Goal: Task Accomplishment & Management: Use online tool/utility

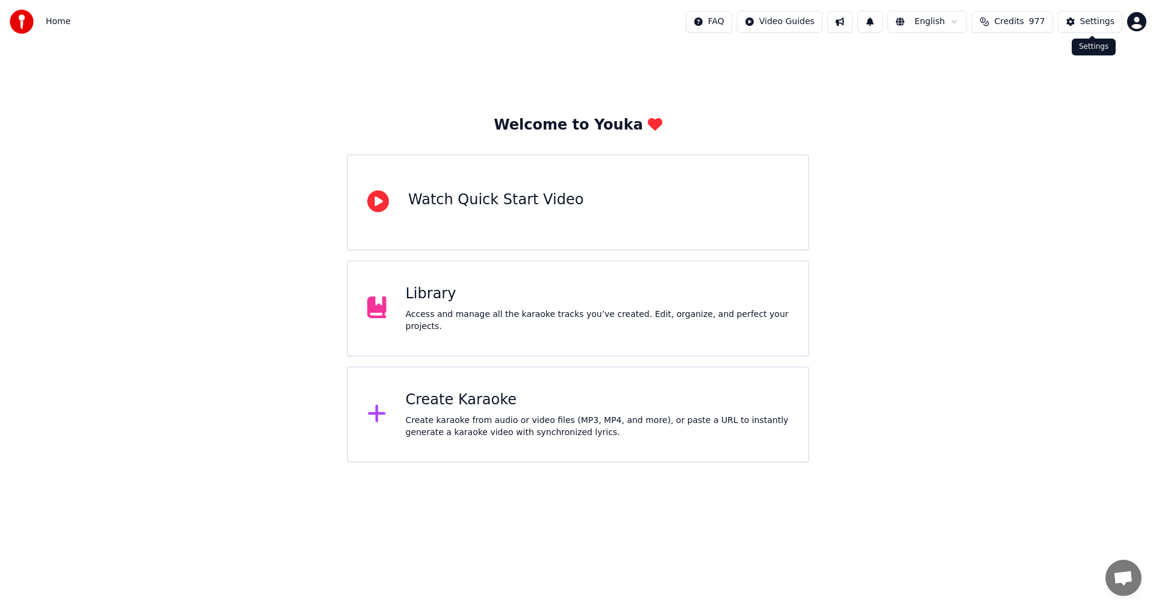
click at [1086, 25] on div "Settings" at bounding box center [1097, 22] width 34 height 12
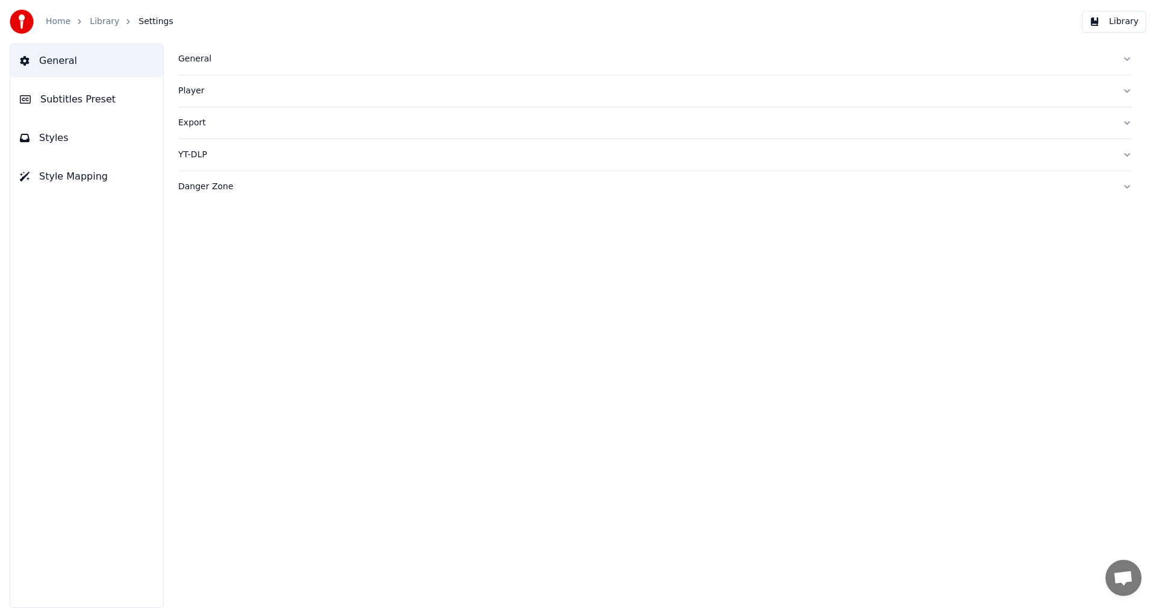
click at [198, 64] on div "General" at bounding box center [645, 59] width 935 height 12
click at [523, 202] on div "AudioShakeAI" at bounding box center [655, 195] width 954 height 22
click at [63, 23] on link "Home" at bounding box center [58, 22] width 25 height 12
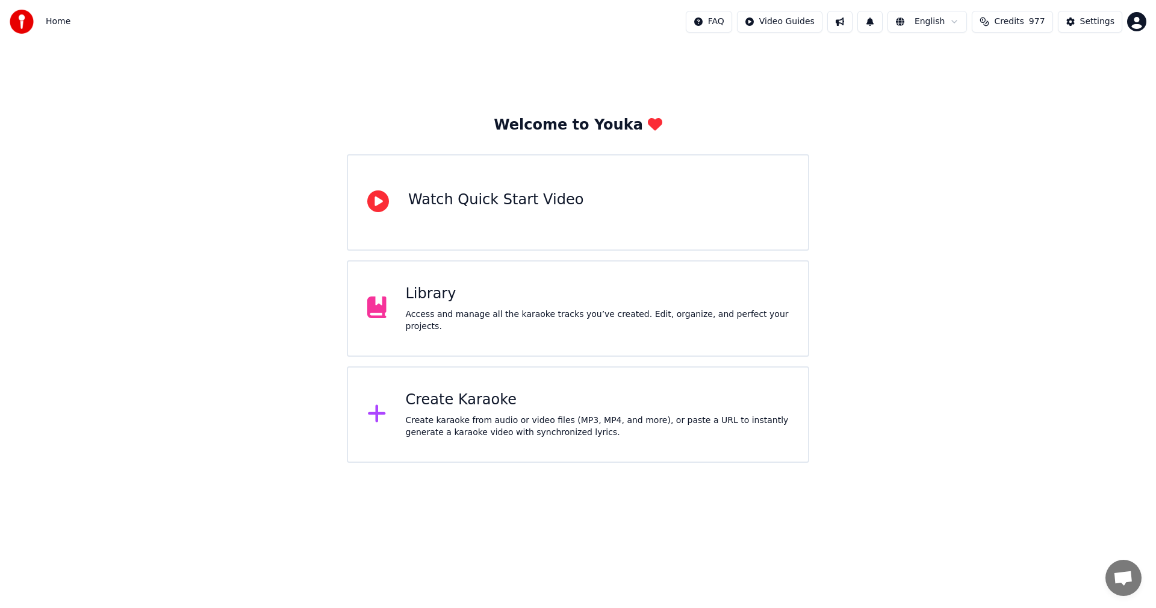
click at [451, 400] on div "Create Karaoke" at bounding box center [598, 399] width 384 height 19
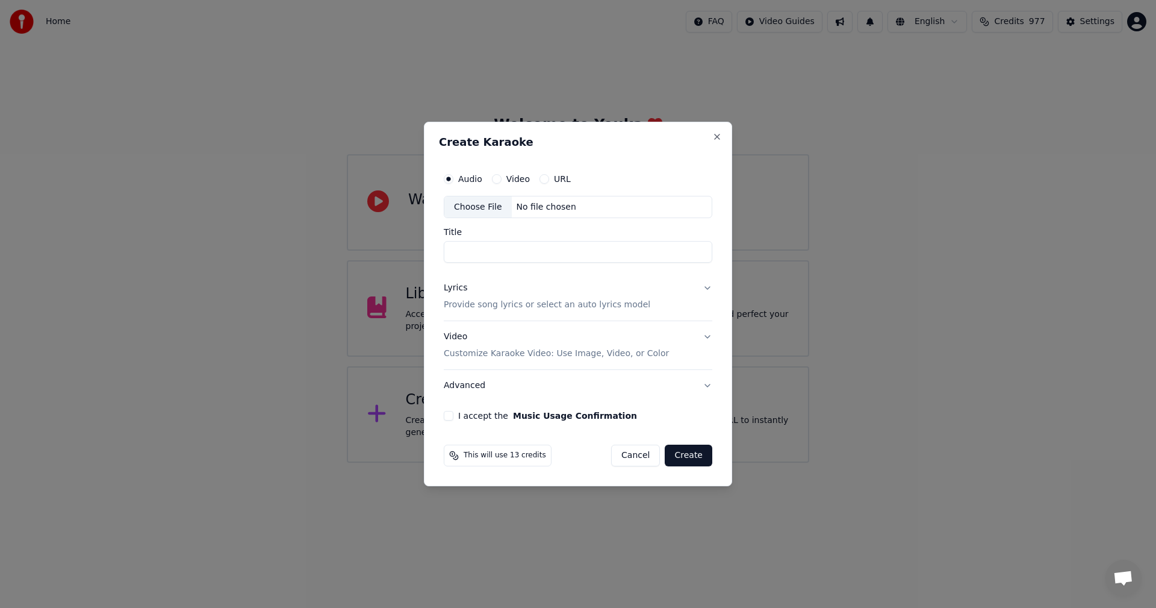
click at [492, 209] on div "Choose File" at bounding box center [477, 207] width 67 height 22
type input "**********"
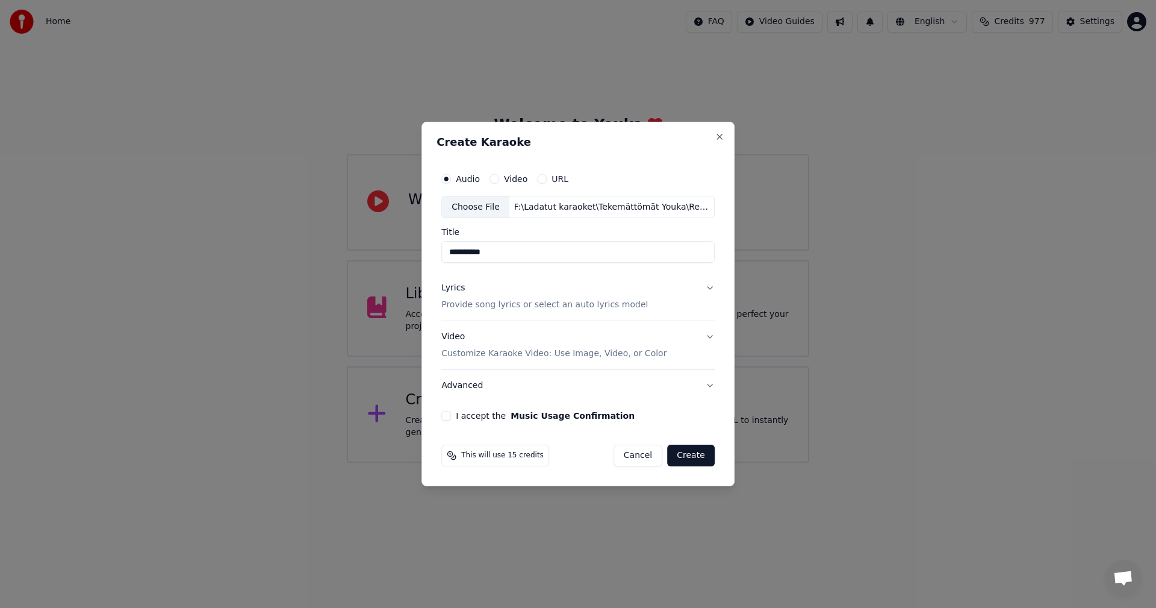
click at [706, 286] on button "Lyrics Provide song lyrics or select an auto lyrics model" at bounding box center [577, 297] width 273 height 48
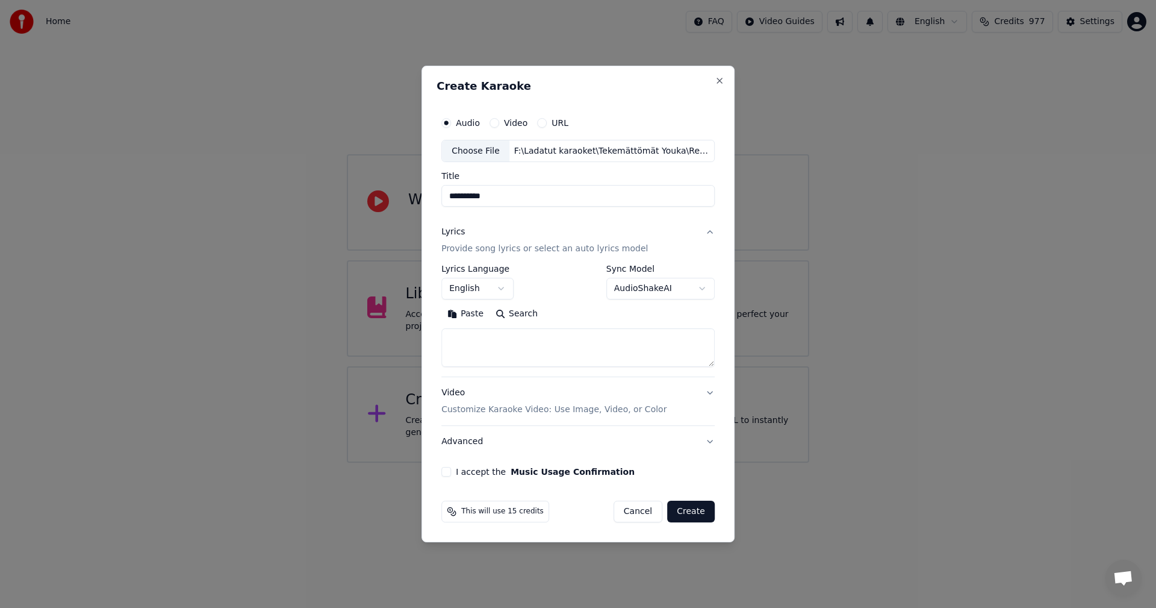
click at [475, 312] on button "Paste" at bounding box center [465, 314] width 48 height 19
click at [507, 286] on body "**********" at bounding box center [578, 231] width 1156 height 463
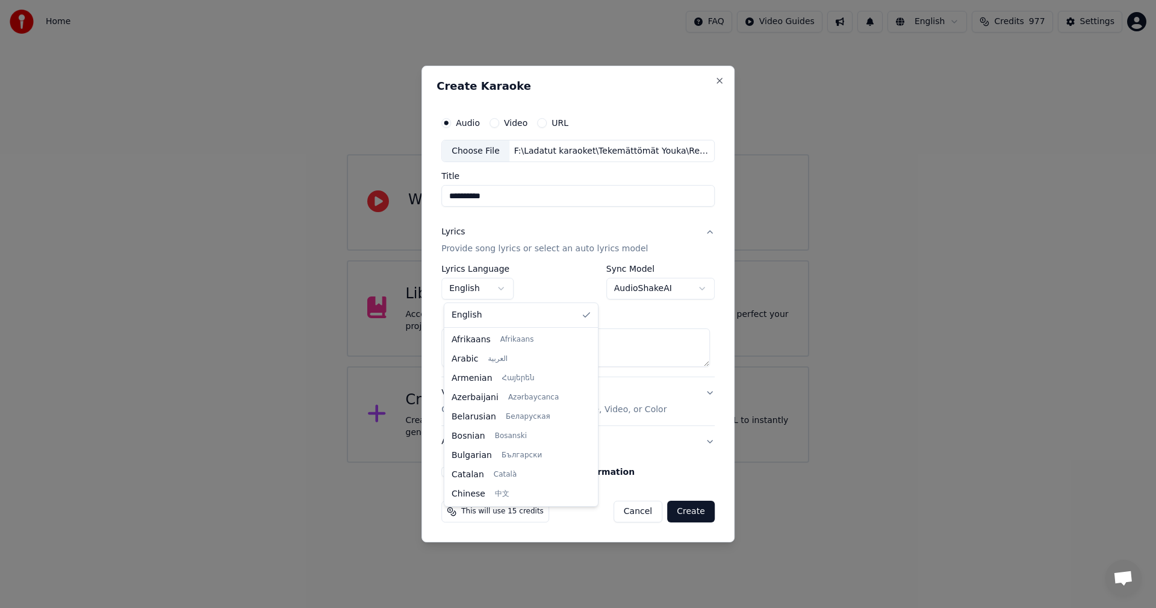
scroll to position [193, 0]
type textarea "**********"
select select "**"
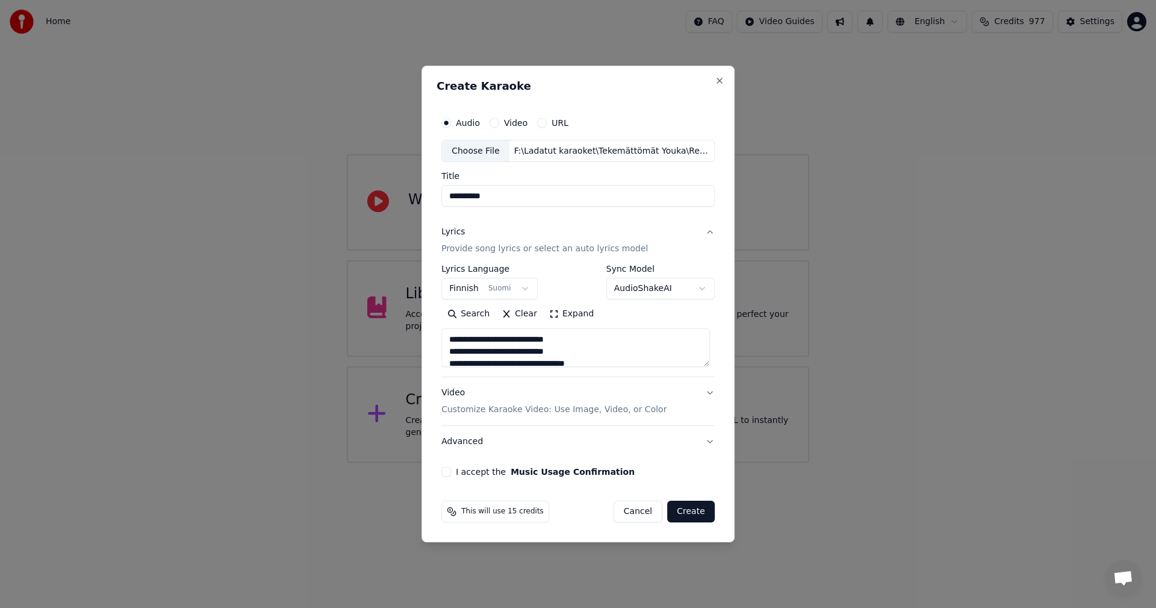
click at [447, 473] on button "I accept the Music Usage Confirmation" at bounding box center [446, 472] width 10 height 10
click at [698, 512] on button "Create" at bounding box center [691, 511] width 48 height 22
type textarea "**********"
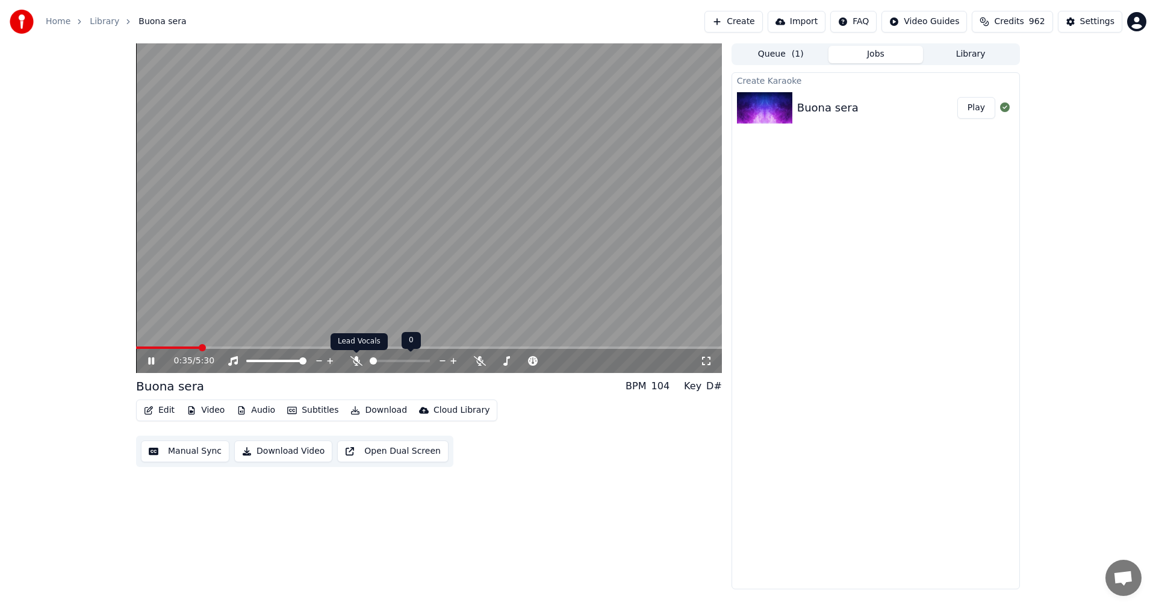
click at [354, 358] on icon at bounding box center [356, 361] width 12 height 10
click at [163, 411] on button "Edit" at bounding box center [159, 410] width 40 height 17
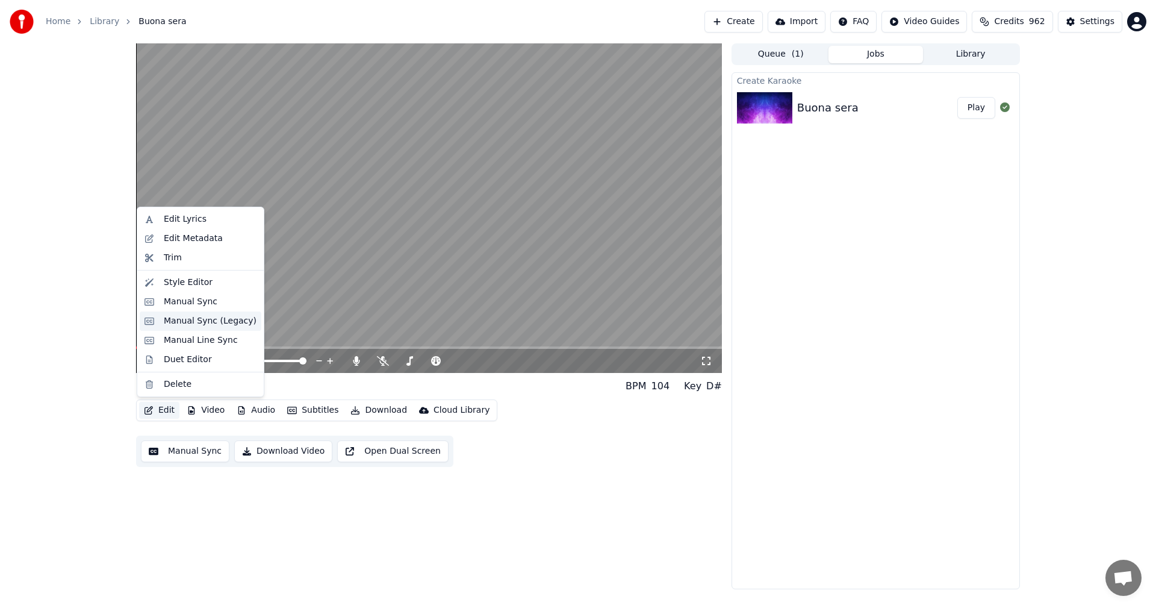
click at [224, 319] on div "Manual Sync (Legacy)" at bounding box center [210, 321] width 93 height 12
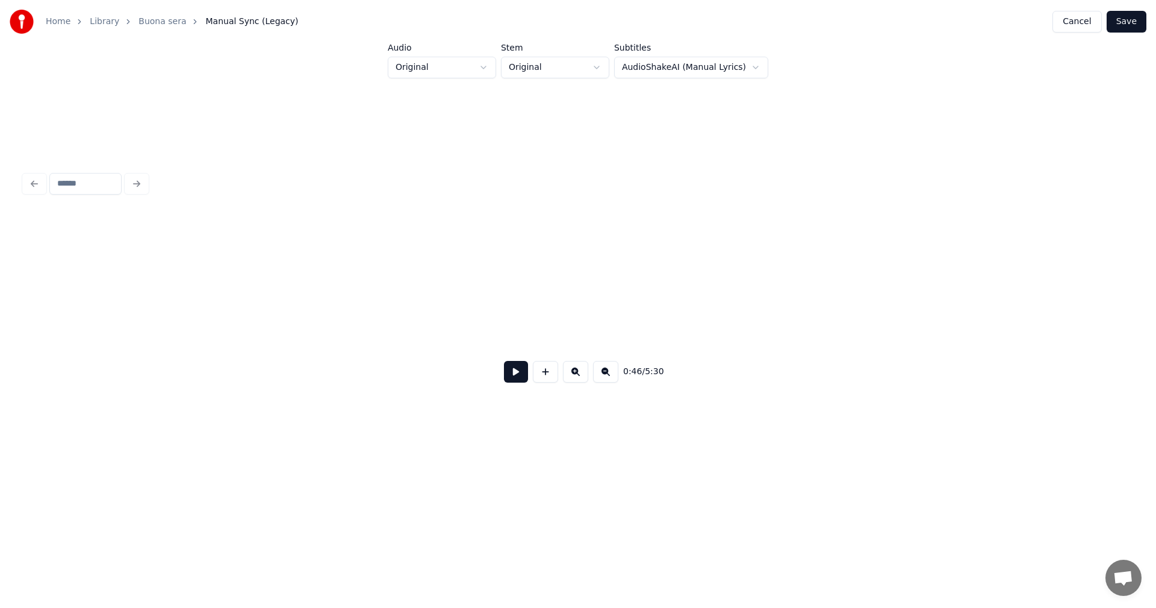
scroll to position [0, 9758]
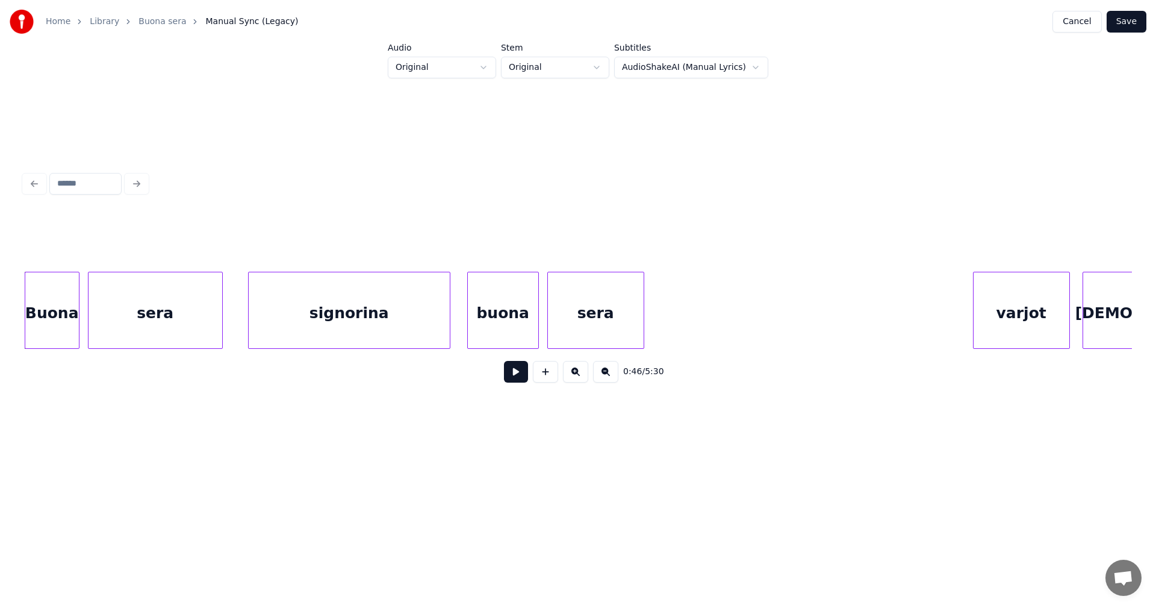
click at [517, 378] on button at bounding box center [516, 372] width 24 height 22
click at [512, 381] on button at bounding box center [516, 372] width 24 height 22
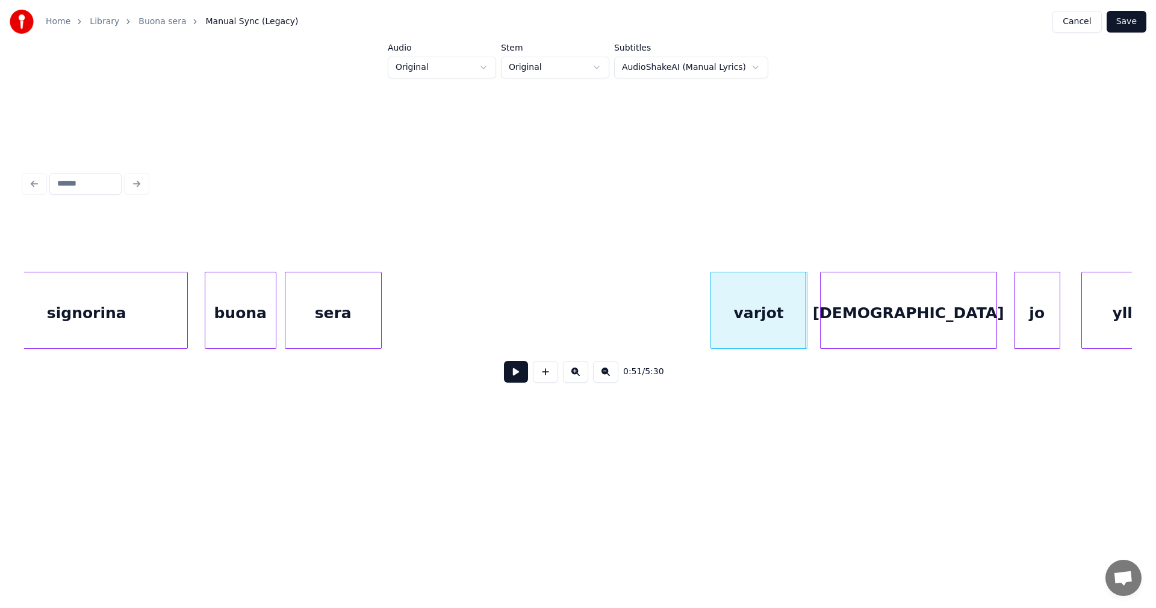
scroll to position [0, 10023]
click at [779, 329] on div "varjot" at bounding box center [753, 313] width 96 height 82
click at [517, 381] on button at bounding box center [516, 372] width 24 height 22
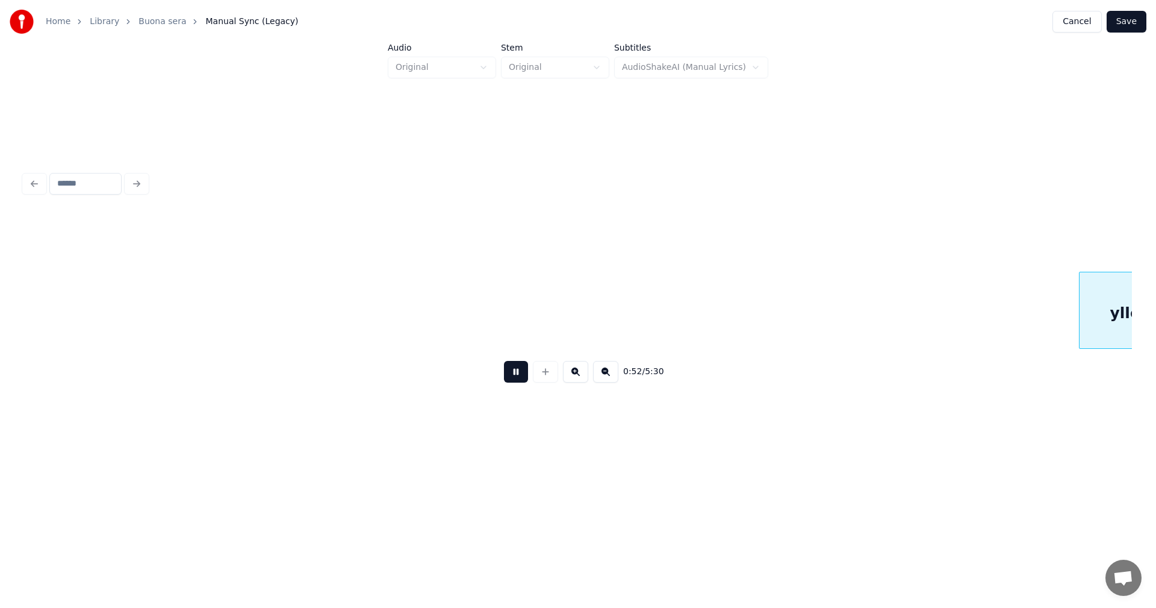
click at [516, 381] on button at bounding box center [516, 372] width 24 height 22
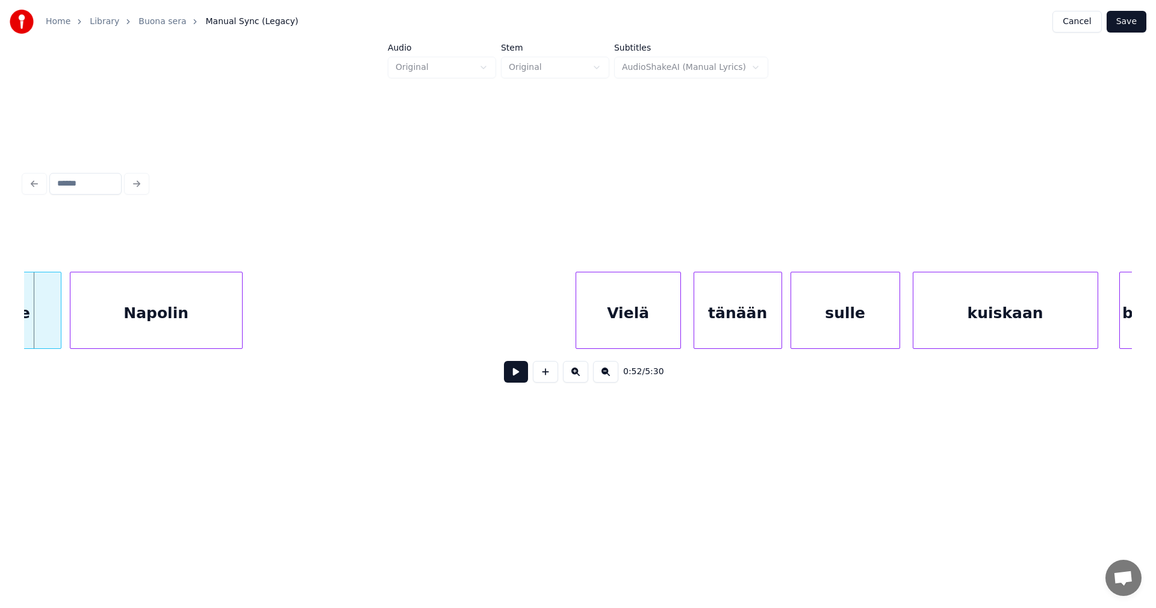
scroll to position [0, 10164]
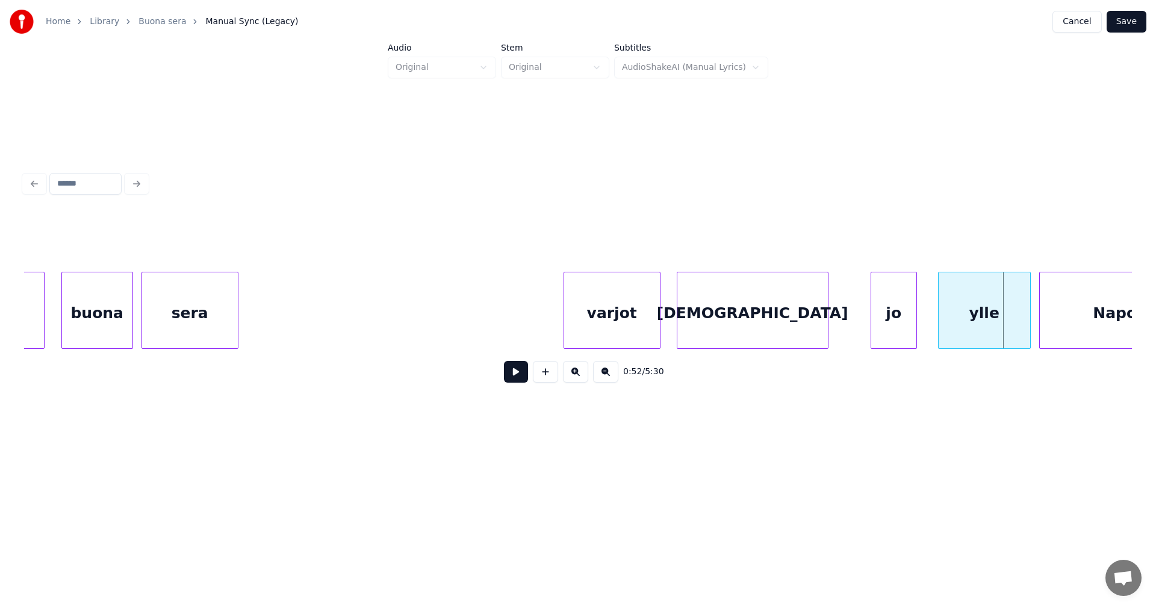
click at [827, 330] on div at bounding box center [826, 310] width 4 height 76
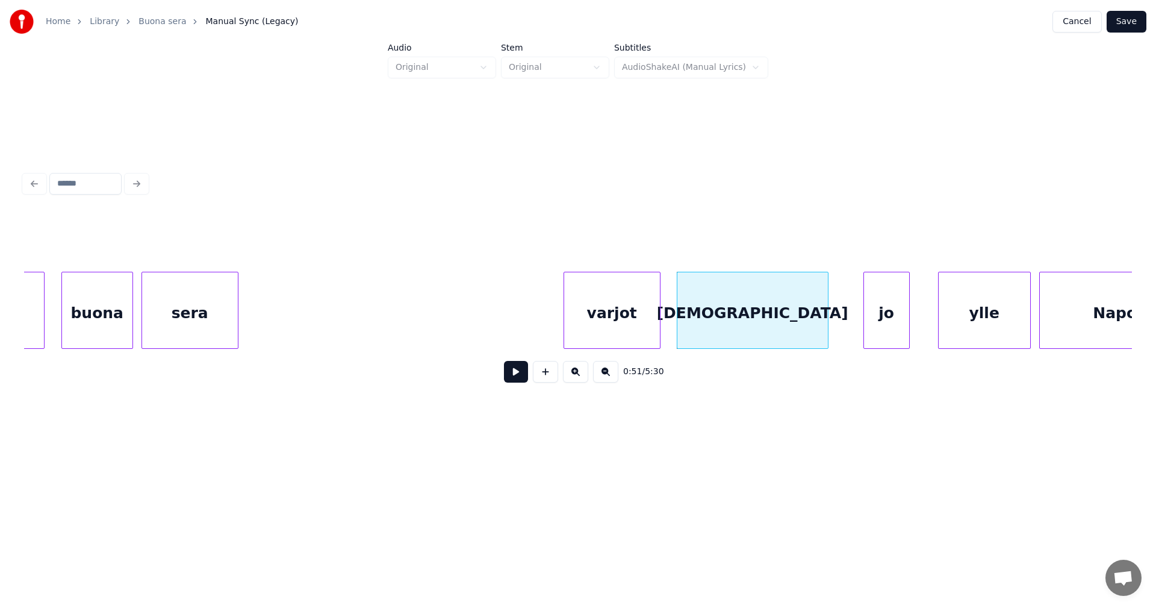
click at [876, 329] on div "jo" at bounding box center [886, 313] width 45 height 82
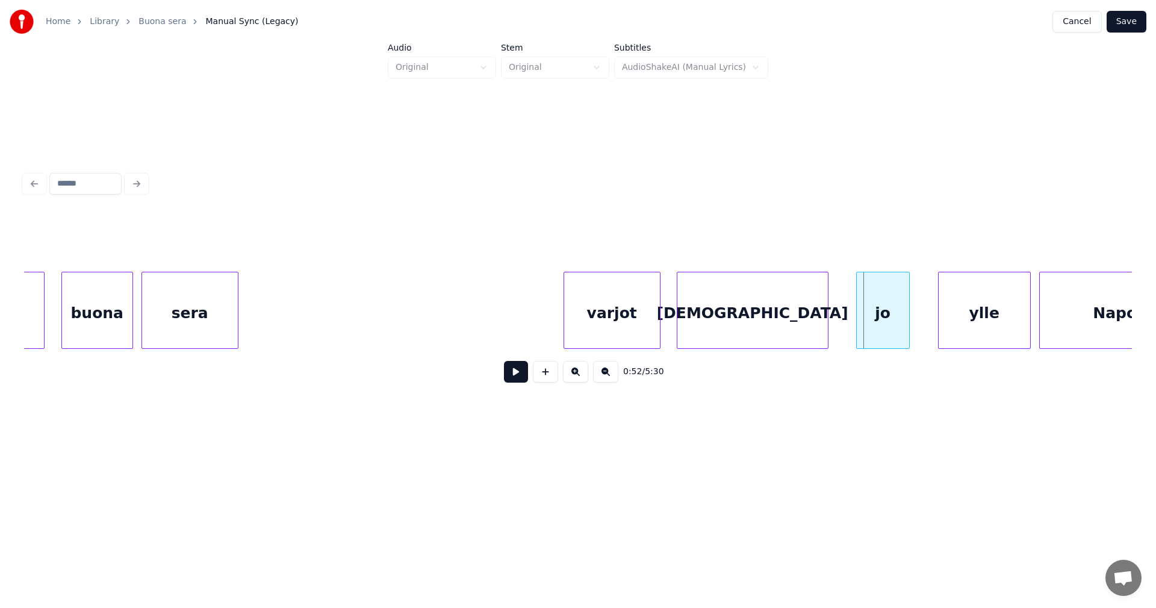
click at [858, 329] on div at bounding box center [859, 310] width 4 height 76
click at [793, 328] on div "[DEMOGRAPHIC_DATA]" at bounding box center [752, 313] width 151 height 82
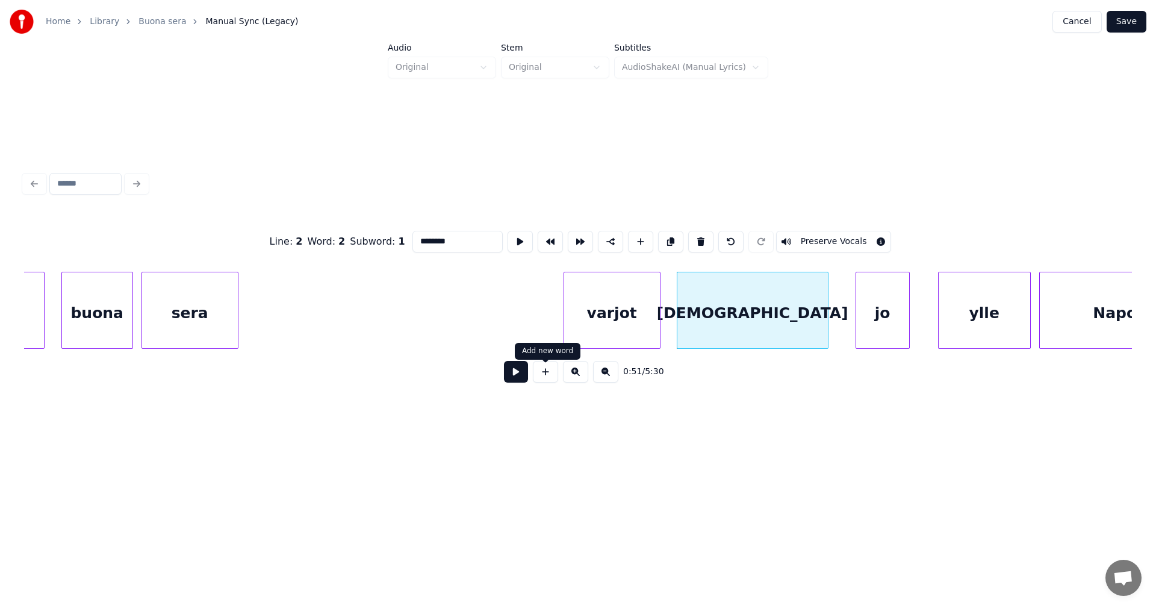
click at [525, 373] on button at bounding box center [516, 372] width 24 height 22
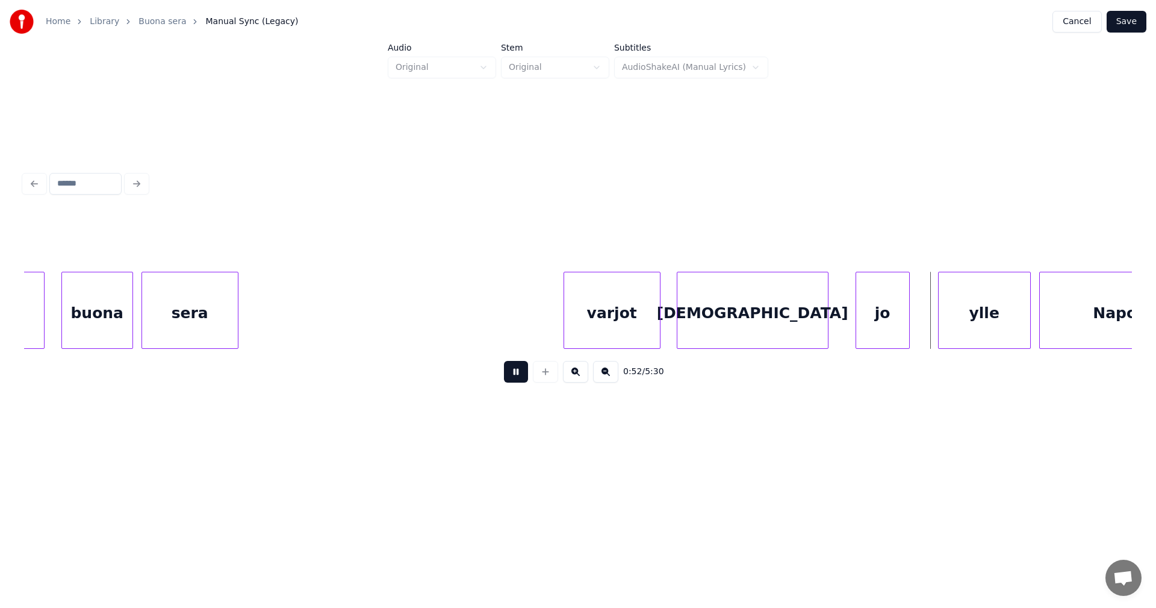
click at [525, 373] on button at bounding box center [516, 372] width 24 height 22
click at [959, 330] on div "ylle" at bounding box center [976, 313] width 92 height 82
click at [524, 377] on button at bounding box center [516, 372] width 24 height 22
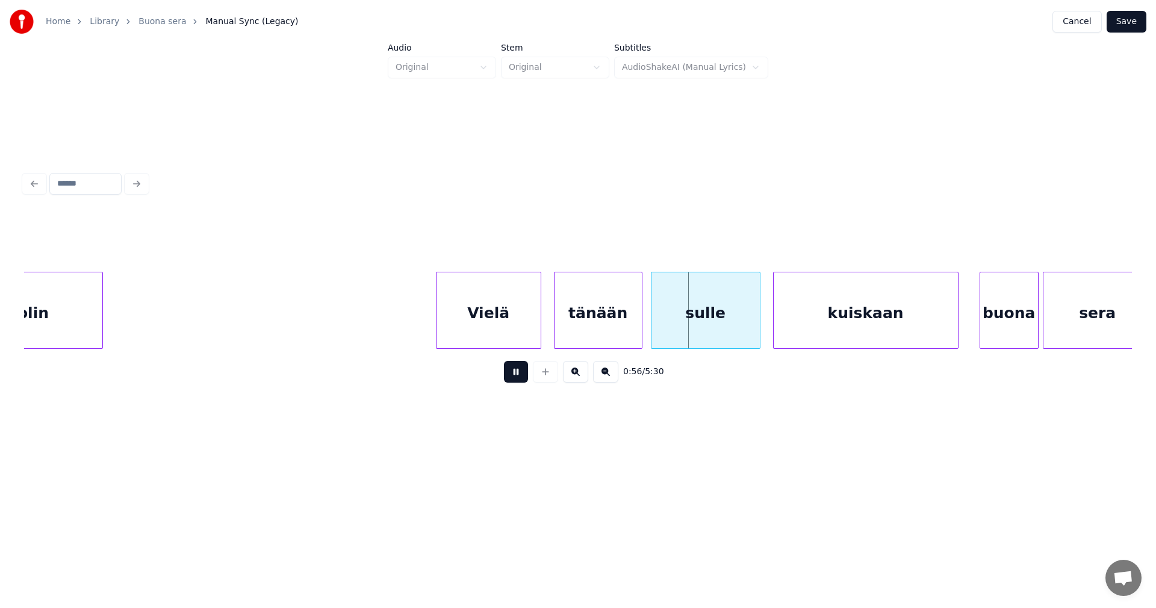
click at [524, 378] on button at bounding box center [516, 372] width 24 height 22
click at [512, 377] on button at bounding box center [516, 372] width 24 height 22
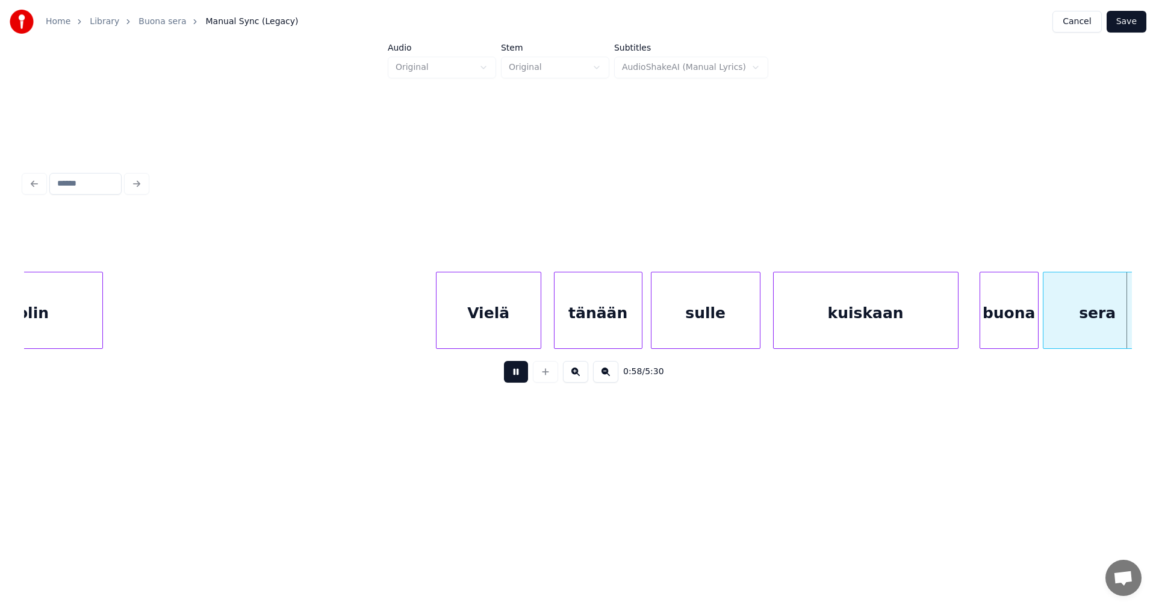
scroll to position [0, 12383]
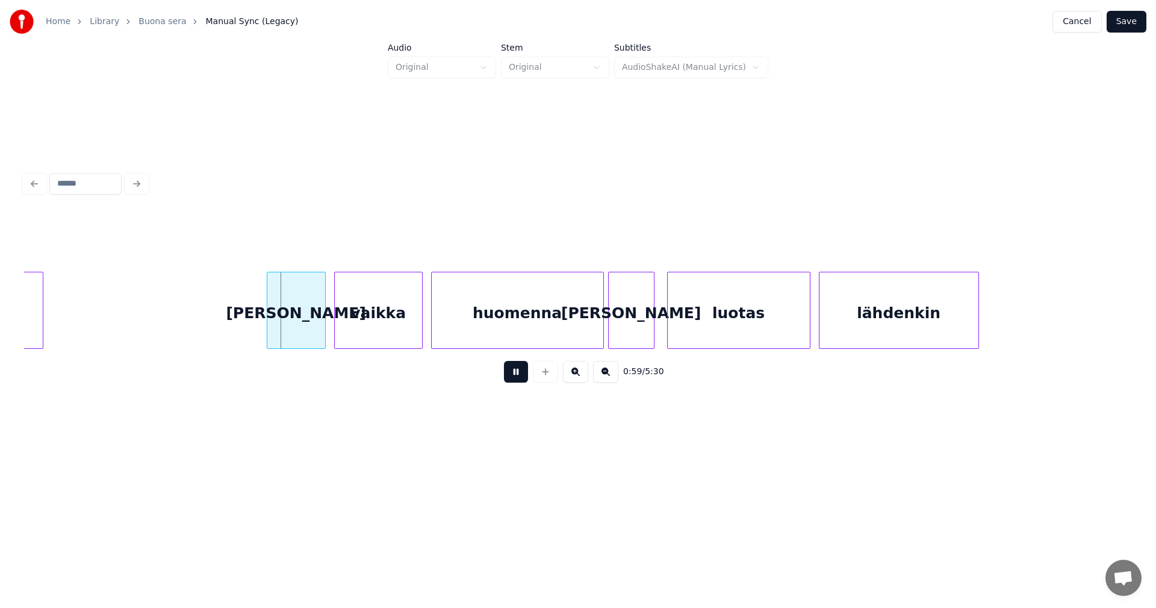
click at [521, 374] on button at bounding box center [516, 372] width 24 height 22
click at [301, 315] on div "[PERSON_NAME]" at bounding box center [293, 313] width 58 height 82
click at [517, 381] on button at bounding box center [516, 372] width 24 height 22
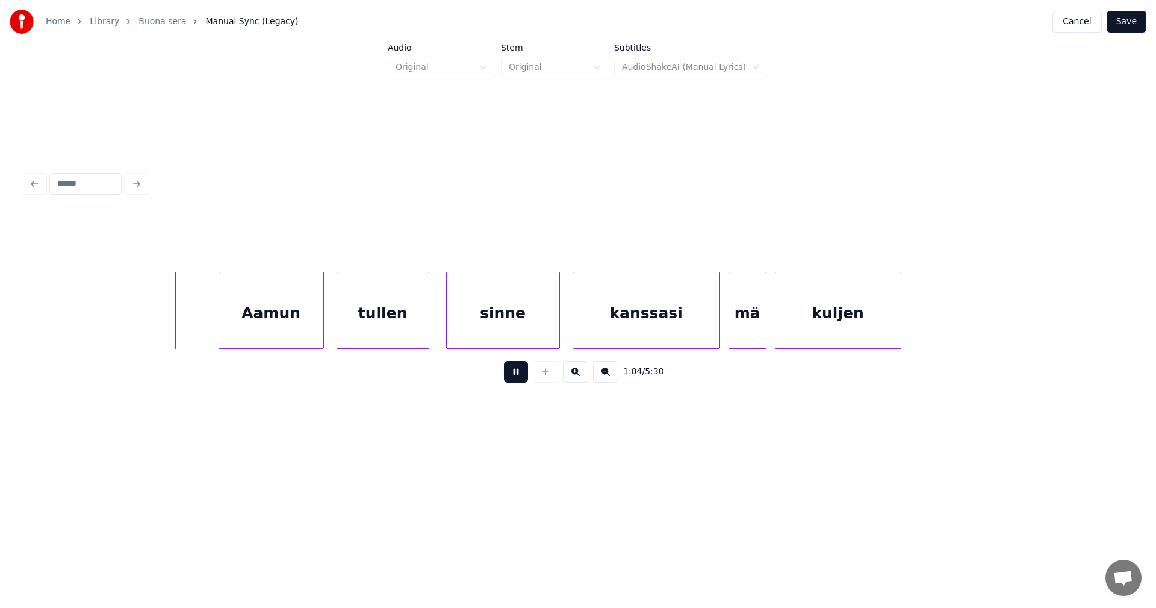
click at [519, 380] on button at bounding box center [516, 372] width 24 height 22
click at [289, 326] on div "Aamun" at bounding box center [263, 313] width 104 height 82
click at [516, 380] on button at bounding box center [516, 372] width 24 height 22
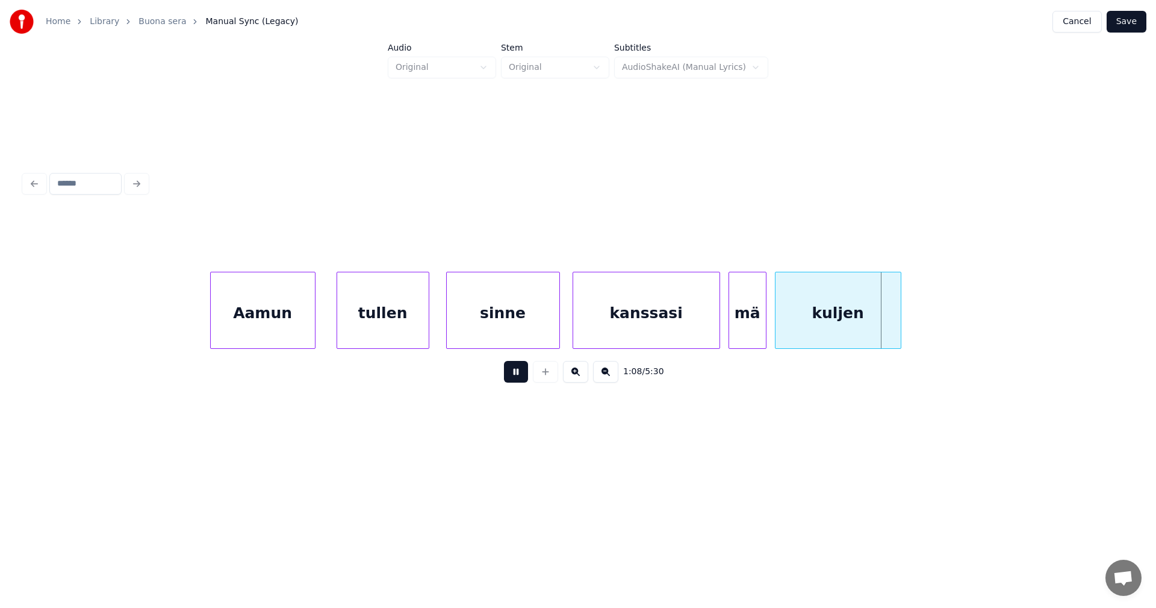
click at [516, 380] on button at bounding box center [516, 372] width 24 height 22
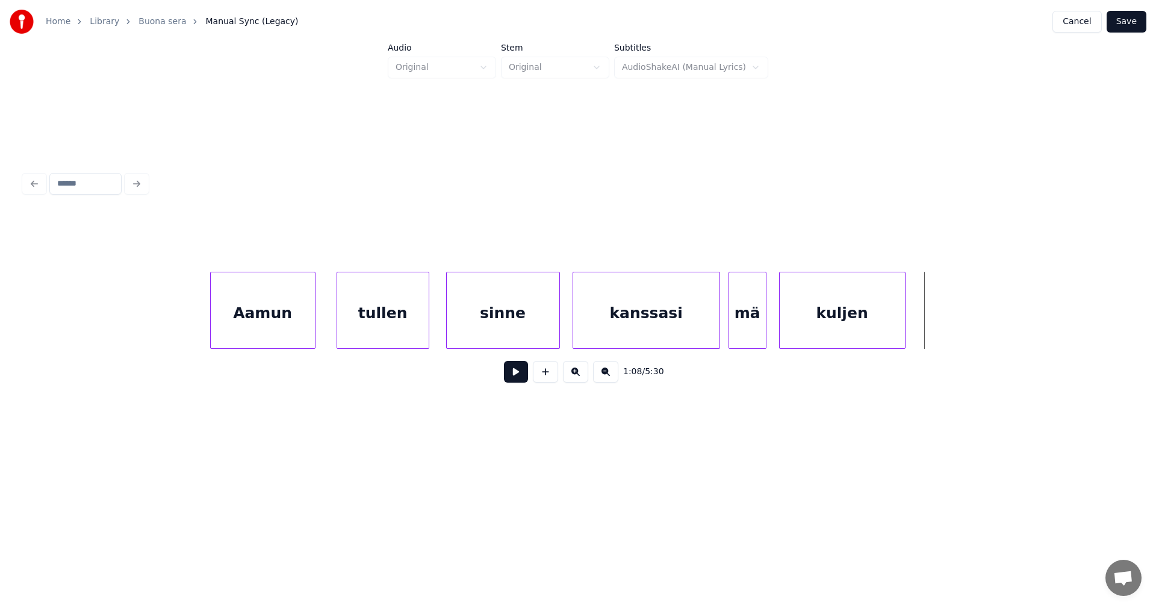
click at [889, 334] on div "kuljen" at bounding box center [842, 313] width 125 height 82
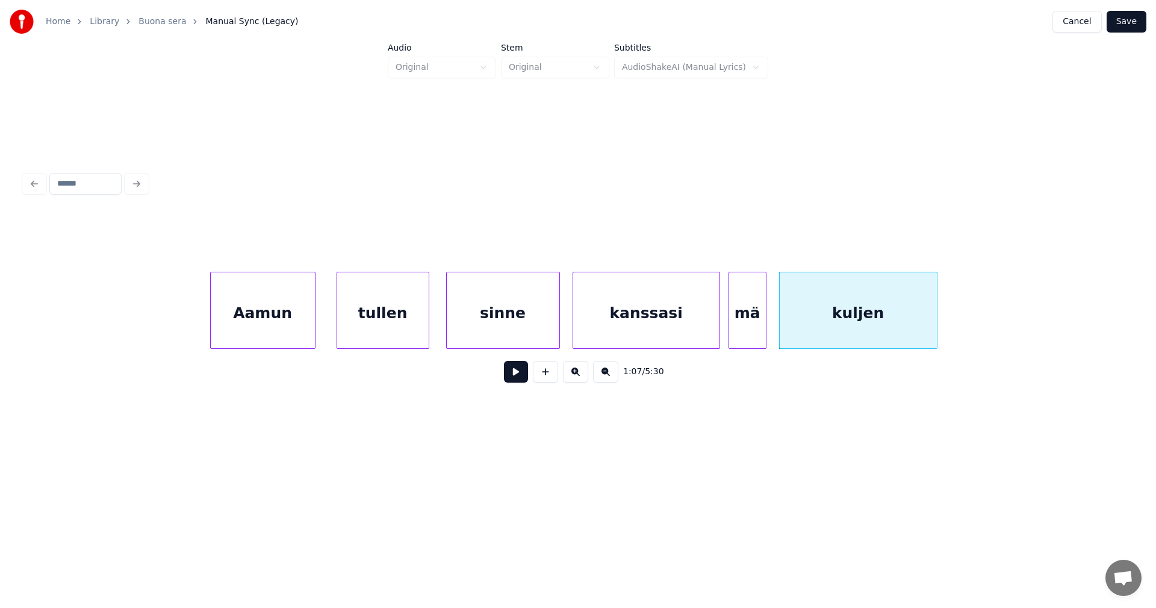
click at [935, 330] on div at bounding box center [935, 310] width 4 height 76
click at [511, 376] on button at bounding box center [516, 372] width 24 height 22
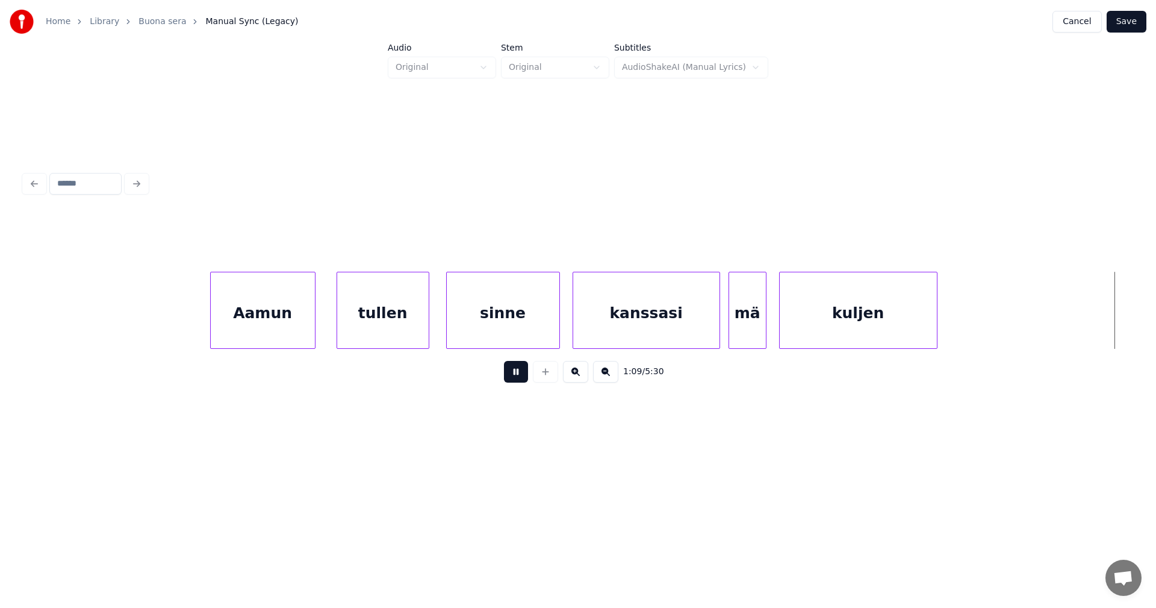
scroll to position [0, 14601]
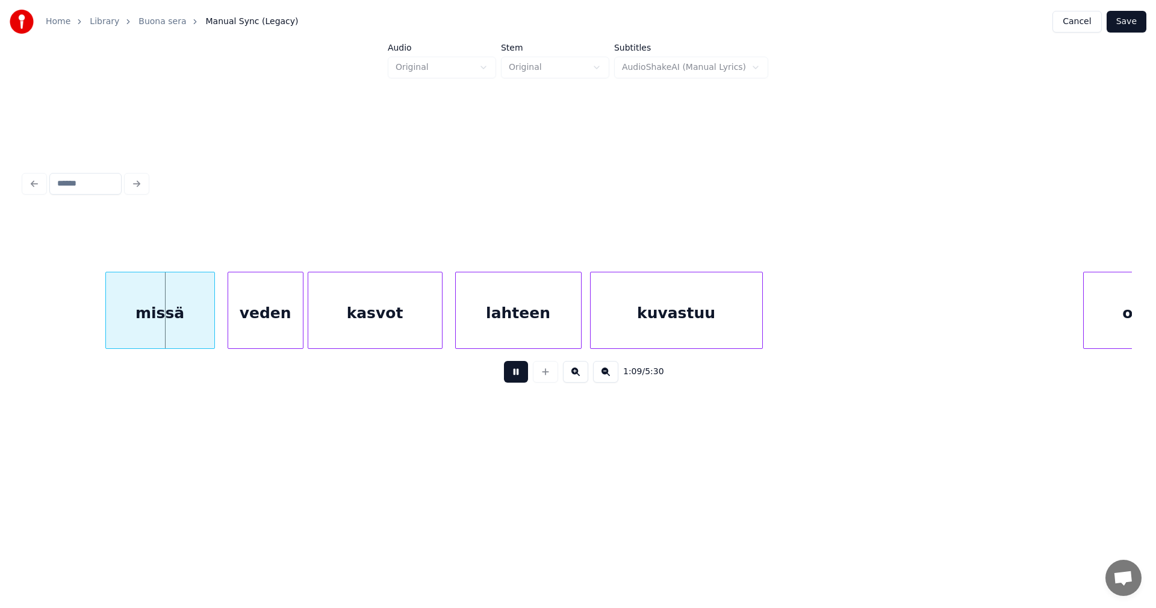
click at [514, 378] on button at bounding box center [516, 372] width 24 height 22
click at [156, 328] on div "missä" at bounding box center [149, 313] width 108 height 82
click at [272, 332] on div "veden" at bounding box center [260, 313] width 75 height 82
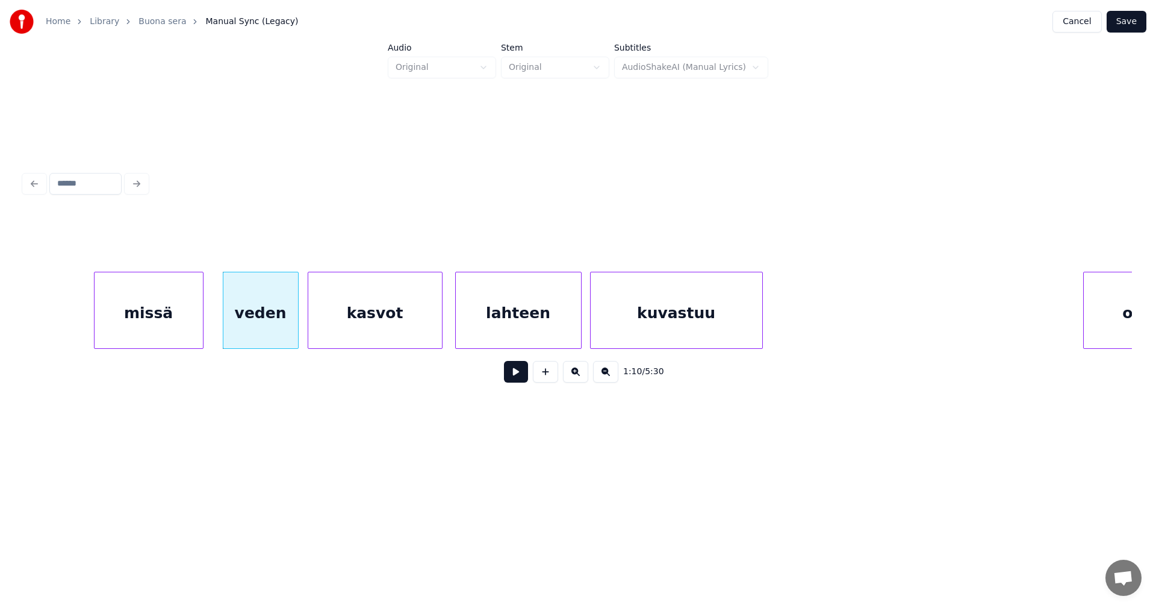
click at [515, 378] on button at bounding box center [516, 372] width 24 height 22
click at [517, 377] on button at bounding box center [516, 372] width 24 height 22
click at [780, 335] on div at bounding box center [779, 310] width 4 height 76
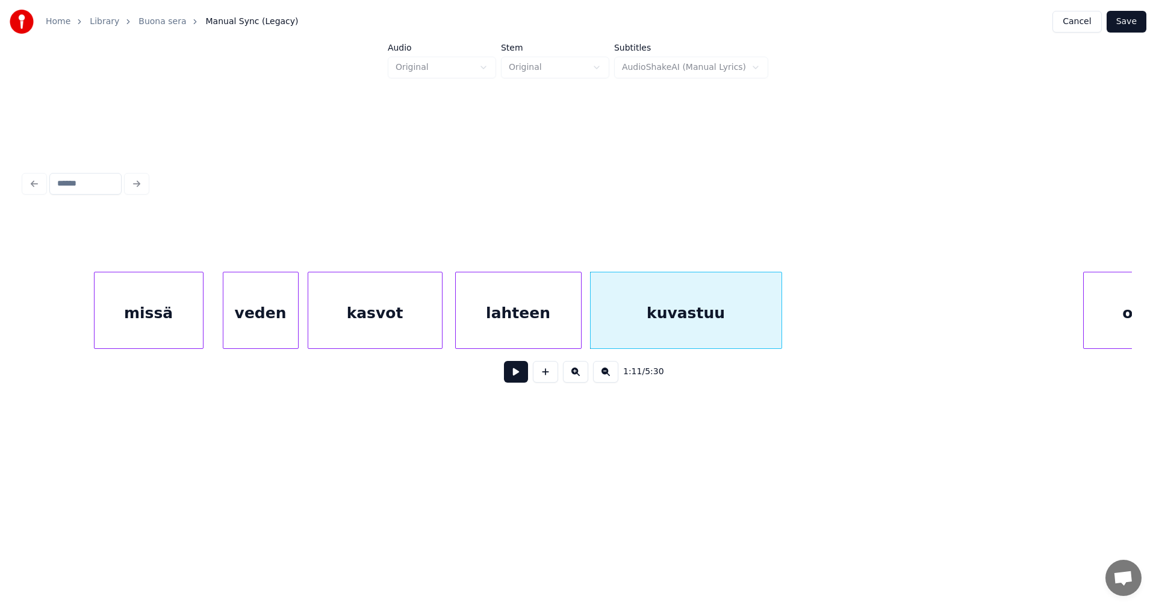
scroll to position [0, 14676]
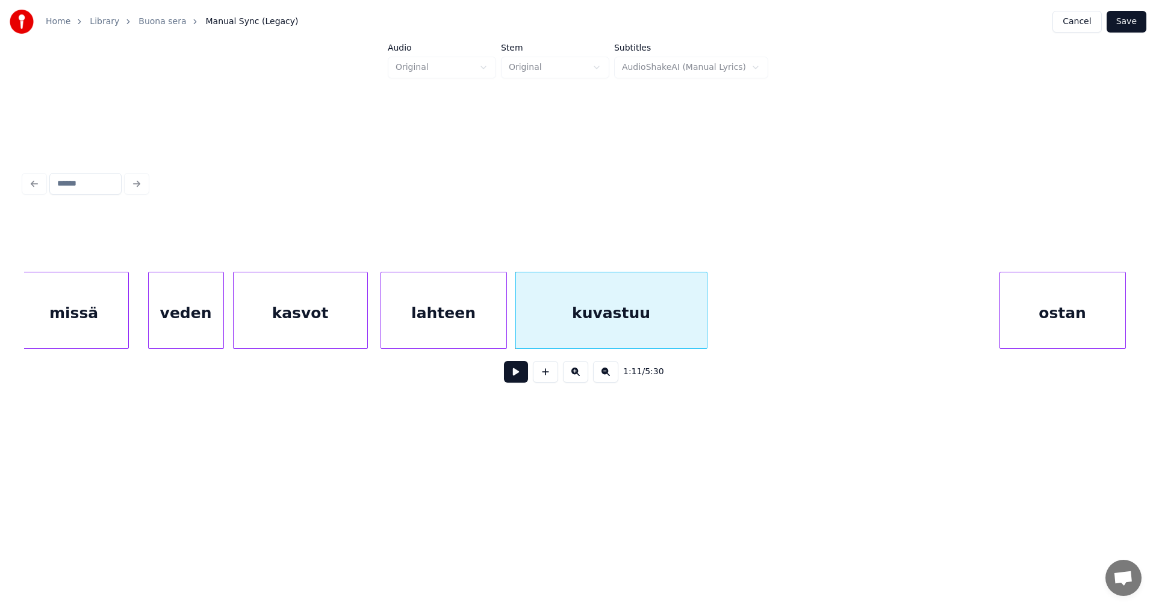
click at [1101, 335] on div "ostan" at bounding box center [1062, 313] width 125 height 82
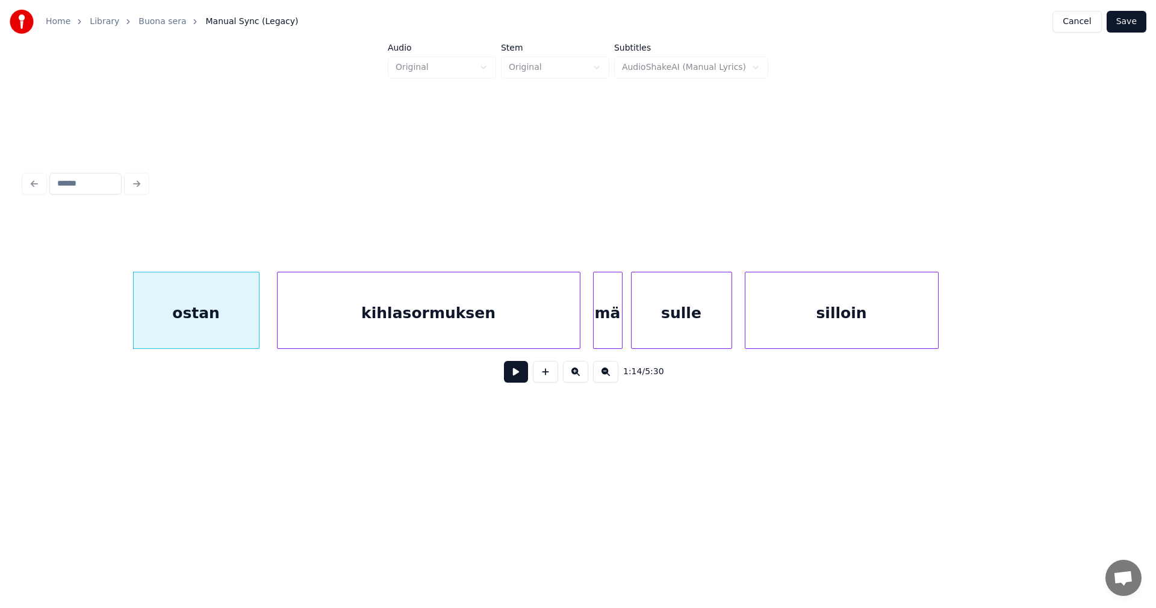
scroll to position [0, 15543]
click at [576, 328] on div at bounding box center [578, 310] width 4 height 76
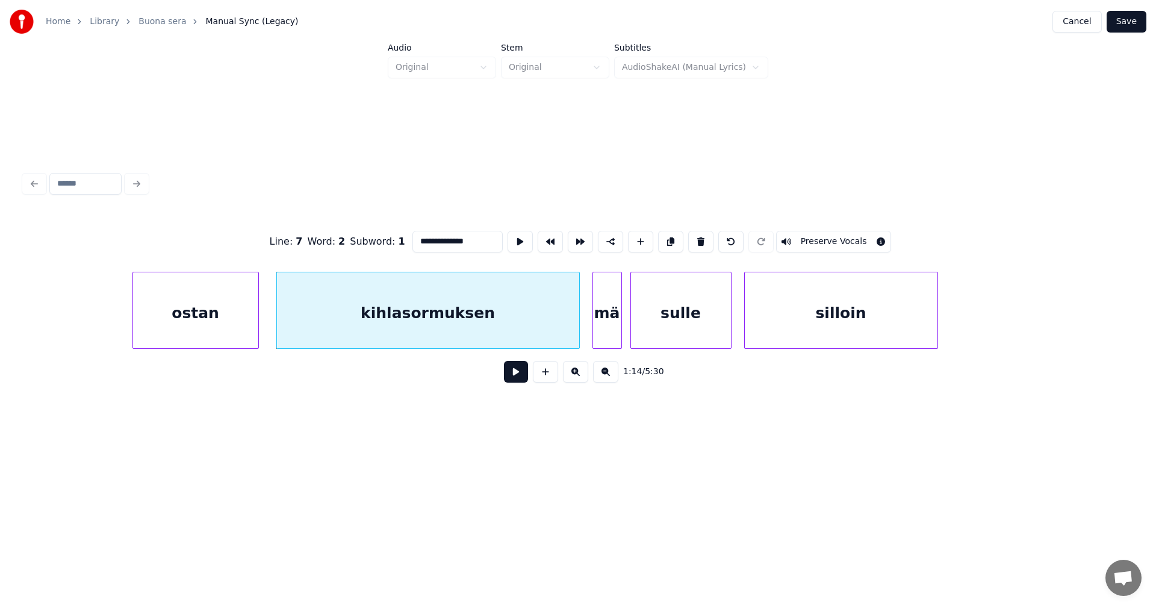
click at [516, 370] on button at bounding box center [516, 372] width 24 height 22
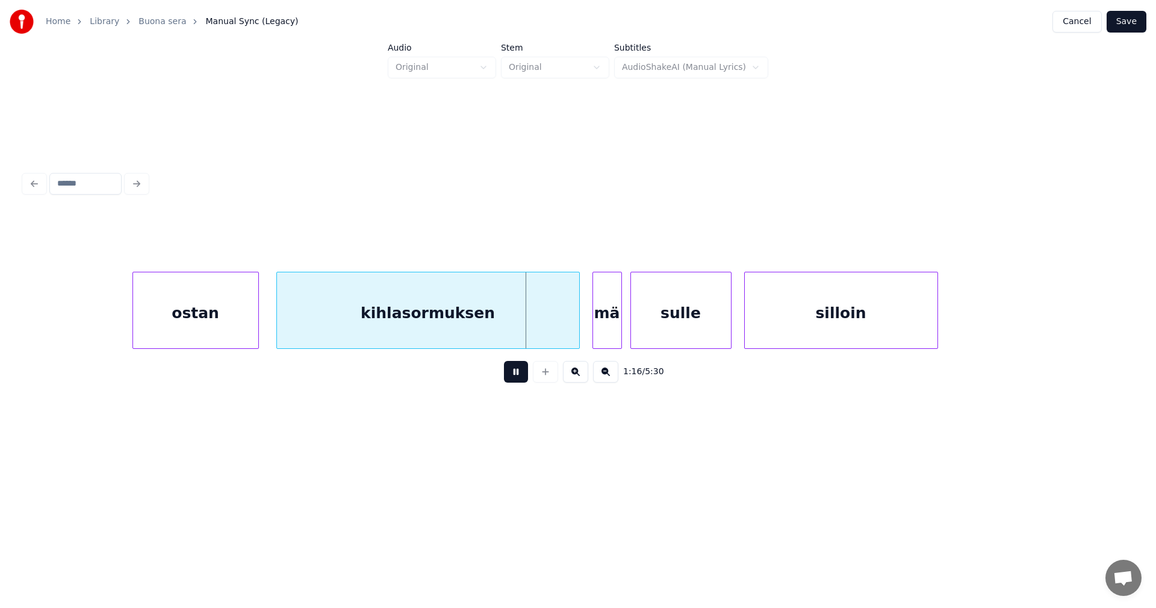
click at [515, 372] on button at bounding box center [516, 372] width 24 height 22
click at [600, 333] on div "mä" at bounding box center [603, 313] width 28 height 82
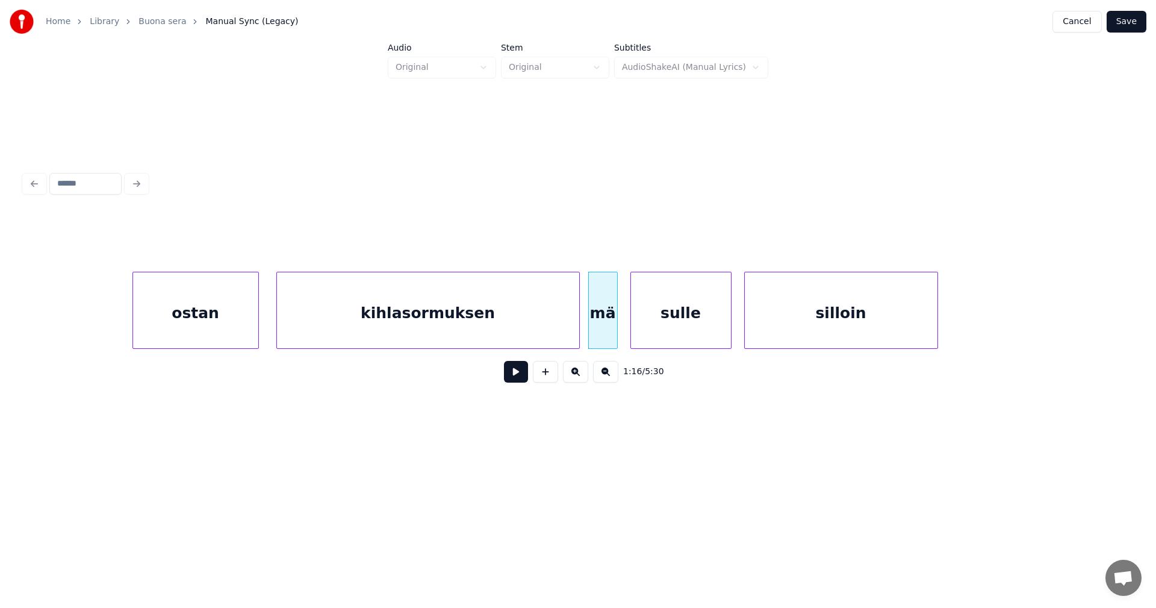
click at [518, 379] on button at bounding box center [516, 372] width 24 height 22
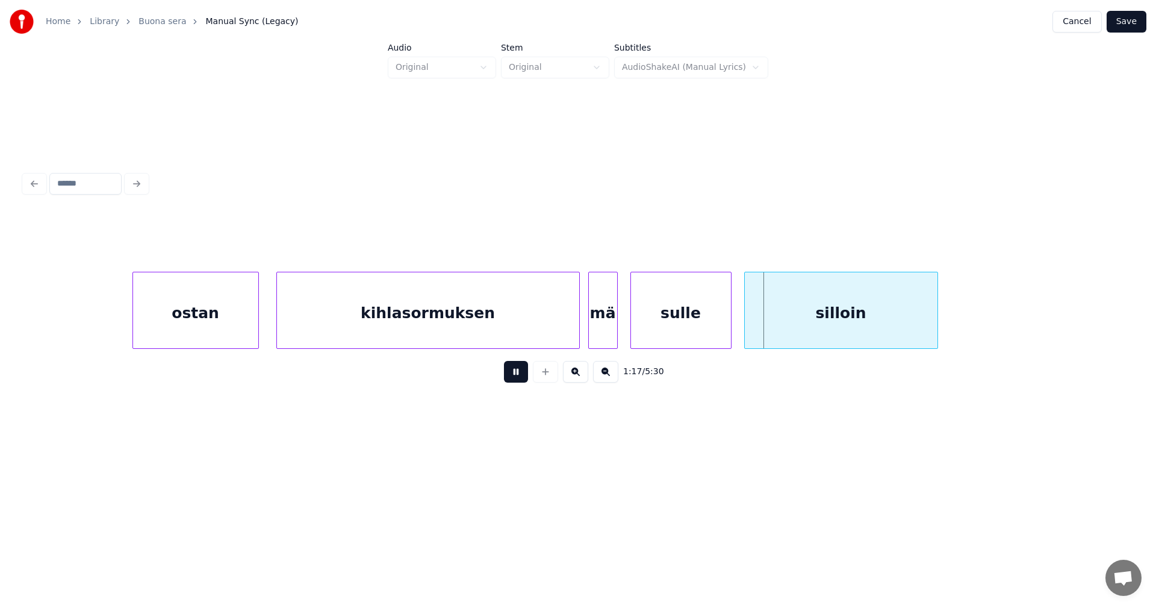
click at [518, 379] on button at bounding box center [516, 372] width 24 height 22
click at [676, 334] on div "sulle" at bounding box center [681, 313] width 100 height 82
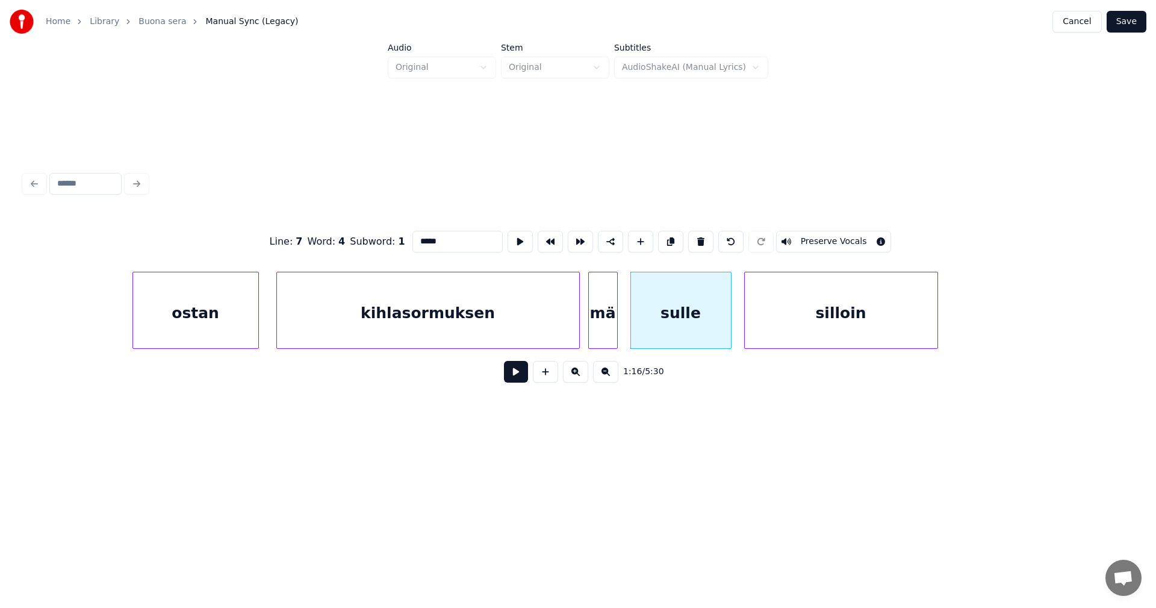
click at [520, 381] on button at bounding box center [516, 372] width 24 height 22
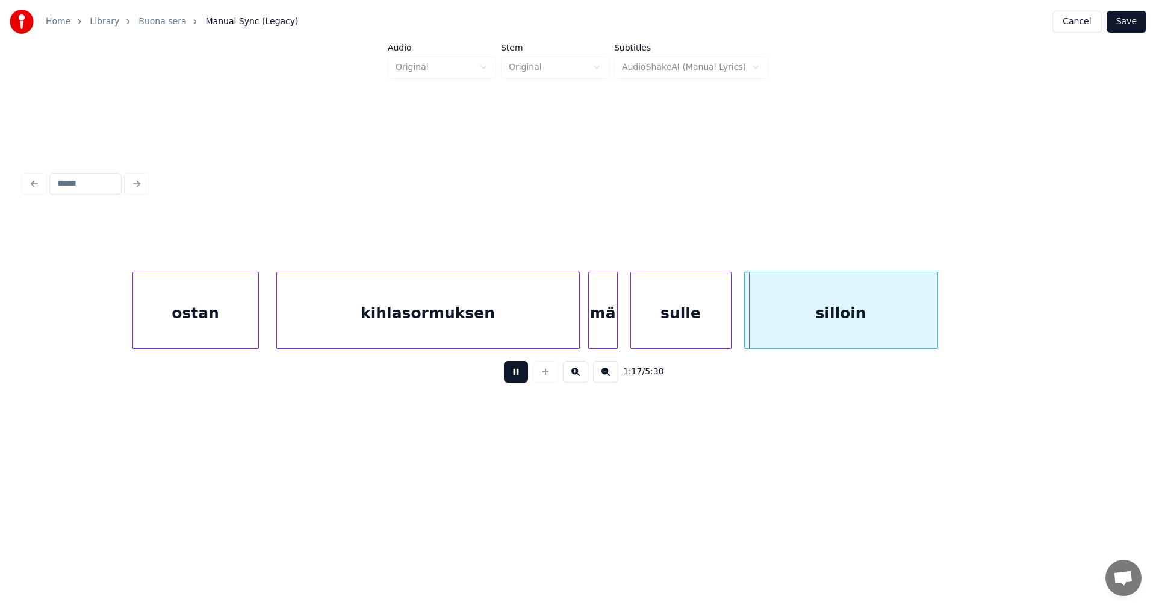
drag, startPoint x: 520, startPoint y: 381, endPoint x: 541, endPoint y: 371, distance: 22.6
click at [521, 381] on button at bounding box center [516, 372] width 24 height 22
click at [648, 328] on div "sulle" at bounding box center [676, 313] width 100 height 82
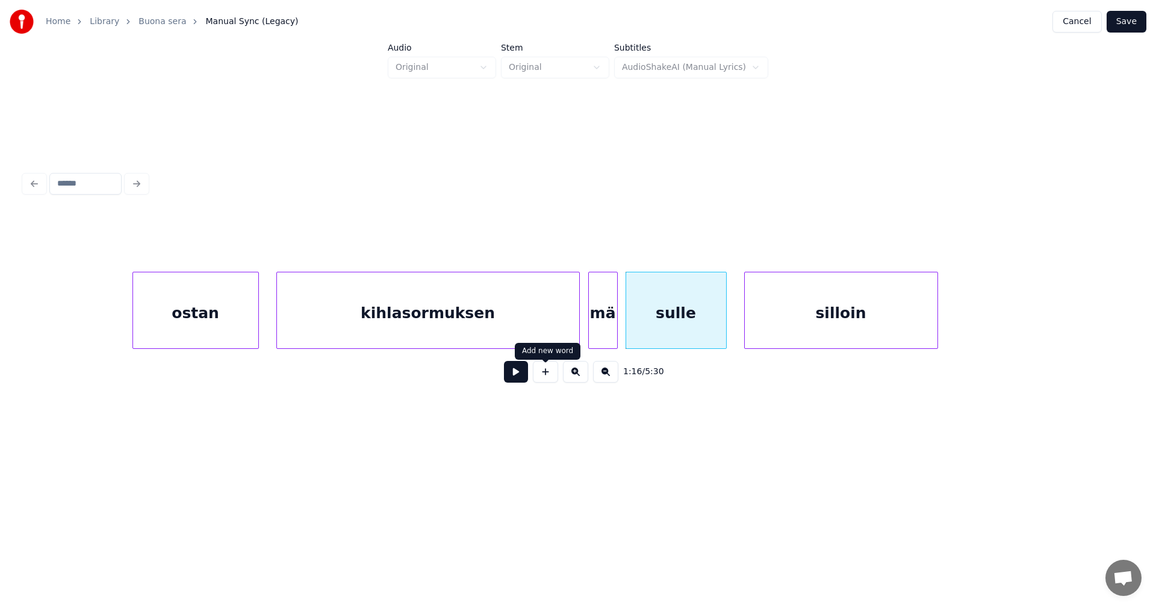
click at [522, 378] on button at bounding box center [516, 372] width 24 height 22
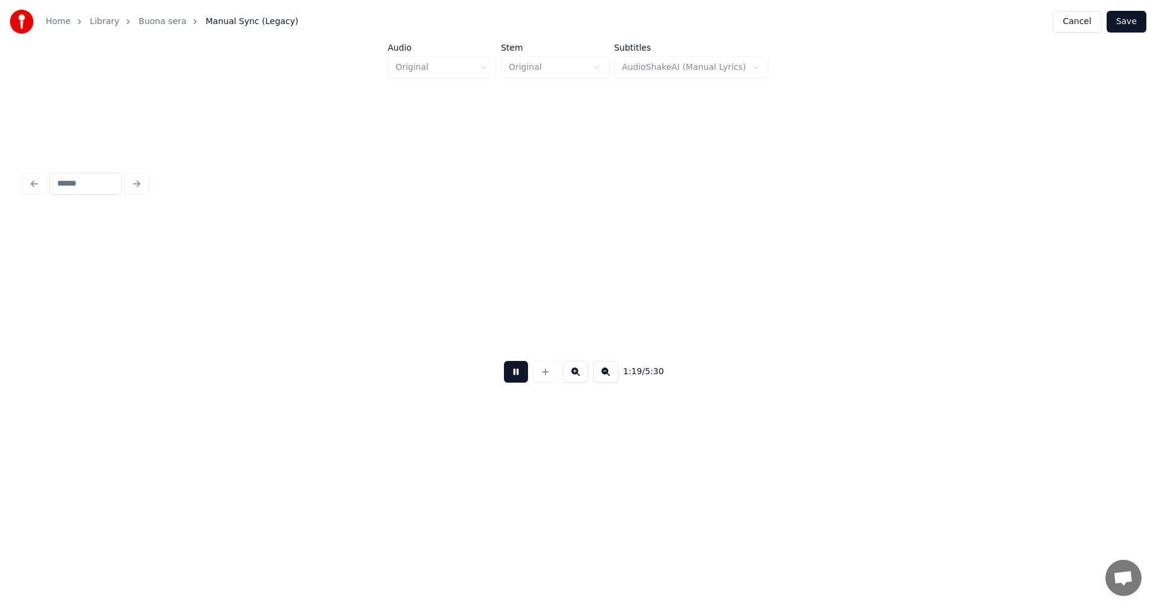
scroll to position [0, 16651]
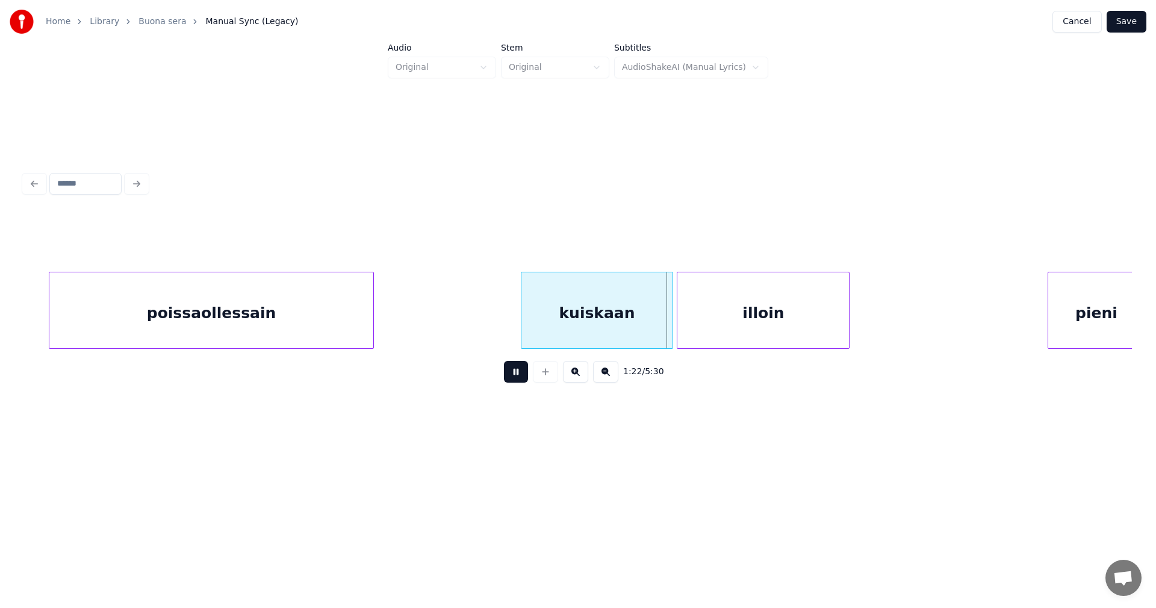
click at [522, 378] on button at bounding box center [516, 372] width 24 height 22
click at [662, 333] on div at bounding box center [664, 310] width 4 height 76
click at [691, 334] on div "illoin" at bounding box center [763, 313] width 172 height 82
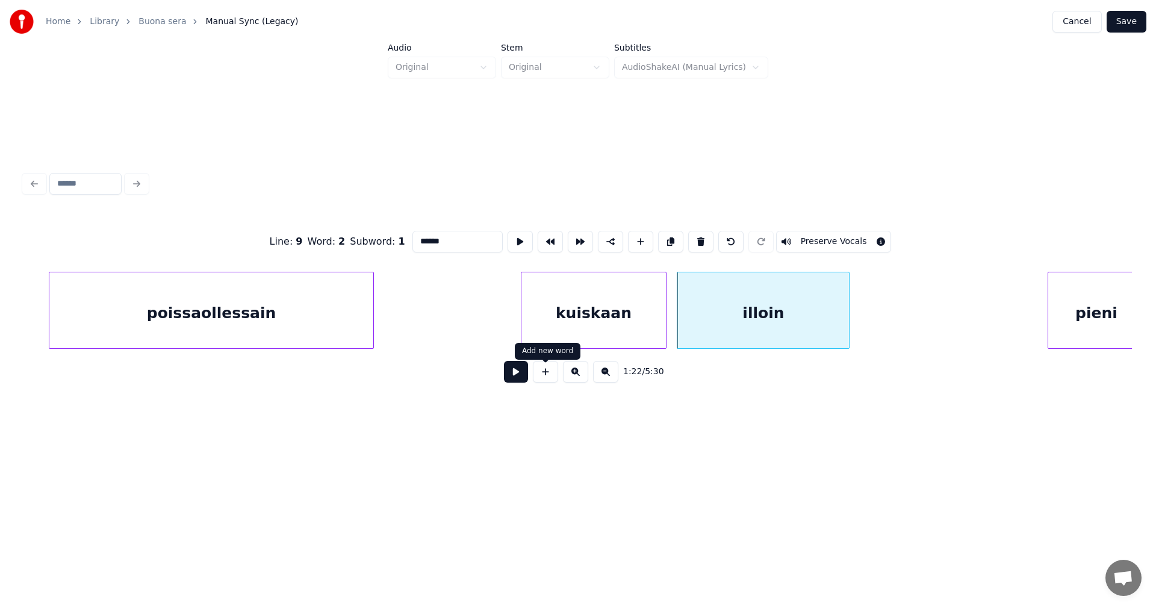
click at [527, 379] on button at bounding box center [516, 372] width 24 height 22
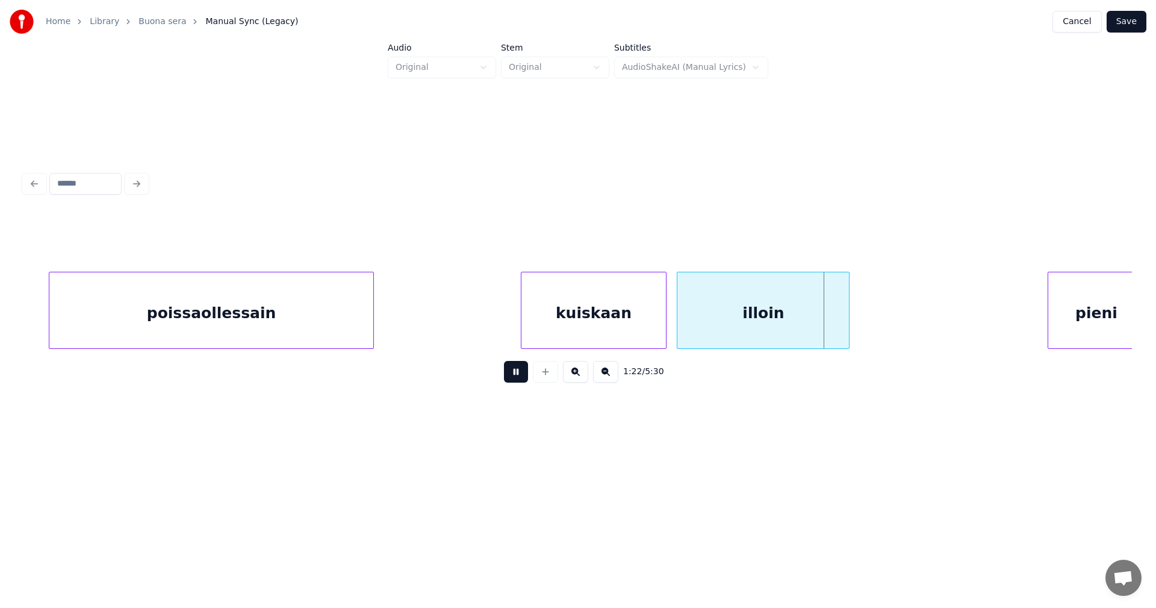
click at [527, 378] on button at bounding box center [516, 372] width 24 height 22
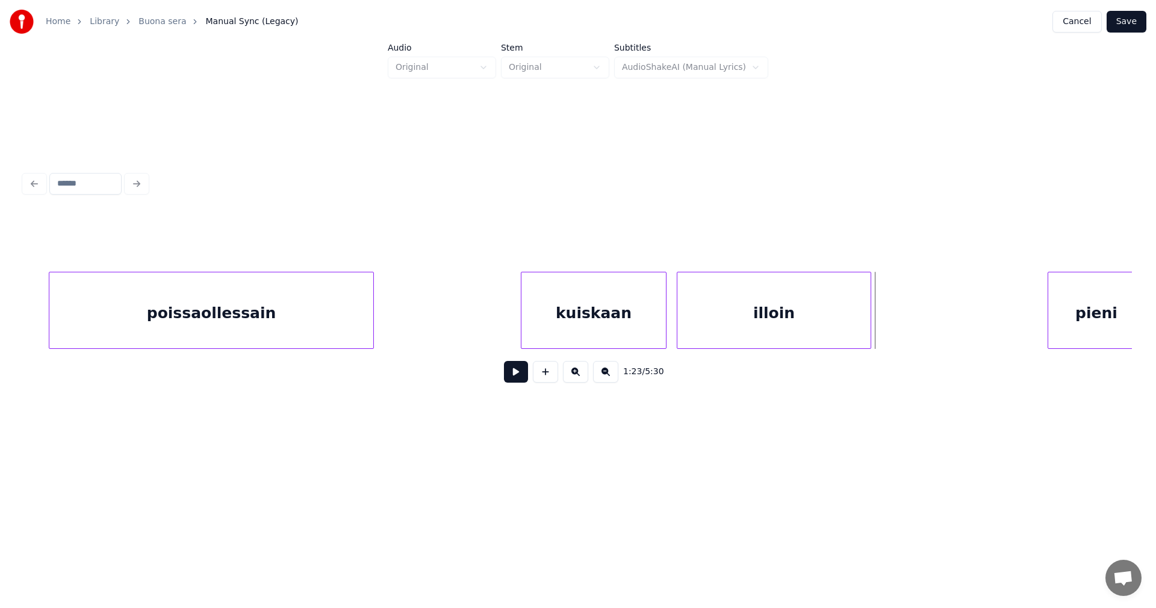
click at [867, 332] on div at bounding box center [869, 310] width 4 height 76
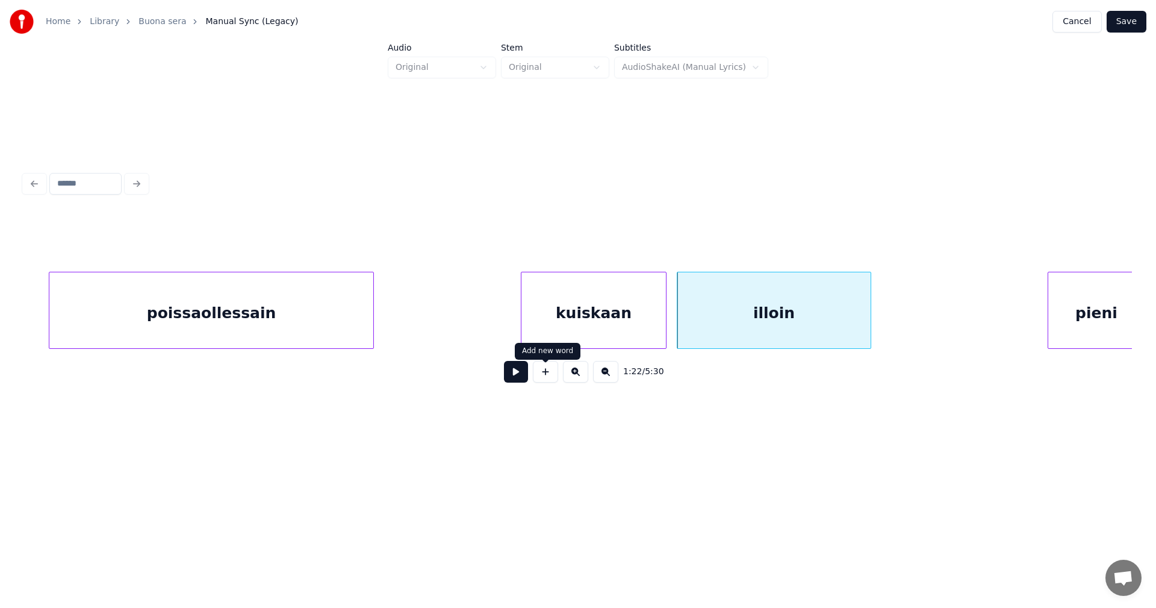
click at [517, 379] on button at bounding box center [516, 372] width 24 height 22
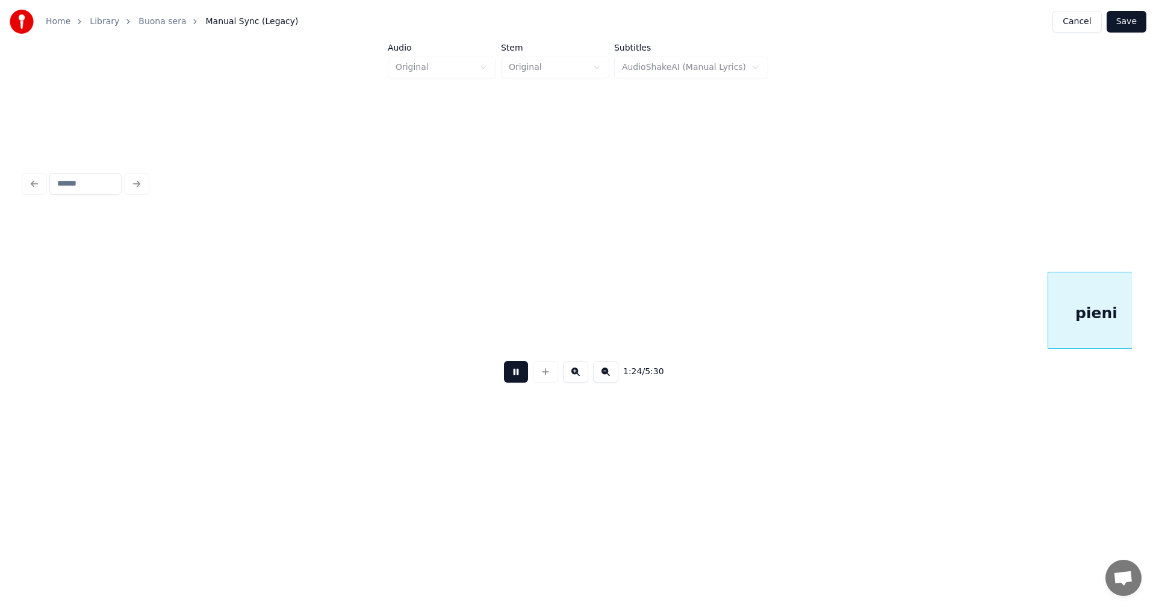
scroll to position [0, 17761]
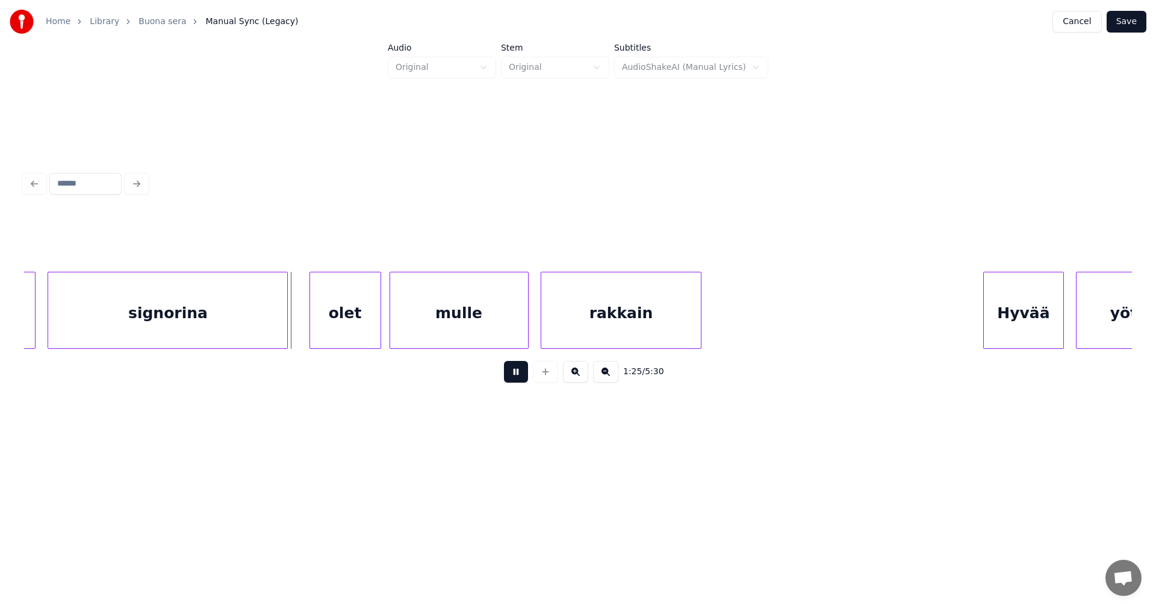
click at [517, 379] on button at bounding box center [516, 372] width 24 height 22
click at [357, 325] on div "olet" at bounding box center [342, 313] width 70 height 82
click at [508, 375] on button at bounding box center [516, 372] width 24 height 22
click at [512, 378] on button at bounding box center [516, 372] width 24 height 22
click at [718, 331] on div at bounding box center [719, 310] width 4 height 76
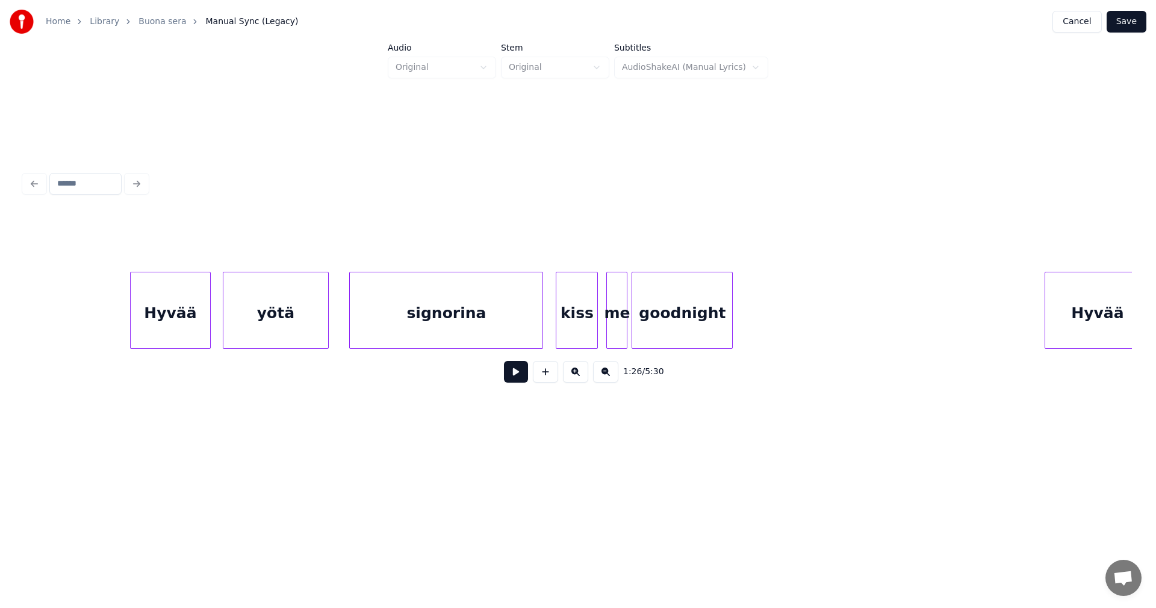
scroll to position [0, 18628]
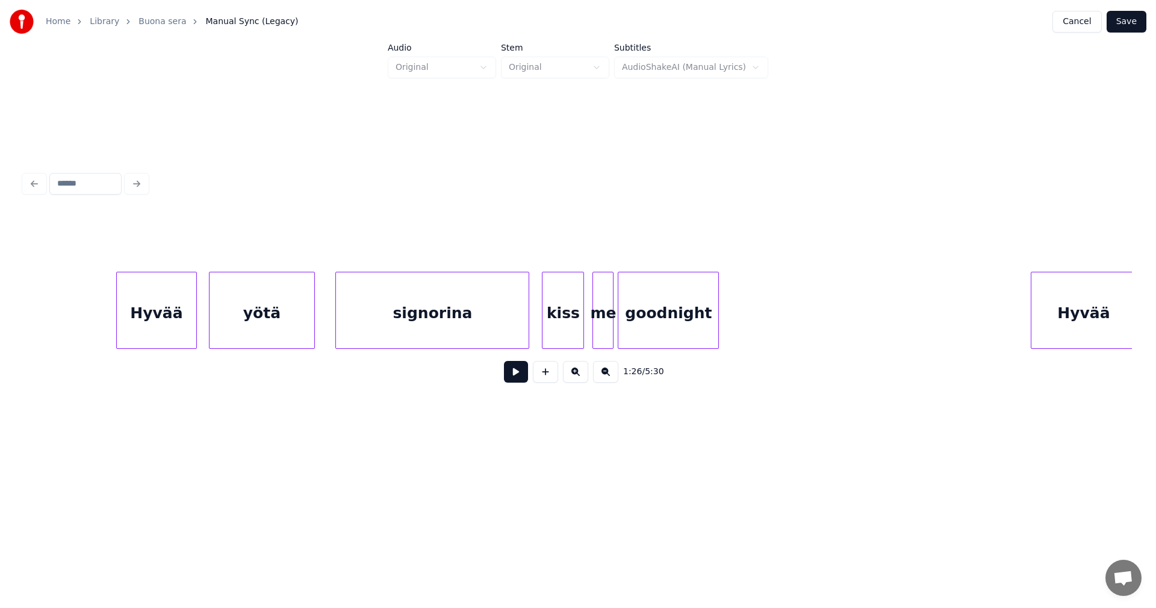
click at [181, 326] on div "Hyvää" at bounding box center [156, 313] width 79 height 82
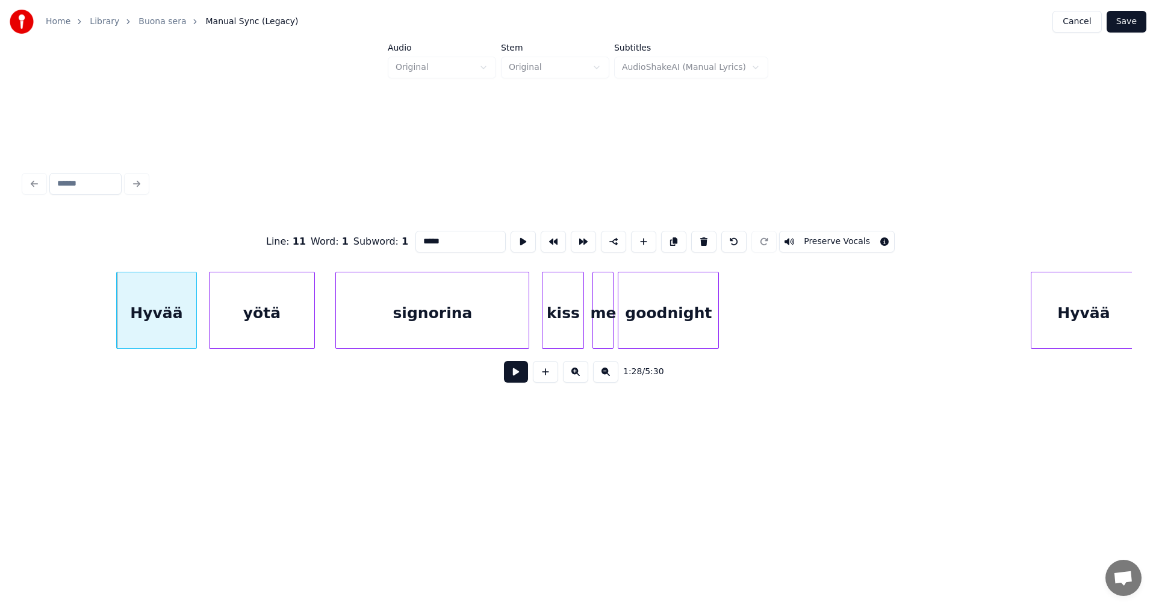
click at [520, 377] on button at bounding box center [516, 372] width 24 height 22
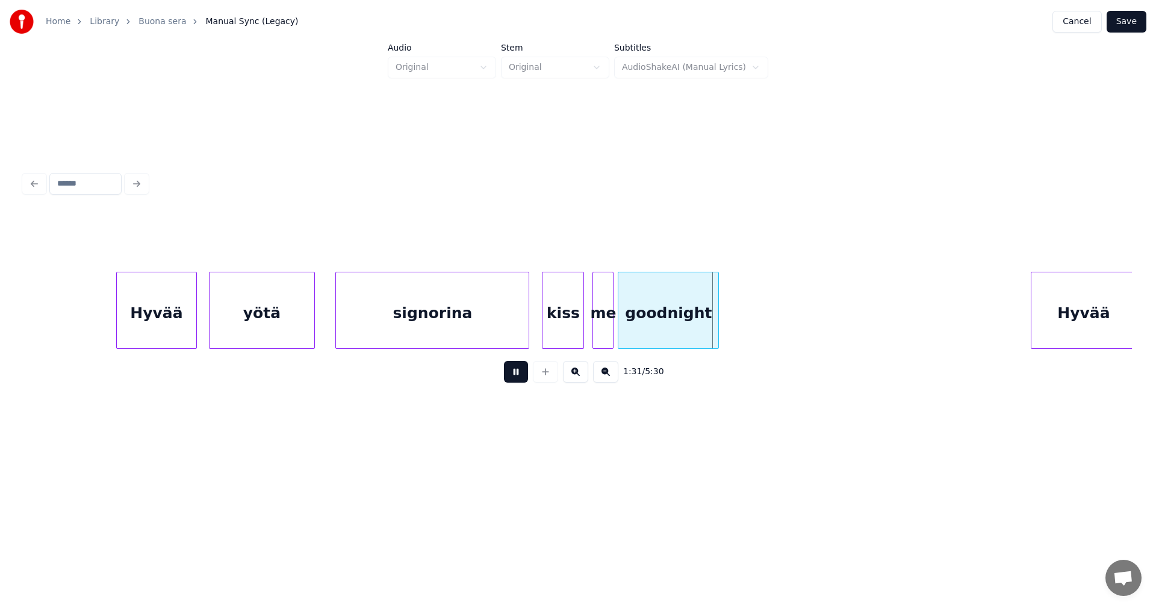
click at [514, 375] on button at bounding box center [516, 372] width 24 height 22
click at [600, 330] on div "me" at bounding box center [601, 313] width 20 height 82
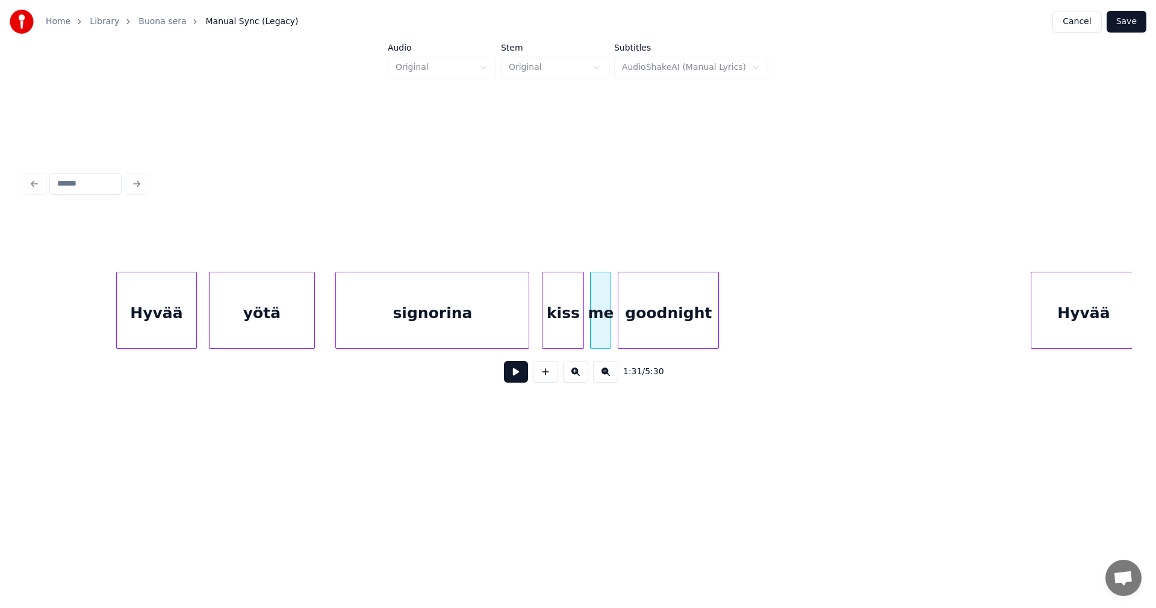
click at [520, 379] on button at bounding box center [516, 372] width 24 height 22
drag, startPoint x: 520, startPoint y: 379, endPoint x: 629, endPoint y: 355, distance: 111.2
click at [523, 379] on button at bounding box center [516, 372] width 24 height 22
click at [746, 328] on div at bounding box center [746, 310] width 4 height 76
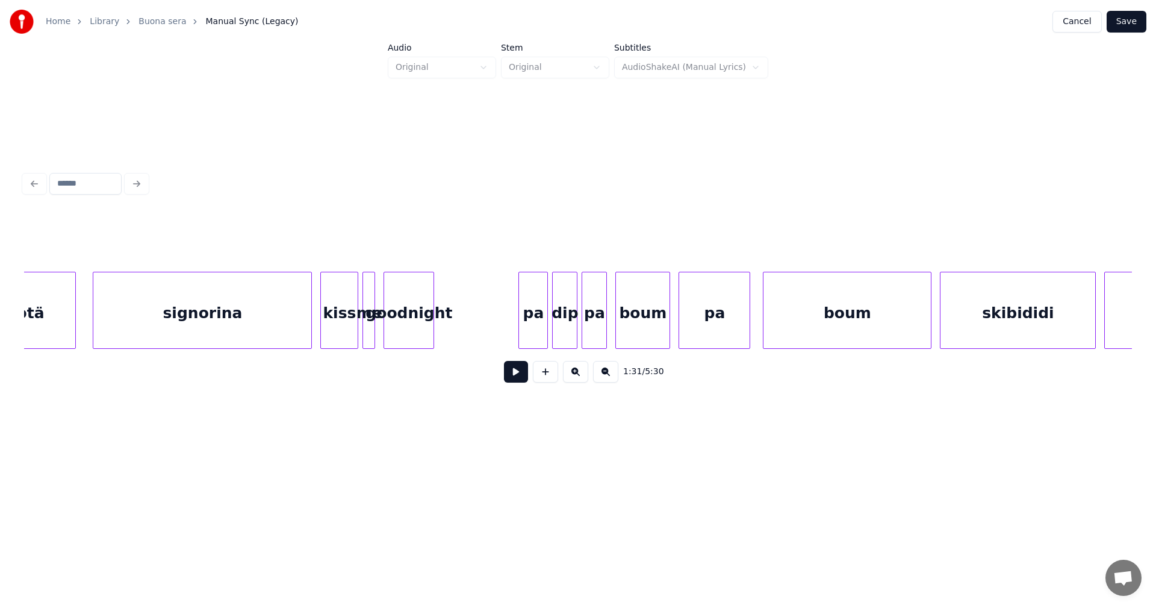
scroll to position [0, 19809]
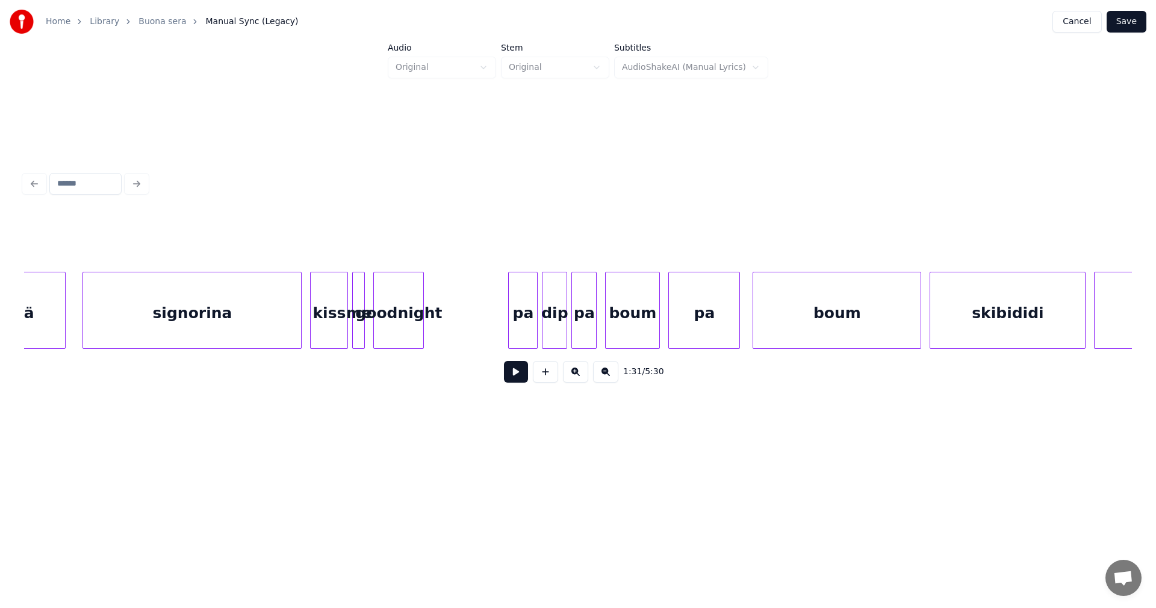
click at [340, 337] on div "kiss" at bounding box center [329, 313] width 37 height 82
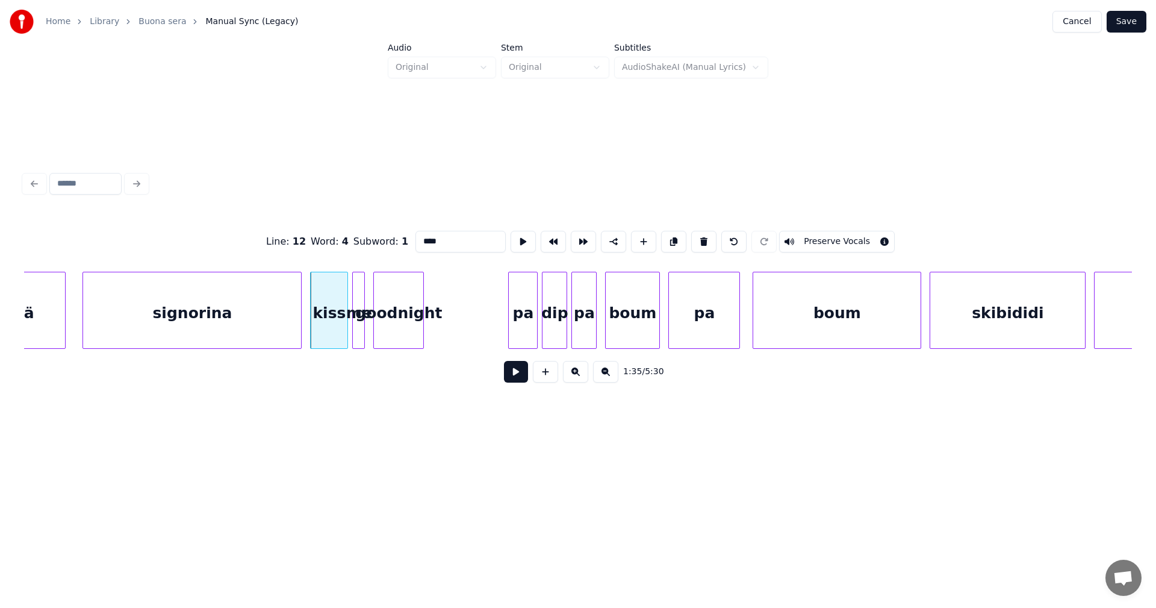
click at [523, 381] on button at bounding box center [516, 372] width 24 height 22
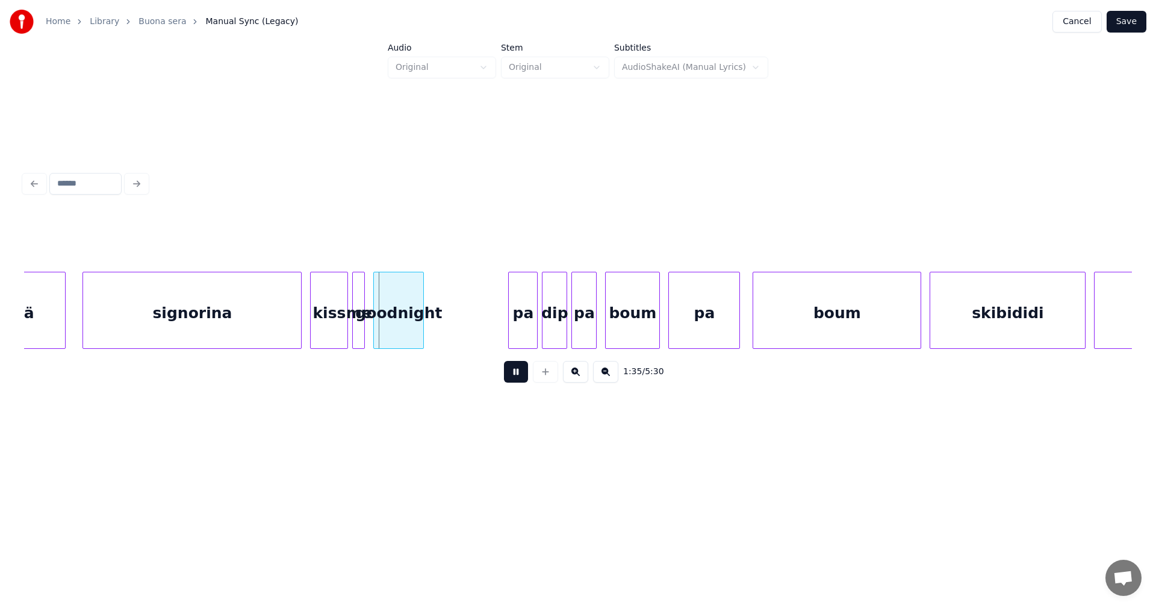
click at [522, 381] on button at bounding box center [516, 372] width 24 height 22
click at [426, 334] on div "goodnight" at bounding box center [411, 313] width 49 height 82
click at [375, 334] on div at bounding box center [376, 310] width 4 height 76
click at [340, 335] on div "kiss" at bounding box center [329, 313] width 37 height 82
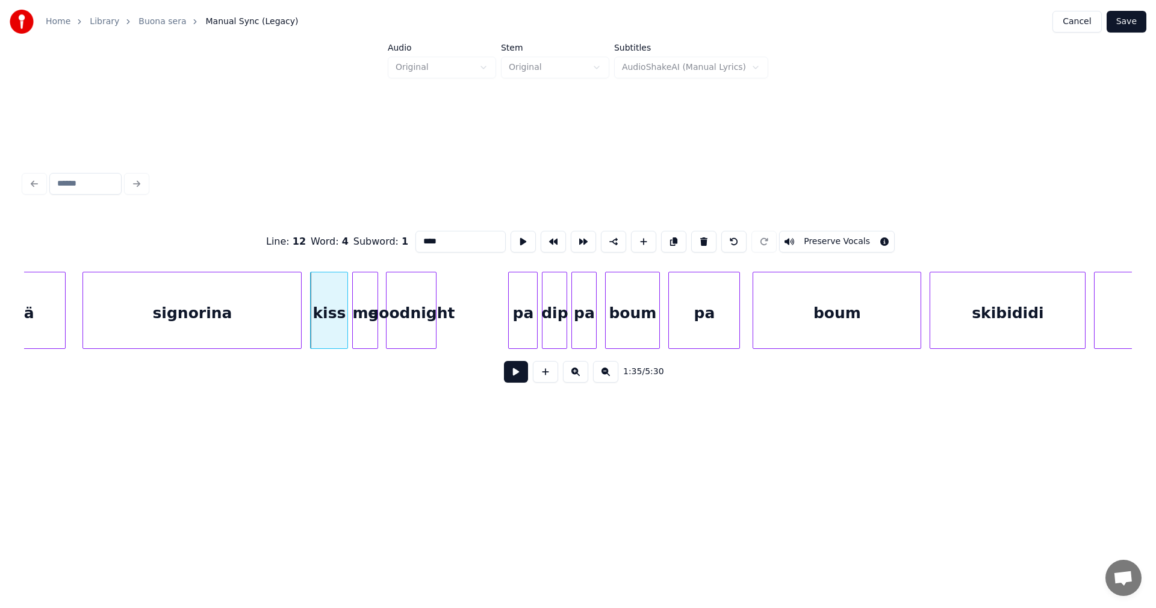
click at [515, 381] on button at bounding box center [516, 372] width 24 height 22
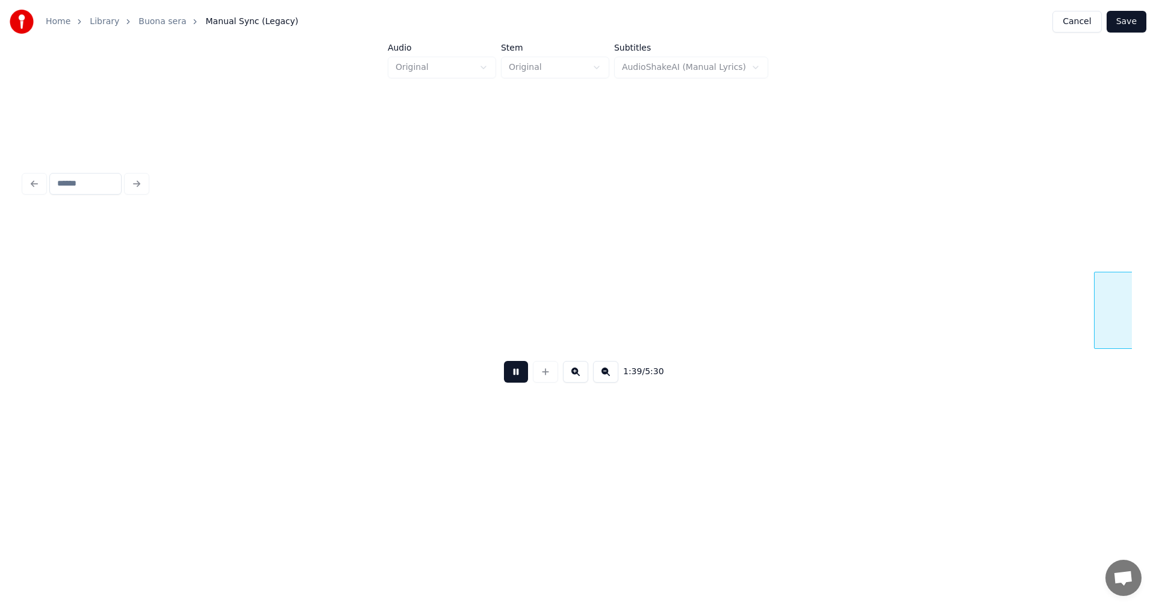
scroll to position [0, 20918]
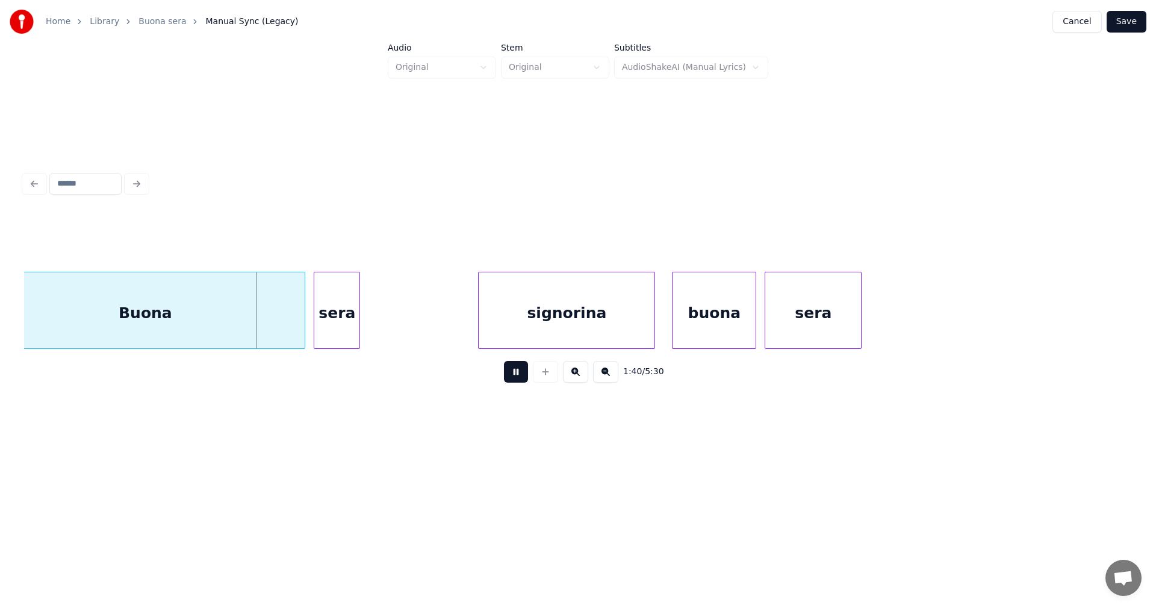
click at [516, 381] on button at bounding box center [516, 372] width 24 height 22
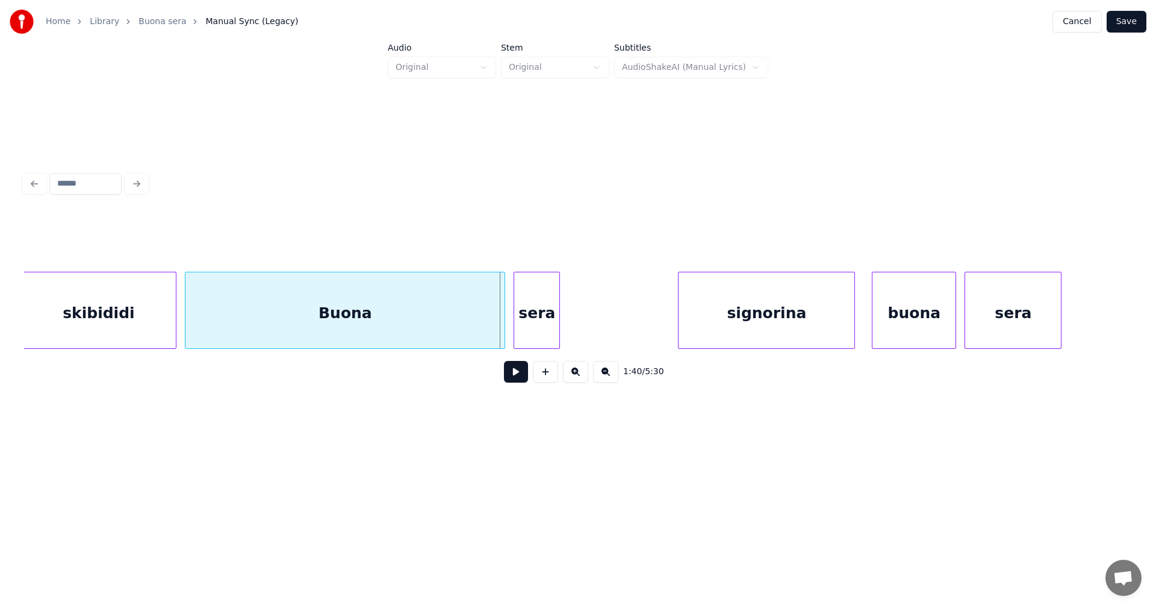
scroll to position [0, 20701]
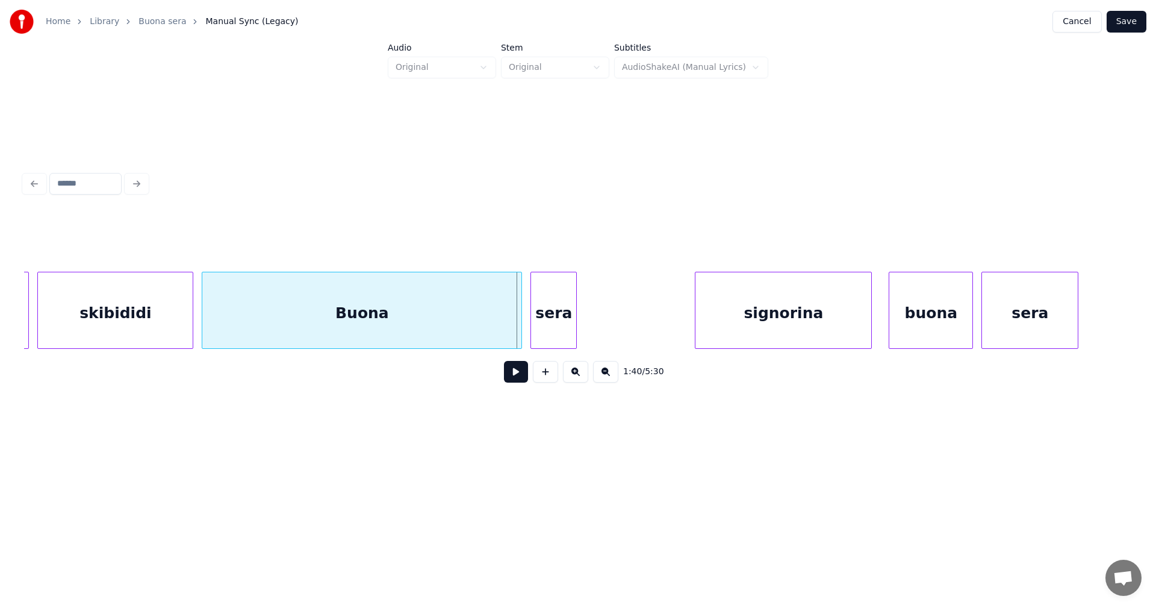
click at [277, 335] on div "Buona" at bounding box center [361, 313] width 319 height 82
click at [519, 379] on button at bounding box center [516, 372] width 24 height 22
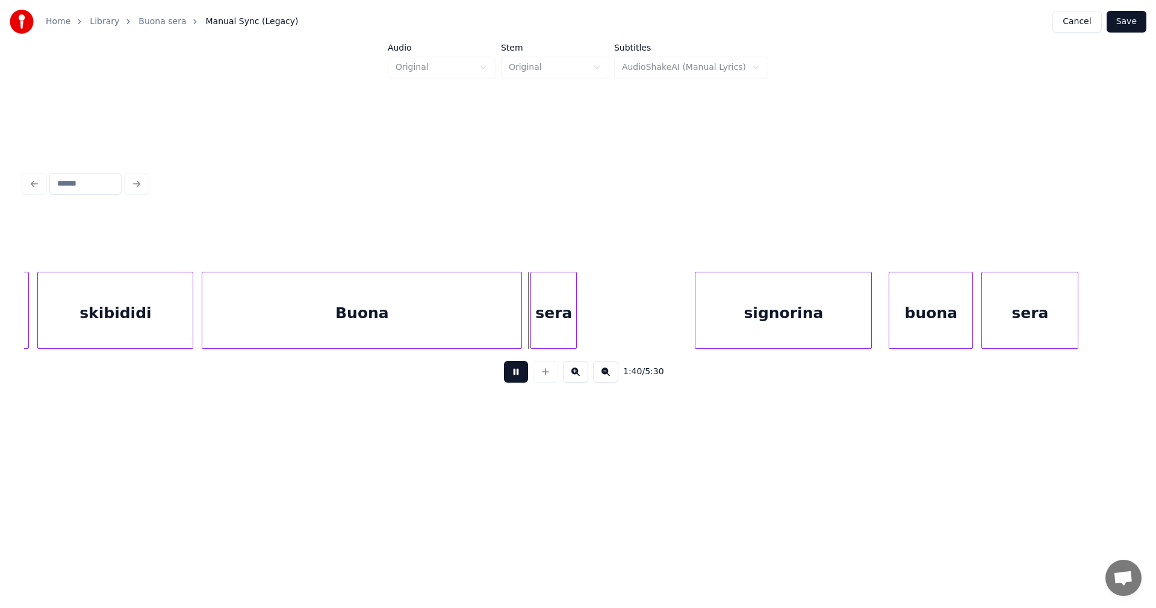
click at [519, 378] on button at bounding box center [516, 372] width 24 height 22
click at [432, 328] on div at bounding box center [431, 310] width 4 height 76
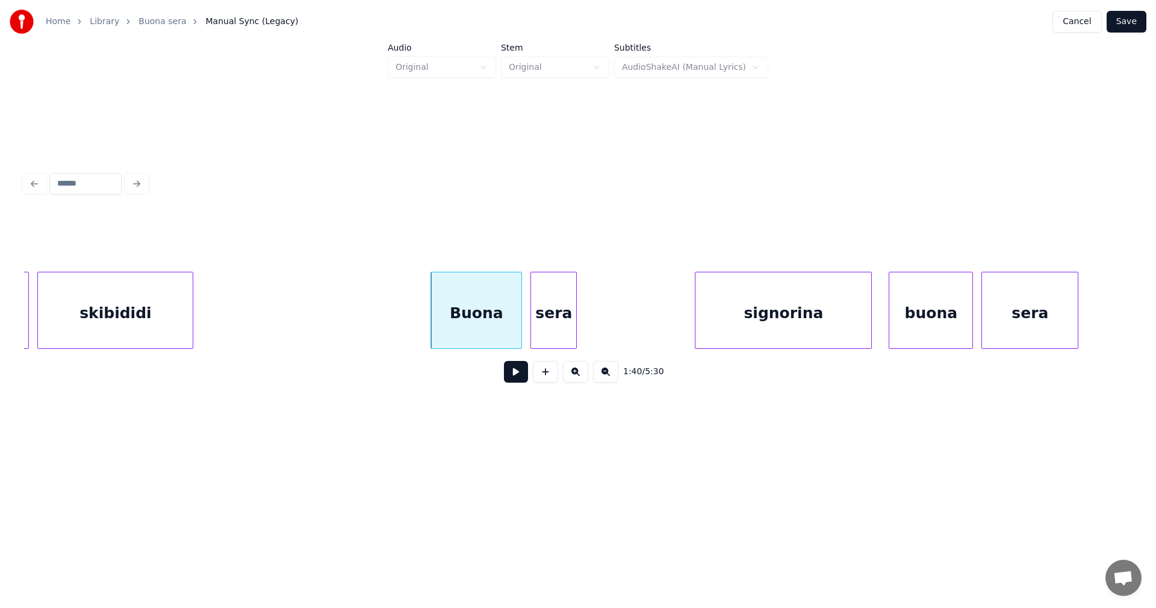
click at [514, 381] on button at bounding box center [516, 372] width 24 height 22
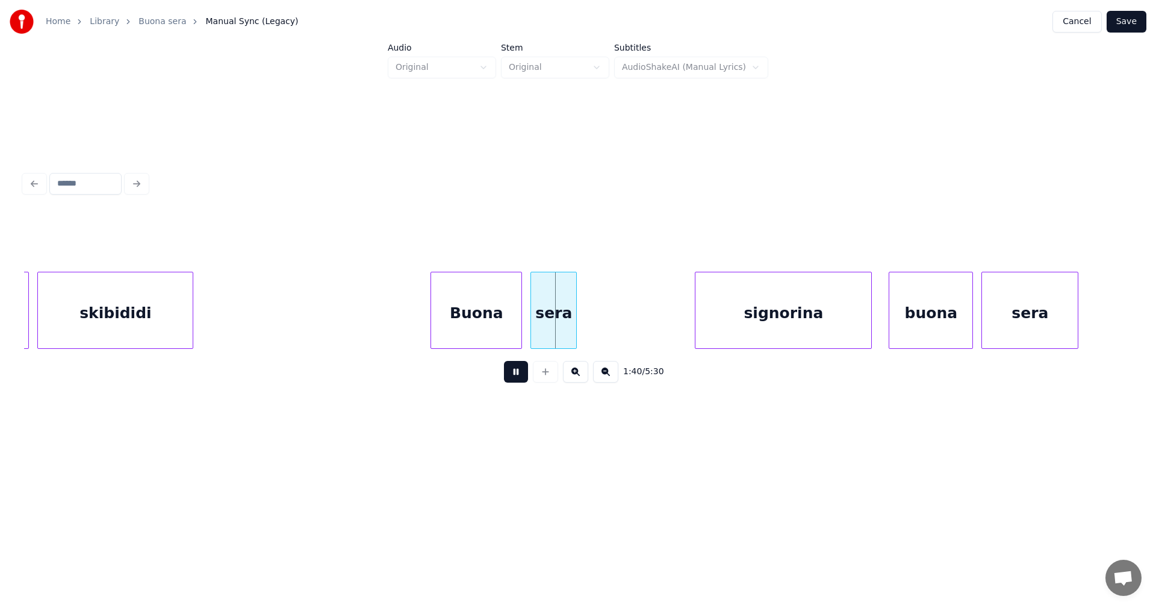
click at [516, 380] on button at bounding box center [516, 372] width 24 height 22
click at [557, 330] on div "sera" at bounding box center [566, 313] width 45 height 82
click at [497, 328] on div "Buona" at bounding box center [483, 313] width 90 height 82
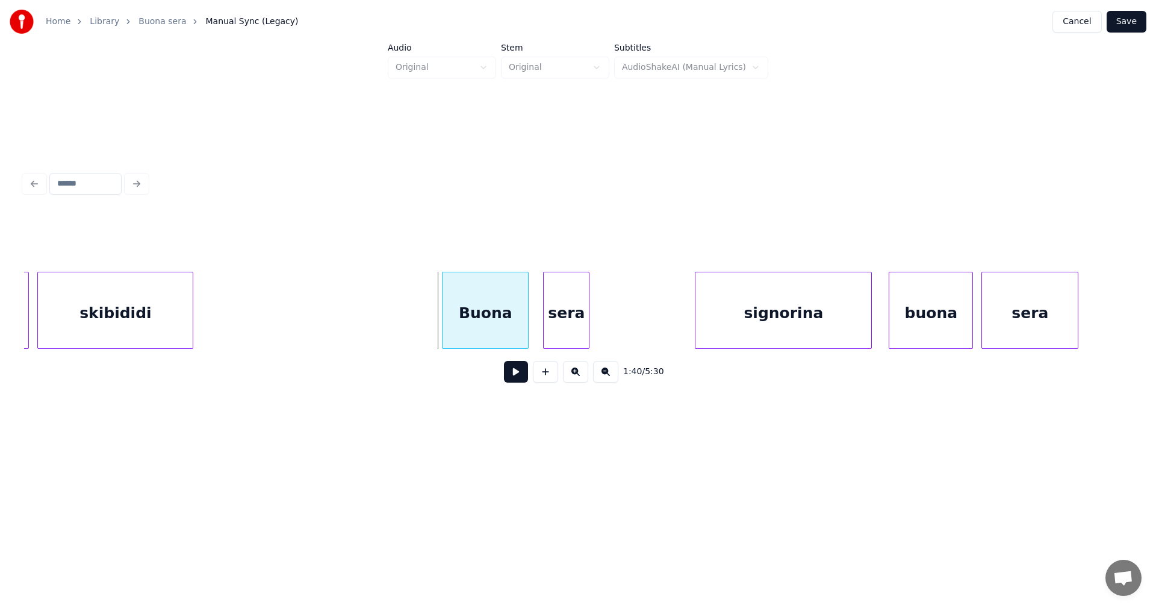
click at [446, 327] on div at bounding box center [445, 310] width 4 height 76
drag, startPoint x: 443, startPoint y: 332, endPoint x: 456, endPoint y: 331, distance: 12.8
click at [464, 329] on div at bounding box center [465, 310] width 4 height 76
click at [512, 382] on button at bounding box center [516, 372] width 24 height 22
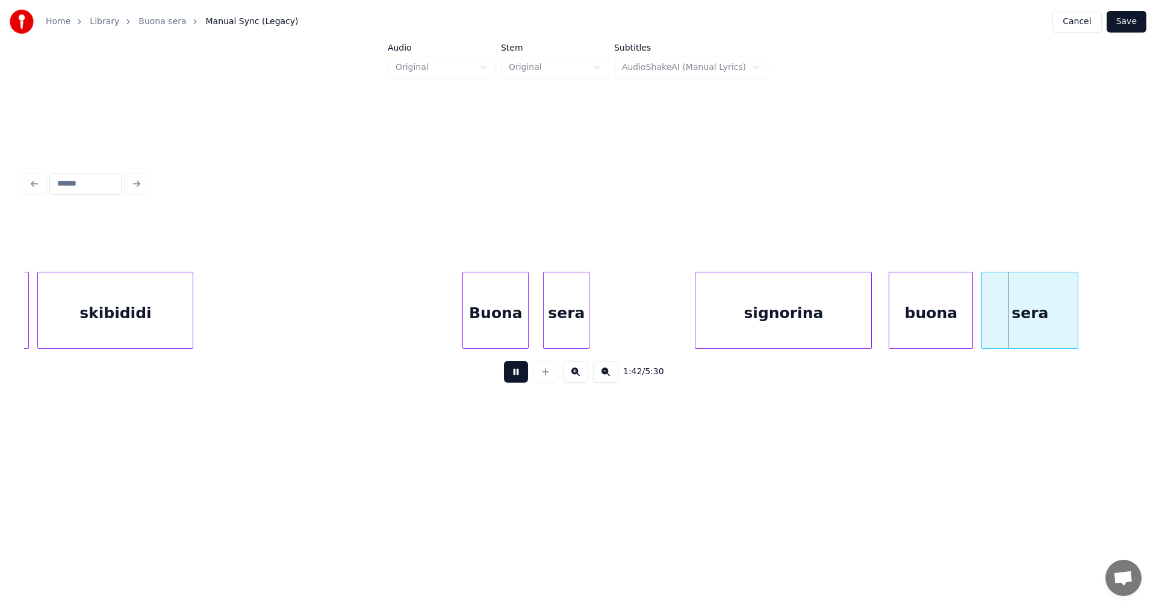
click at [519, 381] on button at bounding box center [516, 372] width 24 height 22
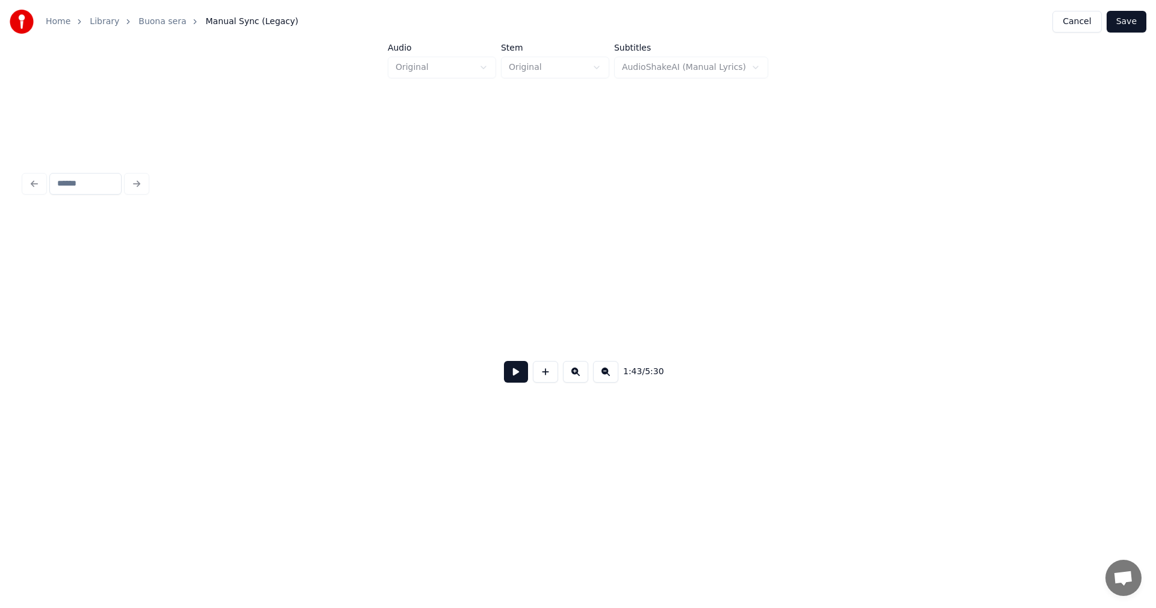
scroll to position [0, 13914]
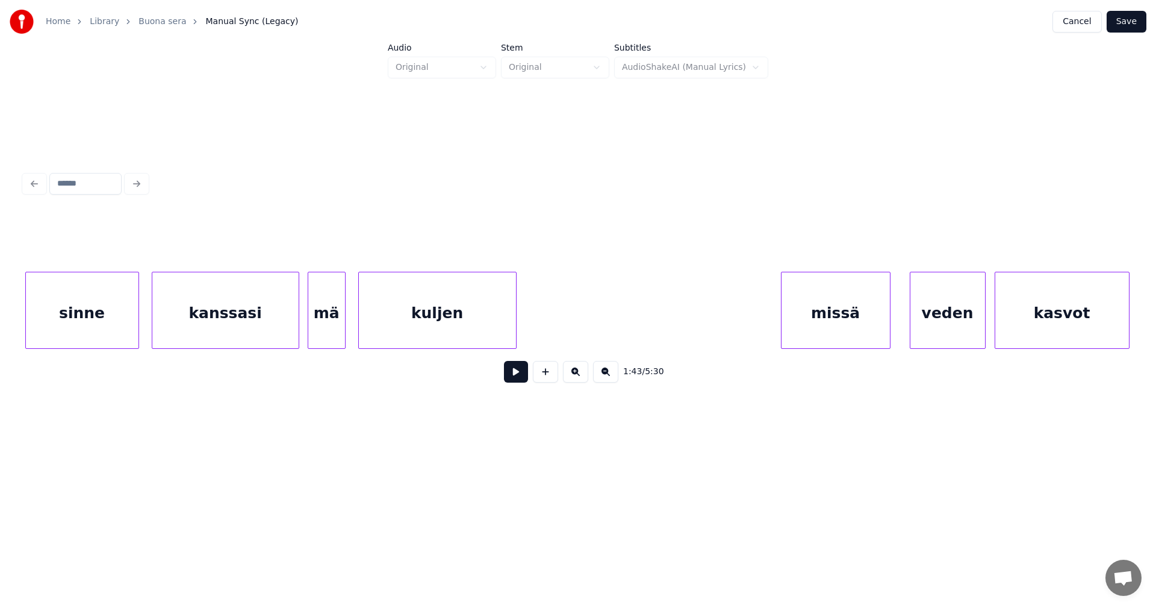
click at [1129, 24] on button "Save" at bounding box center [1127, 22] width 40 height 22
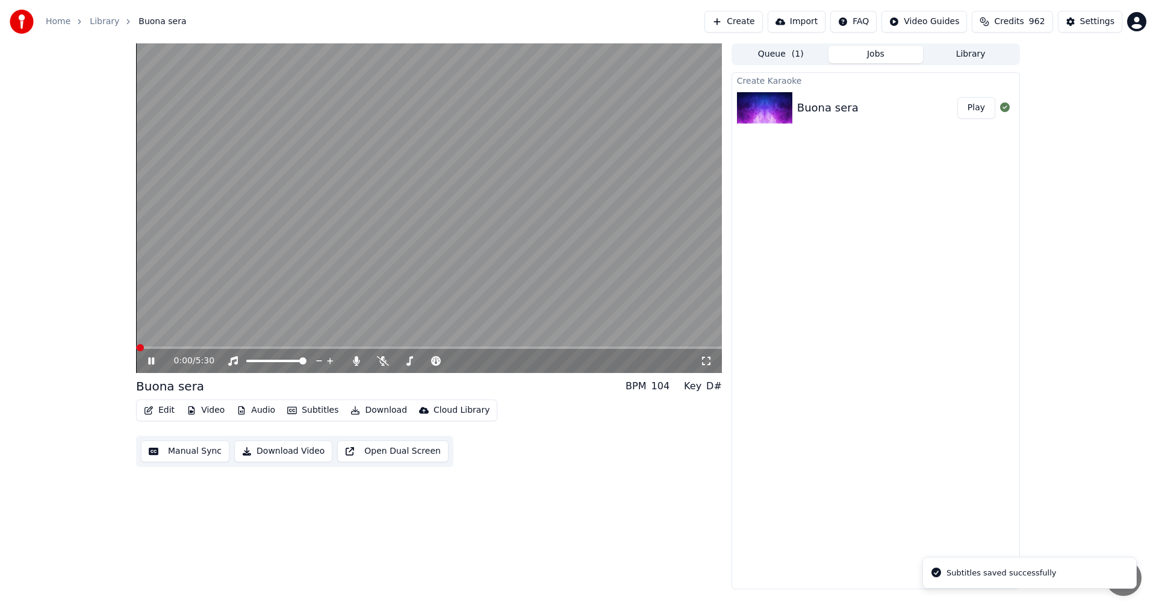
click at [251, 347] on span at bounding box center [429, 347] width 586 height 2
click at [358, 366] on icon at bounding box center [356, 361] width 12 height 10
click at [382, 367] on div "1:07 / 5:30" at bounding box center [429, 361] width 586 height 24
click at [381, 360] on icon at bounding box center [383, 361] width 12 height 10
click at [151, 362] on icon at bounding box center [160, 361] width 28 height 10
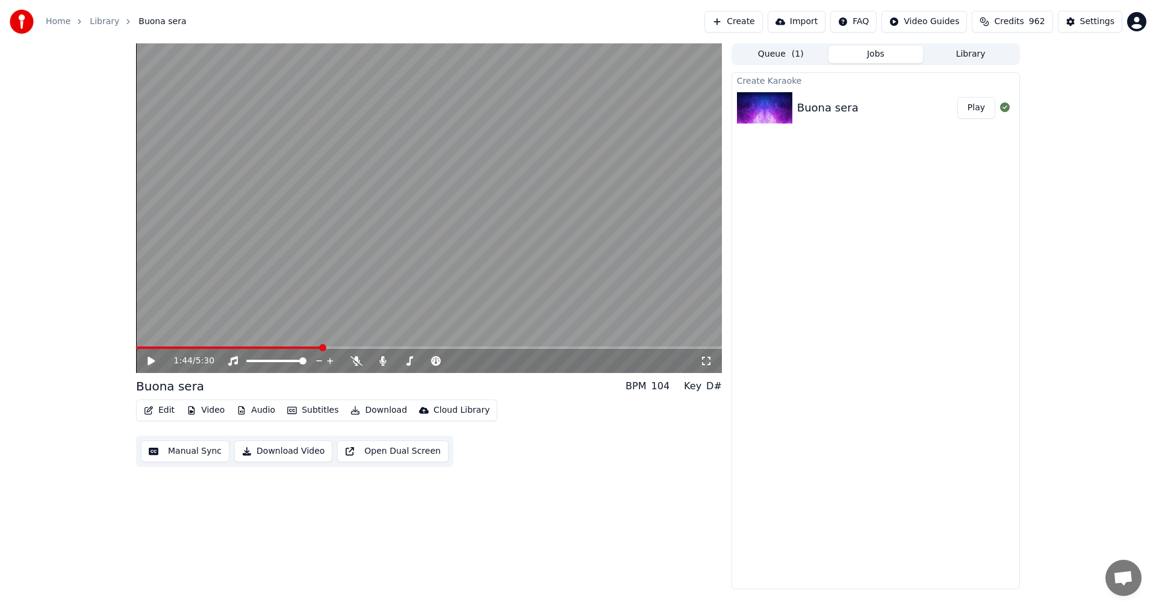
click at [176, 413] on button "Edit" at bounding box center [159, 410] width 40 height 17
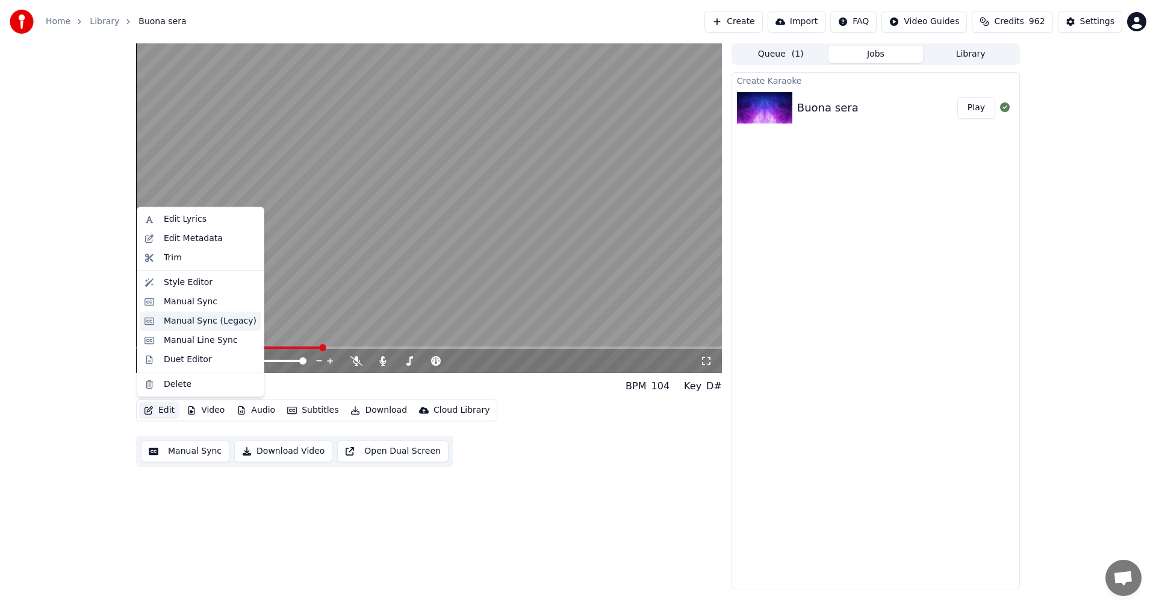
click at [181, 316] on div "Manual Sync (Legacy)" at bounding box center [210, 321] width 93 height 12
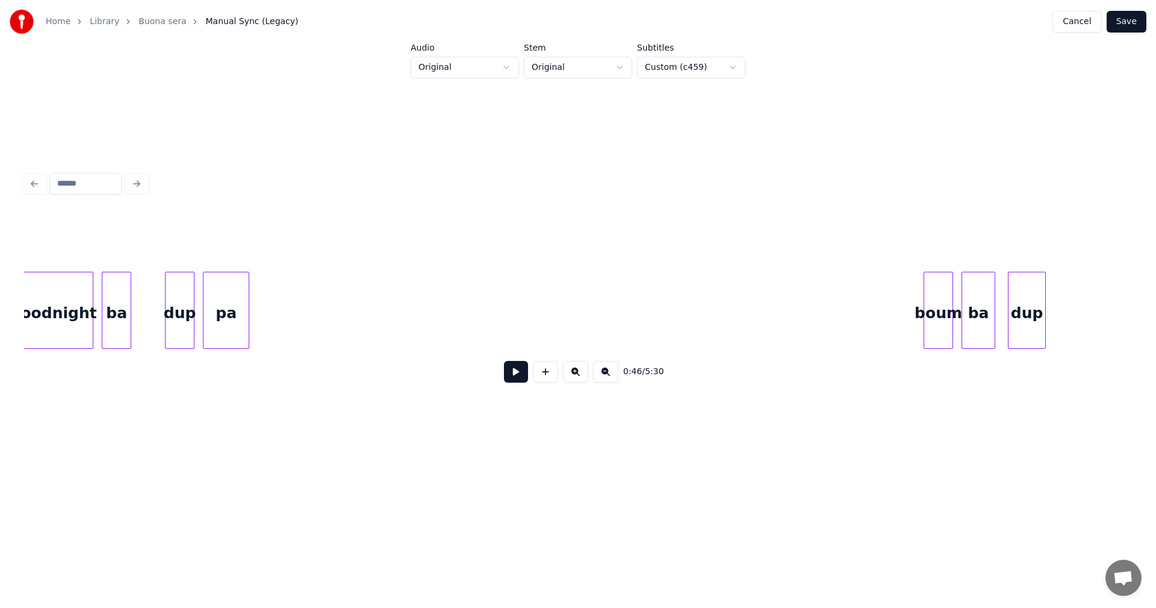
scroll to position [0, 30039]
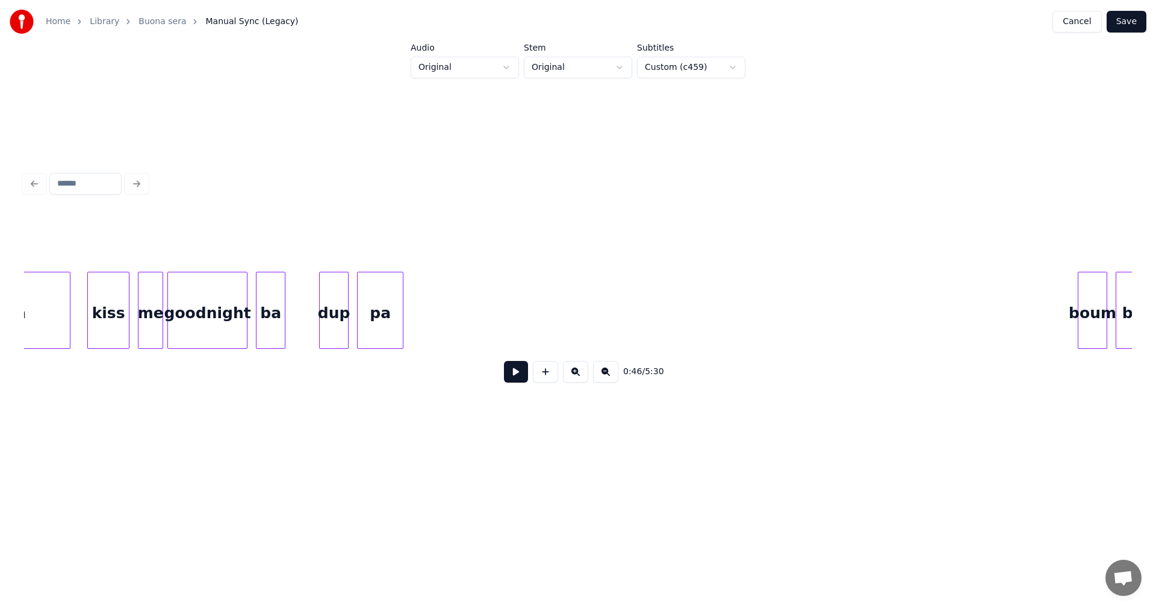
click at [233, 323] on div "goodnight" at bounding box center [207, 313] width 79 height 82
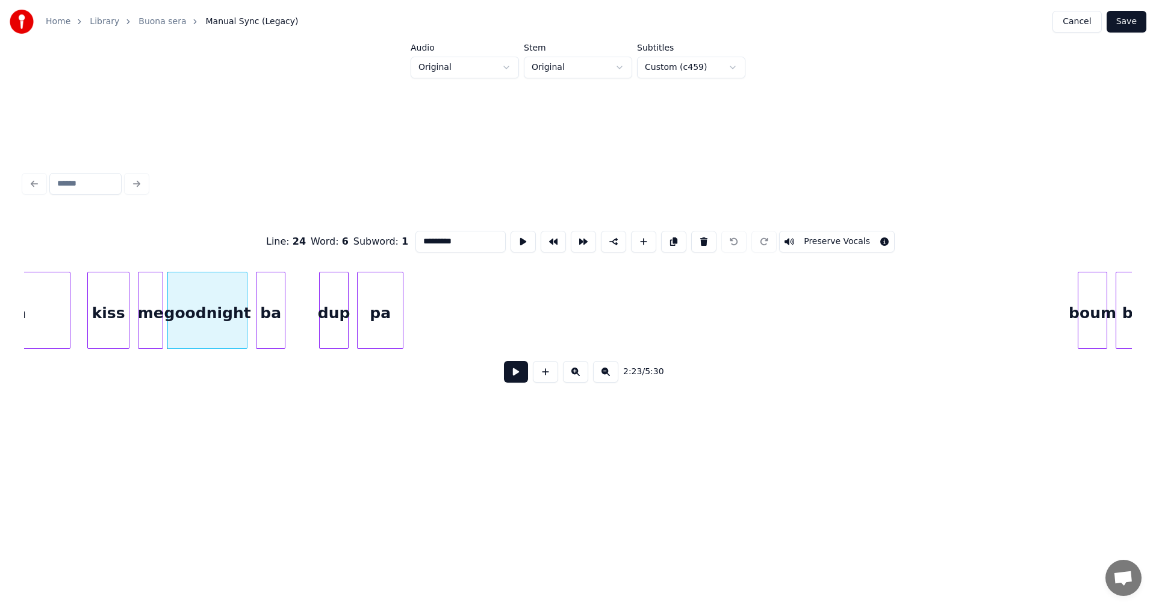
click at [519, 375] on button at bounding box center [516, 372] width 24 height 22
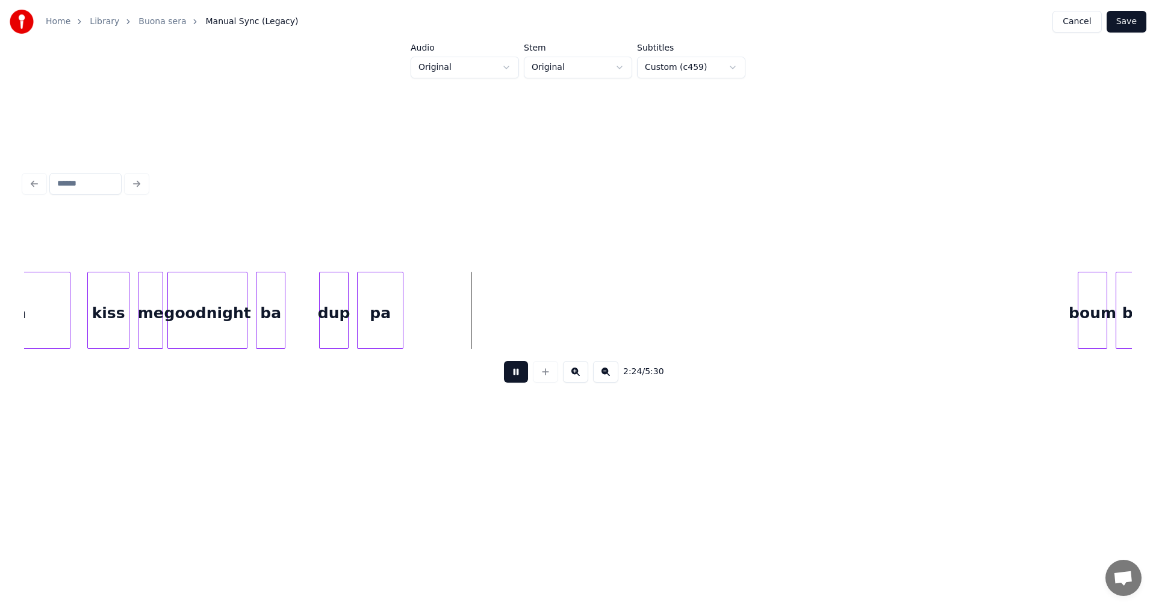
click at [520, 372] on button at bounding box center [516, 372] width 24 height 22
click at [998, 272] on div "pa" at bounding box center [998, 313] width 45 height 82
click at [986, 272] on div "pa" at bounding box center [997, 313] width 45 height 82
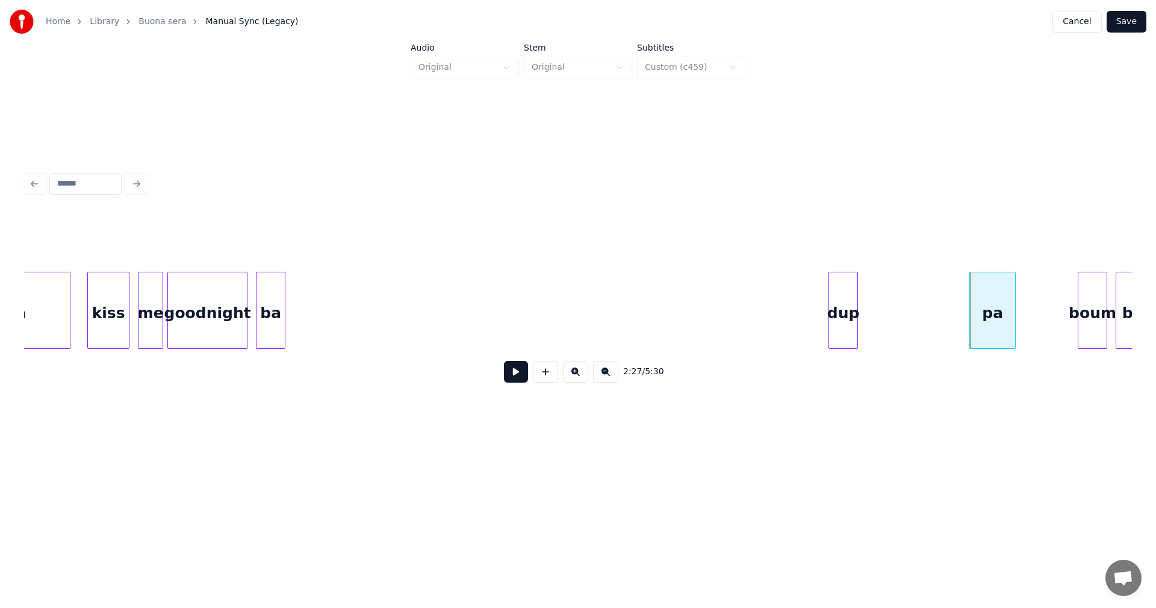
click at [849, 263] on div "2:27 / 5:30" at bounding box center [578, 302] width 1108 height 183
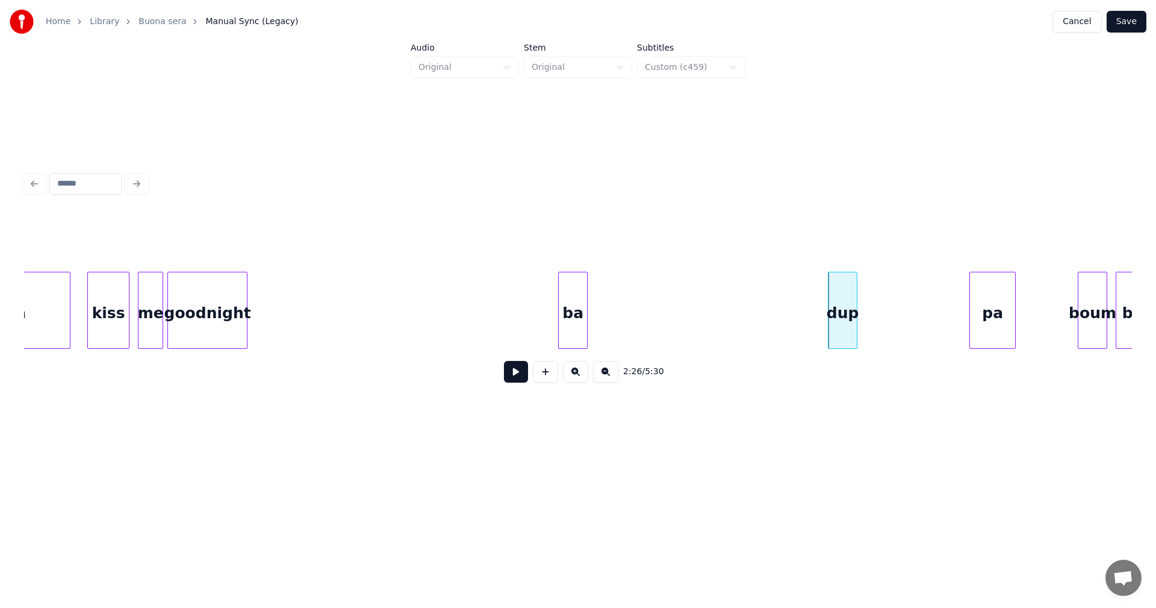
click at [587, 272] on div "ba" at bounding box center [573, 313] width 28 height 82
click at [221, 329] on div "goodnight" at bounding box center [207, 313] width 79 height 82
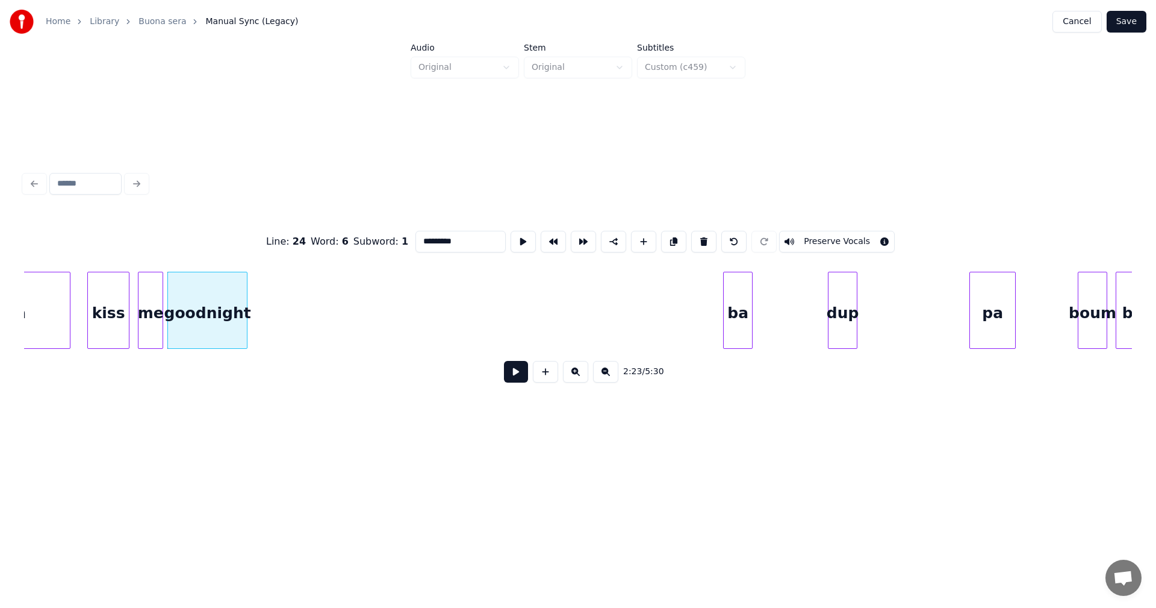
click at [511, 373] on button at bounding box center [516, 372] width 24 height 22
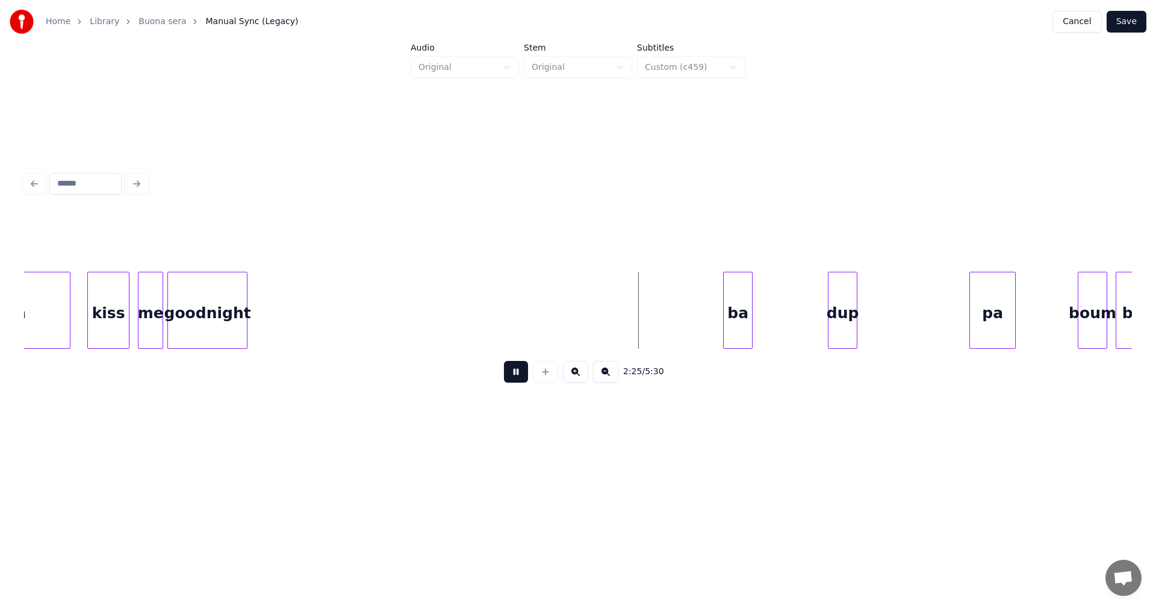
click at [517, 373] on button at bounding box center [516, 372] width 24 height 22
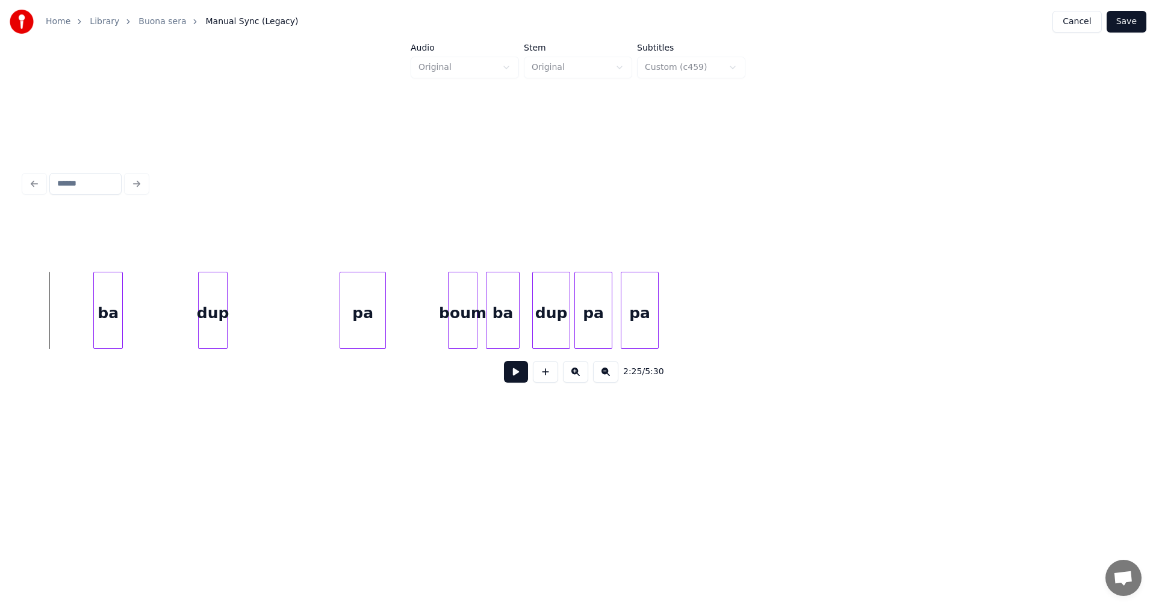
scroll to position [0, 30690]
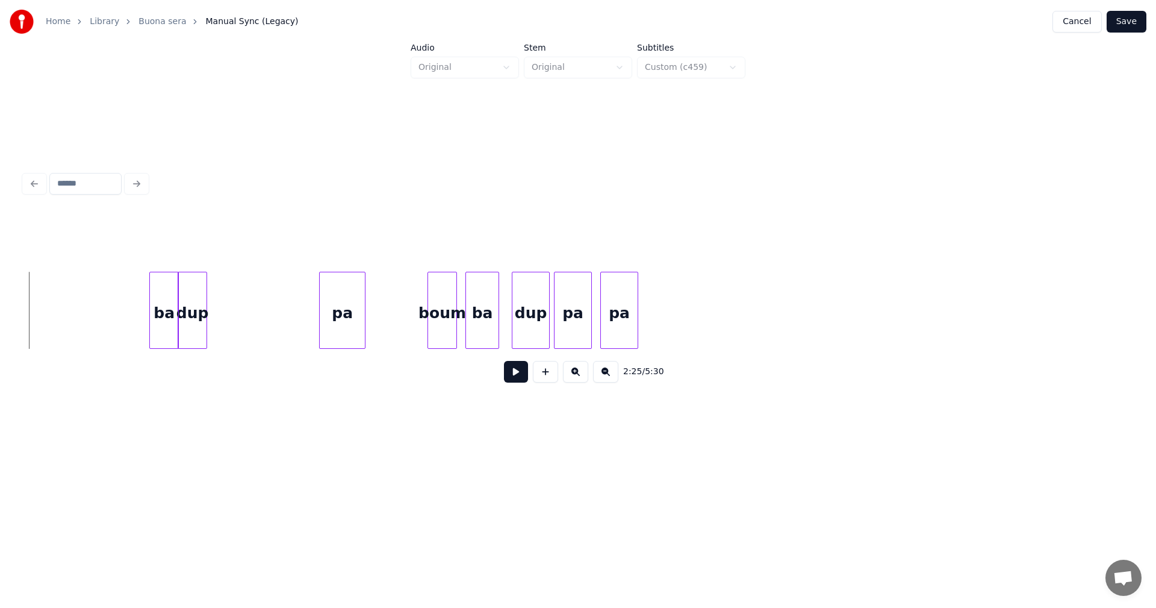
click at [157, 325] on div "ba" at bounding box center [164, 313] width 28 height 82
click at [294, 301] on div "dup" at bounding box center [296, 313] width 28 height 82
click at [251, 315] on div "ba" at bounding box center [254, 313] width 28 height 82
click at [516, 380] on button at bounding box center [516, 372] width 24 height 22
click at [516, 379] on button at bounding box center [516, 372] width 24 height 22
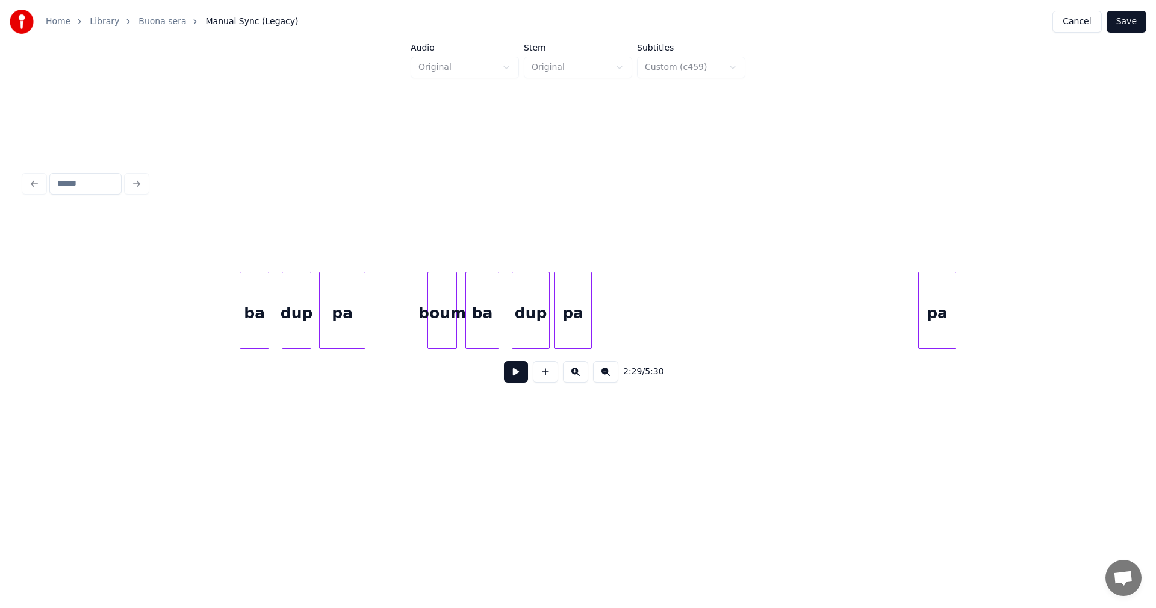
click at [949, 284] on div "pa" at bounding box center [937, 313] width 37 height 82
click at [709, 276] on div "pa" at bounding box center [691, 313] width 37 height 82
click at [588, 293] on div "dup" at bounding box center [570, 313] width 37 height 82
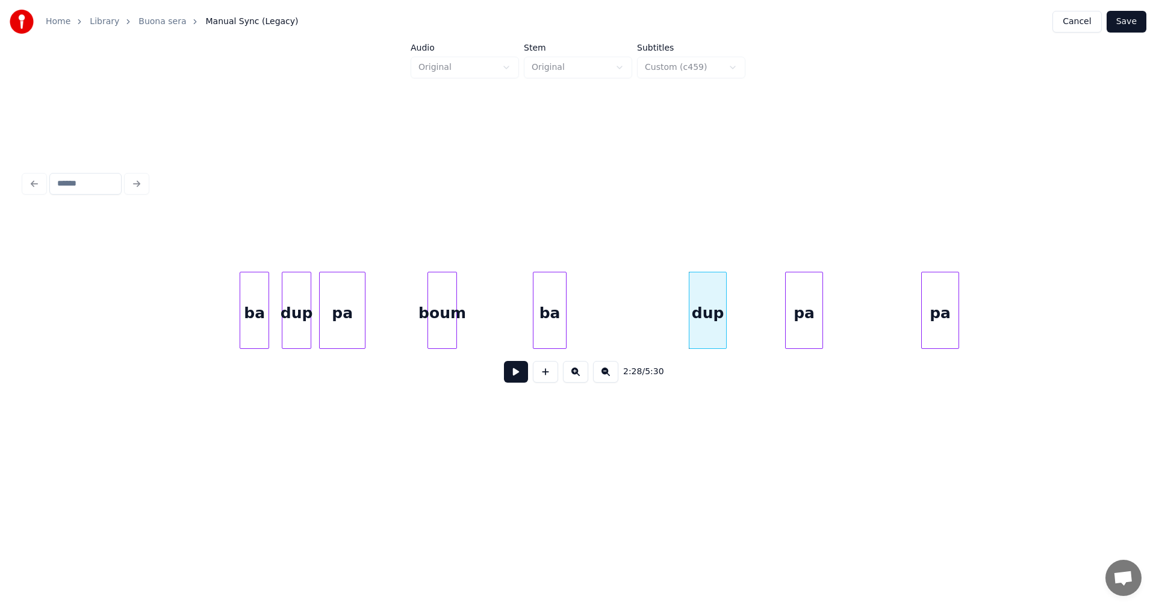
click at [566, 298] on div "ba" at bounding box center [550, 313] width 33 height 82
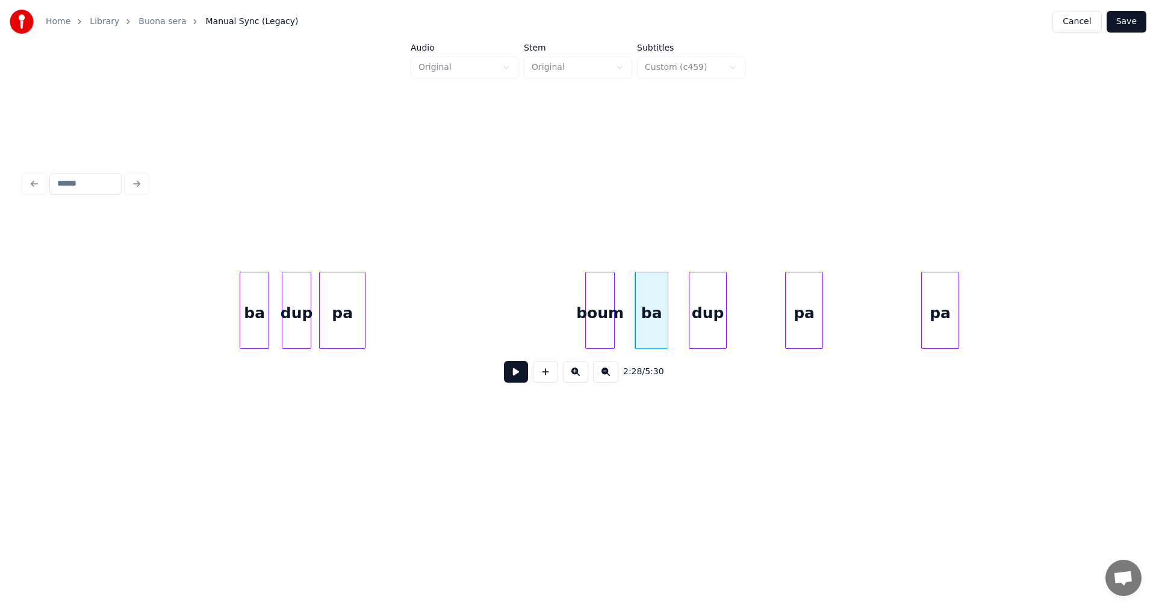
click at [599, 297] on div "boum" at bounding box center [600, 313] width 28 height 82
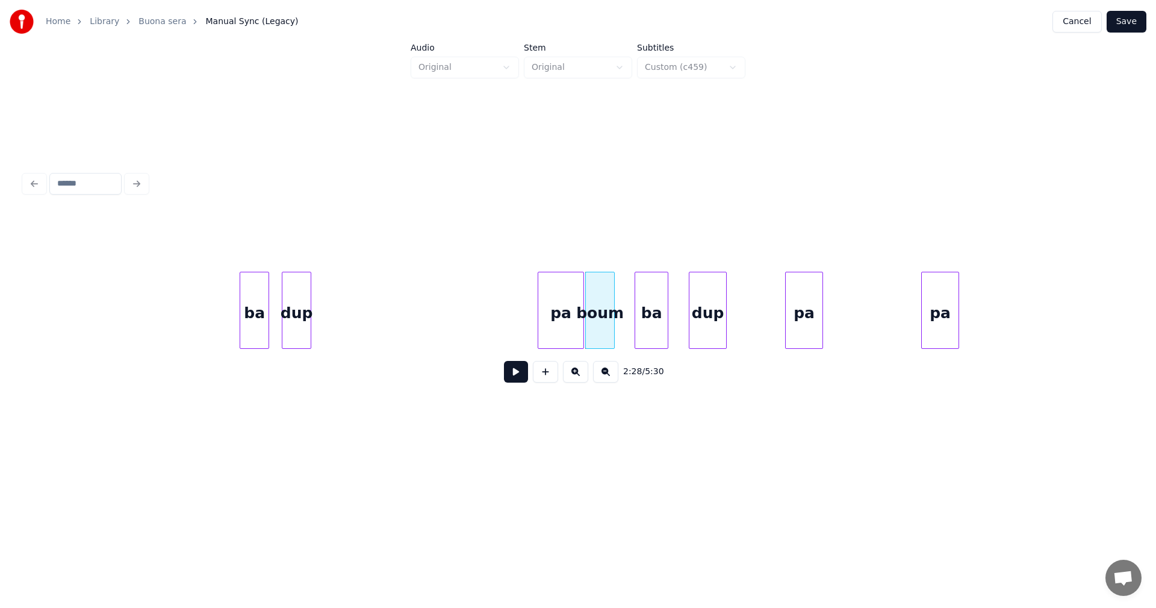
click at [566, 299] on div "pa" at bounding box center [560, 313] width 45 height 82
click at [334, 322] on div "dup" at bounding box center [319, 313] width 28 height 82
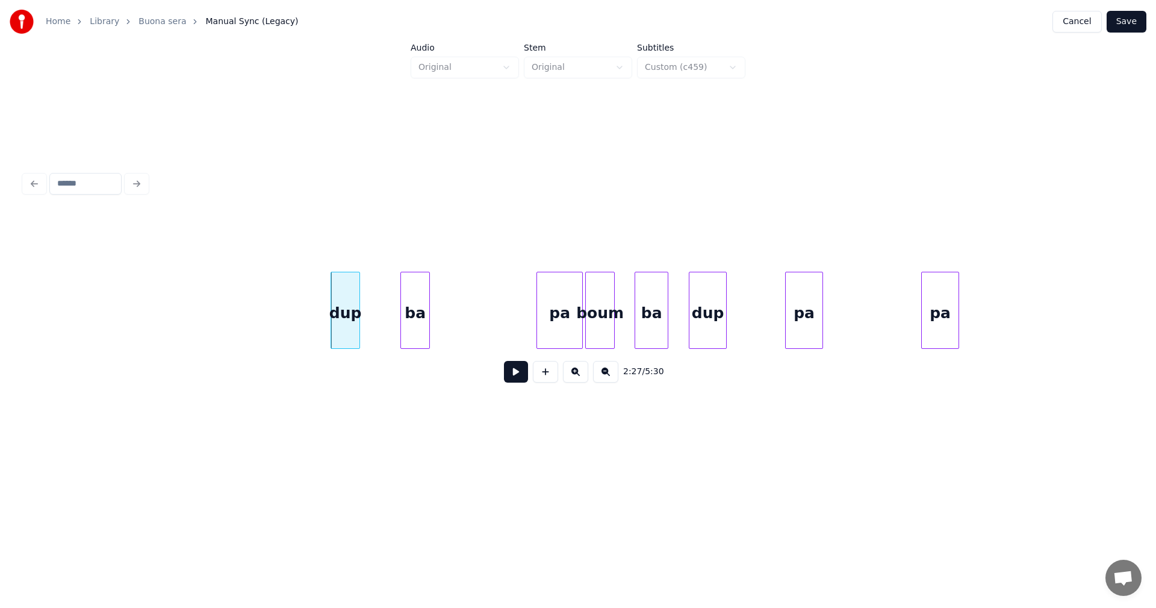
click at [415, 328] on div "ba" at bounding box center [415, 313] width 28 height 82
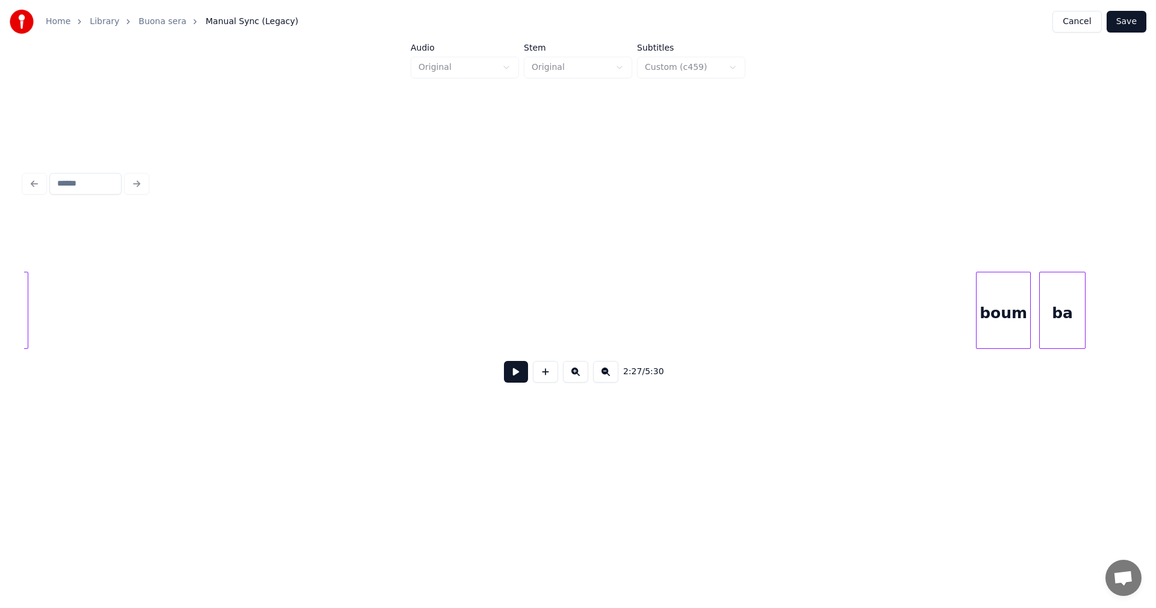
scroll to position [0, 31677]
click at [964, 325] on div "boum" at bounding box center [947, 313] width 54 height 82
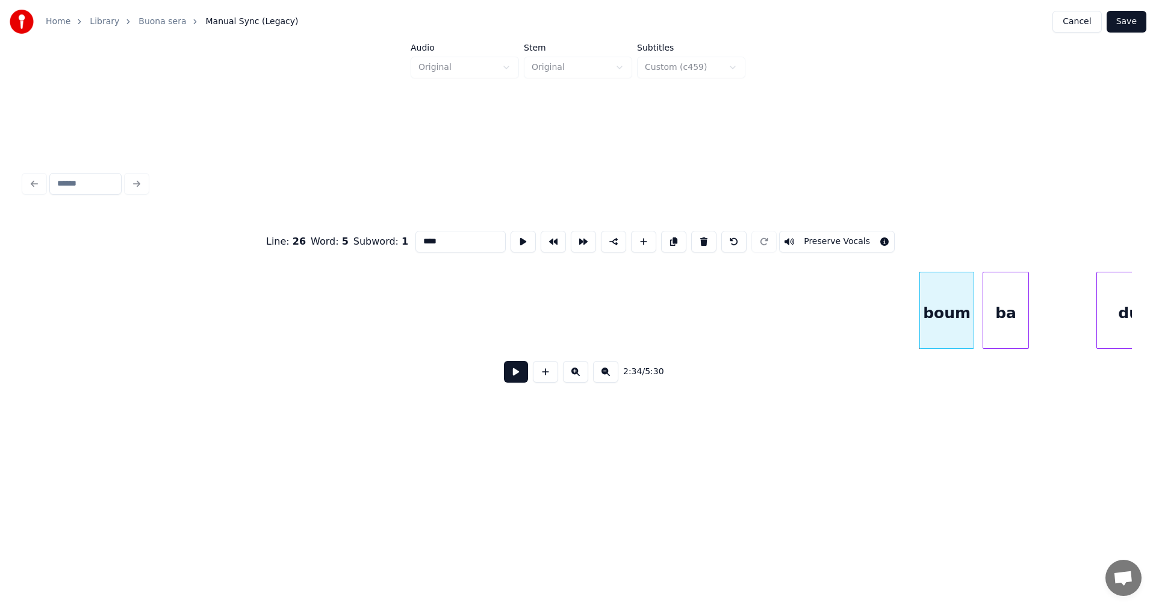
click at [521, 380] on button at bounding box center [516, 372] width 24 height 22
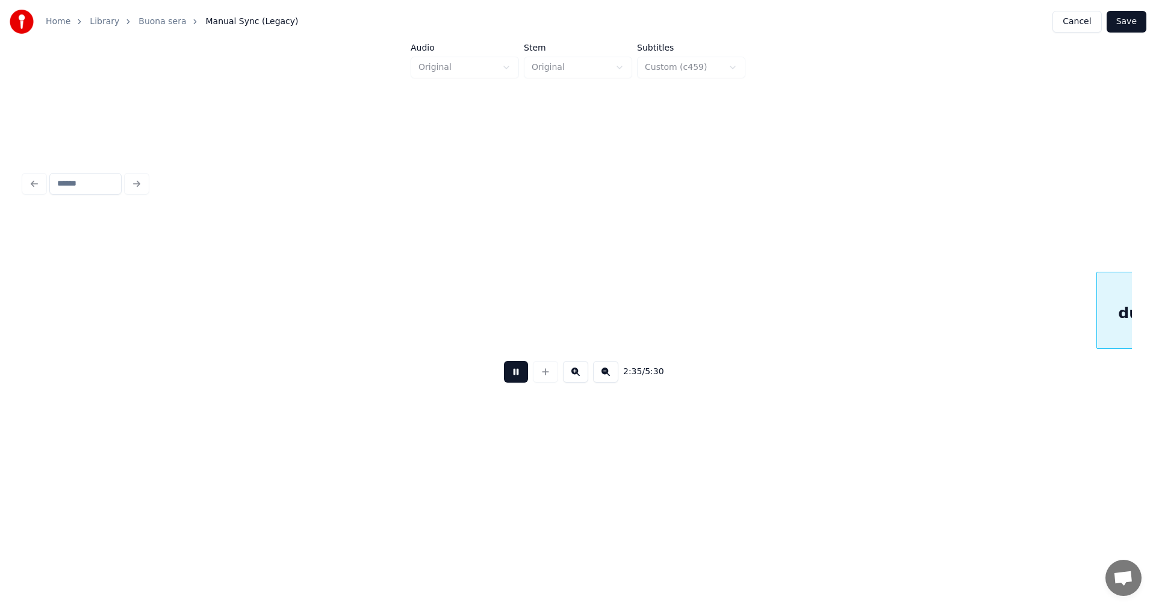
scroll to position [0, 32787]
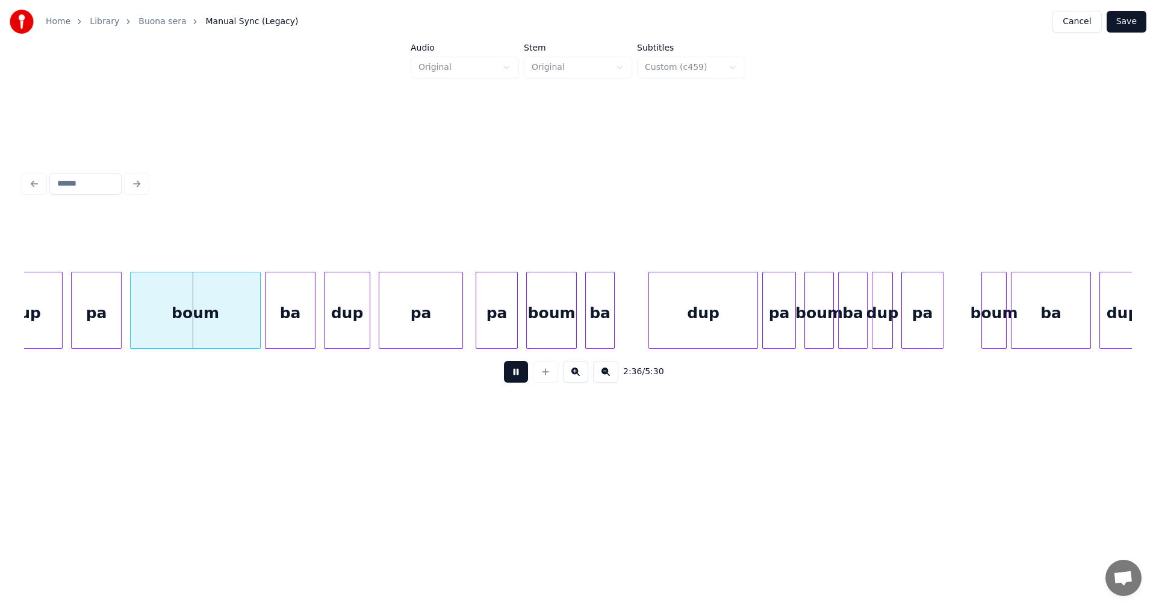
drag, startPoint x: 521, startPoint y: 380, endPoint x: 405, endPoint y: 382, distance: 116.3
click at [516, 380] on button at bounding box center [516, 372] width 24 height 22
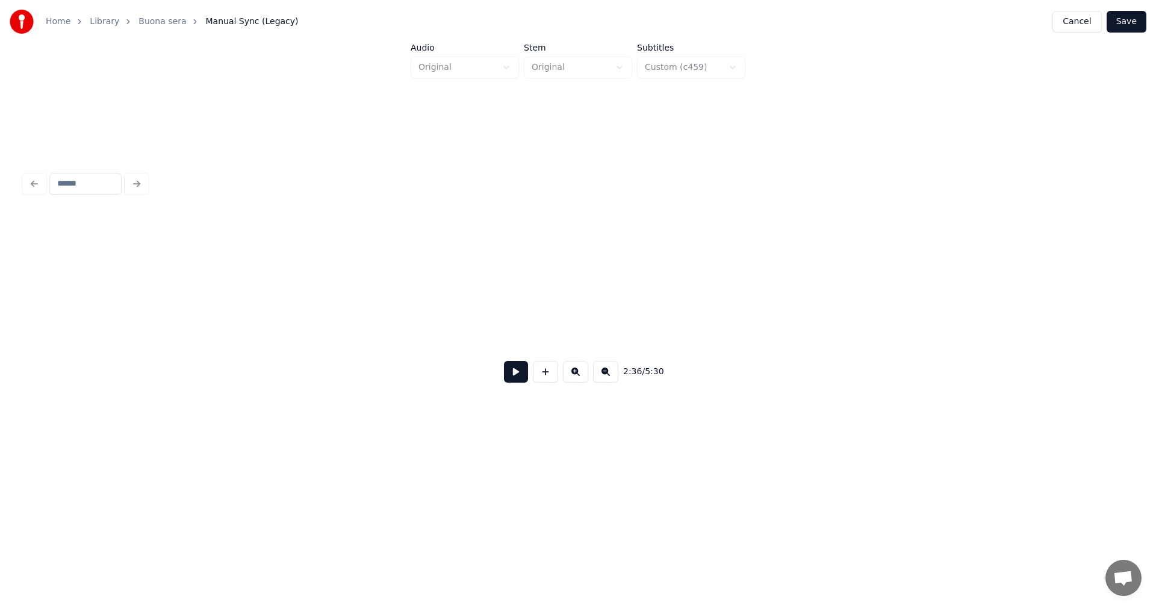
scroll to position [0, 29879]
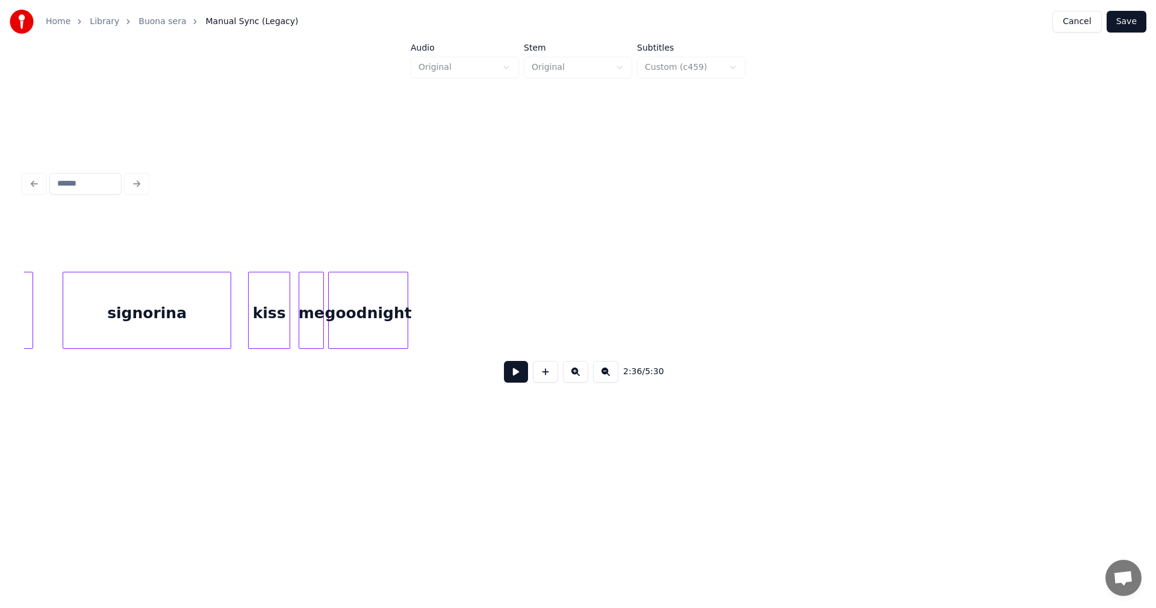
click at [348, 323] on div "goodnight" at bounding box center [368, 313] width 79 height 82
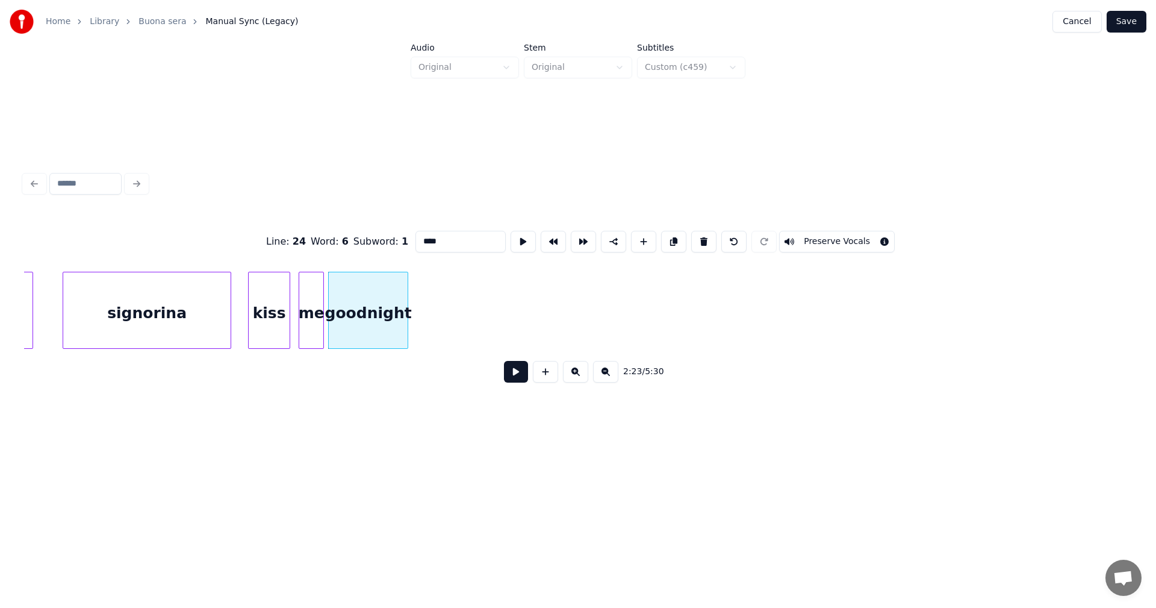
type input "*********"
click at [522, 378] on button at bounding box center [516, 372] width 24 height 22
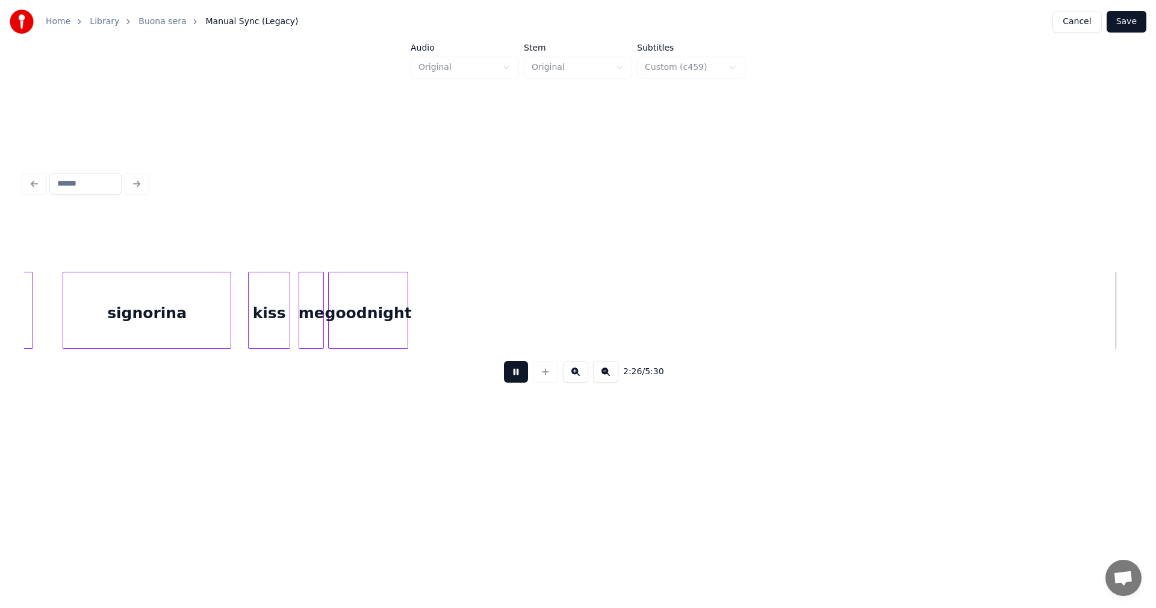
scroll to position [0, 30988]
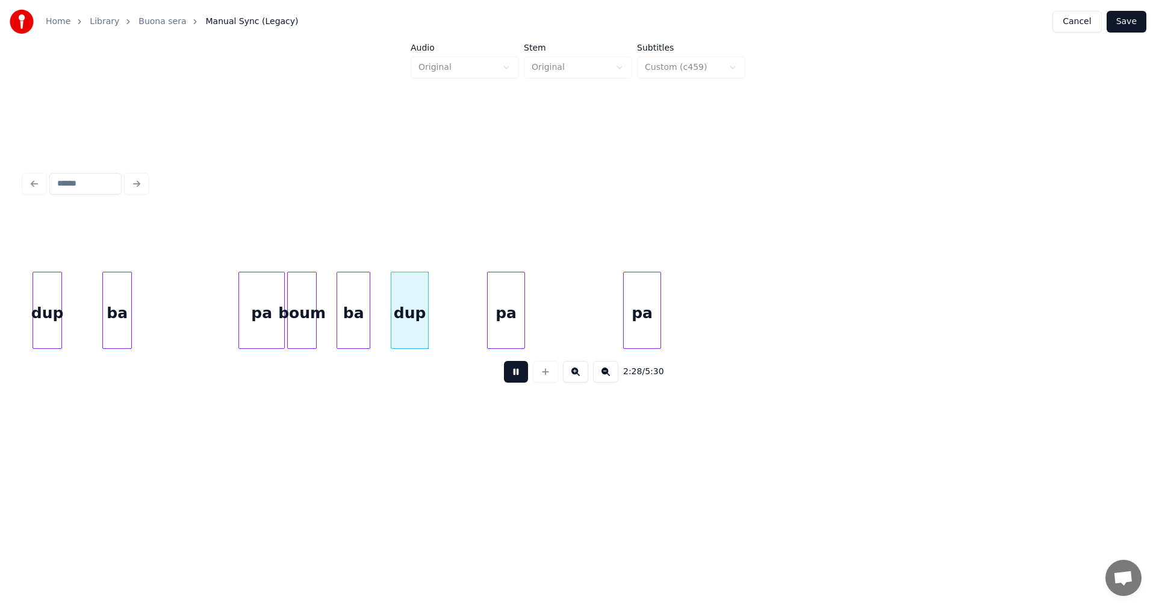
drag, startPoint x: 520, startPoint y: 376, endPoint x: 464, endPoint y: 374, distance: 56.1
click at [519, 375] on button at bounding box center [516, 372] width 24 height 22
click at [49, 332] on div "dup" at bounding box center [47, 313] width 28 height 82
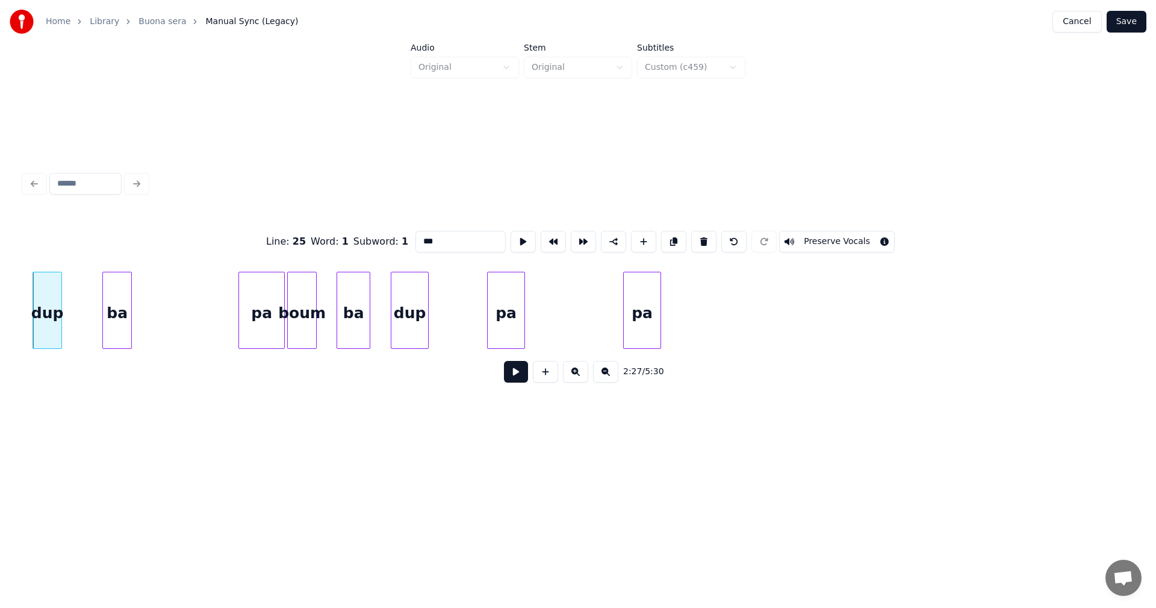
click at [634, 303] on div "pa" at bounding box center [642, 313] width 37 height 82
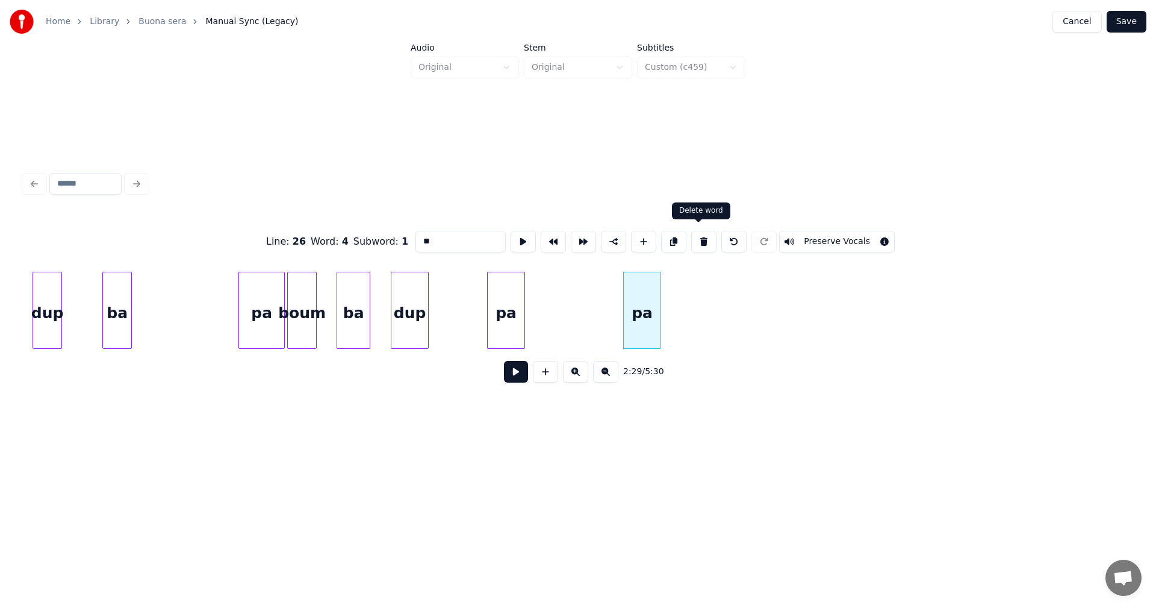
click at [694, 238] on button at bounding box center [703, 242] width 25 height 22
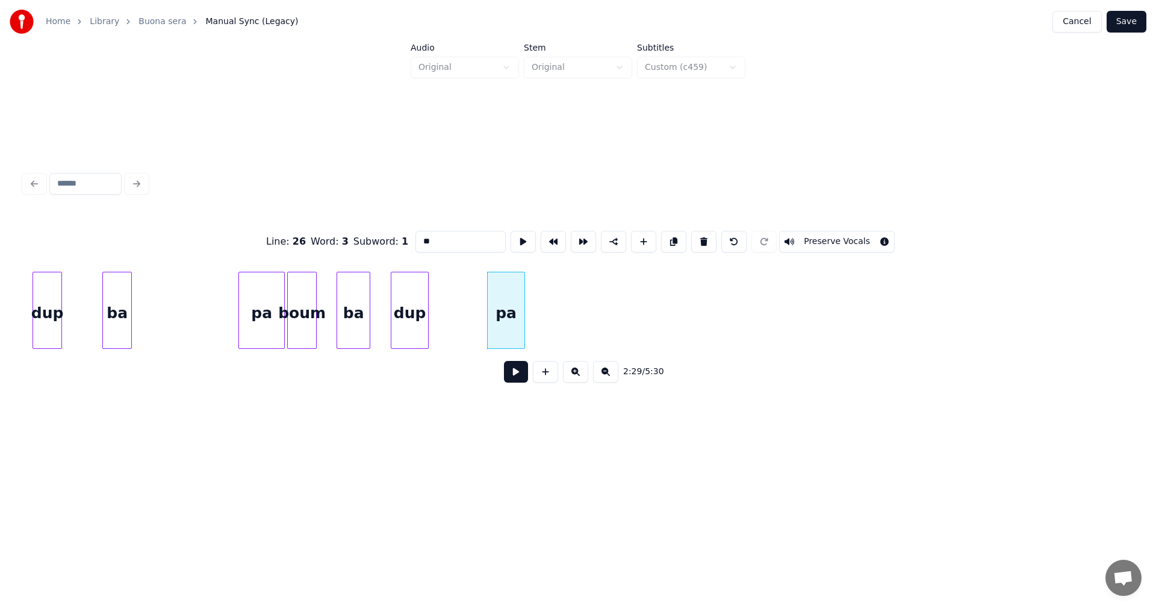
click at [694, 238] on button at bounding box center [703, 242] width 25 height 22
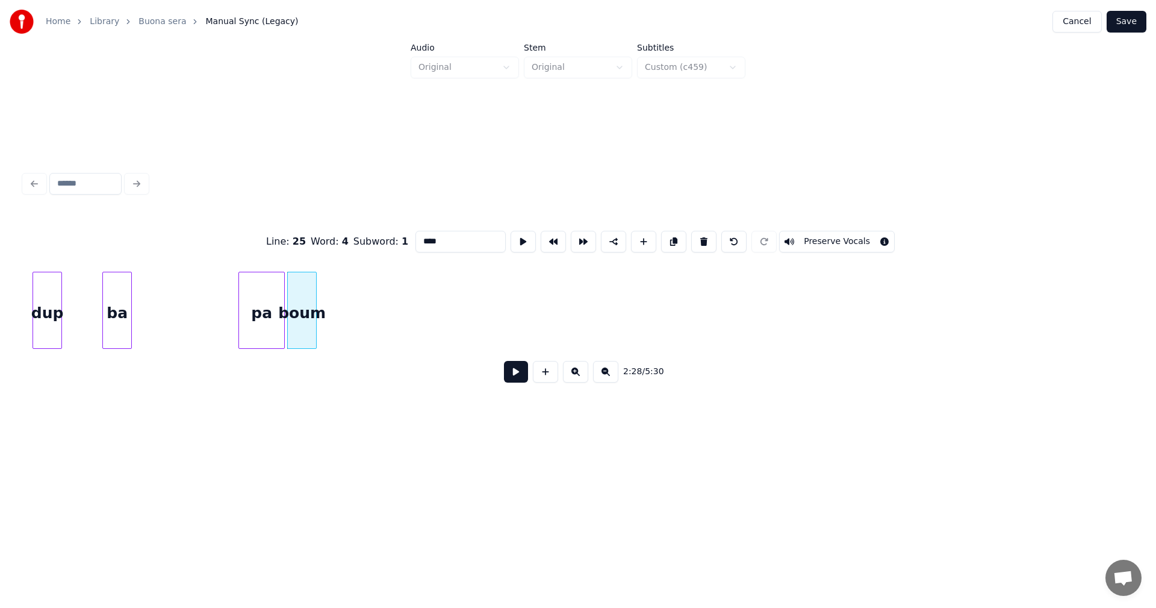
click at [694, 238] on button at bounding box center [703, 242] width 25 height 22
click at [121, 327] on div "ba" at bounding box center [117, 313] width 28 height 82
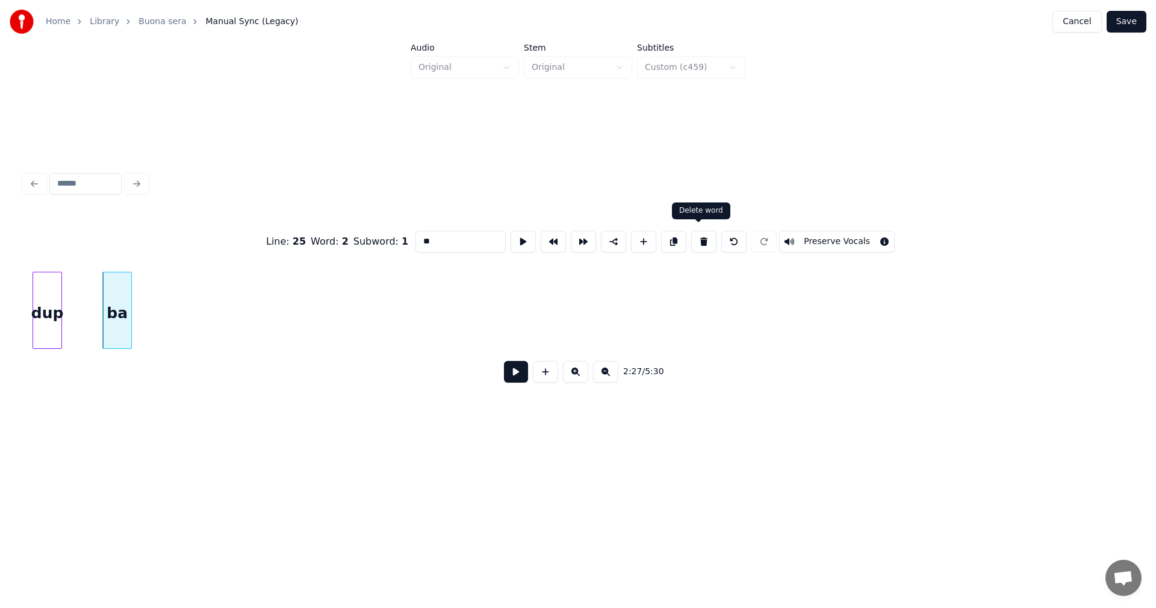
click at [695, 238] on button at bounding box center [703, 242] width 25 height 22
type input "*********"
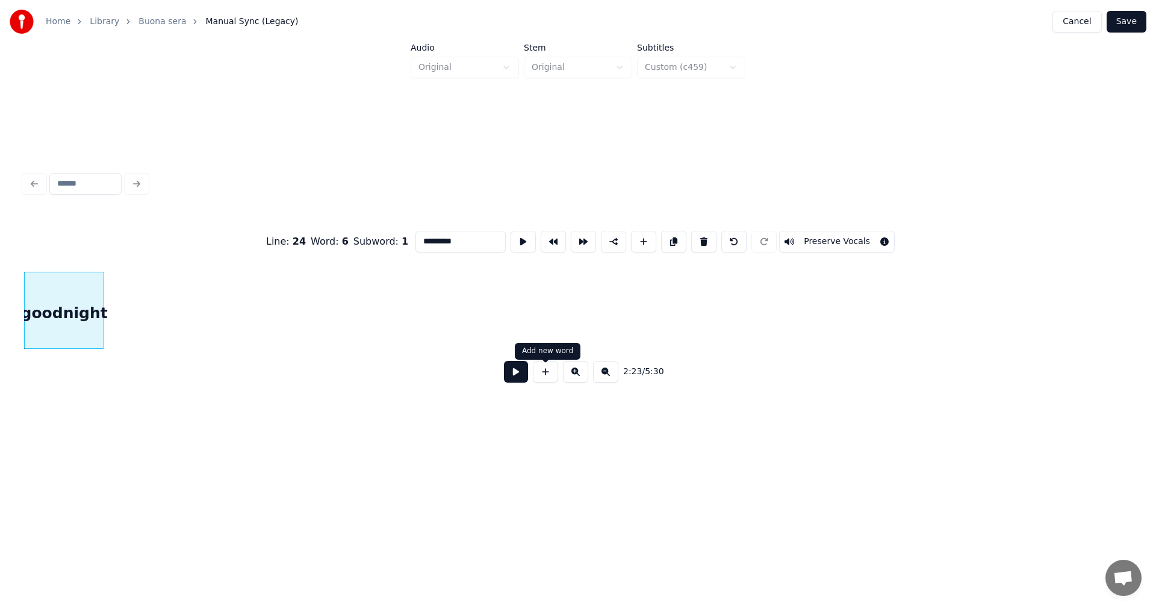
click at [525, 375] on button at bounding box center [516, 372] width 24 height 22
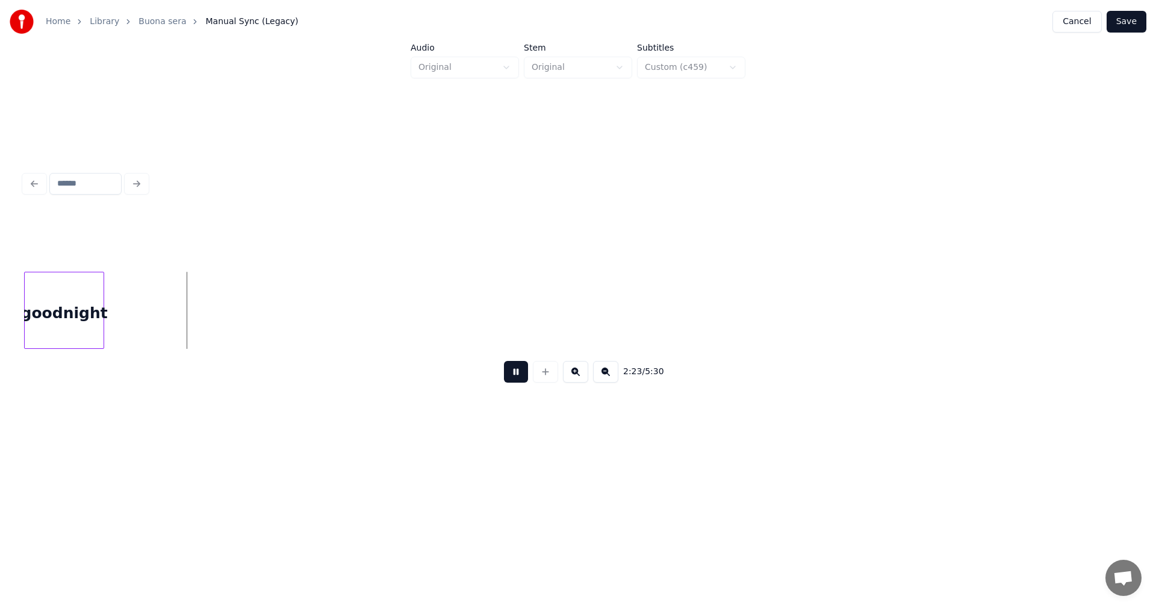
drag, startPoint x: 525, startPoint y: 374, endPoint x: 304, endPoint y: 365, distance: 220.6
click at [523, 373] on button at bounding box center [516, 372] width 24 height 22
click at [135, 329] on div at bounding box center [134, 310] width 4 height 76
click at [519, 379] on button at bounding box center [516, 372] width 24 height 22
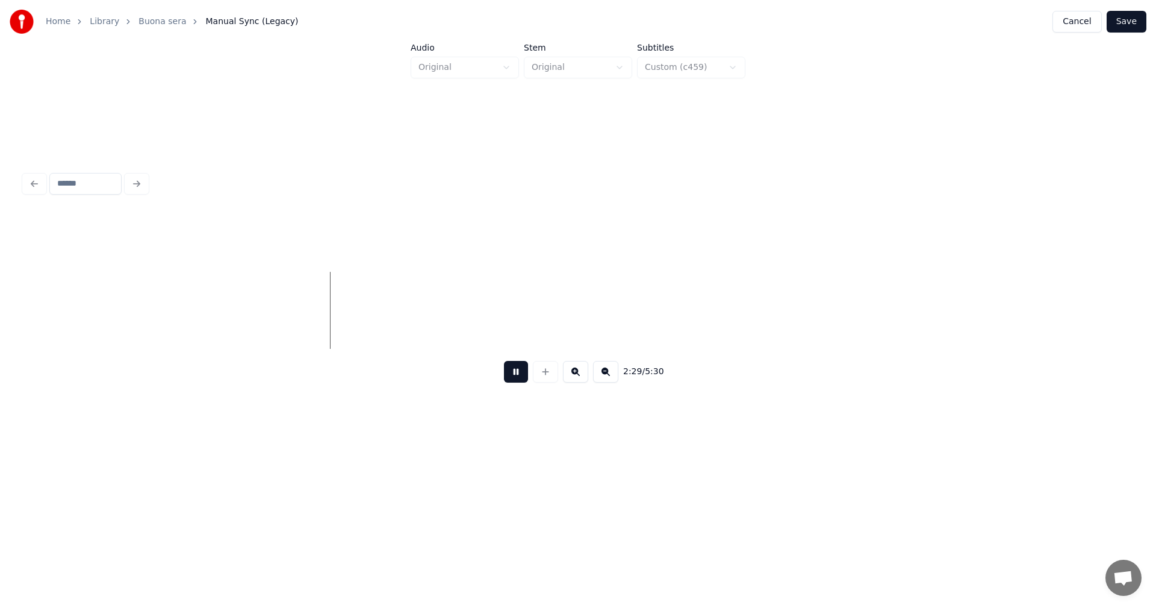
drag, startPoint x: 517, startPoint y: 377, endPoint x: 507, endPoint y: 357, distance: 22.1
click at [516, 376] on button at bounding box center [516, 372] width 24 height 22
drag, startPoint x: 550, startPoint y: 381, endPoint x: 591, endPoint y: 375, distance: 41.5
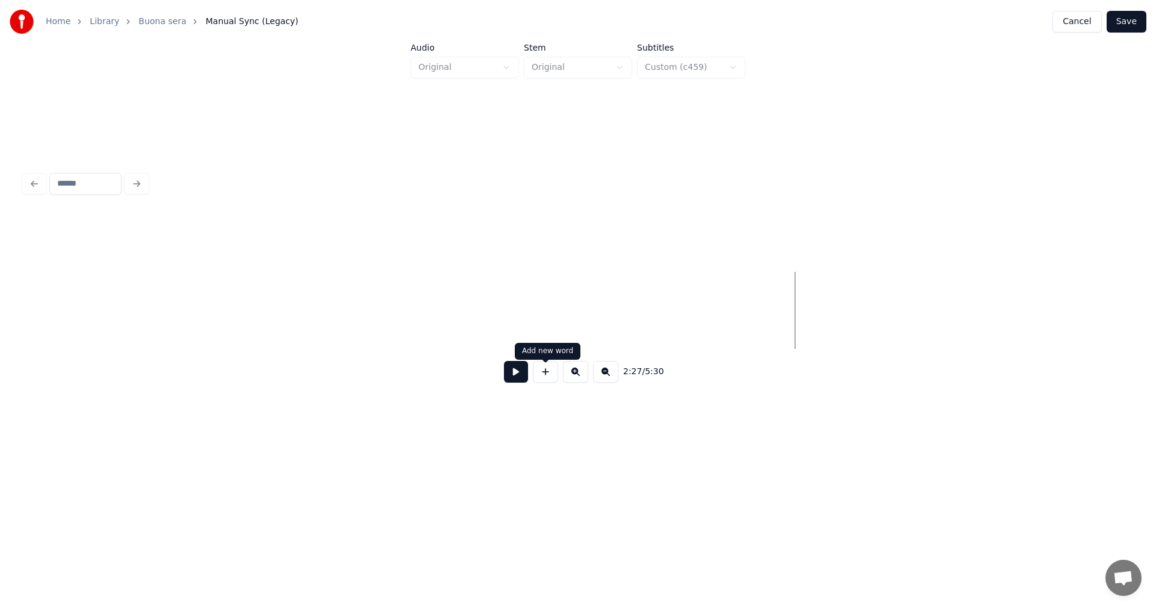
click at [550, 381] on button at bounding box center [545, 372] width 25 height 22
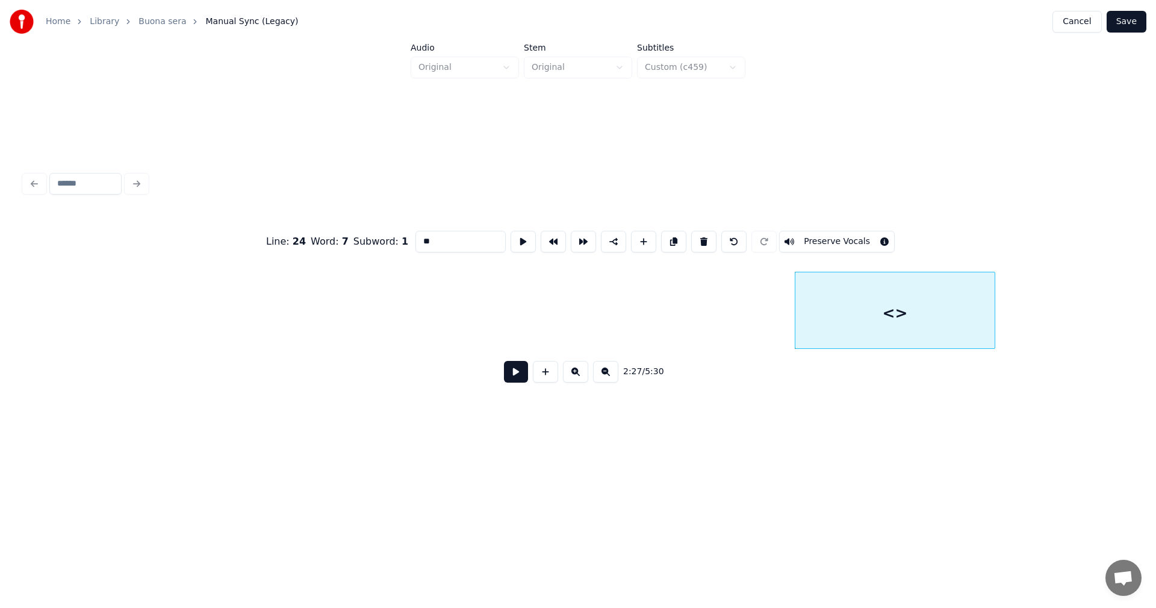
click at [991, 315] on div at bounding box center [993, 310] width 4 height 76
click at [933, 312] on div "<>" at bounding box center [895, 313] width 199 height 82
drag, startPoint x: 433, startPoint y: 240, endPoint x: 403, endPoint y: 250, distance: 31.6
click at [403, 250] on div "Line : 24 Word : 7 Subword : 1 ** Preserve Vocals" at bounding box center [578, 241] width 1108 height 60
click at [812, 235] on button "Preserve Vocals" at bounding box center [837, 242] width 116 height 22
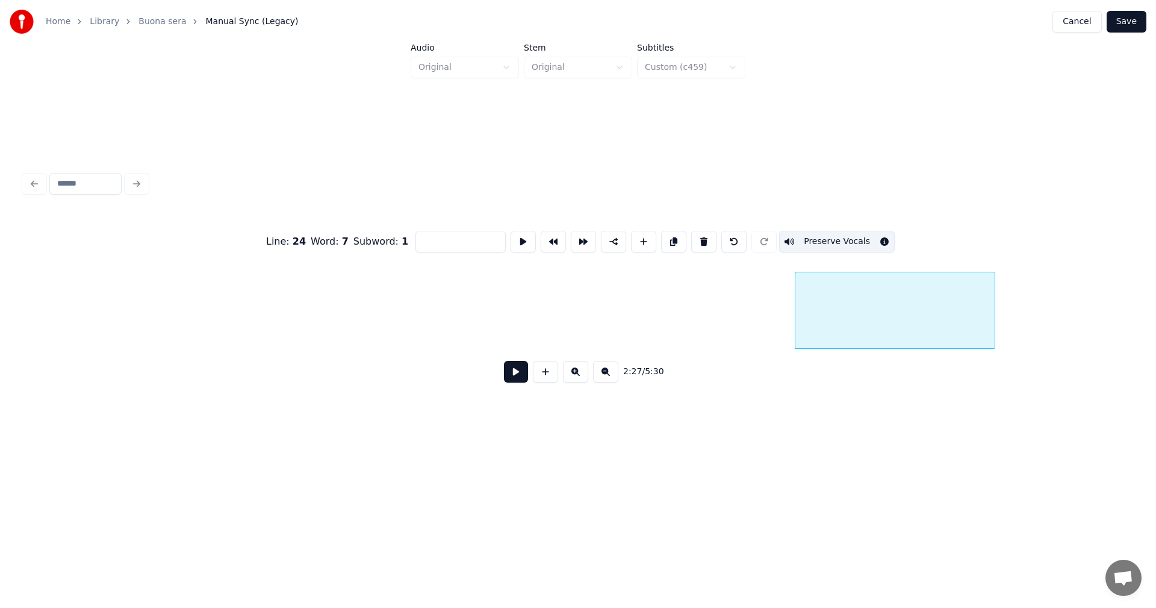
click at [512, 373] on button at bounding box center [516, 372] width 24 height 22
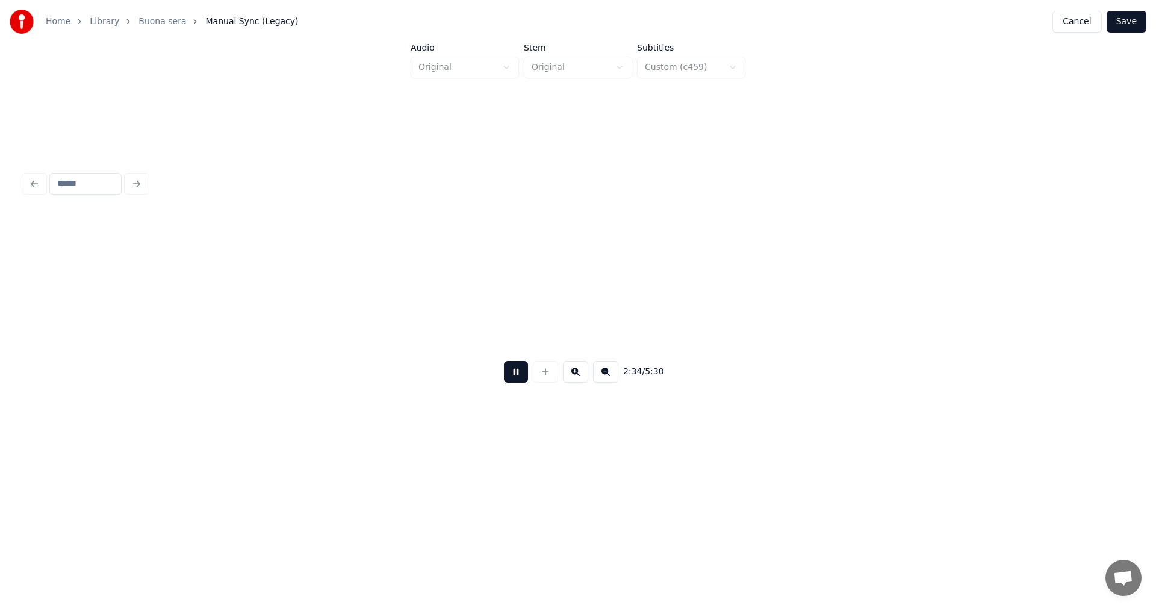
scroll to position [0, 32543]
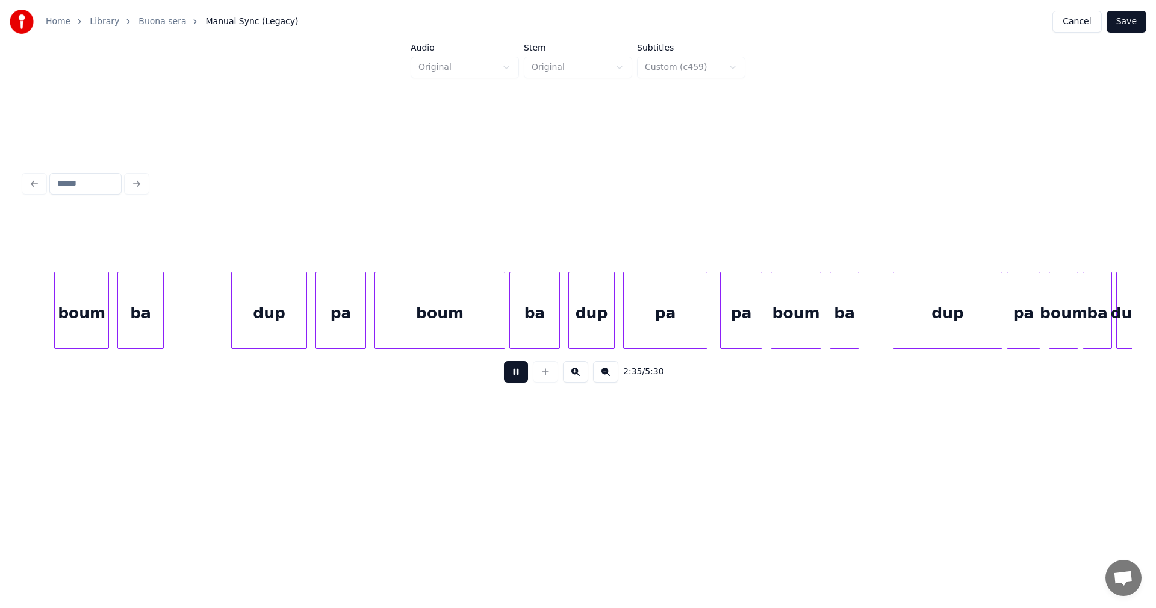
click at [514, 373] on button at bounding box center [516, 372] width 24 height 22
click at [95, 335] on div "boum" at bounding box center [82, 313] width 54 height 82
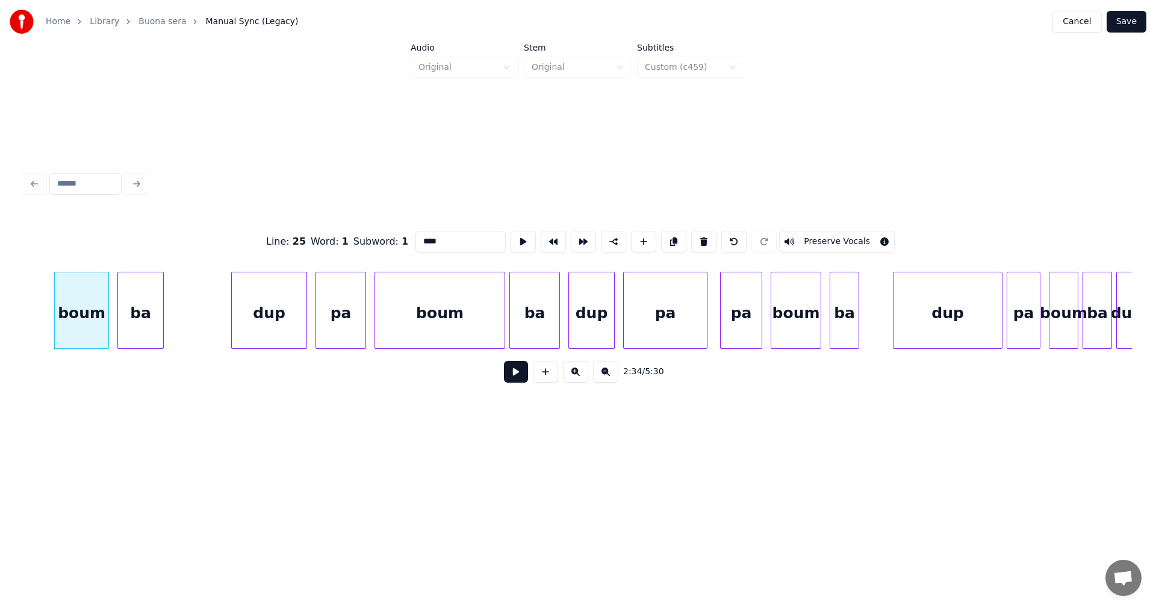
click at [544, 318] on div "ba" at bounding box center [534, 313] width 49 height 82
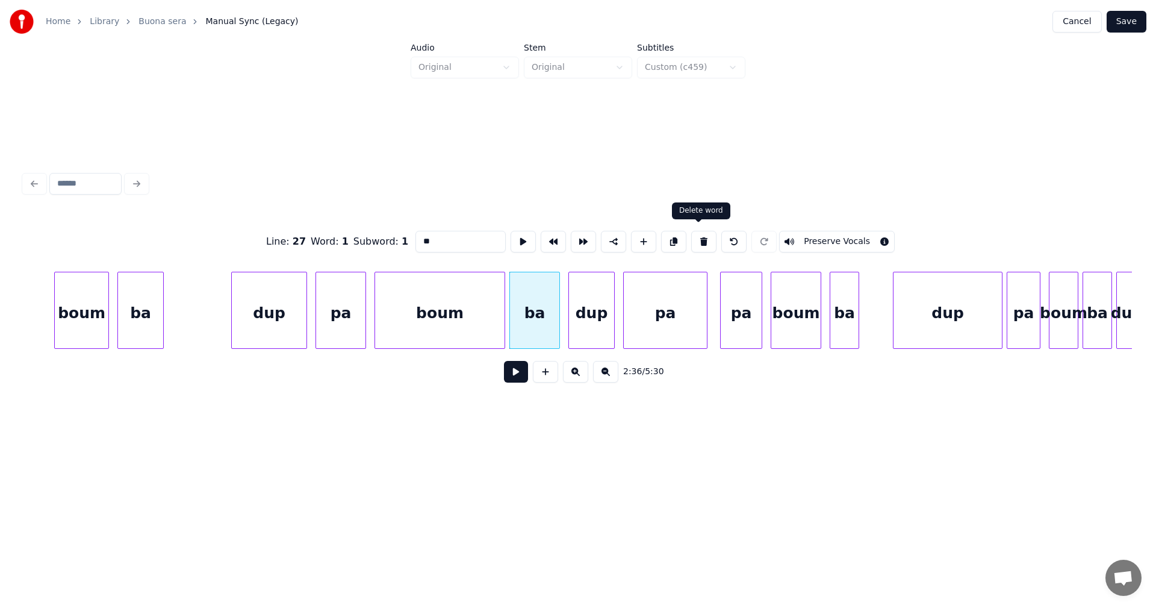
click at [702, 241] on button at bounding box center [703, 242] width 25 height 22
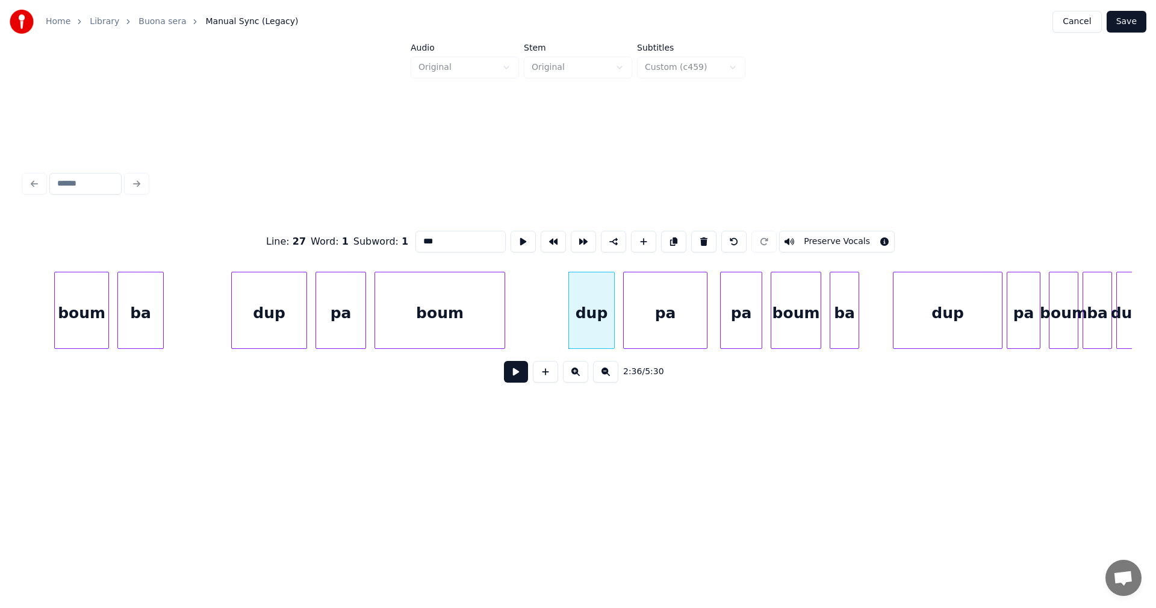
click at [702, 241] on button at bounding box center [703, 242] width 25 height 22
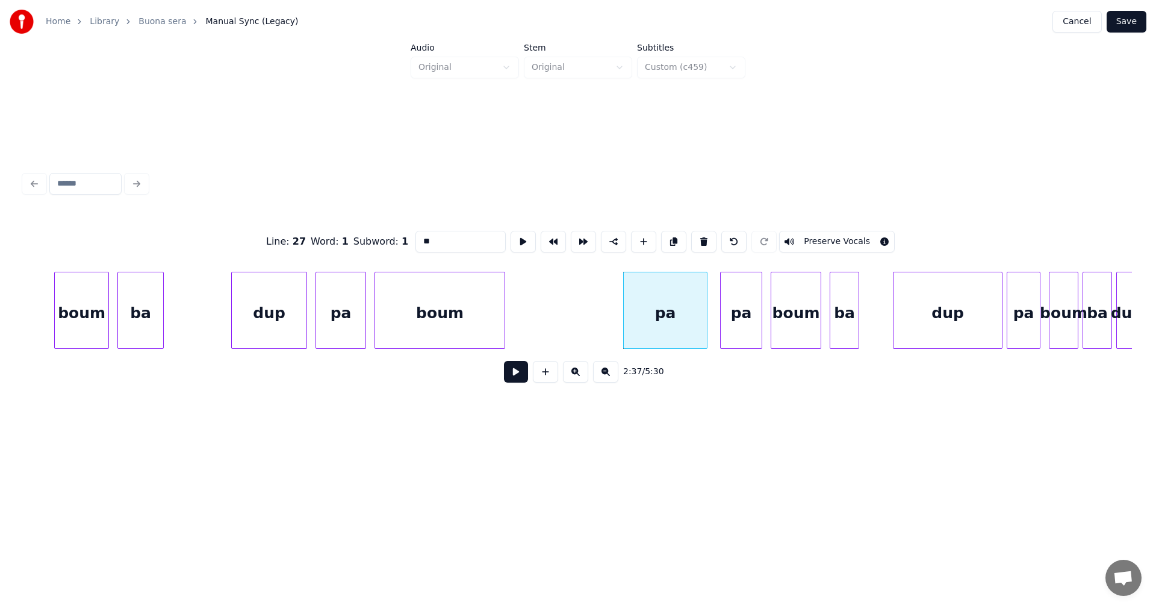
click at [702, 241] on button at bounding box center [703, 242] width 25 height 22
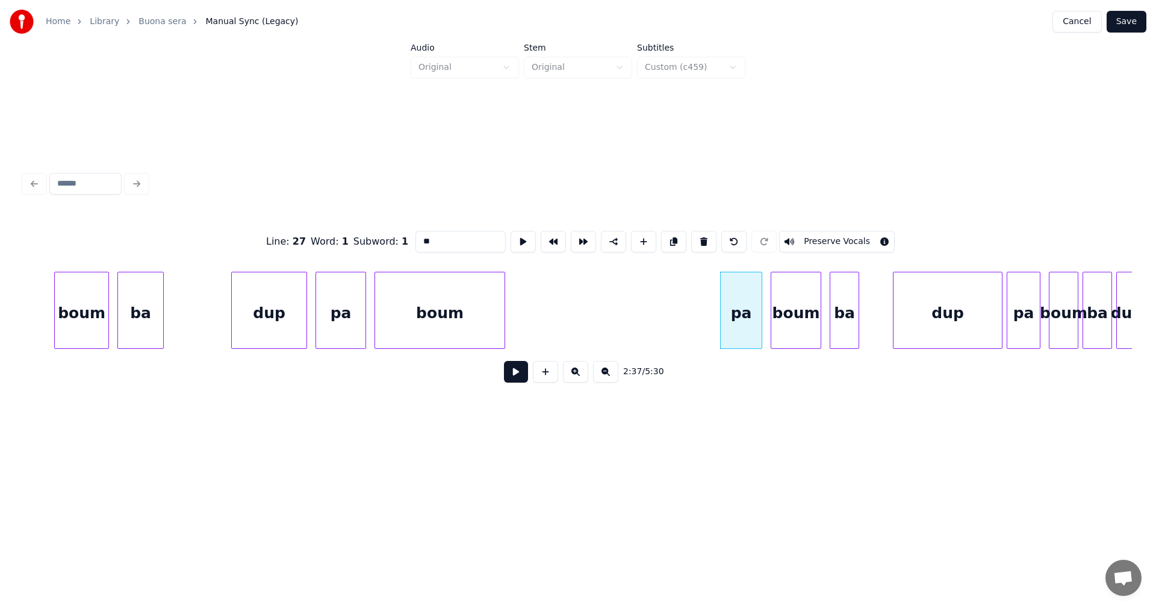
click at [702, 241] on button at bounding box center [703, 242] width 25 height 22
click at [476, 326] on div "boum" at bounding box center [439, 313] width 129 height 82
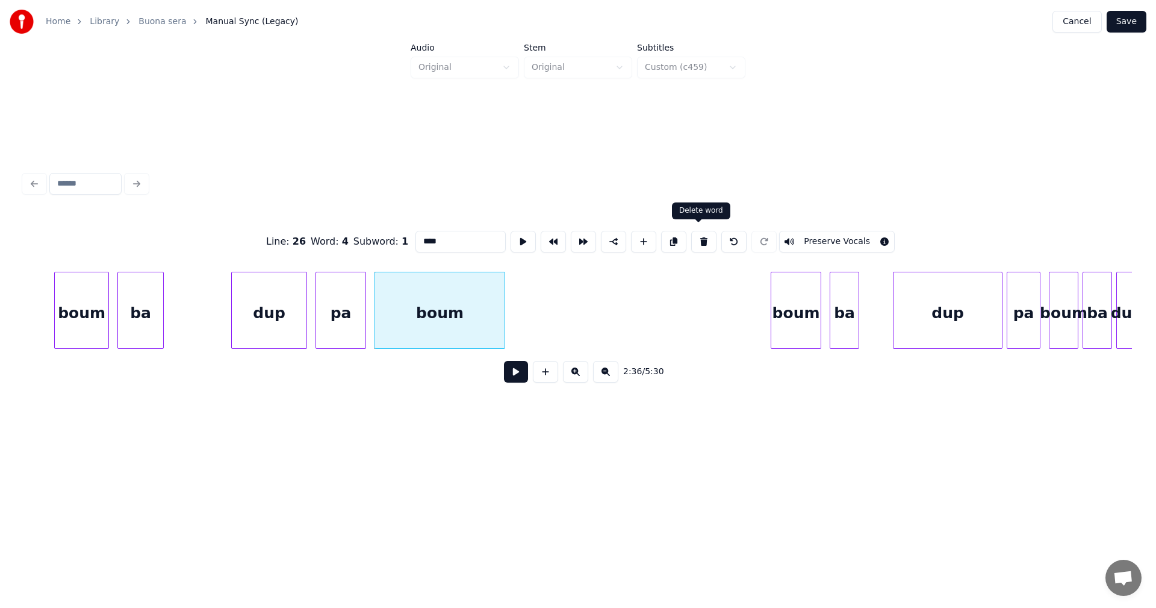
click at [694, 235] on button at bounding box center [703, 242] width 25 height 22
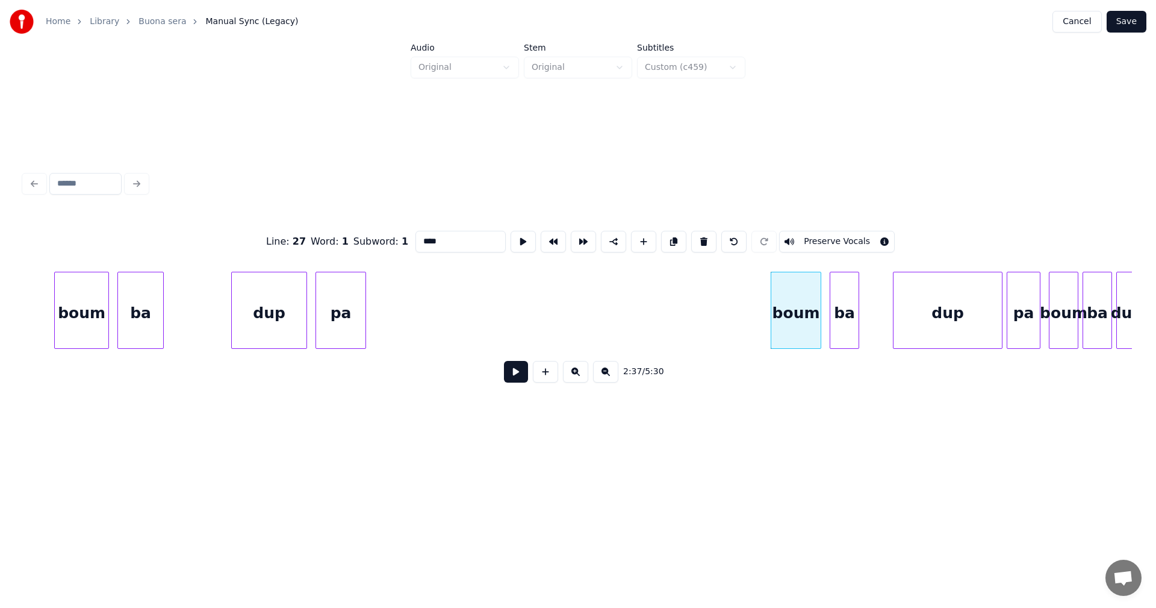
click at [350, 326] on div "pa" at bounding box center [340, 313] width 49 height 82
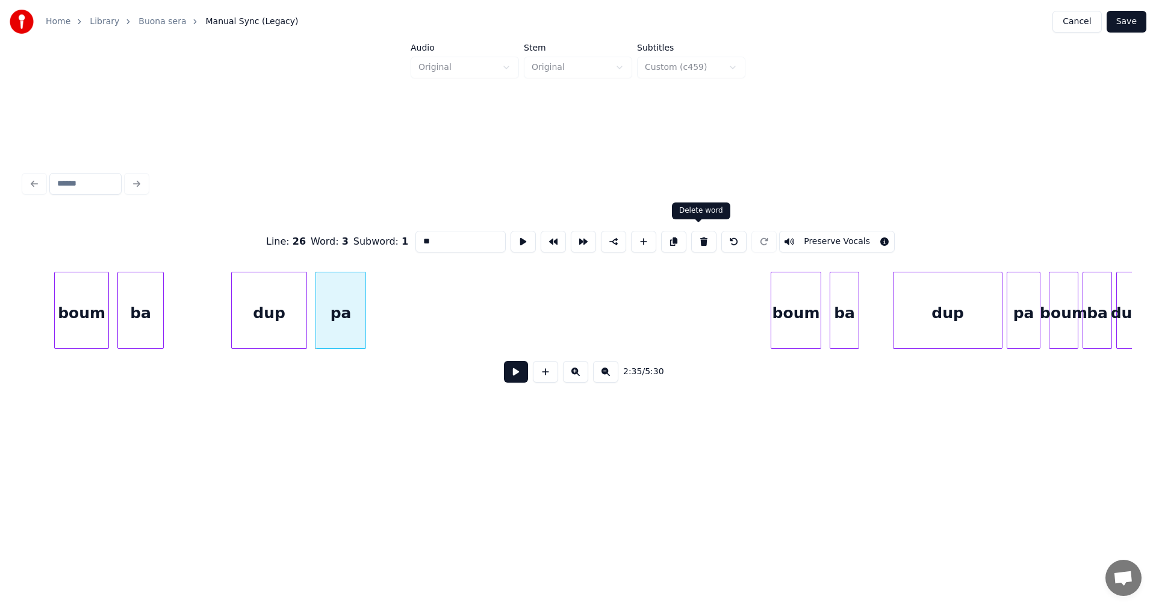
click at [696, 237] on button at bounding box center [703, 242] width 25 height 22
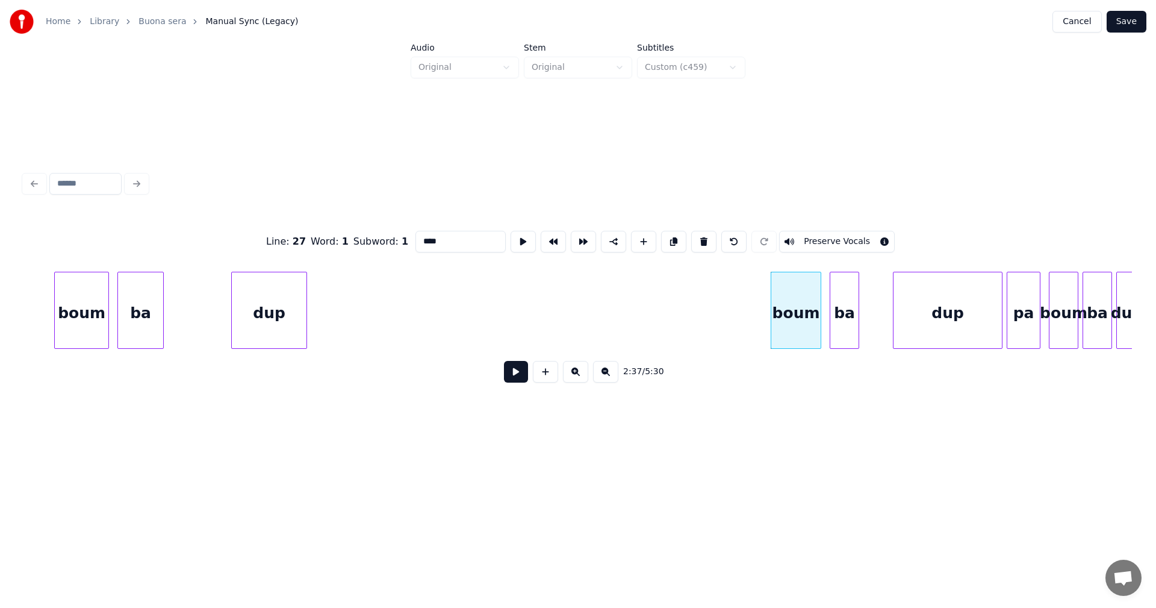
click at [294, 311] on div "dup" at bounding box center [269, 313] width 75 height 82
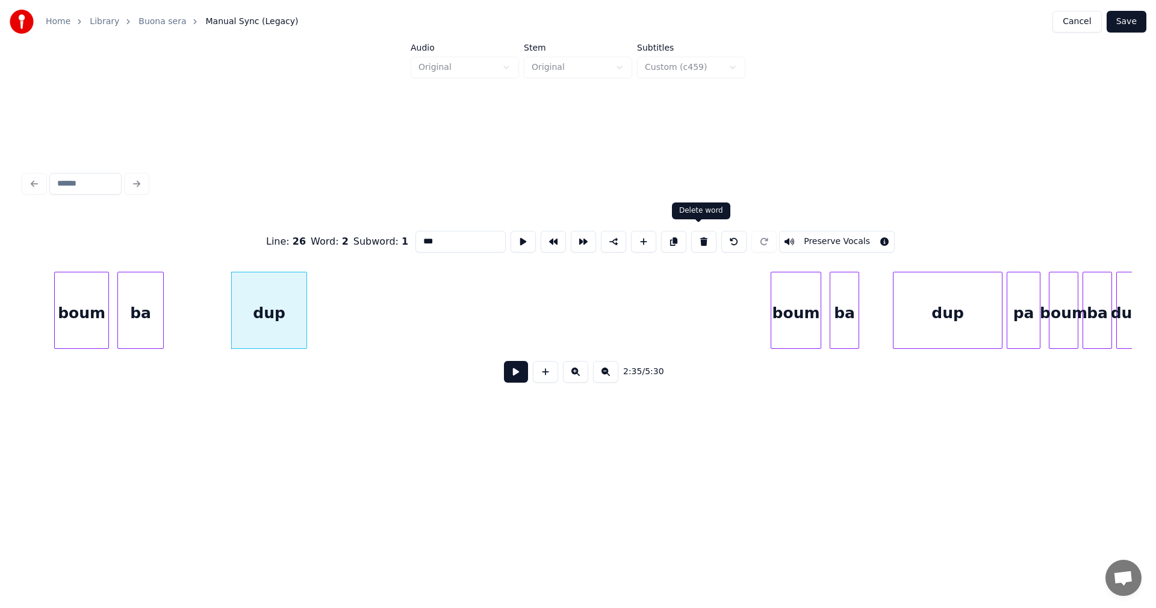
click at [705, 236] on button at bounding box center [703, 242] width 25 height 22
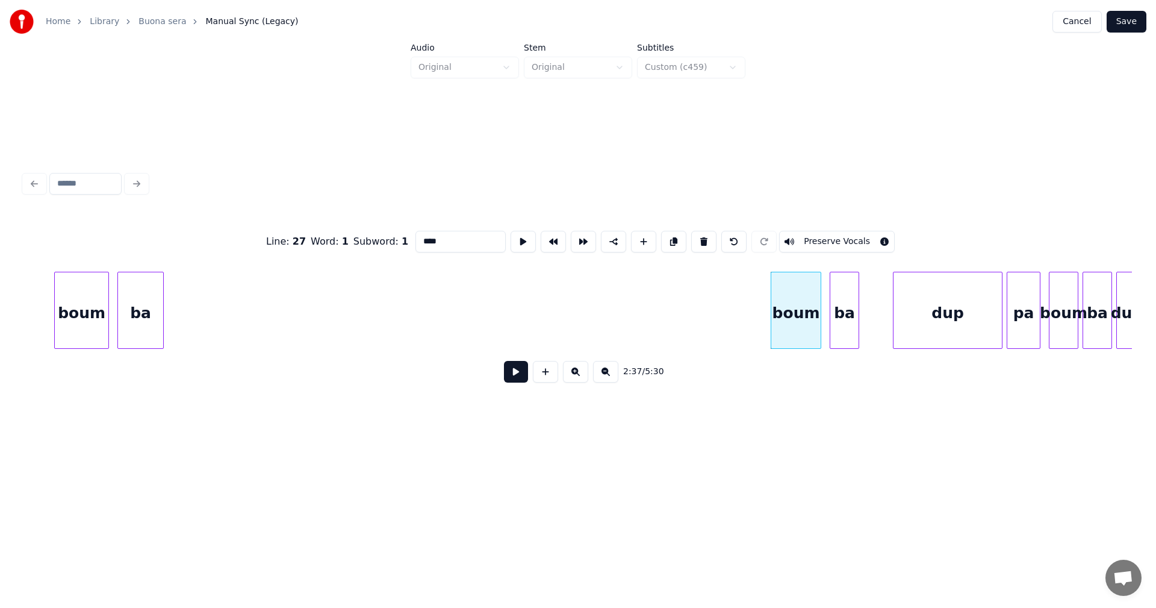
click at [148, 323] on div "ba" at bounding box center [140, 313] width 45 height 82
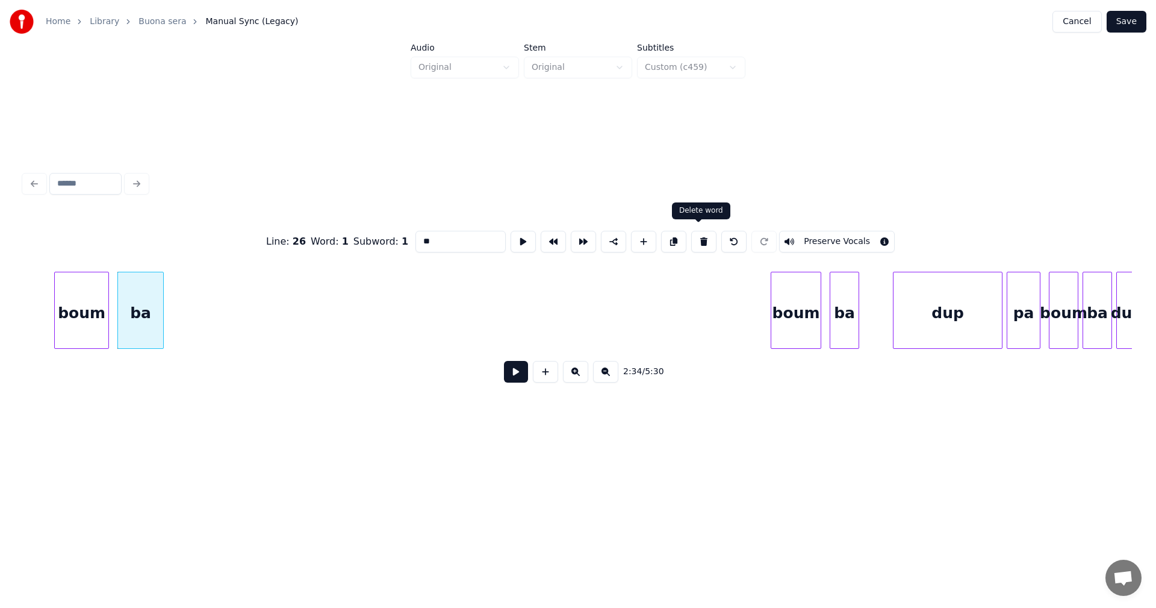
click at [703, 238] on button at bounding box center [703, 242] width 25 height 22
type input "****"
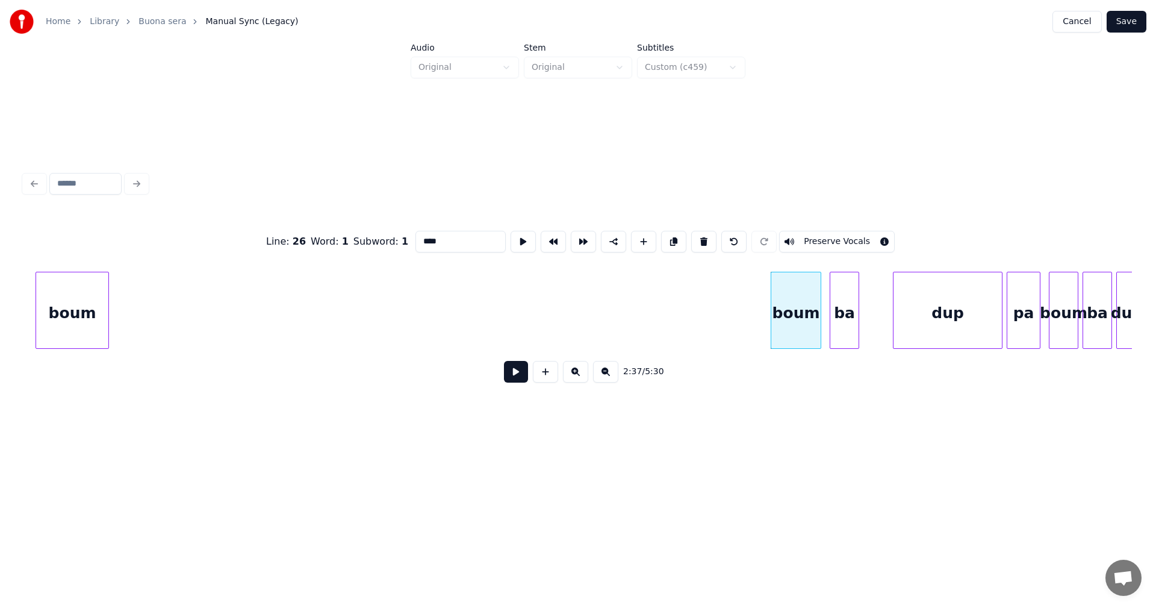
click at [37, 330] on div at bounding box center [38, 310] width 4 height 76
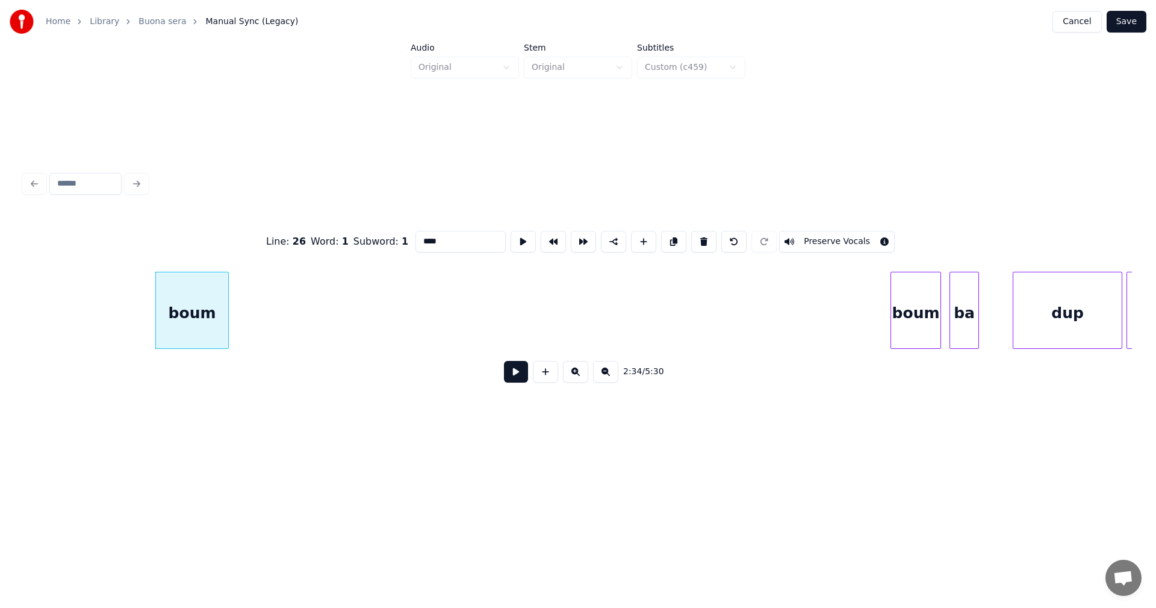
scroll to position [0, 32422]
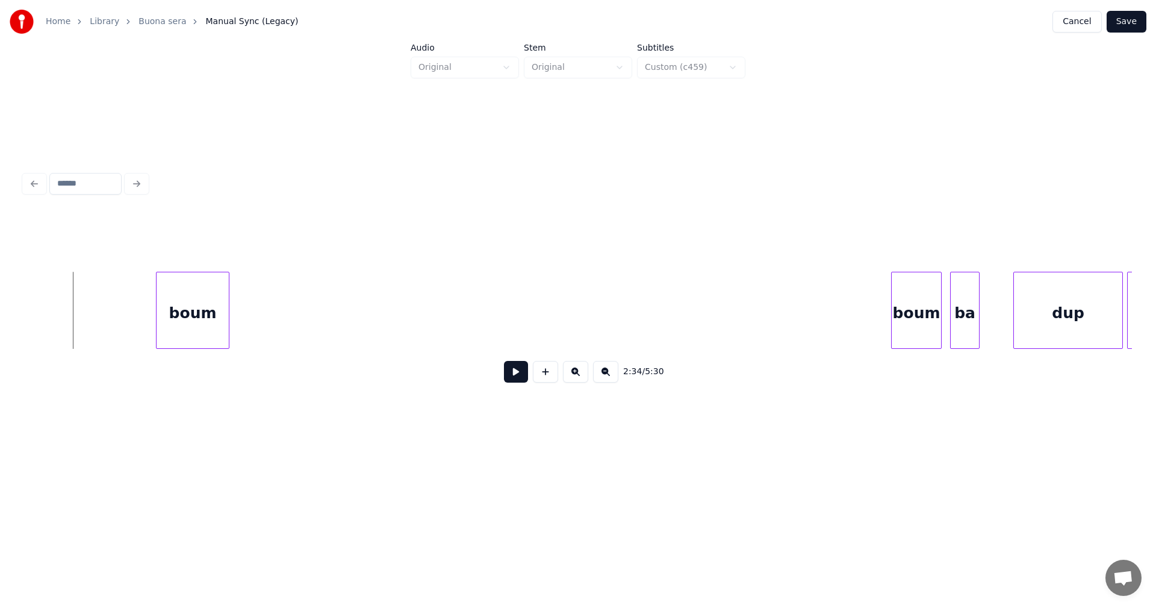
click at [509, 378] on button at bounding box center [516, 372] width 24 height 22
click at [513, 375] on button at bounding box center [516, 372] width 24 height 22
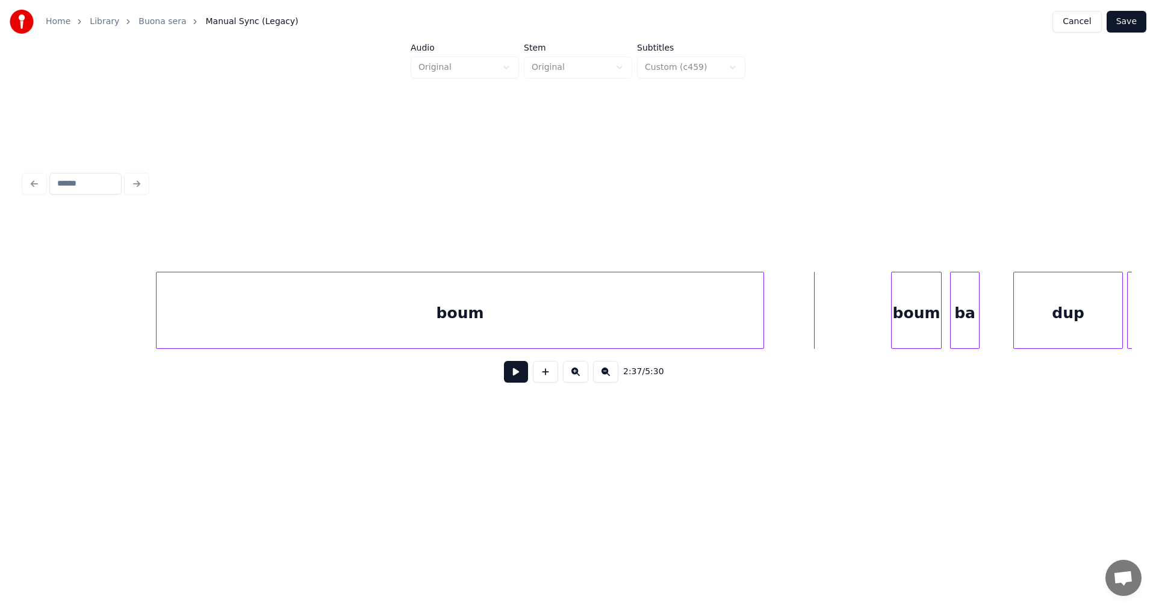
click at [761, 280] on div at bounding box center [762, 310] width 4 height 76
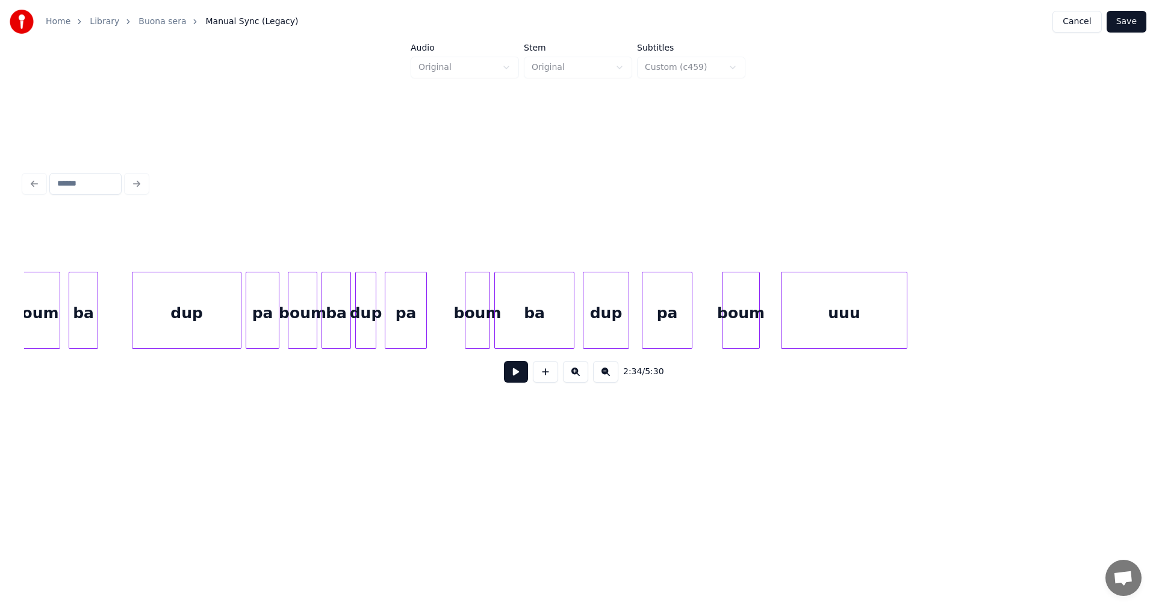
scroll to position [0, 33314]
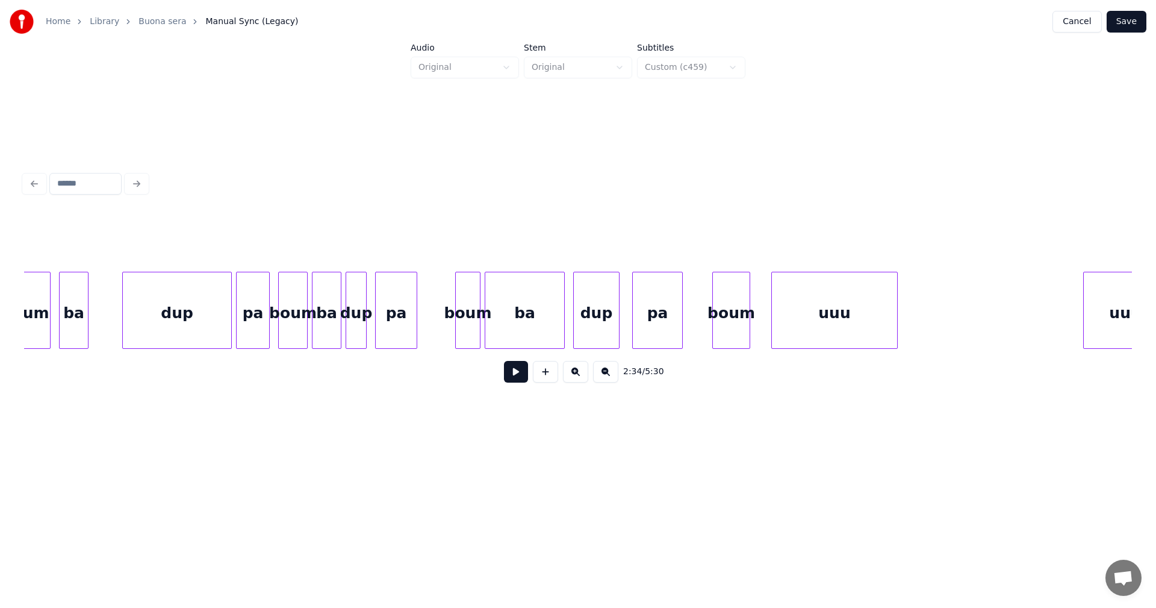
click at [740, 325] on div "boum" at bounding box center [731, 313] width 37 height 82
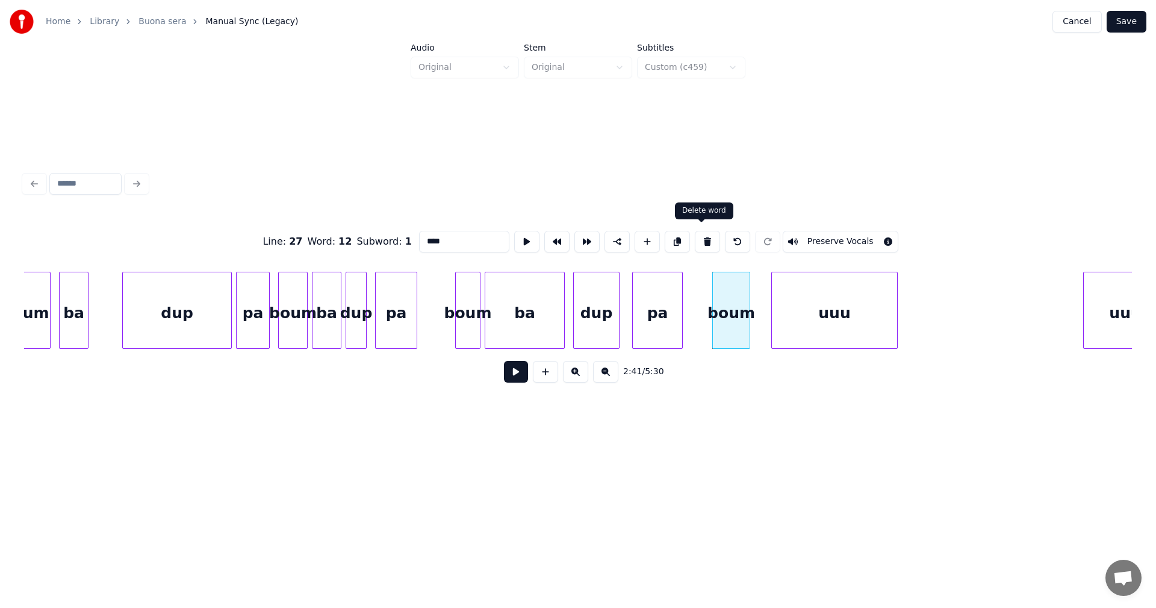
click at [700, 238] on button at bounding box center [707, 242] width 25 height 22
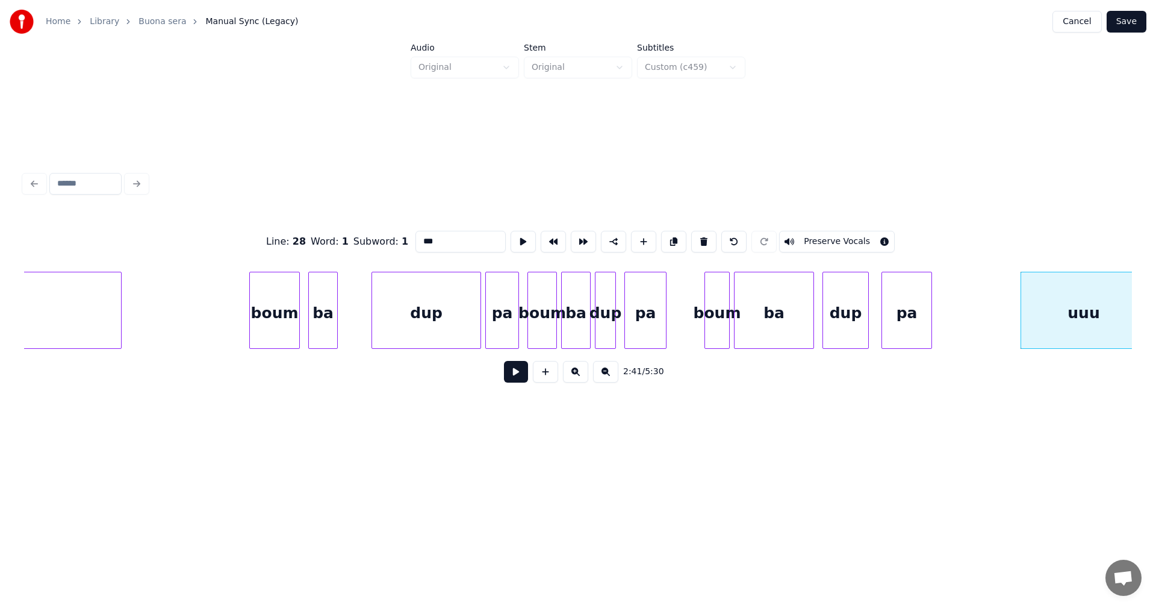
scroll to position [0, 33049]
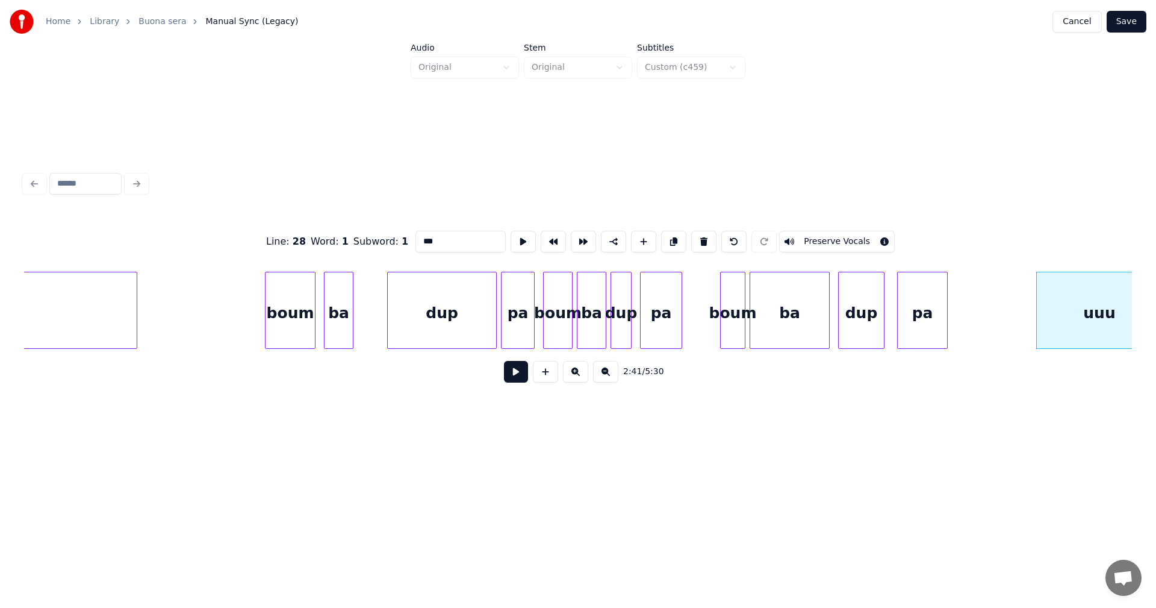
click at [289, 319] on div "boum" at bounding box center [290, 313] width 49 height 82
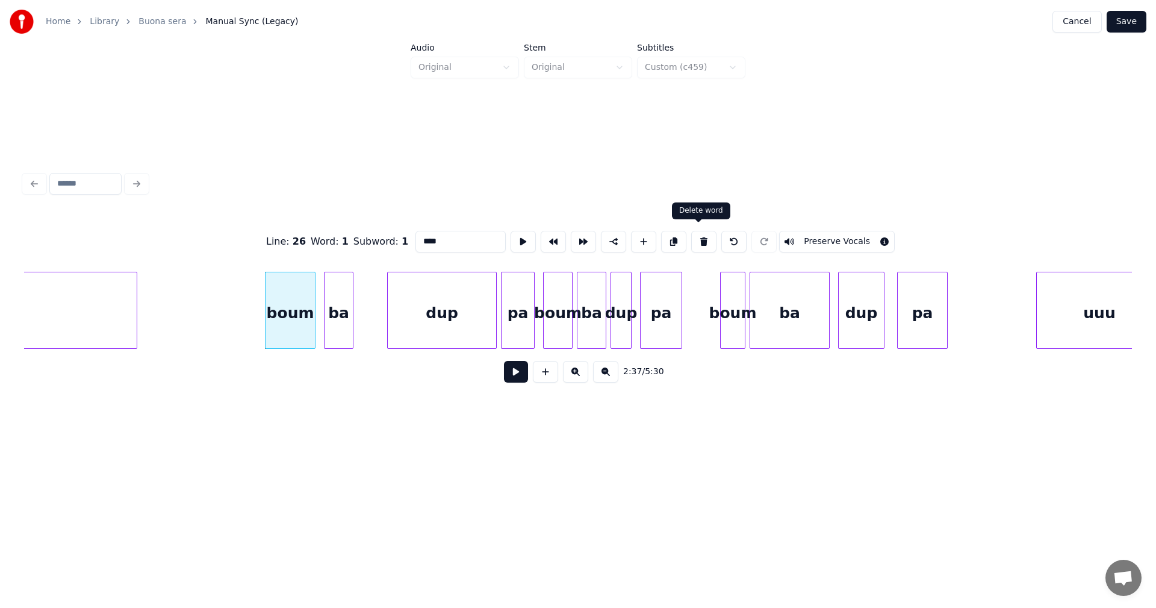
click at [702, 237] on button at bounding box center [703, 242] width 25 height 22
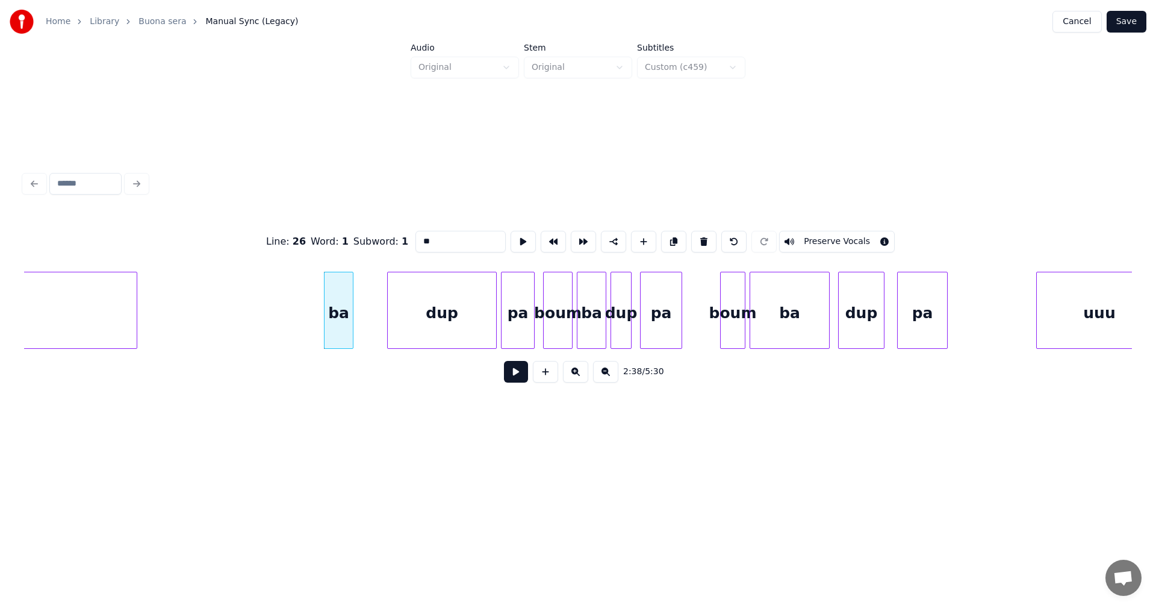
click at [702, 237] on button at bounding box center [703, 242] width 25 height 22
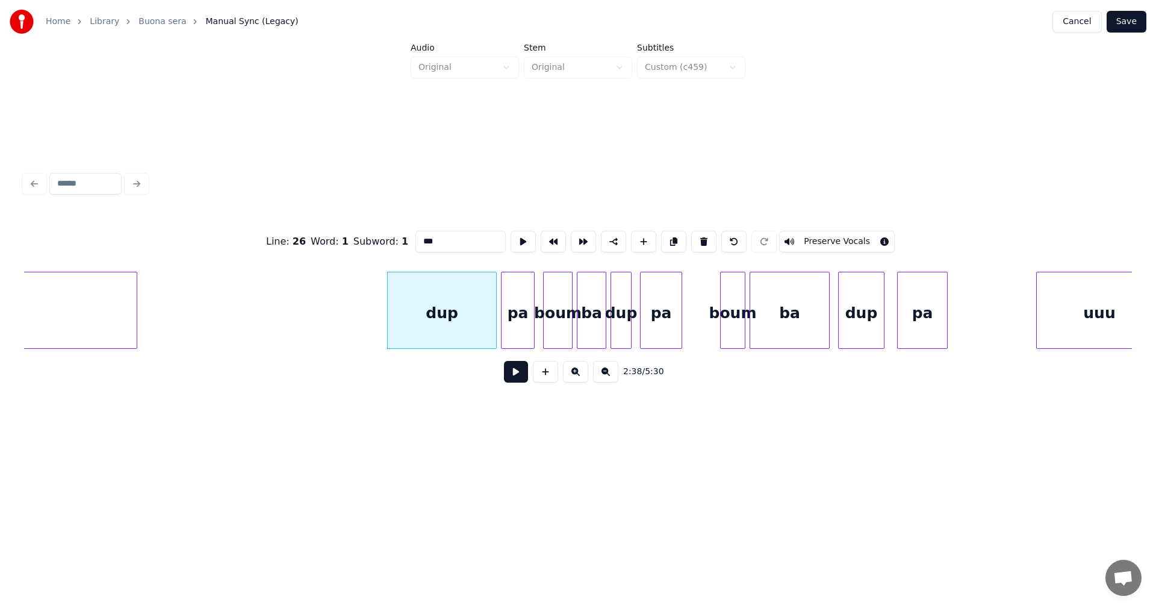
click at [702, 237] on button at bounding box center [703, 242] width 25 height 22
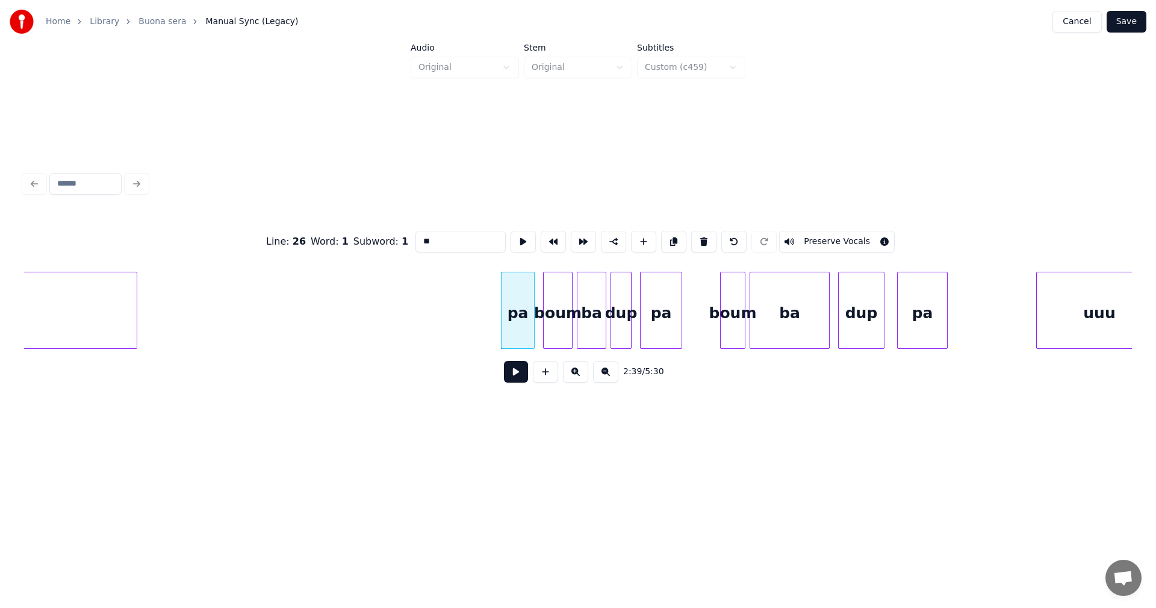
click at [702, 237] on button at bounding box center [703, 242] width 25 height 22
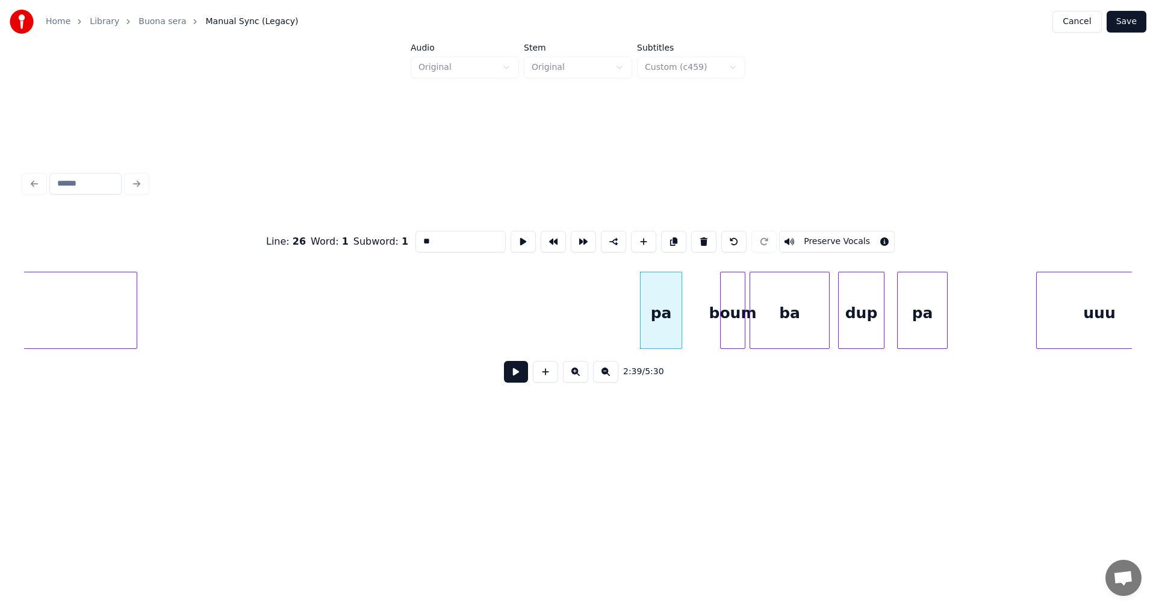
click at [702, 237] on button at bounding box center [703, 242] width 25 height 22
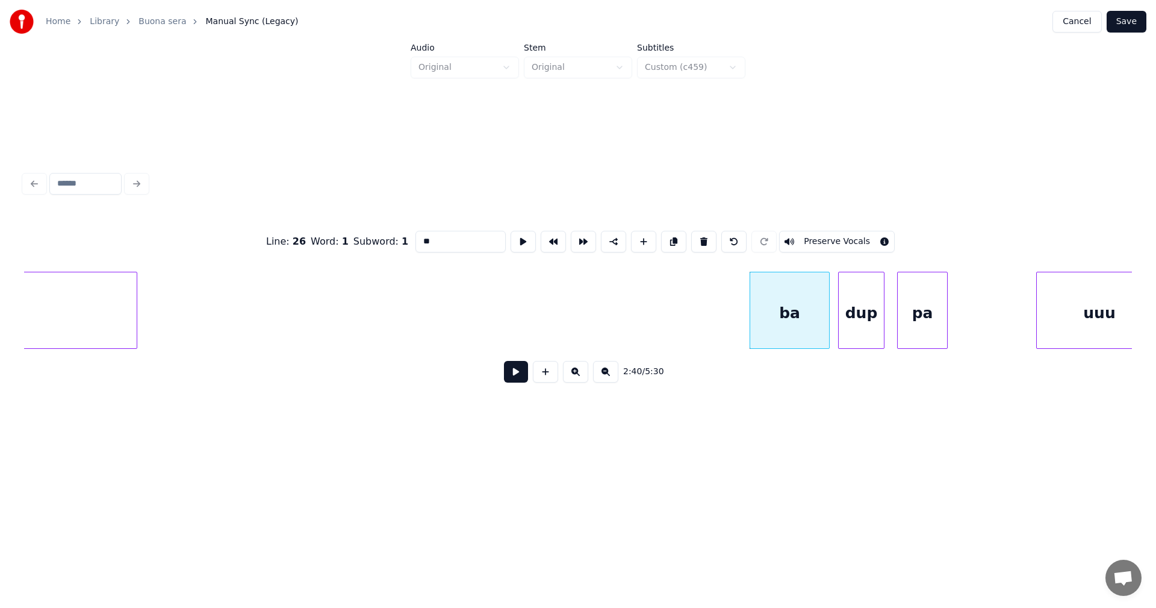
click at [702, 237] on button at bounding box center [703, 242] width 25 height 22
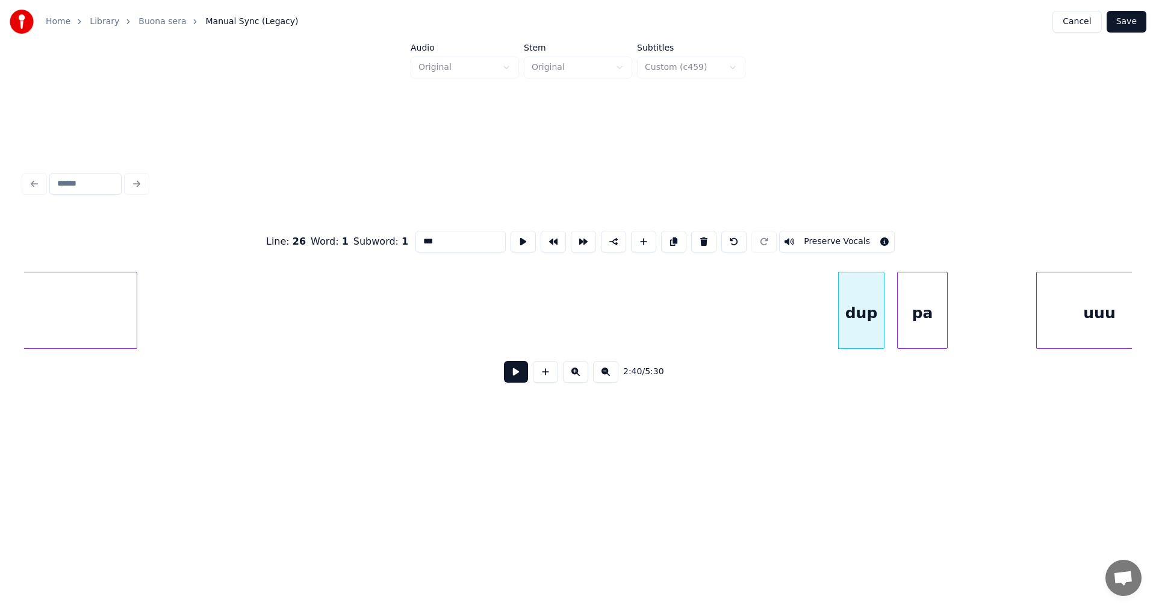
click at [702, 237] on button at bounding box center [703, 242] width 25 height 22
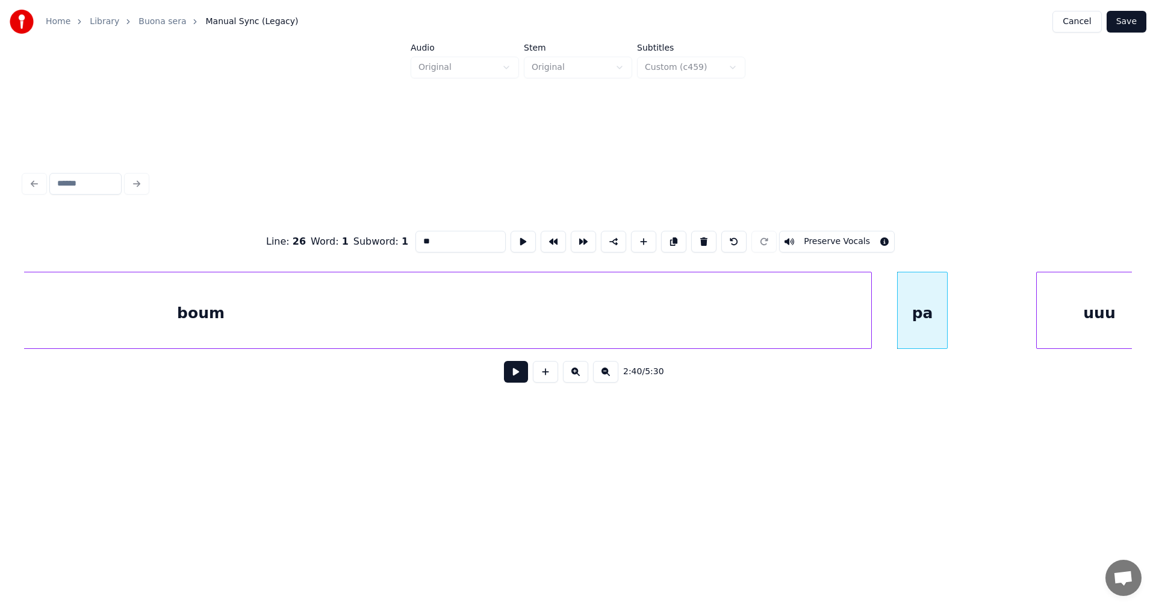
click at [870, 298] on div at bounding box center [870, 310] width 4 height 76
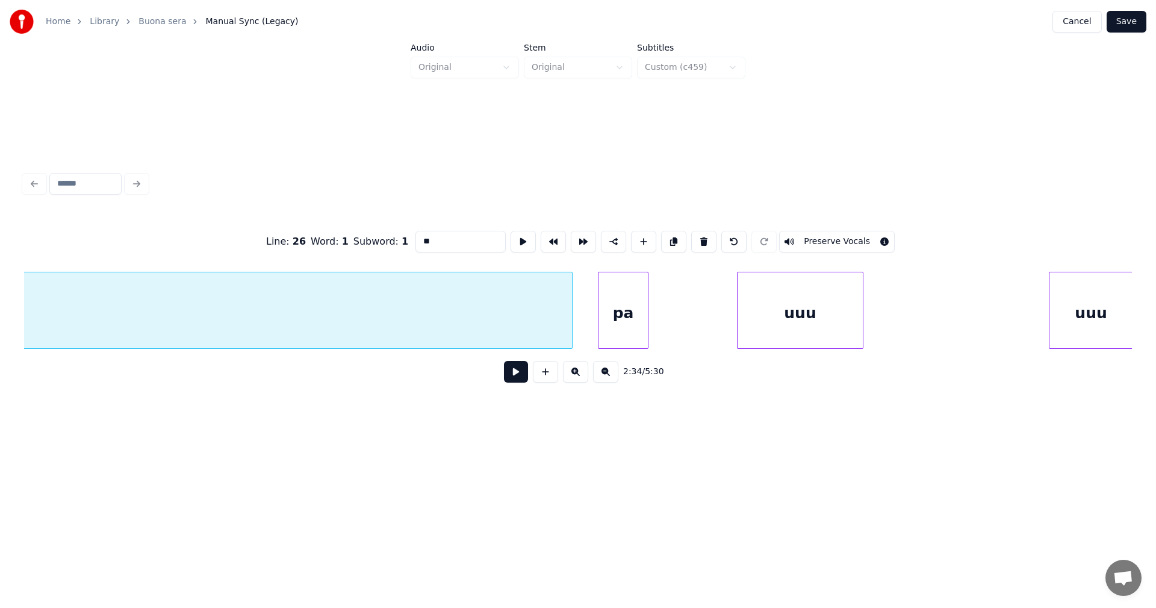
scroll to position [0, 33349]
click at [622, 309] on div "pa" at bounding box center [621, 313] width 49 height 82
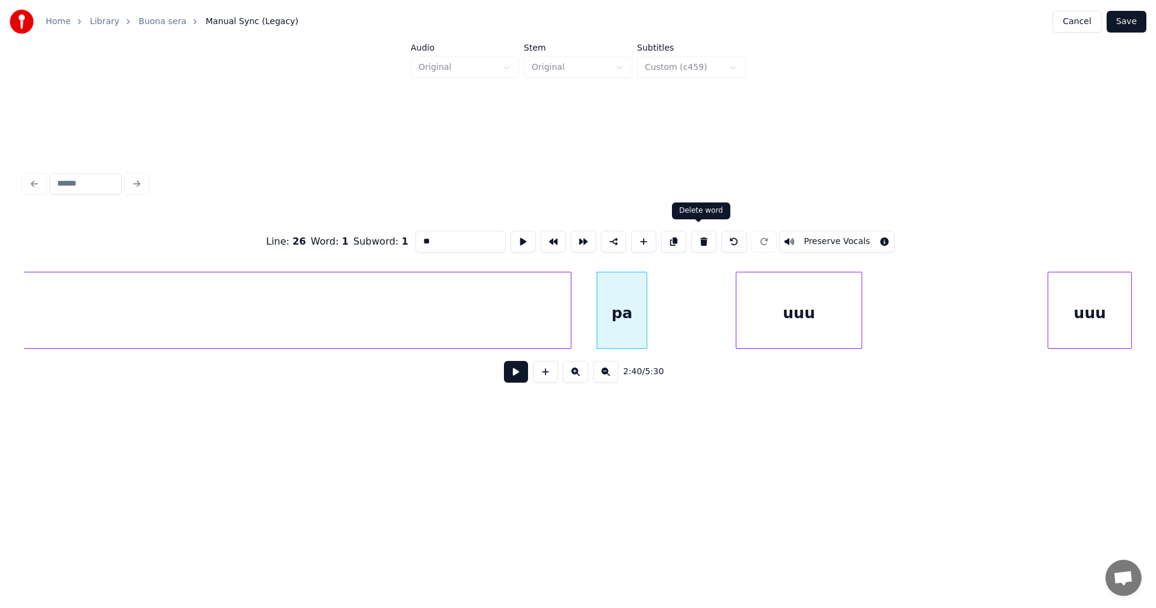
click at [702, 240] on button at bounding box center [703, 242] width 25 height 22
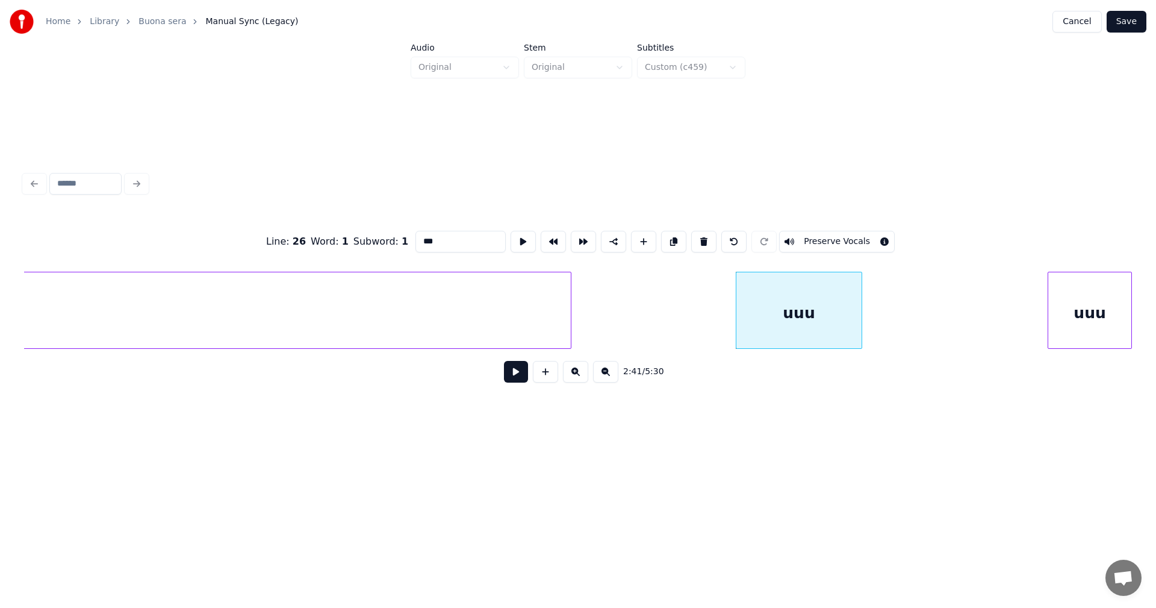
type input "****"
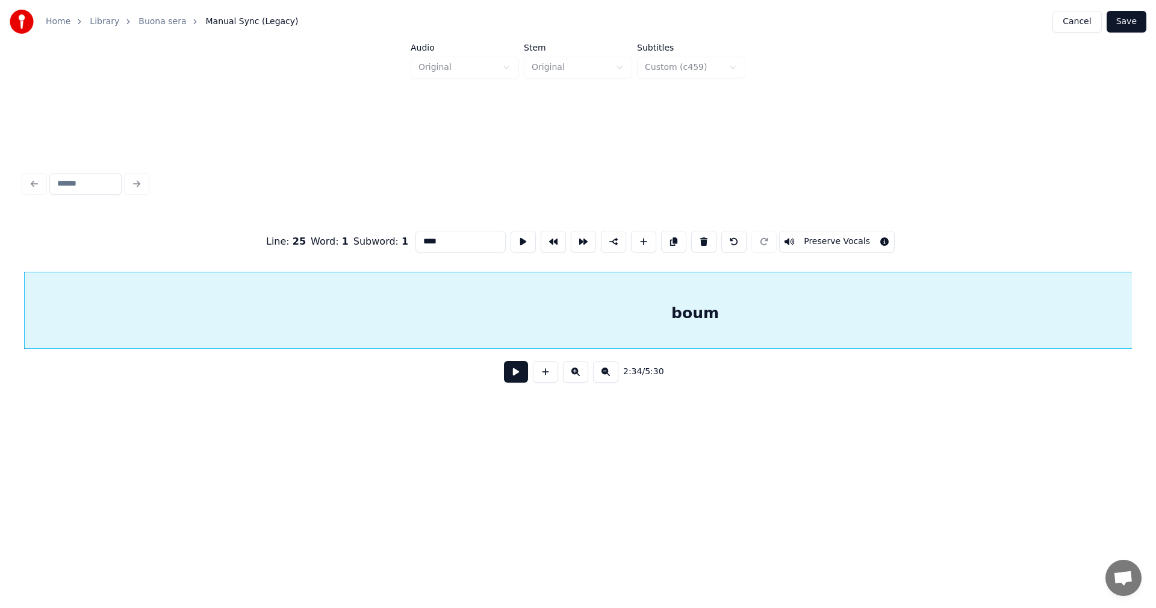
click at [522, 381] on button at bounding box center [516, 372] width 24 height 22
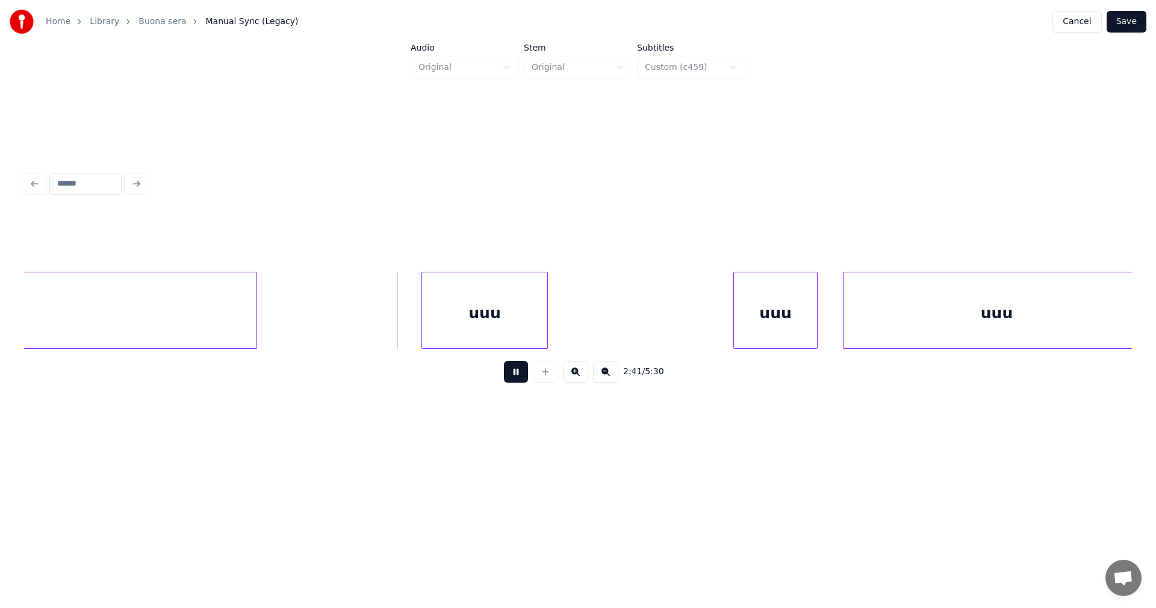
click at [517, 377] on button at bounding box center [516, 372] width 24 height 22
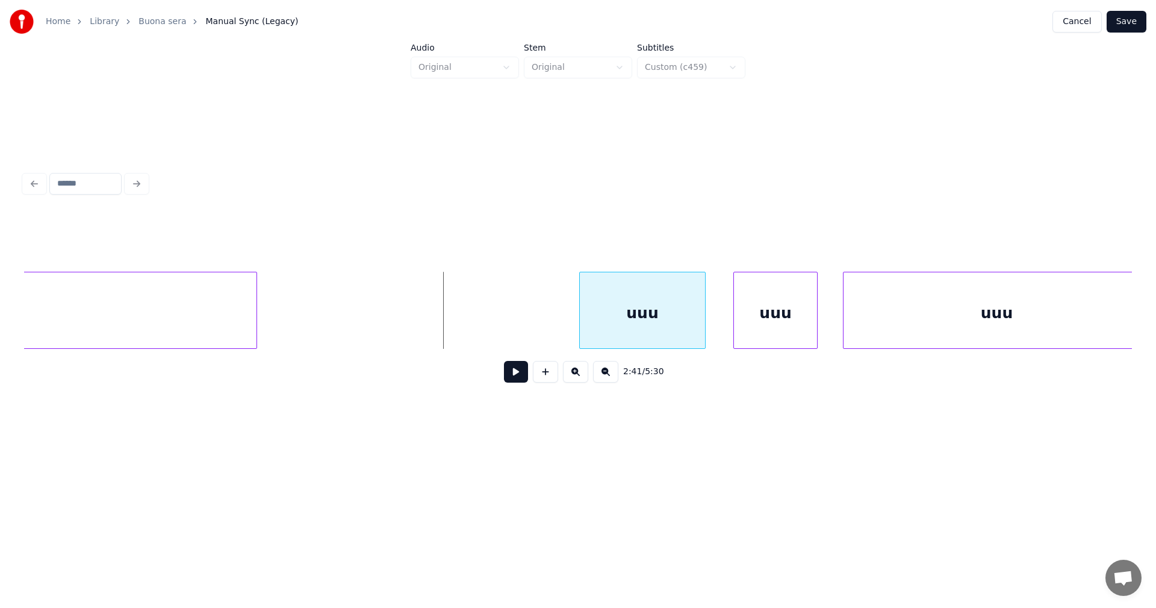
click at [647, 291] on div "uuu" at bounding box center [642, 313] width 125 height 82
click at [540, 305] on div at bounding box center [540, 310] width 4 height 76
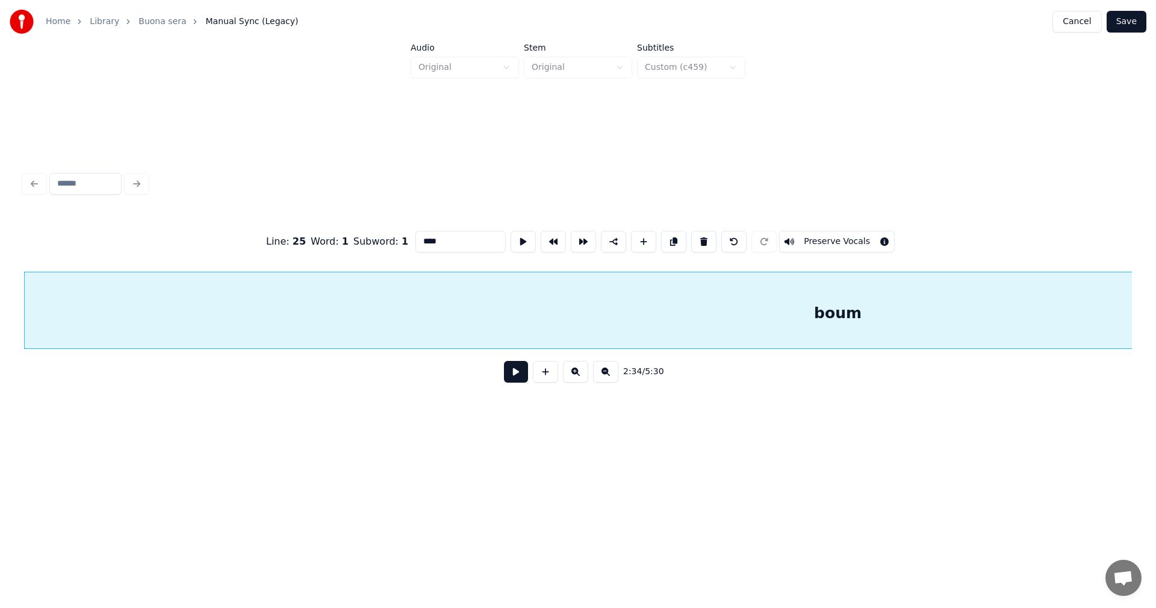
drag, startPoint x: 458, startPoint y: 241, endPoint x: 396, endPoint y: 241, distance: 61.4
click at [396, 241] on div "Line : 25 Word : 1 Subword : 1 **** Preserve Vocals" at bounding box center [578, 241] width 1108 height 60
click at [830, 234] on button "Preserve Vocals" at bounding box center [837, 242] width 116 height 22
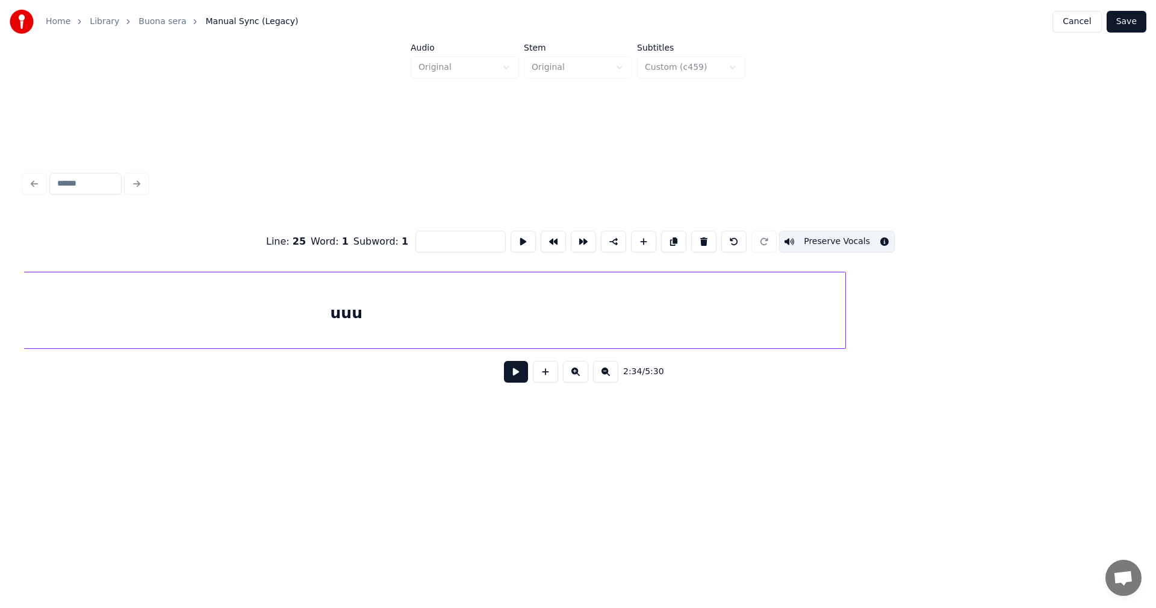
scroll to position [0, 43438]
click at [717, 313] on div "uuu" at bounding box center [539, 313] width 998 height 82
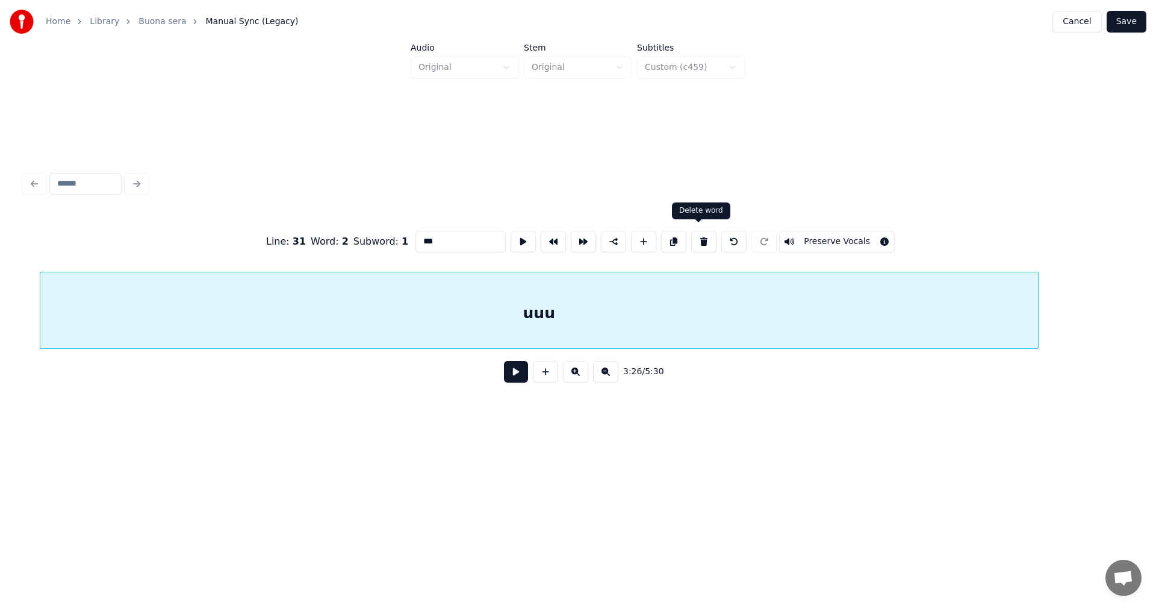
click at [700, 241] on button at bounding box center [703, 242] width 25 height 22
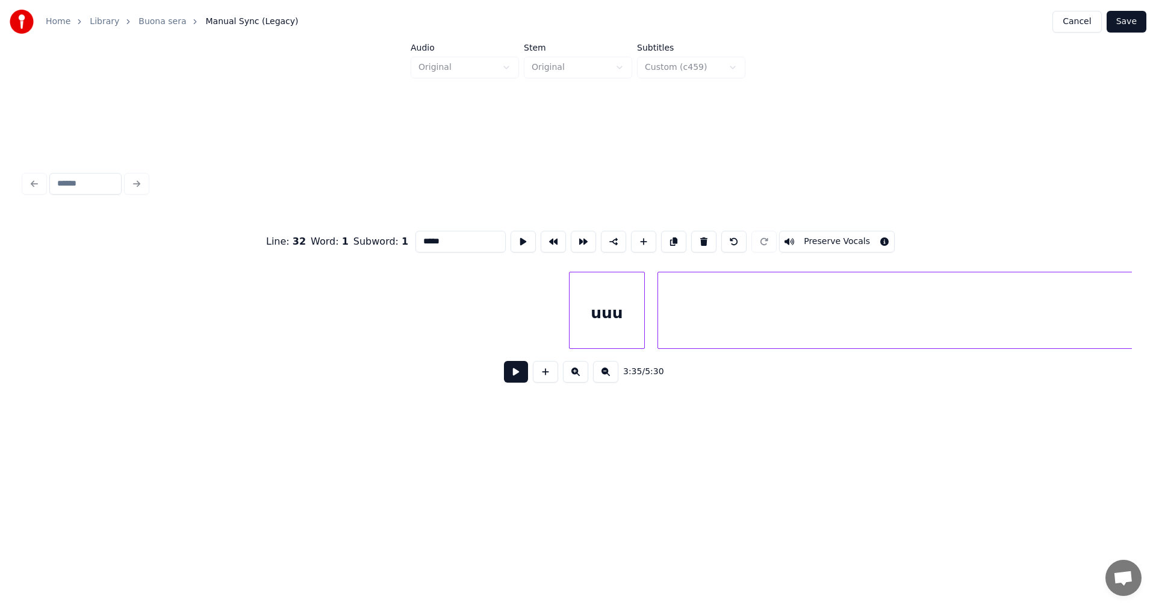
scroll to position [0, 39037]
click at [605, 317] on div "uuu" at bounding box center [604, 313] width 75 height 82
click at [702, 241] on button at bounding box center [703, 242] width 25 height 22
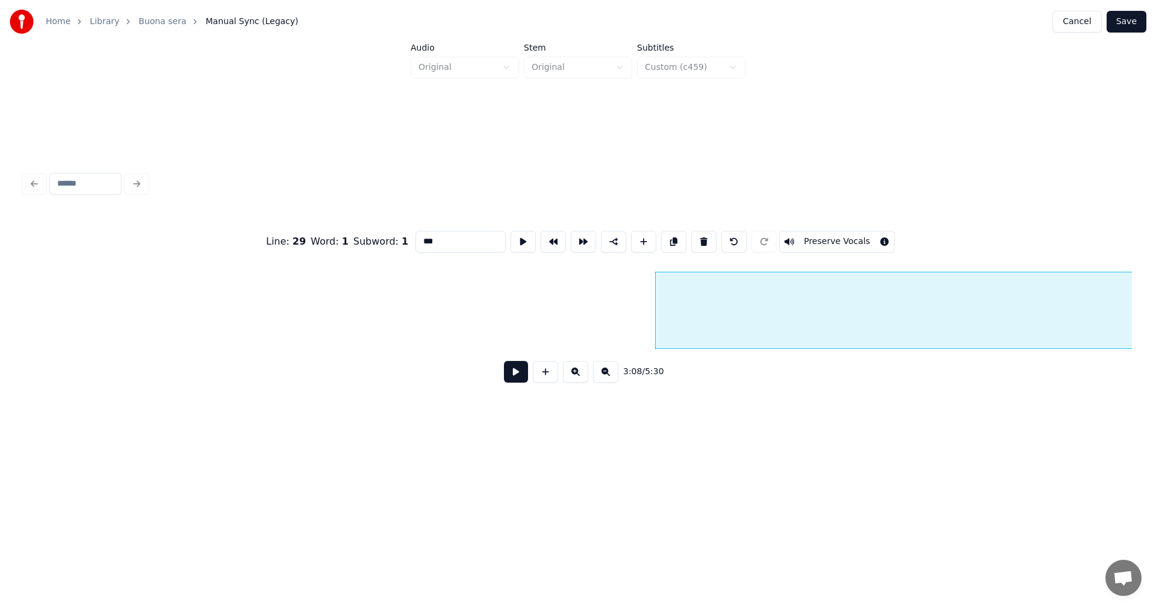
click at [702, 241] on button at bounding box center [703, 242] width 25 height 22
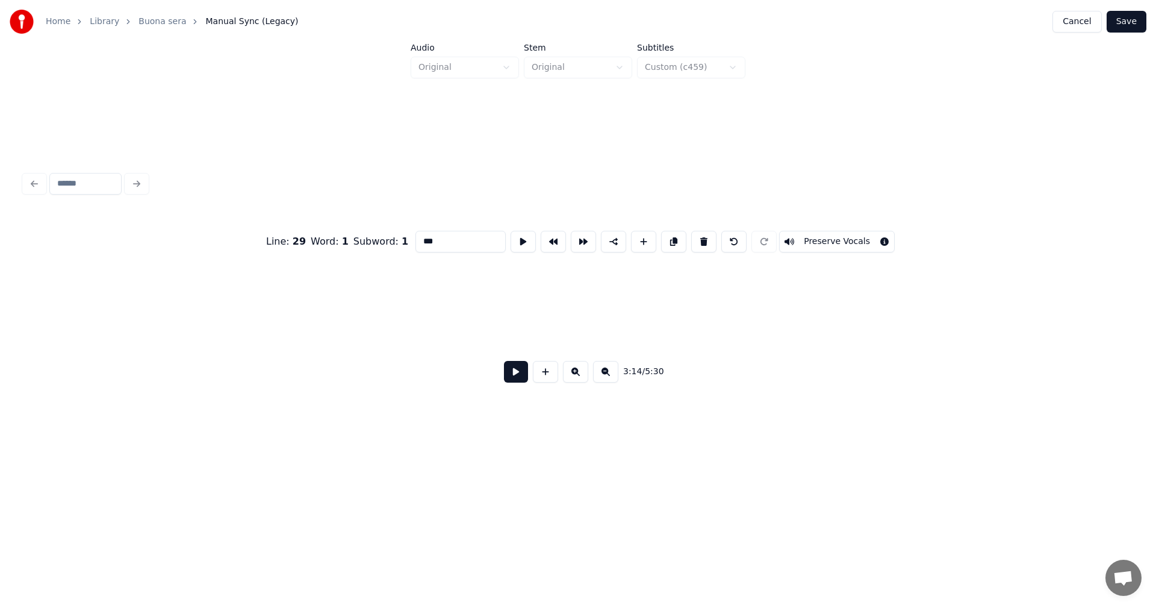
scroll to position [0, 40928]
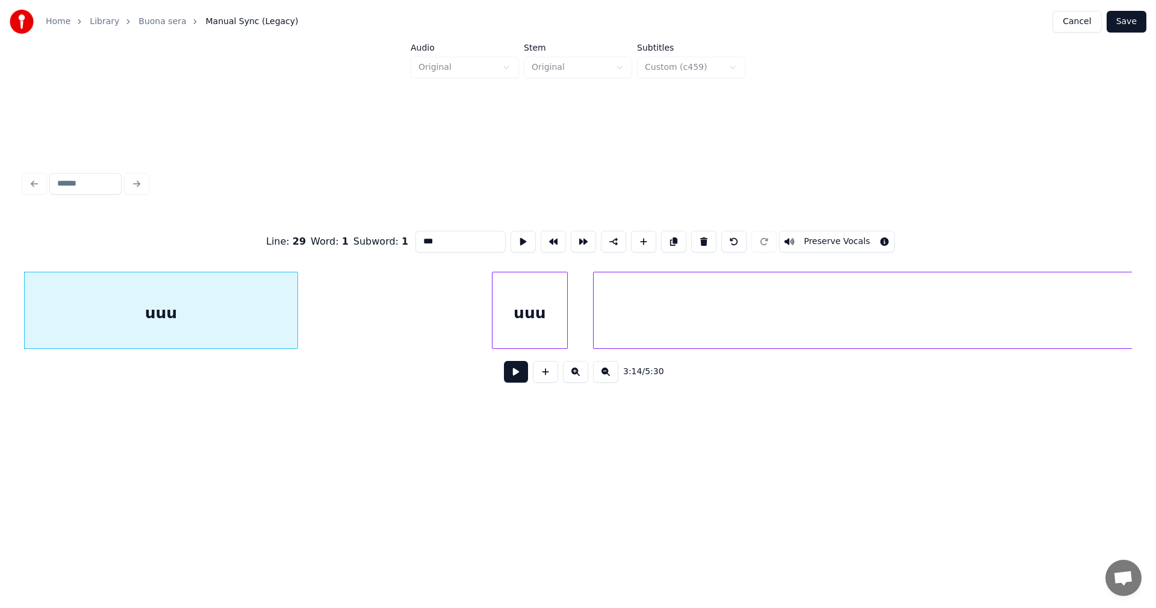
click at [700, 241] on button at bounding box center [703, 242] width 25 height 22
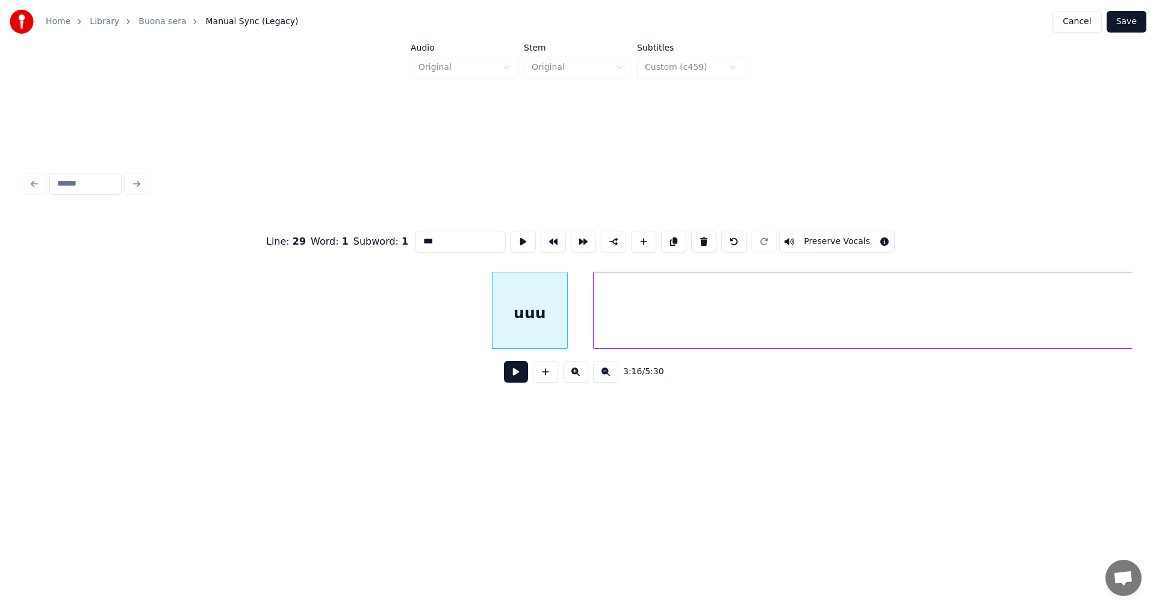
click at [700, 241] on button at bounding box center [703, 242] width 25 height 22
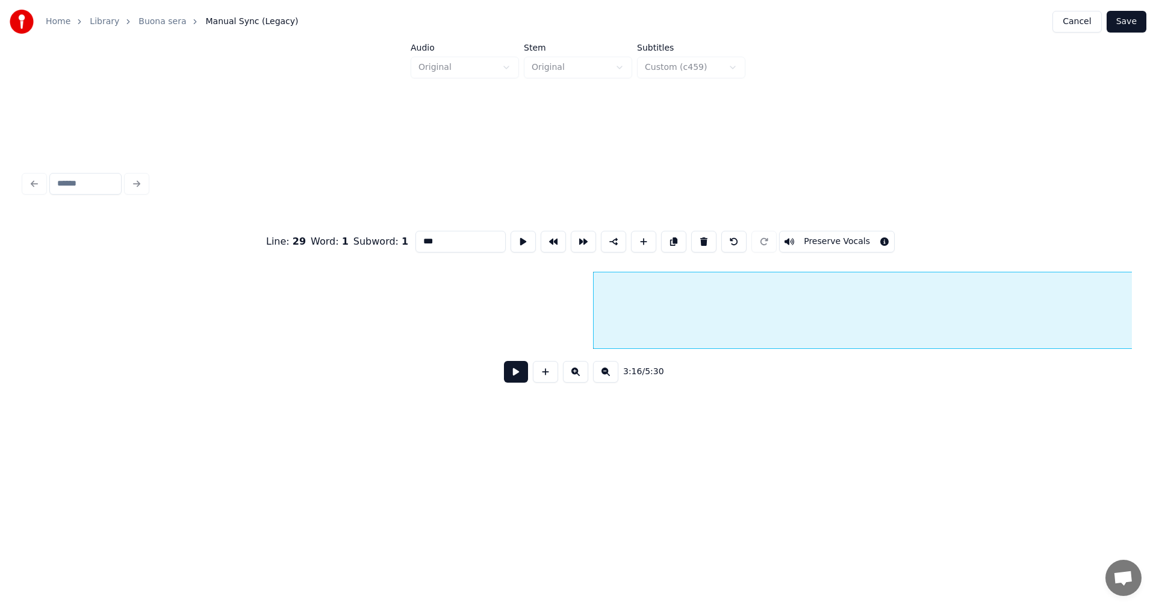
click at [700, 241] on button at bounding box center [703, 242] width 25 height 22
type input "*****"
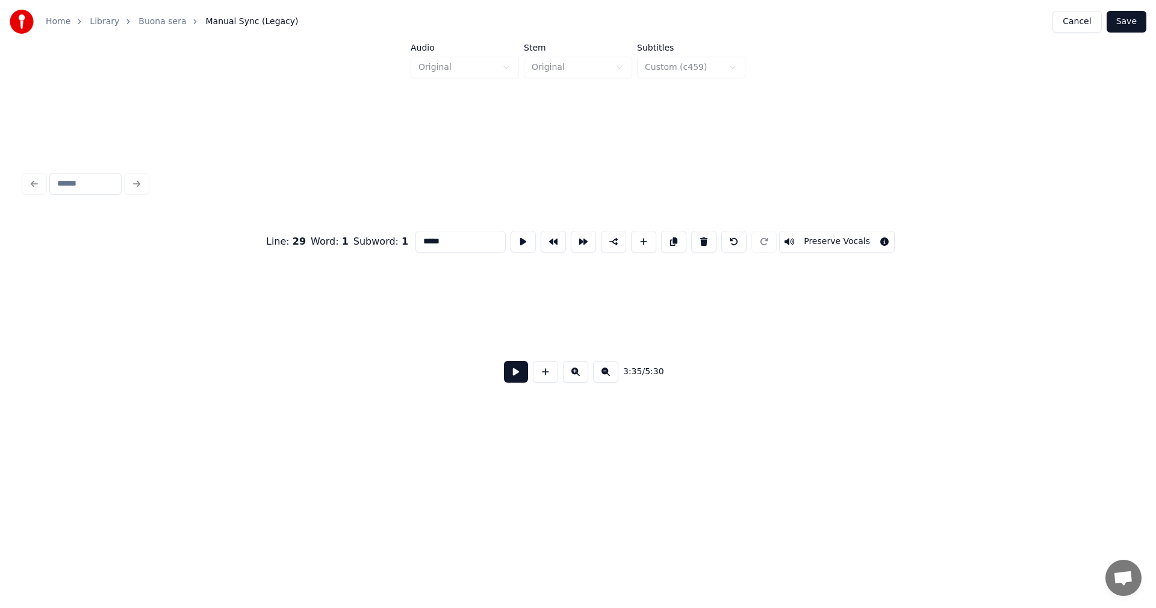
scroll to position [0, 39693]
click at [1132, 25] on button "Save" at bounding box center [1127, 22] width 40 height 22
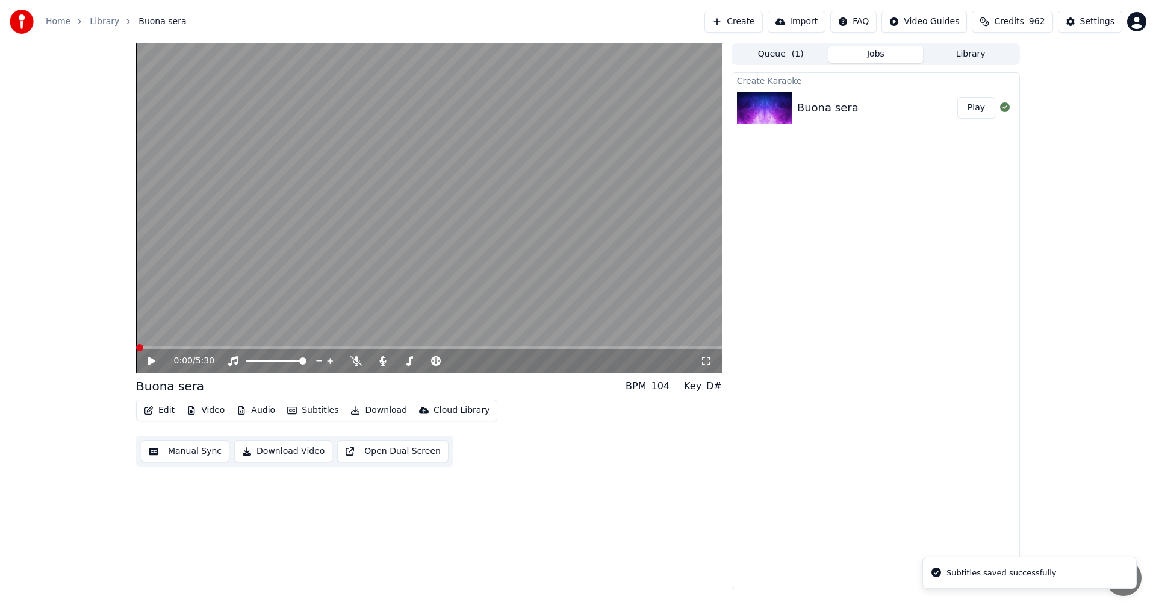
click at [235, 346] on video at bounding box center [429, 207] width 586 height 329
click at [237, 347] on span at bounding box center [429, 347] width 586 height 2
click at [276, 346] on span at bounding box center [429, 347] width 586 height 2
click at [308, 347] on span at bounding box center [429, 347] width 586 height 2
click at [284, 348] on span at bounding box center [223, 347] width 174 height 2
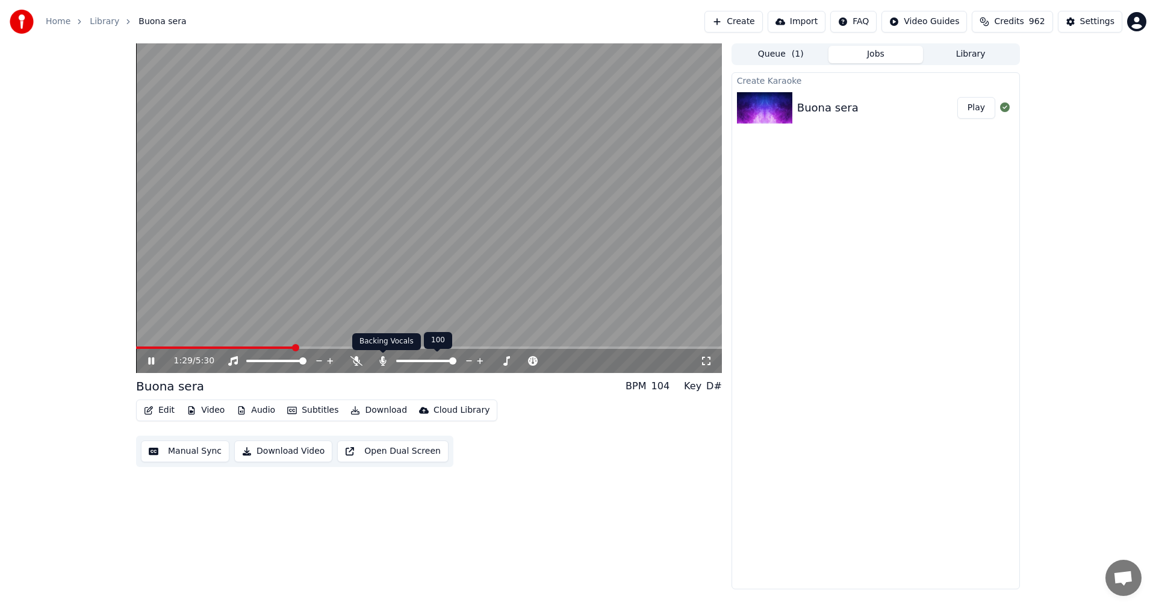
click at [382, 359] on icon at bounding box center [382, 361] width 7 height 10
click at [382, 361] on icon at bounding box center [383, 361] width 12 height 10
click at [291, 349] on span at bounding box center [214, 347] width 156 height 2
click at [149, 362] on icon at bounding box center [151, 360] width 6 height 7
click at [165, 414] on button "Edit" at bounding box center [159, 410] width 40 height 17
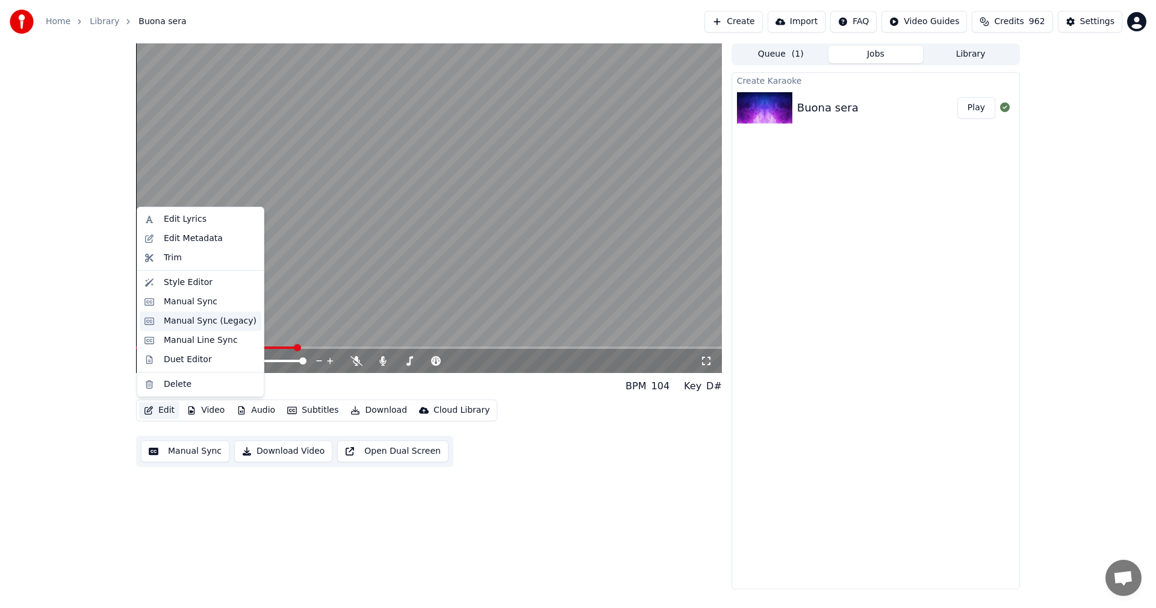
click at [200, 322] on div "Manual Sync (Legacy)" at bounding box center [210, 321] width 93 height 12
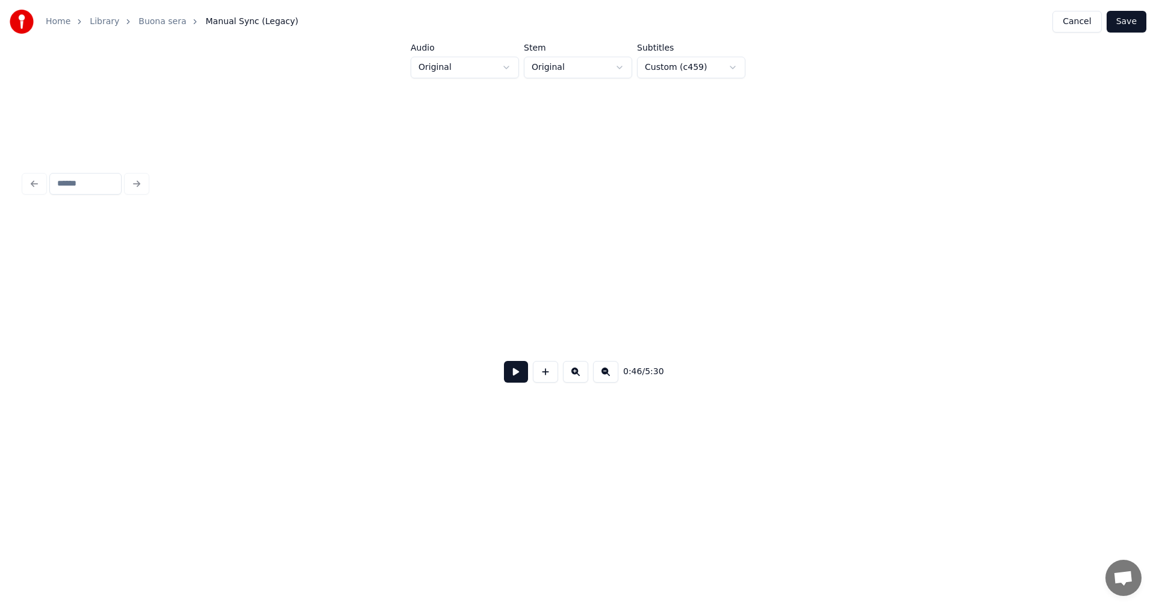
scroll to position [0, 6139]
click at [544, 379] on button at bounding box center [545, 372] width 25 height 22
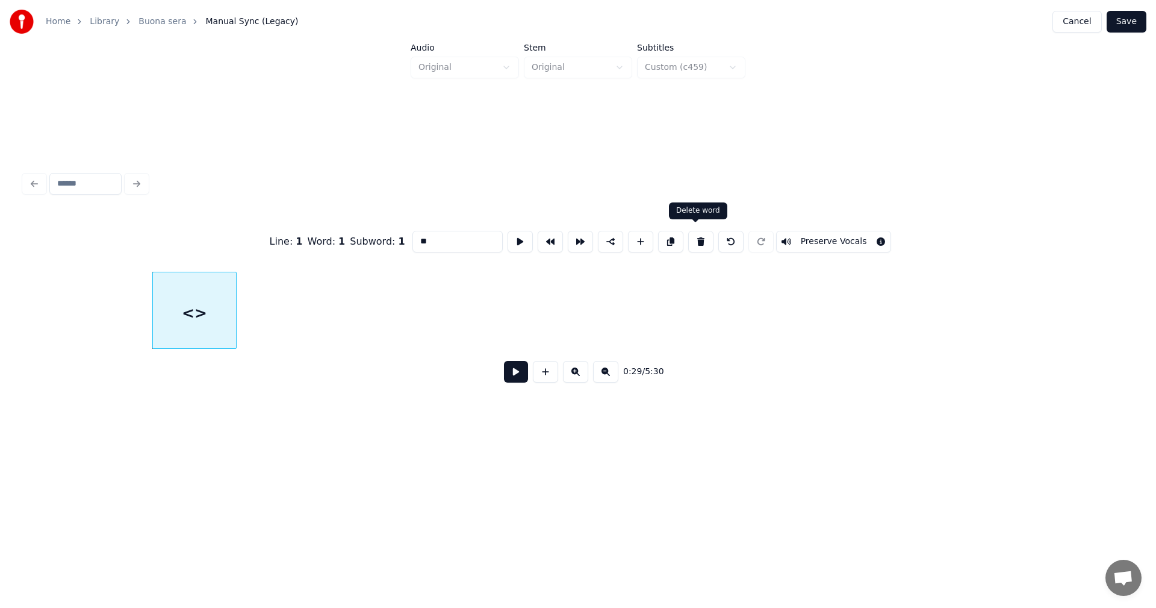
click at [696, 238] on button at bounding box center [700, 242] width 25 height 22
type input "*****"
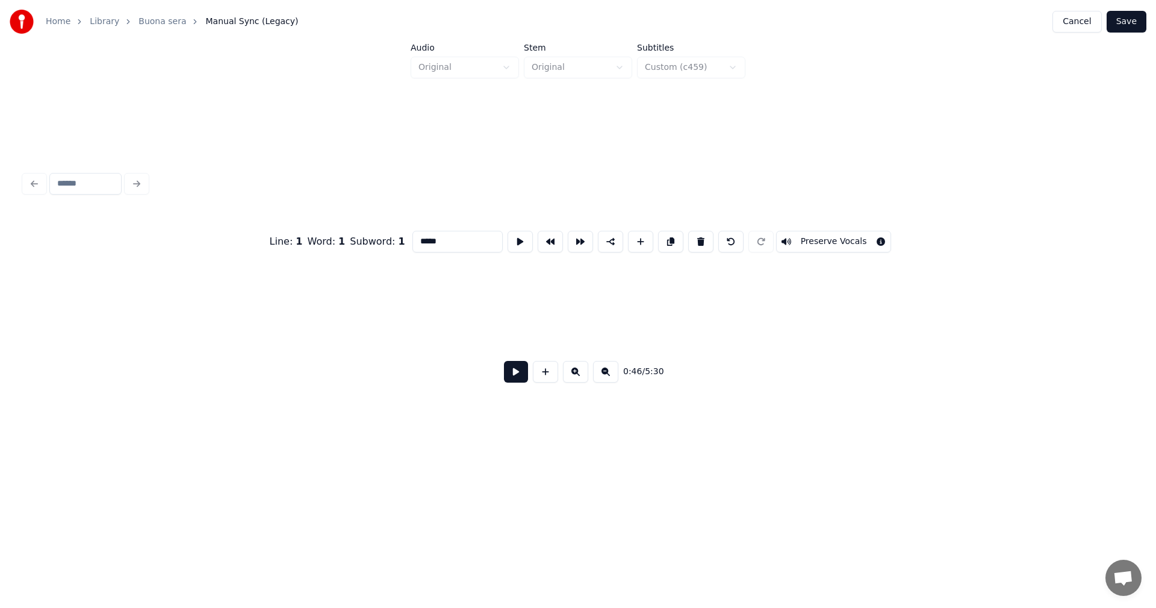
scroll to position [0, 7567]
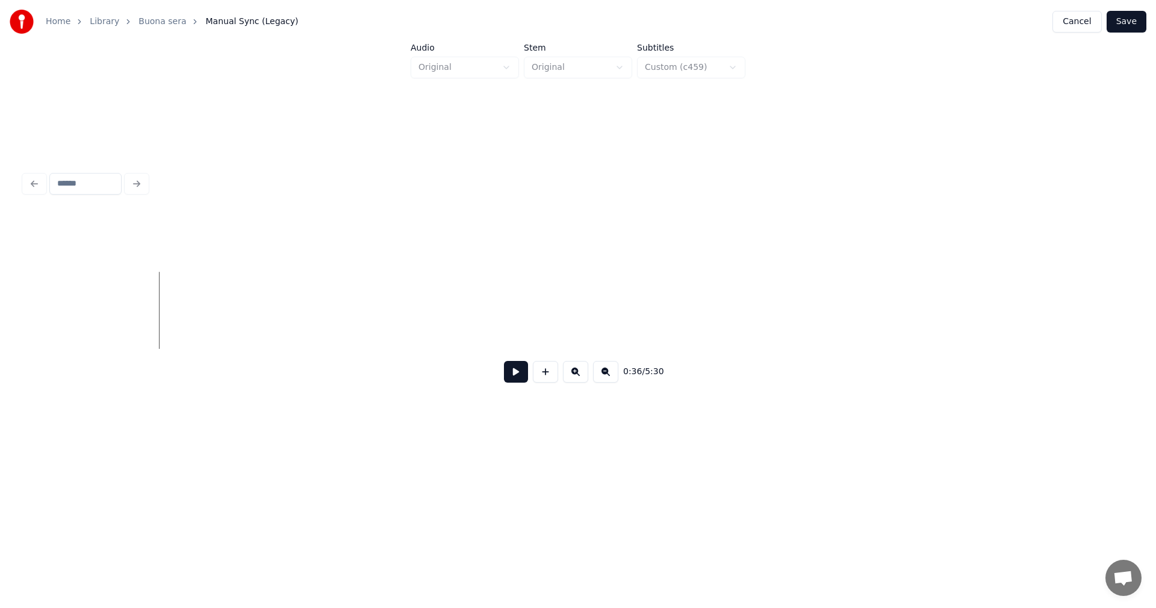
click at [520, 370] on button at bounding box center [516, 372] width 24 height 22
click at [517, 375] on button at bounding box center [516, 372] width 24 height 22
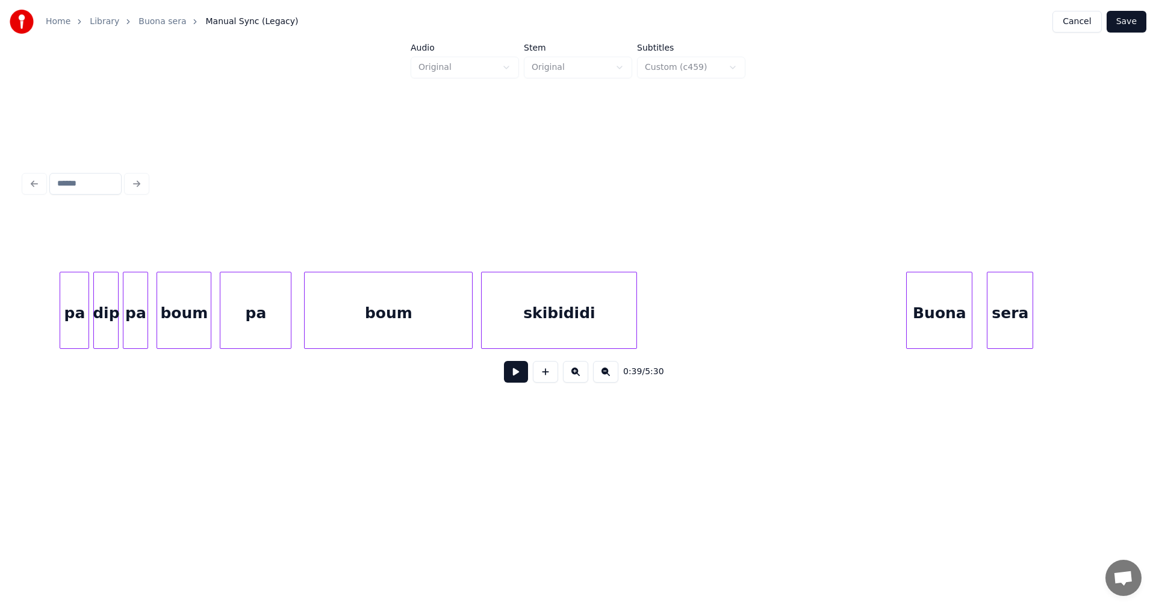
scroll to position [0, 20270]
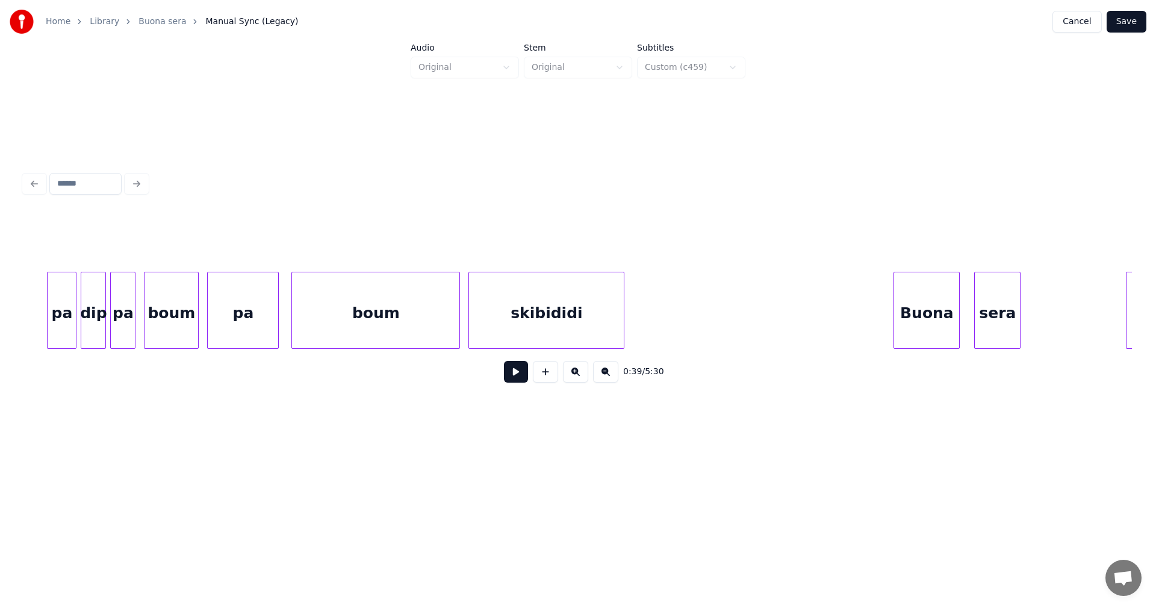
click at [581, 321] on div "skibididi" at bounding box center [546, 313] width 155 height 82
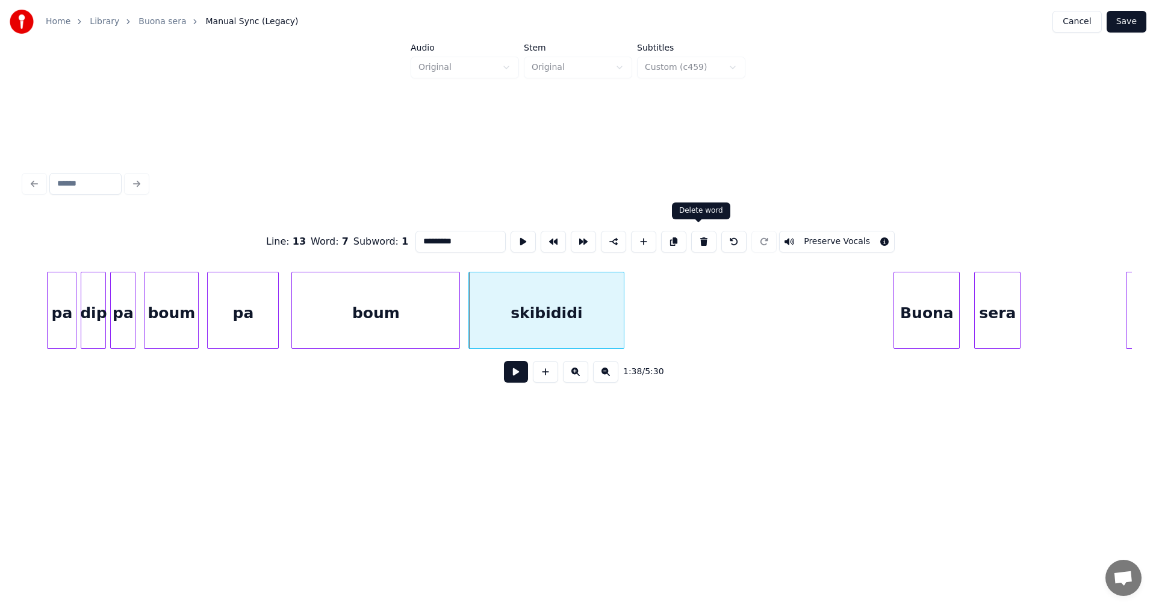
click at [700, 238] on button at bounding box center [703, 242] width 25 height 22
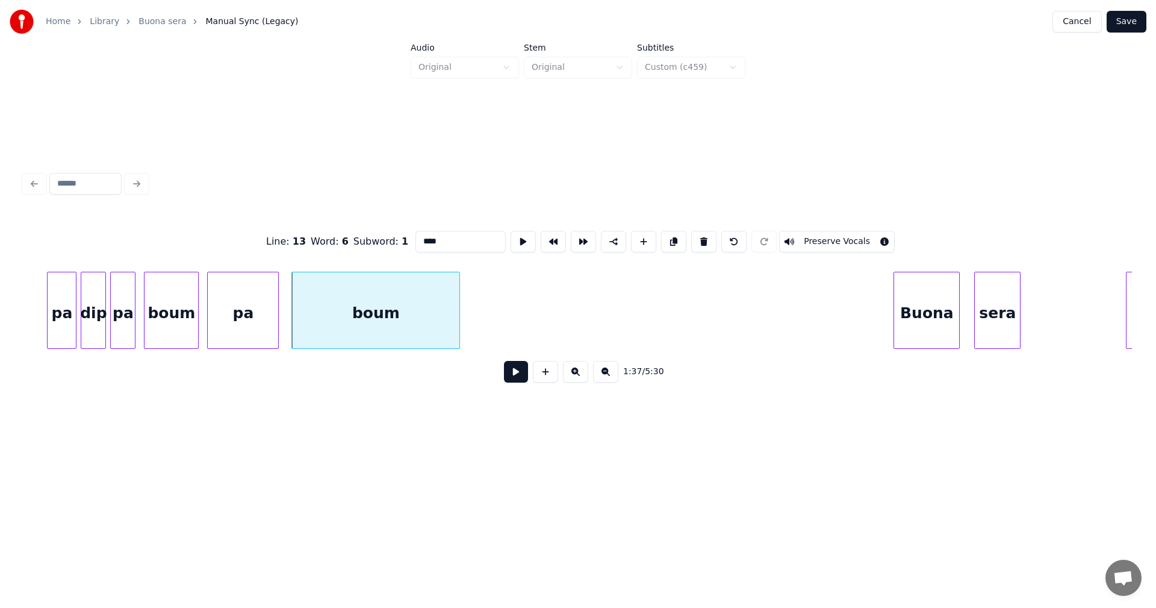
click at [418, 326] on div "boum" at bounding box center [375, 313] width 167 height 82
click at [699, 237] on button at bounding box center [703, 242] width 25 height 22
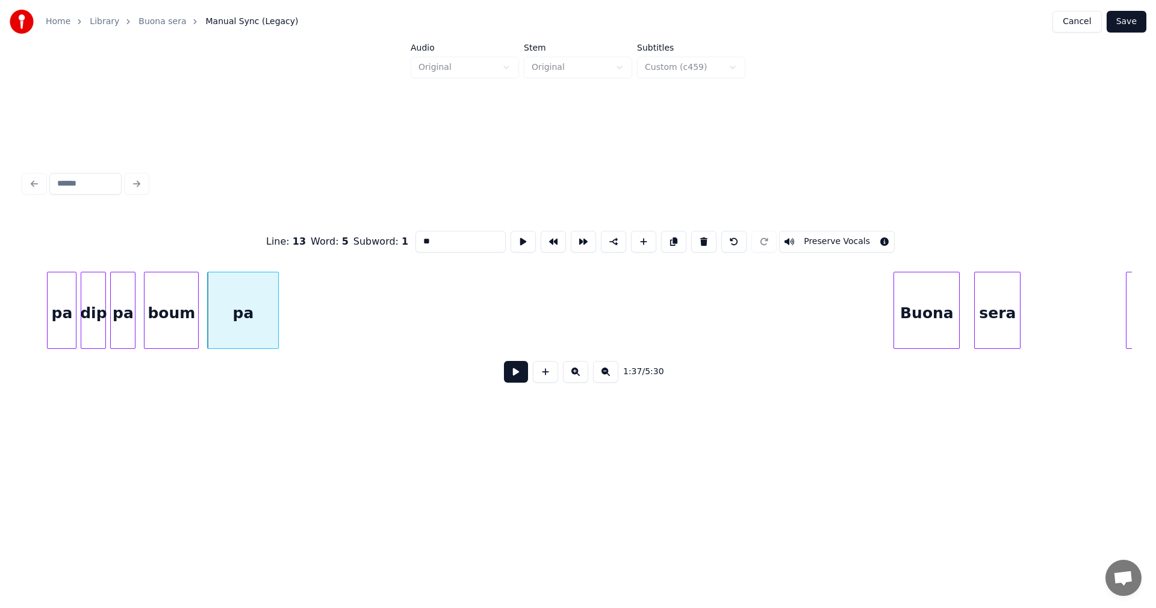
click at [264, 325] on div "pa" at bounding box center [243, 313] width 70 height 82
click at [696, 239] on button at bounding box center [703, 242] width 25 height 22
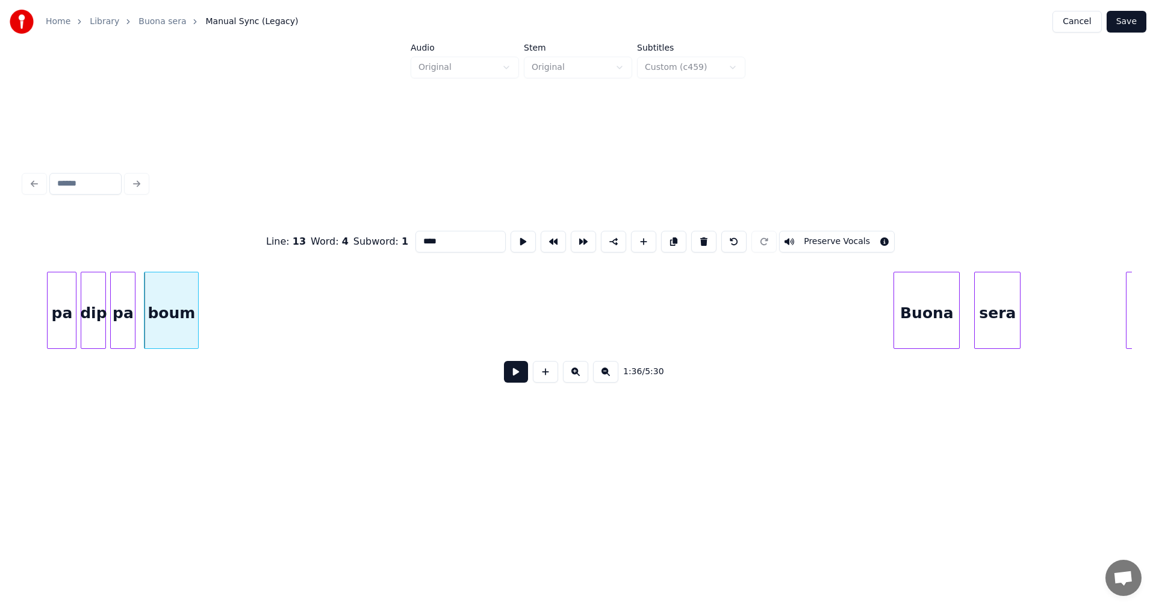
click at [193, 325] on div "boum" at bounding box center [172, 313] width 54 height 82
click at [695, 238] on button at bounding box center [703, 242] width 25 height 22
click at [126, 323] on div "pa" at bounding box center [123, 313] width 24 height 82
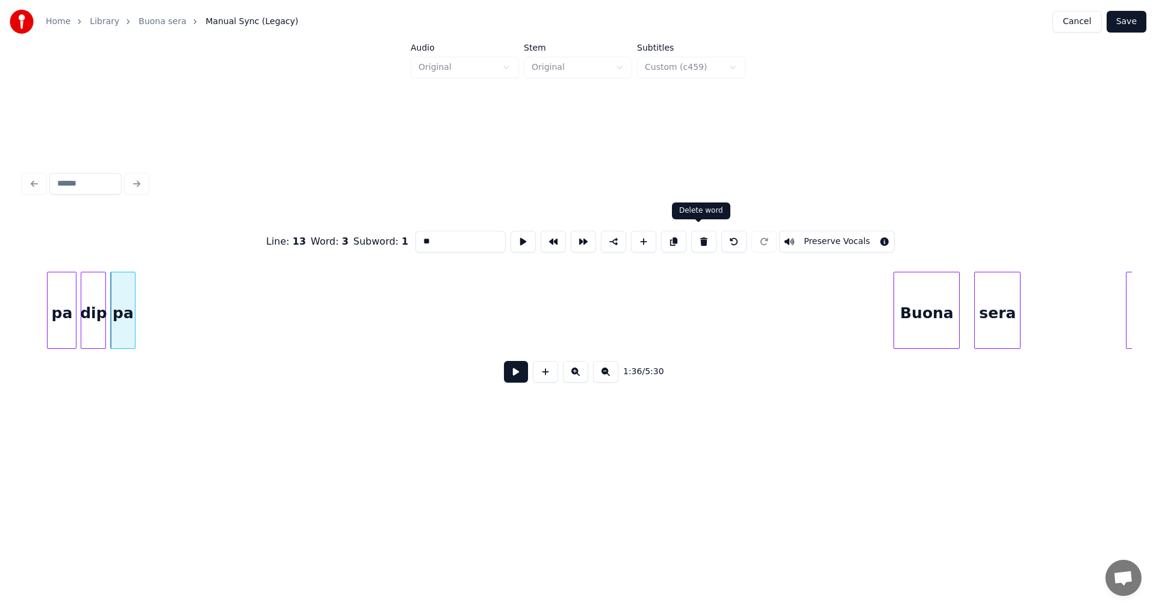
click at [696, 236] on button at bounding box center [703, 242] width 25 height 22
click at [101, 323] on div "dip" at bounding box center [93, 313] width 24 height 82
click at [699, 239] on button at bounding box center [703, 242] width 25 height 22
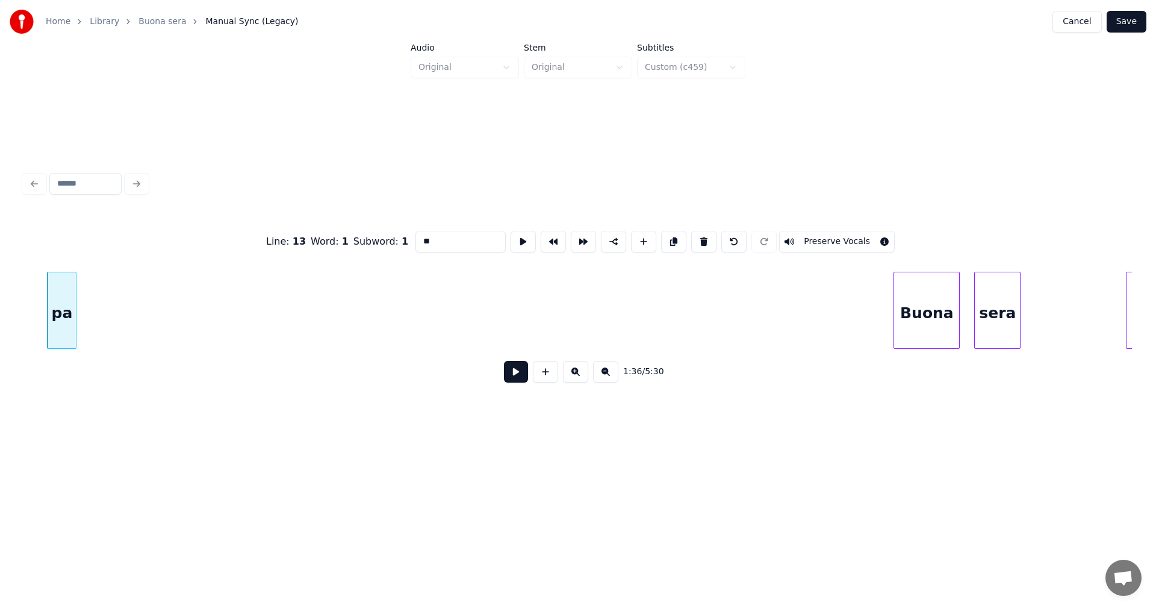
click at [74, 326] on div at bounding box center [74, 310] width 4 height 76
click at [694, 238] on button at bounding box center [703, 242] width 25 height 22
type input "*********"
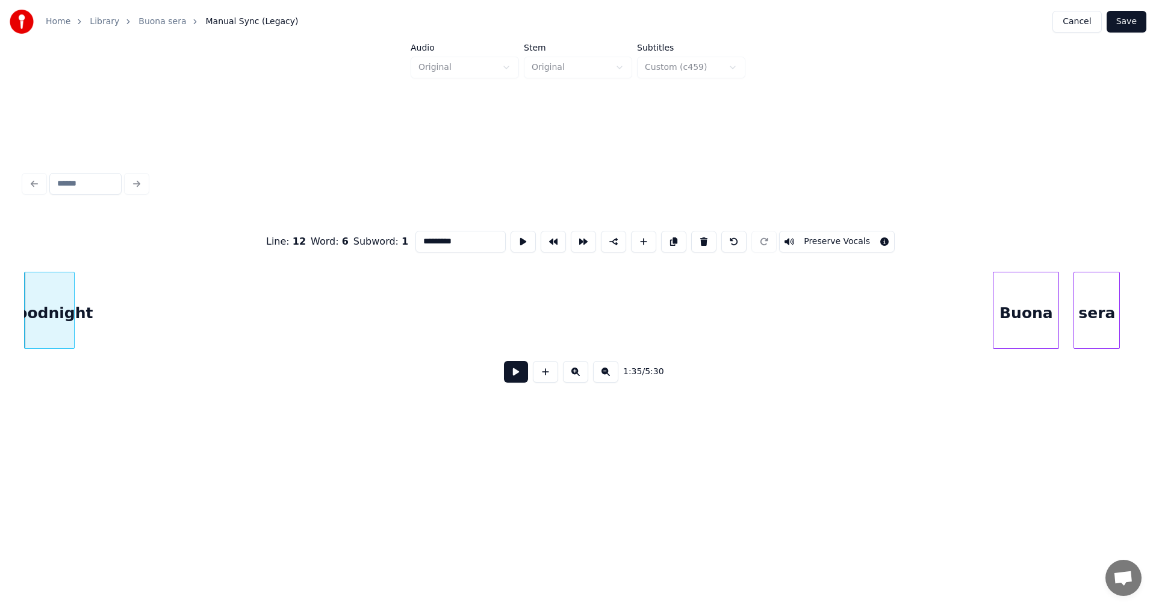
click at [69, 327] on div "goodnight" at bounding box center [49, 313] width 49 height 82
click at [517, 381] on button at bounding box center [516, 372] width 24 height 22
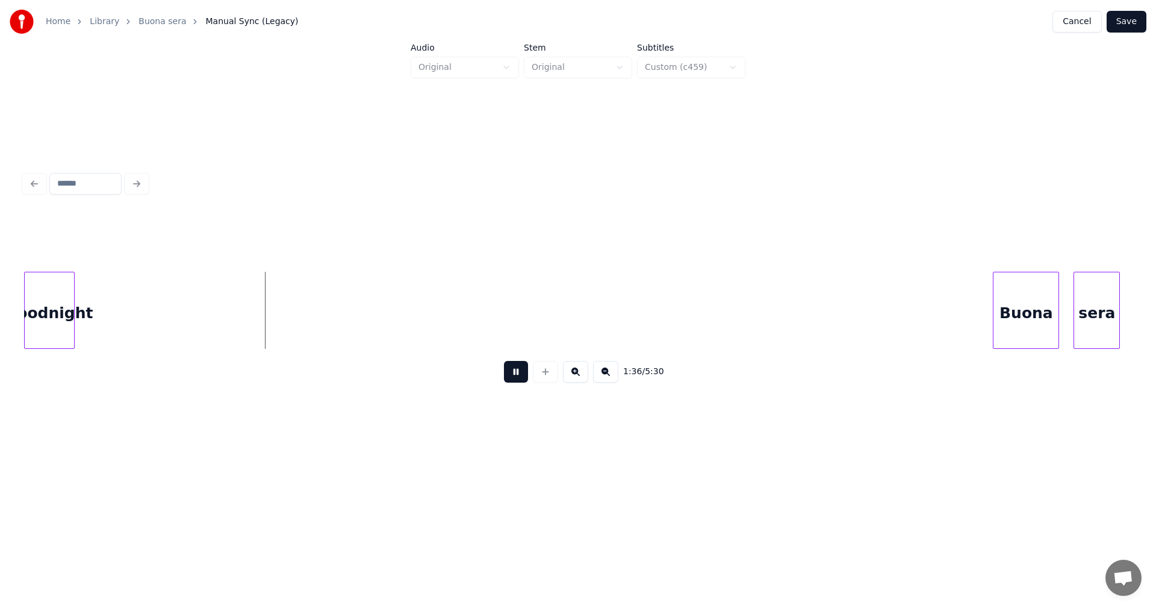
drag, startPoint x: 512, startPoint y: 379, endPoint x: 332, endPoint y: 391, distance: 179.8
click at [508, 379] on button at bounding box center [516, 372] width 24 height 22
click at [548, 380] on button at bounding box center [545, 372] width 25 height 22
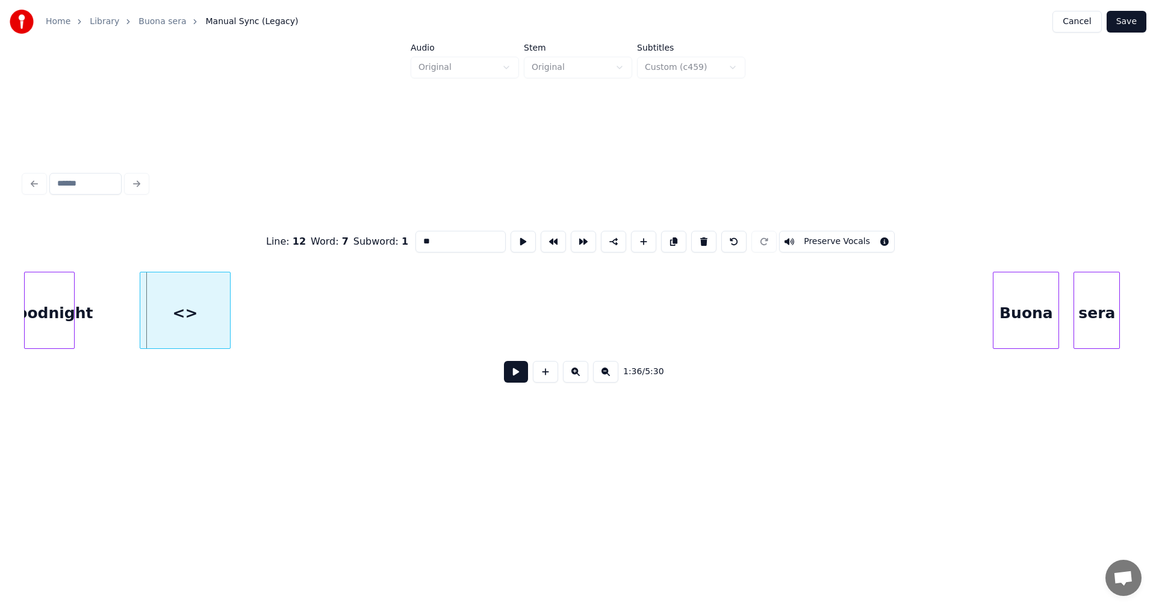
click at [141, 326] on div at bounding box center [142, 310] width 4 height 76
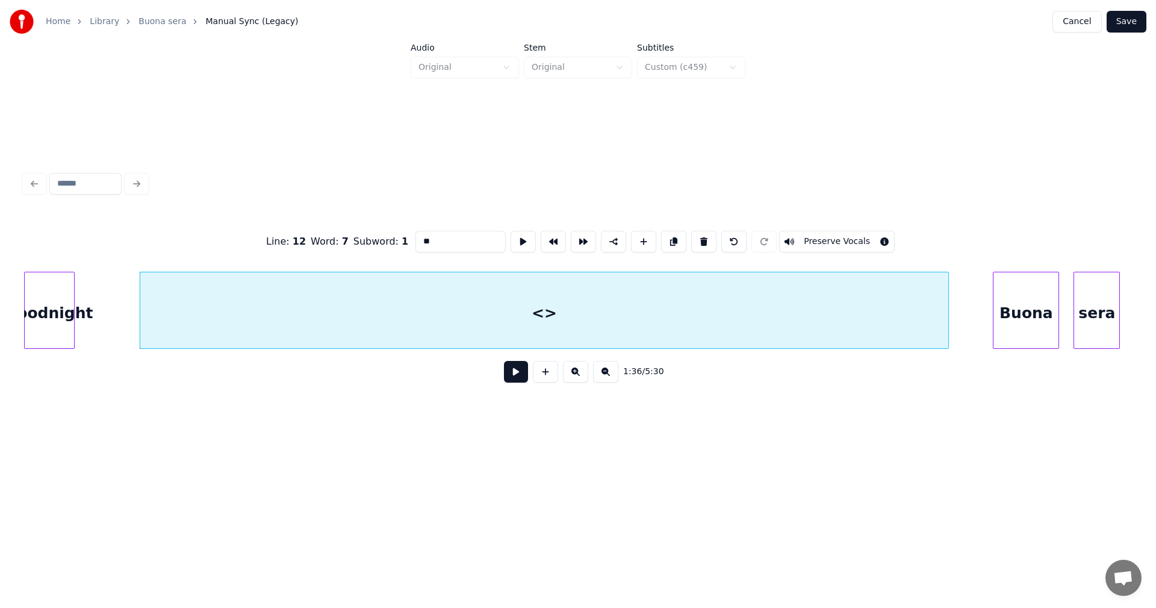
click at [946, 301] on div at bounding box center [947, 310] width 4 height 76
click at [518, 381] on button at bounding box center [516, 372] width 24 height 22
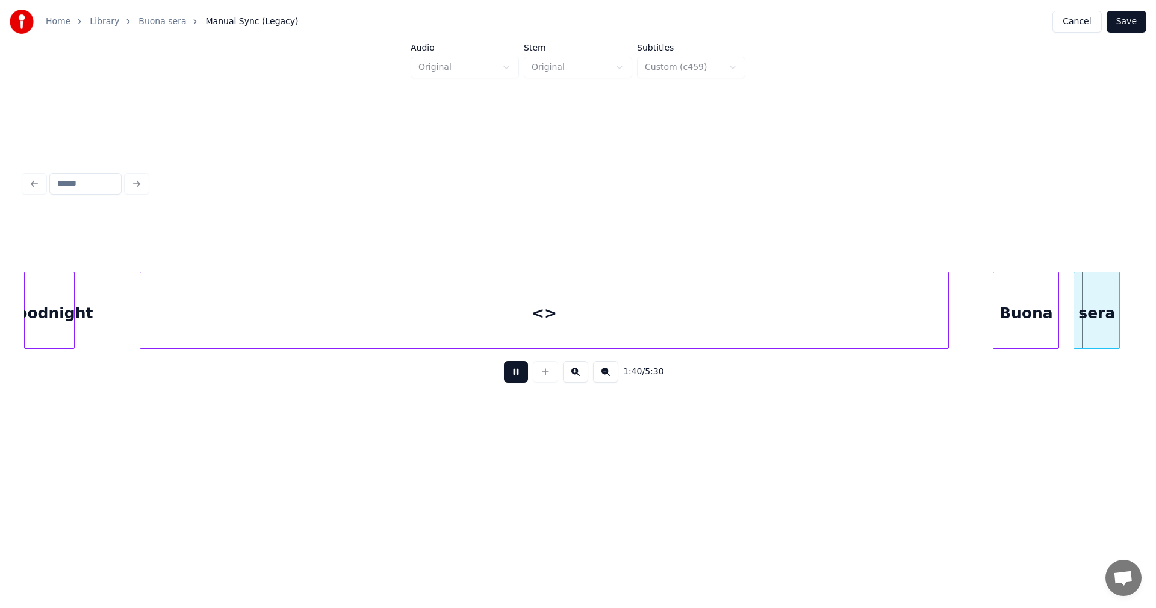
click at [517, 380] on button at bounding box center [516, 372] width 24 height 22
click at [963, 314] on div at bounding box center [963, 310] width 4 height 76
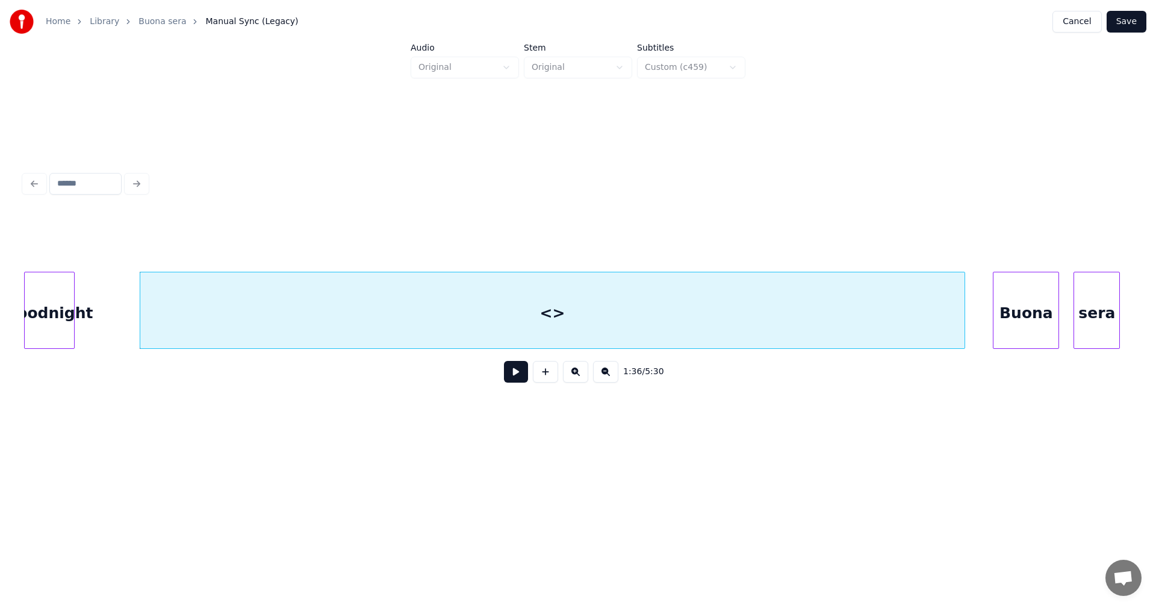
click at [635, 331] on div "<>" at bounding box center [552, 313] width 824 height 82
drag, startPoint x: 440, startPoint y: 241, endPoint x: 379, endPoint y: 255, distance: 62.4
click at [379, 255] on div "Line : 12 Word : 7 Subword : 1 ** Preserve Vocals" at bounding box center [578, 241] width 1108 height 60
click at [830, 240] on button "Preserve Vocals" at bounding box center [837, 242] width 116 height 22
click at [1053, 328] on div "Buona" at bounding box center [1026, 313] width 65 height 82
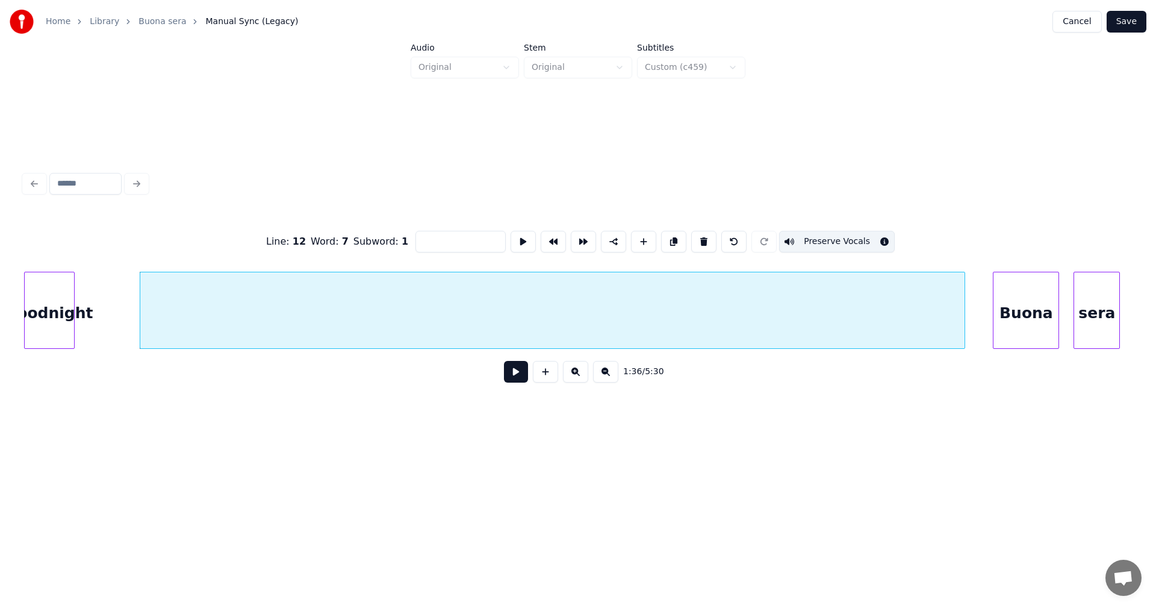
type input "*****"
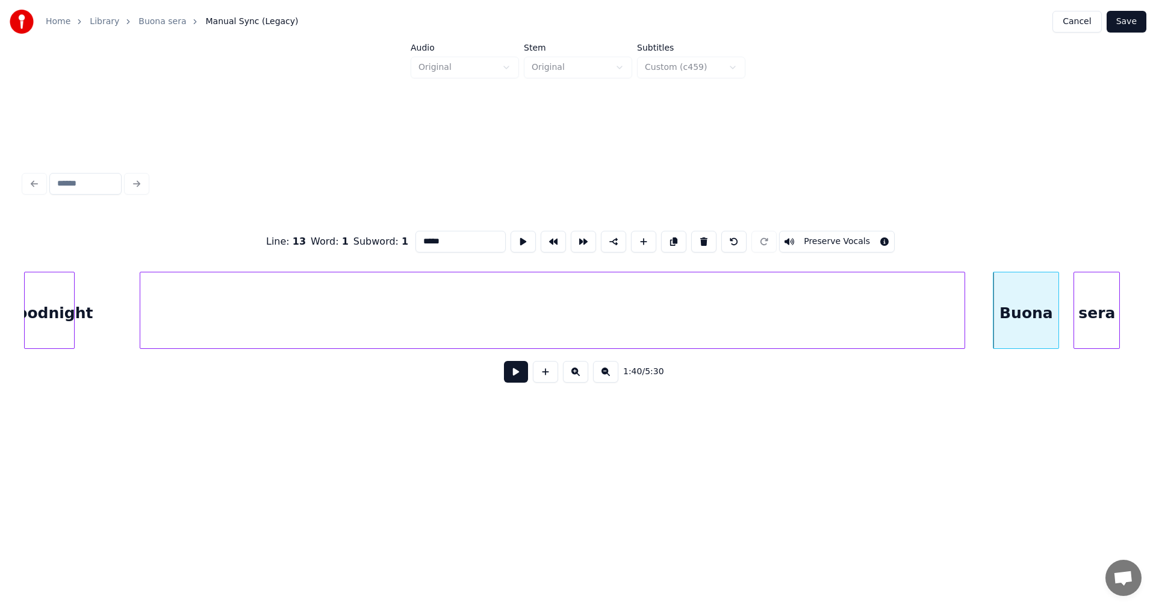
click at [956, 321] on div at bounding box center [552, 313] width 824 height 82
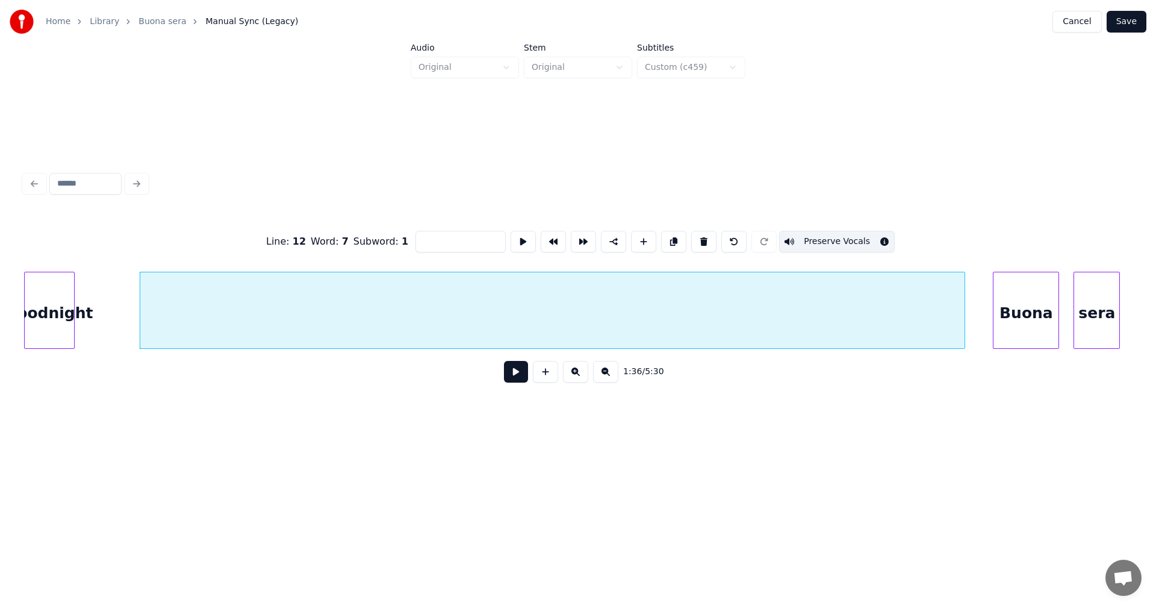
click at [1128, 21] on button "Save" at bounding box center [1127, 22] width 40 height 22
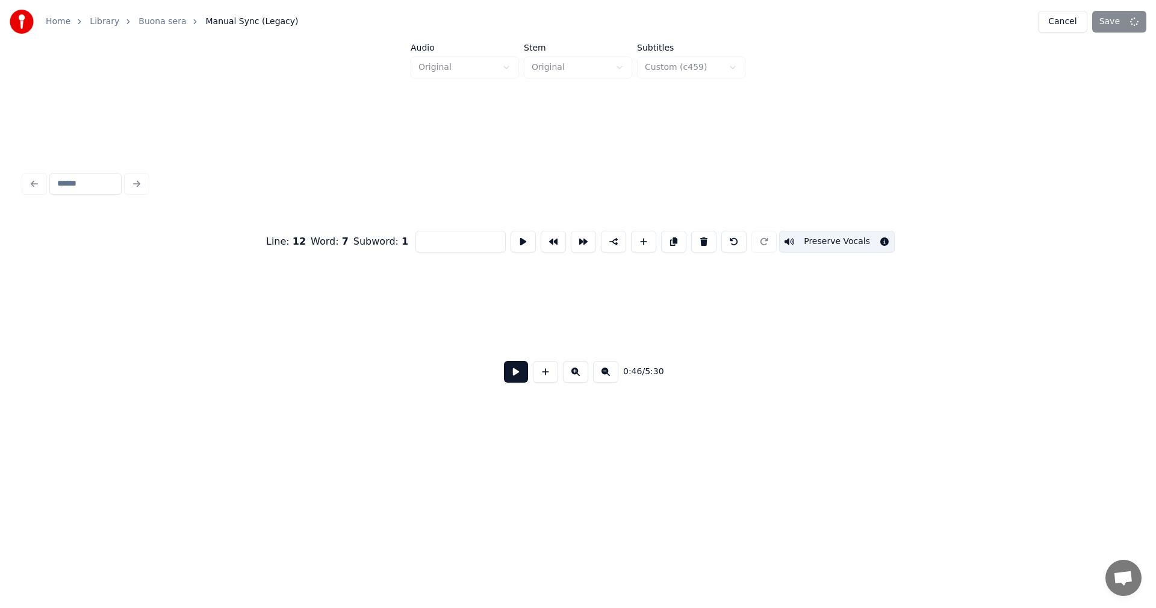
scroll to position [0, 9758]
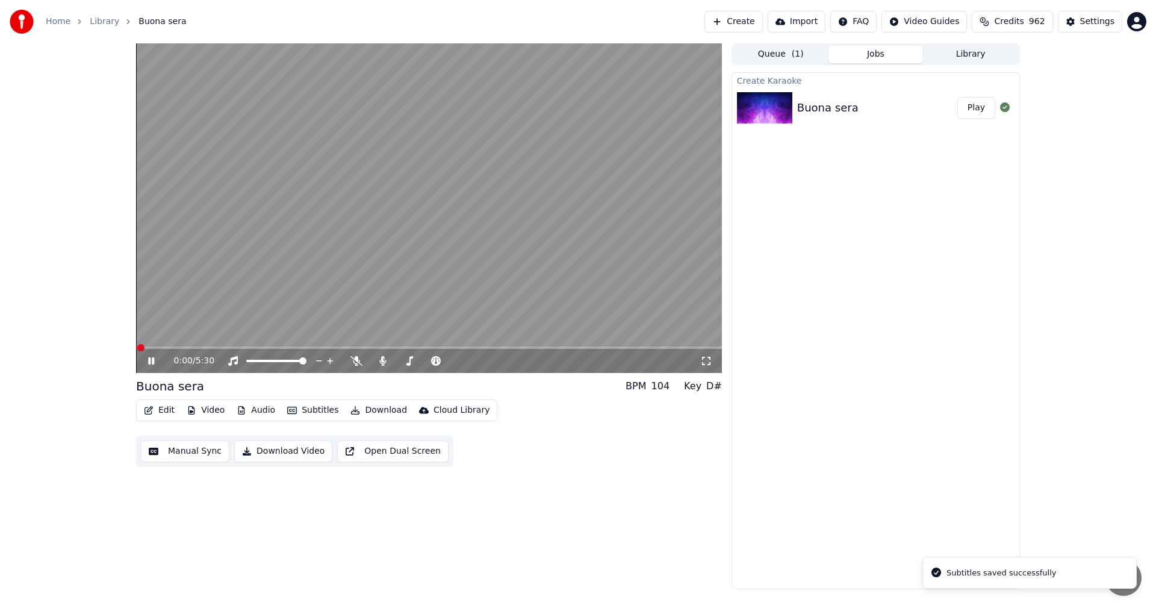
click at [243, 347] on span at bounding box center [429, 347] width 586 height 2
click at [275, 349] on span at bounding box center [429, 347] width 586 height 2
click at [152, 361] on icon at bounding box center [151, 360] width 6 height 7
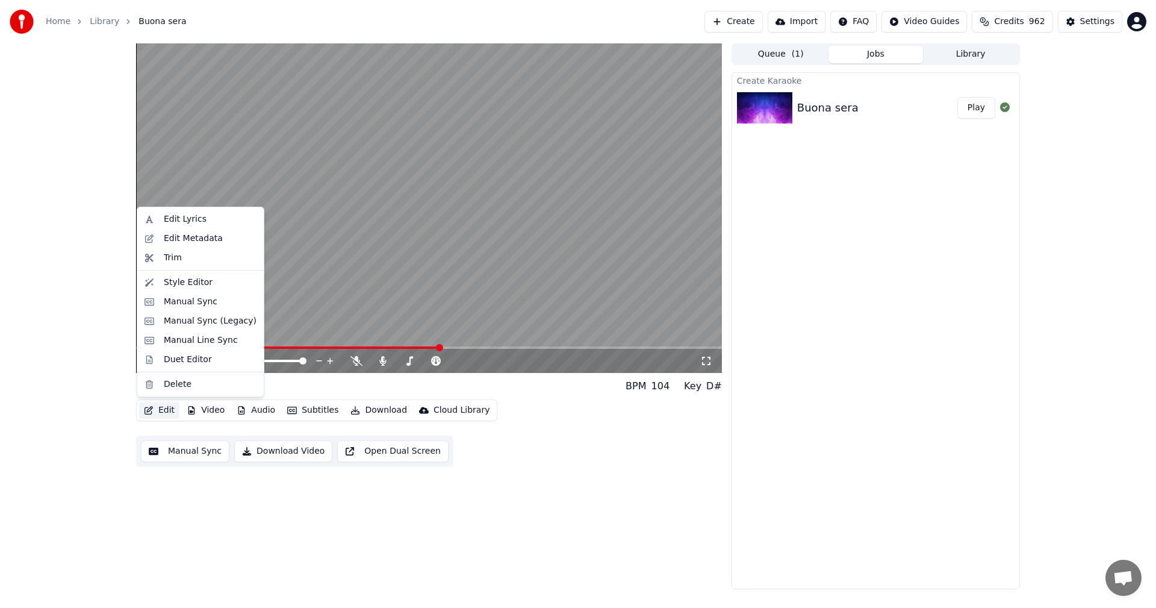
click at [173, 410] on button "Edit" at bounding box center [159, 410] width 40 height 17
click at [177, 325] on div "Manual Sync (Legacy)" at bounding box center [210, 321] width 93 height 12
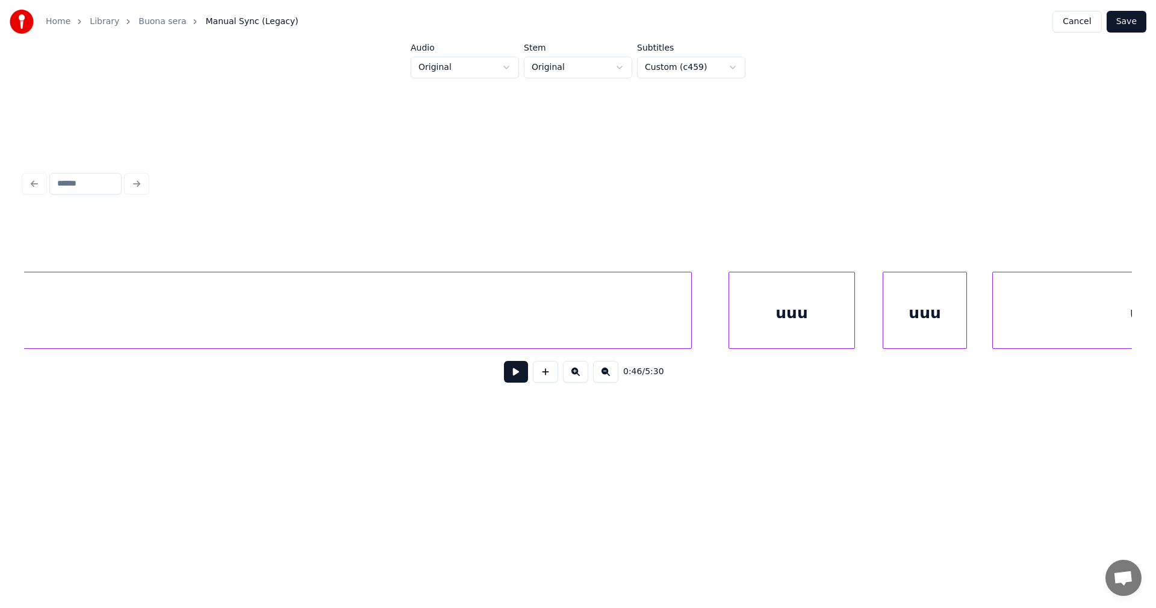
scroll to position [0, 33437]
click at [833, 308] on div "uuu" at bounding box center [868, 313] width 125 height 82
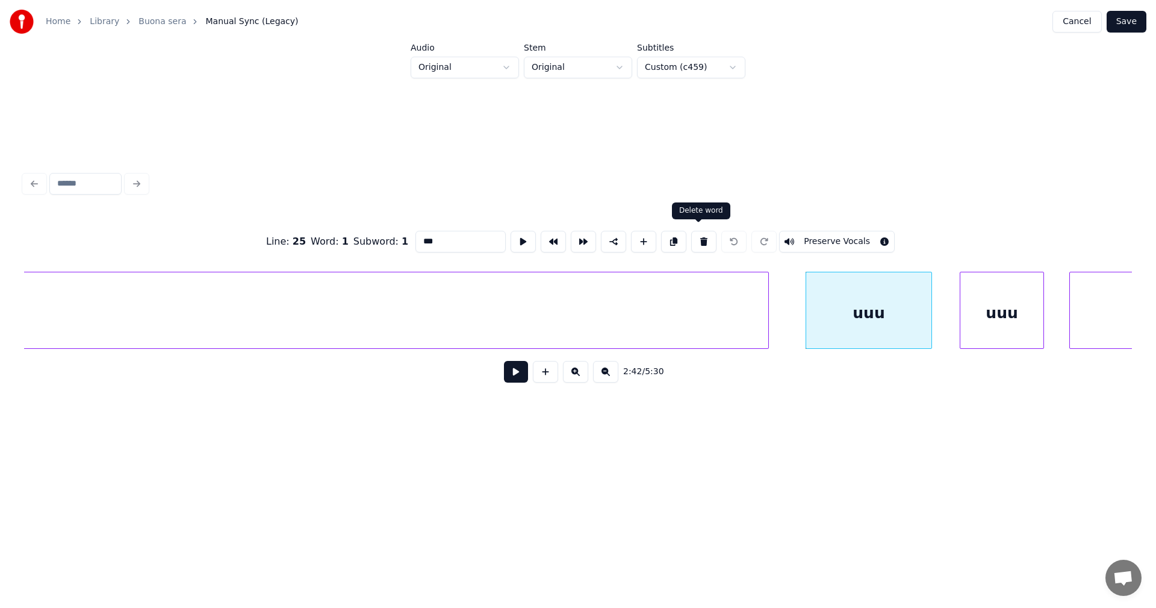
click at [696, 240] on button at bounding box center [703, 242] width 25 height 22
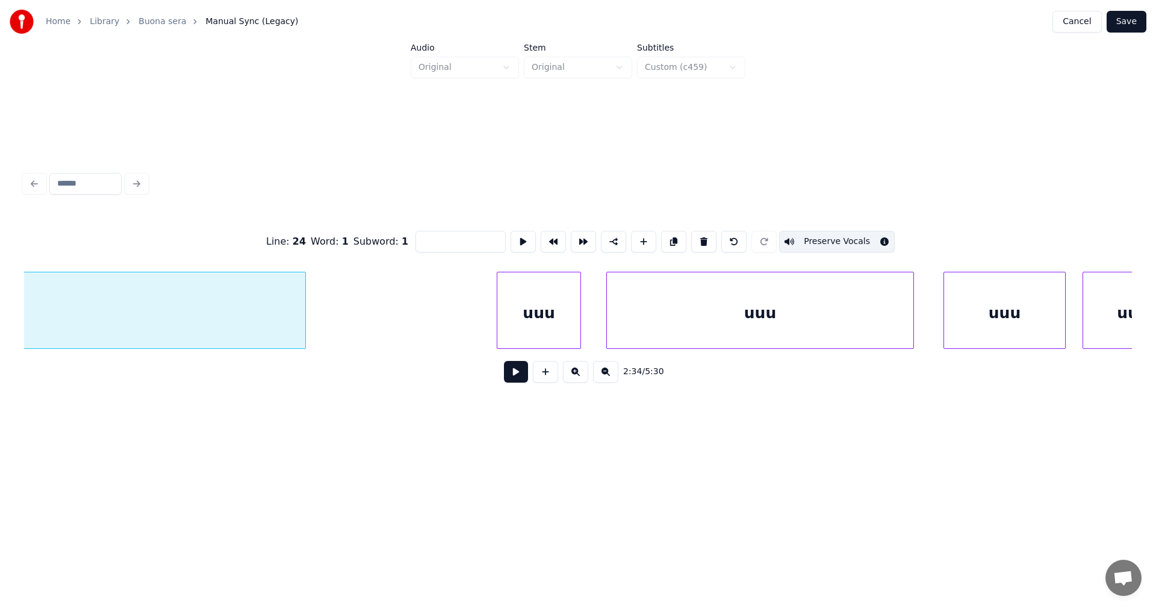
scroll to position [0, 34016]
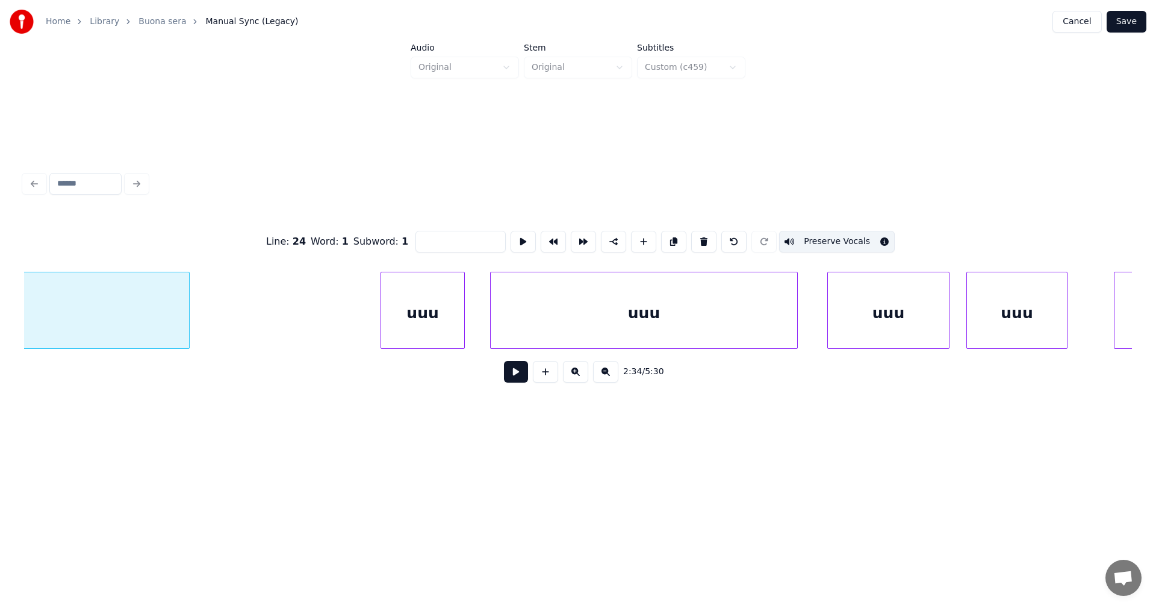
click at [998, 310] on div "uuu" at bounding box center [1017, 313] width 100 height 82
type input "***"
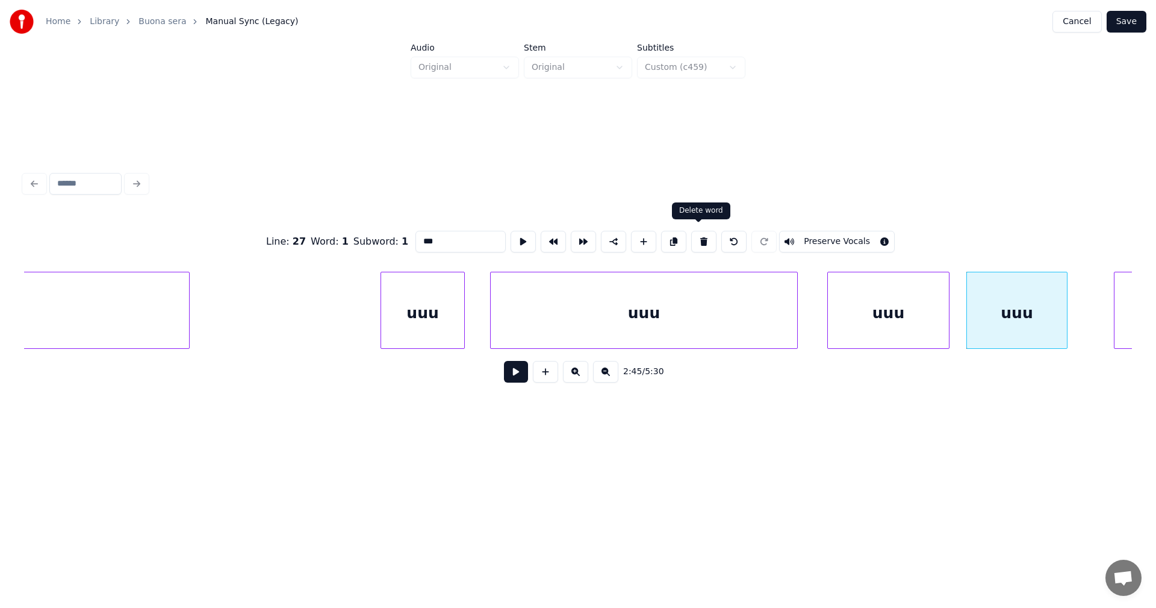
click at [701, 241] on button at bounding box center [703, 242] width 25 height 22
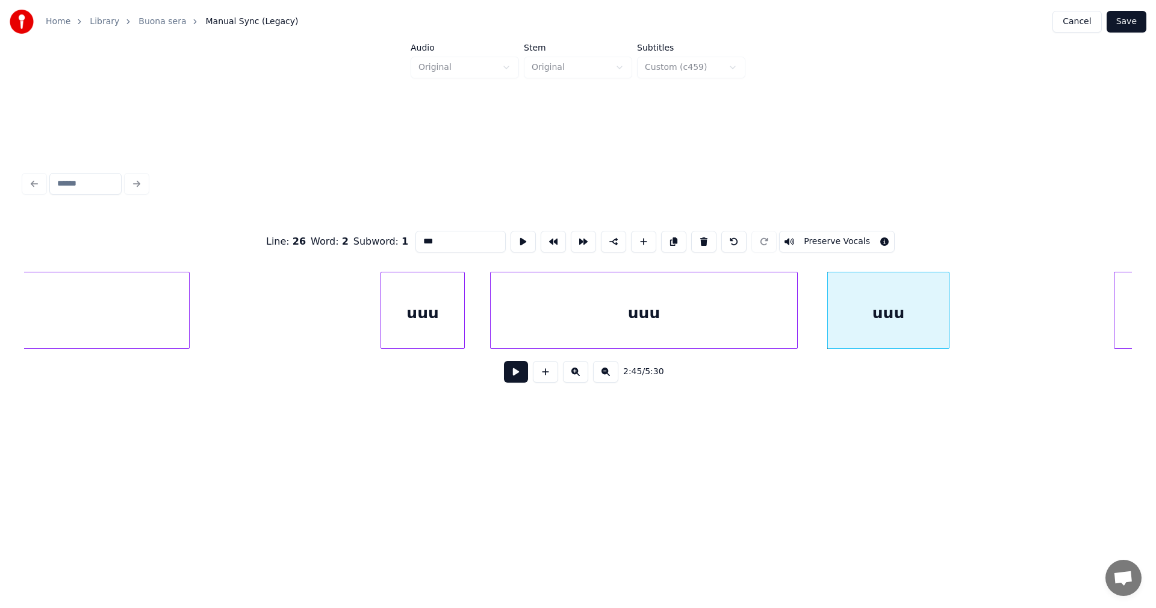
click at [700, 241] on button at bounding box center [703, 242] width 25 height 22
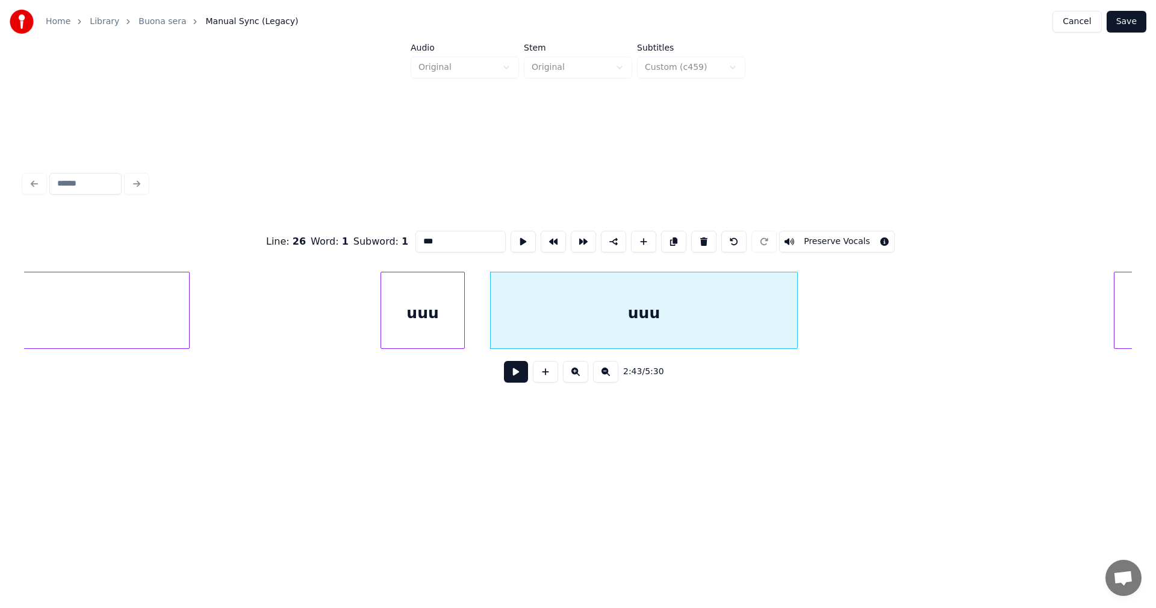
click at [700, 241] on button at bounding box center [703, 242] width 25 height 22
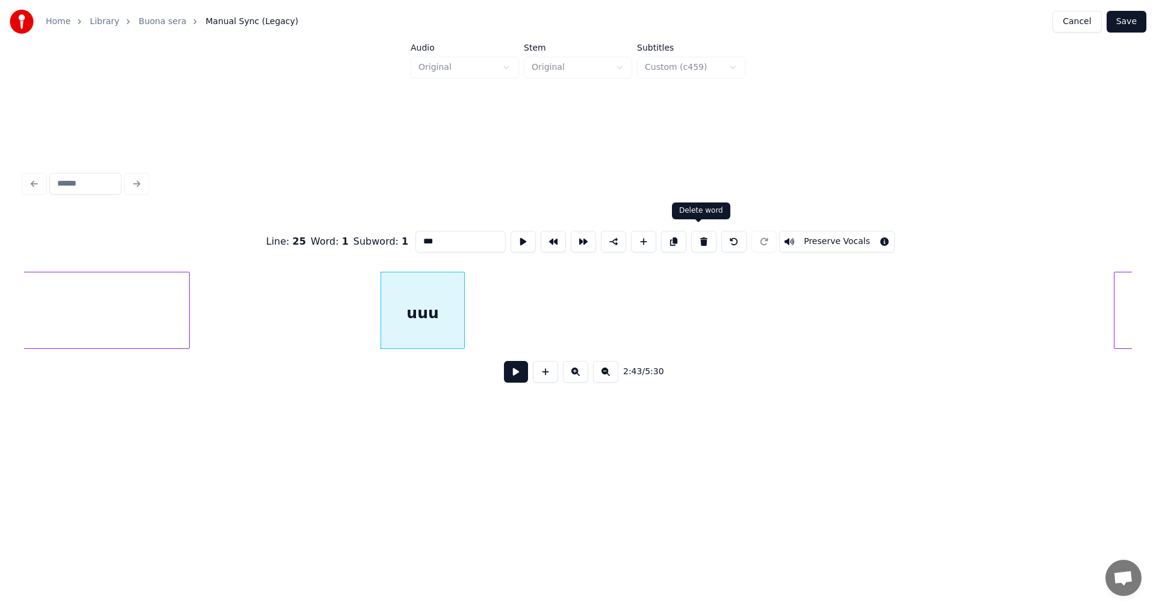
click at [697, 238] on button at bounding box center [703, 242] width 25 height 22
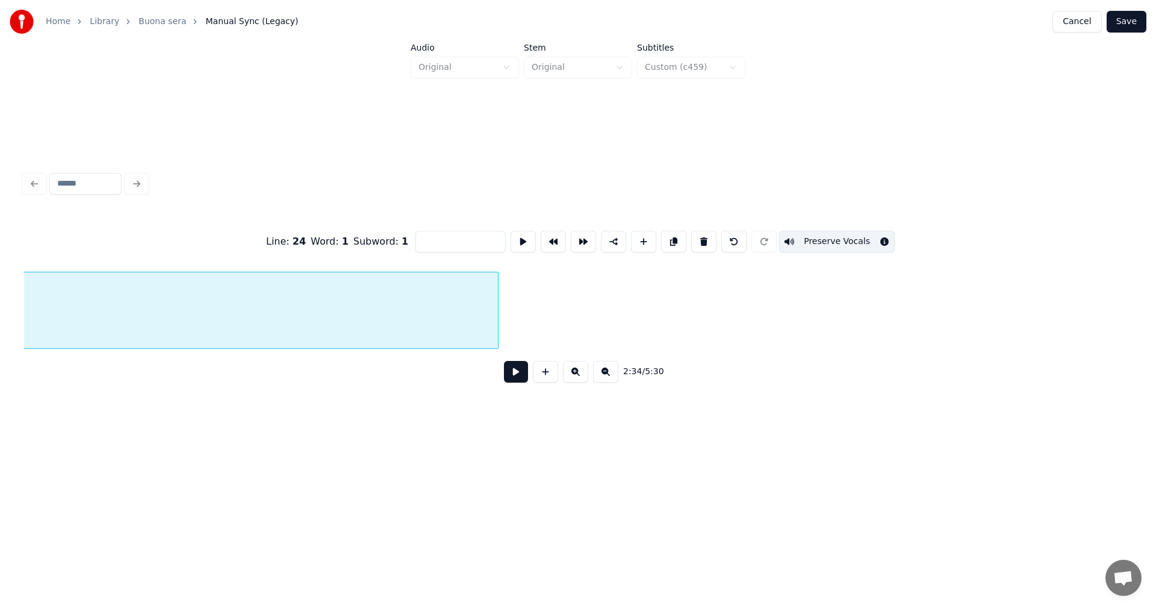
scroll to position [0, 33862]
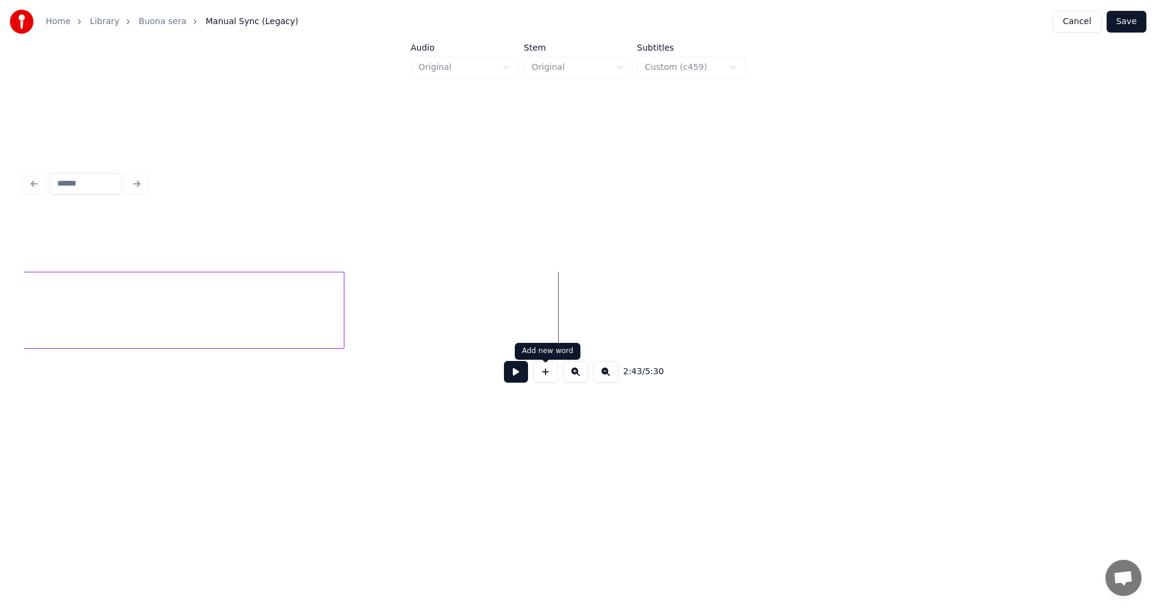
click at [551, 382] on button at bounding box center [545, 372] width 25 height 22
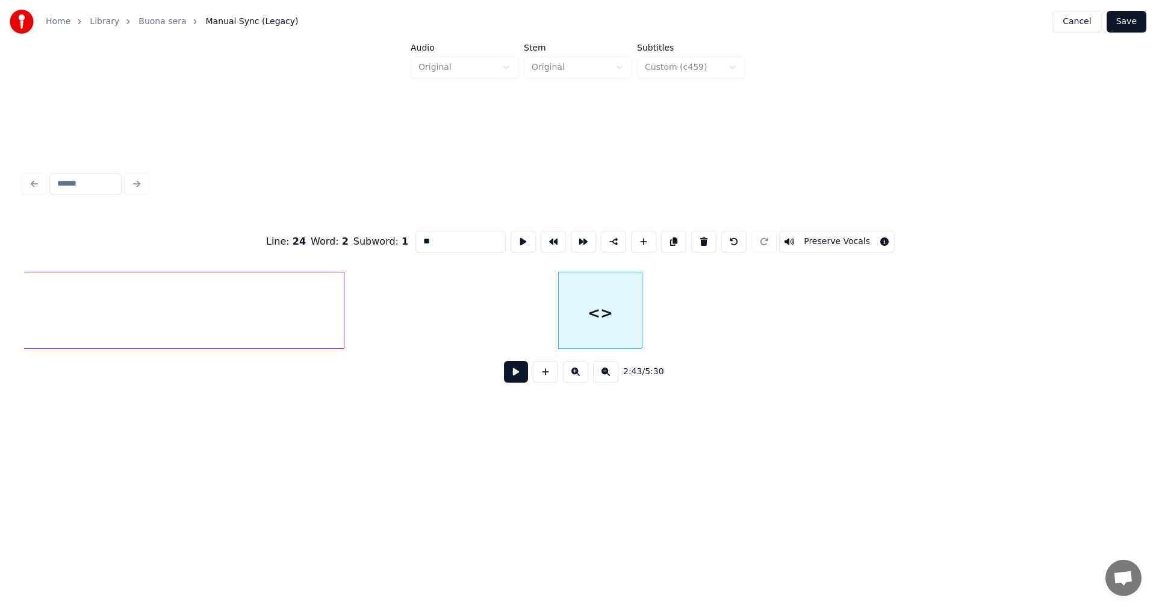
click at [517, 378] on button at bounding box center [516, 372] width 24 height 22
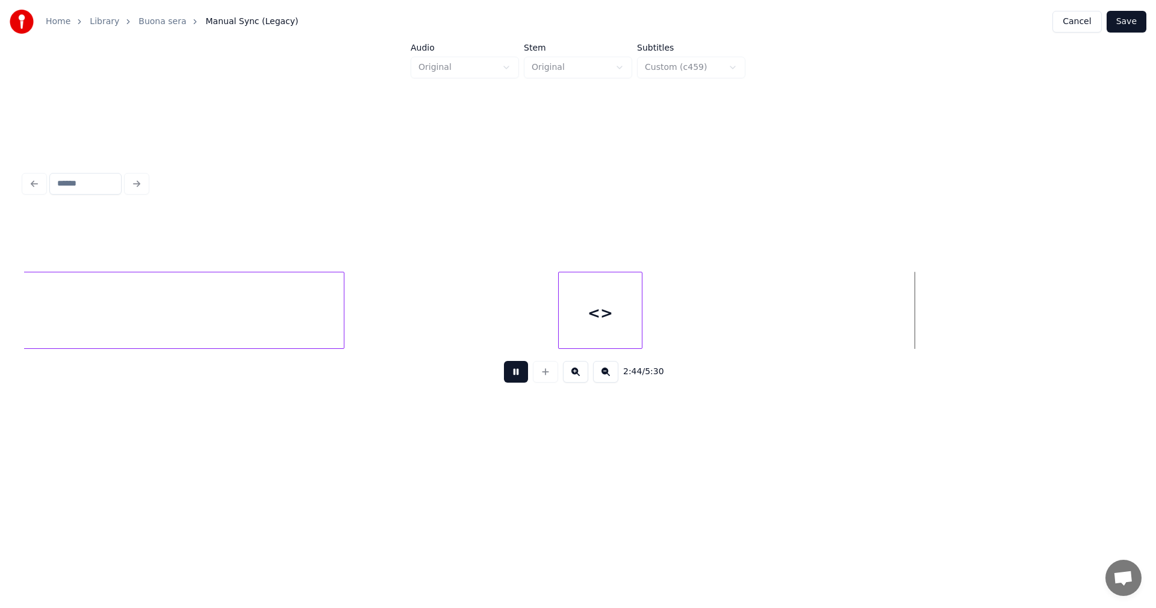
drag, startPoint x: 518, startPoint y: 378, endPoint x: 550, endPoint y: 343, distance: 47.3
click at [518, 378] on button at bounding box center [516, 372] width 24 height 22
click at [526, 330] on div at bounding box center [527, 310] width 4 height 76
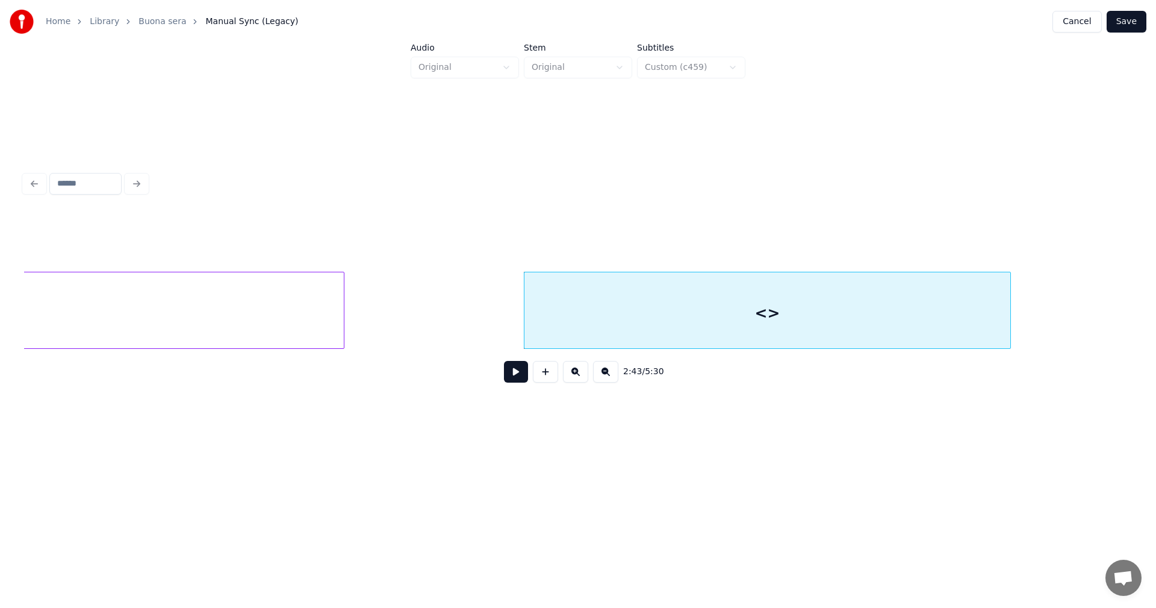
click at [1011, 298] on div at bounding box center [1009, 310] width 4 height 76
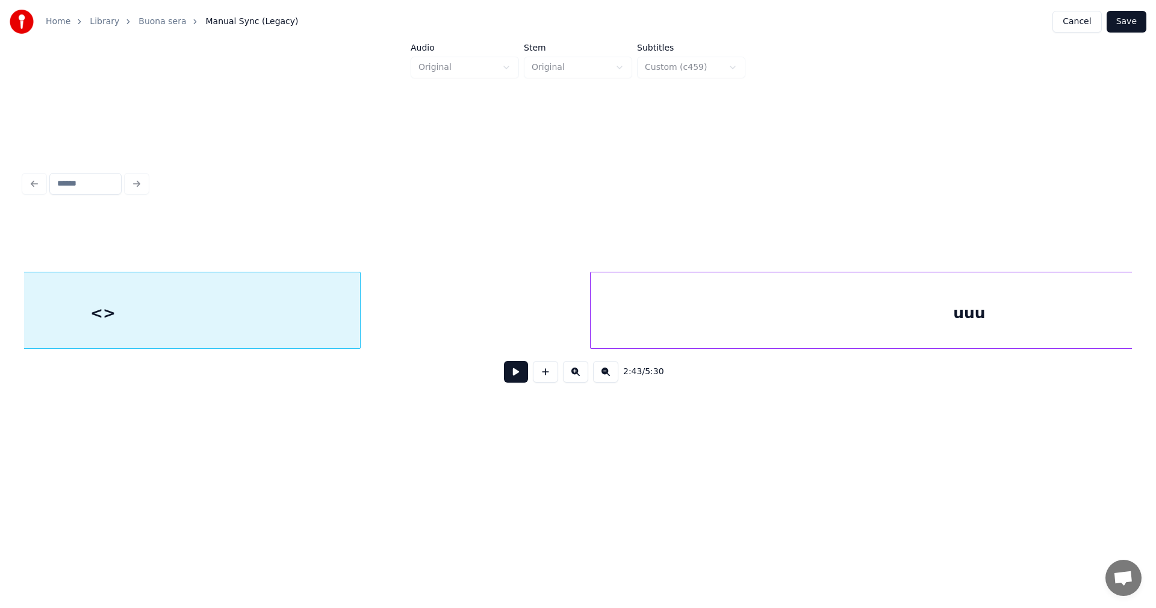
scroll to position [0, 34560]
click at [715, 292] on div at bounding box center [713, 310] width 4 height 76
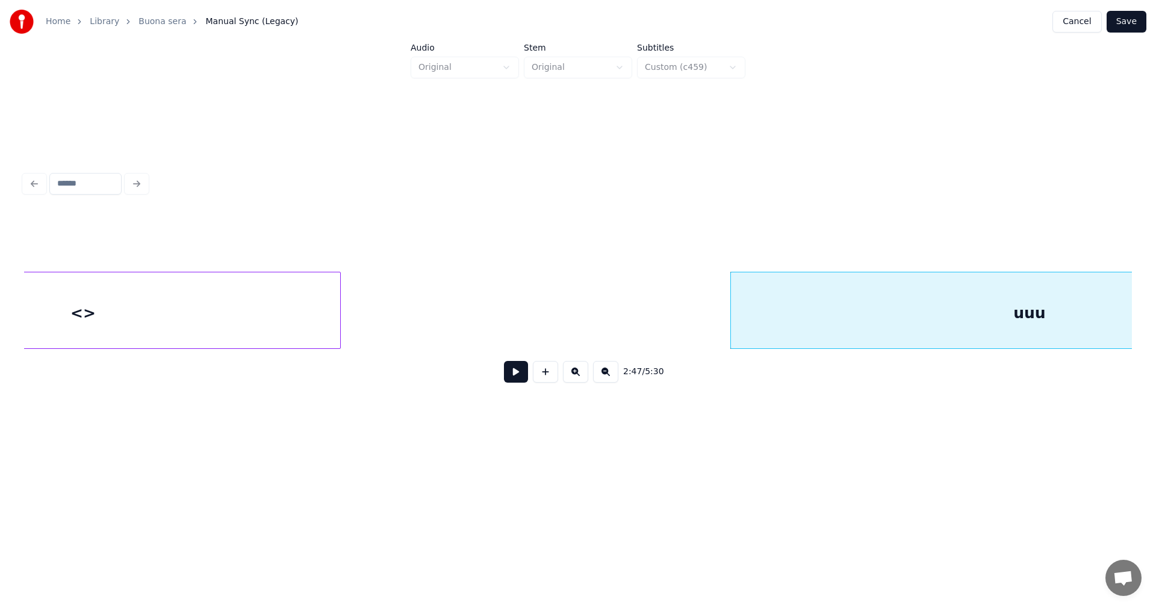
click at [780, 302] on div "uuu" at bounding box center [1029, 313] width 597 height 82
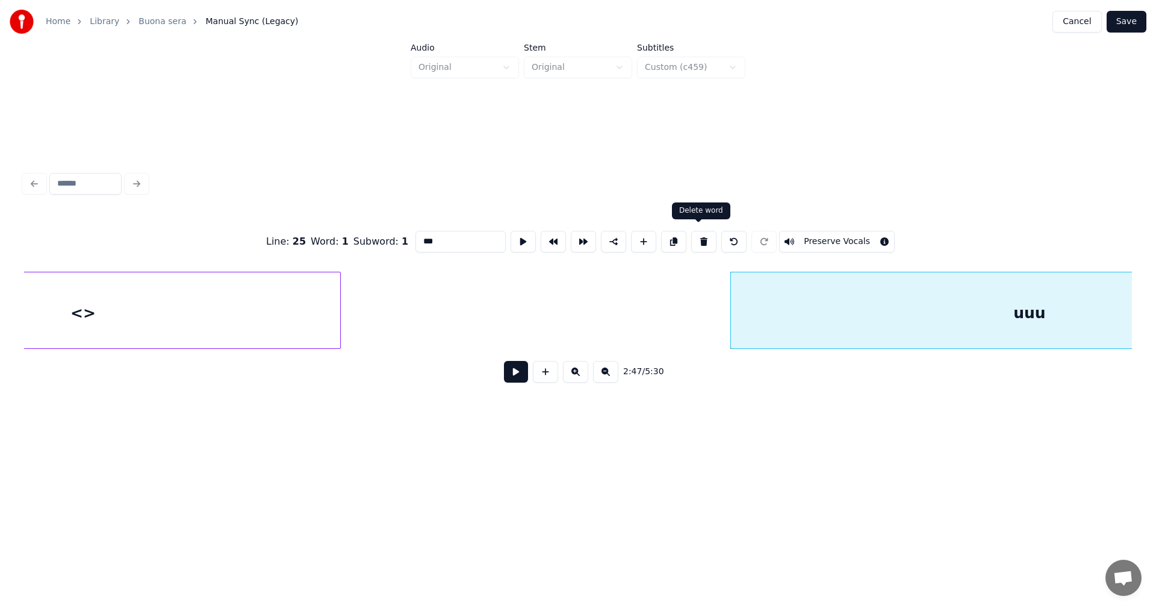
click at [700, 238] on button at bounding box center [703, 242] width 25 height 22
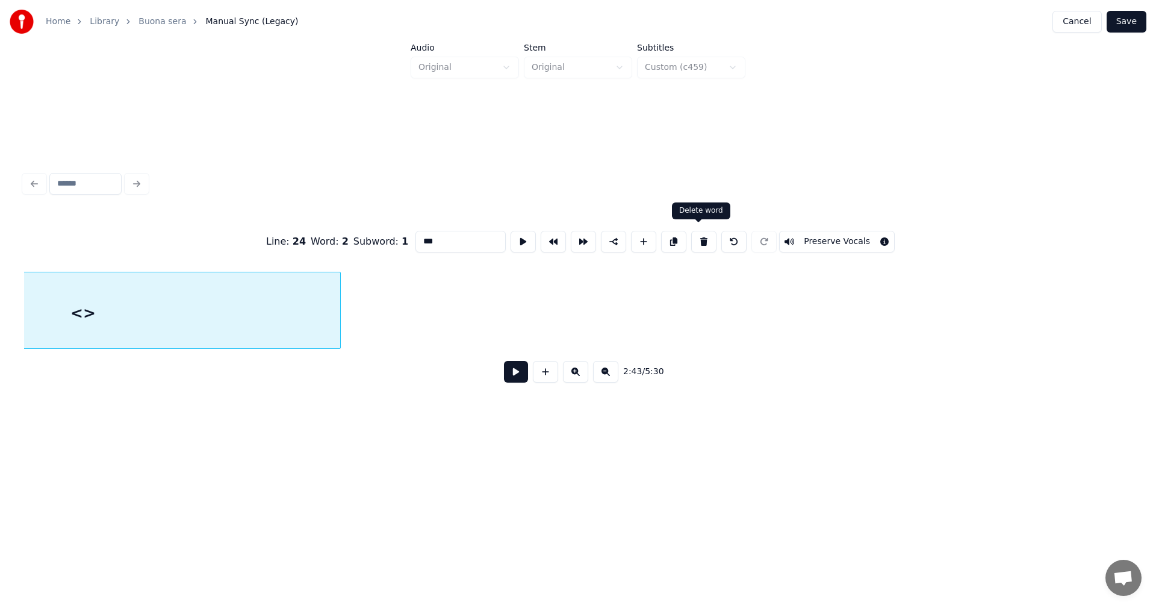
type input "**"
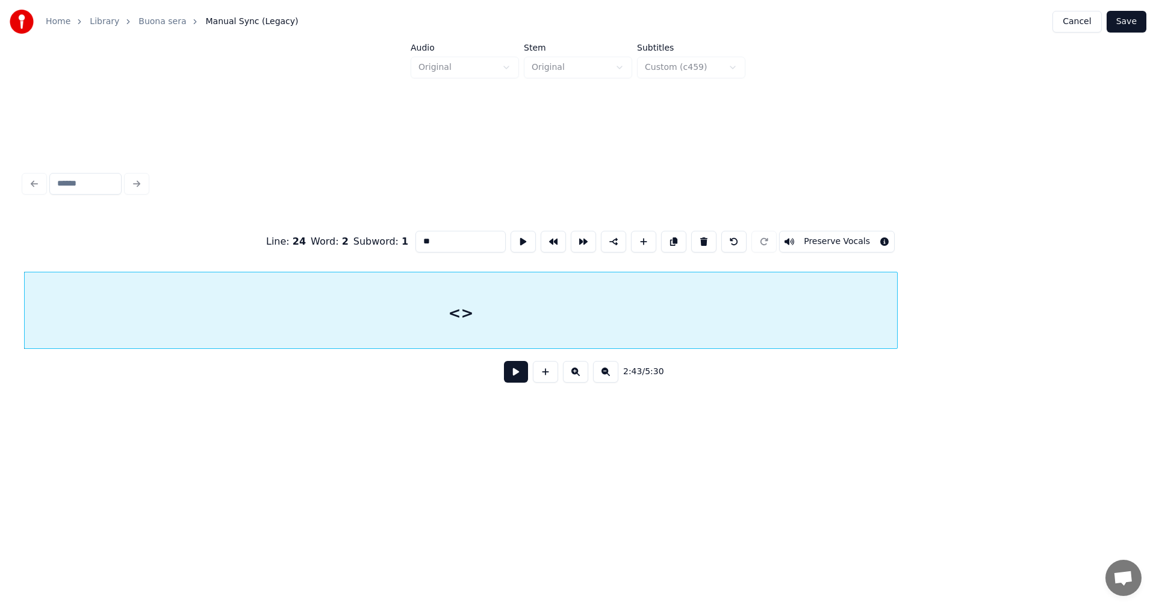
click at [894, 284] on div at bounding box center [896, 310] width 4 height 76
click at [457, 330] on div "<>" at bounding box center [461, 313] width 873 height 82
click at [517, 376] on button at bounding box center [516, 372] width 24 height 22
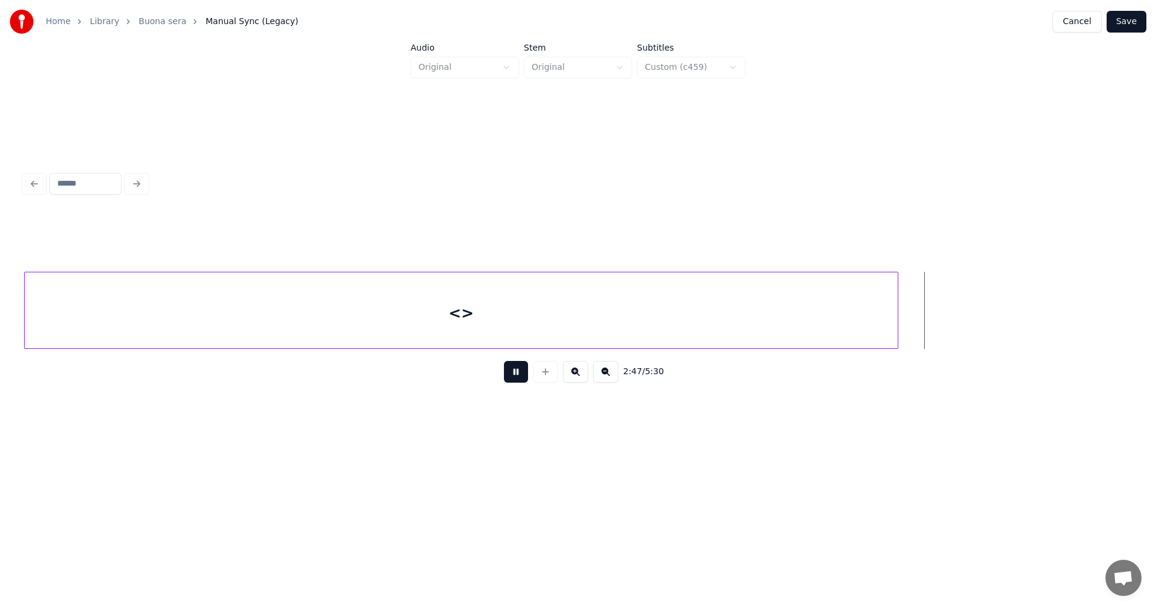
click at [515, 375] on button at bounding box center [516, 372] width 24 height 22
click at [909, 313] on div at bounding box center [907, 310] width 4 height 76
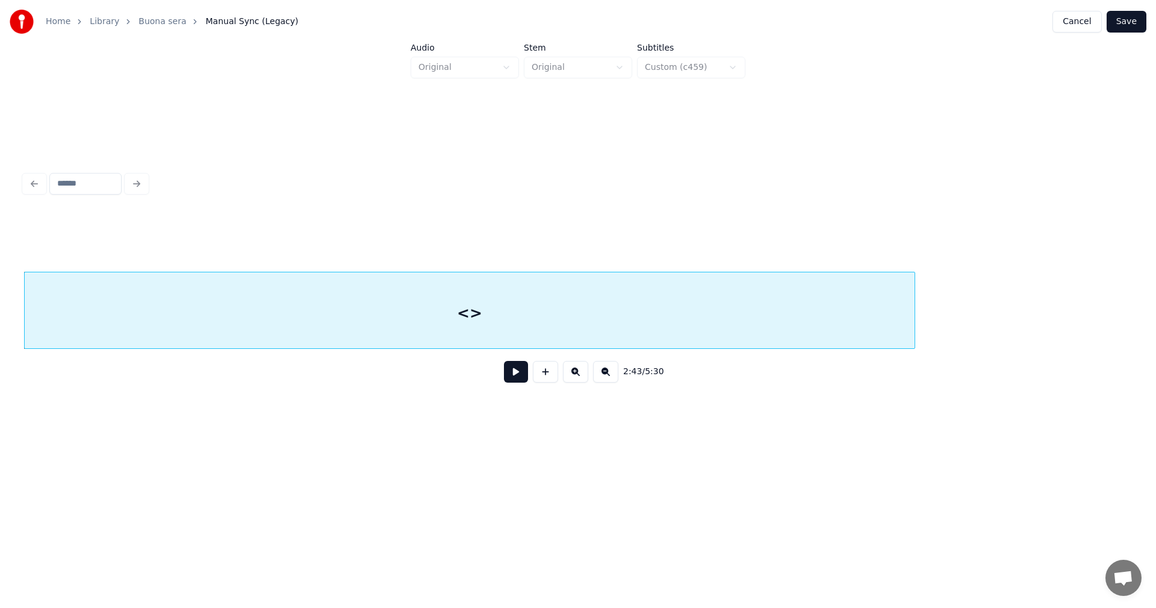
click at [742, 319] on div "<>" at bounding box center [470, 313] width 890 height 82
drag, startPoint x: 428, startPoint y: 241, endPoint x: 413, endPoint y: 245, distance: 15.4
click at [416, 245] on input "**" at bounding box center [461, 242] width 90 height 22
click at [814, 241] on button "Preserve Vocals" at bounding box center [837, 242] width 116 height 22
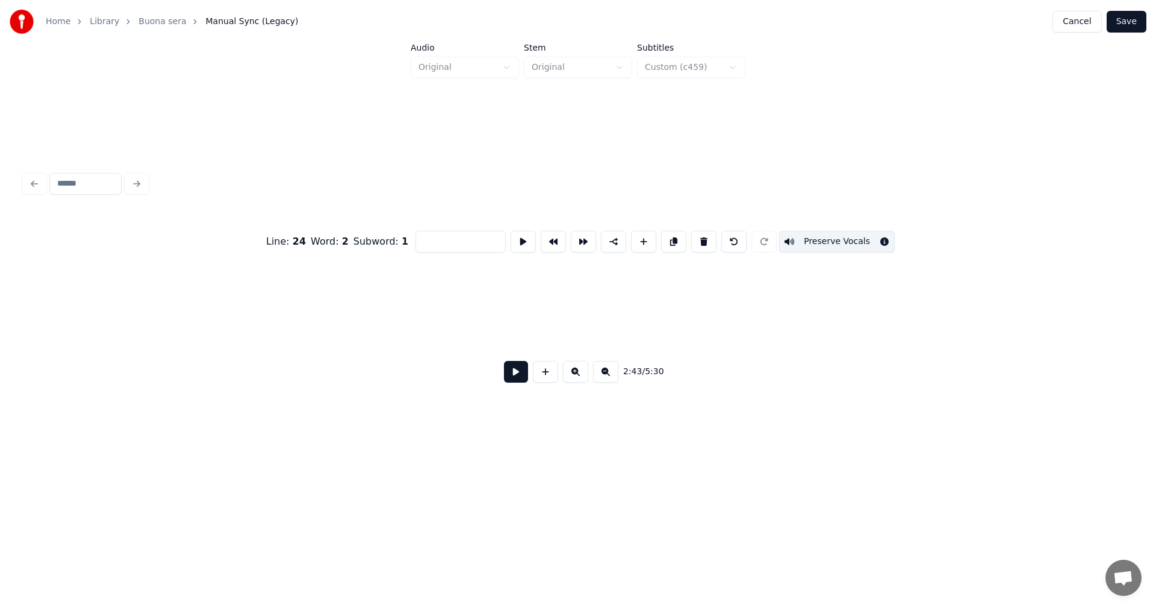
scroll to position [0, 37800]
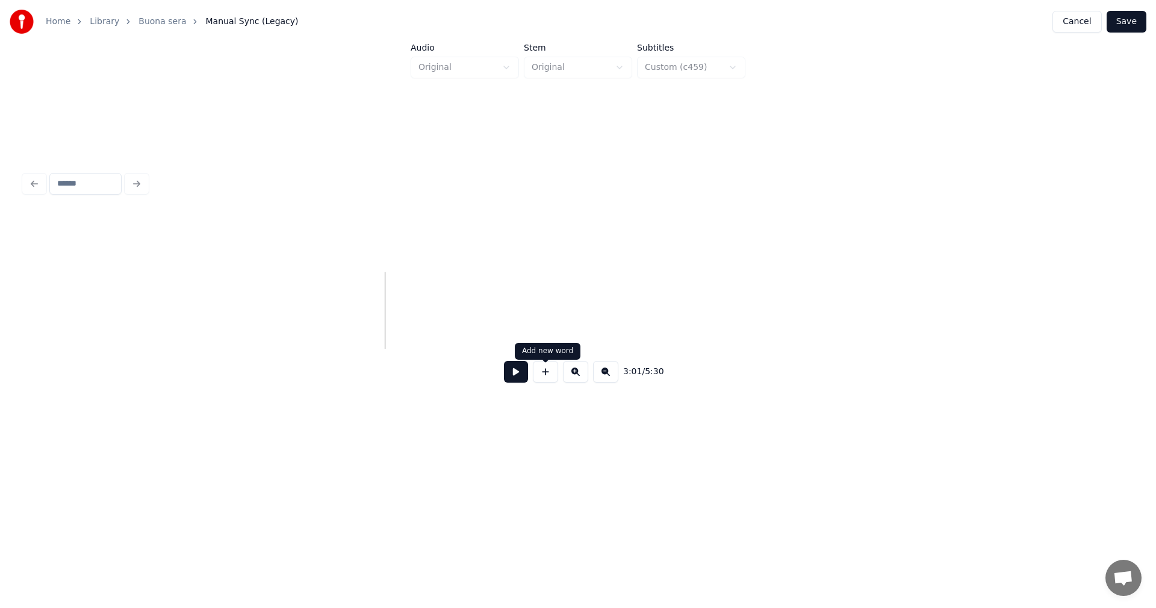
click at [519, 380] on button at bounding box center [516, 372] width 24 height 22
click at [516, 379] on button at bounding box center [516, 372] width 24 height 22
click at [550, 380] on button at bounding box center [545, 372] width 25 height 22
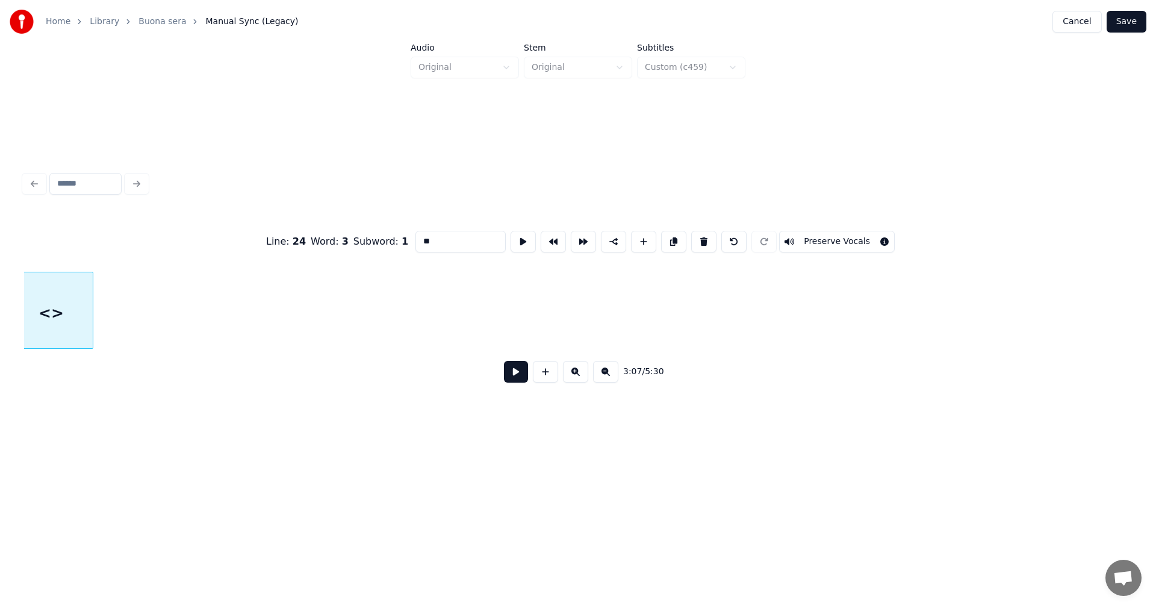
scroll to position [0, 39537]
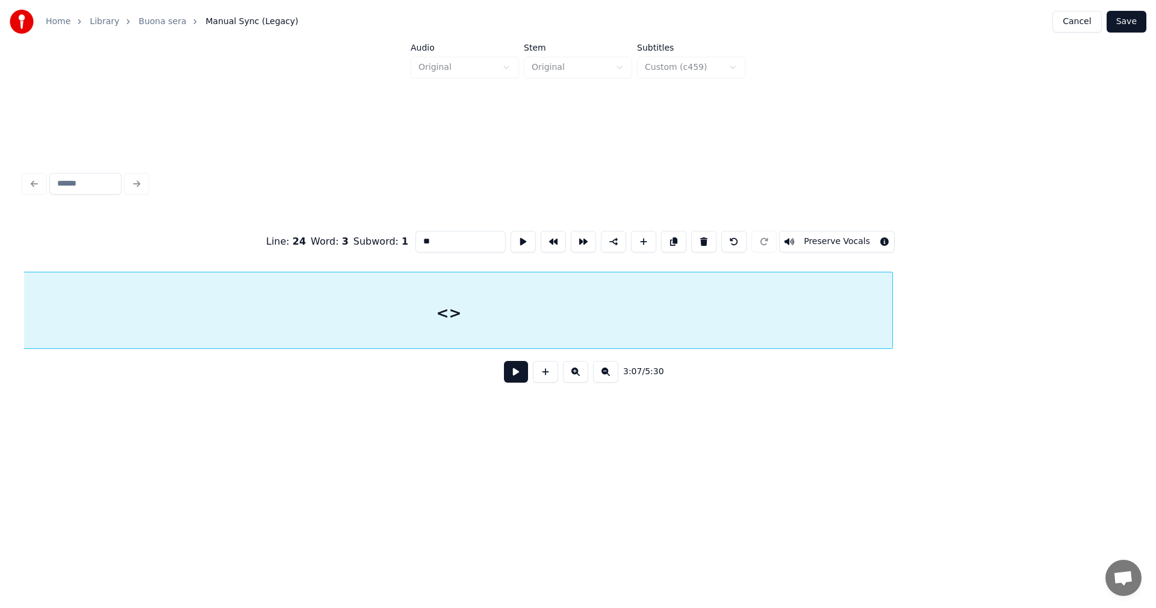
click at [892, 272] on div at bounding box center [891, 310] width 4 height 76
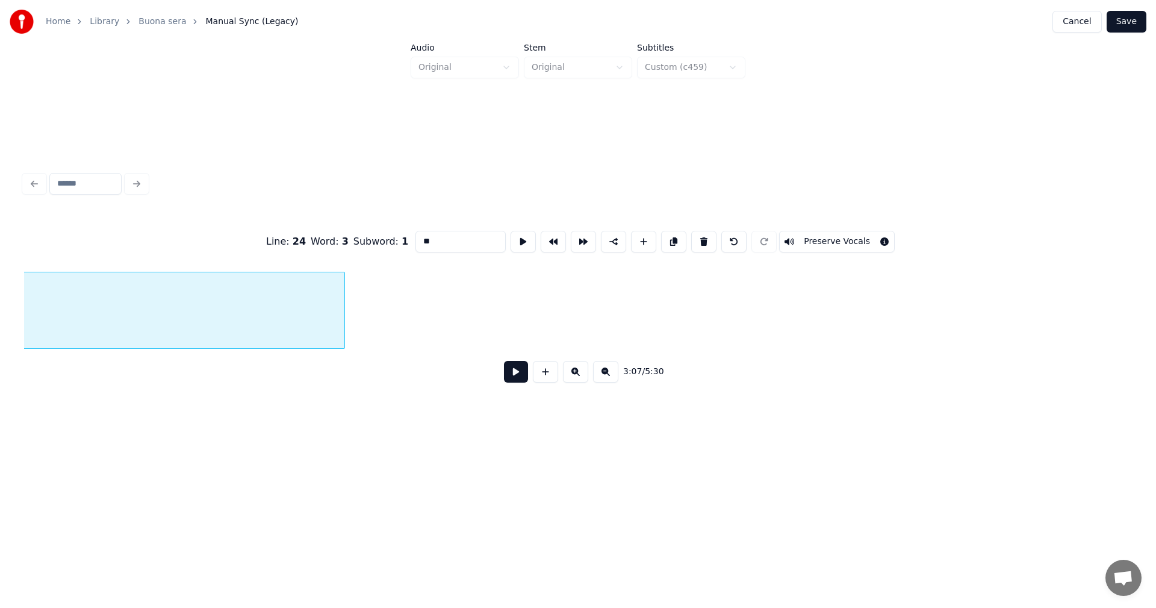
scroll to position [0, 40144]
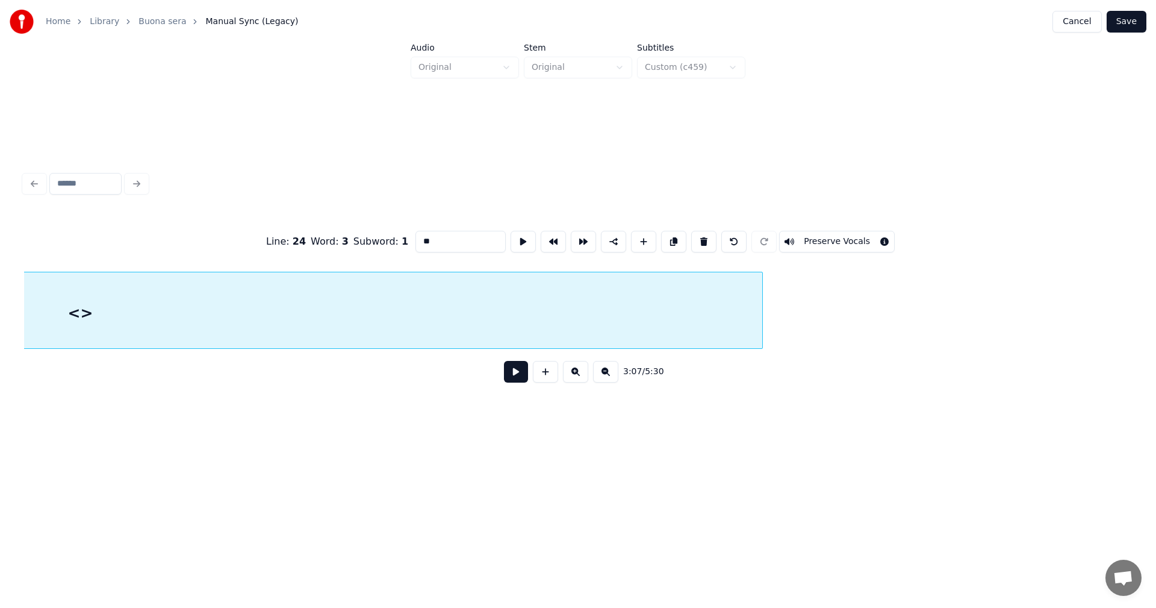
click at [762, 272] on div at bounding box center [761, 310] width 4 height 76
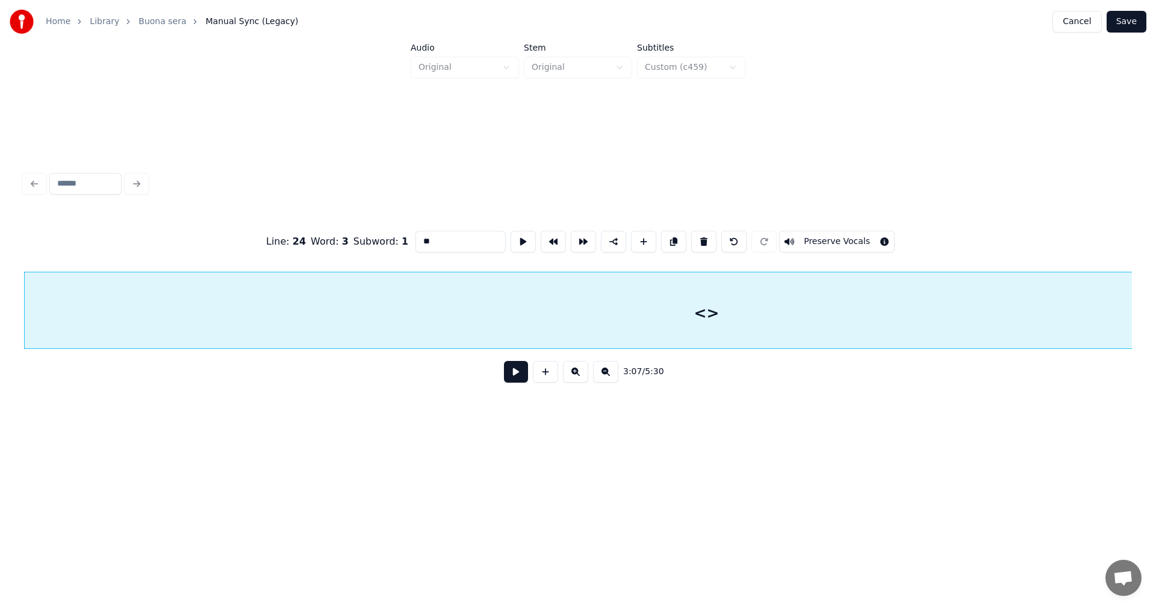
drag, startPoint x: 440, startPoint y: 238, endPoint x: 426, endPoint y: 240, distance: 13.4
click at [426, 240] on input "**" at bounding box center [461, 242] width 90 height 22
type input "*"
click at [537, 319] on div at bounding box center [707, 313] width 1364 height 82
click at [520, 377] on button at bounding box center [516, 372] width 24 height 22
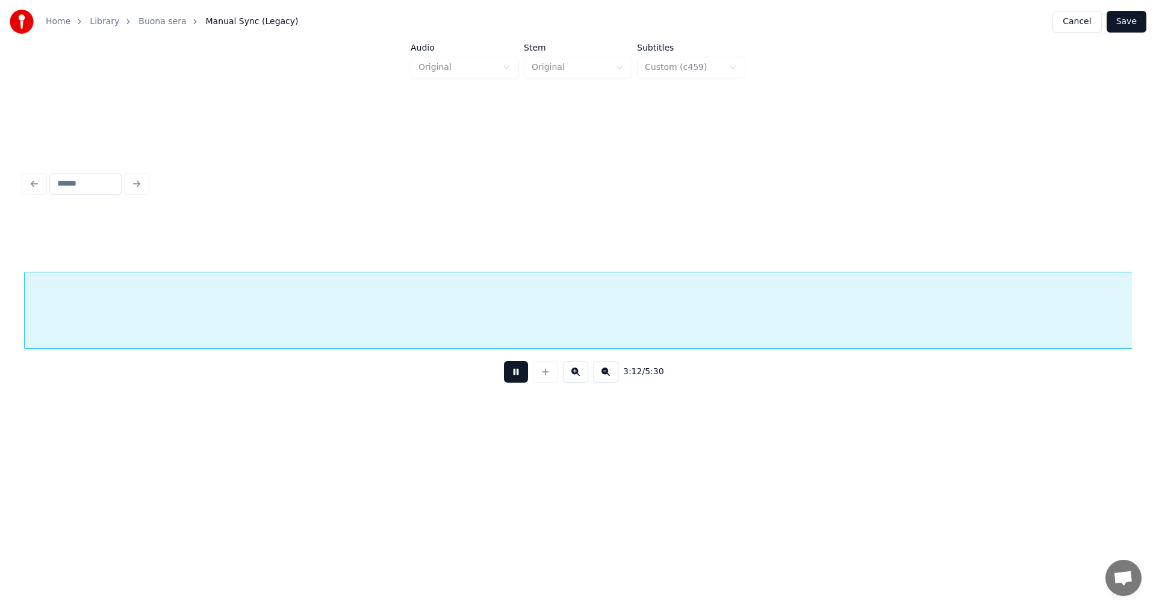
scroll to position [0, 40626]
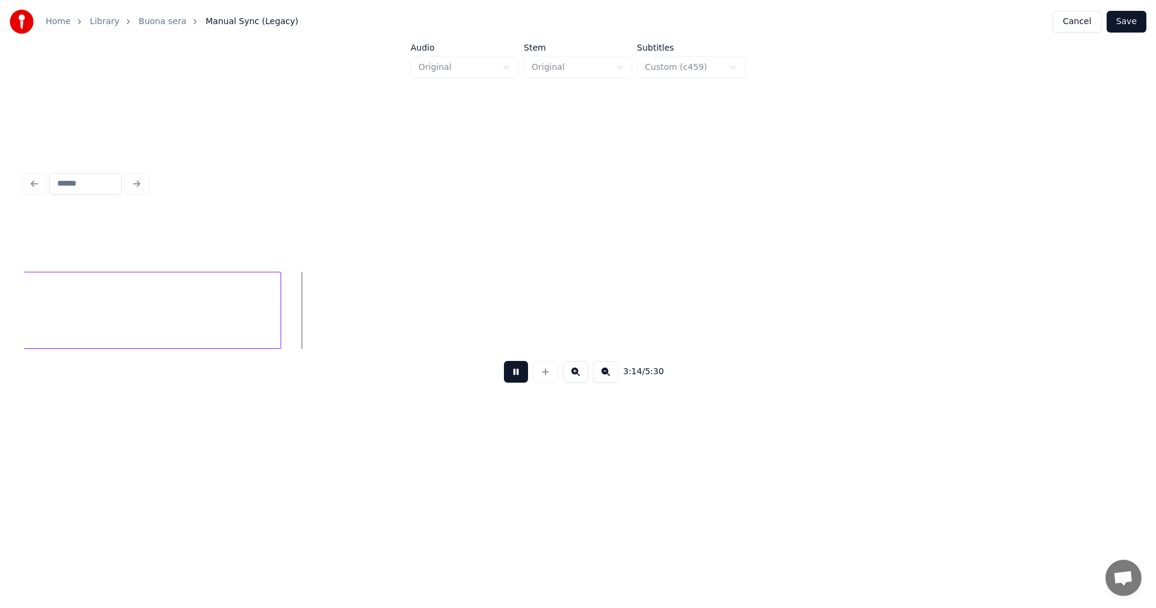
click at [519, 378] on button at bounding box center [516, 372] width 24 height 22
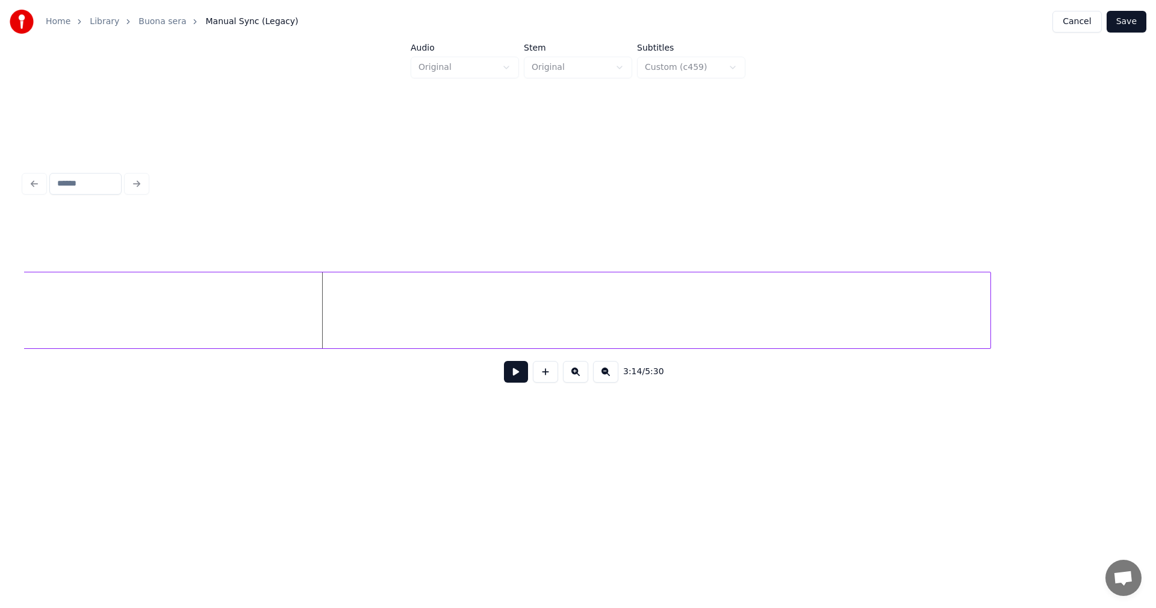
click at [990, 276] on div at bounding box center [989, 310] width 4 height 76
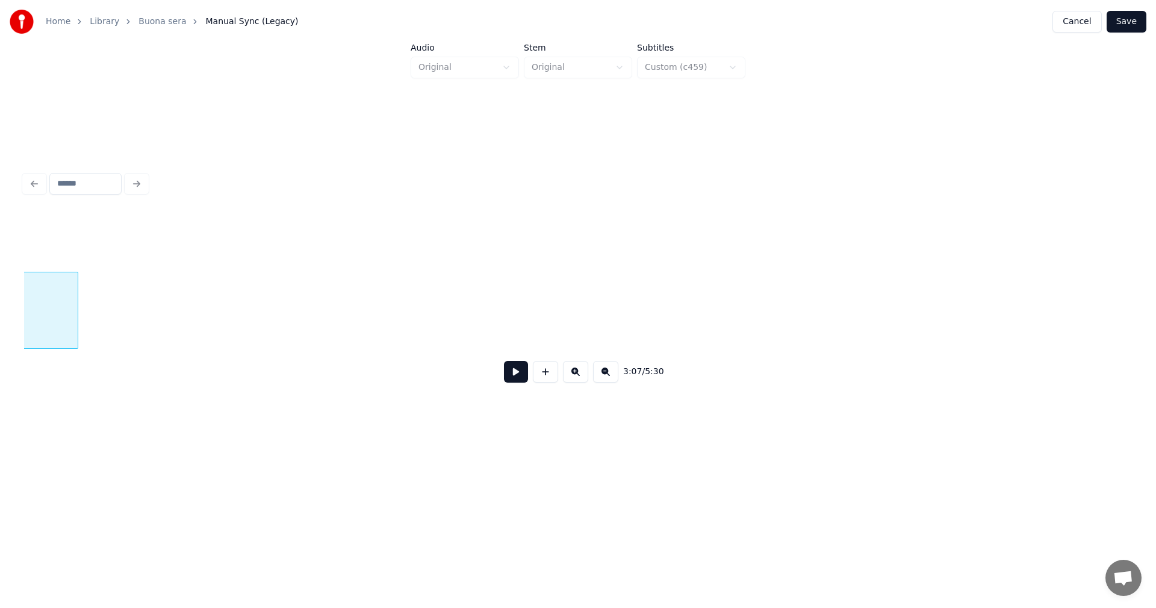
scroll to position [0, 41541]
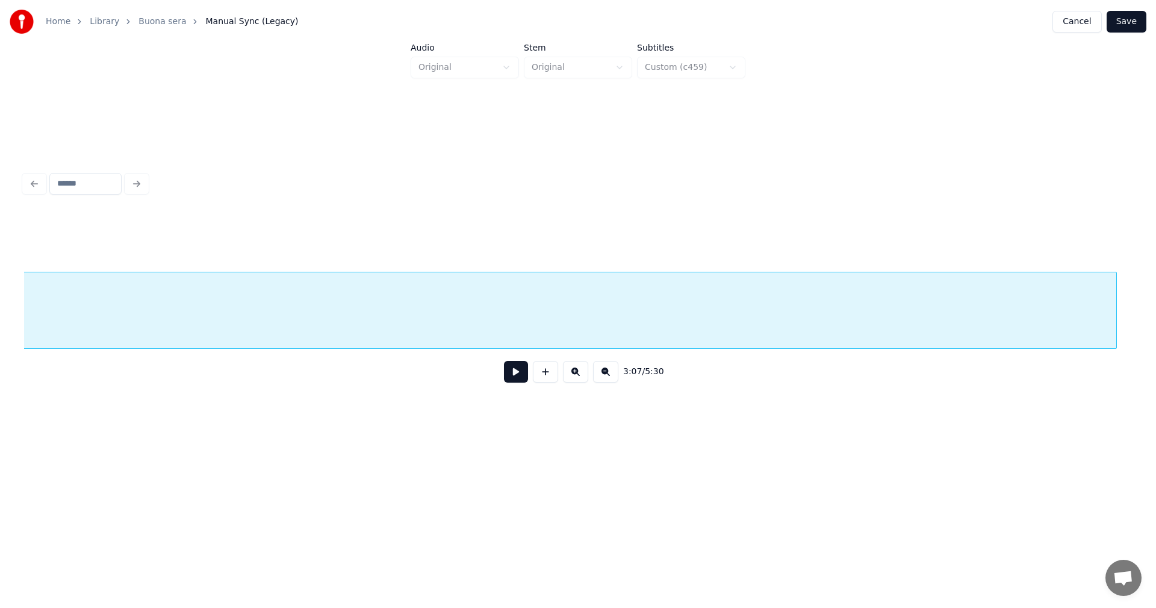
click at [1116, 272] on div at bounding box center [1115, 310] width 4 height 76
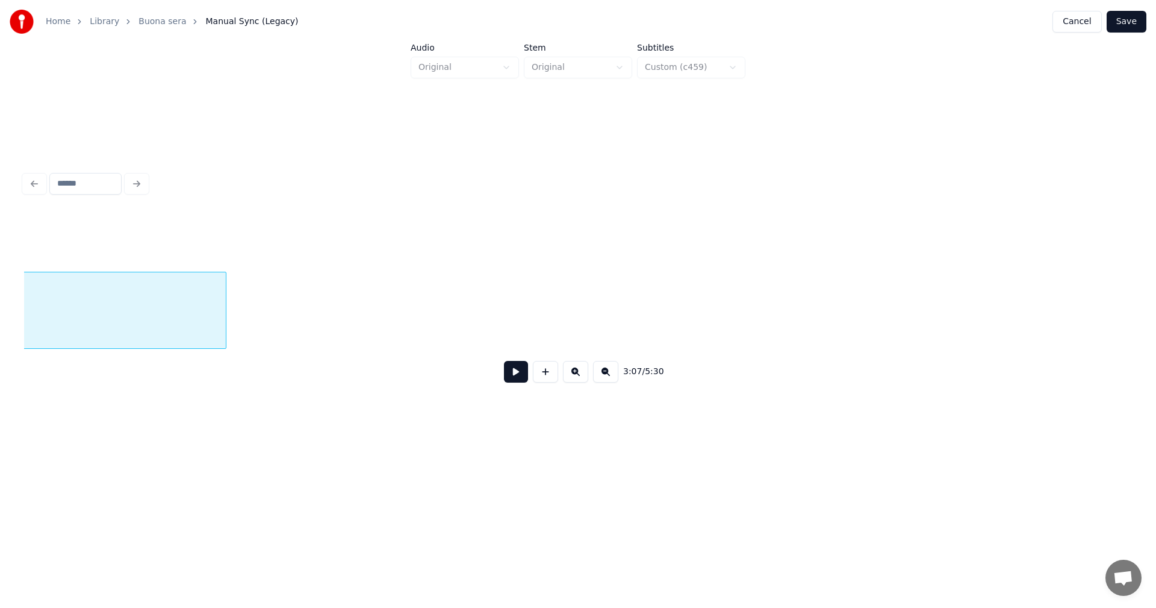
scroll to position [0, 42432]
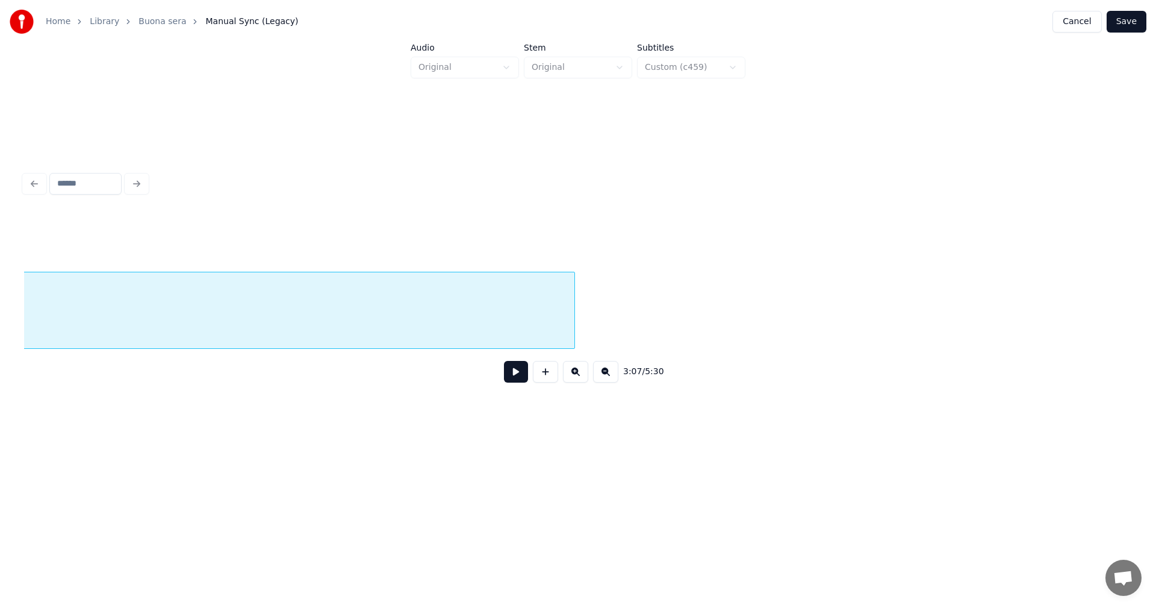
click at [574, 296] on div at bounding box center [573, 310] width 4 height 76
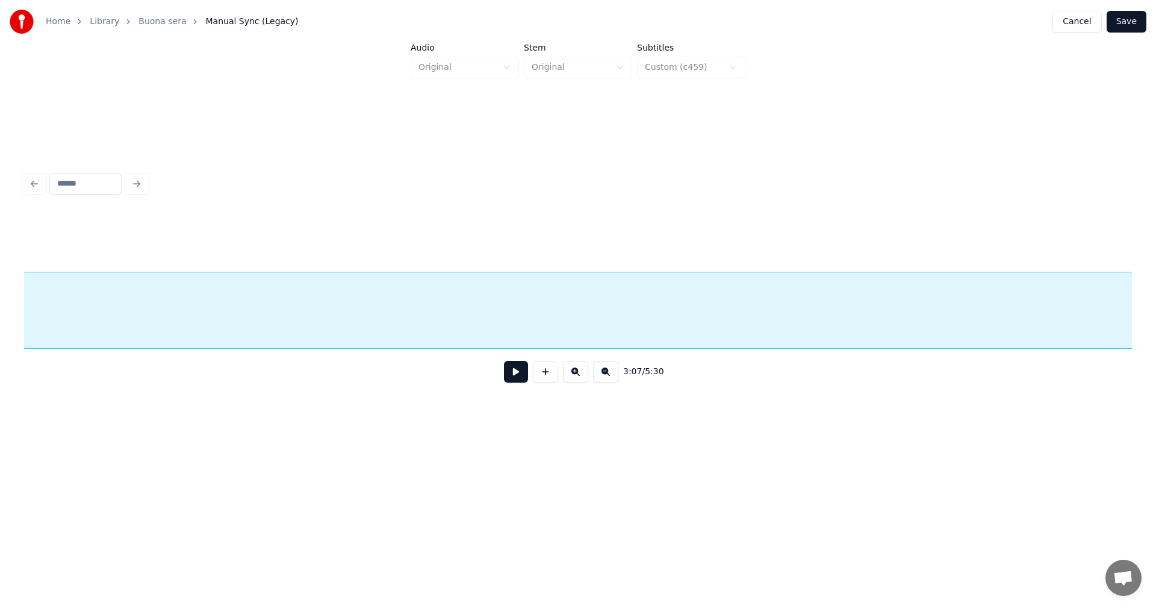
scroll to position [0, 42426]
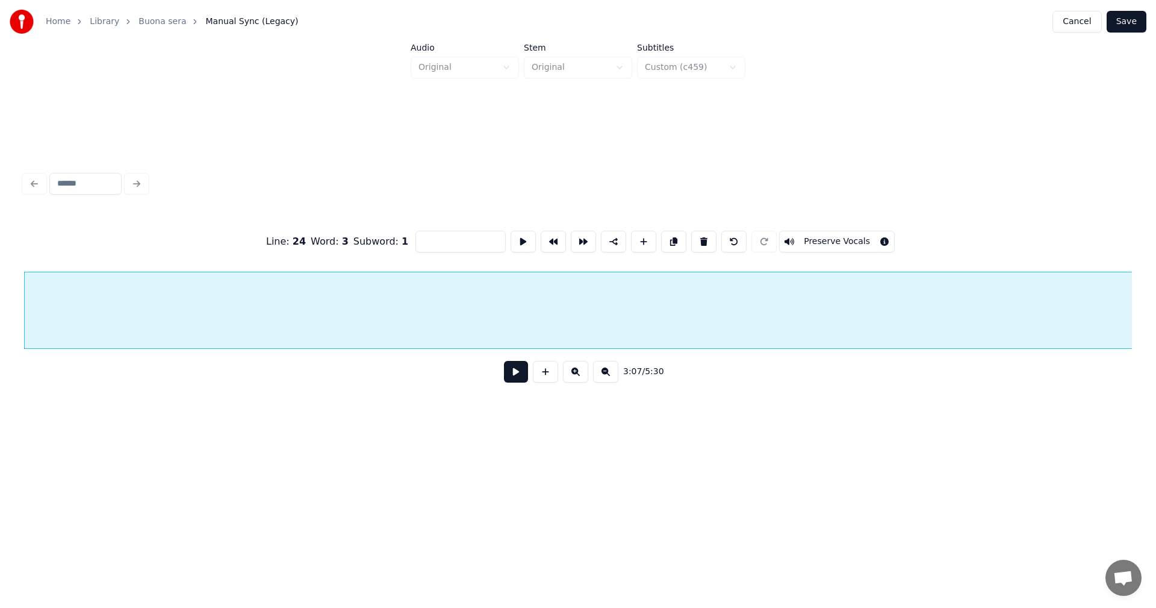
click at [799, 232] on button "Preserve Vocals" at bounding box center [837, 242] width 116 height 22
drag, startPoint x: 656, startPoint y: 354, endPoint x: 679, endPoint y: 352, distance: 23.0
click at [679, 349] on div at bounding box center [578, 310] width 1108 height 77
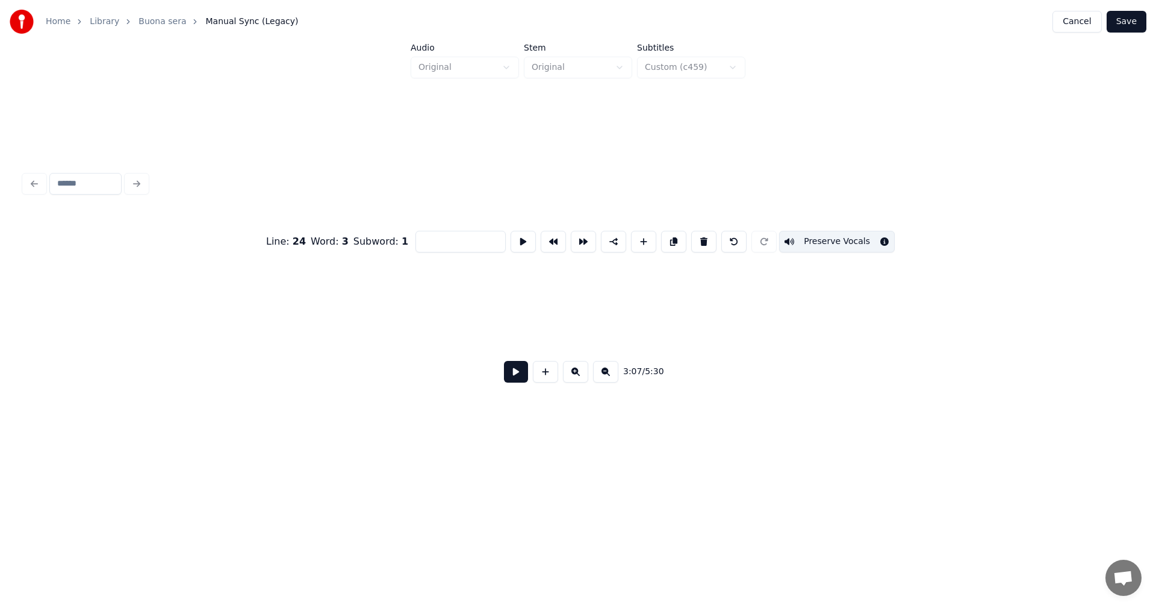
scroll to position [0, 43321]
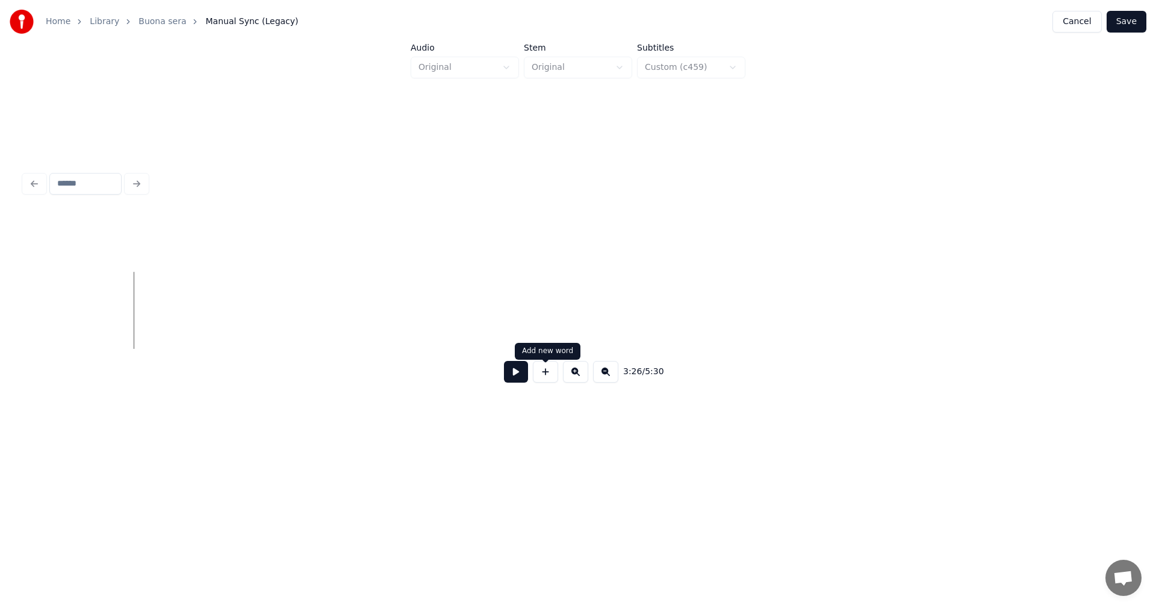
click at [549, 381] on button at bounding box center [545, 372] width 25 height 22
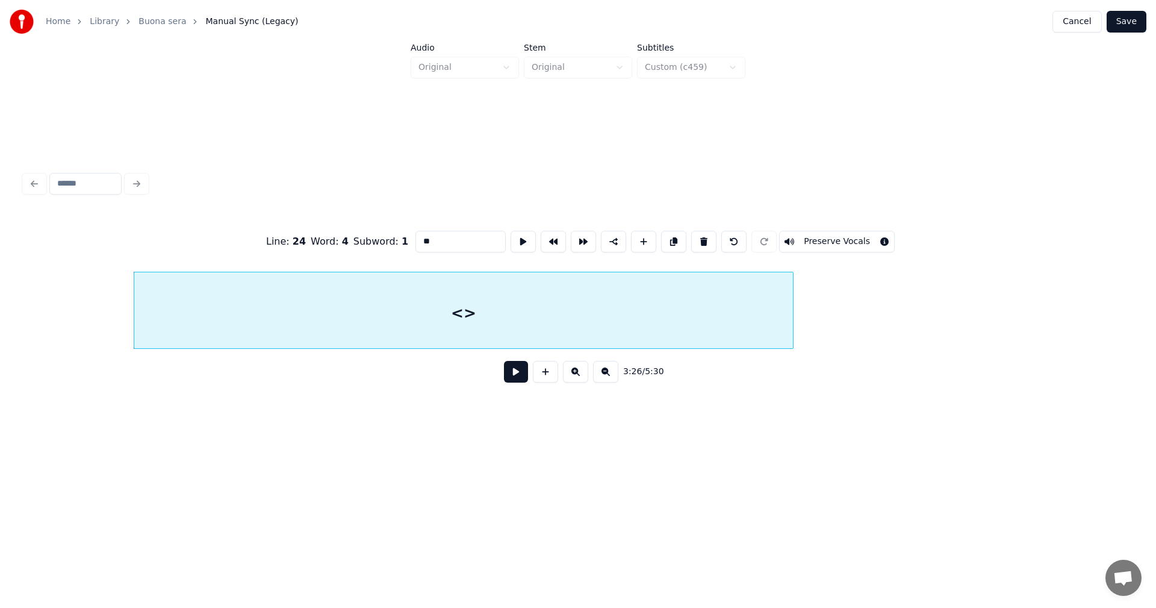
click at [793, 292] on div at bounding box center [792, 310] width 4 height 76
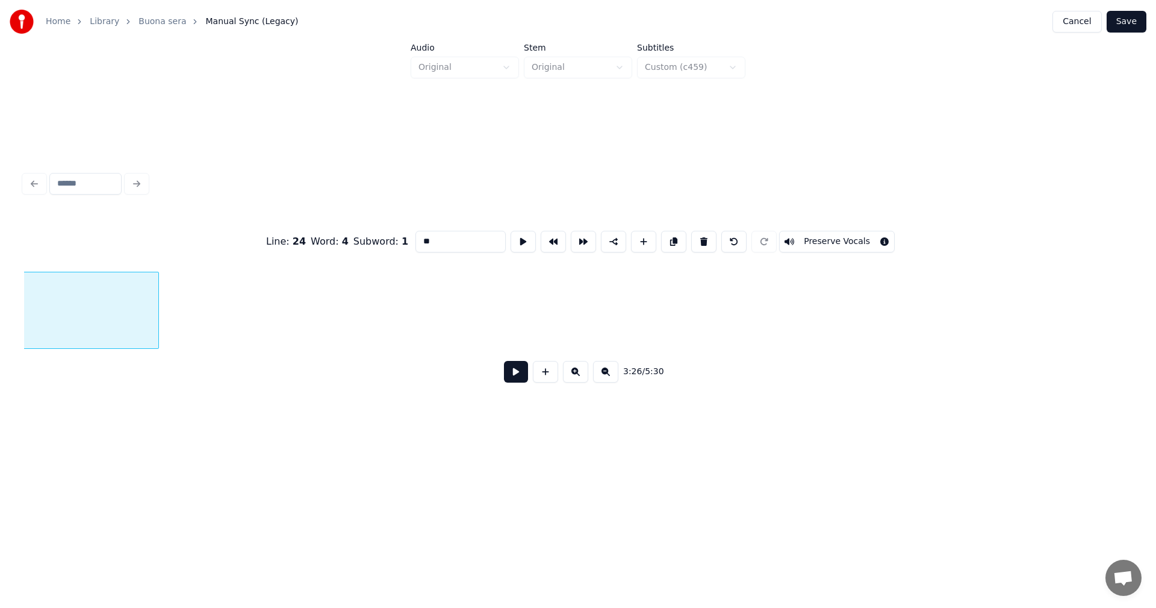
scroll to position [0, 43972]
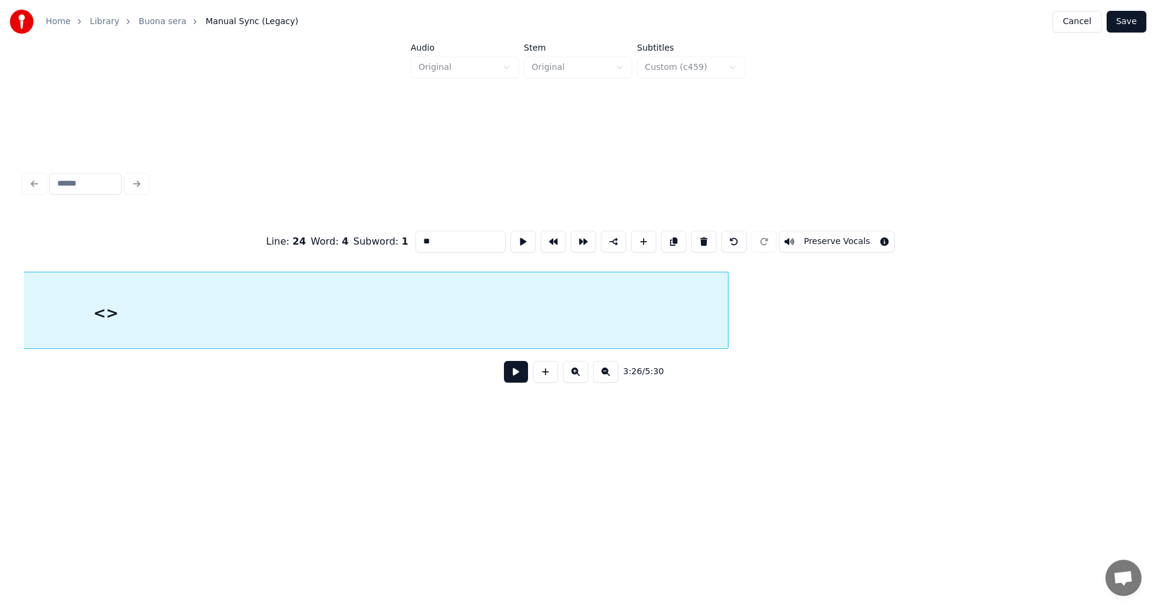
click at [727, 272] on div at bounding box center [726, 310] width 4 height 76
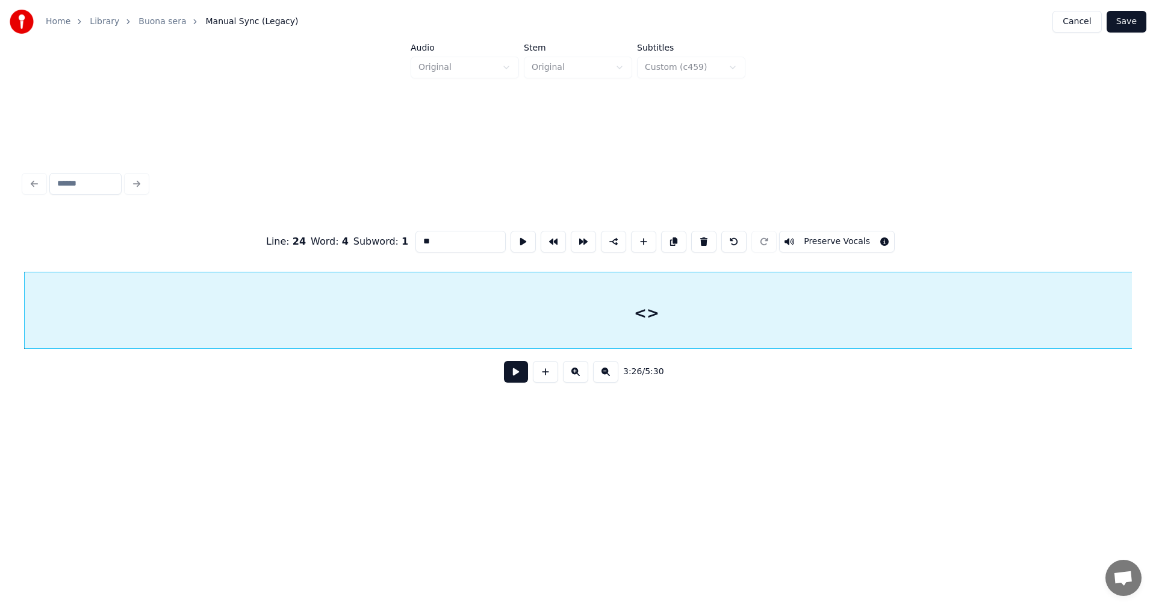
click at [694, 295] on div "<>" at bounding box center [647, 313] width 1244 height 82
drag, startPoint x: 437, startPoint y: 237, endPoint x: 410, endPoint y: 244, distance: 28.6
click at [410, 244] on div "Line : 24 Word : 4 Subword : 1 ** Preserve Vocals" at bounding box center [578, 241] width 1108 height 60
click at [855, 235] on button "Preserve Vocals" at bounding box center [837, 242] width 116 height 22
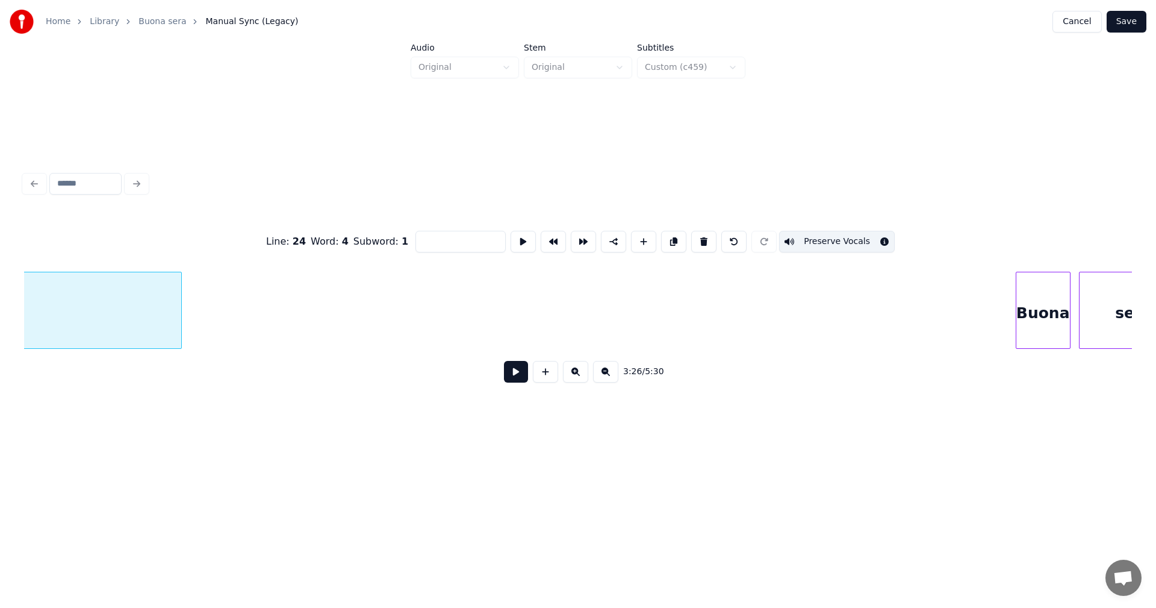
scroll to position [0, 44905]
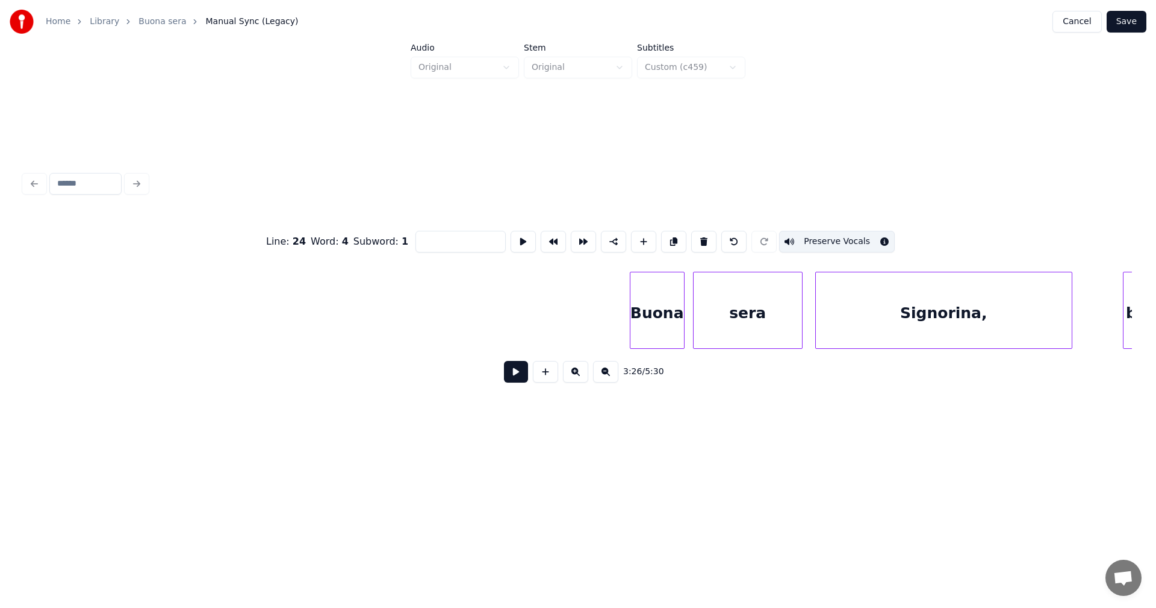
click at [1124, 22] on button "Save" at bounding box center [1127, 22] width 40 height 22
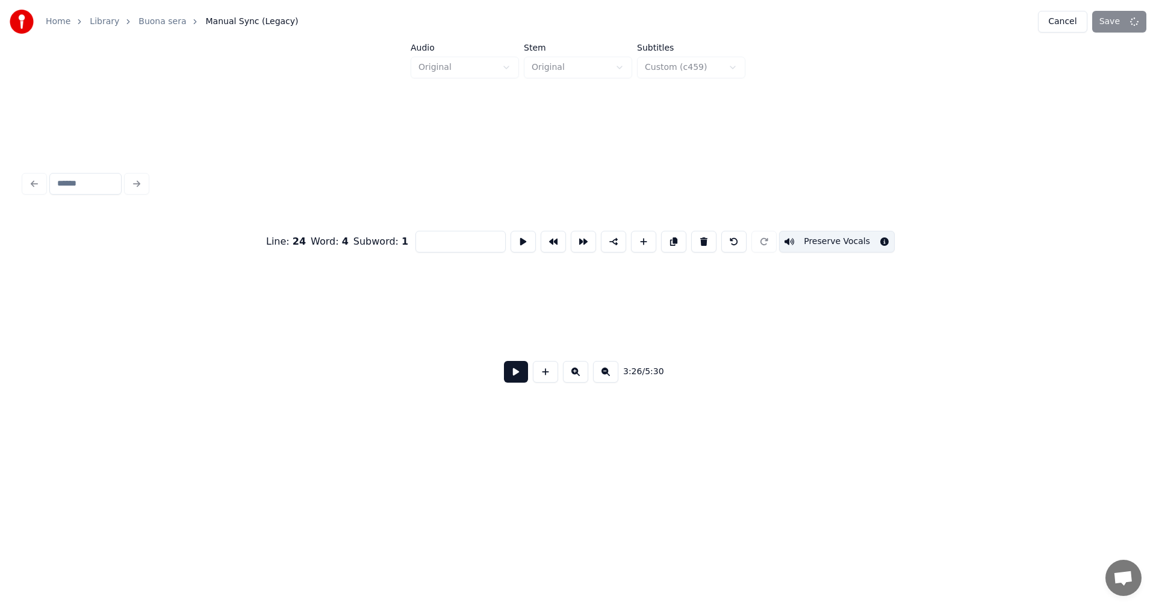
scroll to position [0, 9758]
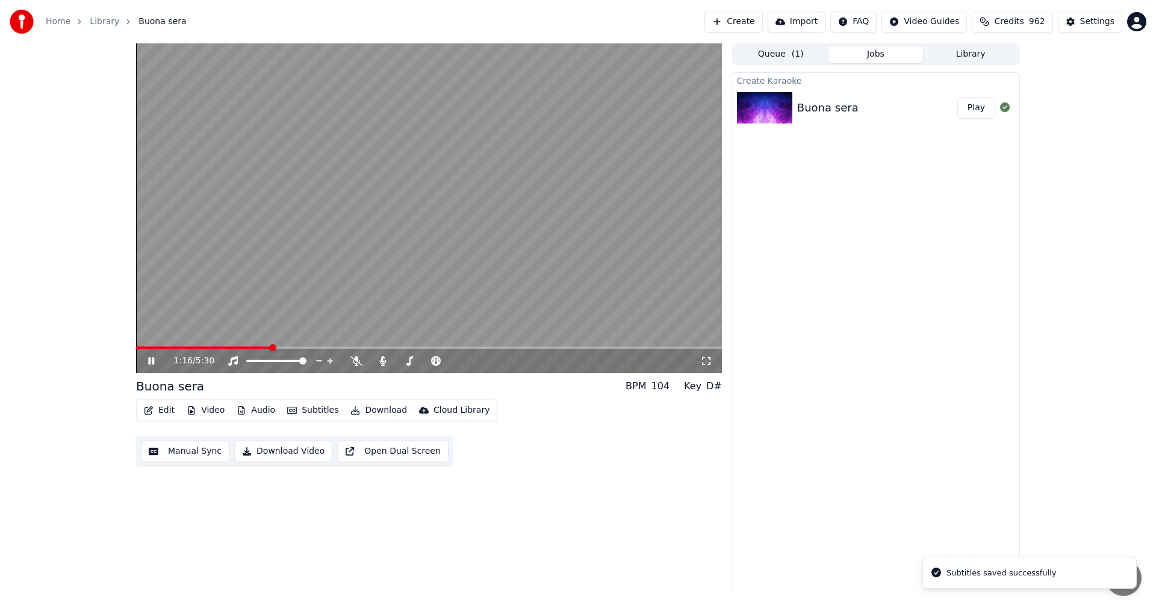
click at [271, 348] on span at bounding box center [429, 347] width 586 height 2
click at [310, 346] on span at bounding box center [429, 347] width 586 height 2
click at [282, 347] on span at bounding box center [229, 347] width 186 height 2
click at [151, 362] on icon at bounding box center [160, 361] width 28 height 10
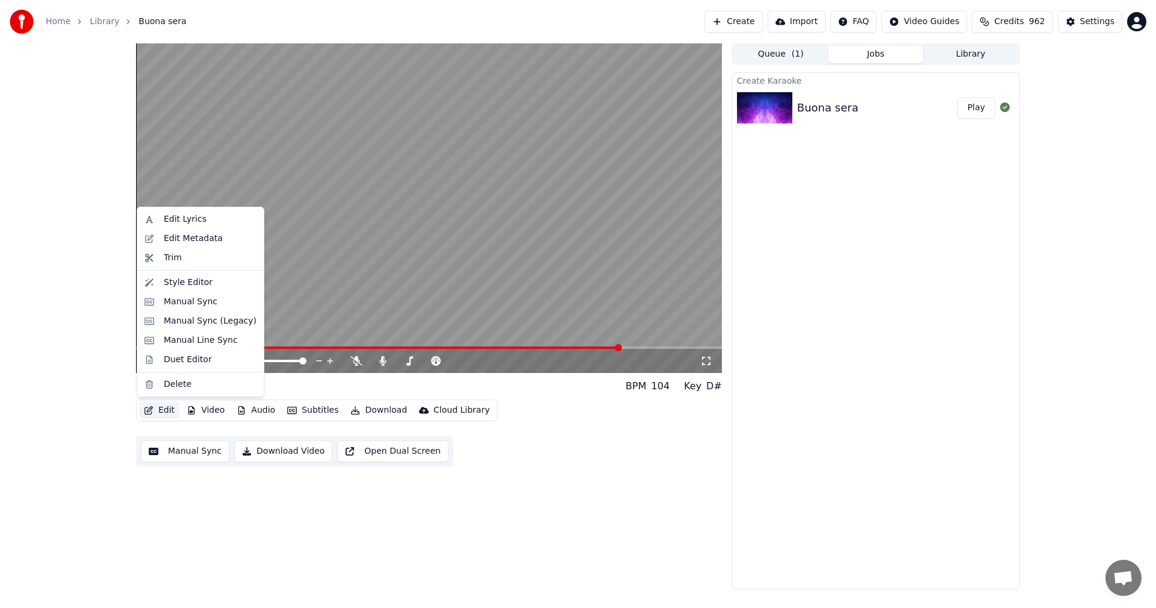
click at [173, 413] on button "Edit" at bounding box center [159, 410] width 40 height 17
click at [207, 326] on div "Manual Sync (Legacy)" at bounding box center [210, 321] width 93 height 12
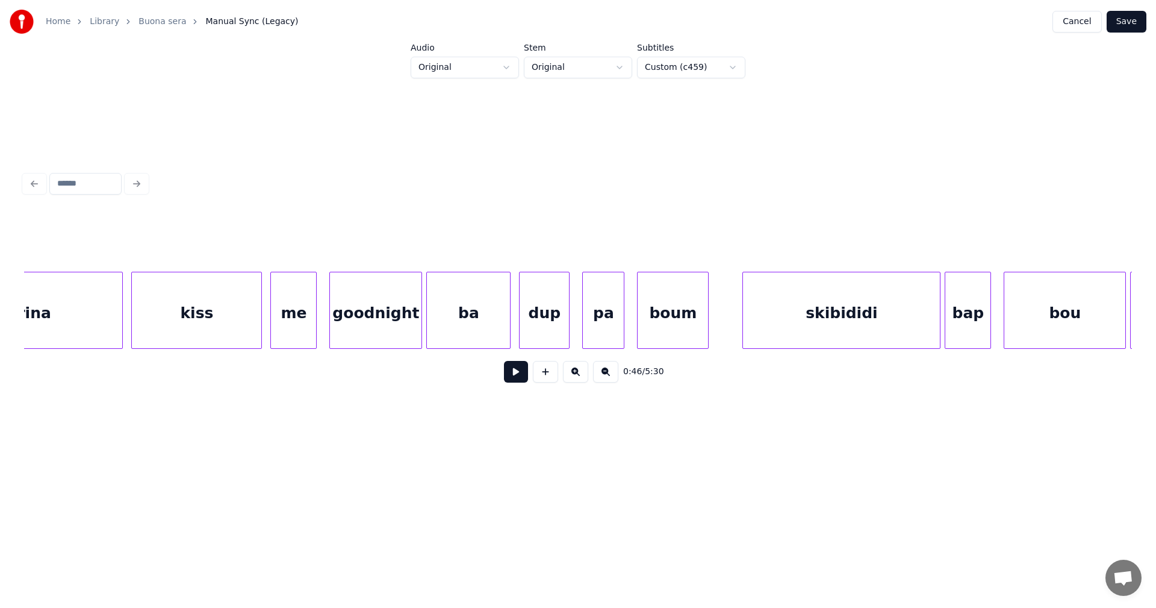
scroll to position [0, 55484]
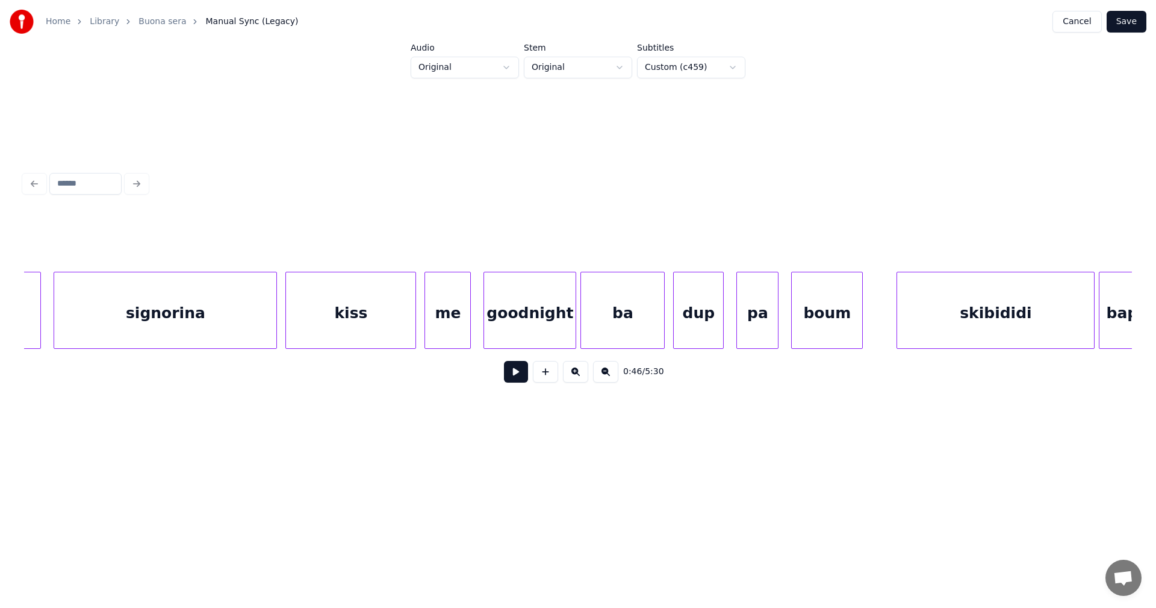
click at [539, 330] on div "goodnight" at bounding box center [530, 313] width 92 height 82
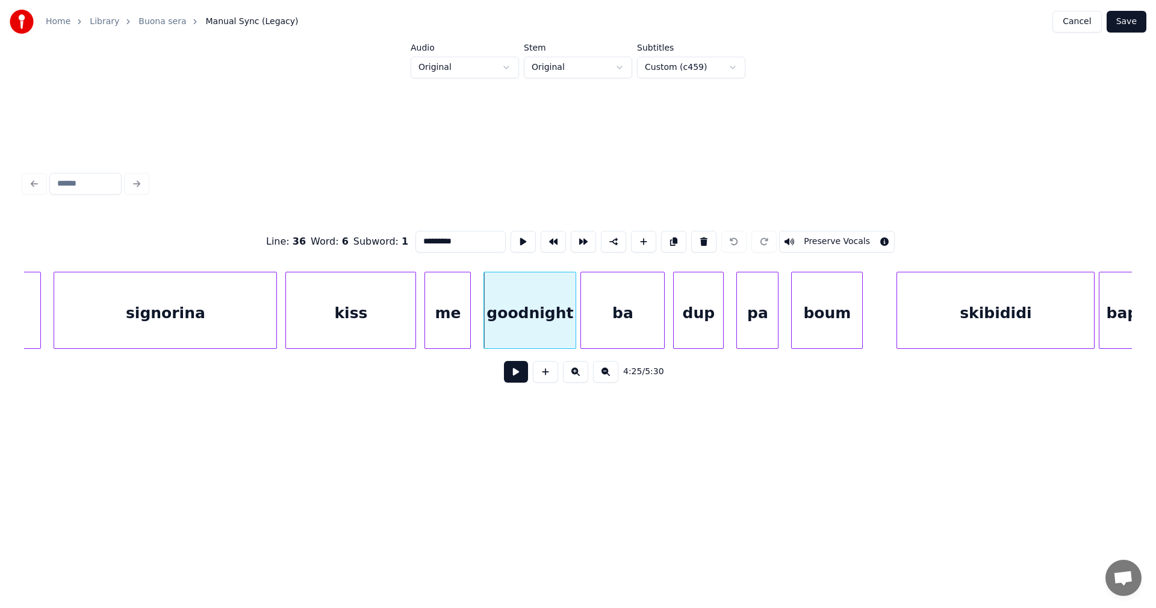
click at [522, 379] on button at bounding box center [516, 372] width 24 height 22
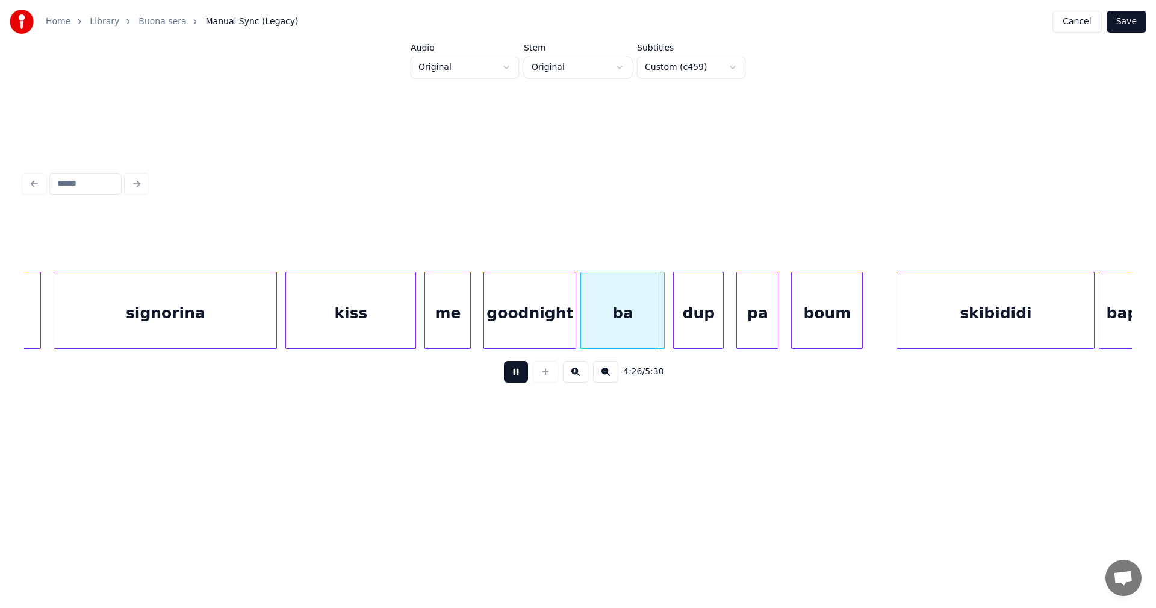
click at [522, 379] on button at bounding box center [516, 372] width 24 height 22
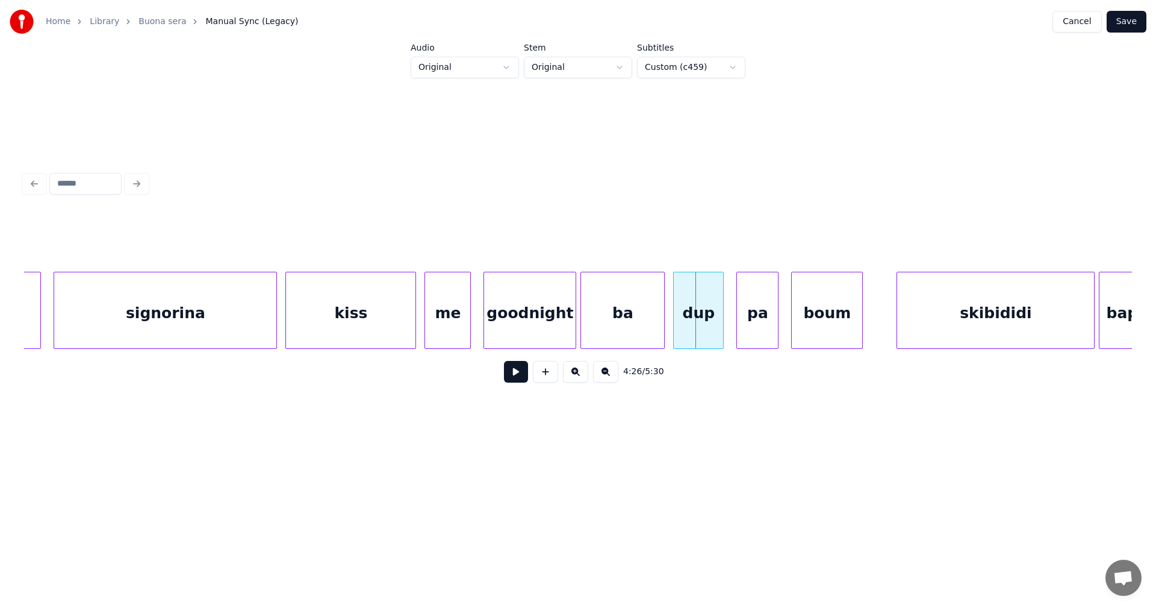
click at [236, 331] on div "signorina" at bounding box center [165, 313] width 222 height 82
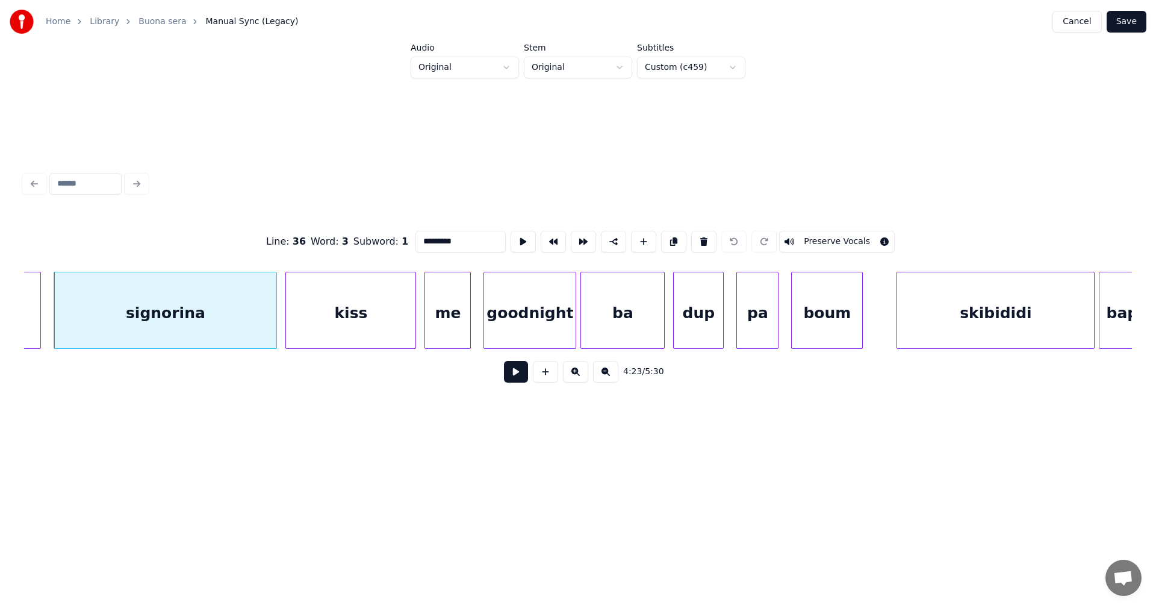
click at [518, 378] on button at bounding box center [516, 372] width 24 height 22
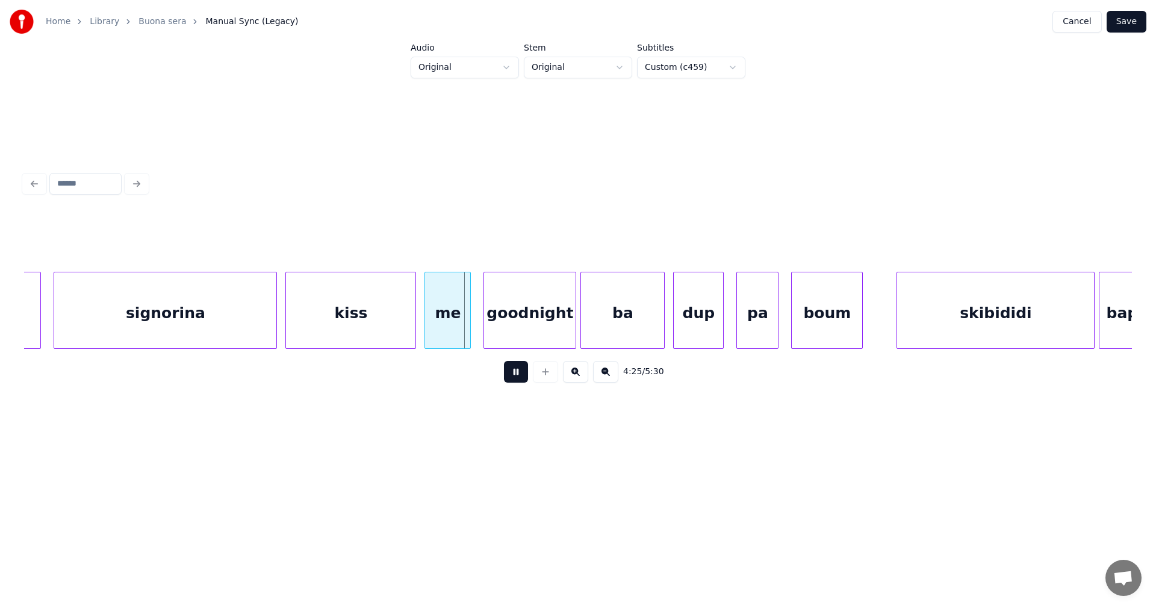
click at [518, 378] on button at bounding box center [516, 372] width 24 height 22
click at [364, 333] on div at bounding box center [363, 310] width 4 height 76
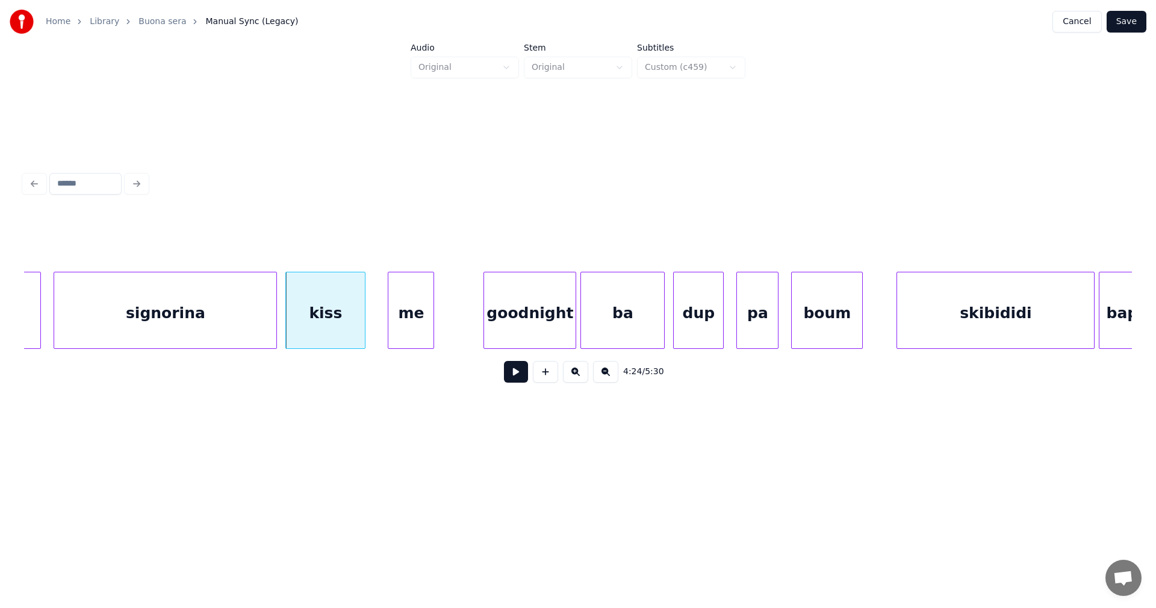
click at [413, 331] on div "me" at bounding box center [410, 313] width 45 height 82
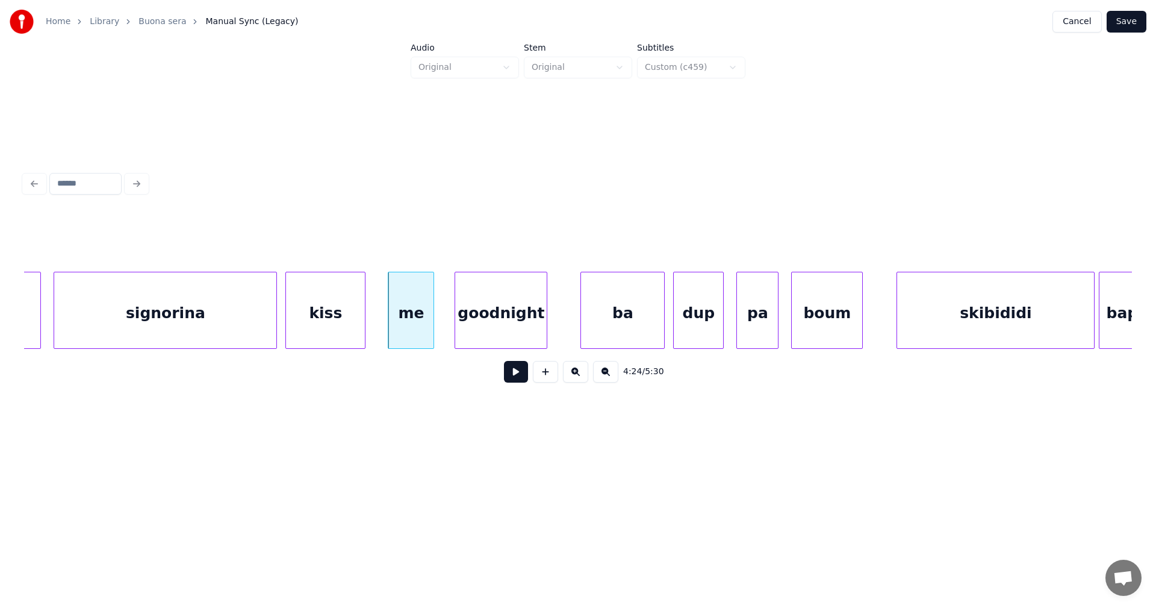
click at [490, 325] on div "goodnight" at bounding box center [501, 313] width 92 height 82
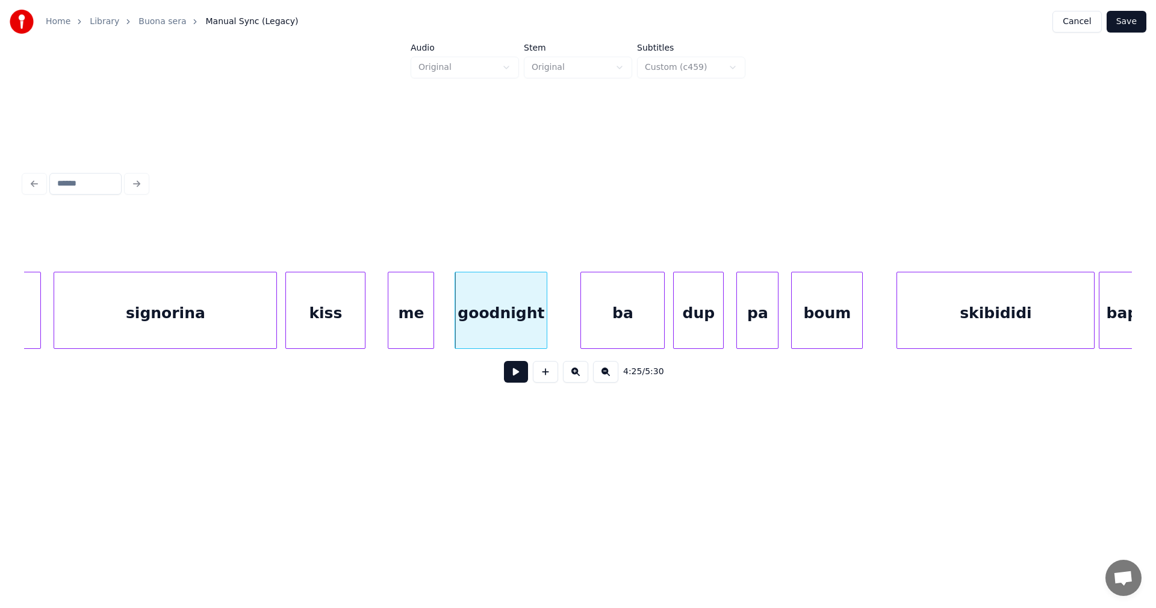
click at [519, 380] on button at bounding box center [516, 372] width 24 height 22
click at [519, 379] on button at bounding box center [516, 372] width 24 height 22
click at [251, 335] on div "signorina" at bounding box center [165, 313] width 222 height 82
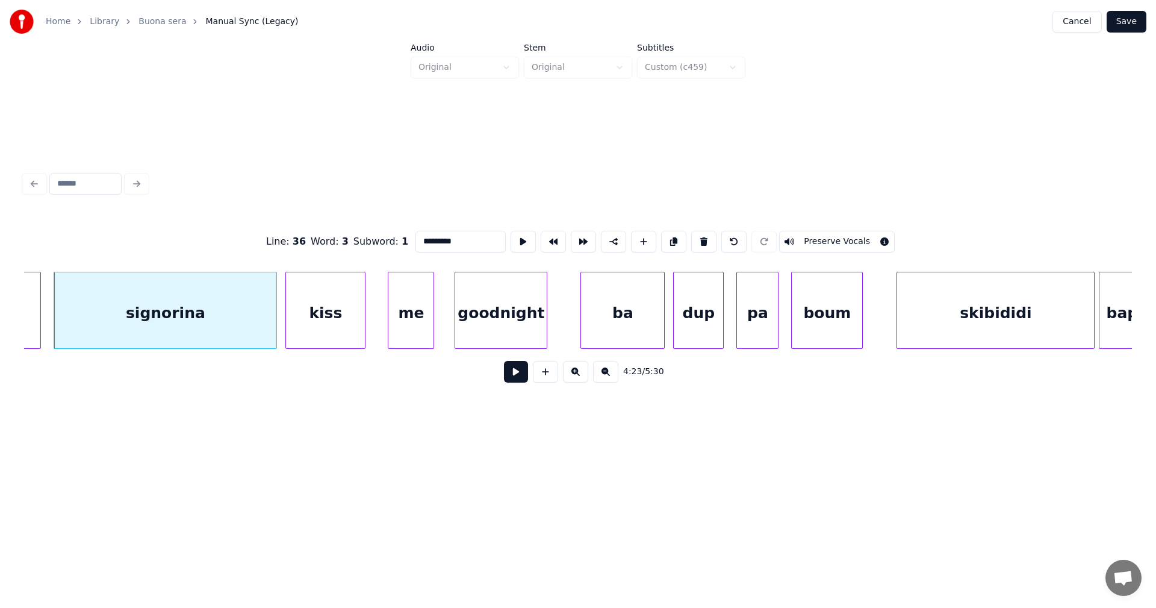
click at [514, 380] on button at bounding box center [516, 372] width 24 height 22
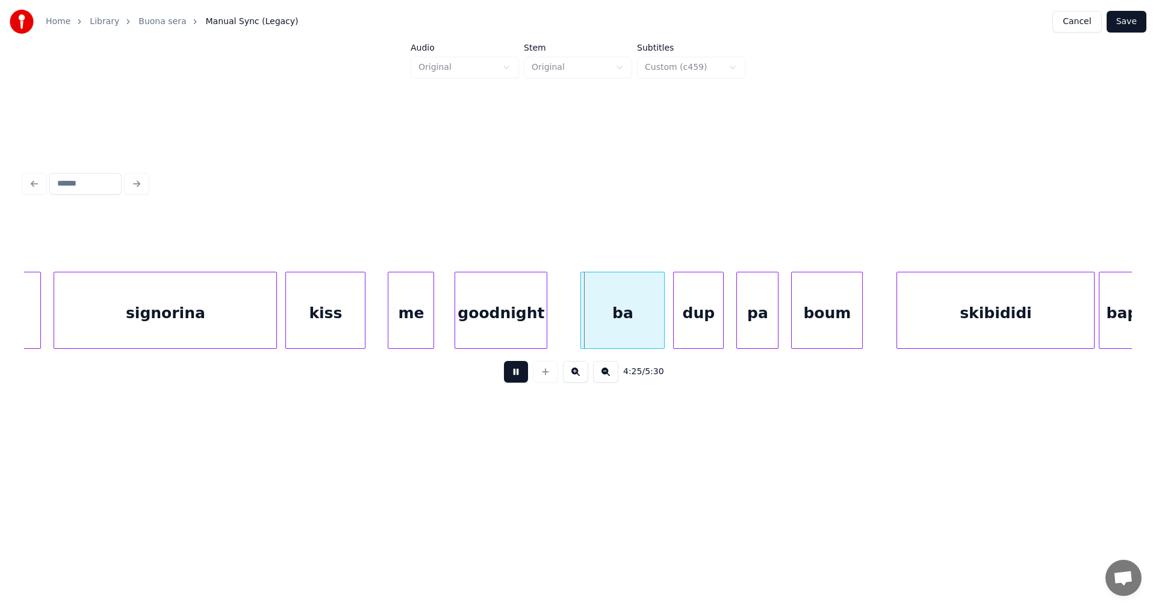
click at [516, 379] on button at bounding box center [516, 372] width 24 height 22
click at [240, 337] on div "signorina" at bounding box center [165, 313] width 222 height 82
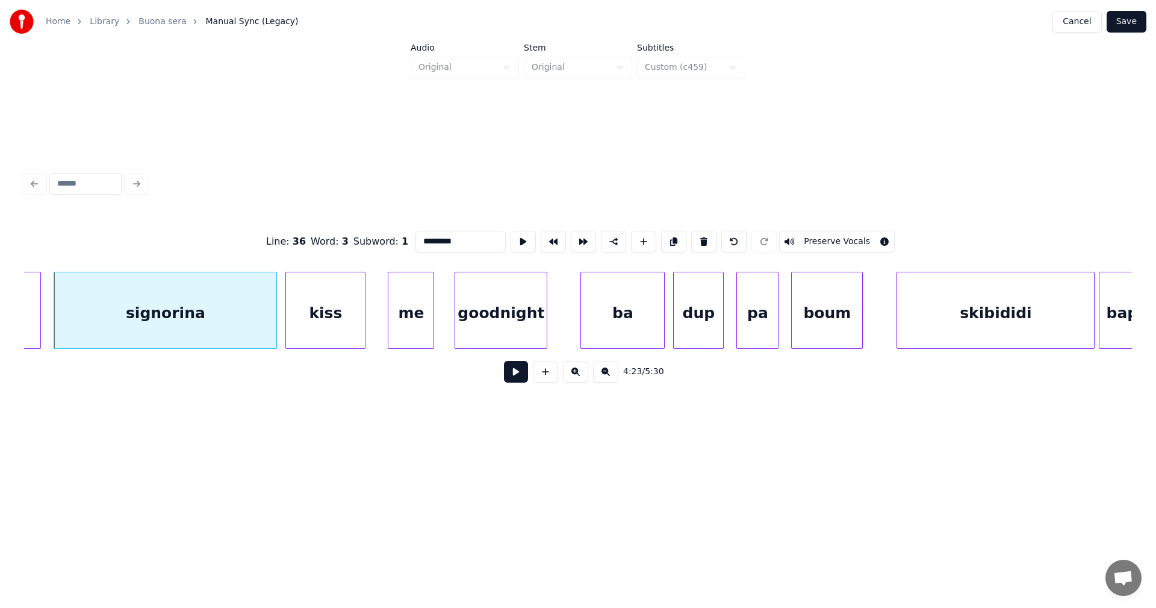
click at [518, 379] on button at bounding box center [516, 372] width 24 height 22
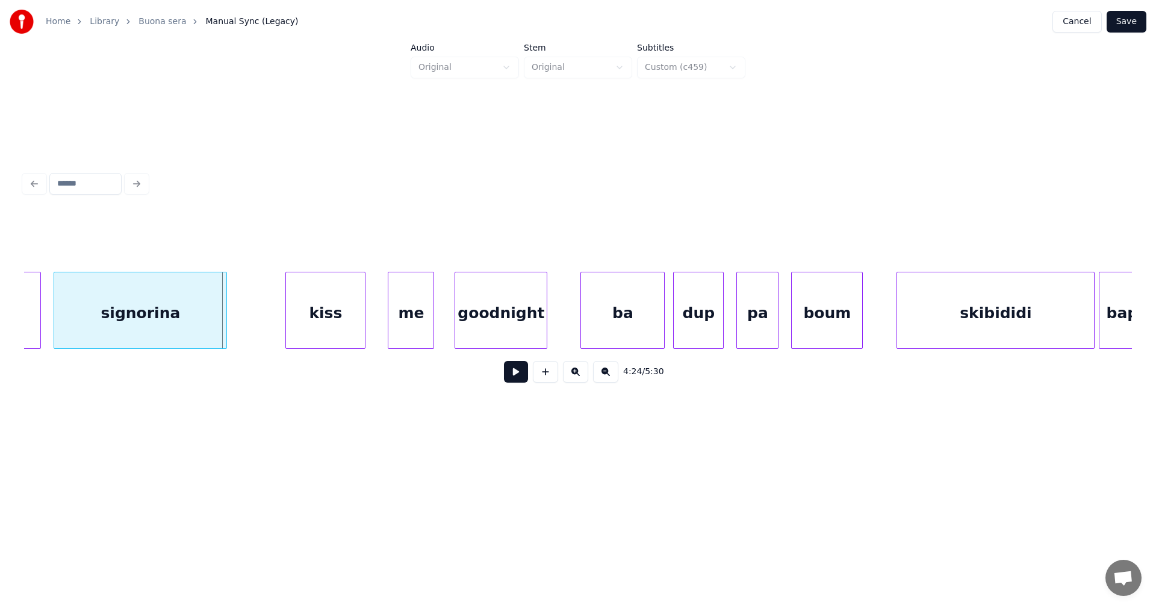
click at [225, 331] on div at bounding box center [225, 310] width 4 height 76
click at [312, 321] on div "kiss" at bounding box center [287, 313] width 79 height 82
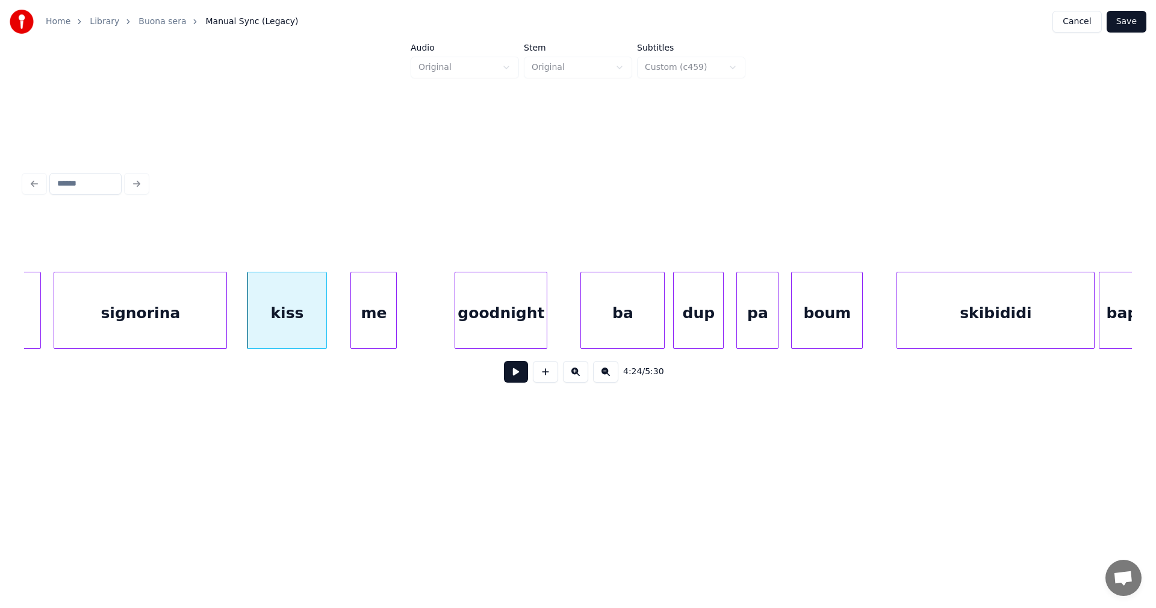
click at [375, 317] on div "me" at bounding box center [373, 313] width 45 height 82
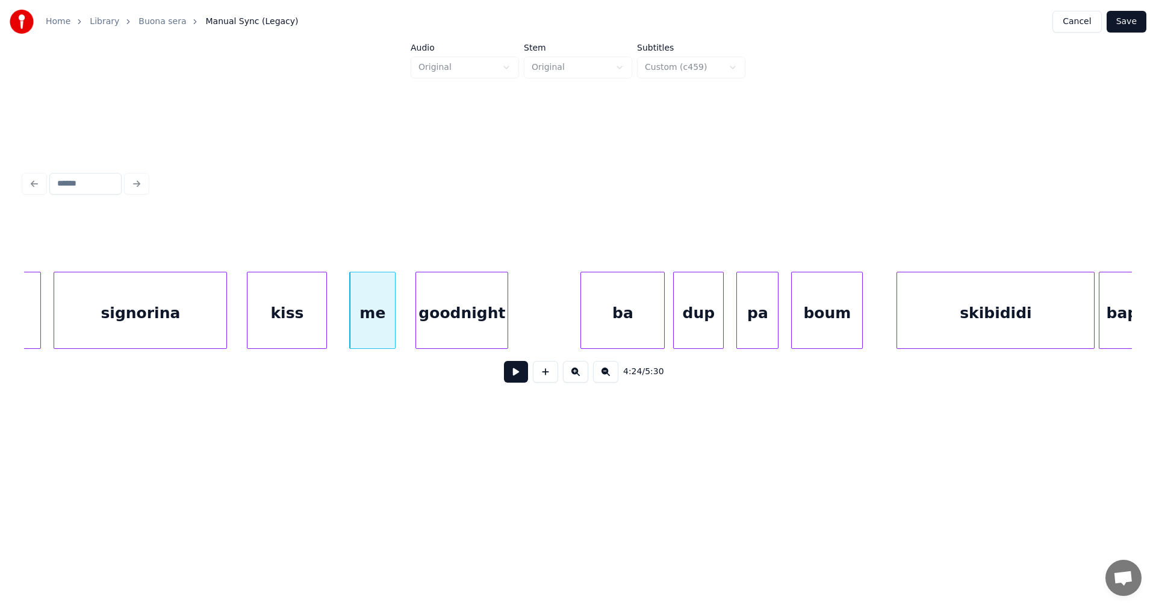
click at [450, 310] on div "goodnight" at bounding box center [462, 313] width 92 height 82
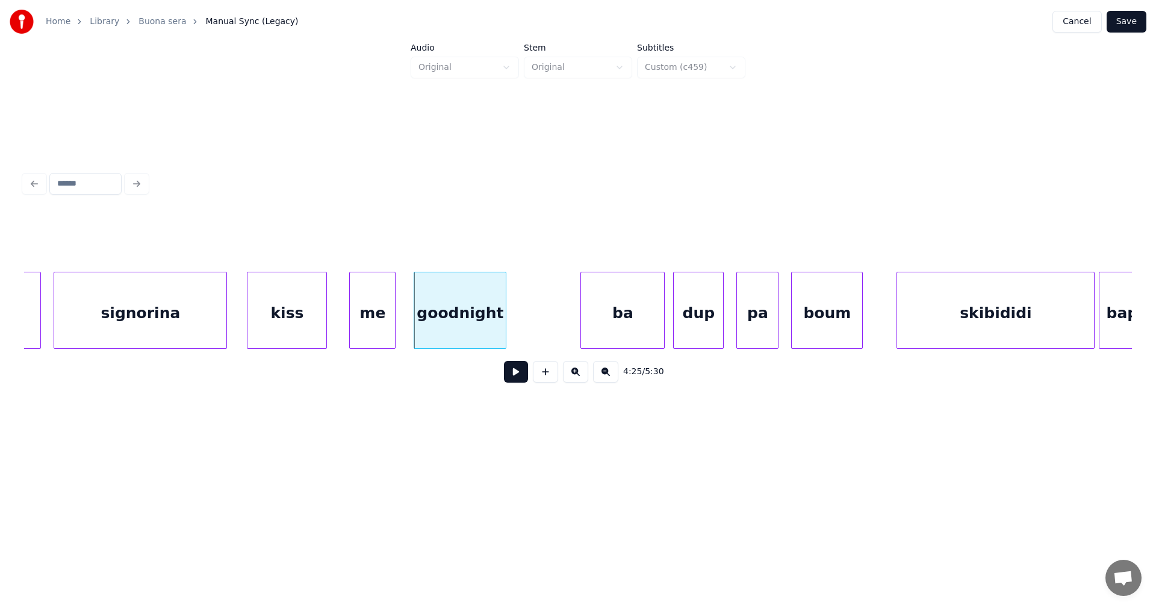
click at [199, 326] on div "signorina" at bounding box center [140, 313] width 172 height 82
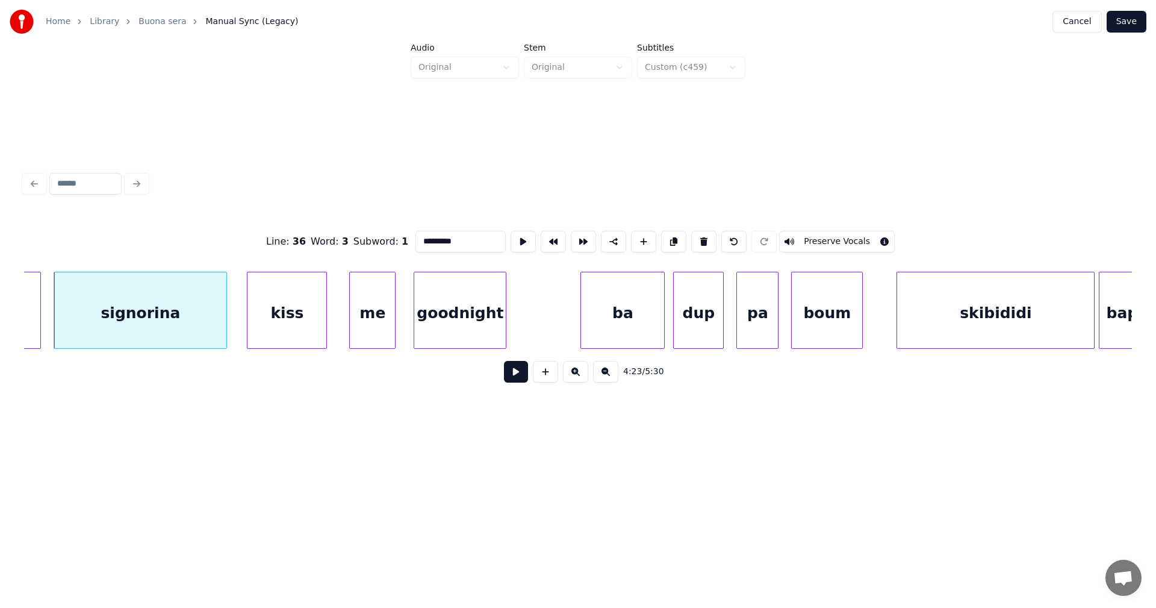
click at [515, 377] on button at bounding box center [516, 372] width 24 height 22
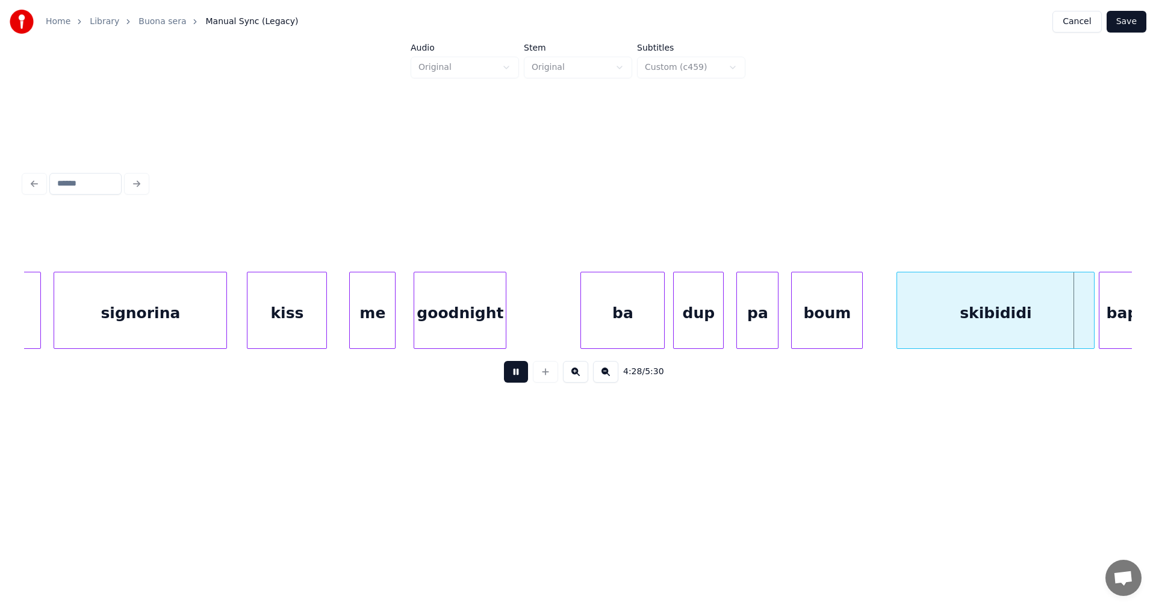
click at [515, 376] on button at bounding box center [516, 372] width 24 height 22
click at [195, 318] on div "signorina" at bounding box center [140, 313] width 172 height 82
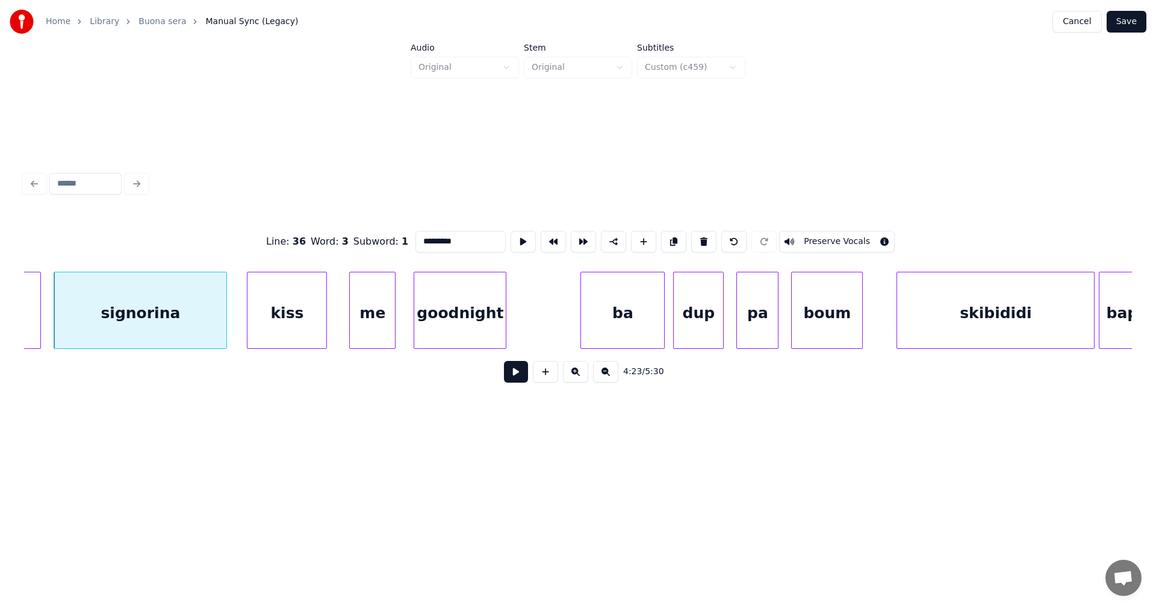
click at [512, 382] on button at bounding box center [516, 372] width 24 height 22
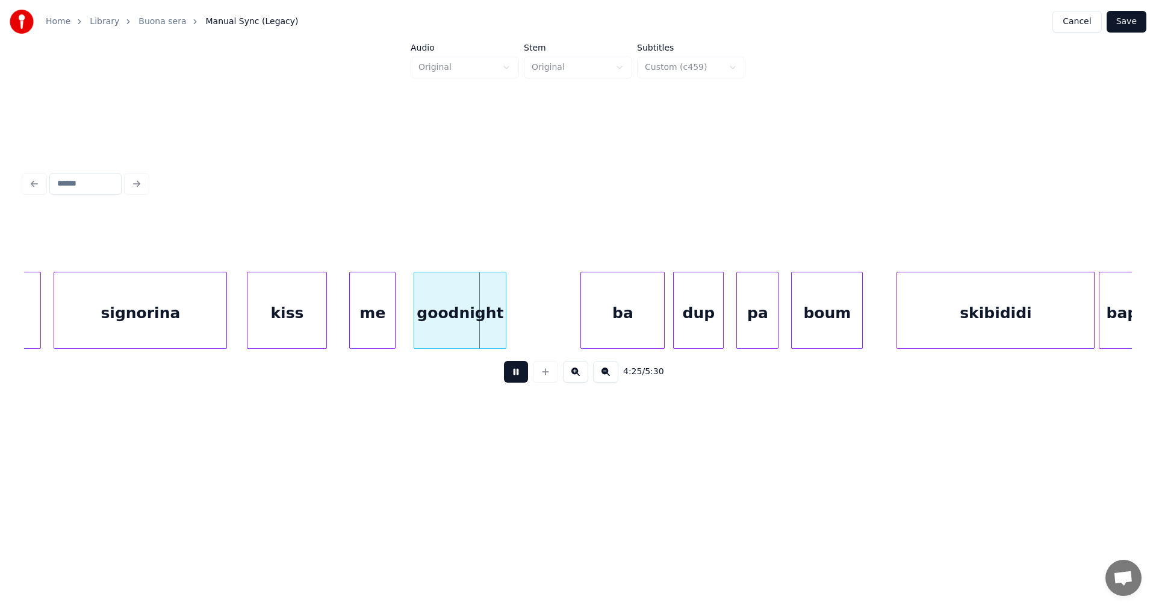
drag, startPoint x: 512, startPoint y: 375, endPoint x: 500, endPoint y: 360, distance: 20.1
click at [512, 375] on button at bounding box center [516, 372] width 24 height 22
click at [471, 313] on div "goodnight" at bounding box center [460, 313] width 92 height 82
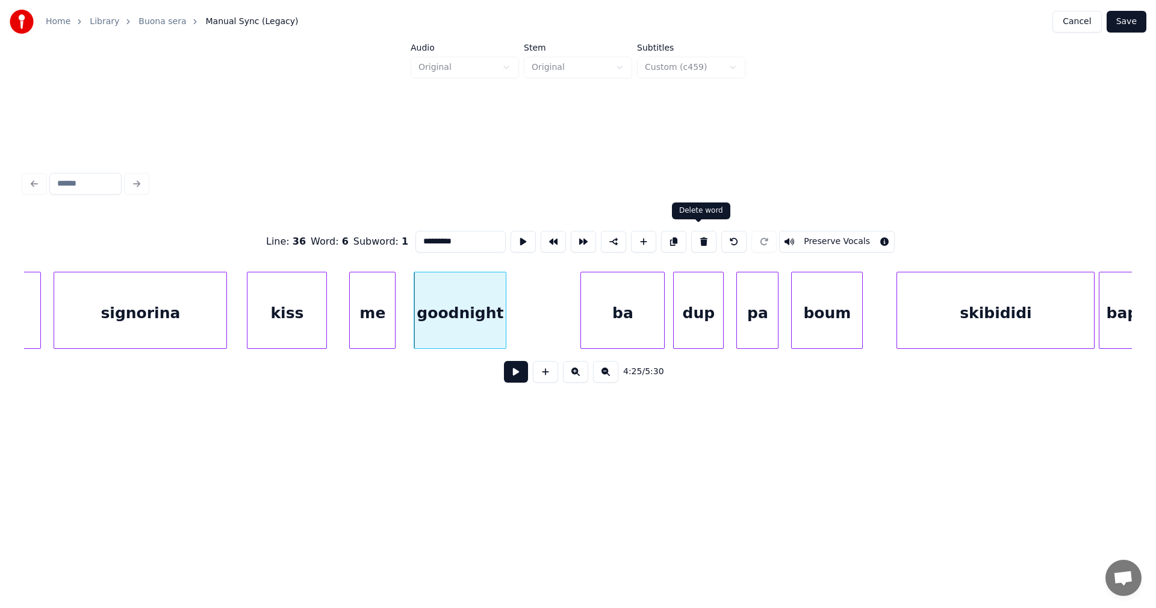
click at [699, 237] on button at bounding box center [703, 242] width 25 height 22
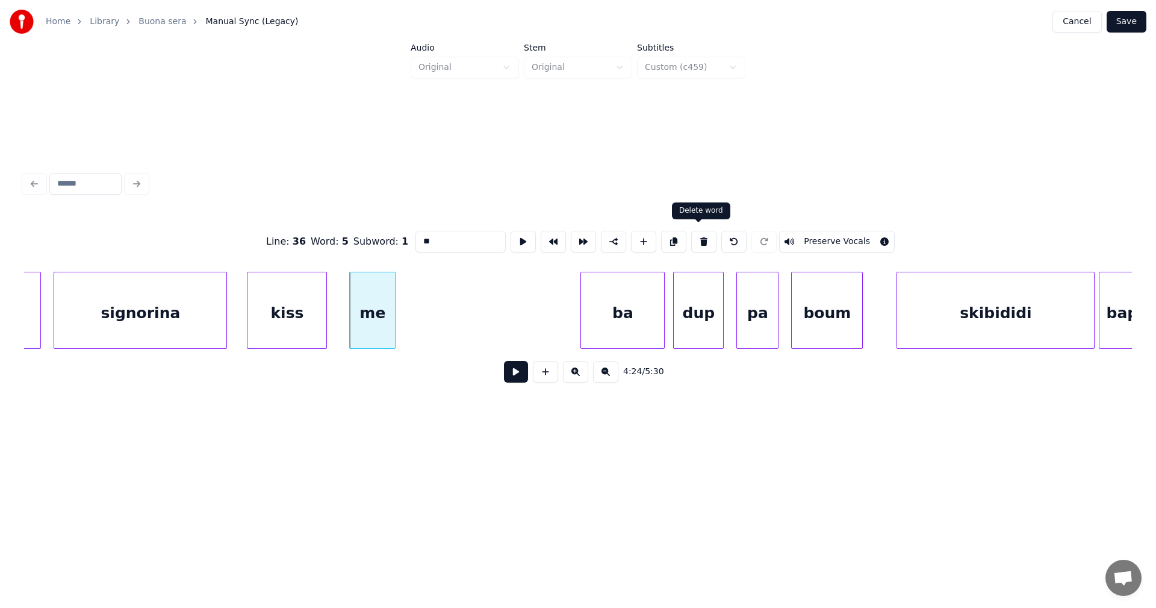
click at [700, 237] on button at bounding box center [703, 242] width 25 height 22
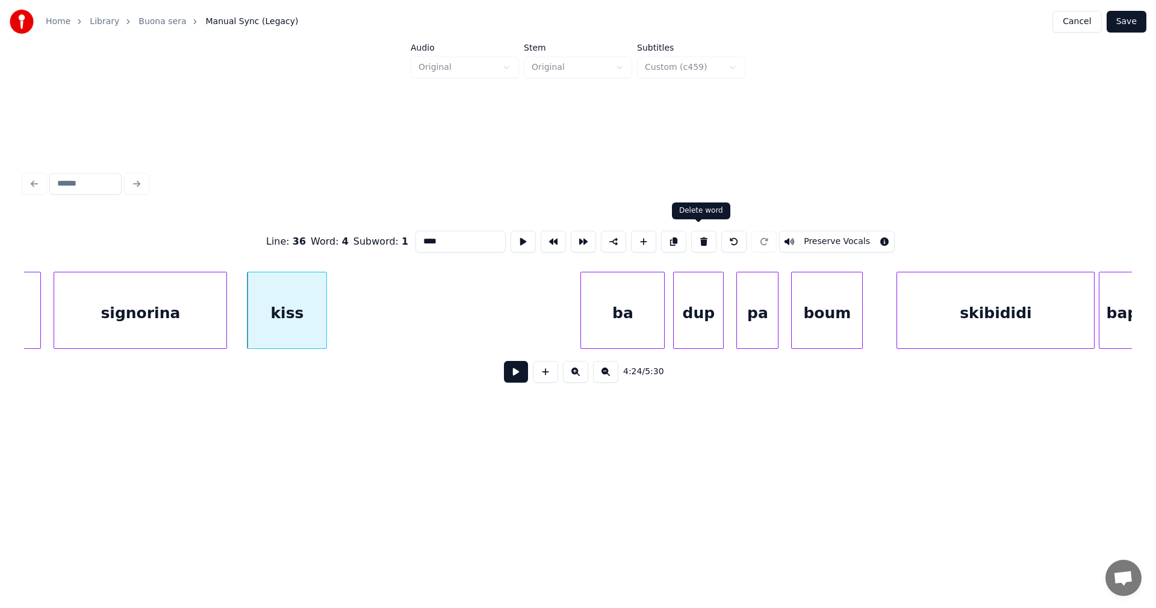
drag, startPoint x: 699, startPoint y: 238, endPoint x: 690, endPoint y: 239, distance: 9.7
click at [699, 238] on button at bounding box center [703, 242] width 25 height 22
type input "*********"
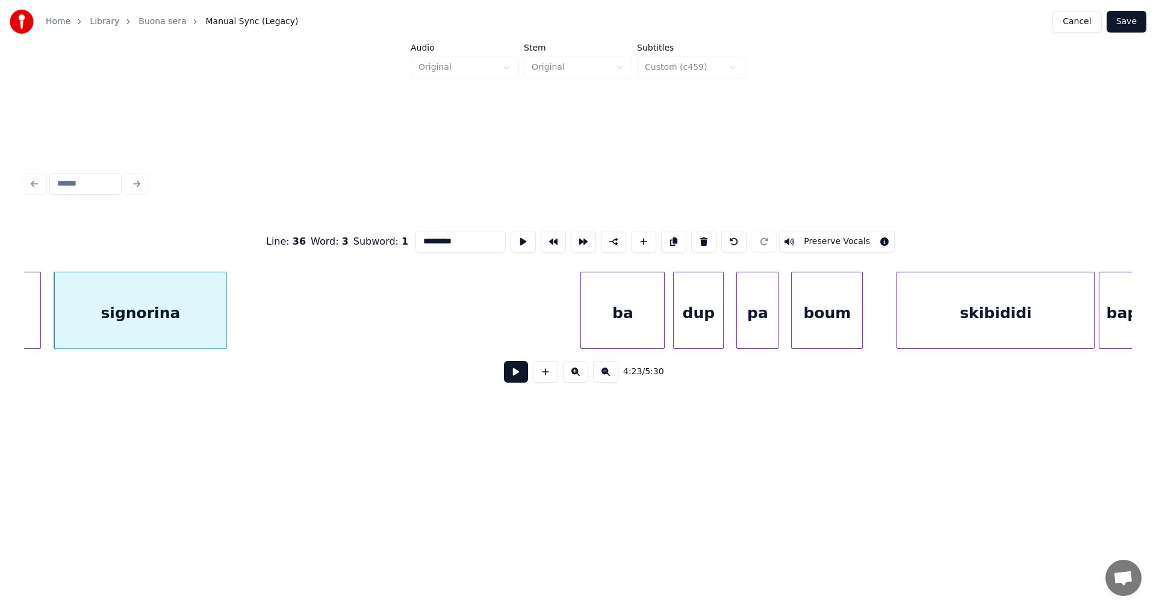
click at [214, 334] on div "signorina" at bounding box center [140, 313] width 172 height 82
click at [522, 373] on button at bounding box center [516, 372] width 24 height 22
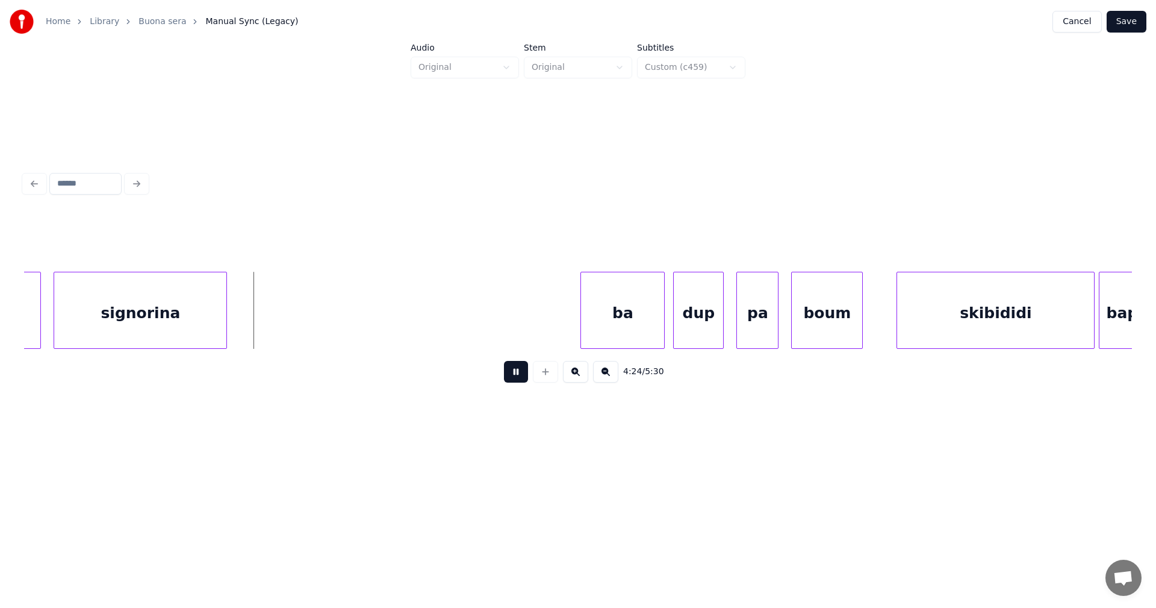
click at [522, 373] on button at bounding box center [516, 372] width 24 height 22
click at [267, 327] on div at bounding box center [265, 310] width 4 height 76
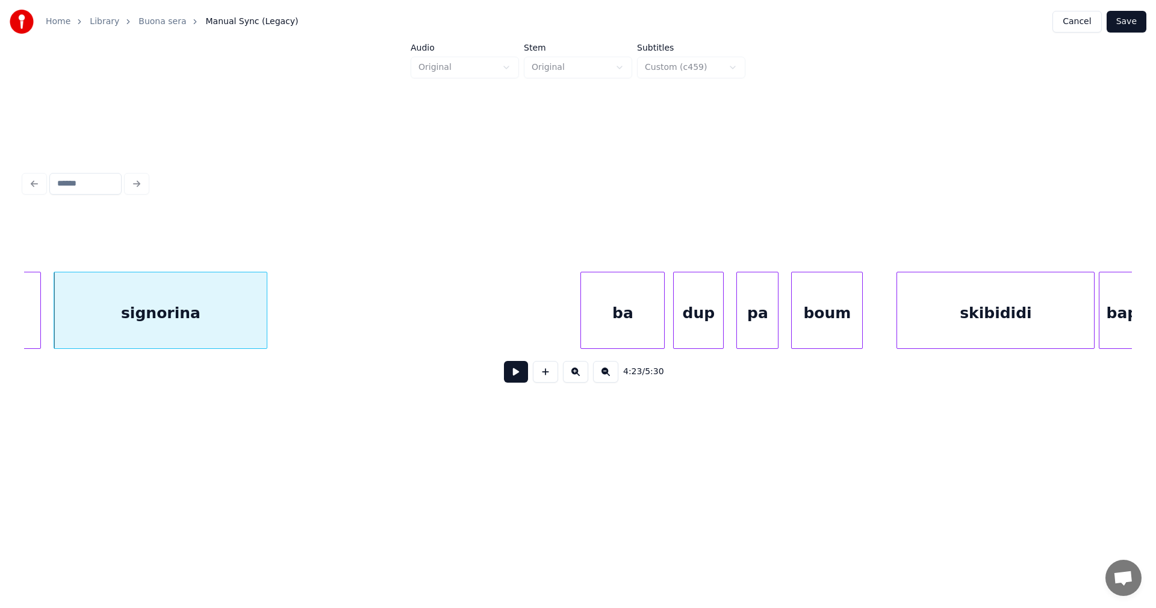
click at [519, 381] on button at bounding box center [516, 372] width 24 height 22
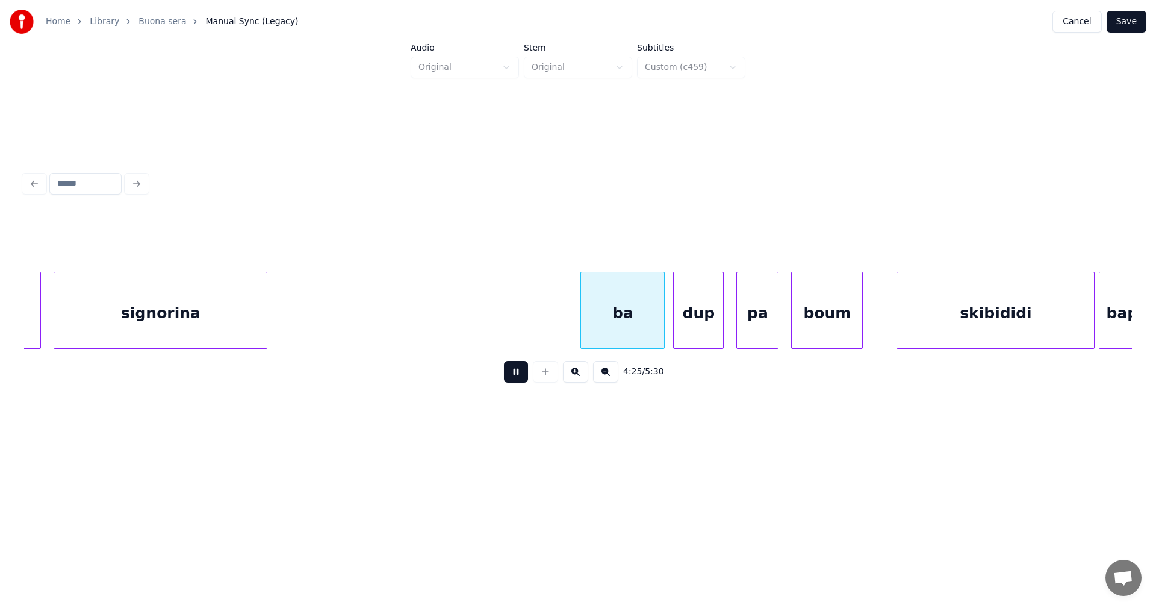
click at [519, 381] on button at bounding box center [516, 372] width 24 height 22
click at [630, 332] on div "ba" at bounding box center [622, 313] width 83 height 82
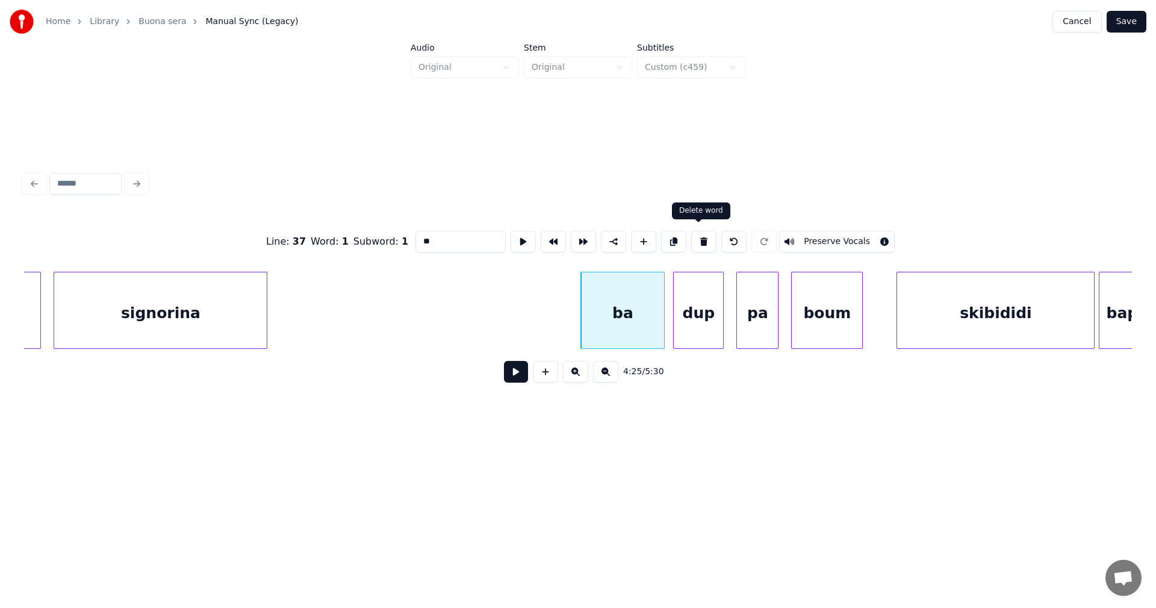
click at [702, 240] on button at bounding box center [703, 242] width 25 height 22
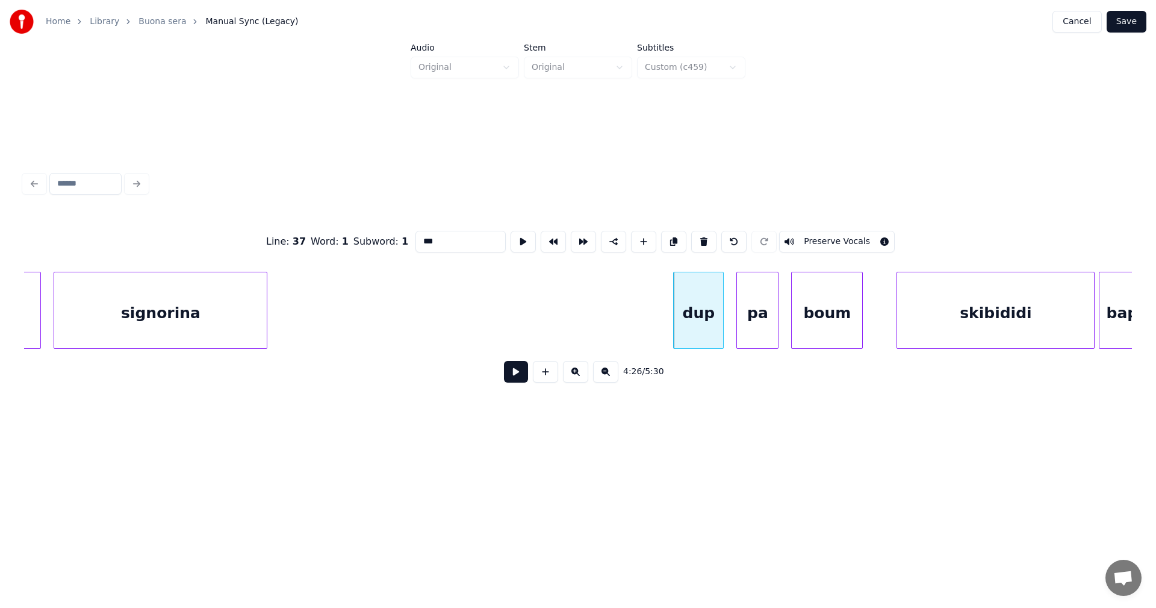
click at [702, 240] on button at bounding box center [703, 242] width 25 height 22
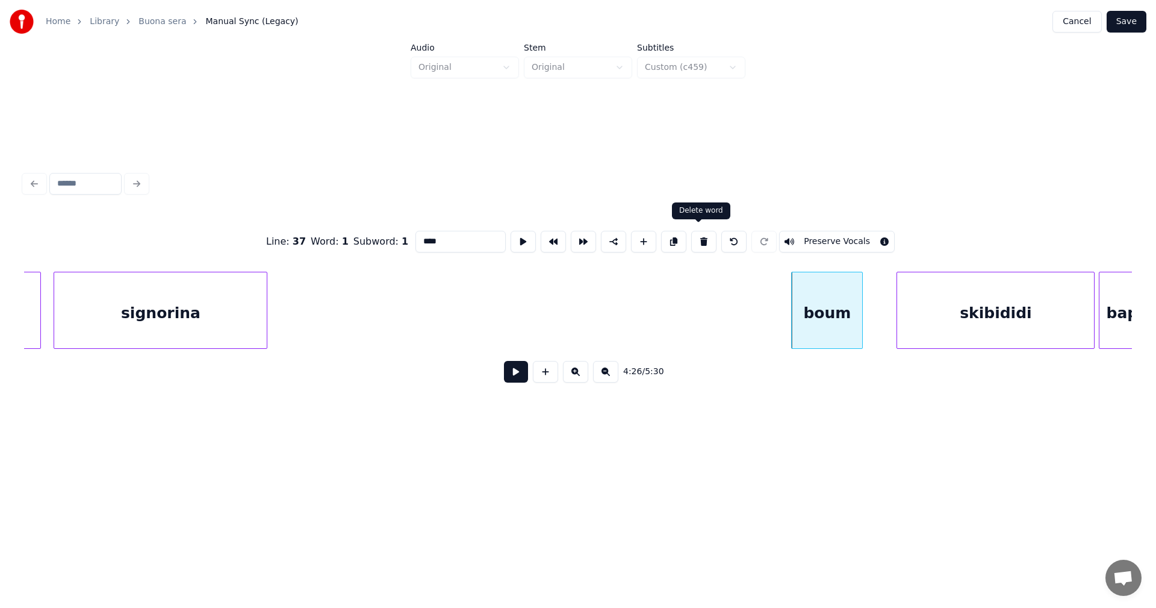
click at [700, 239] on button at bounding box center [703, 242] width 25 height 22
type input "*********"
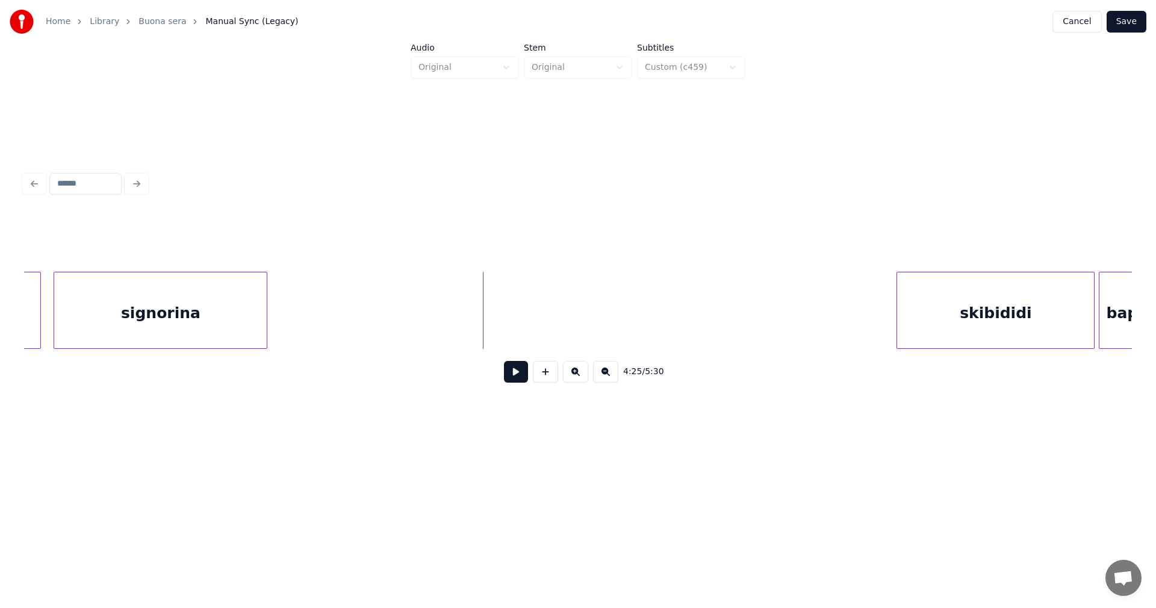
drag, startPoint x: 547, startPoint y: 381, endPoint x: 541, endPoint y: 371, distance: 11.4
click at [547, 380] on button at bounding box center [545, 372] width 25 height 22
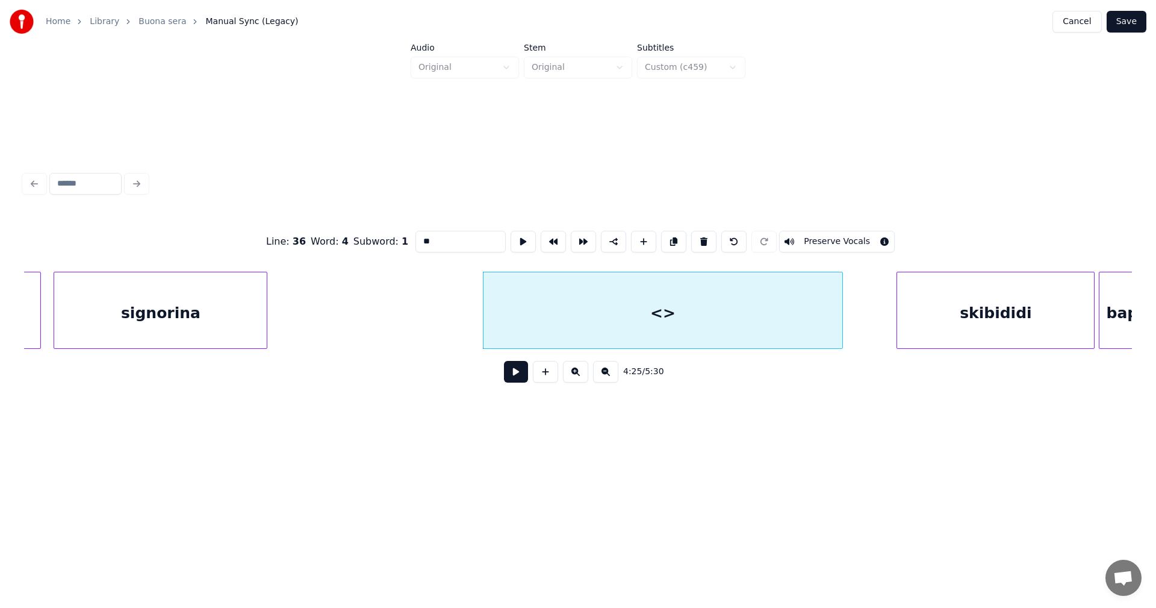
click at [843, 296] on div at bounding box center [841, 310] width 4 height 76
click at [516, 376] on button at bounding box center [516, 372] width 24 height 22
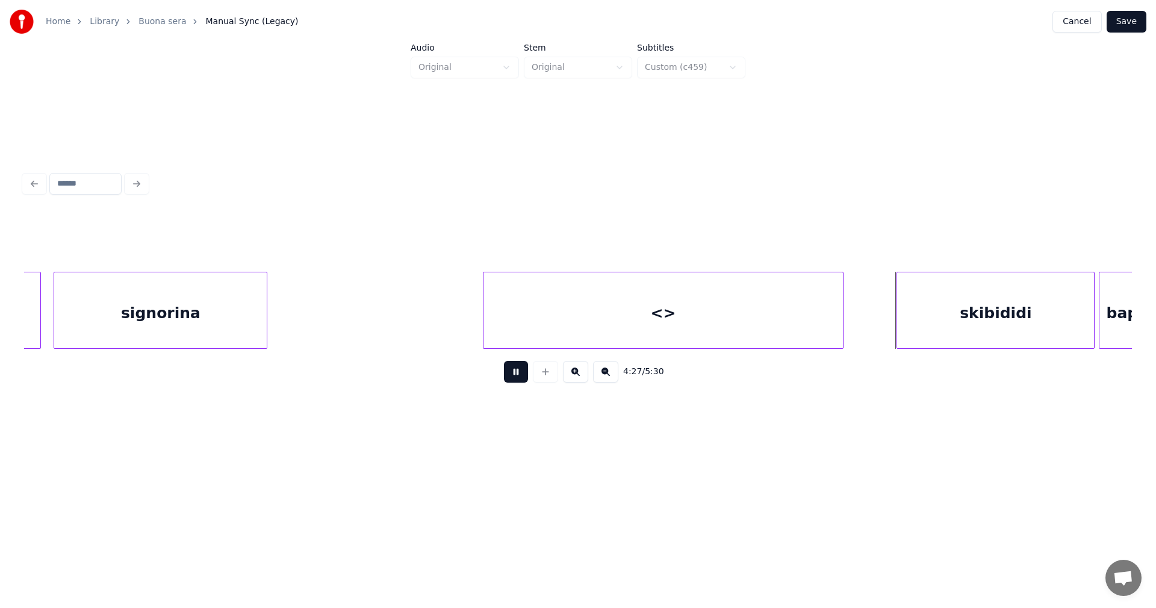
click at [519, 376] on button at bounding box center [516, 372] width 24 height 22
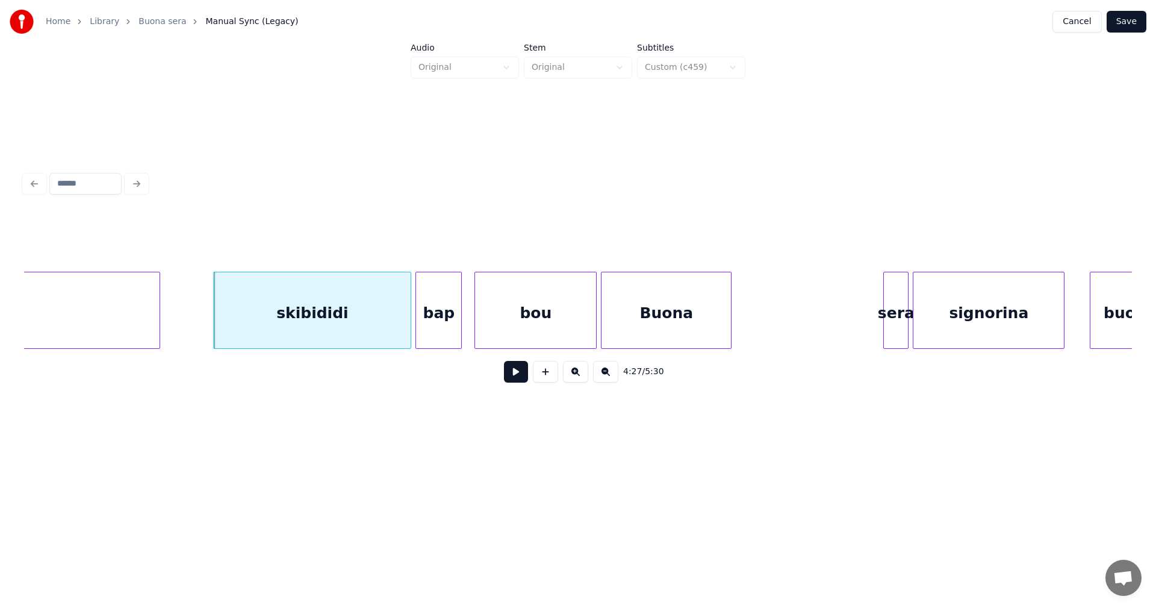
scroll to position [0, 56182]
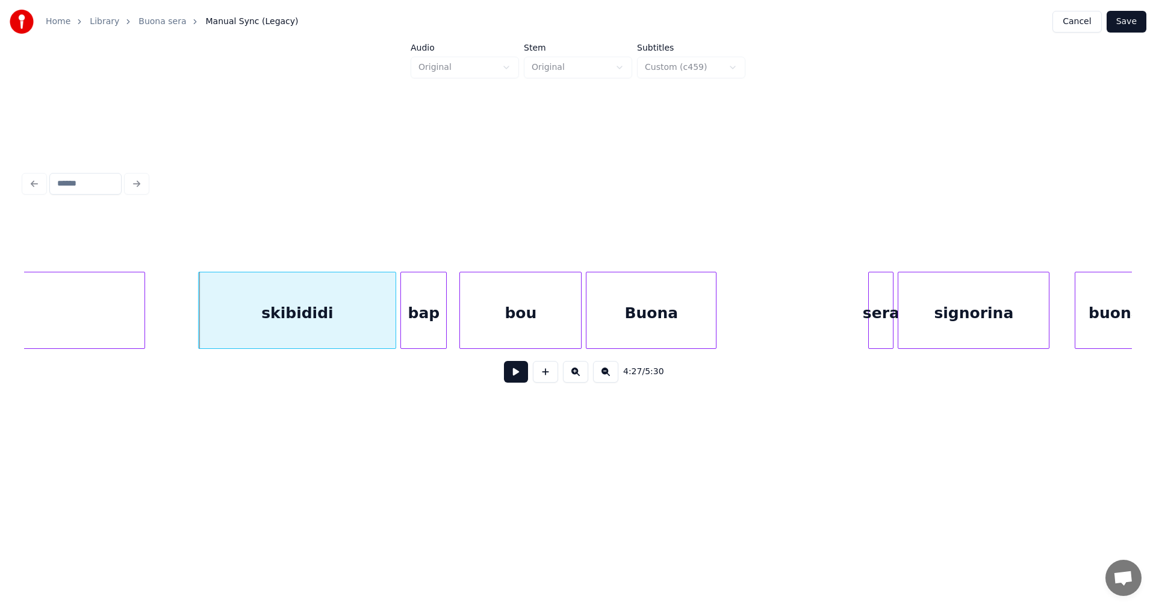
click at [553, 325] on div "bou" at bounding box center [520, 313] width 121 height 82
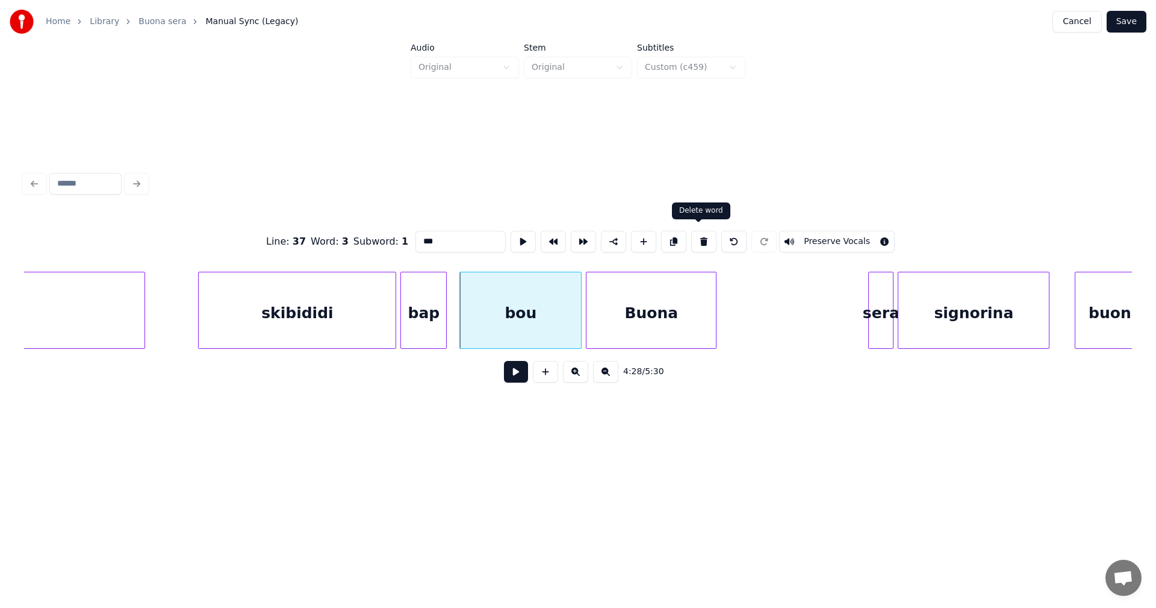
click at [700, 239] on button at bounding box center [703, 242] width 25 height 22
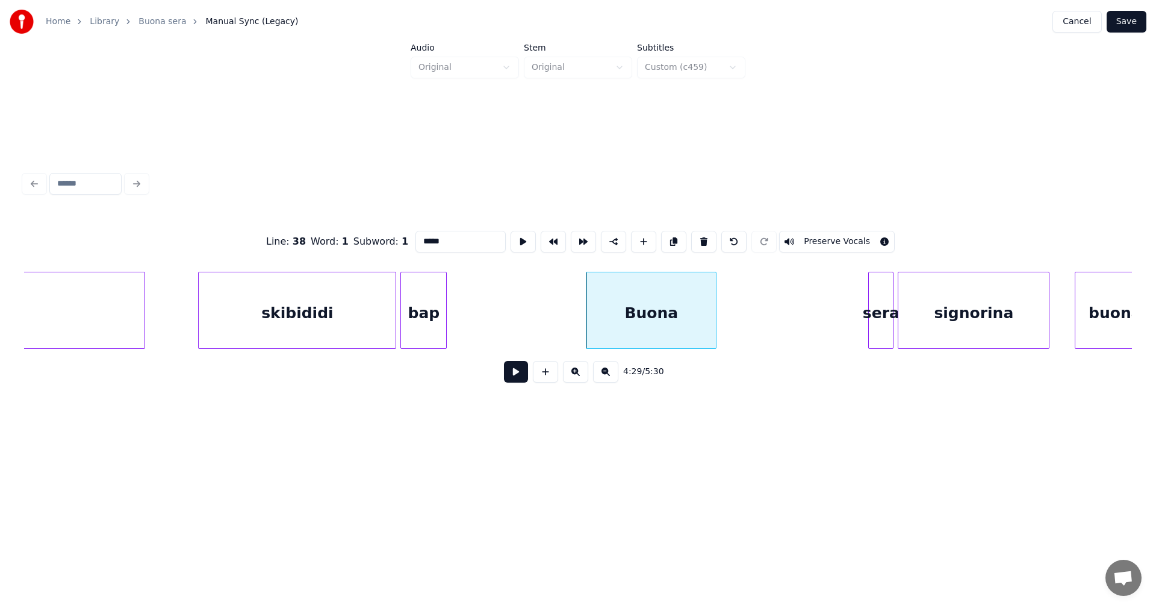
click at [435, 326] on div "bap" at bounding box center [423, 313] width 45 height 82
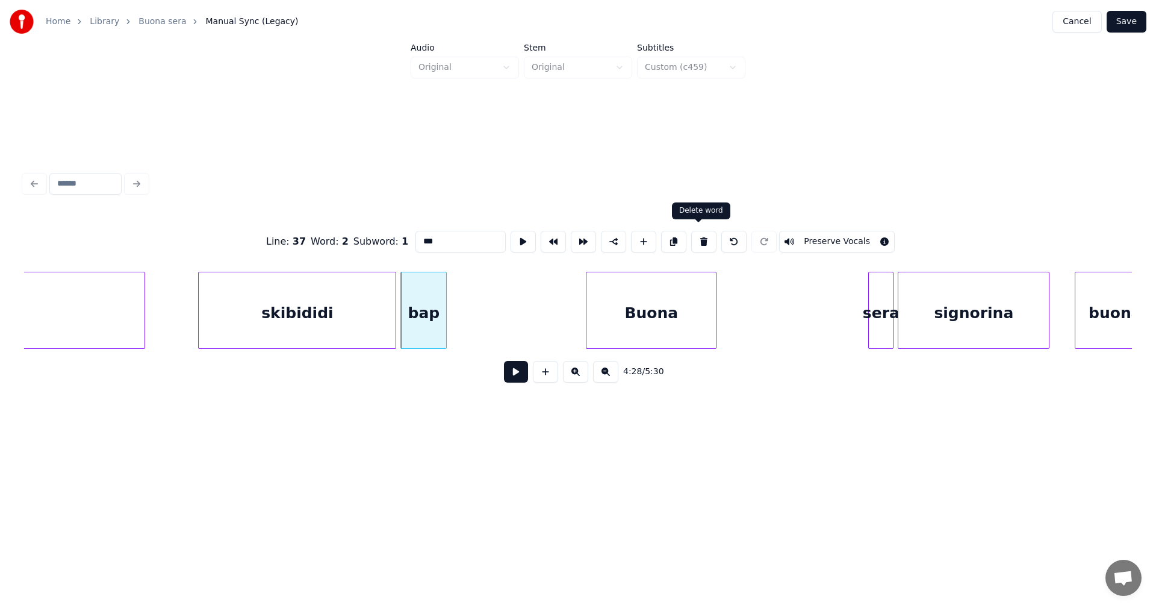
click at [696, 240] on button at bounding box center [703, 242] width 25 height 22
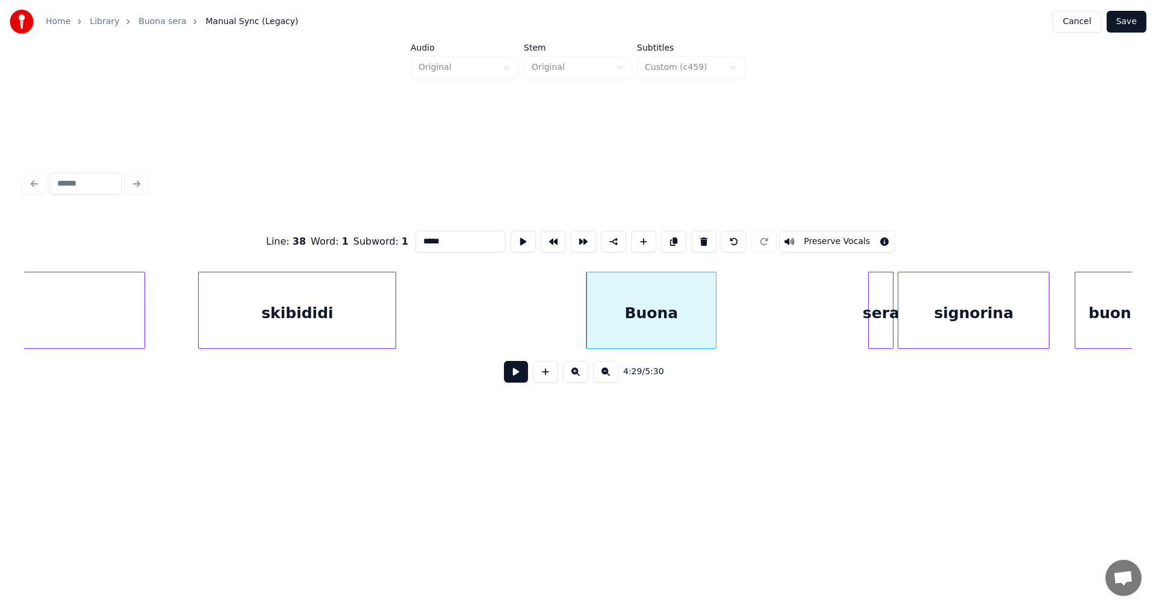
click at [388, 331] on div "skibididi" at bounding box center [297, 313] width 197 height 82
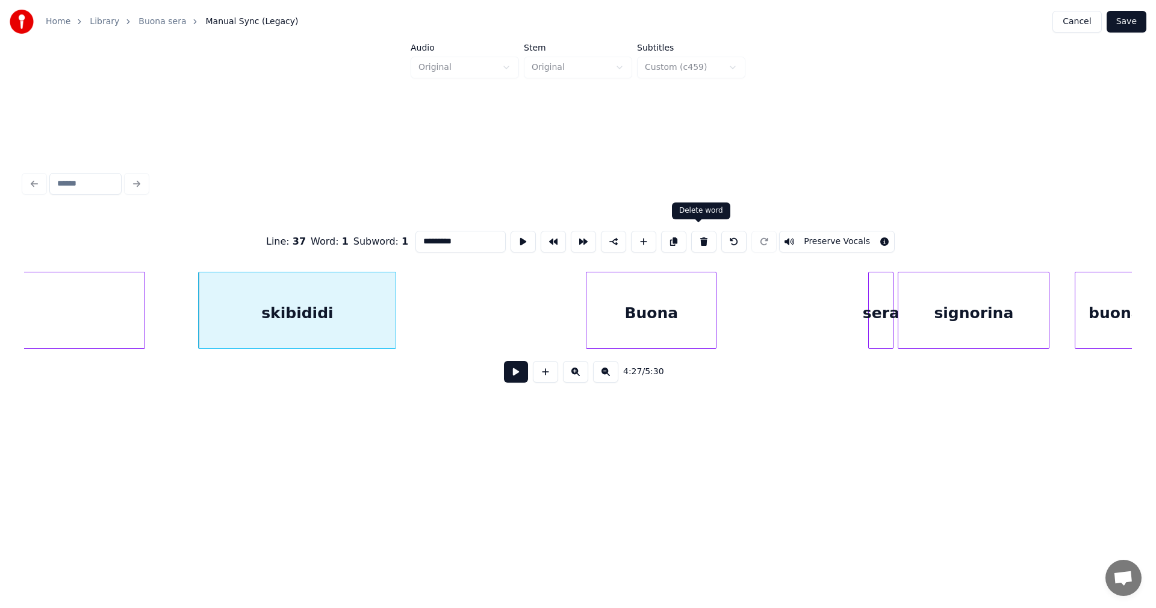
click at [696, 240] on button at bounding box center [703, 242] width 25 height 22
type input "**"
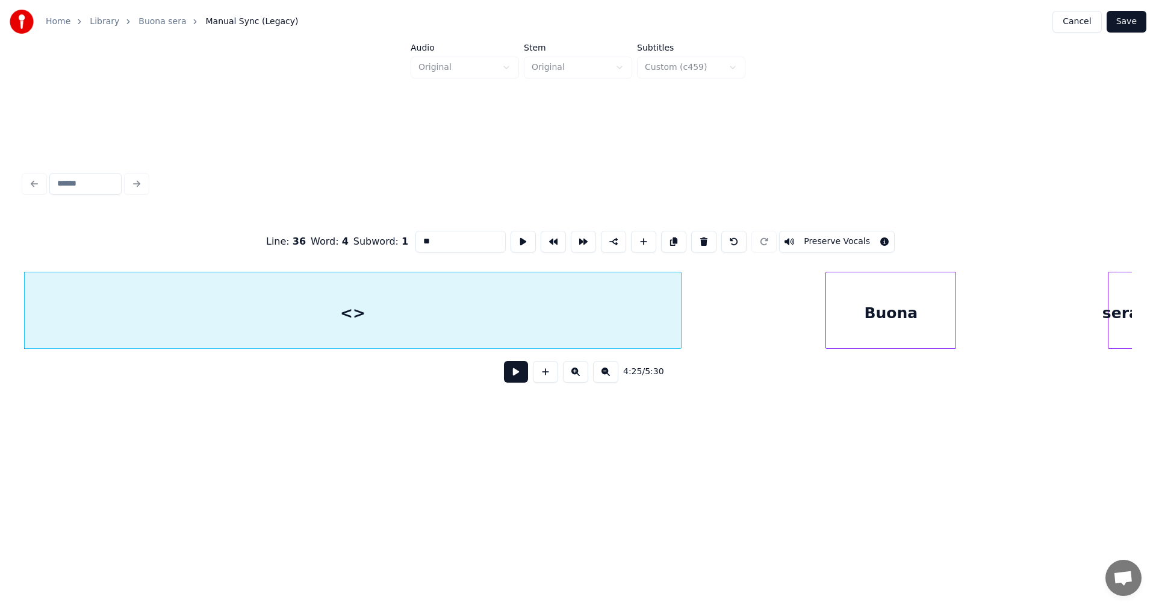
click at [681, 302] on div at bounding box center [679, 310] width 4 height 76
click at [515, 379] on button at bounding box center [516, 372] width 24 height 22
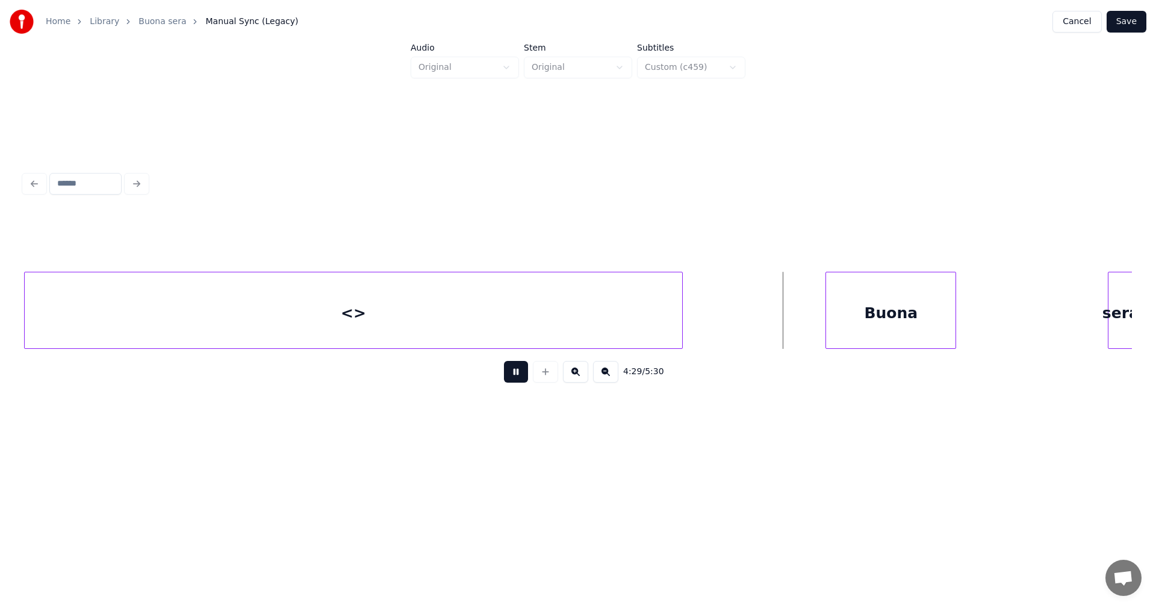
click at [516, 379] on button at bounding box center [516, 372] width 24 height 22
click at [799, 307] on div at bounding box center [799, 310] width 4 height 76
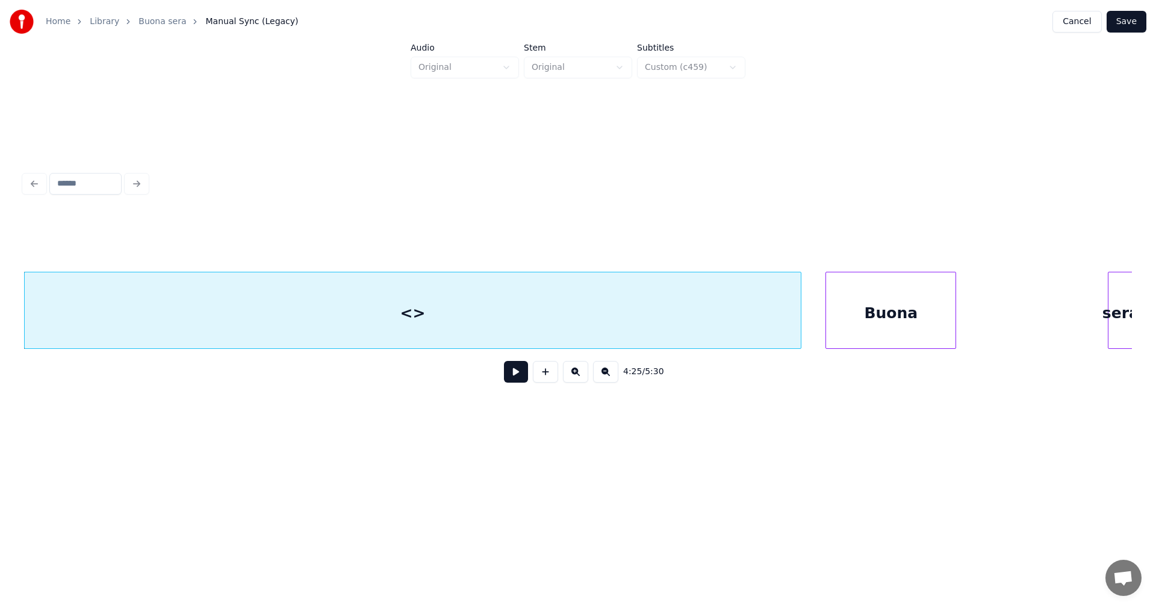
click at [755, 321] on div "<>" at bounding box center [413, 313] width 776 height 82
click at [525, 381] on button at bounding box center [516, 372] width 24 height 22
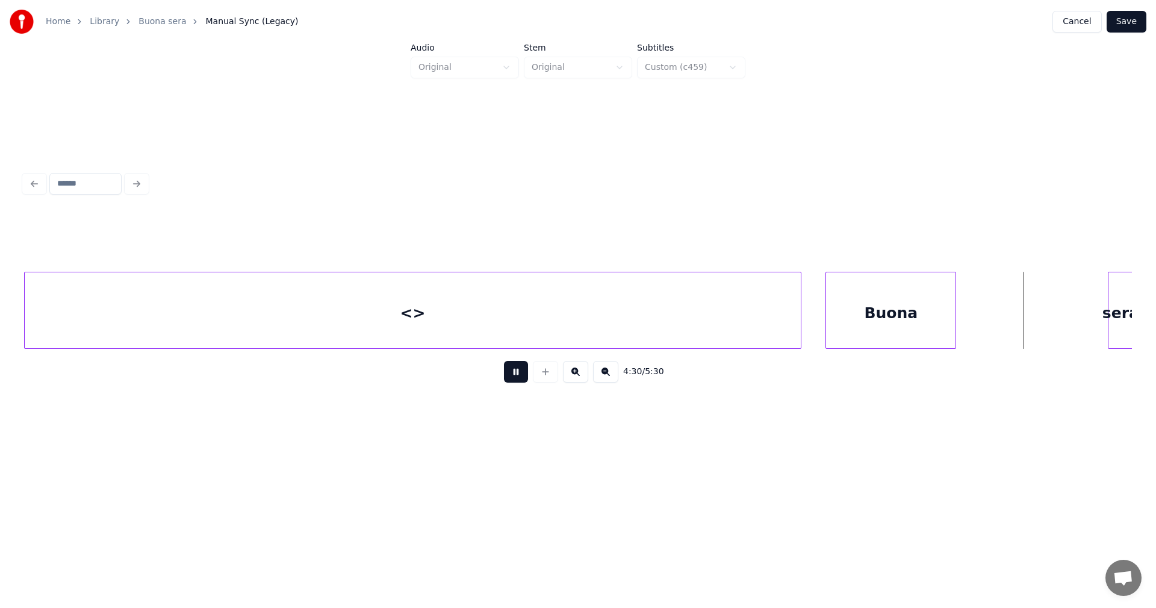
click at [522, 381] on button at bounding box center [516, 372] width 24 height 22
click at [904, 301] on div "Buona" at bounding box center [913, 313] width 129 height 82
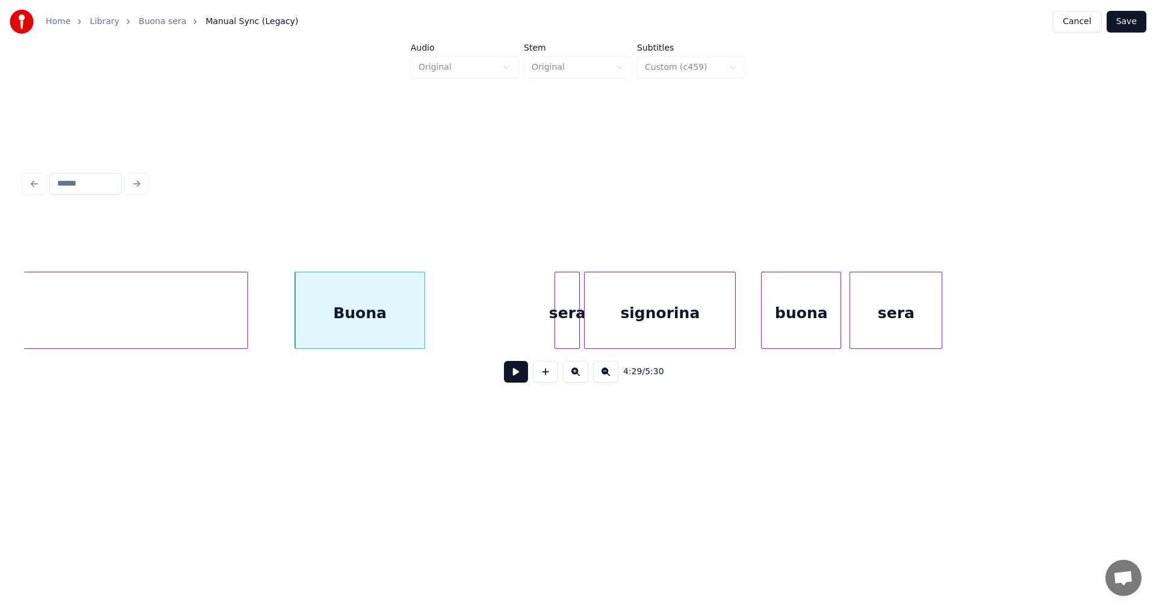
scroll to position [0, 56497]
click at [392, 338] on div "Buona" at bounding box center [358, 313] width 129 height 82
click at [507, 377] on button at bounding box center [516, 372] width 24 height 22
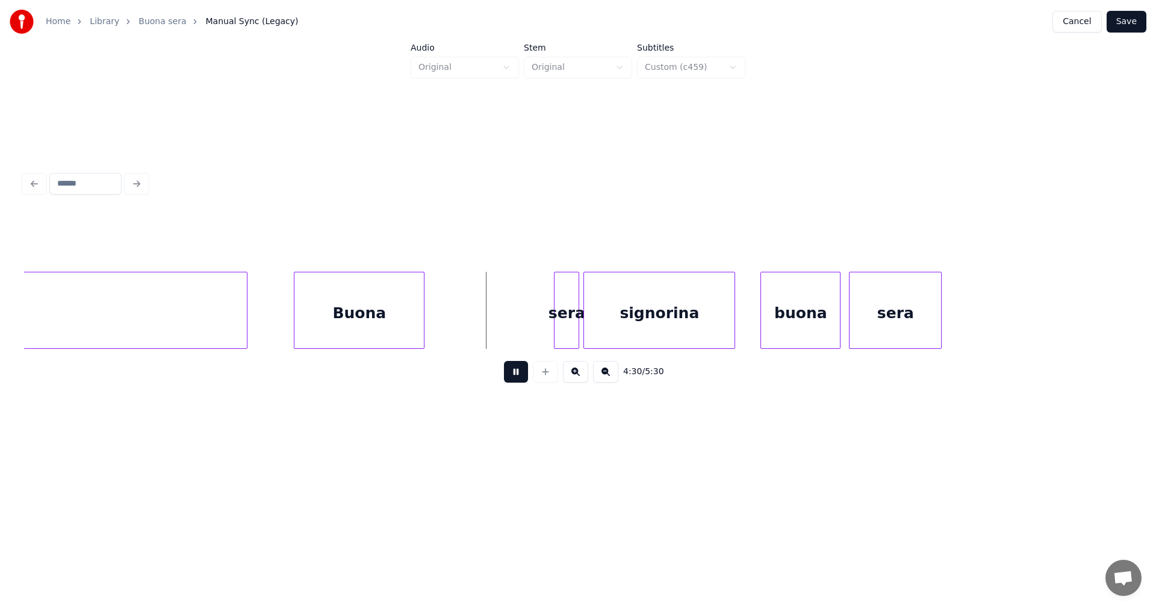
click at [509, 377] on button at bounding box center [516, 372] width 24 height 22
click at [435, 343] on div "sera" at bounding box center [439, 313] width 24 height 82
click at [417, 340] on div "Buona" at bounding box center [358, 313] width 129 height 82
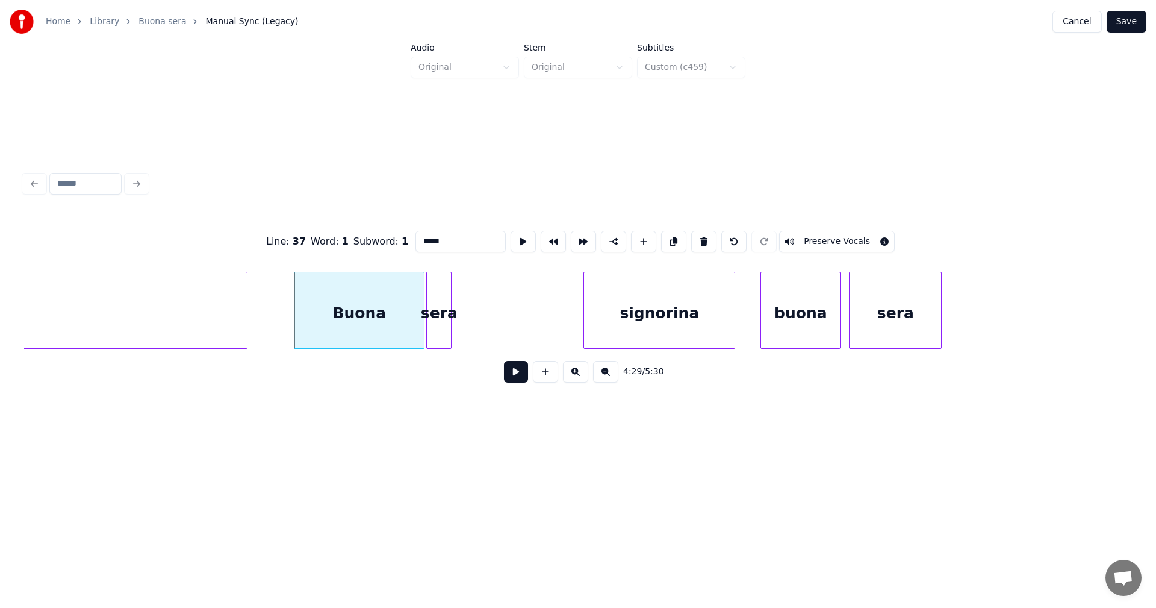
click at [450, 235] on input "*****" at bounding box center [461, 242] width 90 height 22
click at [697, 237] on button at bounding box center [703, 242] width 25 height 22
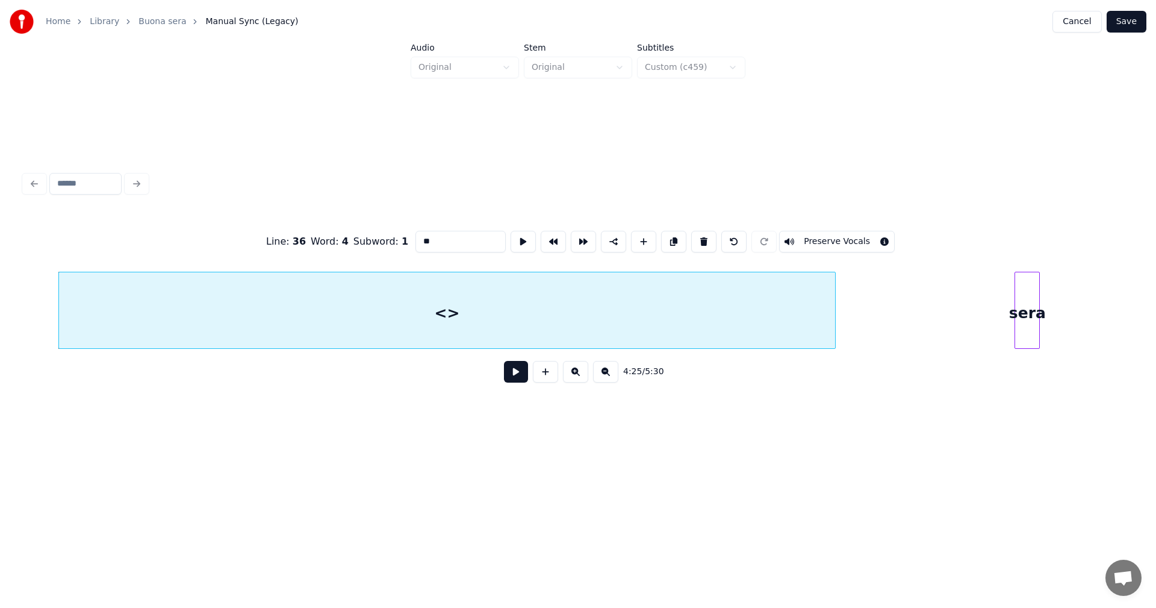
scroll to position [0, 56063]
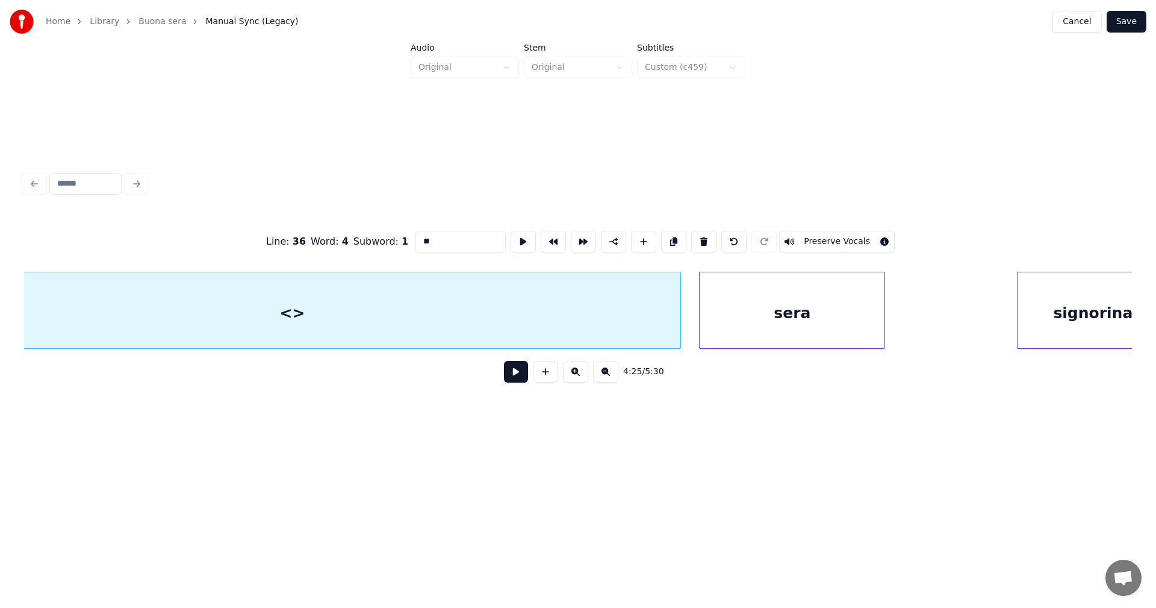
click at [700, 329] on div at bounding box center [702, 310] width 4 height 76
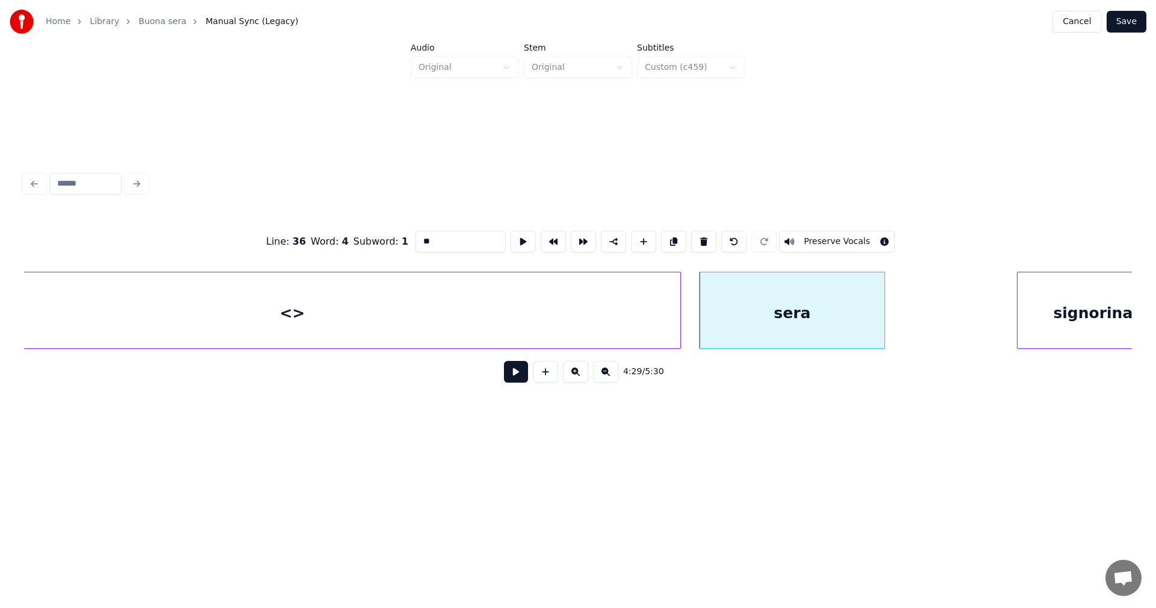
click at [750, 308] on div "sera" at bounding box center [792, 313] width 185 height 82
click at [754, 320] on div "sera" at bounding box center [786, 313] width 185 height 82
click at [417, 237] on input "****" at bounding box center [461, 242] width 90 height 22
click at [469, 311] on div "<>" at bounding box center [292, 313] width 776 height 82
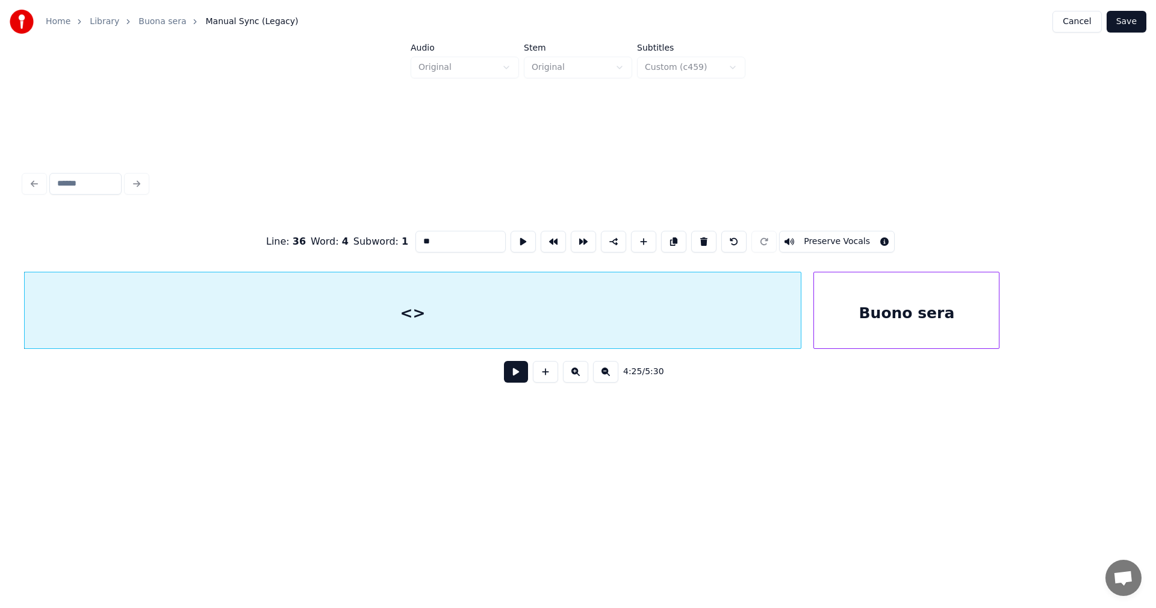
type input "**"
click at [514, 377] on button at bounding box center [516, 372] width 24 height 22
click at [509, 373] on button at bounding box center [516, 372] width 24 height 22
click at [509, 372] on button at bounding box center [516, 372] width 24 height 22
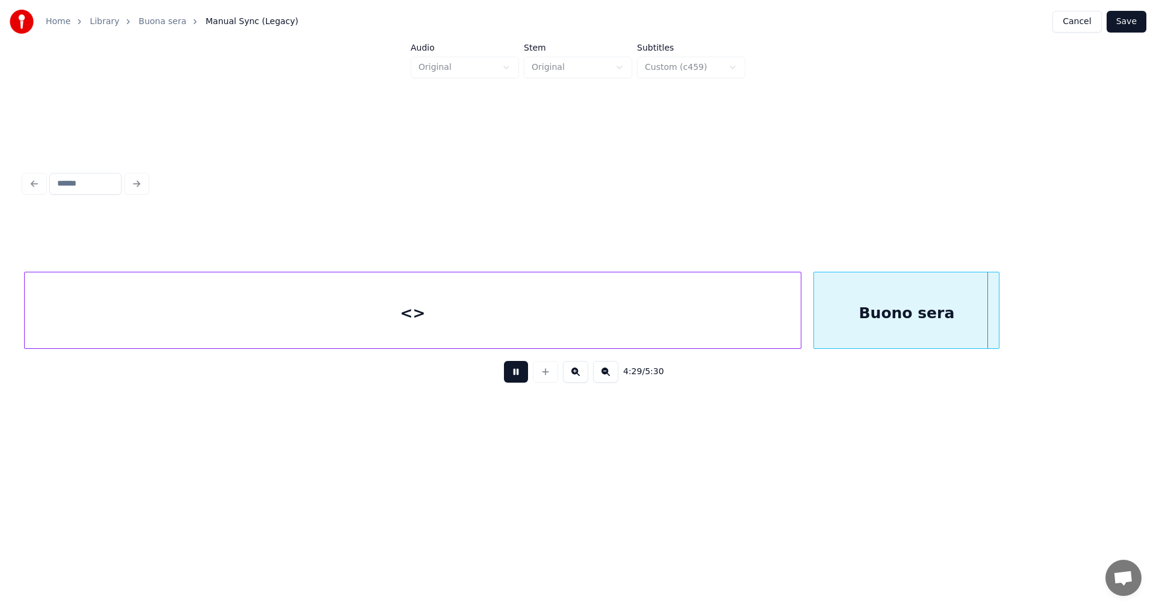
click at [509, 372] on button at bounding box center [516, 372] width 24 height 22
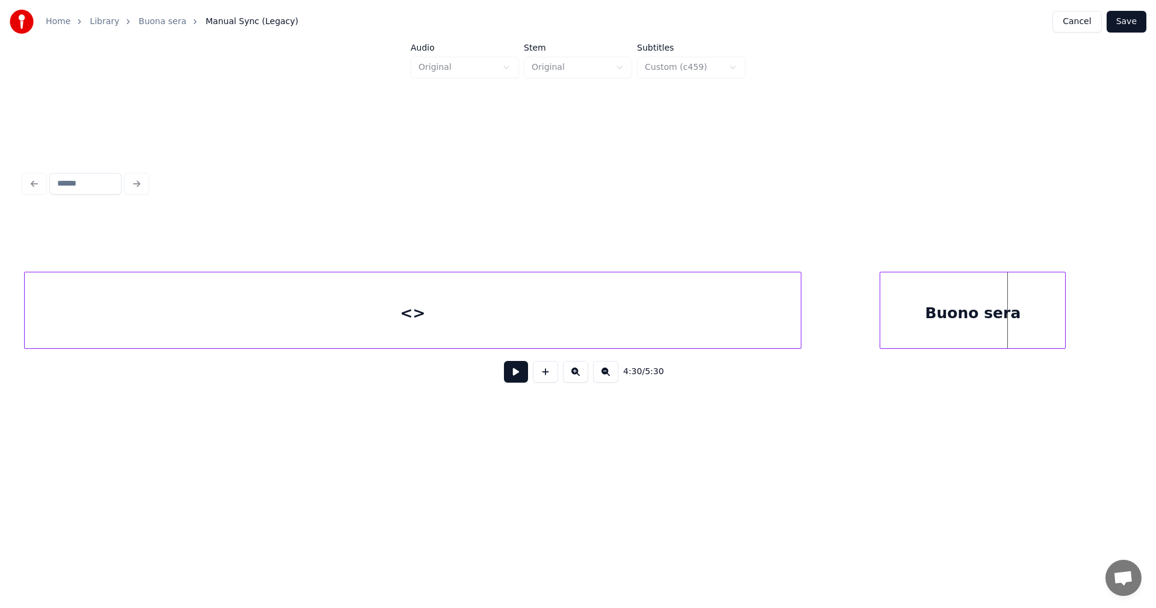
click at [951, 310] on div "Buono sera" at bounding box center [972, 313] width 185 height 82
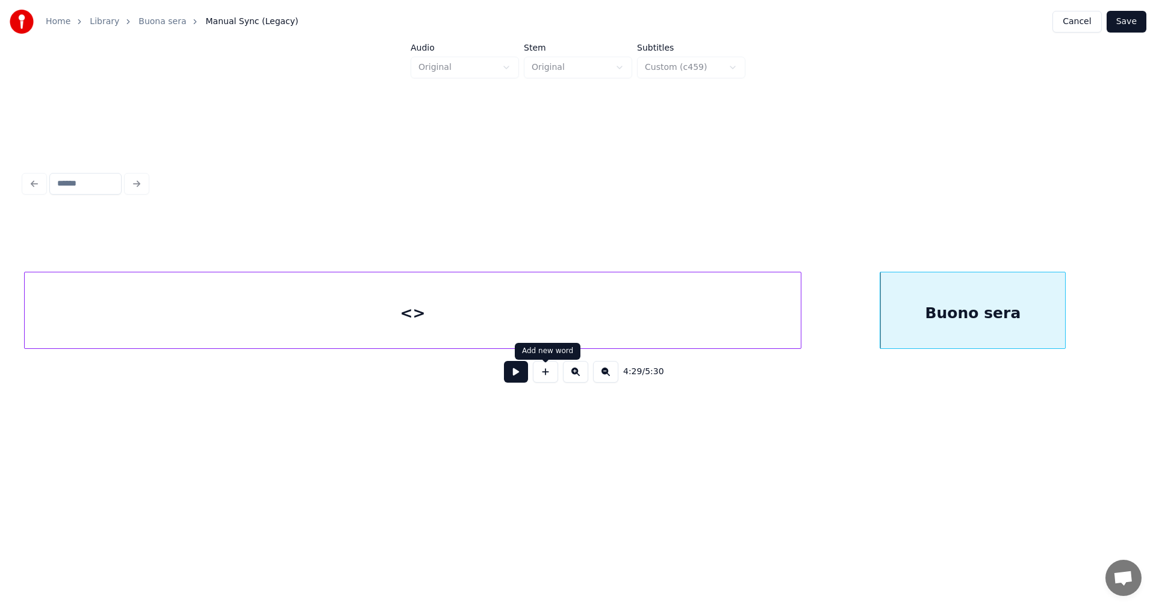
click at [525, 373] on button at bounding box center [516, 372] width 24 height 22
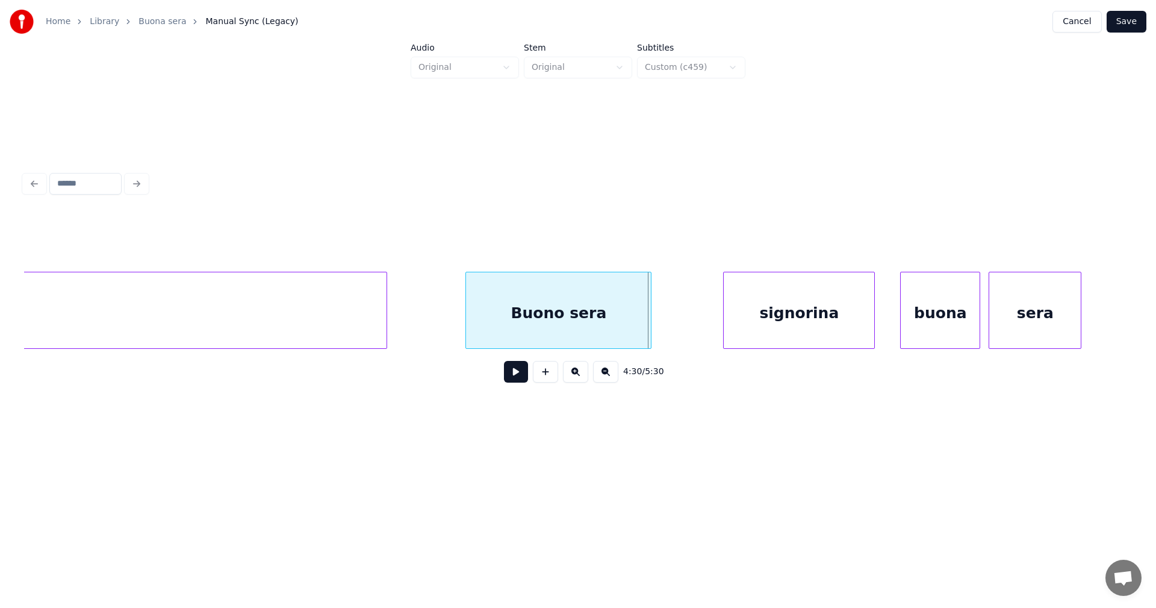
scroll to position [0, 56376]
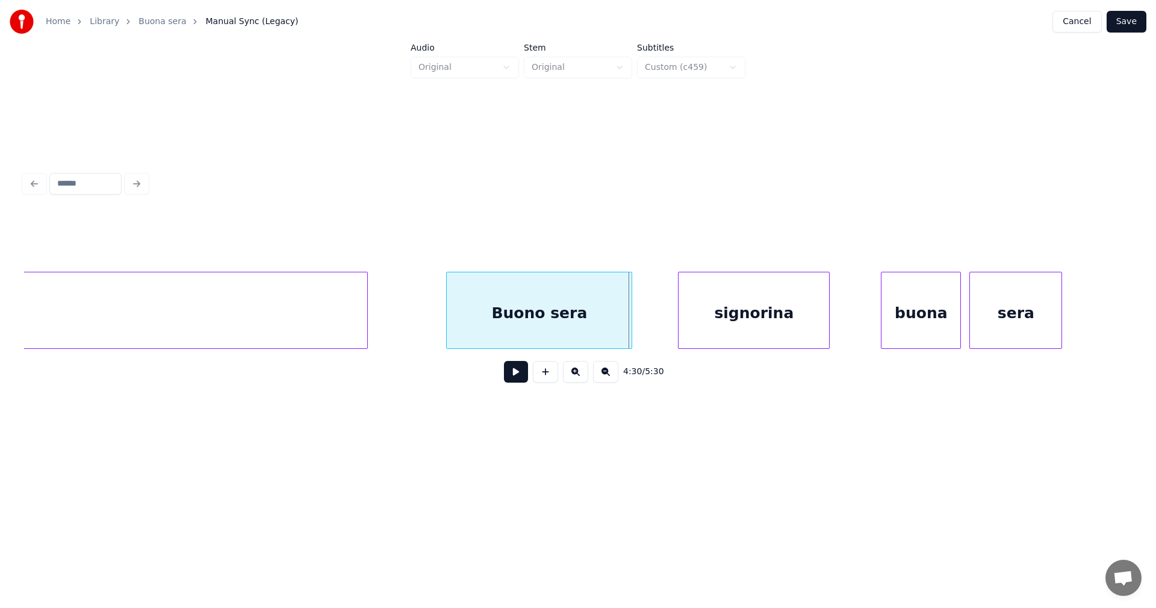
click at [769, 332] on div "signorina" at bounding box center [754, 313] width 151 height 82
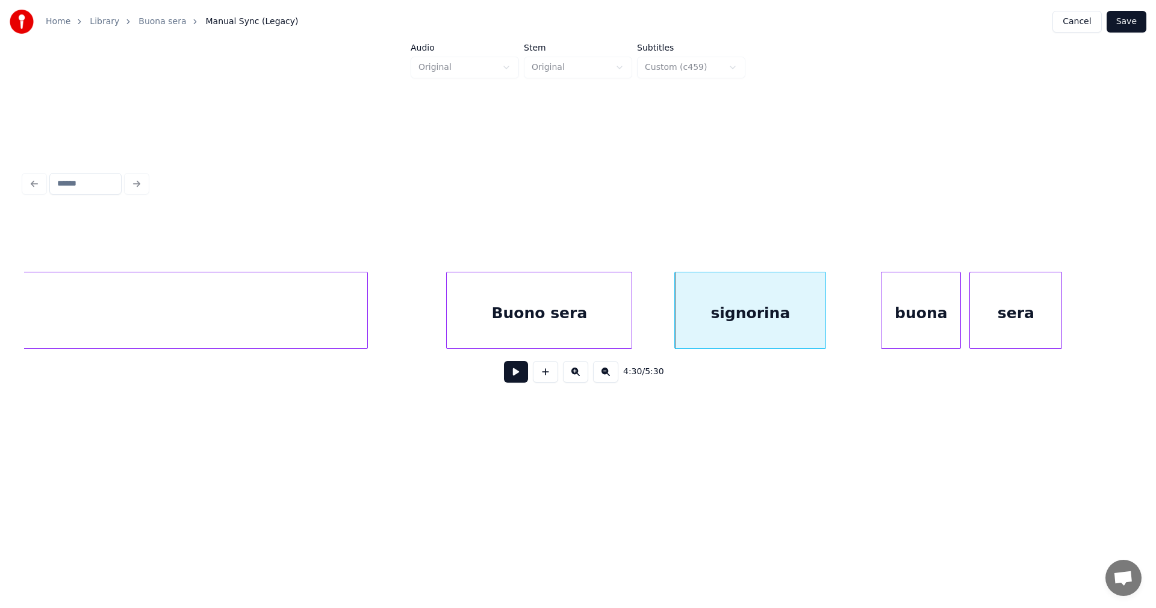
click at [522, 377] on button at bounding box center [516, 372] width 24 height 22
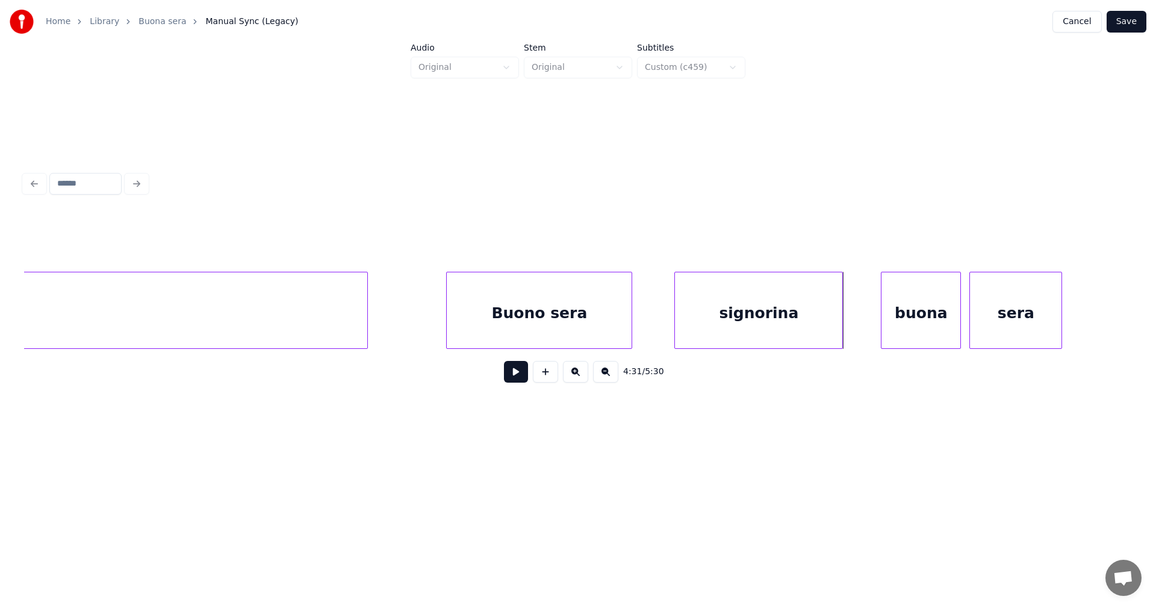
click at [839, 328] on div at bounding box center [841, 310] width 4 height 76
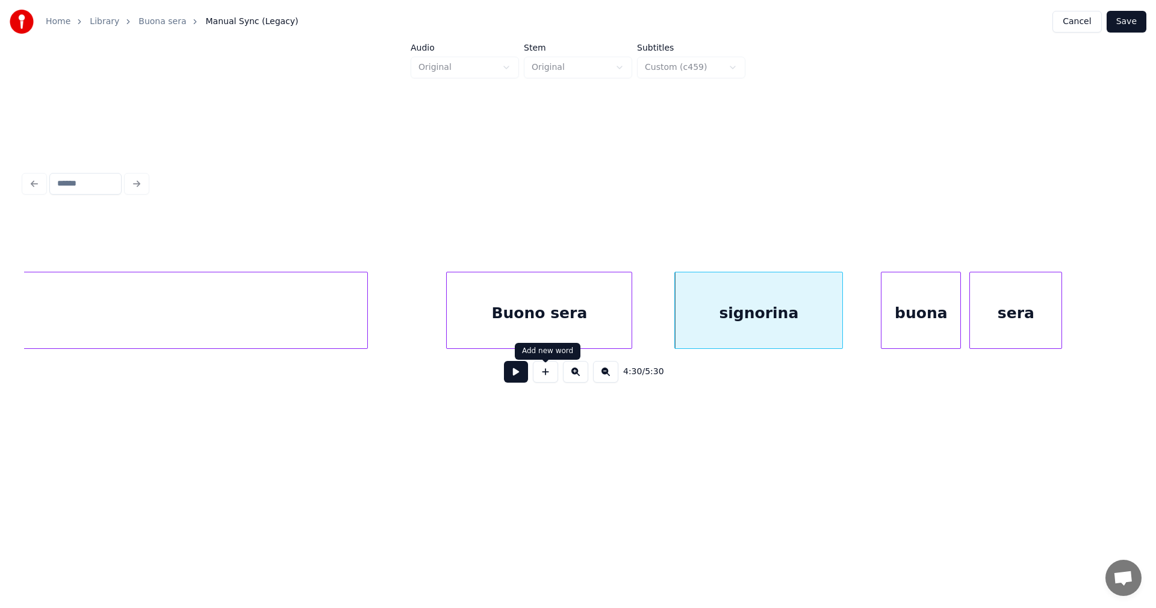
click at [519, 375] on button at bounding box center [516, 372] width 24 height 22
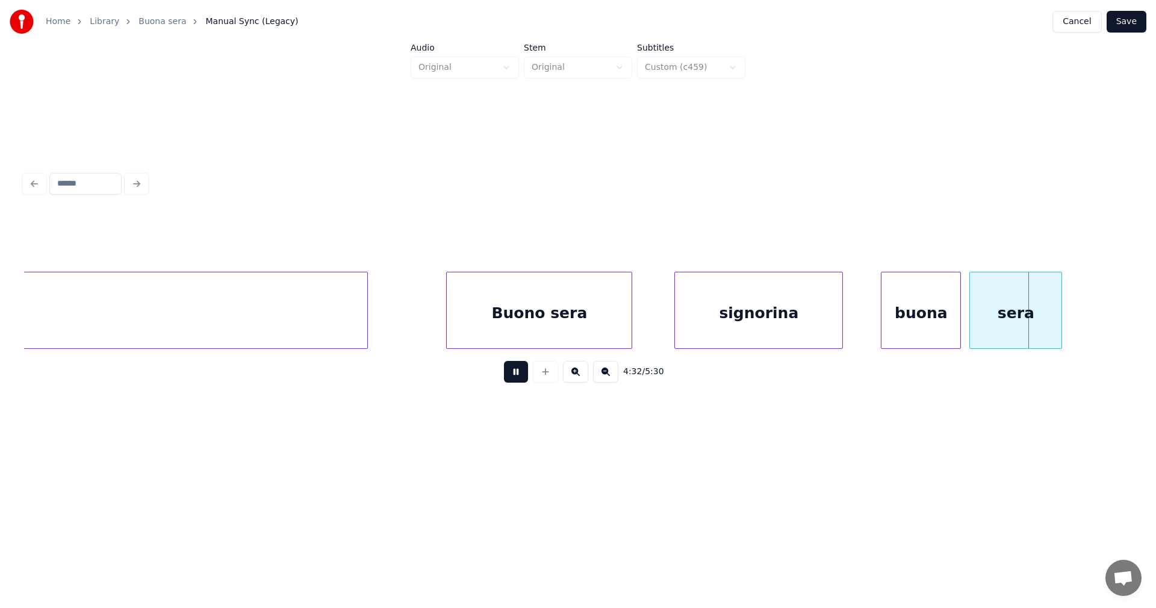
click at [519, 375] on button at bounding box center [516, 372] width 24 height 22
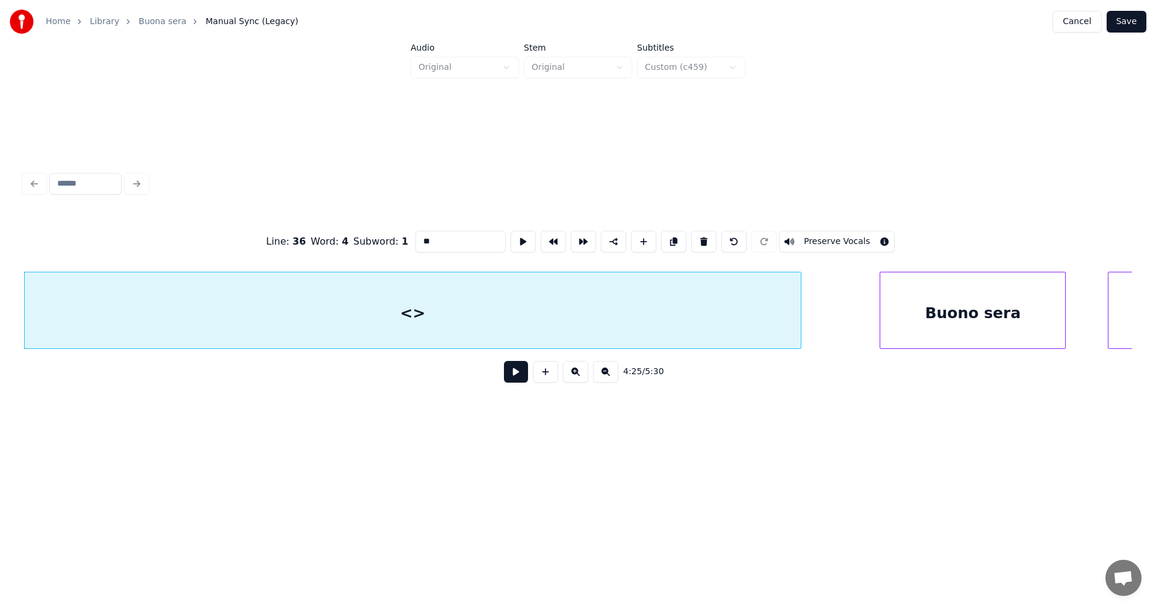
drag, startPoint x: 440, startPoint y: 231, endPoint x: 418, endPoint y: 239, distance: 23.1
click at [418, 239] on input "**" at bounding box center [461, 242] width 90 height 22
click at [812, 237] on button "Preserve Vocals" at bounding box center [837, 242] width 116 height 22
click at [830, 316] on div at bounding box center [830, 310] width 4 height 76
click at [727, 322] on div at bounding box center [428, 313] width 807 height 82
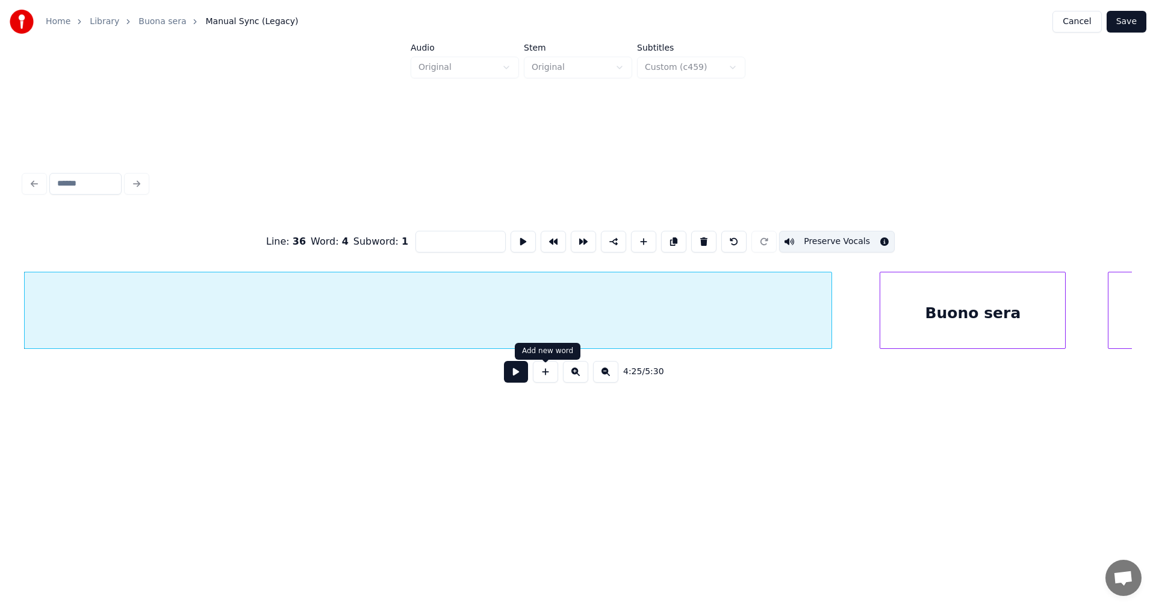
click at [523, 375] on button at bounding box center [516, 372] width 24 height 22
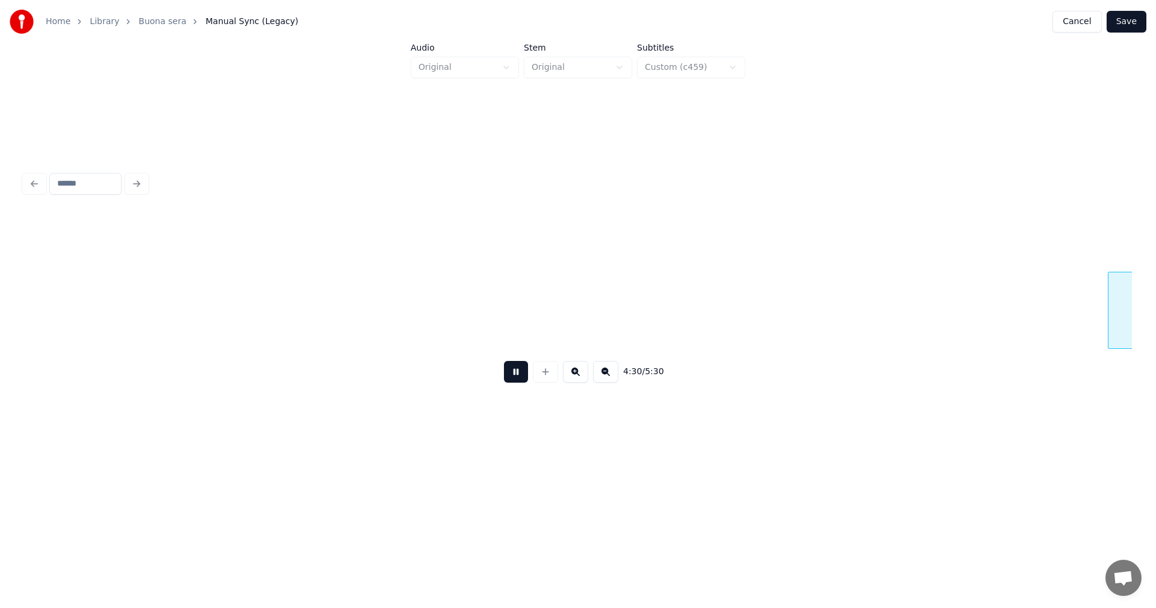
scroll to position [0, 57051]
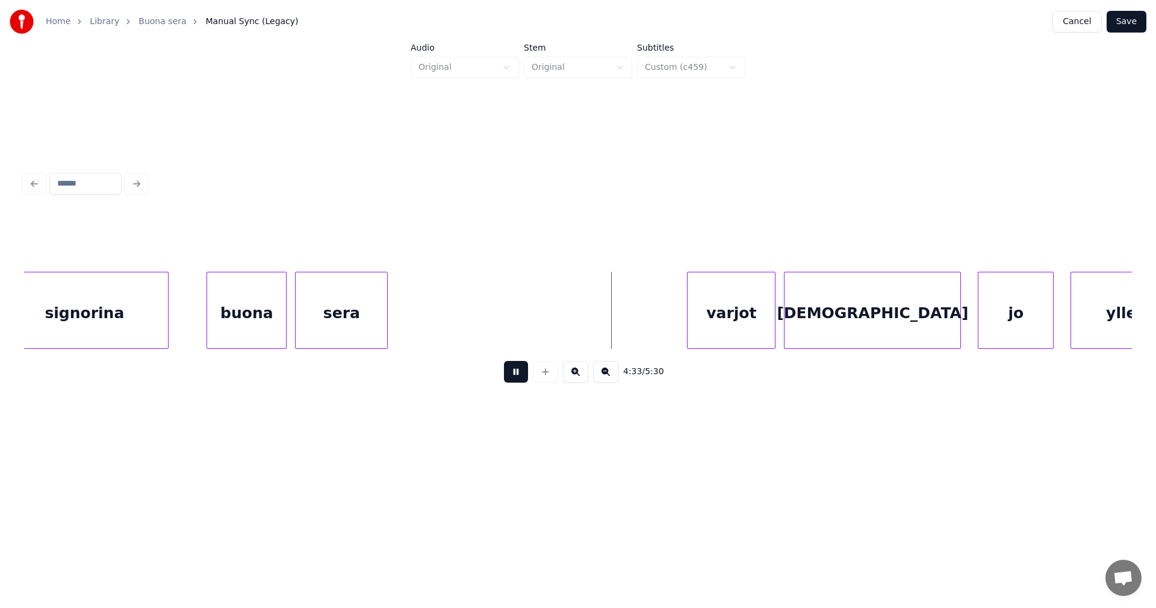
click at [524, 375] on button at bounding box center [516, 372] width 24 height 22
click at [712, 330] on div "varjot" at bounding box center [719, 313] width 87 height 82
click at [803, 334] on div "[DEMOGRAPHIC_DATA]" at bounding box center [870, 313] width 176 height 82
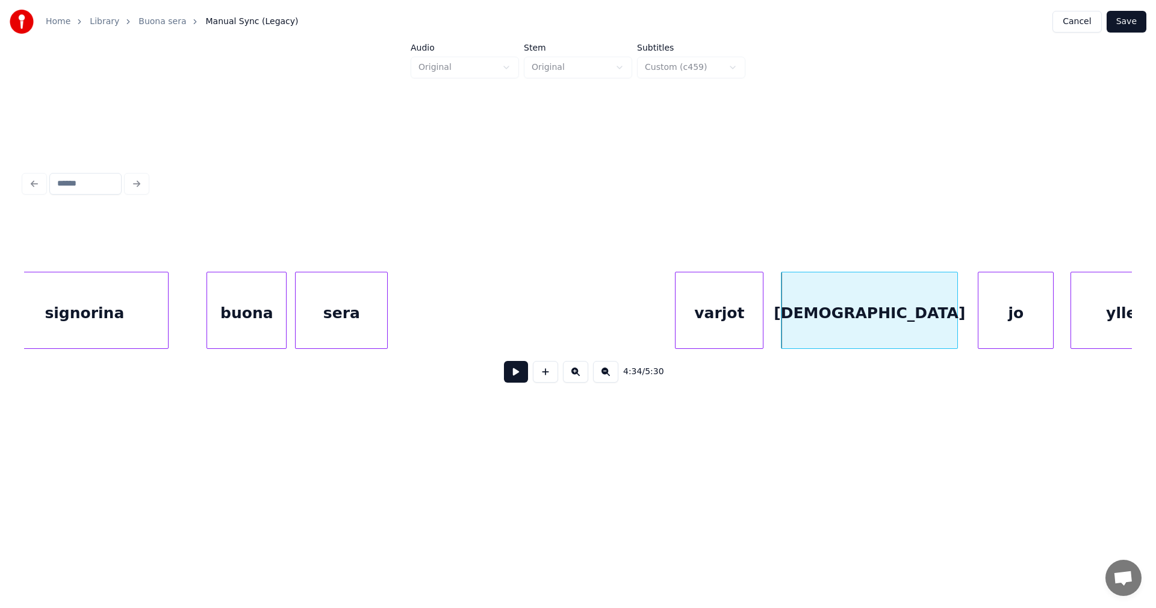
click at [522, 376] on button at bounding box center [516, 372] width 24 height 22
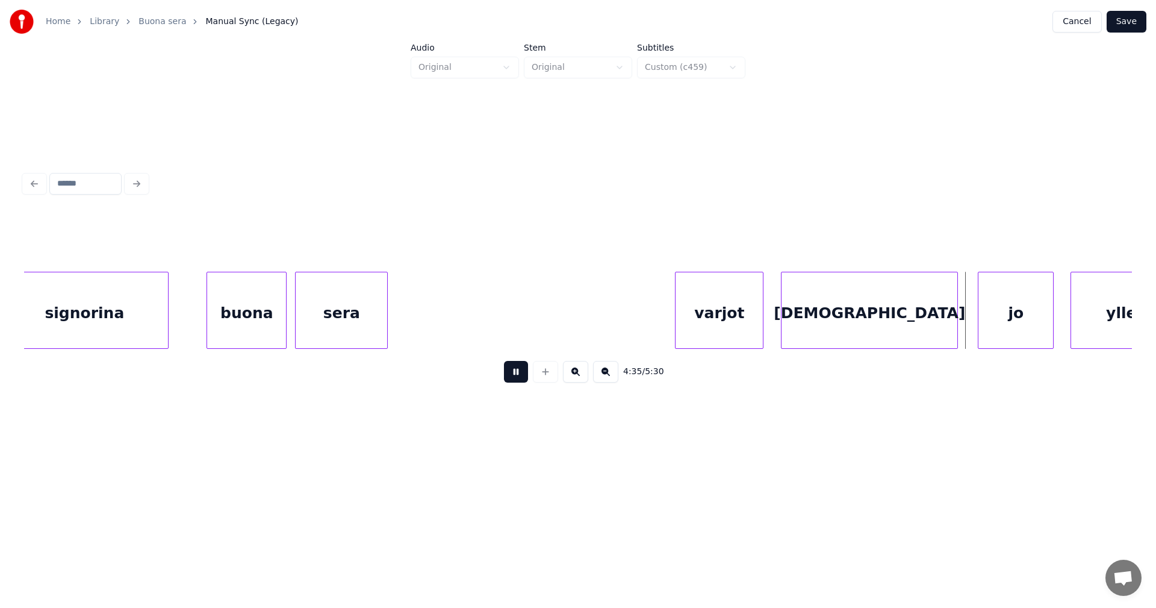
click at [522, 376] on button at bounding box center [516, 372] width 24 height 22
click at [1006, 322] on div "jo" at bounding box center [1010, 313] width 75 height 82
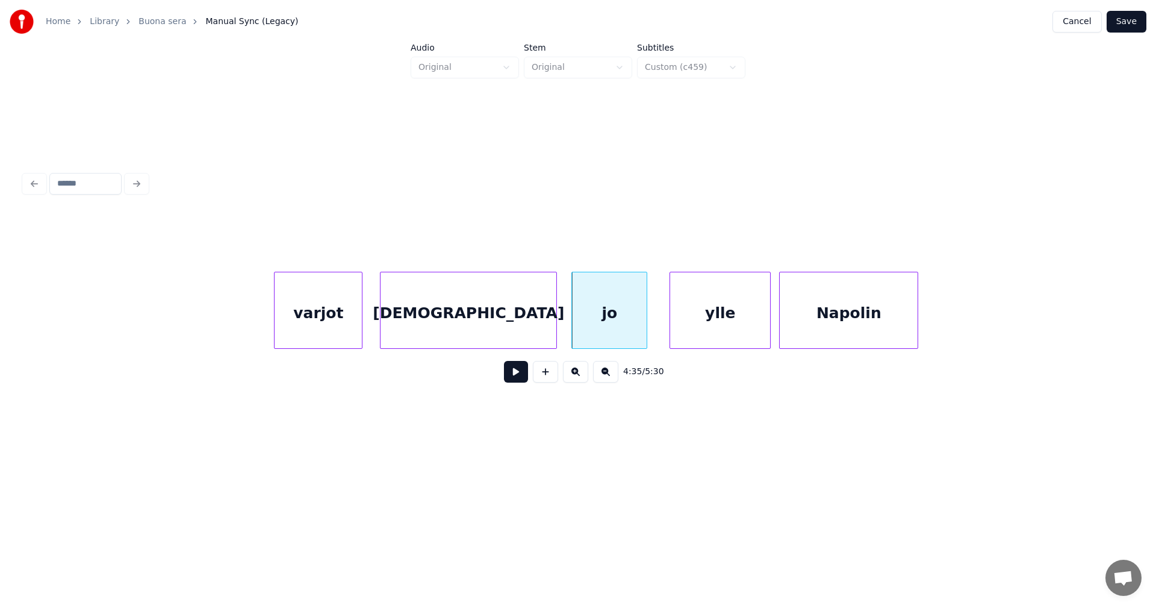
scroll to position [0, 57460]
click at [727, 320] on div "ylle" at bounding box center [701, 313] width 100 height 82
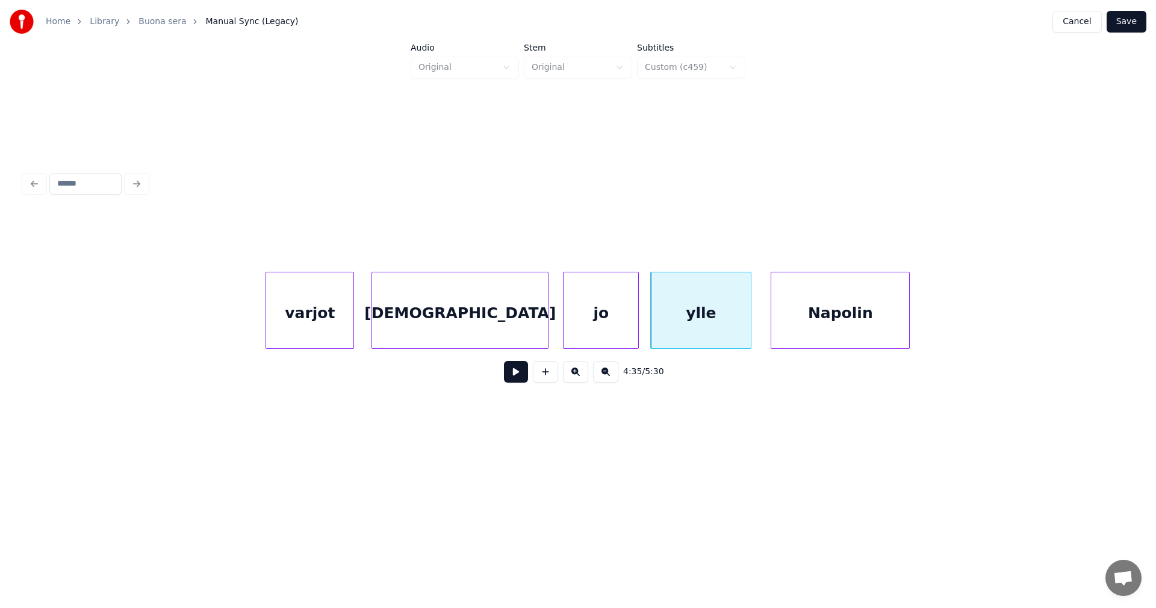
click at [519, 382] on button at bounding box center [516, 372] width 24 height 22
click at [523, 378] on button at bounding box center [516, 372] width 24 height 22
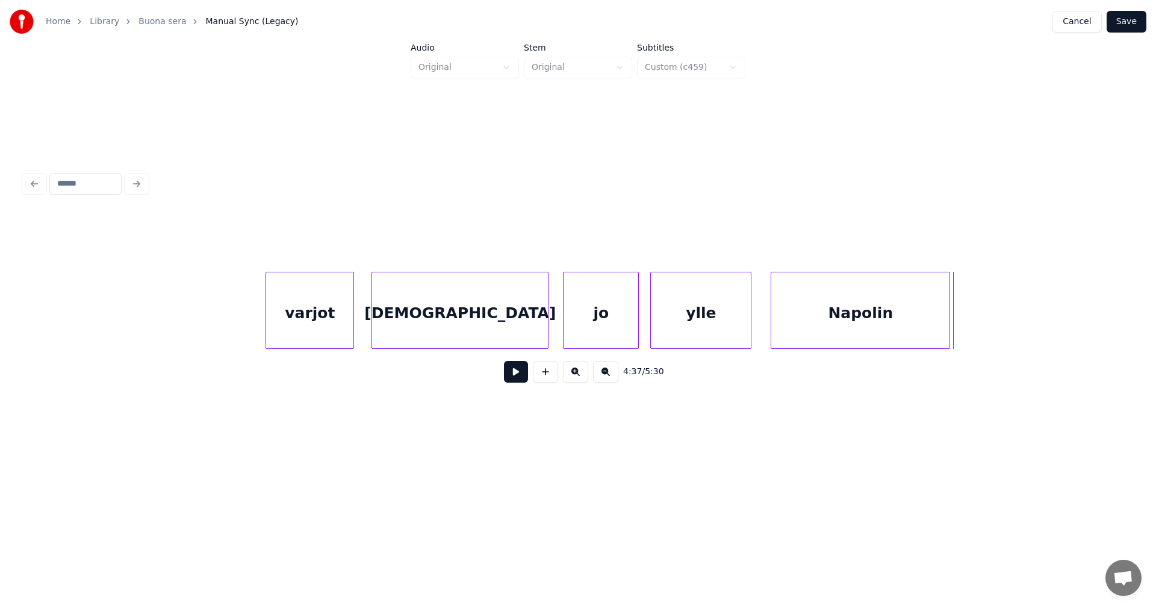
click at [950, 331] on div at bounding box center [948, 310] width 4 height 76
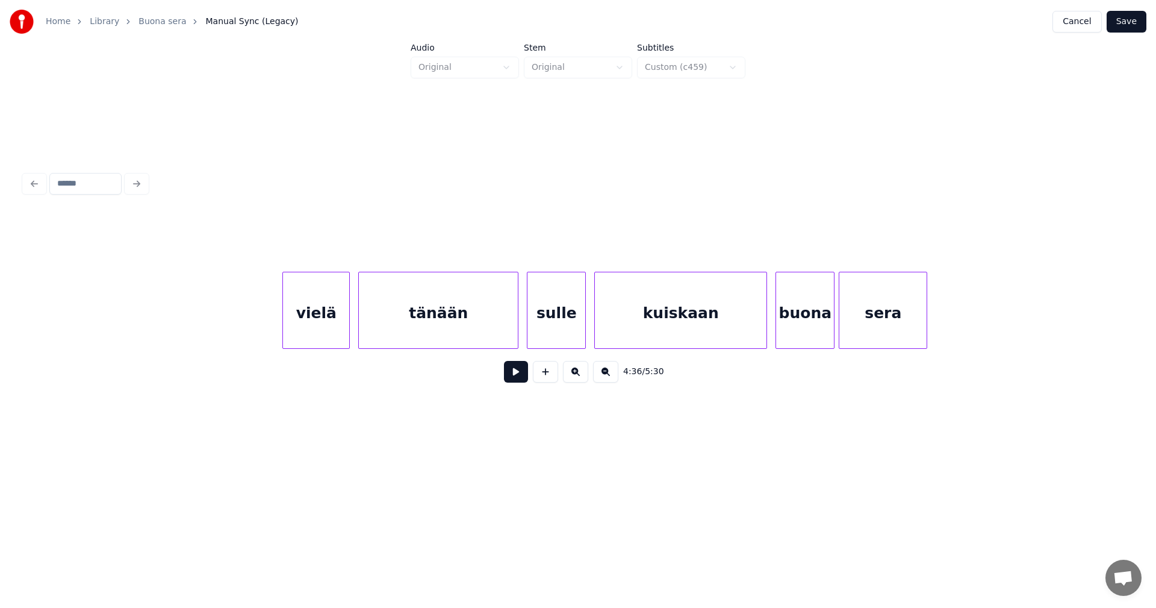
scroll to position [0, 58472]
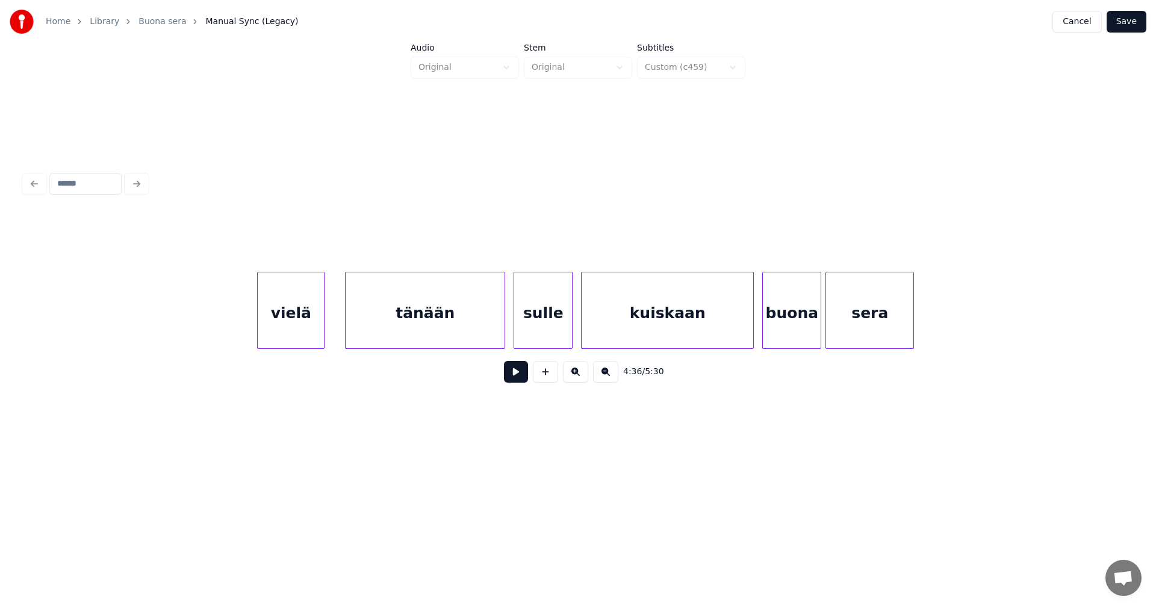
click at [305, 316] on div "vielä" at bounding box center [291, 313] width 66 height 82
click at [308, 320] on div "vielä" at bounding box center [297, 313] width 66 height 82
click at [520, 379] on button at bounding box center [516, 372] width 24 height 22
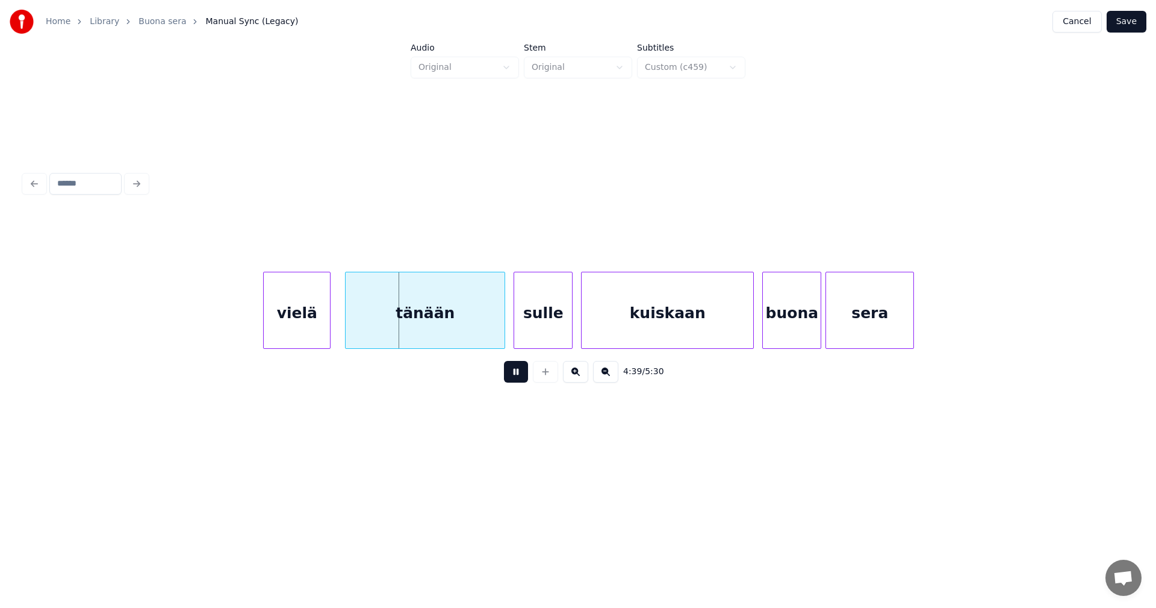
drag, startPoint x: 520, startPoint y: 379, endPoint x: 463, endPoint y: 343, distance: 66.8
click at [519, 379] on button at bounding box center [516, 372] width 24 height 22
click at [451, 317] on div "tänään" at bounding box center [421, 313] width 159 height 82
click at [513, 376] on button at bounding box center [516, 372] width 24 height 22
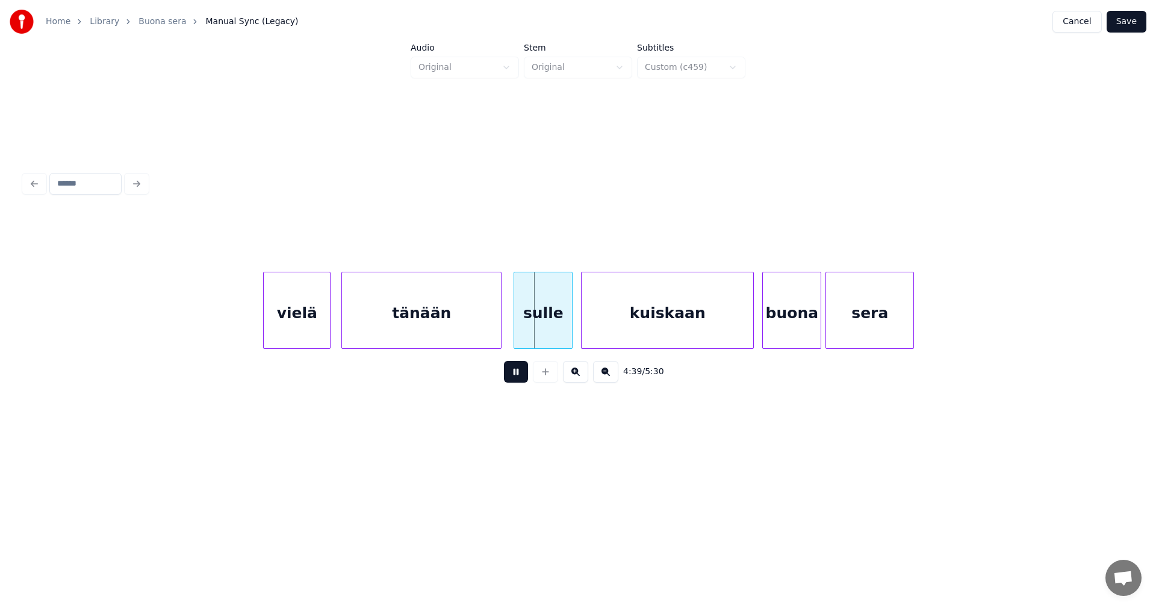
click at [516, 378] on button at bounding box center [516, 372] width 24 height 22
click at [517, 381] on button at bounding box center [516, 372] width 24 height 22
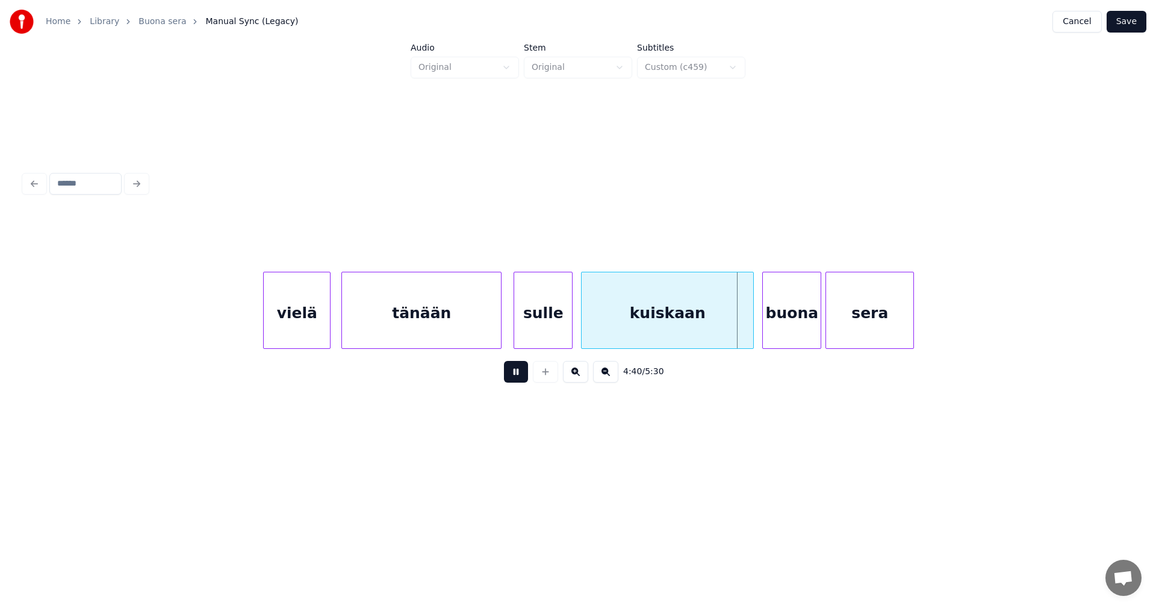
click at [519, 377] on button at bounding box center [516, 372] width 24 height 22
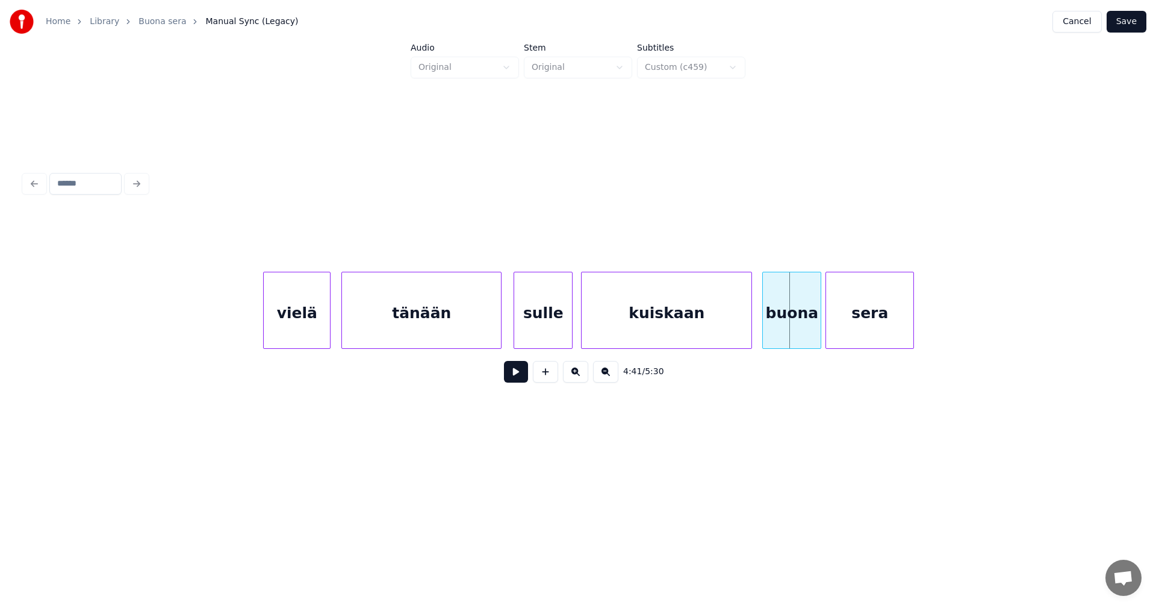
click at [750, 328] on div at bounding box center [750, 310] width 4 height 76
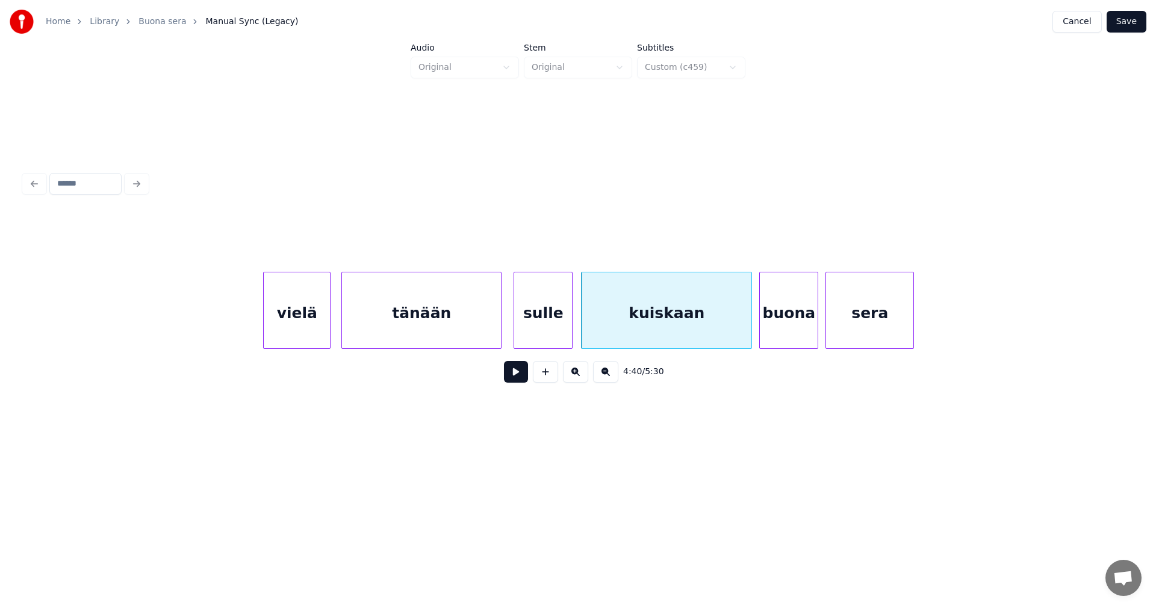
click at [776, 326] on div "buona" at bounding box center [789, 313] width 58 height 82
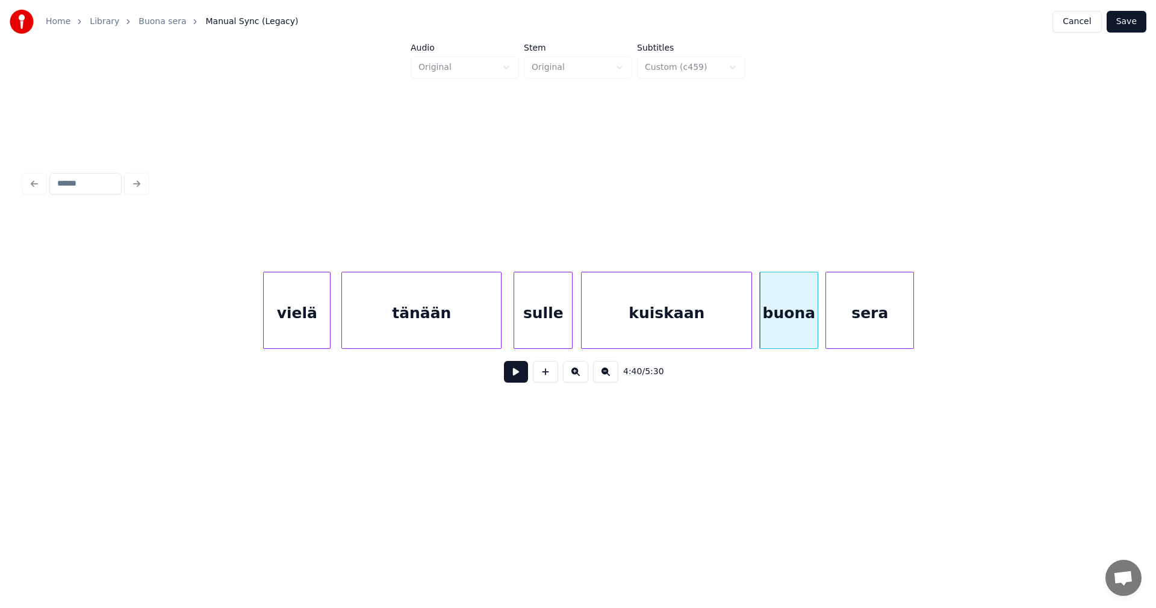
click at [519, 378] on button at bounding box center [516, 372] width 24 height 22
click at [930, 326] on div at bounding box center [931, 310] width 4 height 76
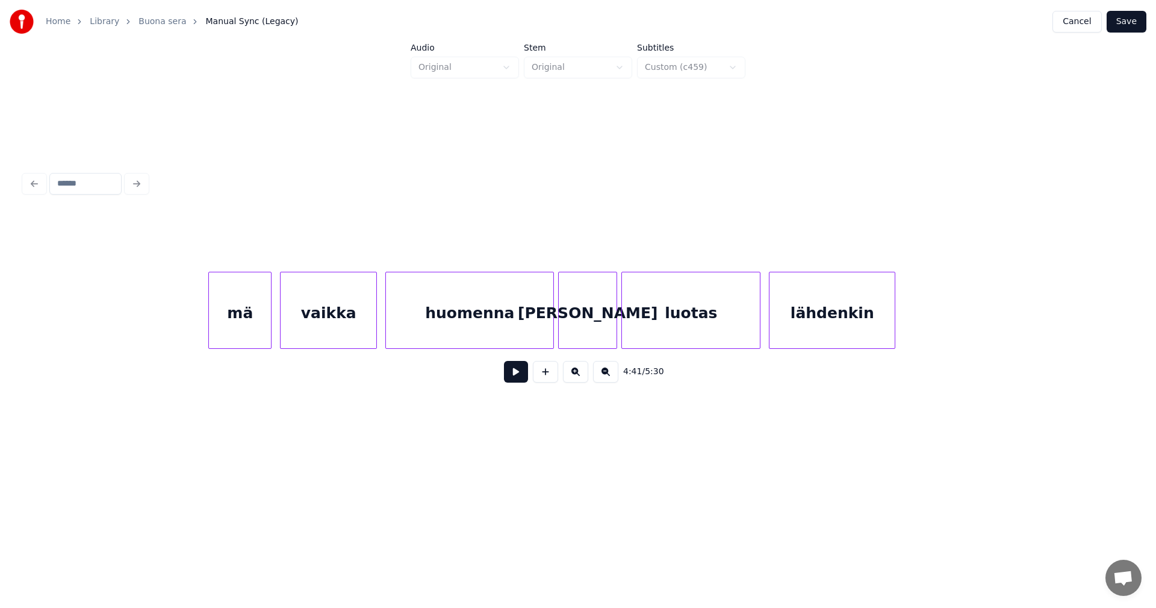
scroll to position [0, 59411]
click at [230, 315] on div "mä" at bounding box center [232, 313] width 62 height 82
click at [341, 327] on div "vaikka" at bounding box center [321, 313] width 96 height 82
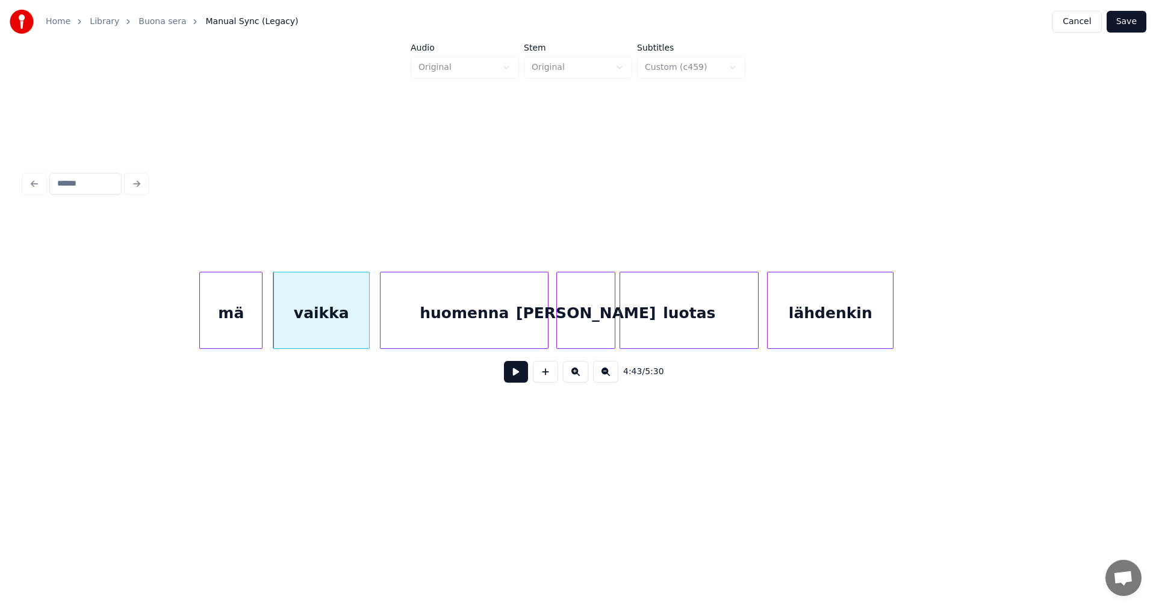
click at [440, 328] on div "huomenna" at bounding box center [464, 313] width 167 height 82
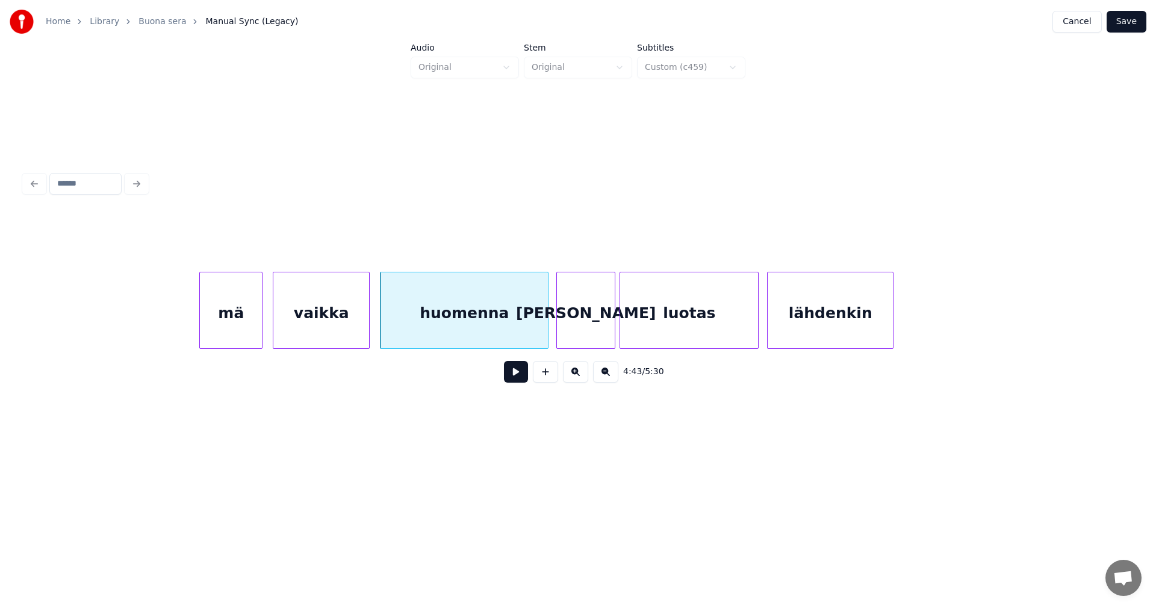
click at [357, 328] on div "vaikka" at bounding box center [321, 313] width 96 height 82
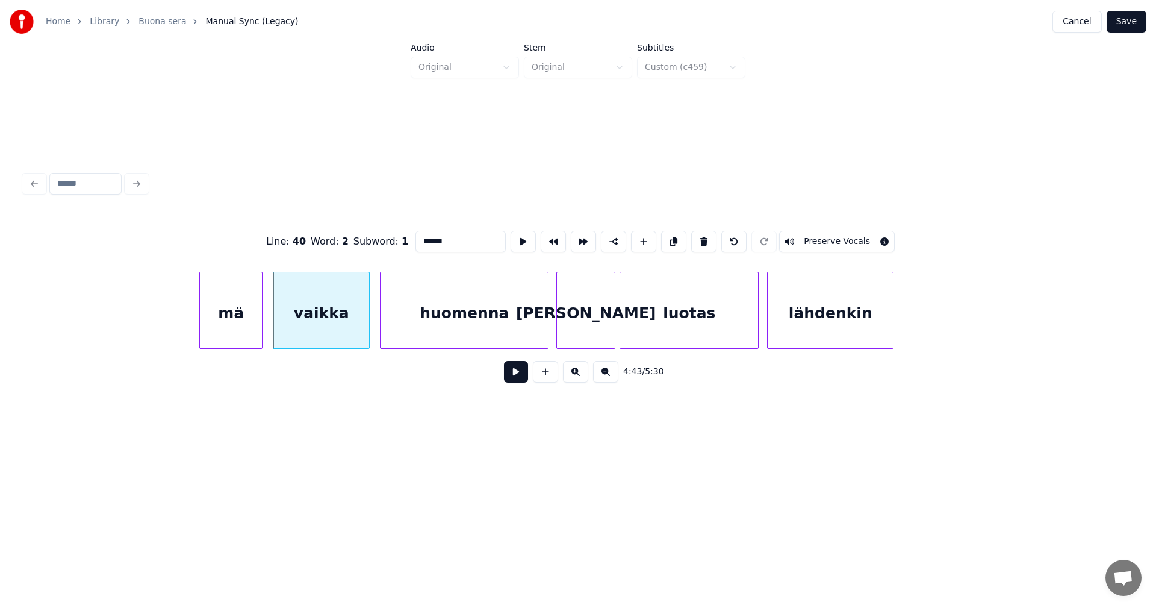
click at [517, 379] on button at bounding box center [516, 372] width 24 height 22
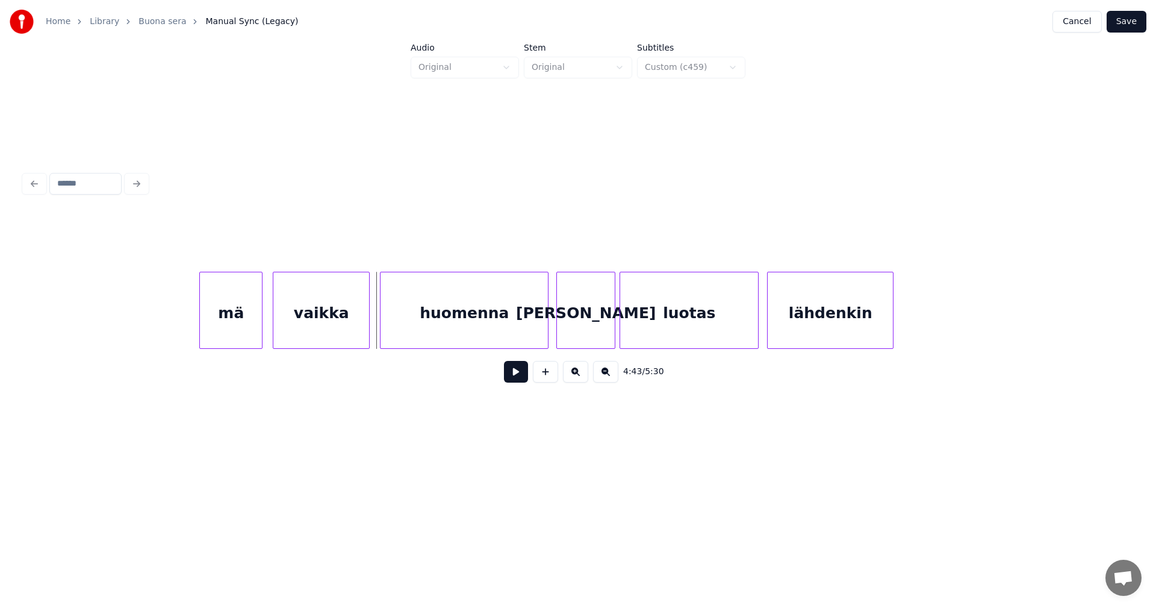
click at [517, 379] on button at bounding box center [516, 372] width 24 height 22
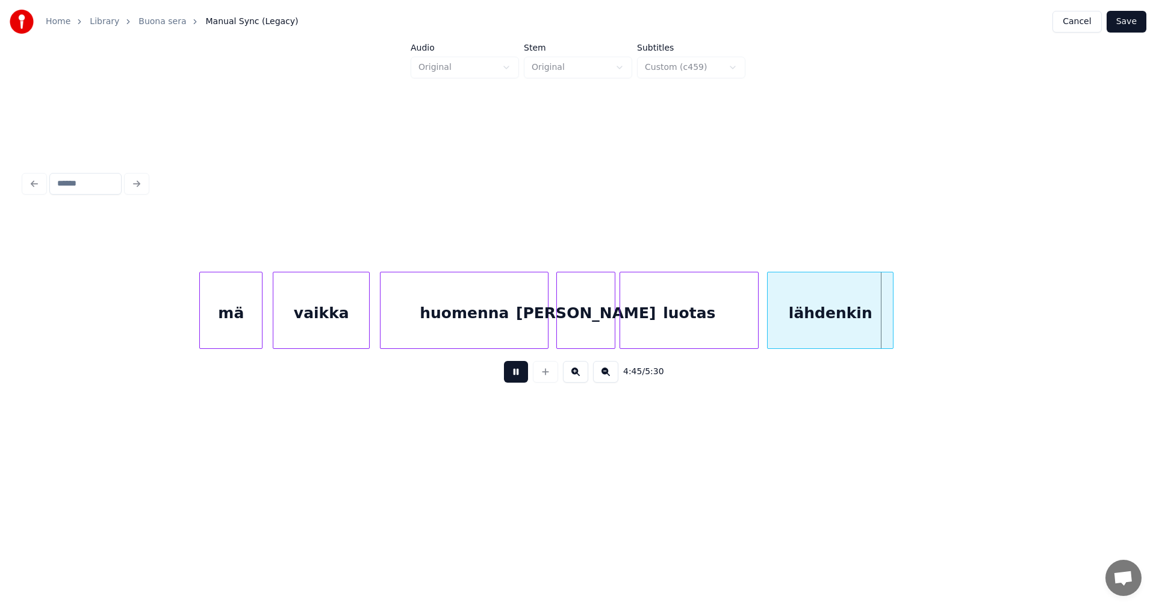
click at [517, 379] on button at bounding box center [516, 372] width 24 height 22
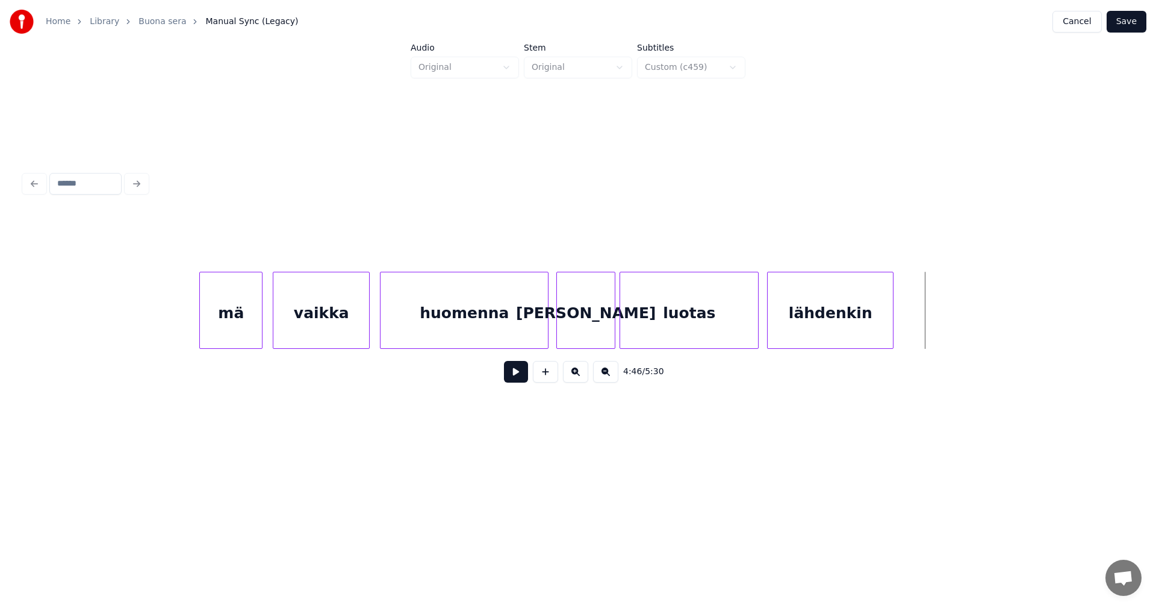
click at [843, 324] on div "lähdenkin" at bounding box center [830, 313] width 125 height 82
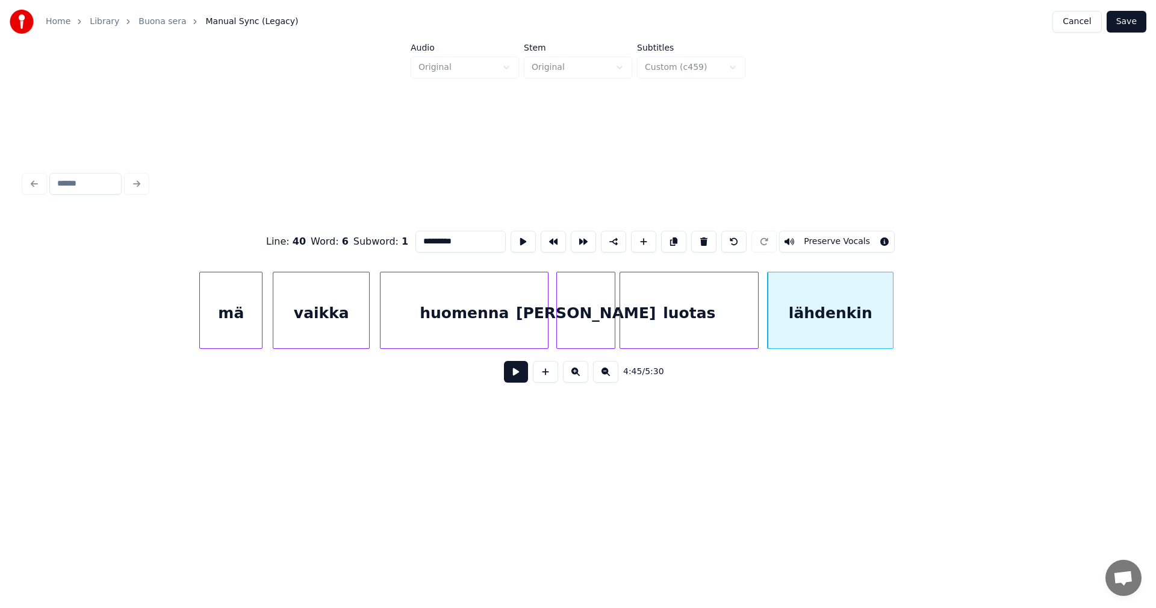
drag, startPoint x: 461, startPoint y: 234, endPoint x: 443, endPoint y: 238, distance: 19.0
click at [443, 238] on input "*********" at bounding box center [461, 242] width 90 height 22
click at [677, 326] on div "luotas" at bounding box center [689, 313] width 138 height 82
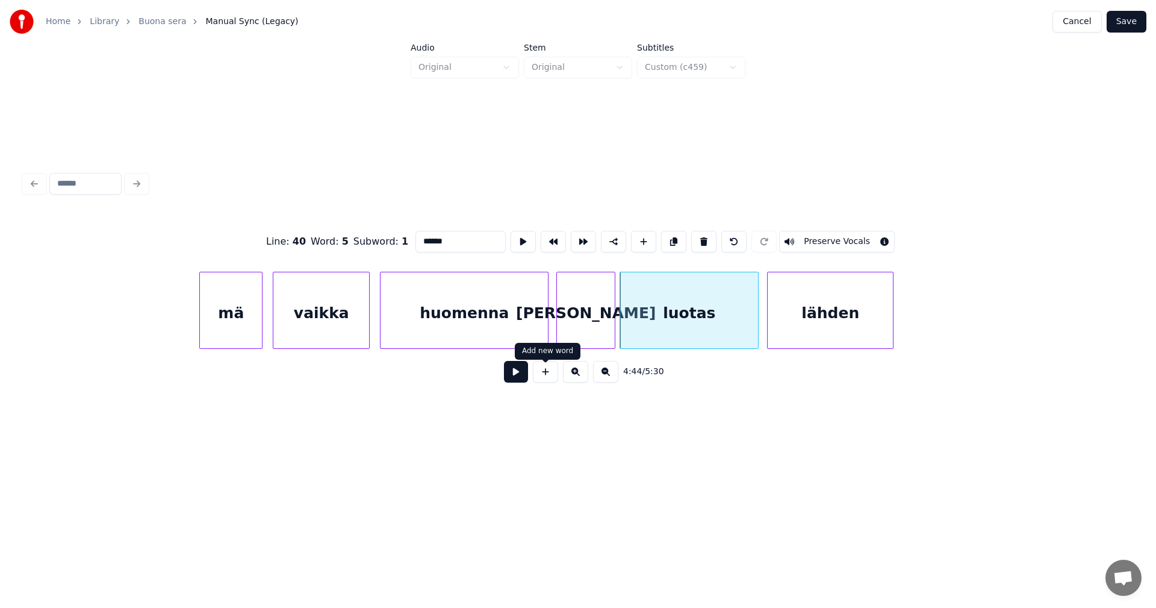
type input "******"
click at [519, 378] on button at bounding box center [516, 372] width 24 height 22
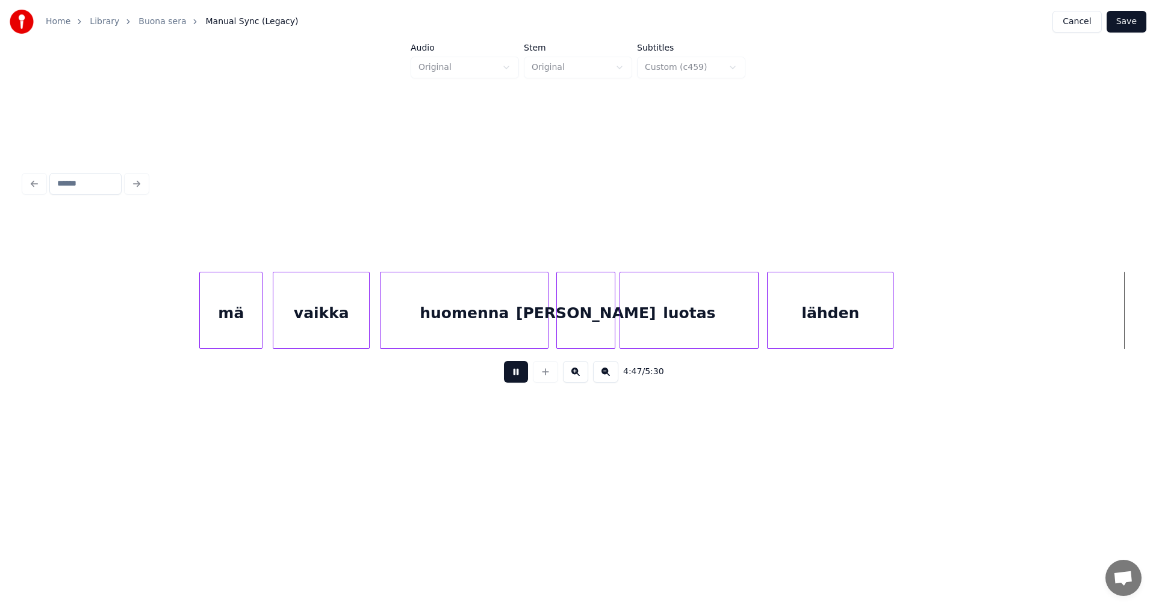
scroll to position [0, 60522]
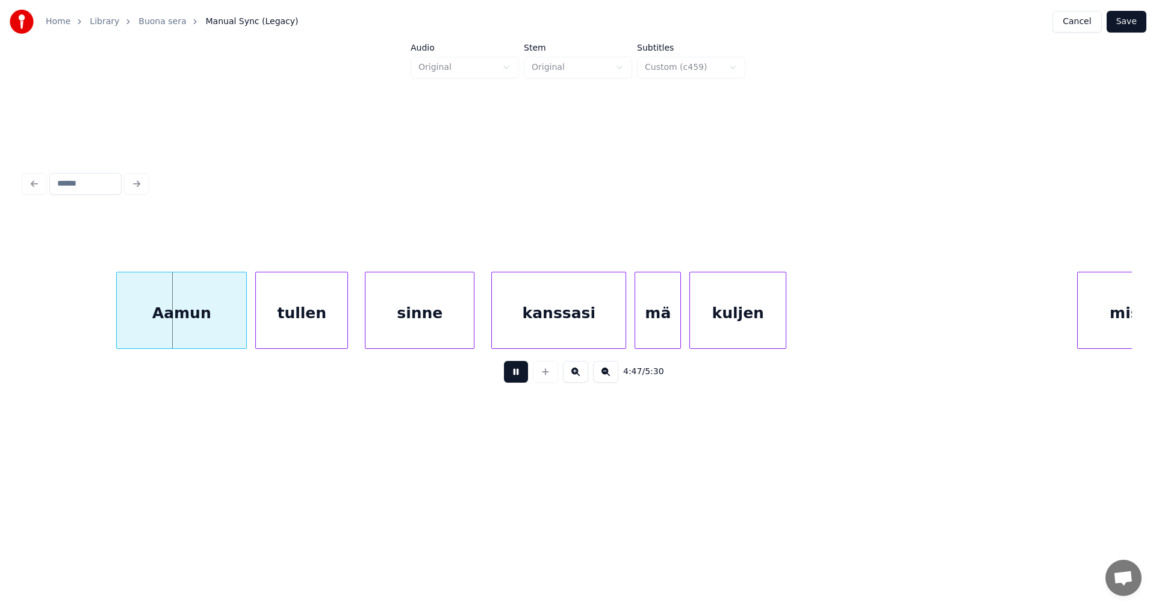
drag, startPoint x: 519, startPoint y: 378, endPoint x: 506, endPoint y: 376, distance: 13.4
click at [517, 377] on button at bounding box center [516, 372] width 24 height 22
click at [203, 319] on div "Aamun" at bounding box center [170, 313] width 129 height 82
click at [521, 379] on button at bounding box center [516, 372] width 24 height 22
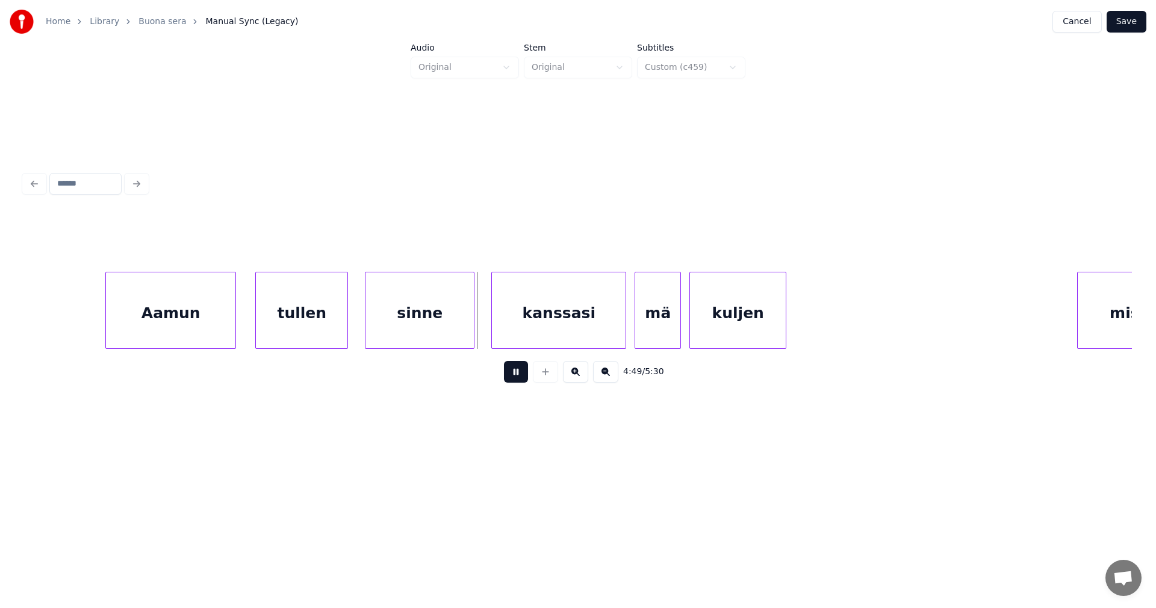
drag, startPoint x: 517, startPoint y: 376, endPoint x: 527, endPoint y: 361, distance: 18.4
click at [522, 368] on button at bounding box center [516, 372] width 24 height 22
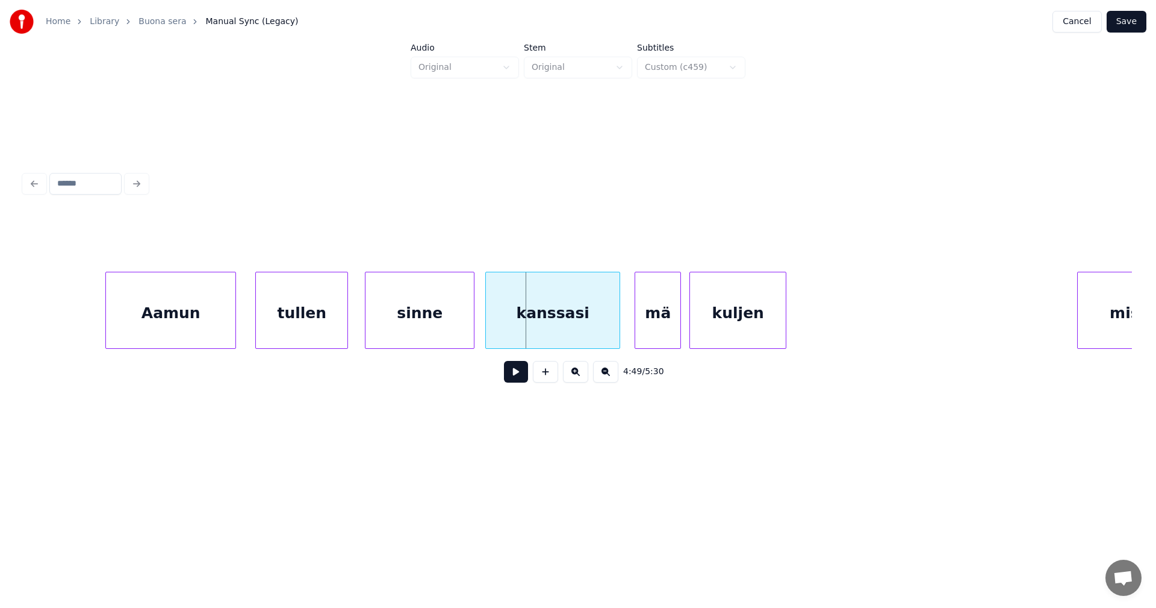
click at [557, 314] on div "kanssasi" at bounding box center [553, 313] width 134 height 82
click at [511, 382] on button at bounding box center [516, 372] width 24 height 22
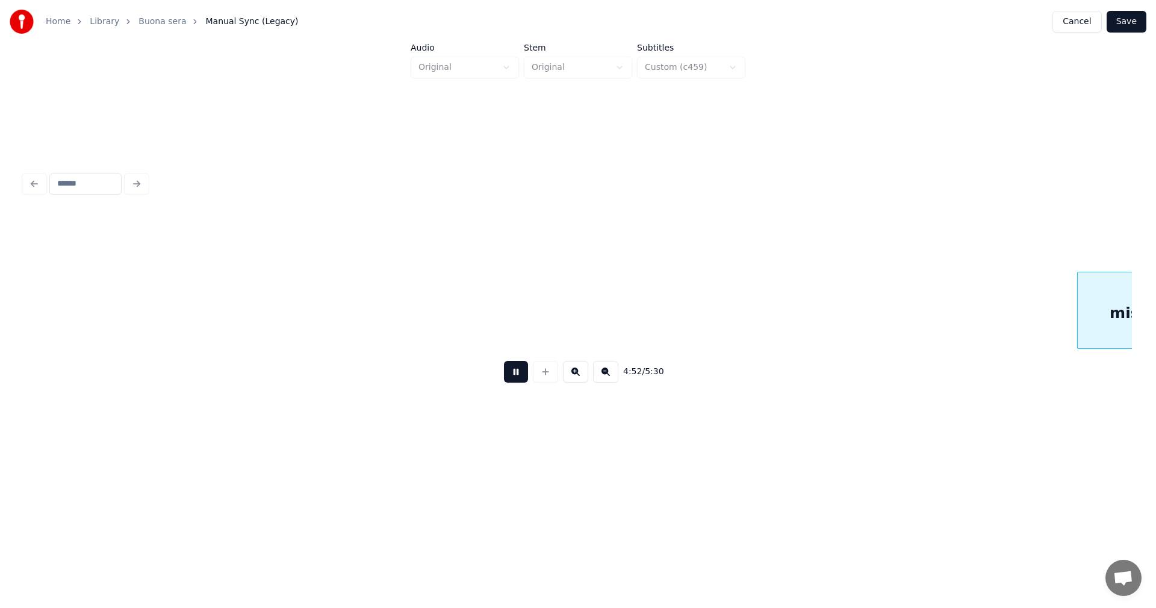
scroll to position [0, 61632]
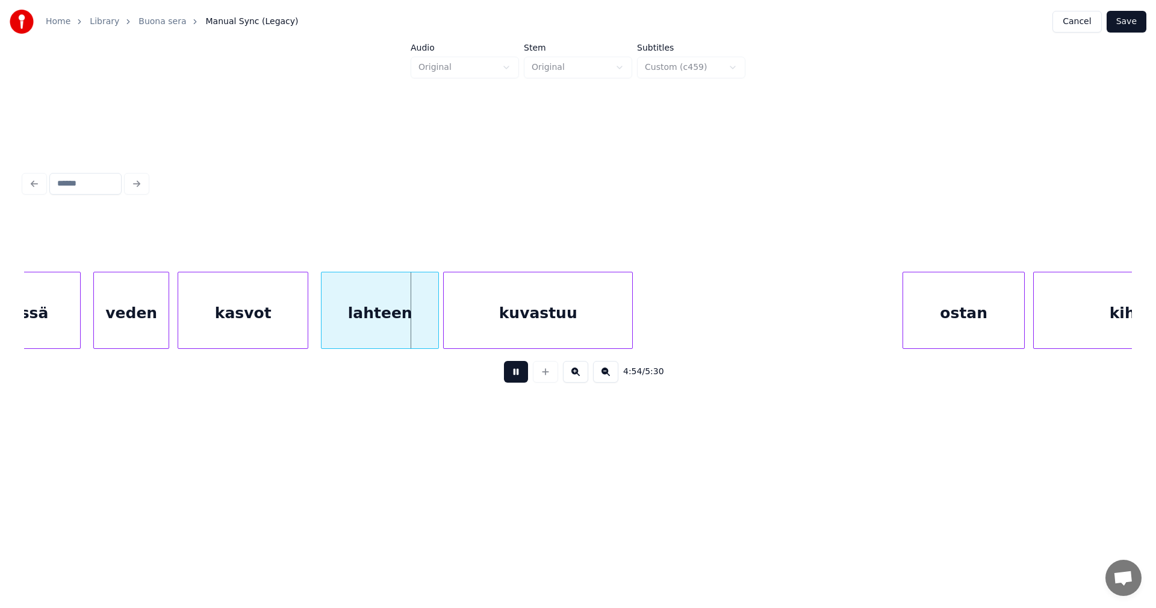
drag, startPoint x: 519, startPoint y: 378, endPoint x: 482, endPoint y: 363, distance: 40.5
click at [519, 376] on button at bounding box center [516, 372] width 24 height 22
click at [286, 327] on div "kasvot" at bounding box center [242, 313] width 129 height 82
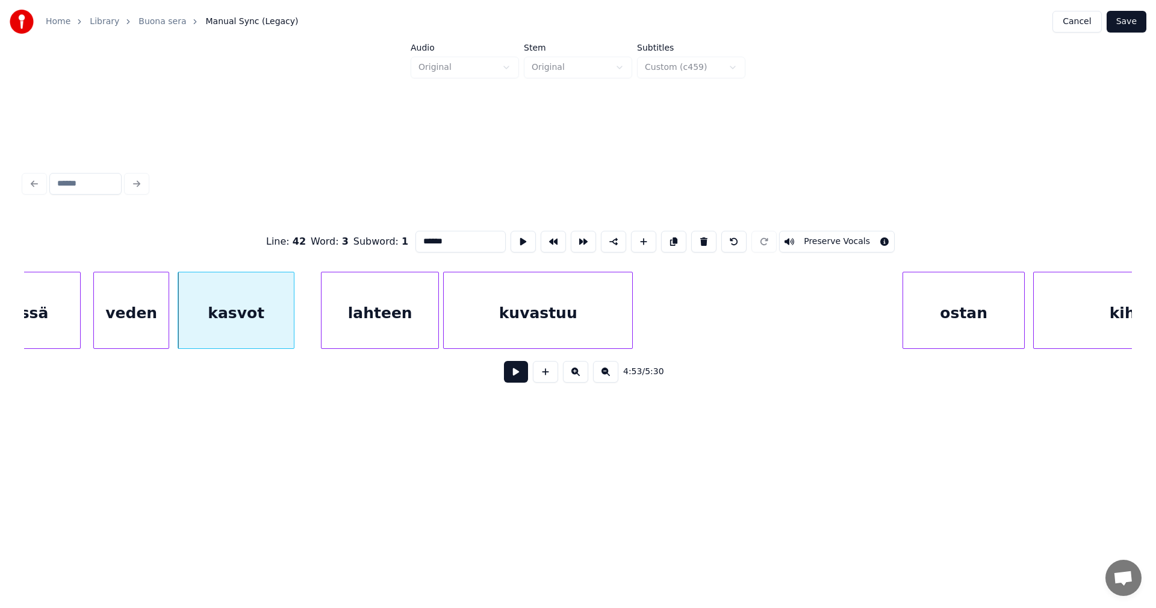
click at [293, 327] on div at bounding box center [292, 310] width 4 height 76
click at [355, 328] on div "lahteen" at bounding box center [371, 313] width 117 height 82
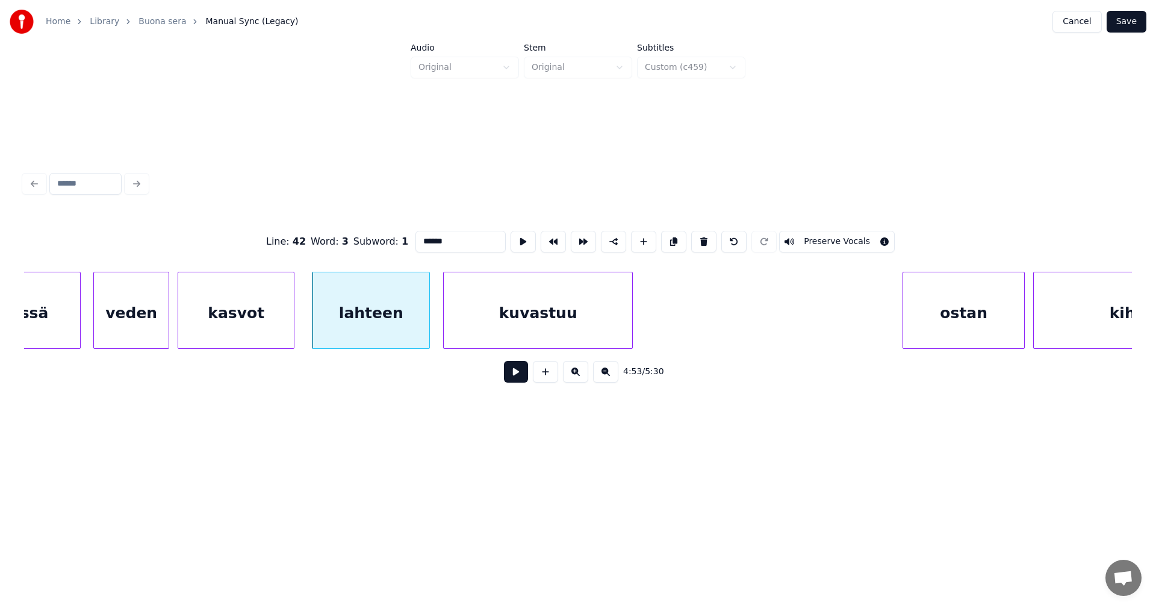
click at [516, 378] on button at bounding box center [516, 372] width 24 height 22
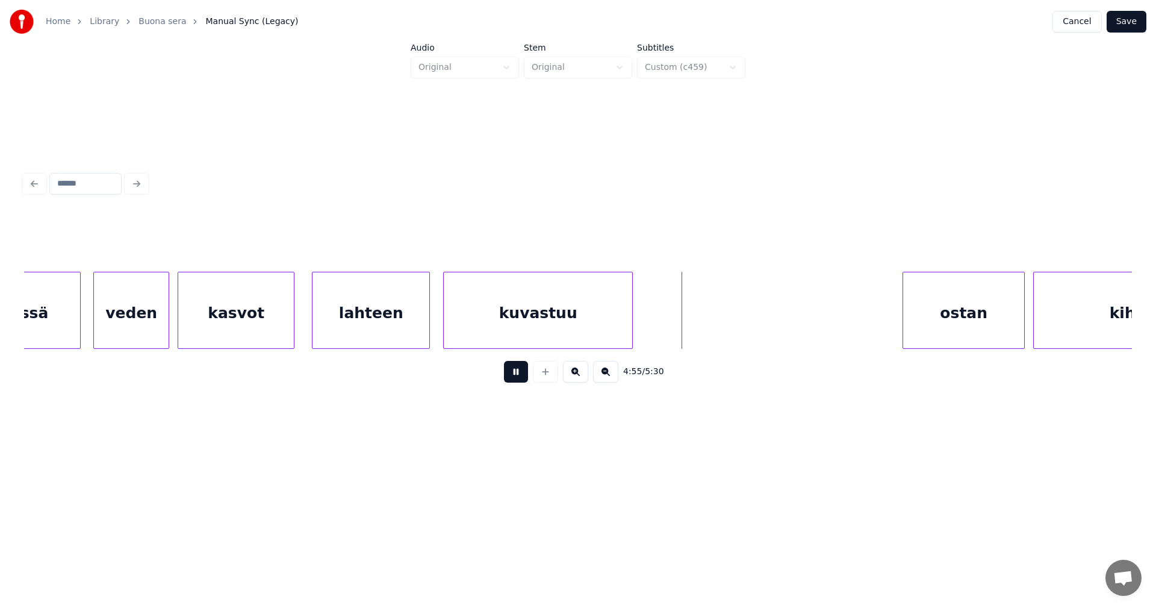
click at [520, 378] on button at bounding box center [516, 372] width 24 height 22
click at [933, 323] on div "ostan" at bounding box center [951, 313] width 121 height 82
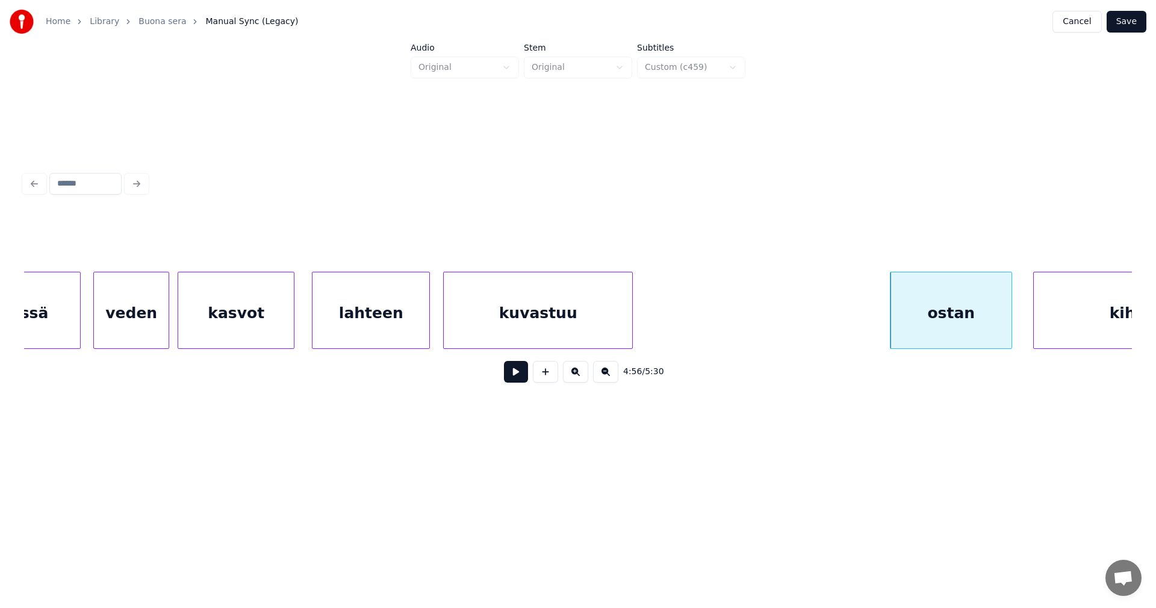
click at [934, 323] on div "ostan" at bounding box center [951, 313] width 121 height 82
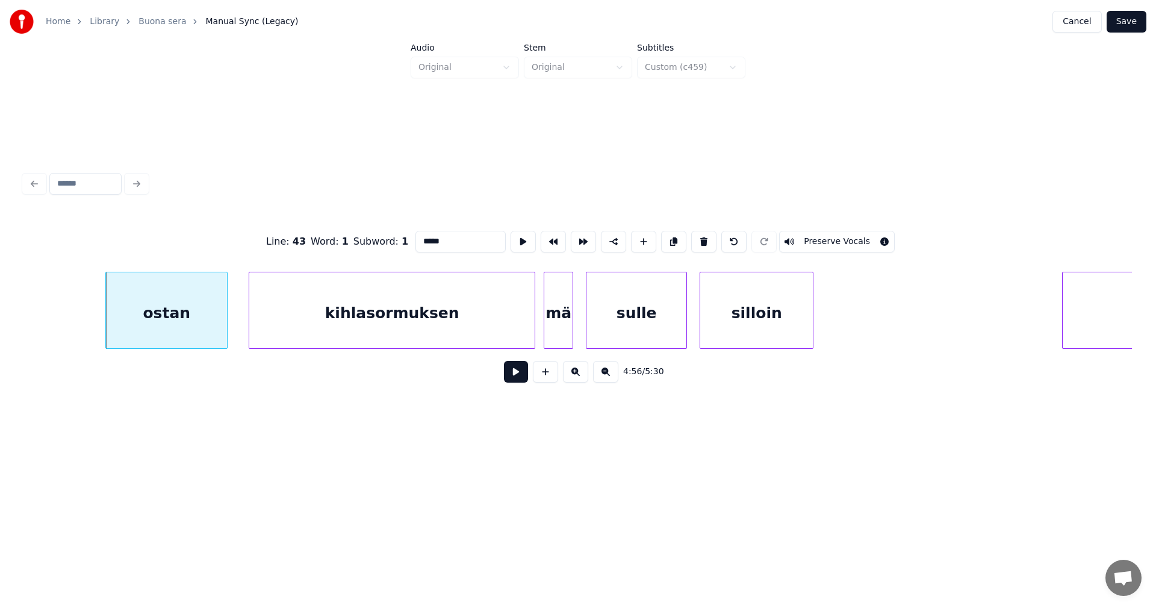
scroll to position [0, 62427]
click at [514, 380] on button at bounding box center [516, 372] width 24 height 22
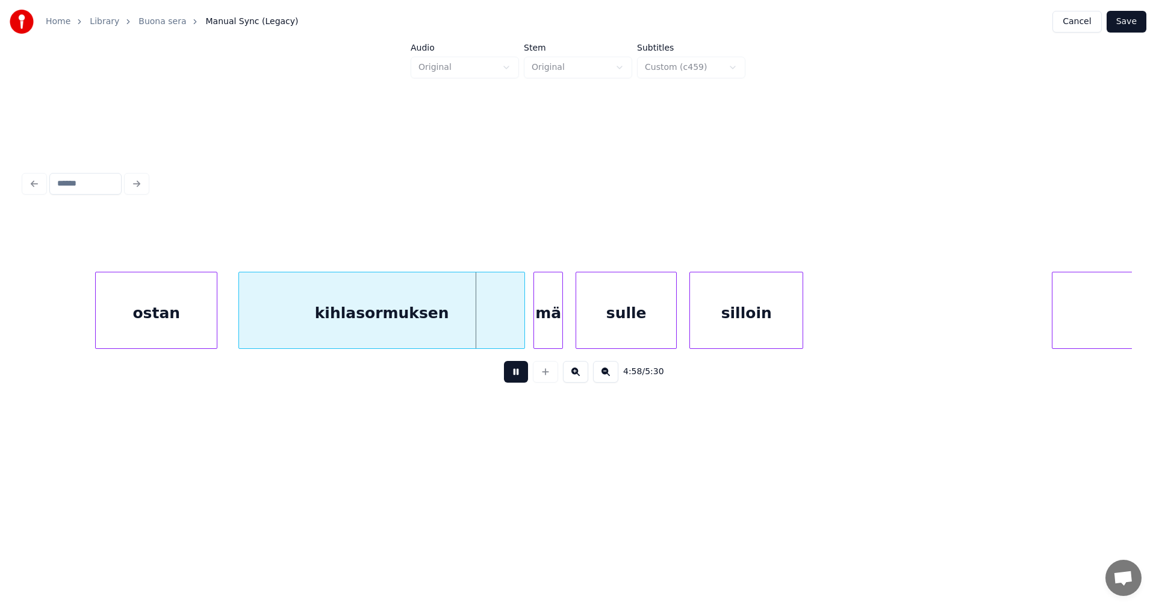
click at [519, 375] on button at bounding box center [516, 372] width 24 height 22
click at [506, 325] on div at bounding box center [507, 310] width 4 height 76
click at [539, 327] on div "mä" at bounding box center [539, 313] width 28 height 82
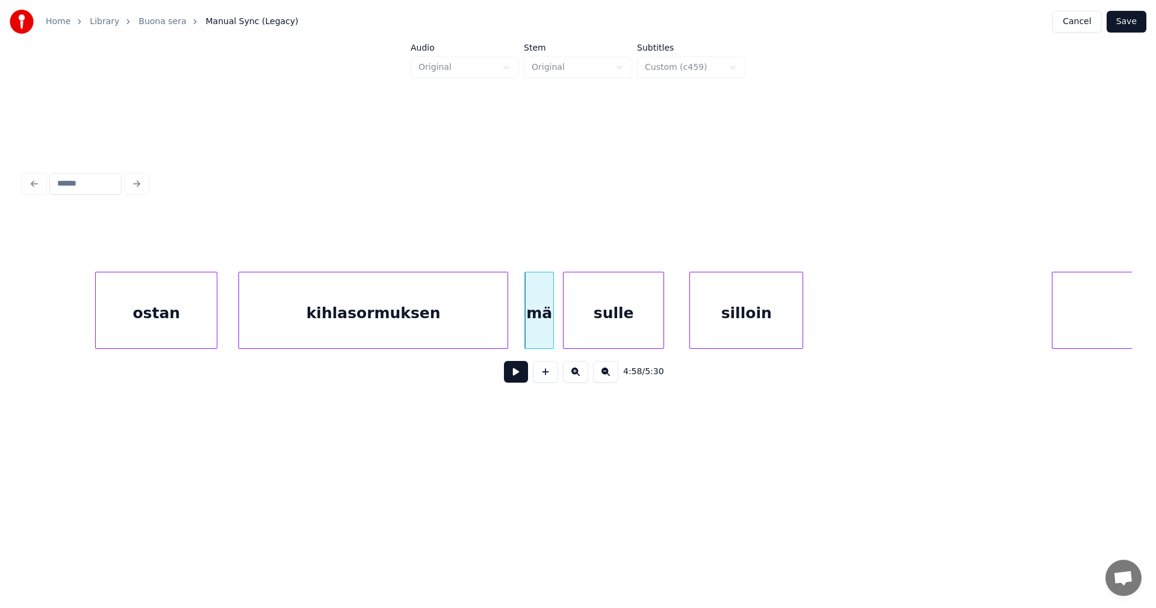
click at [608, 335] on div "sulle" at bounding box center [614, 313] width 100 height 82
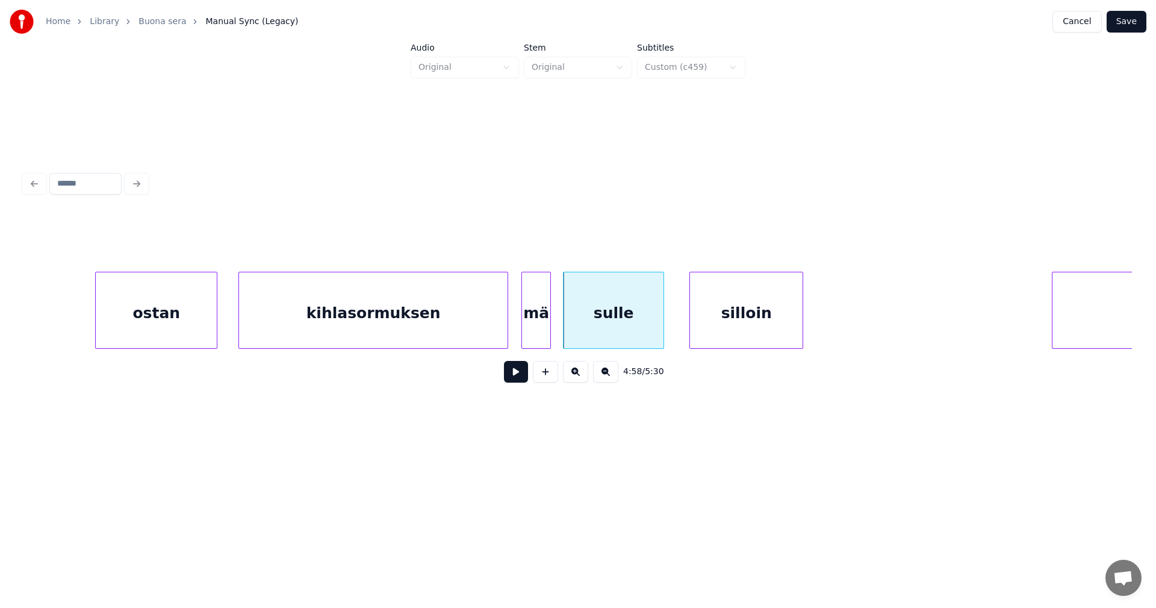
click at [537, 331] on div "mä" at bounding box center [536, 313] width 28 height 82
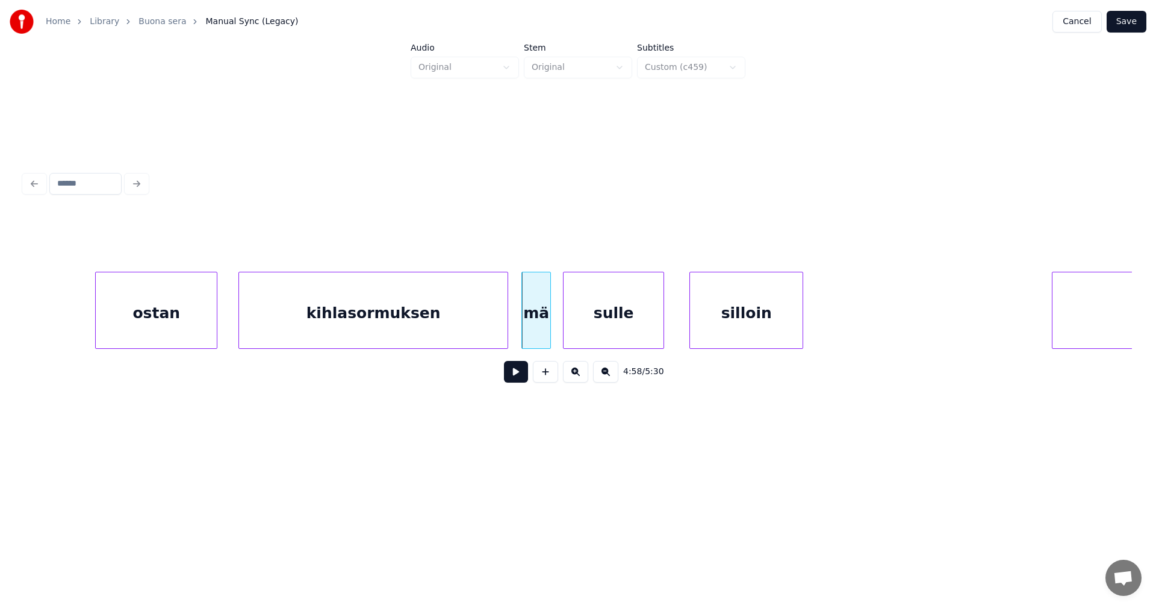
click at [520, 382] on button at bounding box center [516, 372] width 24 height 22
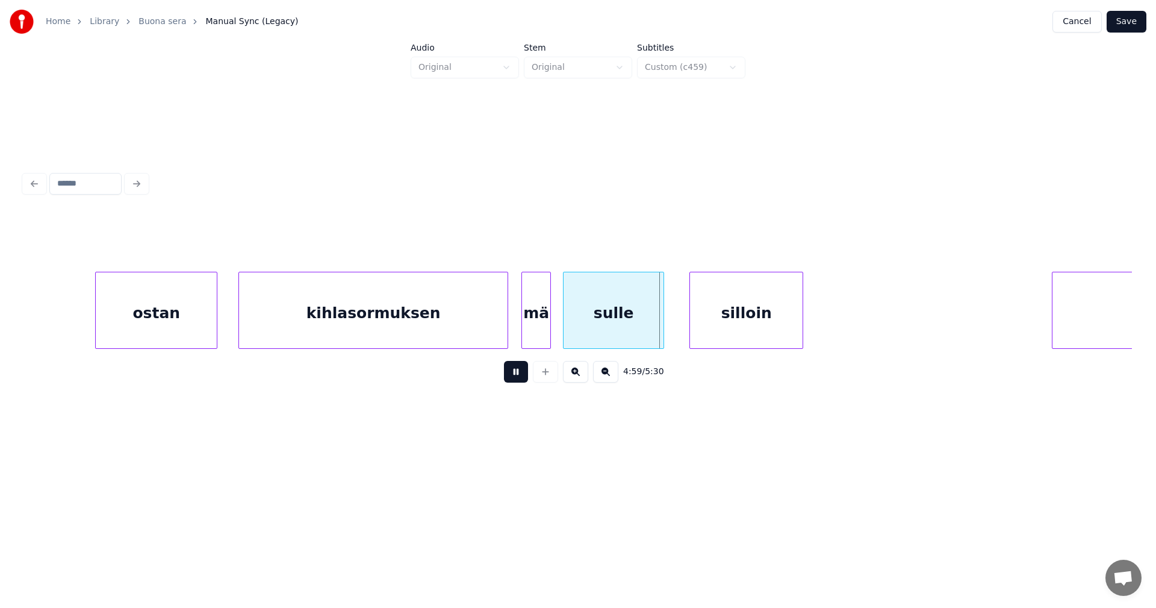
click at [524, 378] on button at bounding box center [516, 372] width 24 height 22
click at [529, 334] on div "mä" at bounding box center [536, 313] width 28 height 82
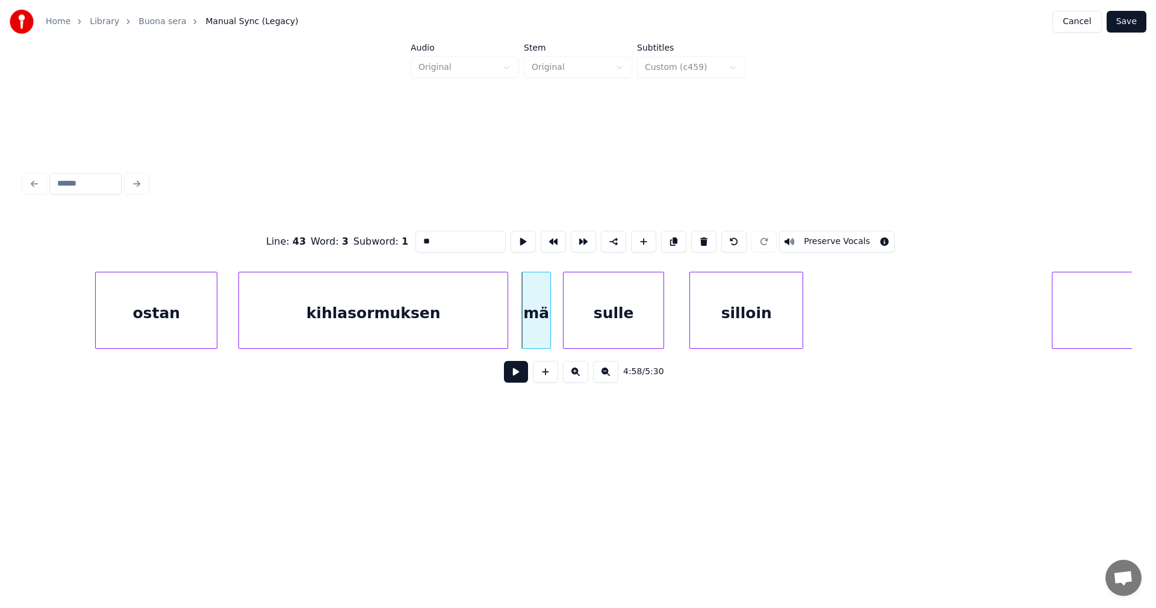
click at [514, 382] on button at bounding box center [516, 372] width 24 height 22
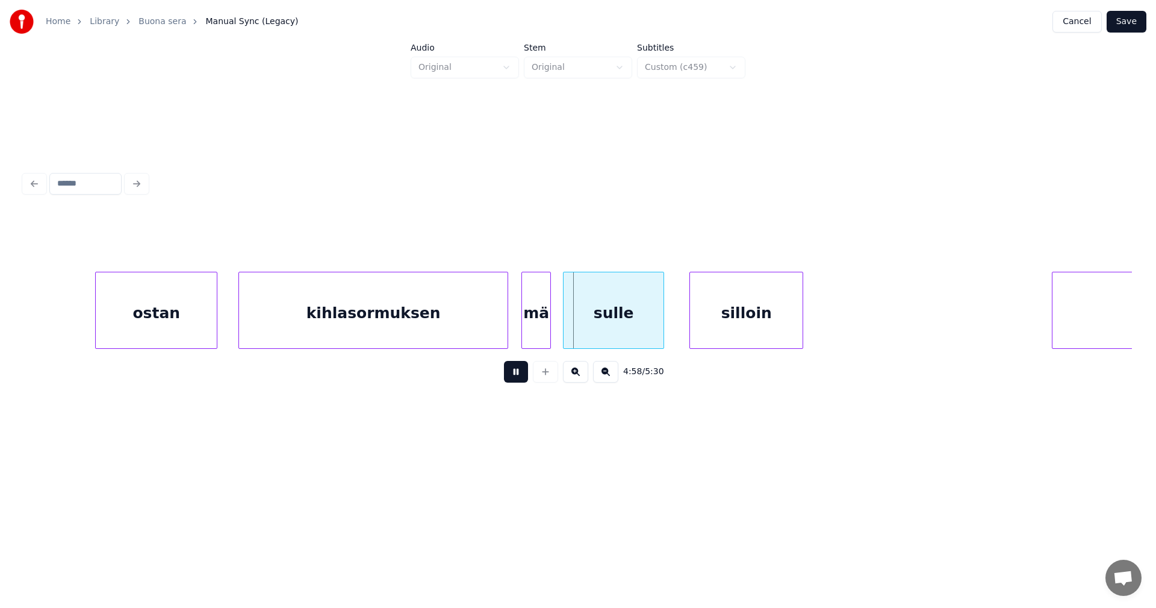
drag, startPoint x: 516, startPoint y: 381, endPoint x: 510, endPoint y: 367, distance: 15.4
click at [515, 377] on button at bounding box center [516, 372] width 24 height 22
click at [497, 333] on div "kihlasormuksen" at bounding box center [373, 313] width 269 height 82
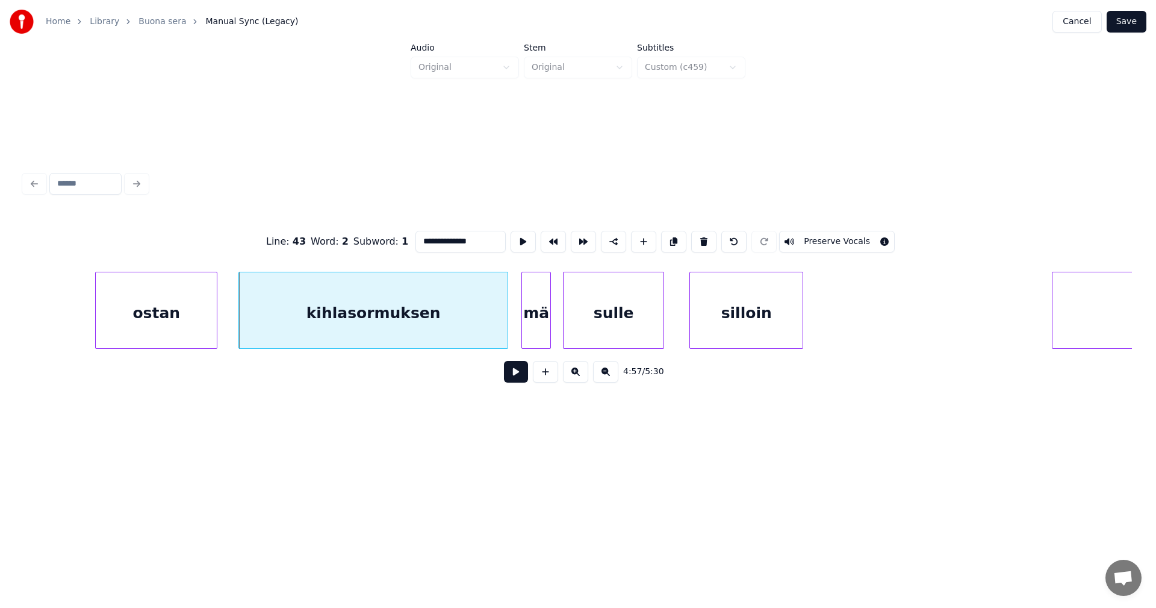
click at [513, 381] on button at bounding box center [516, 372] width 24 height 22
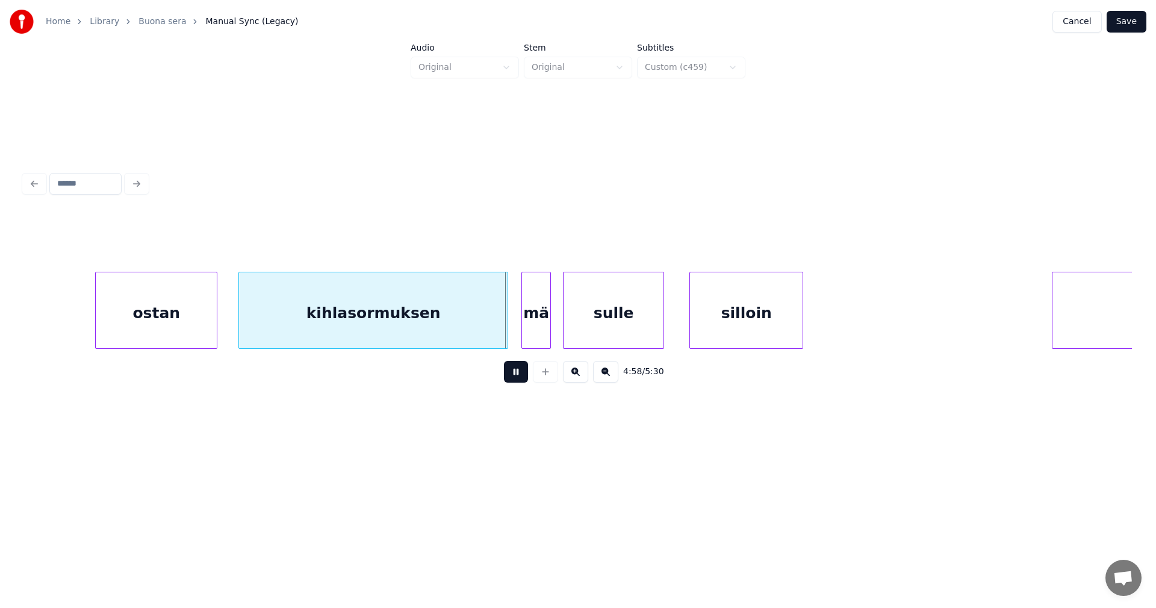
click at [513, 380] on button at bounding box center [516, 372] width 24 height 22
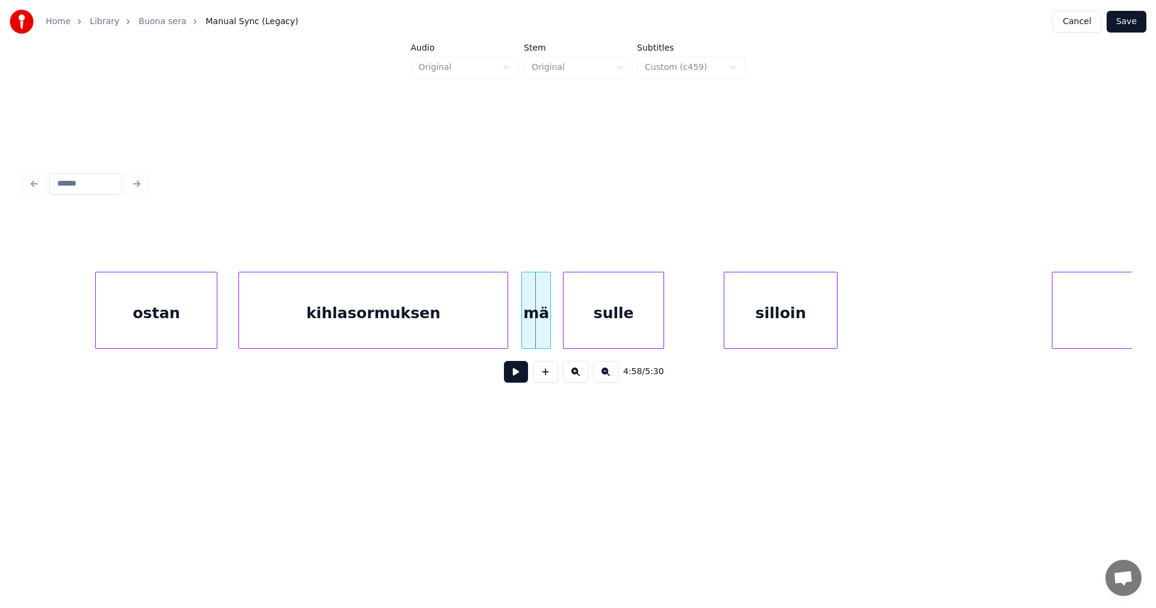
click at [777, 318] on div "silloin" at bounding box center [780, 313] width 113 height 82
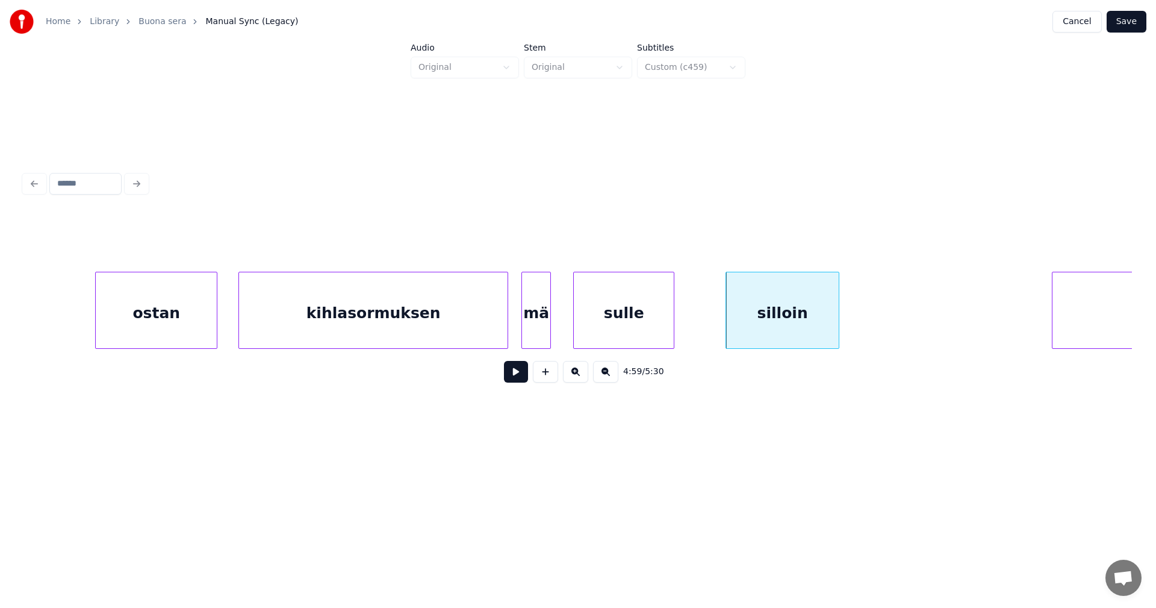
click at [654, 324] on div "sulle" at bounding box center [624, 313] width 100 height 82
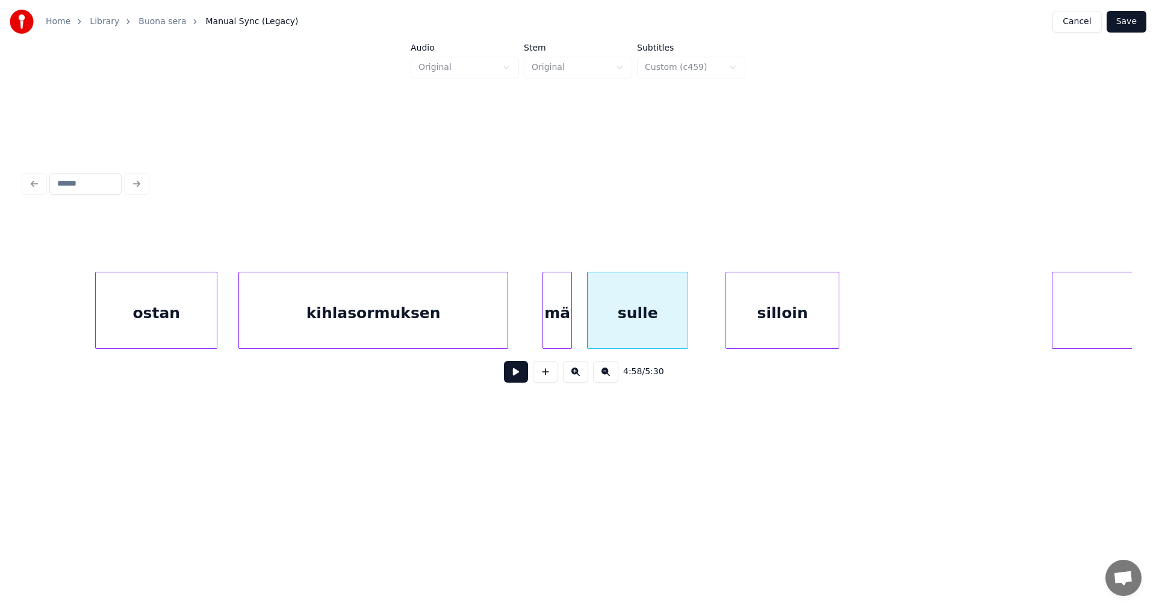
click at [564, 331] on div "mä" at bounding box center [557, 313] width 28 height 82
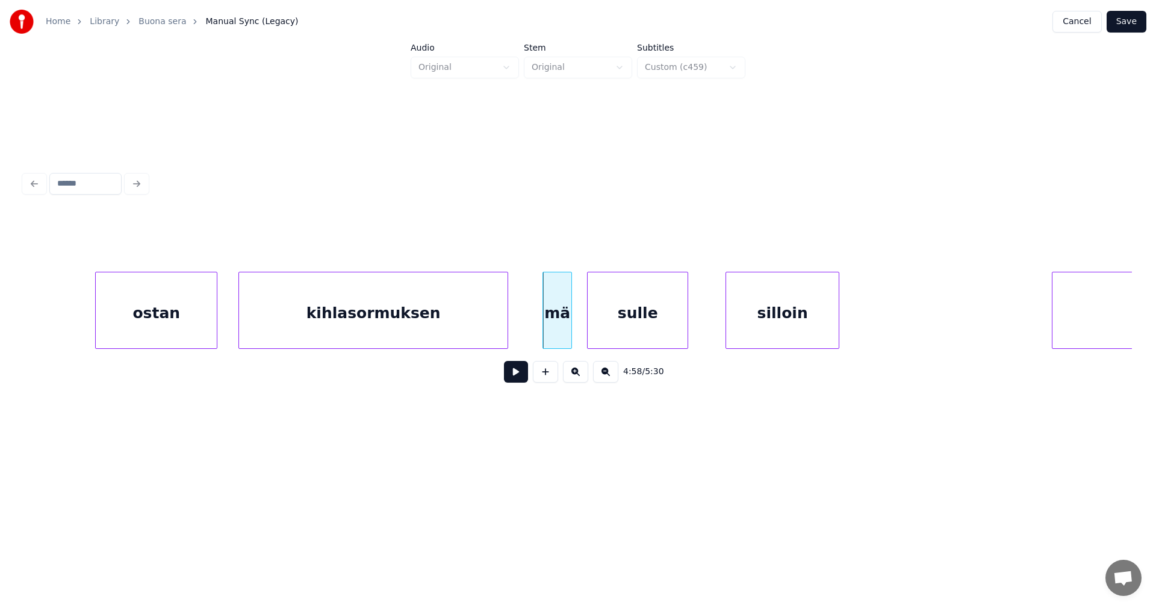
click at [512, 381] on button at bounding box center [516, 372] width 24 height 22
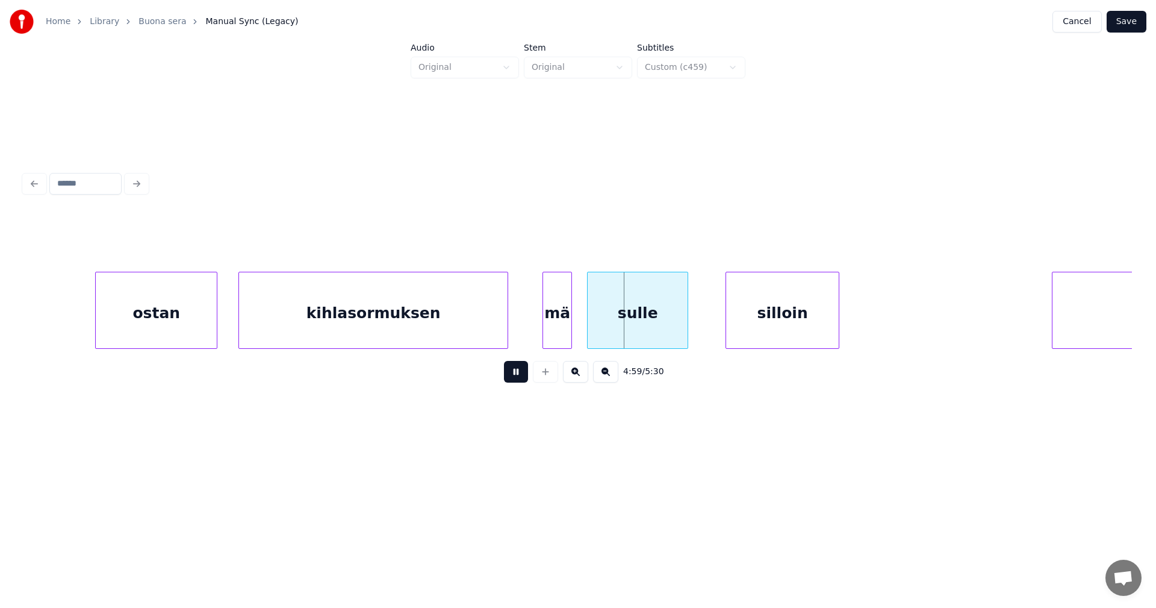
click at [513, 381] on button at bounding box center [516, 372] width 24 height 22
click at [534, 329] on div at bounding box center [536, 310] width 4 height 76
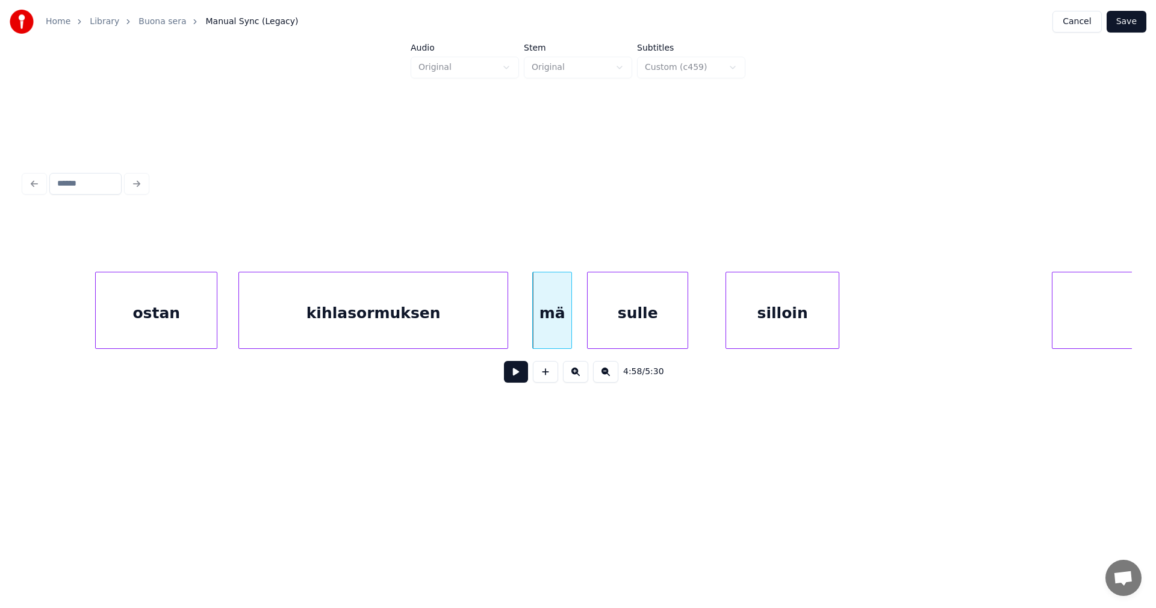
click at [487, 337] on div "kihlasormuksen" at bounding box center [373, 313] width 269 height 82
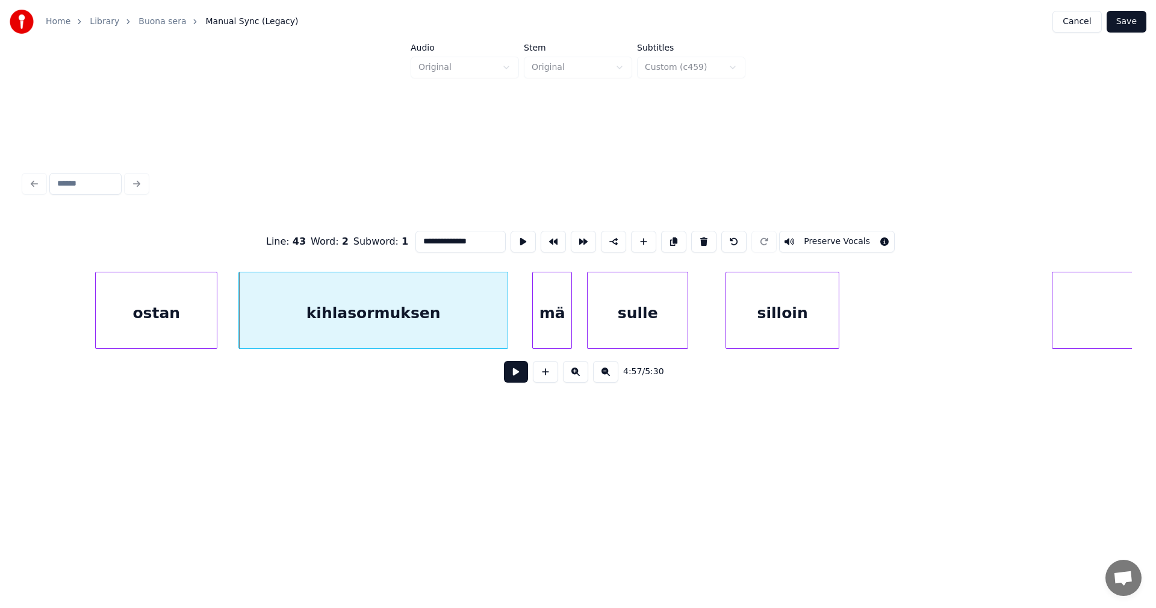
click at [512, 374] on button at bounding box center [516, 372] width 24 height 22
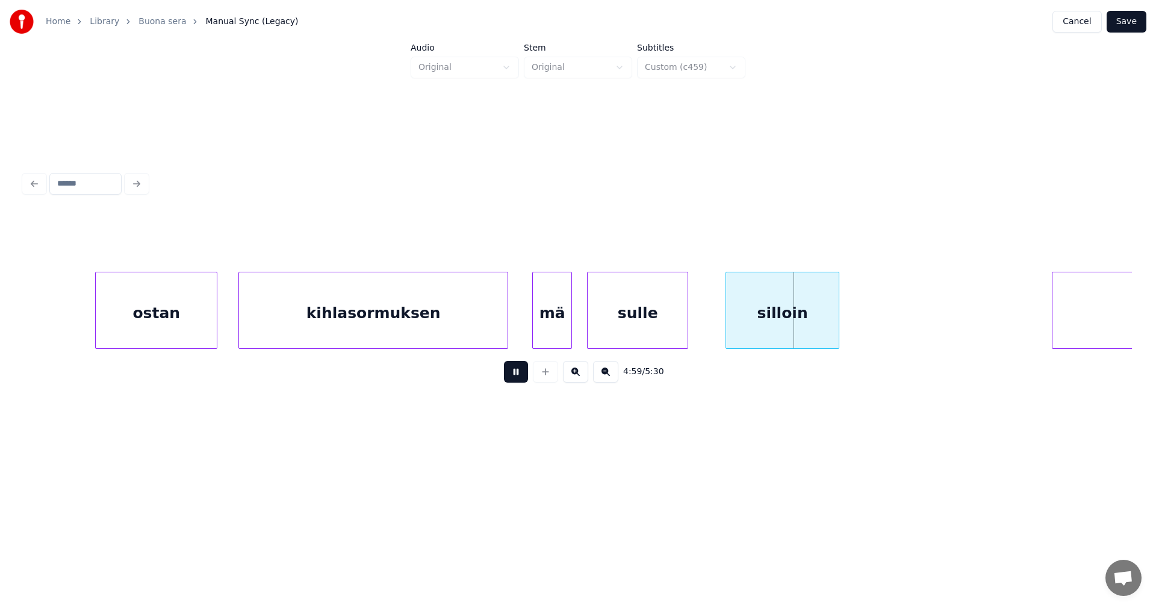
click at [514, 373] on button at bounding box center [516, 372] width 24 height 22
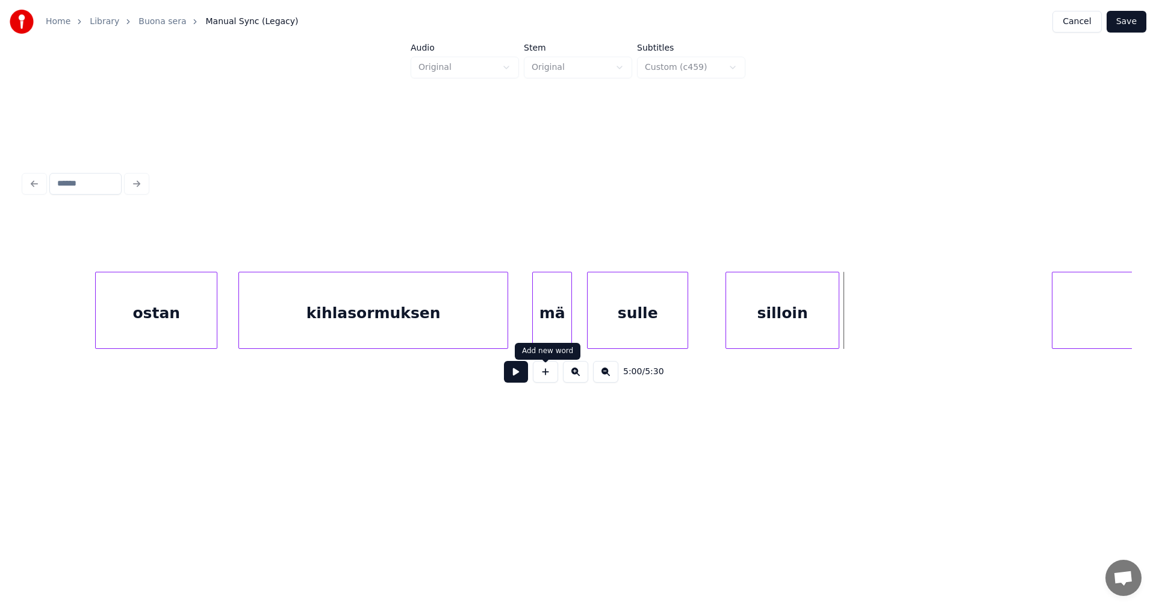
click at [671, 324] on div "sulle" at bounding box center [638, 313] width 100 height 82
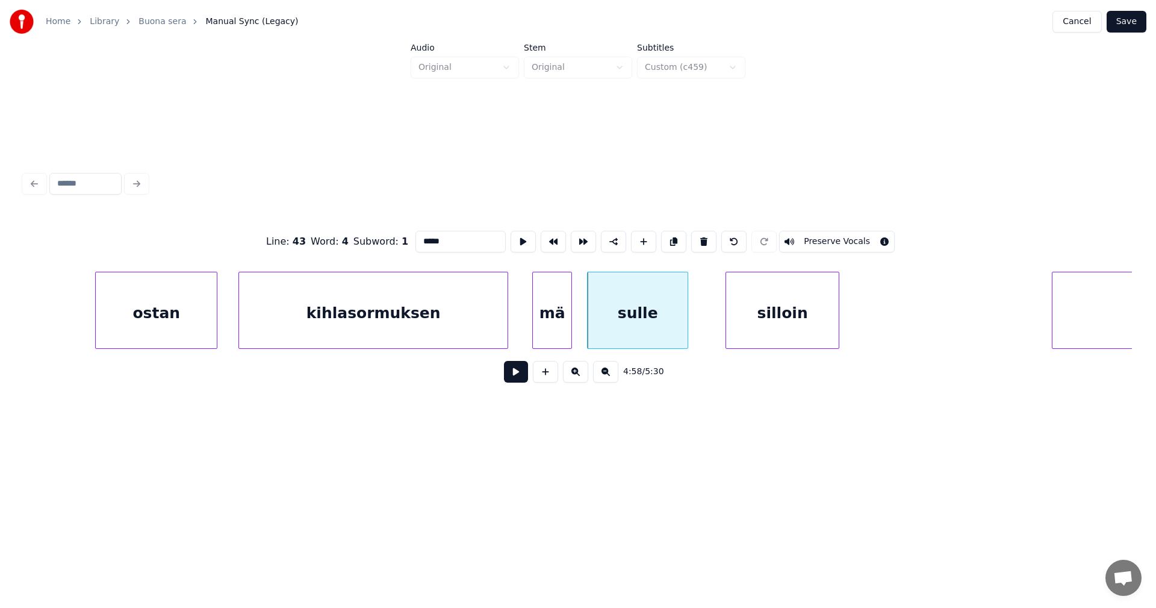
click at [522, 379] on button at bounding box center [516, 372] width 24 height 22
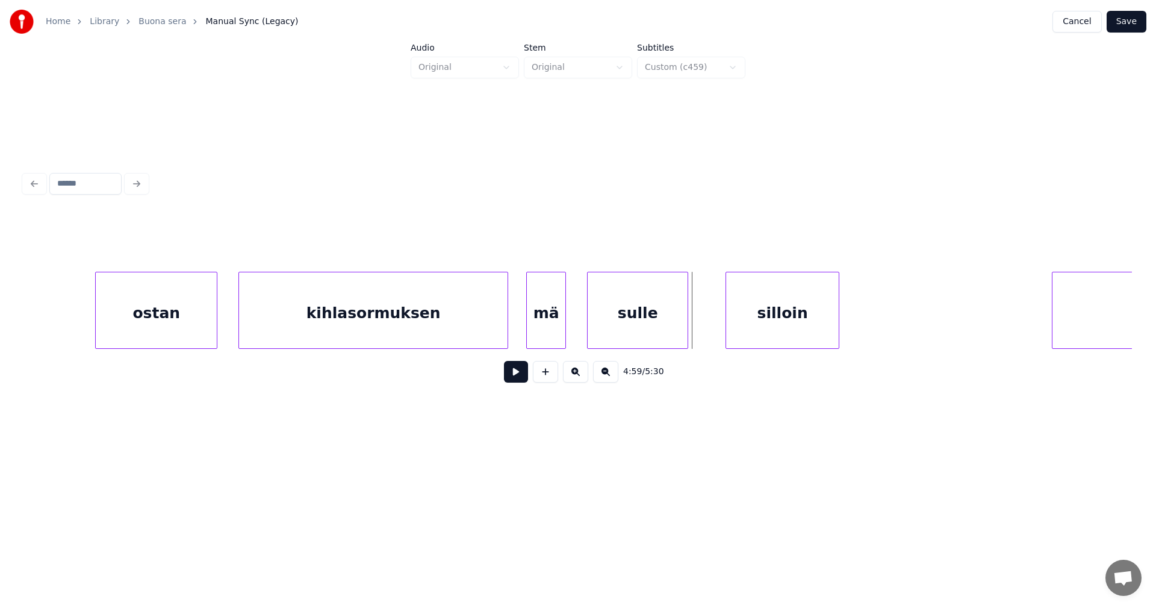
click at [557, 332] on div "mä" at bounding box center [546, 313] width 39 height 82
click at [580, 330] on div at bounding box center [579, 310] width 4 height 76
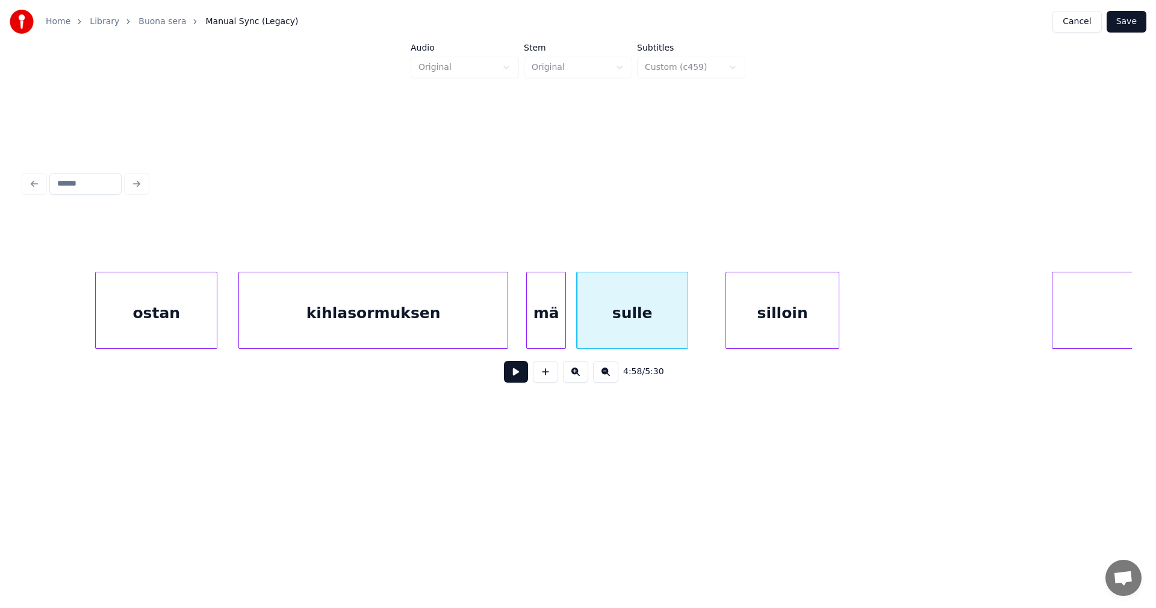
click at [524, 376] on button at bounding box center [516, 372] width 24 height 22
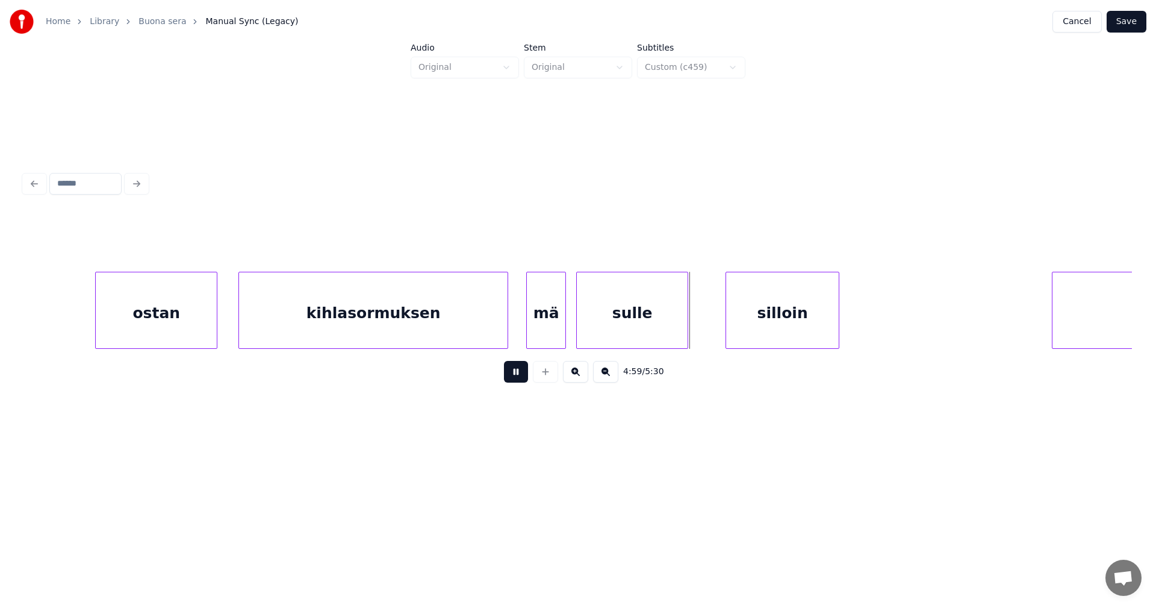
click at [524, 376] on button at bounding box center [516, 372] width 24 height 22
click at [708, 323] on div at bounding box center [710, 310] width 4 height 76
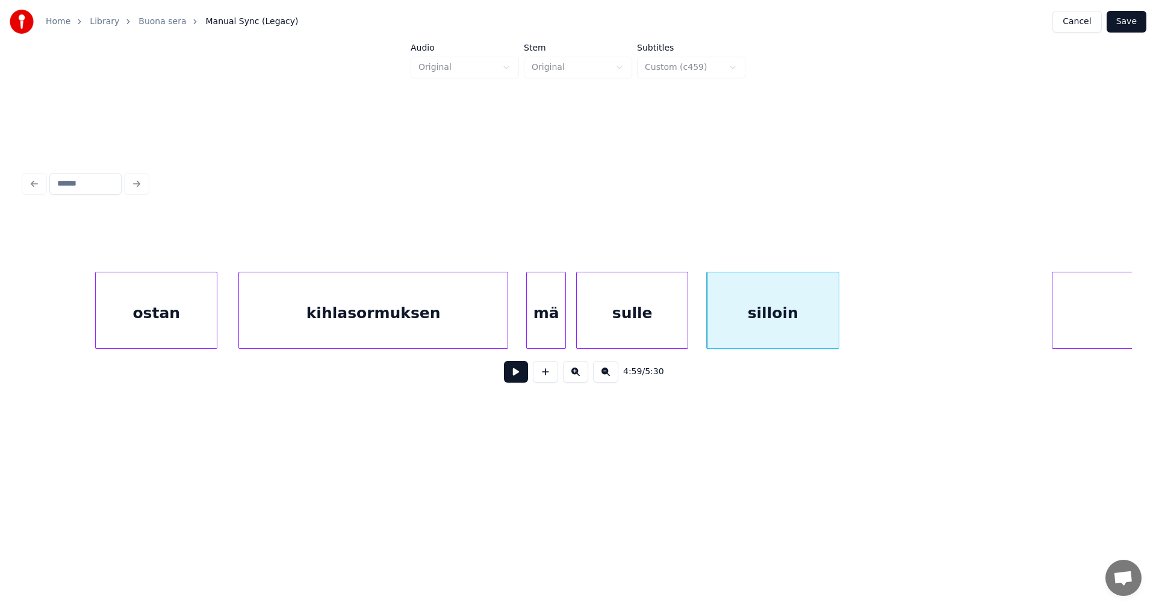
click at [523, 379] on button at bounding box center [516, 372] width 24 height 22
click at [701, 326] on div at bounding box center [703, 310] width 4 height 76
click at [525, 381] on button at bounding box center [516, 372] width 24 height 22
drag, startPoint x: 525, startPoint y: 381, endPoint x: 533, endPoint y: 363, distance: 19.9
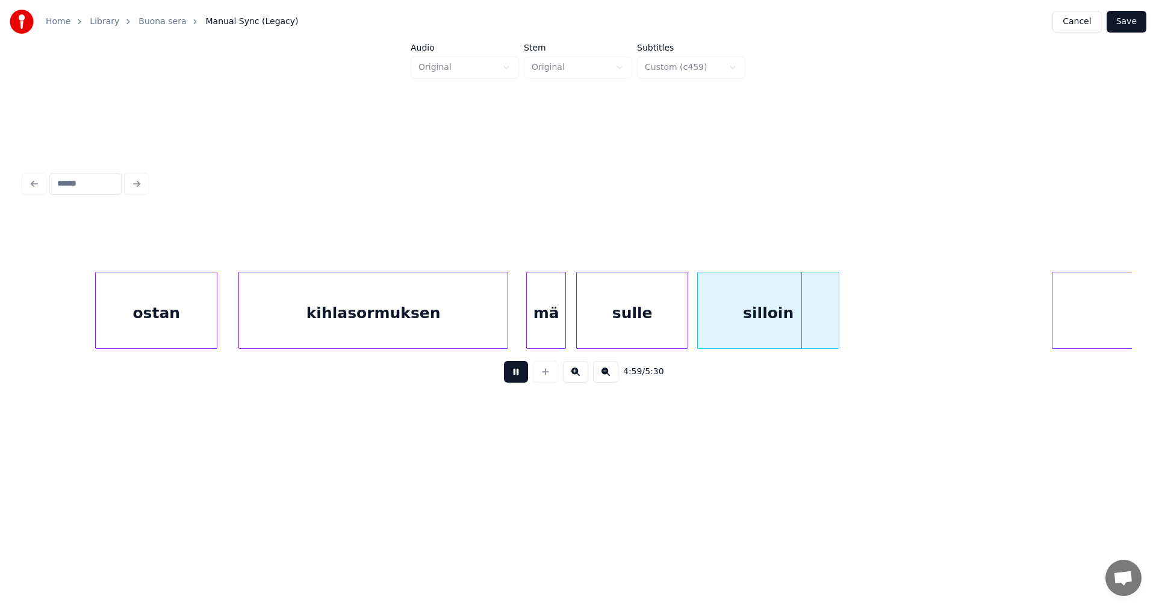
click at [524, 381] on button at bounding box center [516, 372] width 24 height 22
click at [200, 332] on div "ostan" at bounding box center [156, 313] width 121 height 82
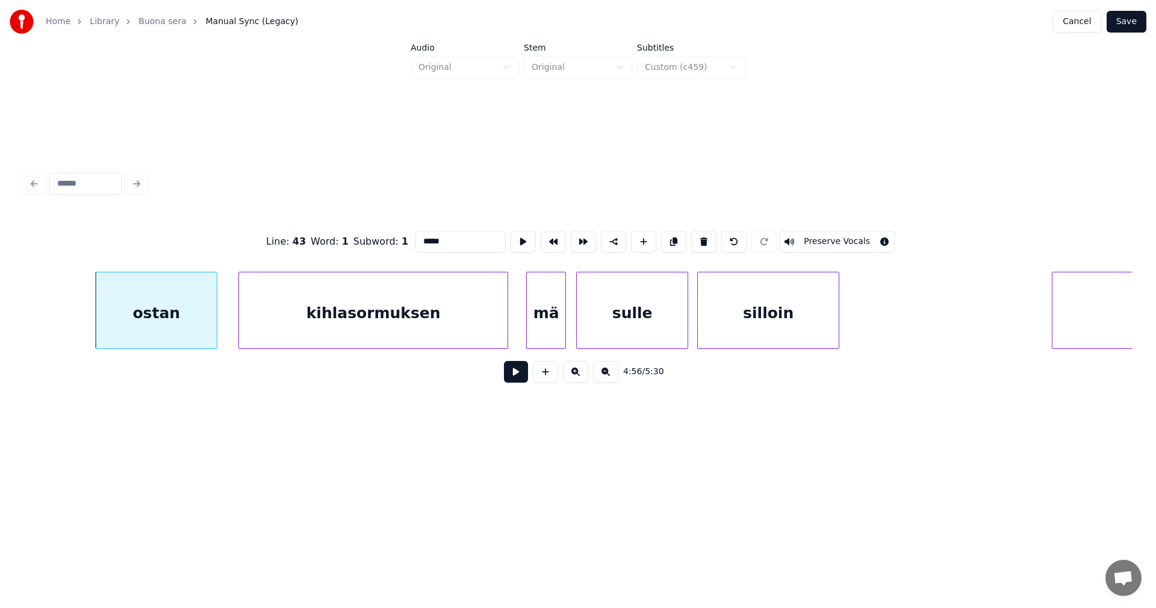
click at [511, 379] on button at bounding box center [516, 372] width 24 height 22
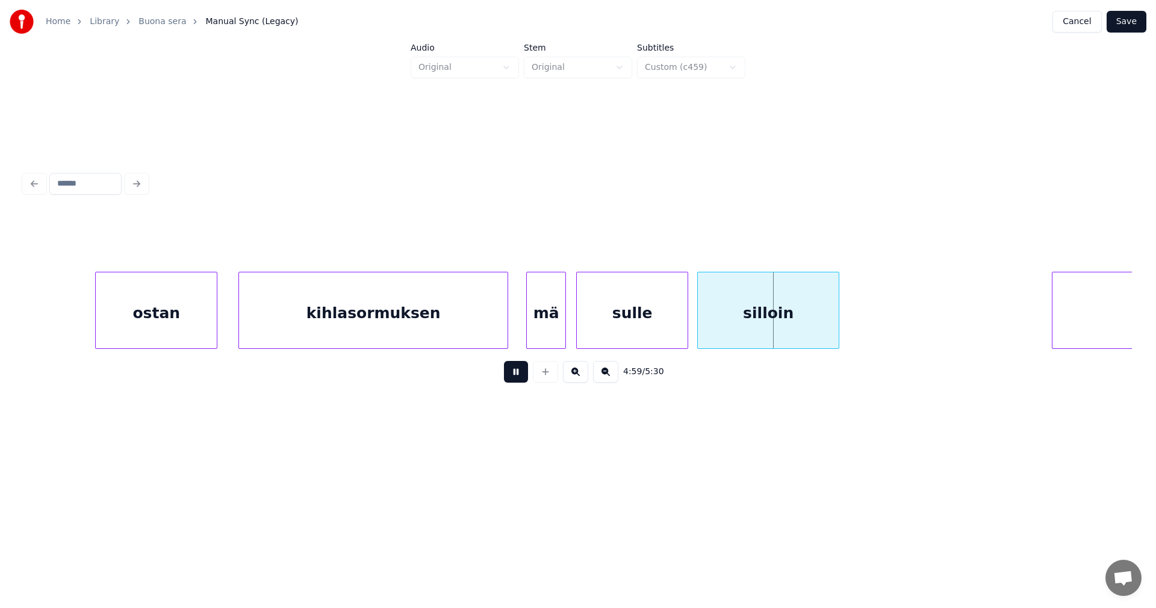
click at [511, 379] on button at bounding box center [516, 372] width 24 height 22
click at [487, 337] on div "kihlasormuksen" at bounding box center [373, 313] width 269 height 82
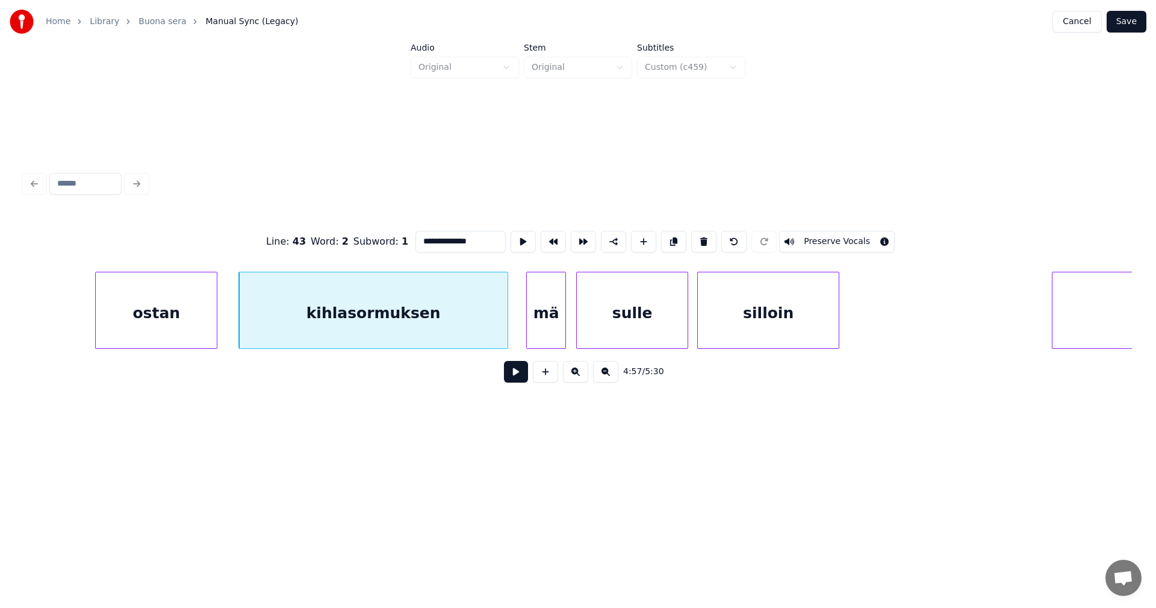
click at [511, 372] on button at bounding box center [516, 372] width 24 height 22
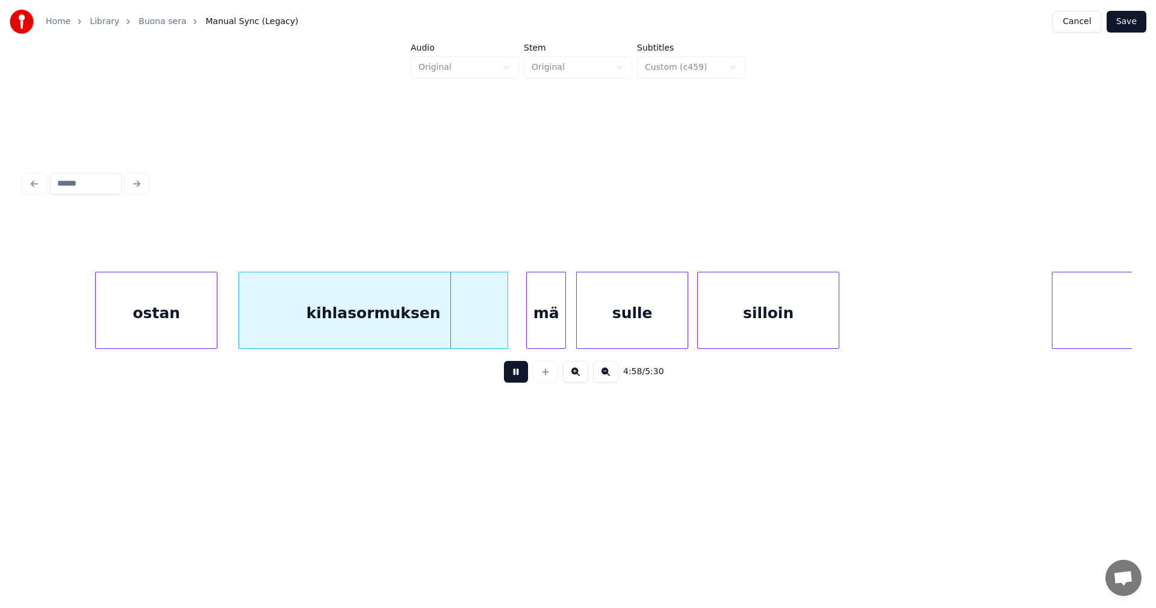
click at [514, 376] on button at bounding box center [516, 372] width 24 height 22
click at [532, 335] on div "mä" at bounding box center [546, 313] width 39 height 82
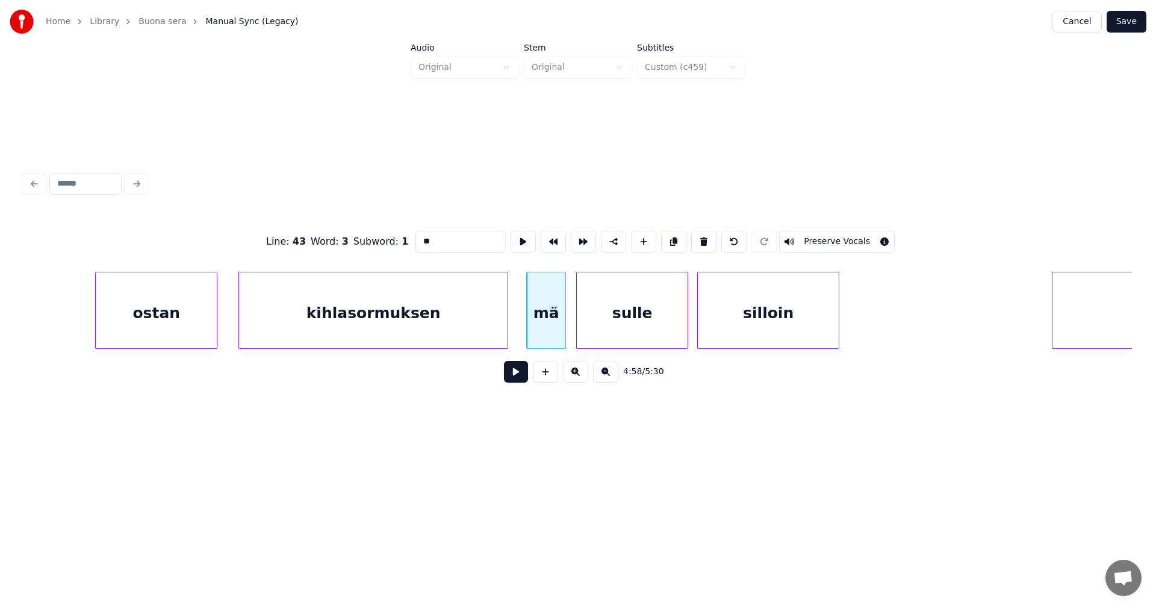
click at [514, 372] on button at bounding box center [516, 372] width 24 height 22
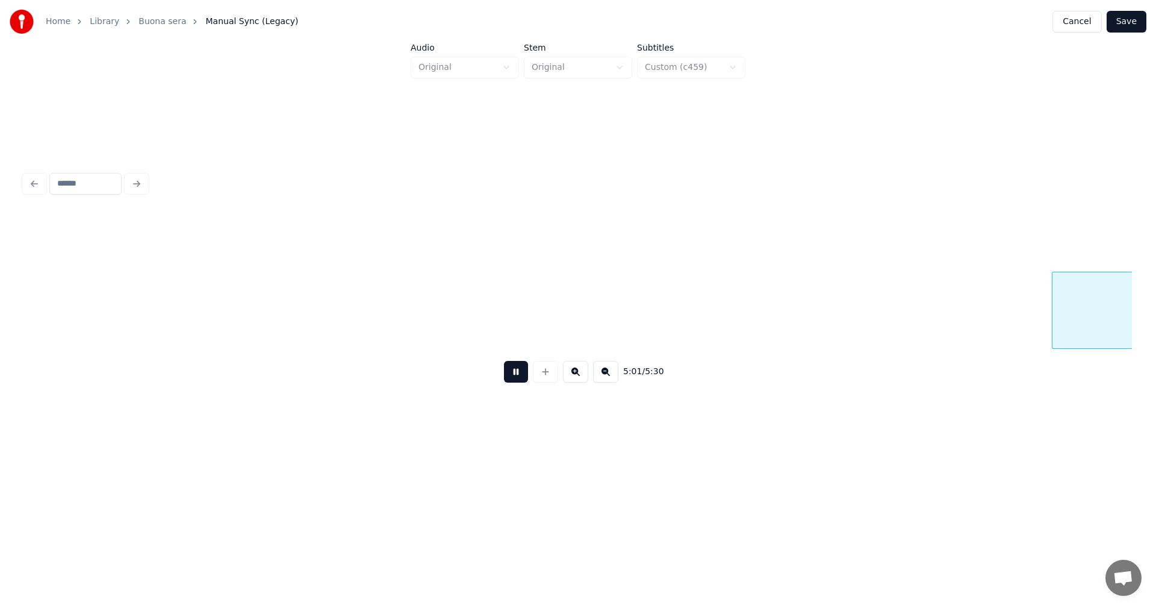
scroll to position [0, 63538]
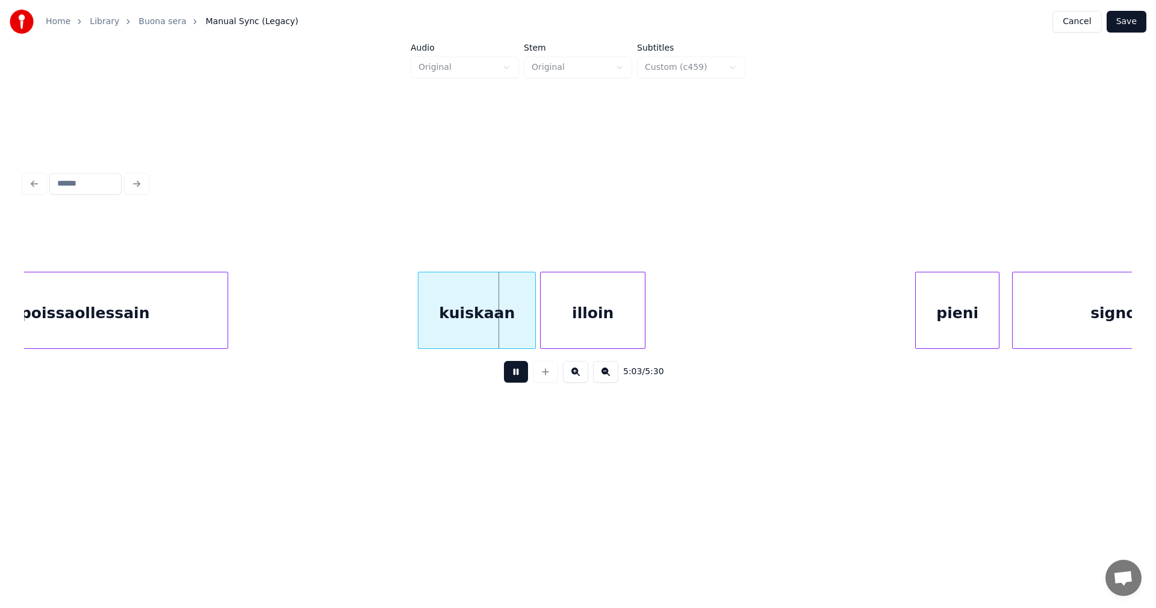
click at [514, 372] on button at bounding box center [516, 372] width 24 height 22
click at [527, 332] on div at bounding box center [526, 310] width 4 height 76
click at [553, 334] on div "illoin" at bounding box center [593, 313] width 104 height 82
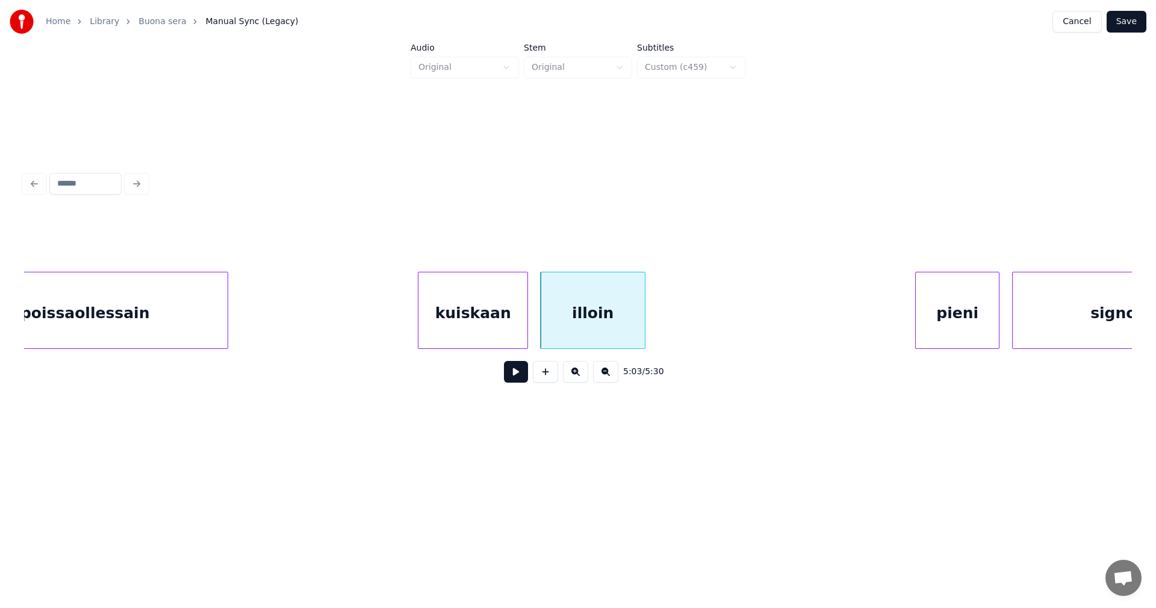
click at [519, 371] on button at bounding box center [516, 372] width 24 height 22
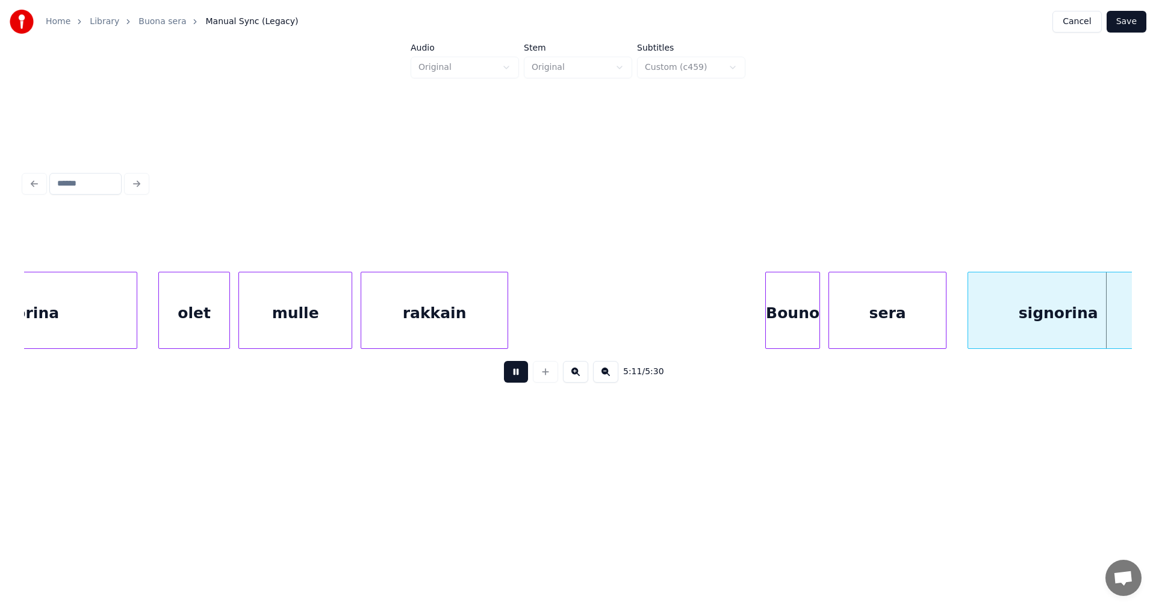
scroll to position [0, 65759]
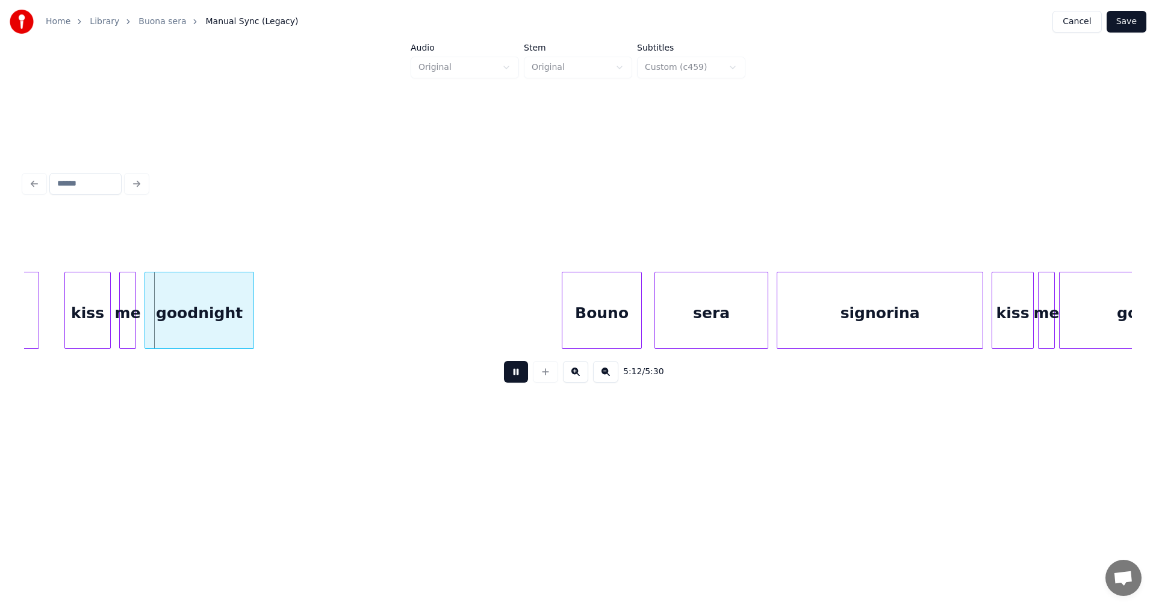
click at [519, 372] on button at bounding box center [516, 372] width 24 height 22
click at [93, 335] on div "kiss" at bounding box center [80, 313] width 45 height 82
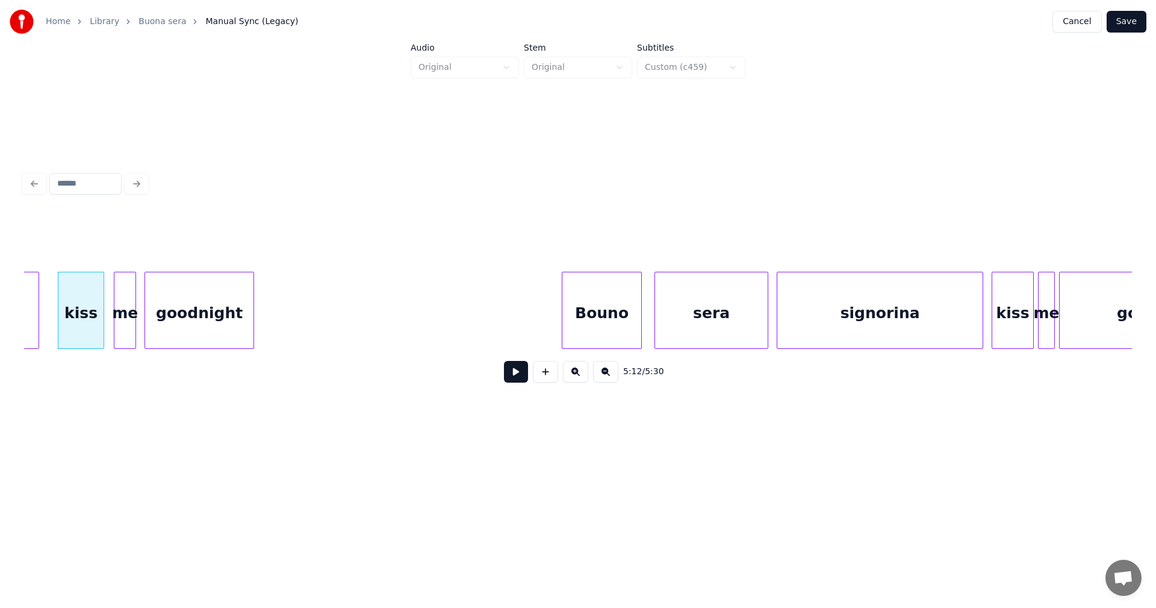
click at [117, 329] on div at bounding box center [116, 310] width 4 height 76
click at [100, 329] on div at bounding box center [102, 310] width 4 height 76
click at [513, 377] on button at bounding box center [516, 372] width 24 height 22
drag, startPoint x: 513, startPoint y: 377, endPoint x: 470, endPoint y: 359, distance: 46.4
click at [513, 376] on button at bounding box center [516, 372] width 24 height 22
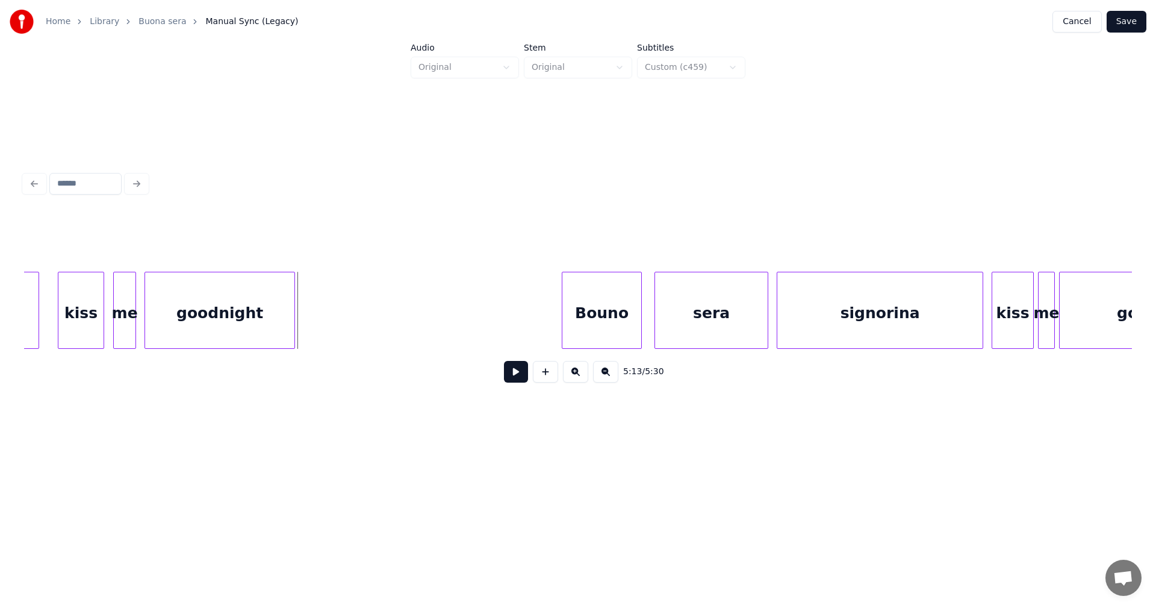
click at [291, 319] on div at bounding box center [293, 310] width 4 height 76
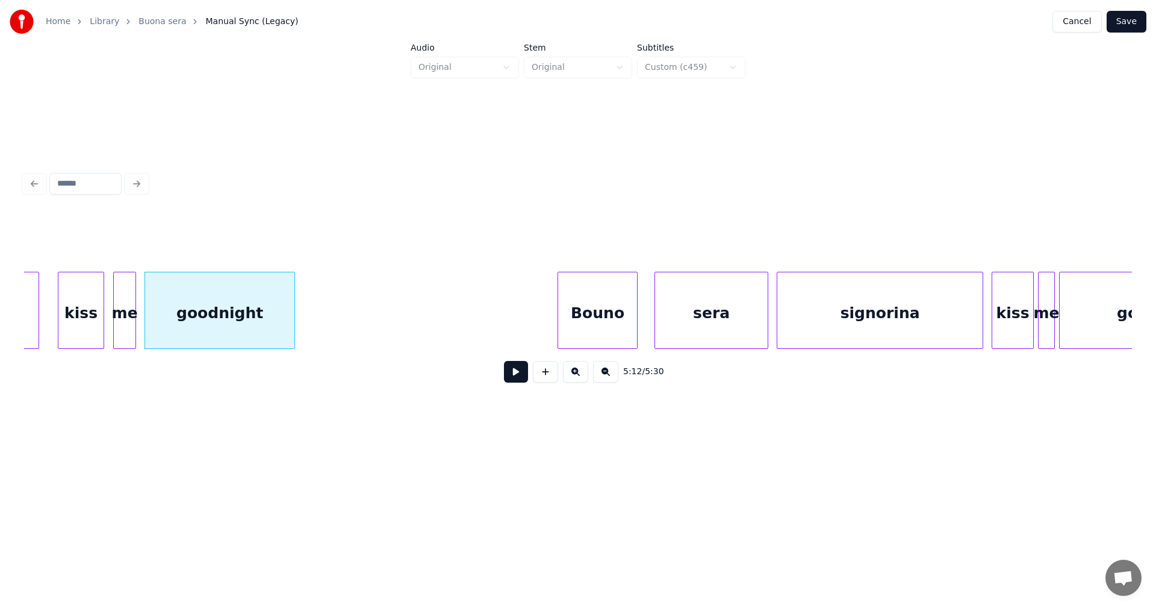
click at [594, 316] on div "Bouno" at bounding box center [597, 313] width 79 height 82
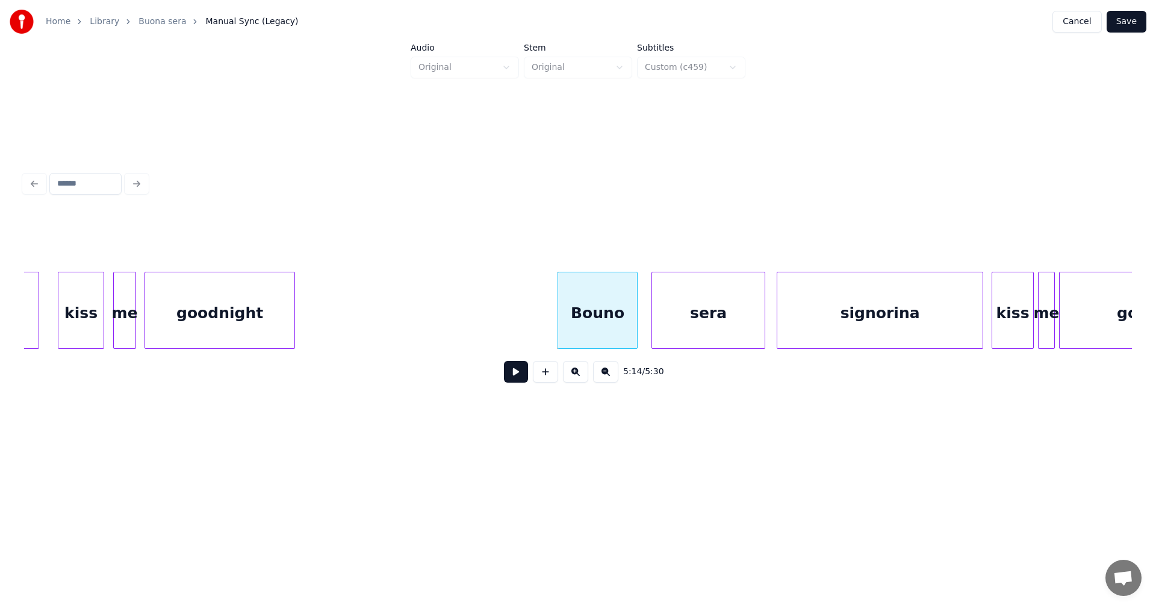
click at [690, 322] on div "sera" at bounding box center [708, 313] width 113 height 82
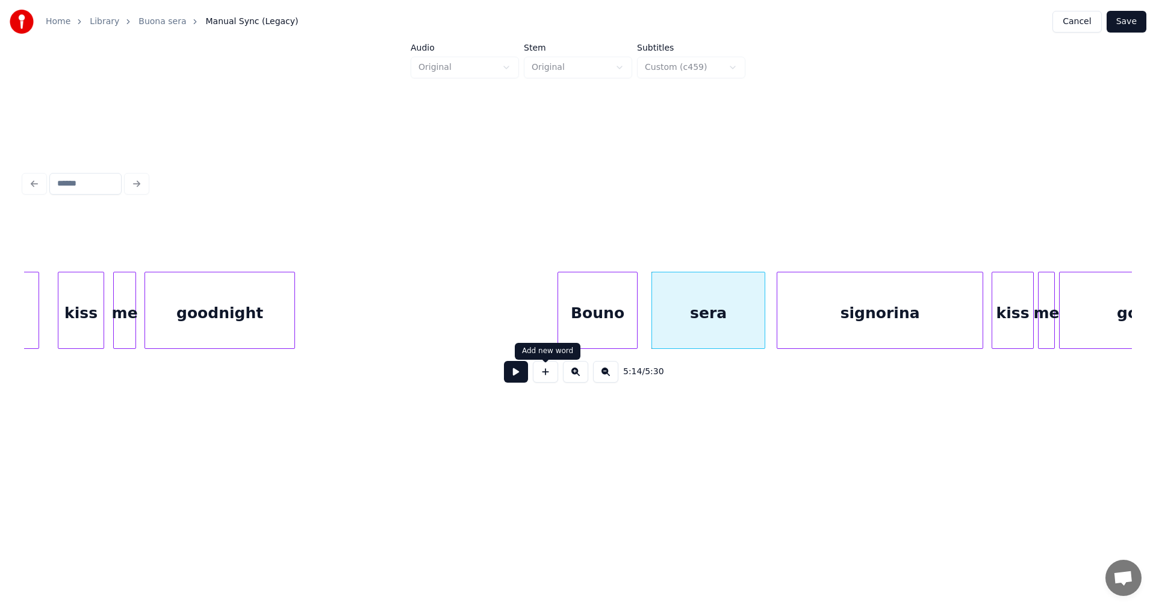
click at [524, 379] on button at bounding box center [516, 372] width 24 height 22
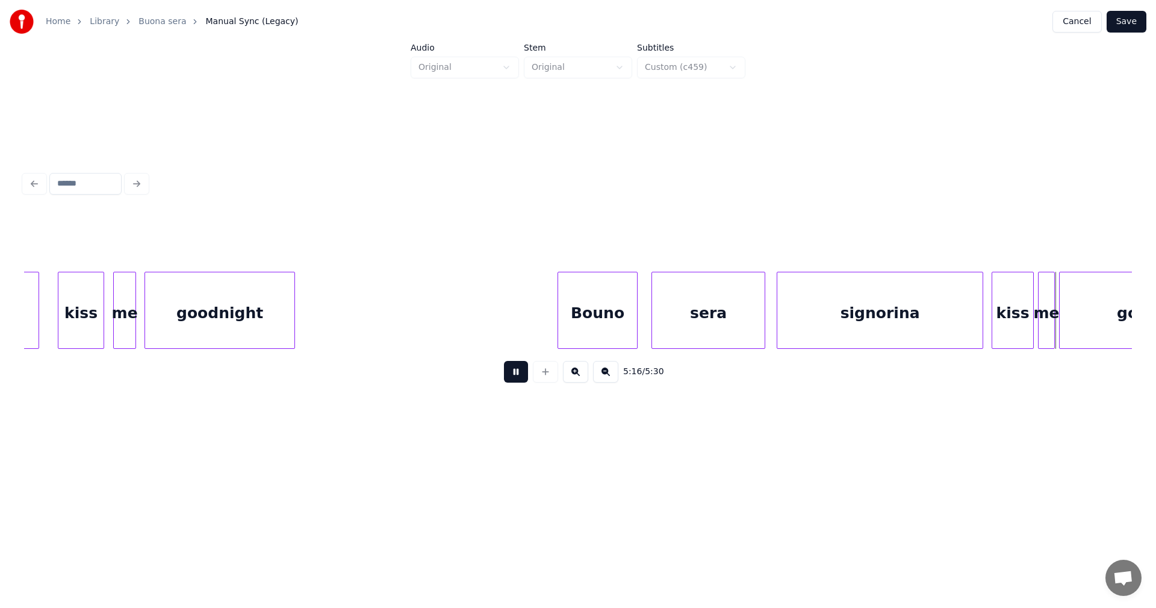
click at [519, 380] on button at bounding box center [516, 372] width 24 height 22
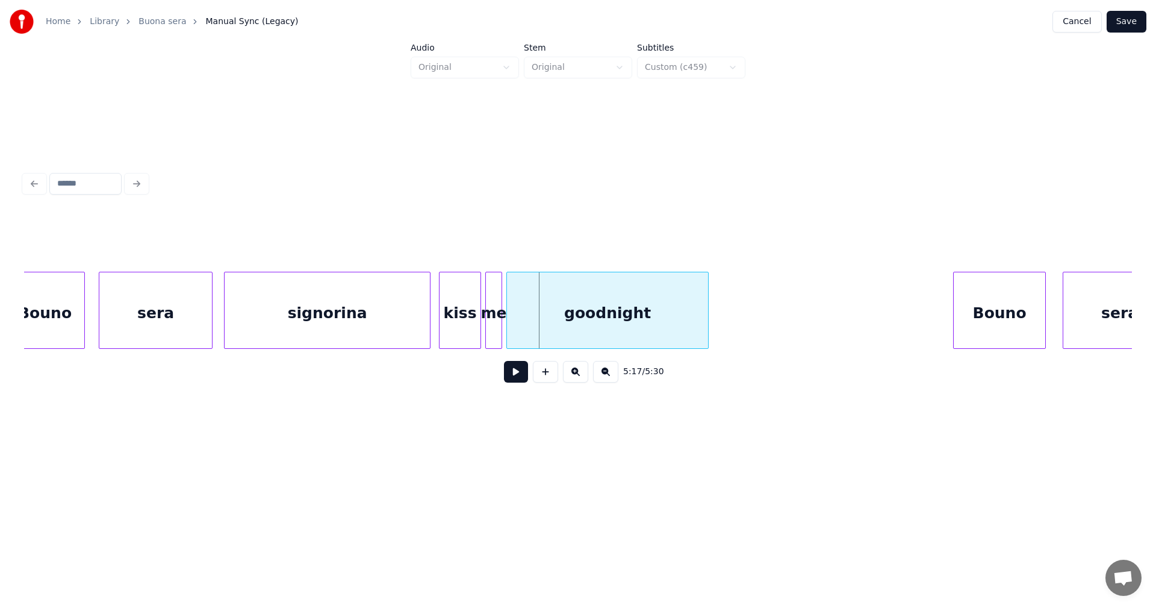
scroll to position [0, 66313]
click at [421, 329] on div at bounding box center [422, 310] width 4 height 76
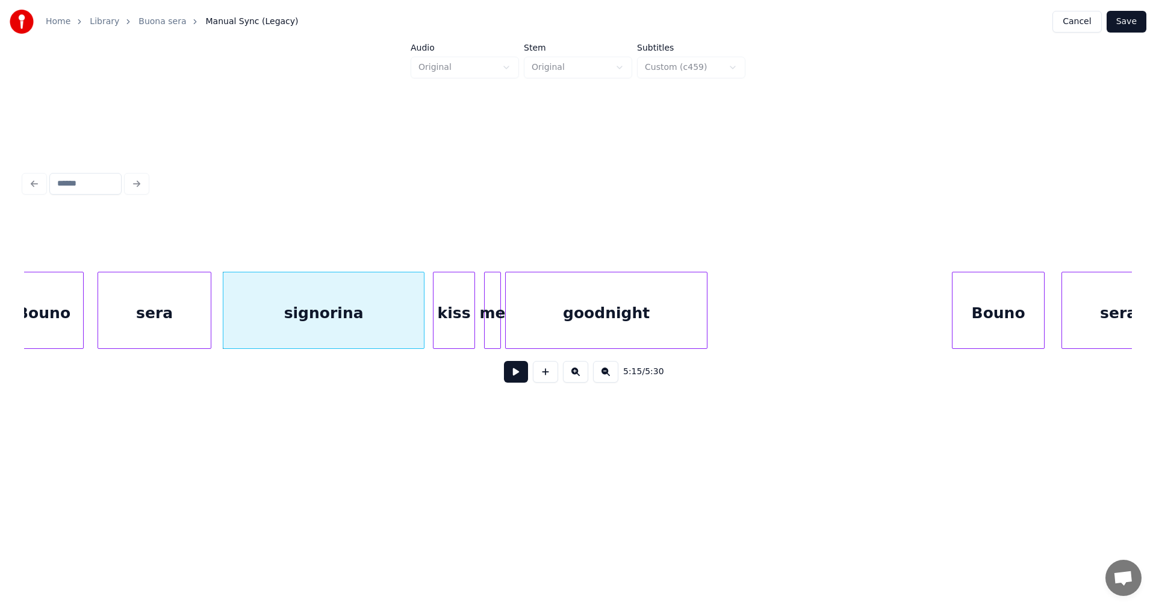
click at [461, 323] on div "kiss" at bounding box center [454, 313] width 41 height 82
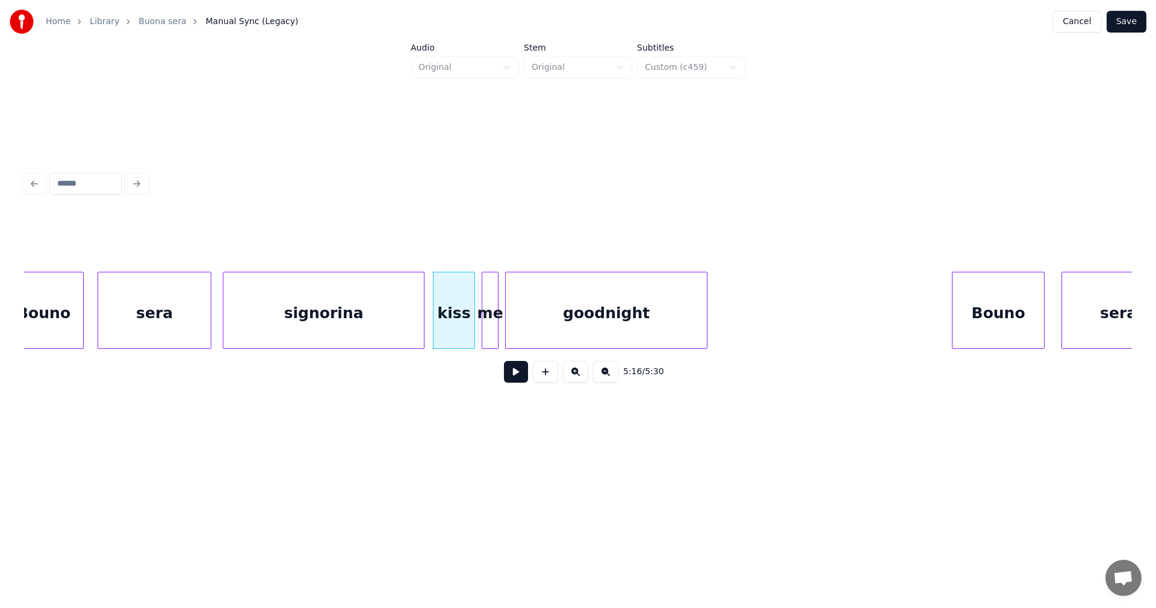
click at [490, 322] on div "me" at bounding box center [490, 313] width 16 height 82
click at [467, 329] on div "kiss" at bounding box center [454, 313] width 41 height 82
click at [525, 377] on button at bounding box center [516, 372] width 24 height 22
click at [523, 377] on button at bounding box center [516, 372] width 24 height 22
click at [994, 308] on div "Bouno" at bounding box center [996, 313] width 92 height 82
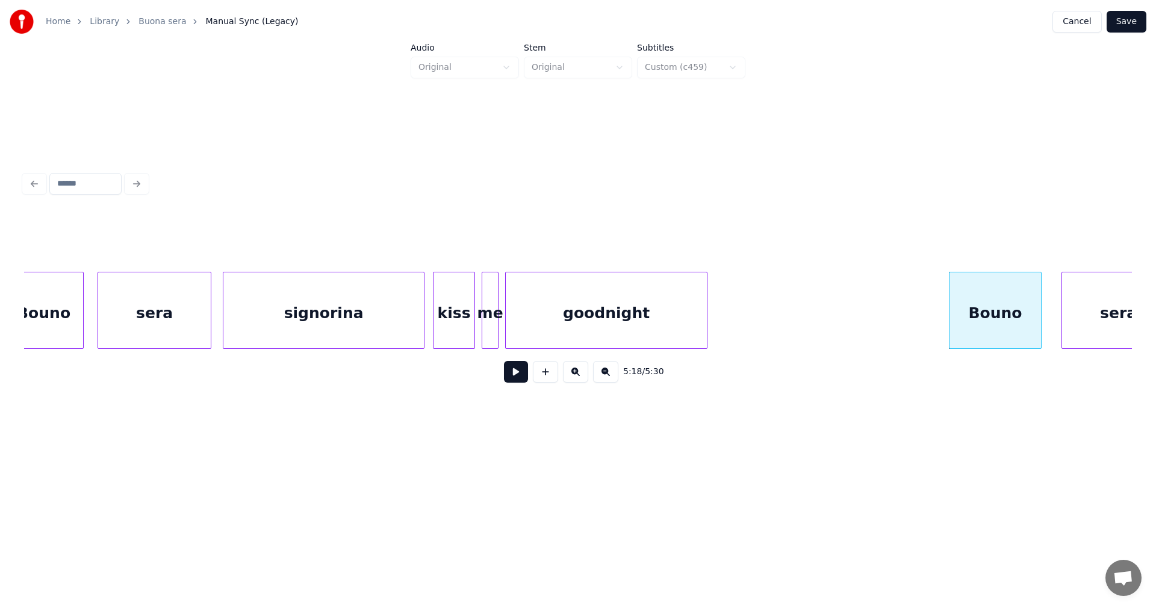
click at [518, 377] on button at bounding box center [516, 372] width 24 height 22
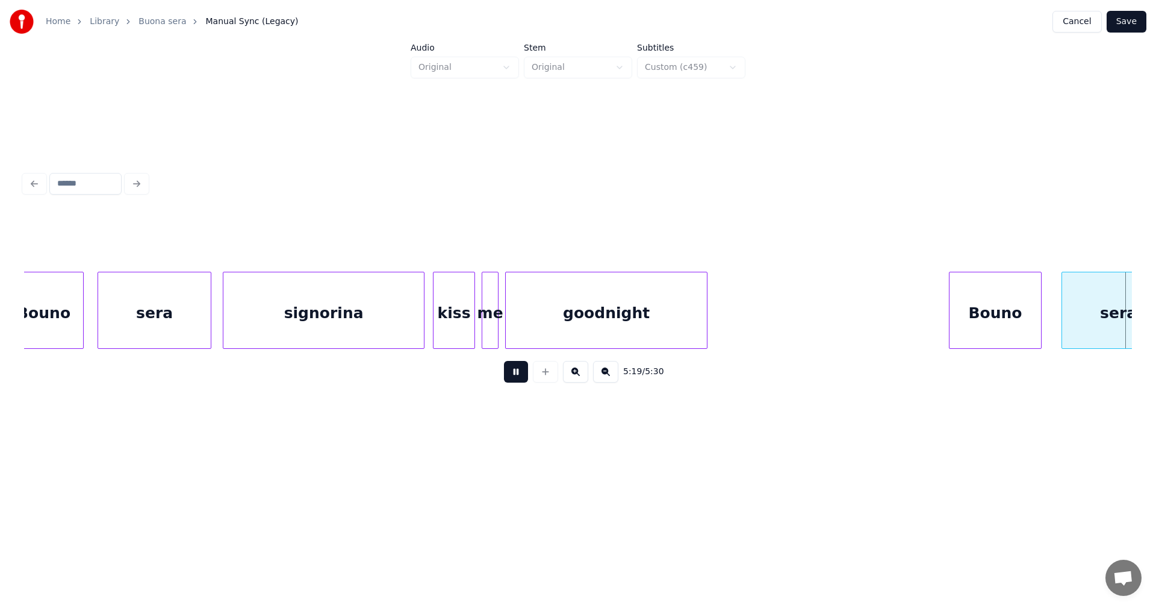
scroll to position [0, 67421]
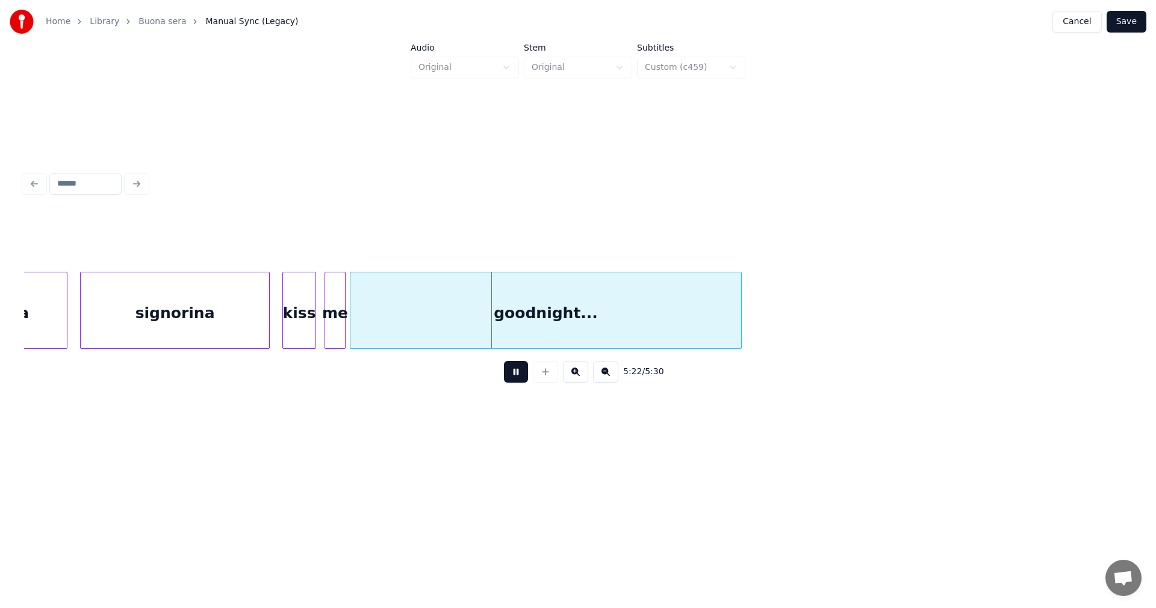
drag, startPoint x: 518, startPoint y: 376, endPoint x: 467, endPoint y: 365, distance: 51.7
click at [515, 374] on button at bounding box center [516, 372] width 24 height 22
click at [352, 332] on div at bounding box center [354, 310] width 4 height 76
click at [521, 376] on button at bounding box center [516, 372] width 24 height 22
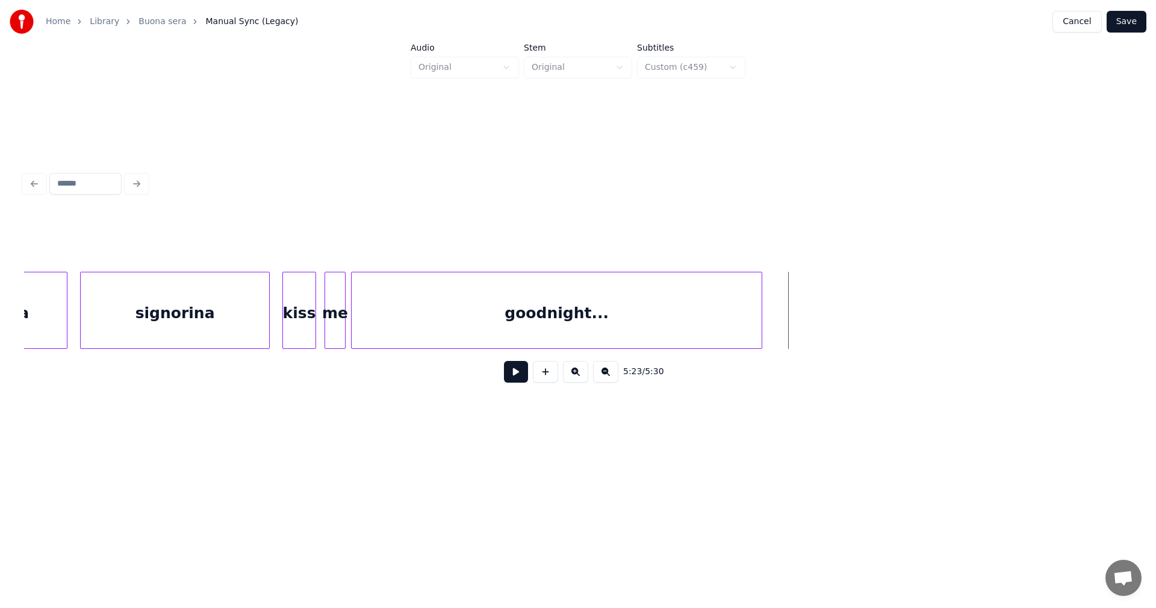
click at [759, 317] on div at bounding box center [760, 310] width 4 height 76
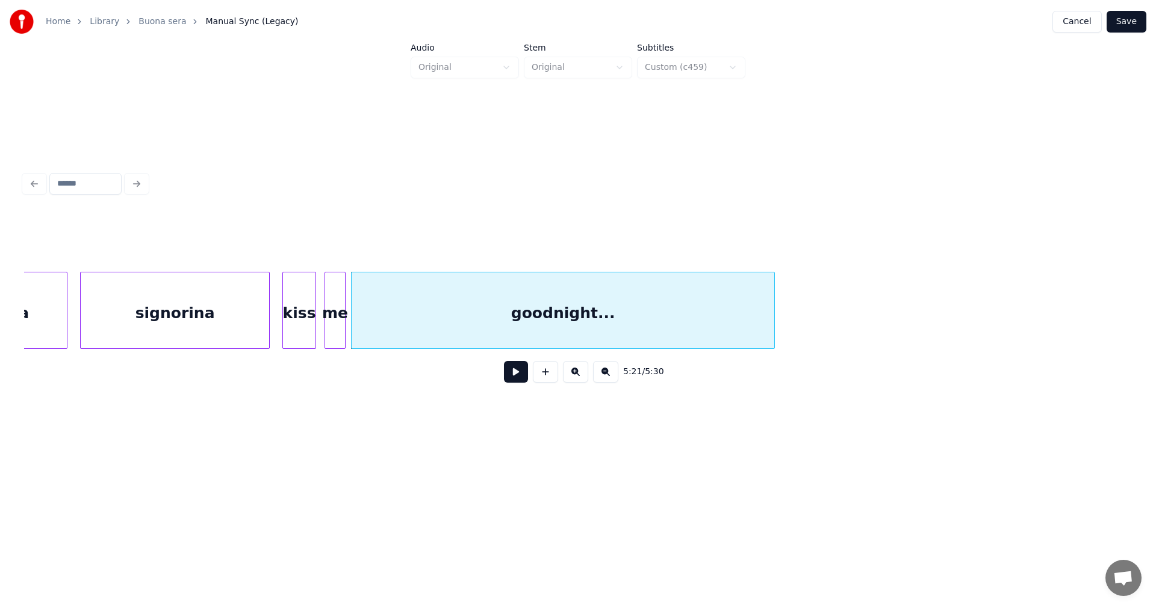
click at [774, 322] on div at bounding box center [773, 310] width 4 height 76
click at [1134, 25] on button "Save" at bounding box center [1127, 22] width 40 height 22
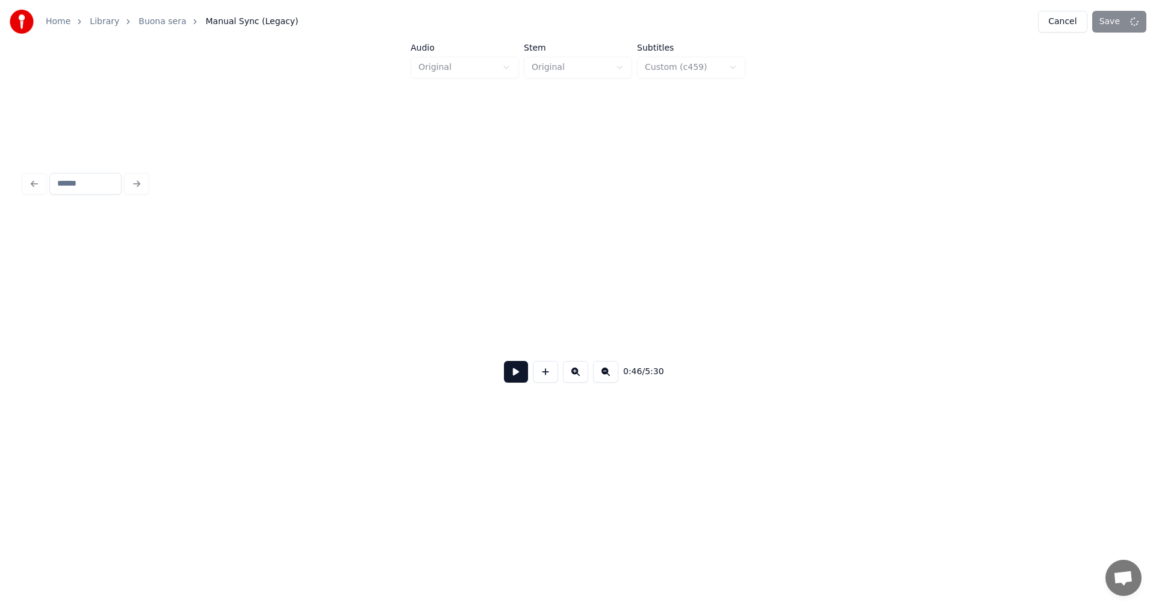
scroll to position [0, 9758]
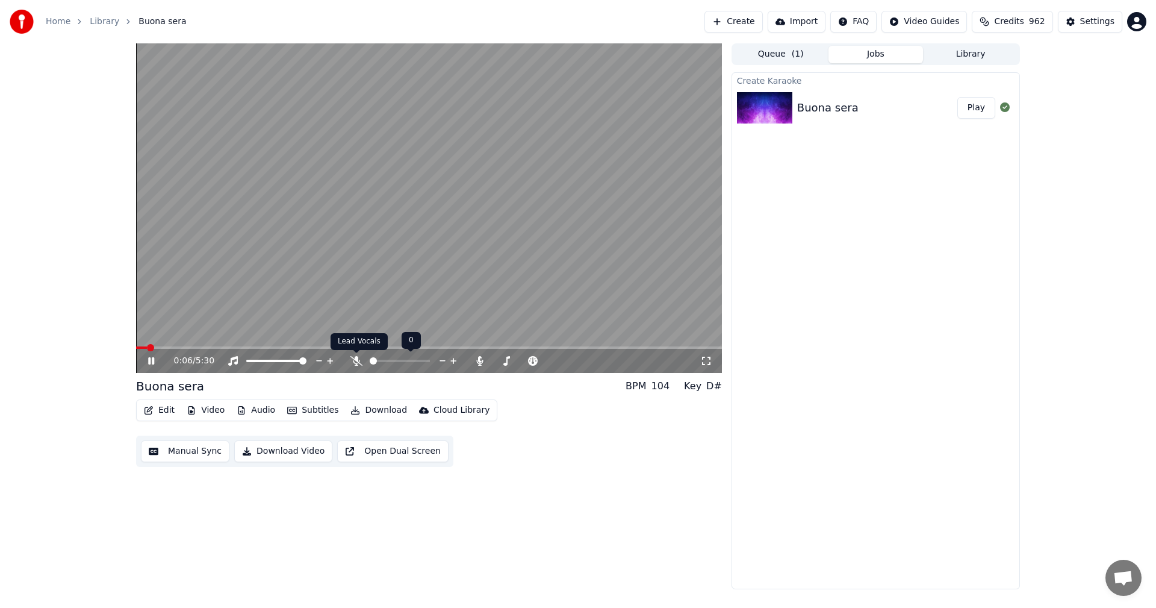
click at [358, 363] on icon at bounding box center [356, 361] width 12 height 10
click at [171, 347] on span at bounding box center [429, 347] width 586 height 2
click at [200, 346] on span at bounding box center [429, 347] width 586 height 2
click at [233, 347] on span at bounding box center [429, 347] width 586 height 2
click at [188, 349] on span at bounding box center [187, 347] width 102 height 2
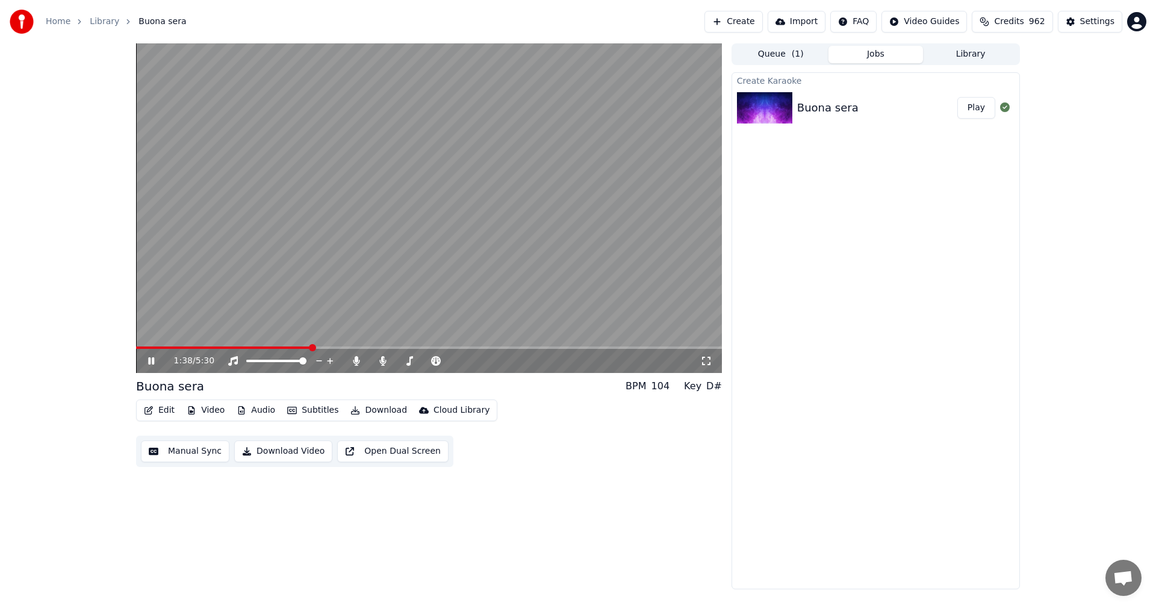
click at [151, 358] on icon at bounding box center [160, 361] width 28 height 10
click at [164, 403] on button "Edit" at bounding box center [159, 410] width 40 height 17
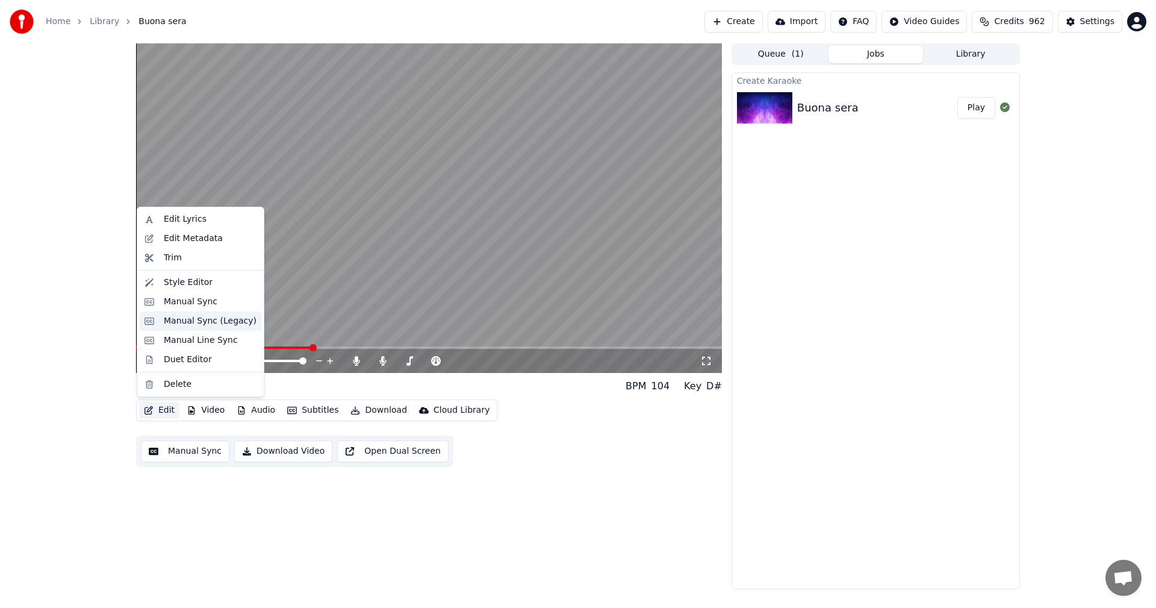
click at [203, 322] on div "Manual Sync (Legacy)" at bounding box center [210, 321] width 93 height 12
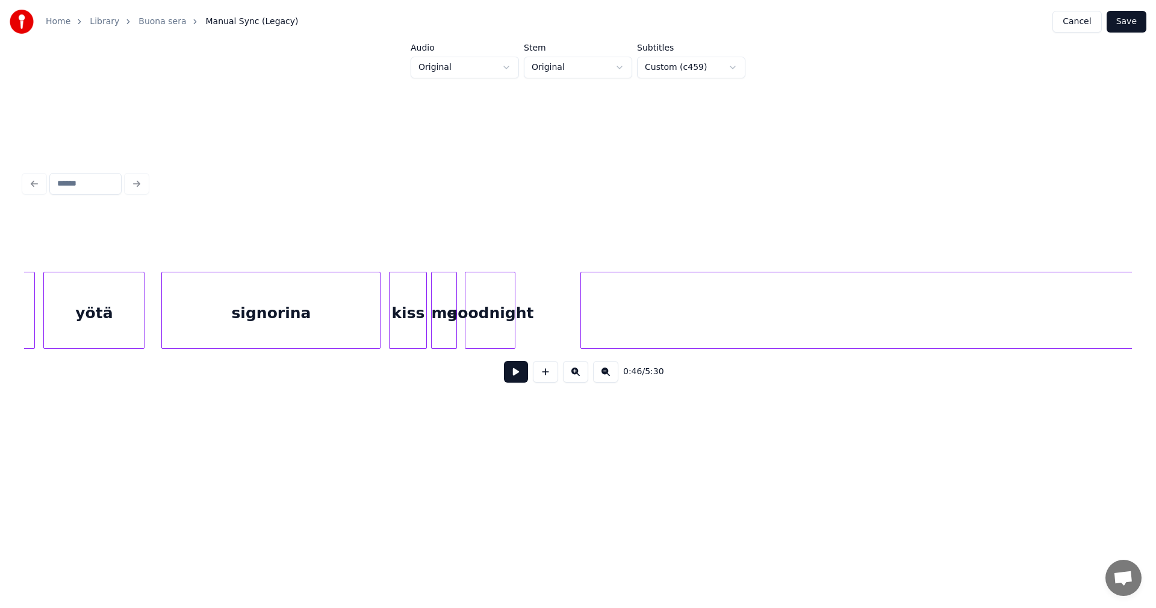
scroll to position [0, 19653]
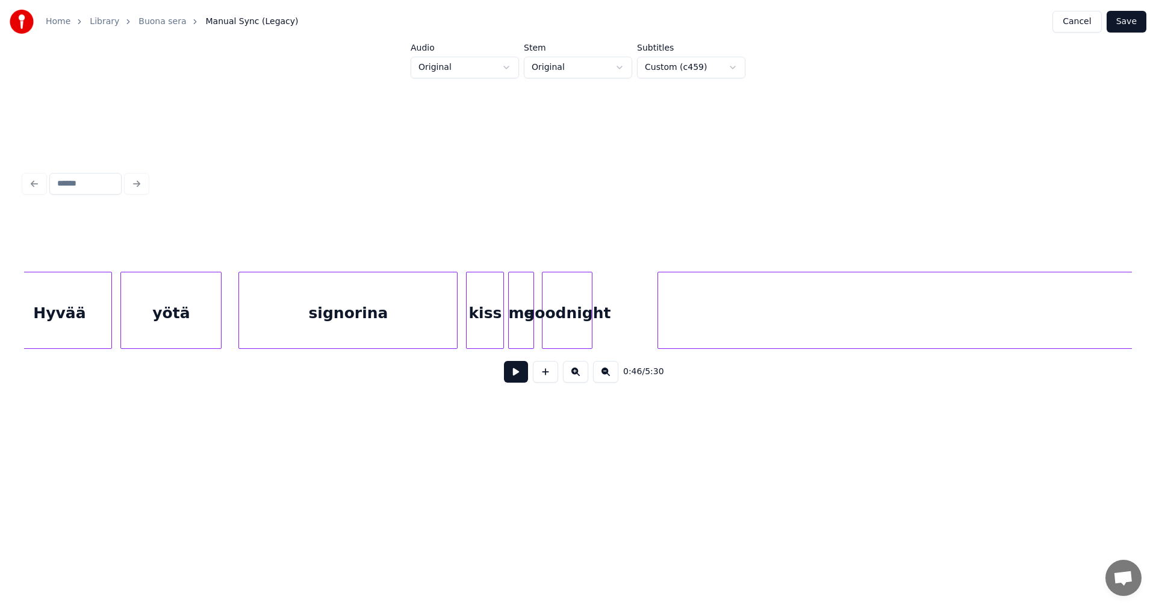
click at [352, 325] on div "signorina" at bounding box center [348, 313] width 218 height 82
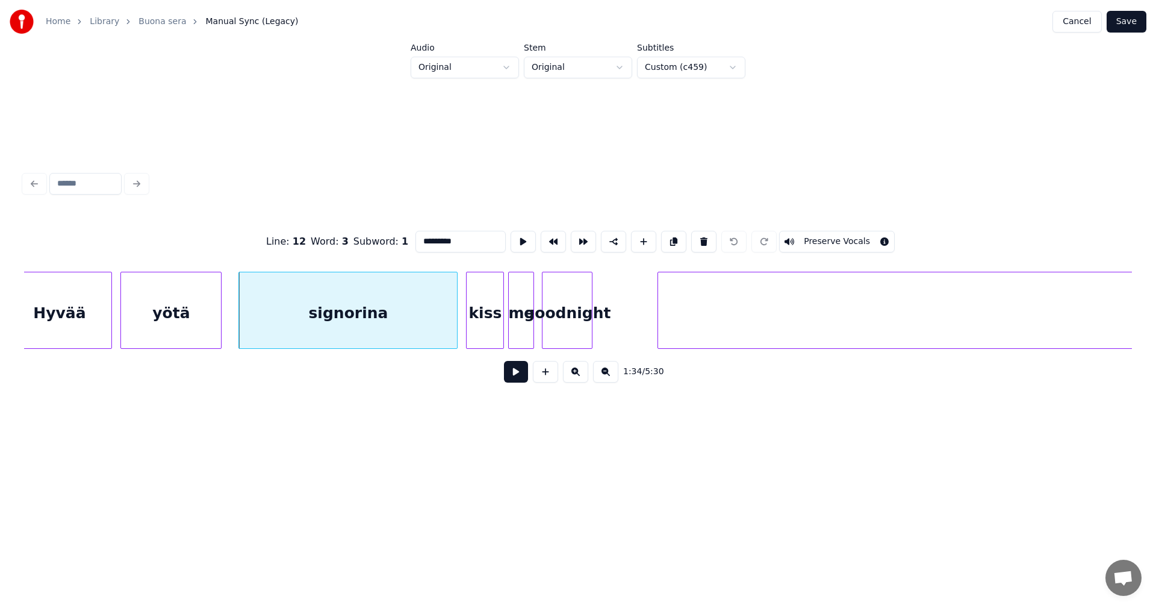
click at [513, 377] on button at bounding box center [516, 372] width 24 height 22
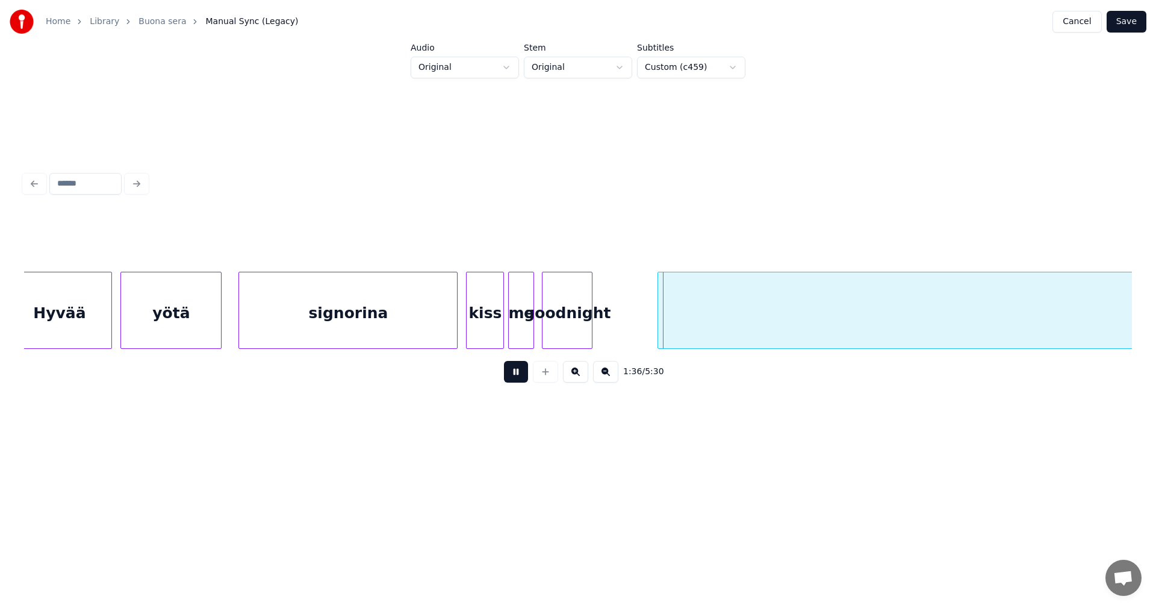
click at [514, 376] on button at bounding box center [516, 372] width 24 height 22
click at [475, 326] on div "kiss" at bounding box center [485, 313] width 37 height 82
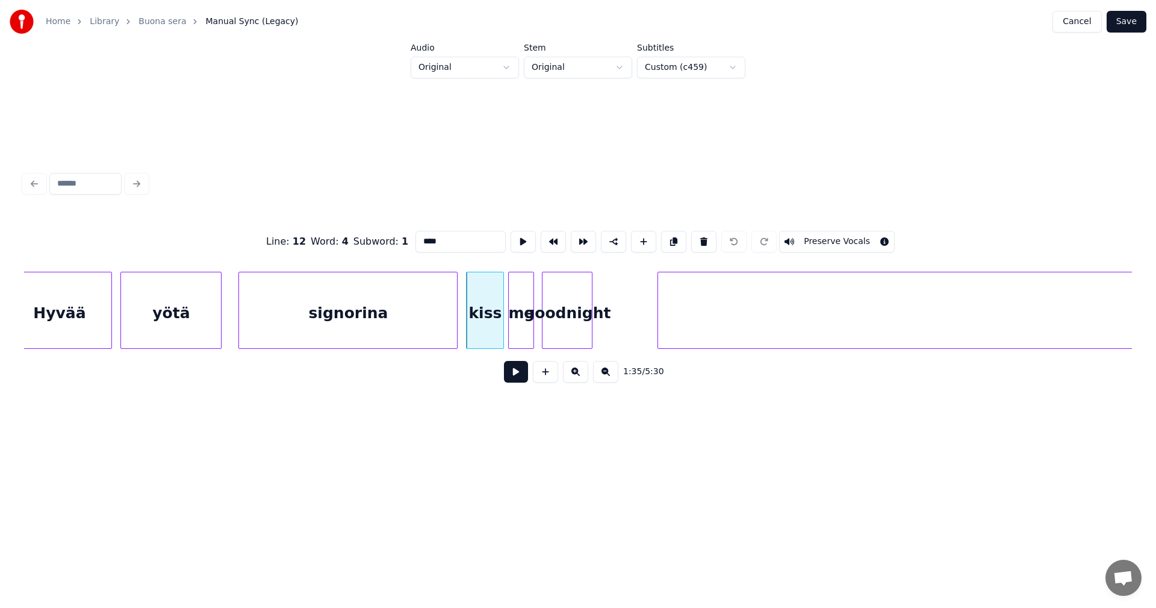
click at [517, 382] on button at bounding box center [516, 372] width 24 height 22
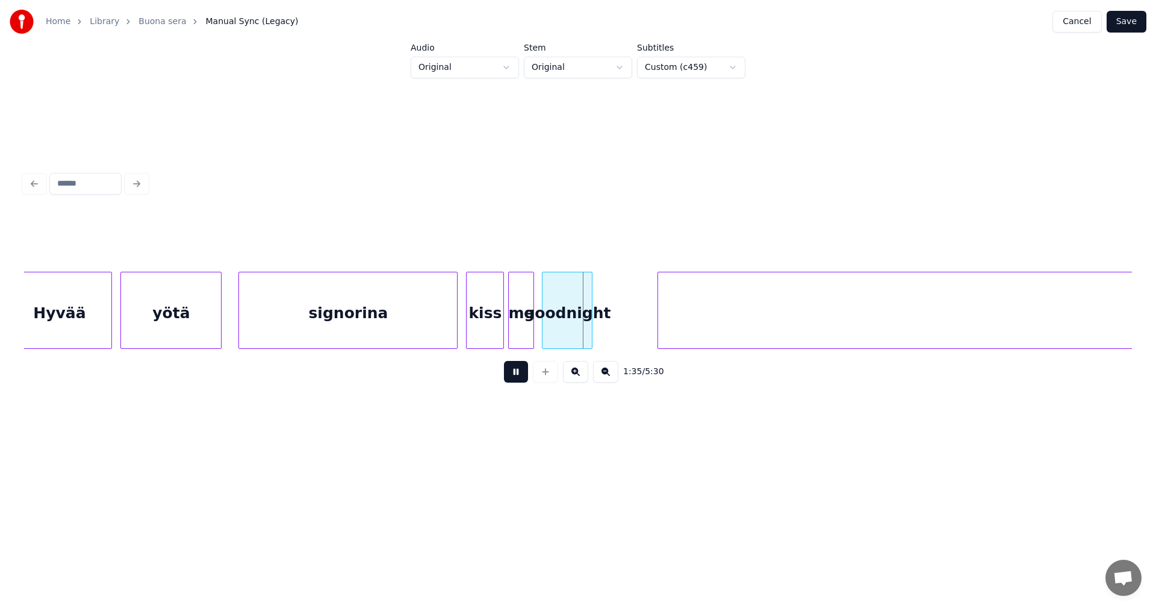
click at [518, 379] on button at bounding box center [516, 372] width 24 height 22
click at [628, 332] on div at bounding box center [627, 310] width 4 height 76
click at [492, 334] on div "kiss" at bounding box center [485, 313] width 37 height 82
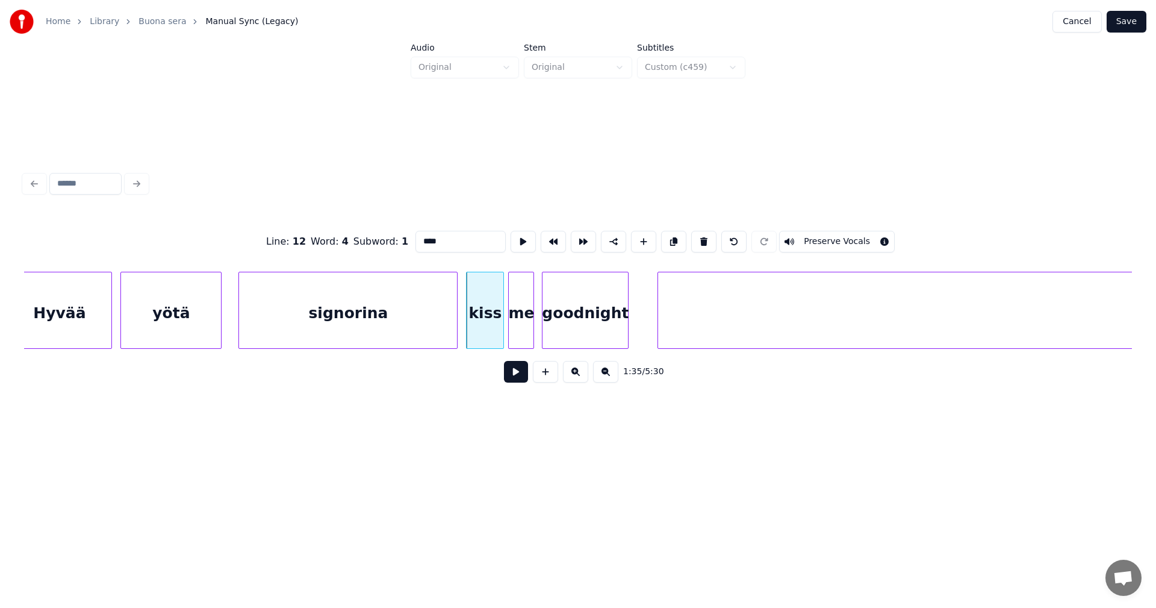
click at [516, 376] on button at bounding box center [516, 372] width 24 height 22
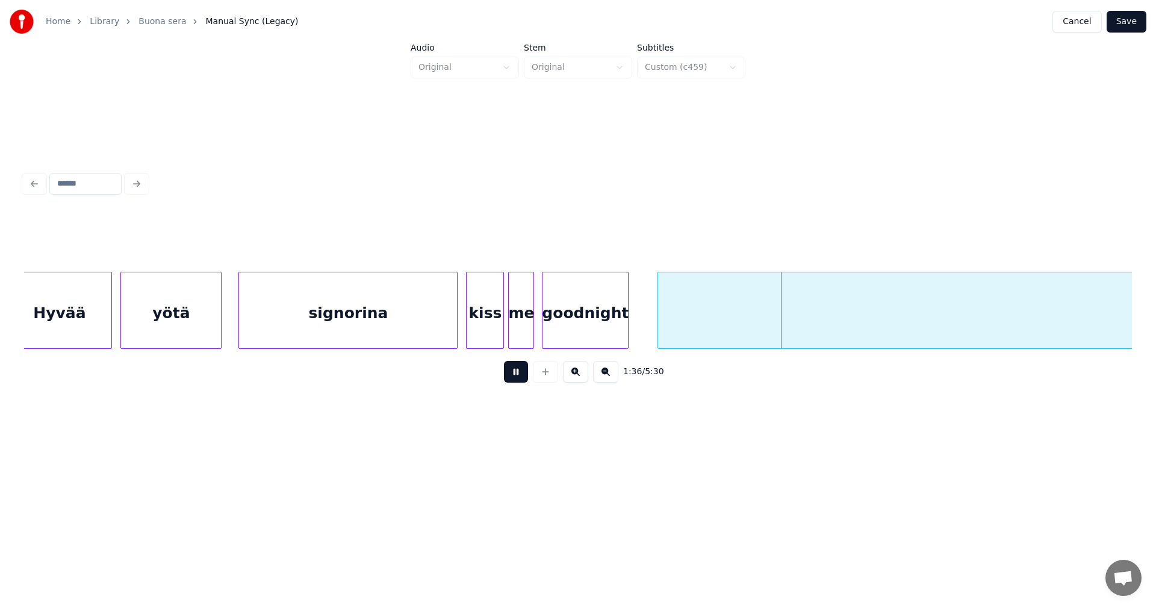
click at [516, 376] on button at bounding box center [516, 372] width 24 height 22
click at [1136, 23] on button "Save" at bounding box center [1127, 22] width 40 height 22
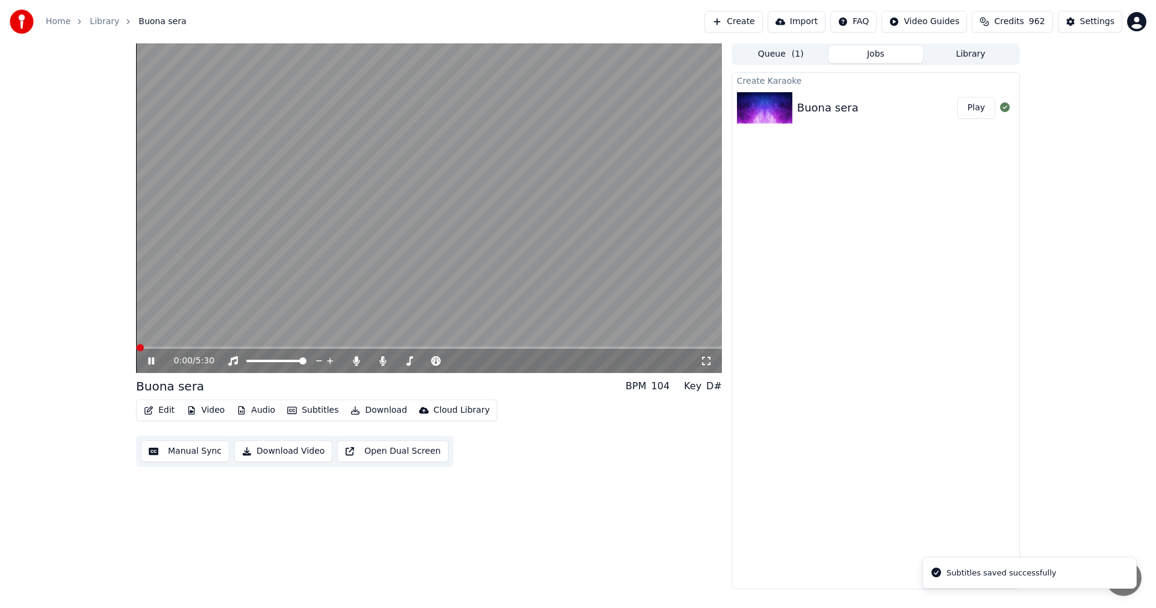
click at [265, 348] on span at bounding box center [429, 347] width 586 height 2
click at [147, 360] on icon at bounding box center [160, 361] width 28 height 10
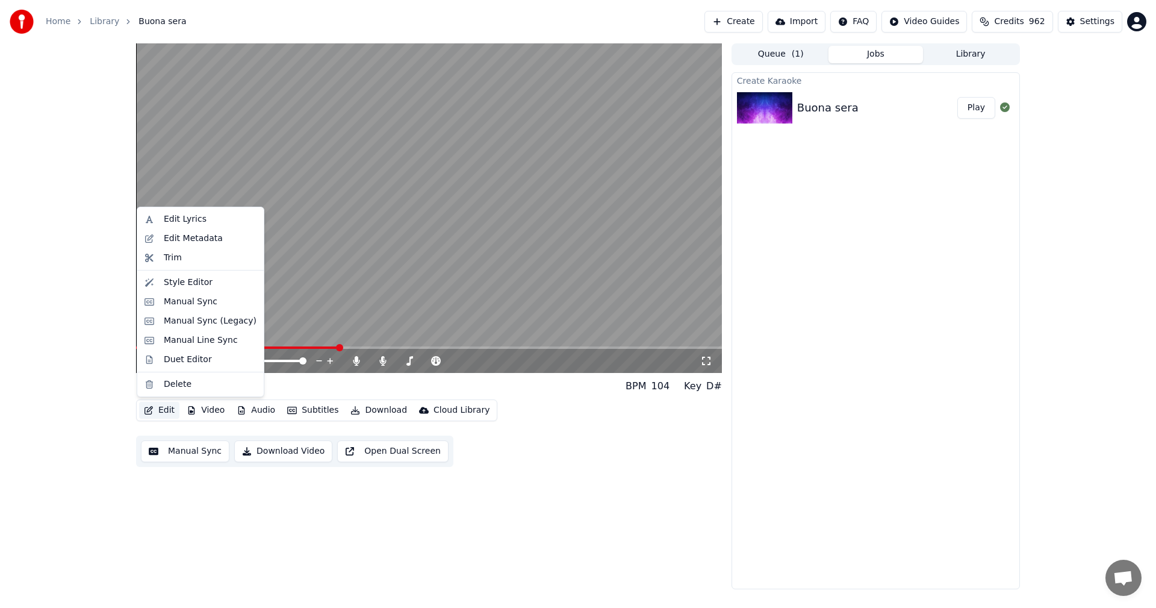
click at [158, 406] on button "Edit" at bounding box center [159, 410] width 40 height 17
click at [200, 324] on div "Manual Sync (Legacy)" at bounding box center [210, 321] width 93 height 12
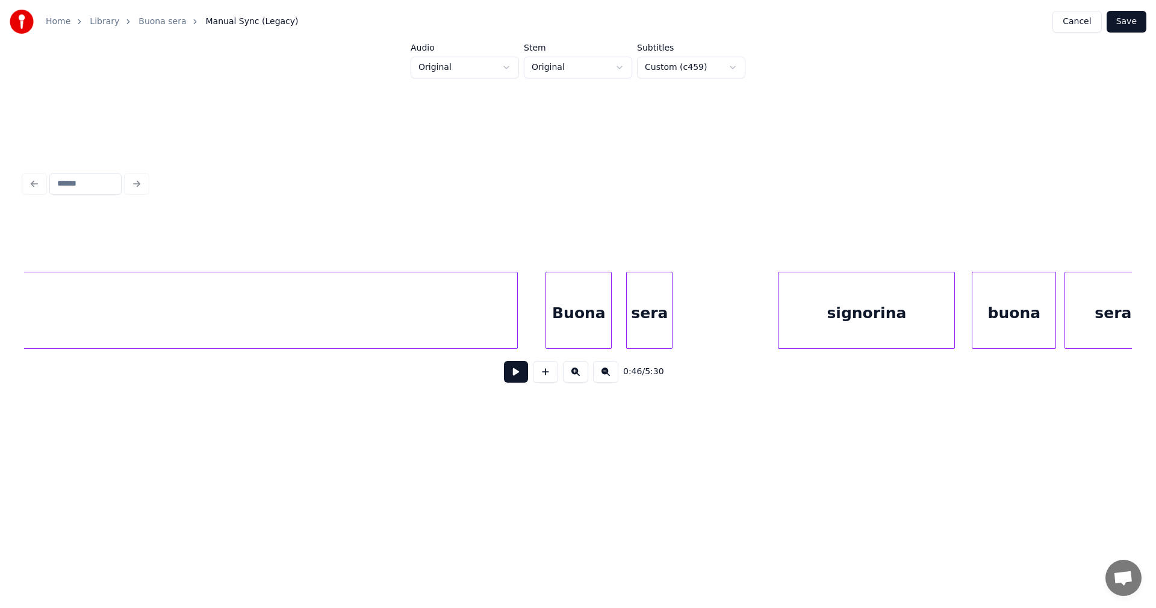
scroll to position [0, 20811]
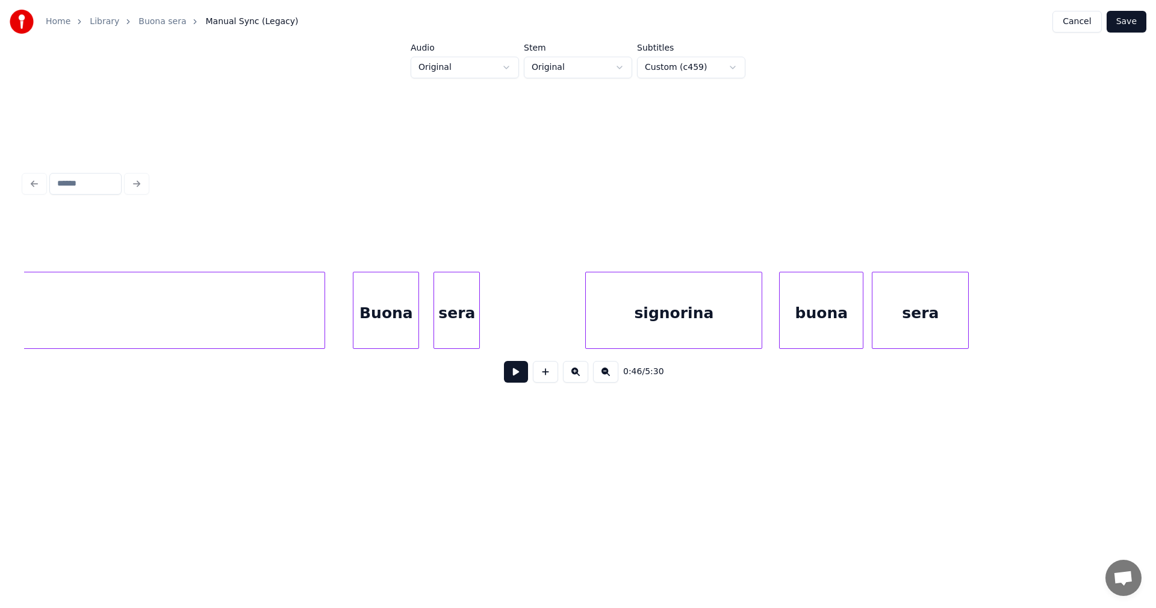
click at [383, 325] on div "Buona" at bounding box center [386, 313] width 65 height 82
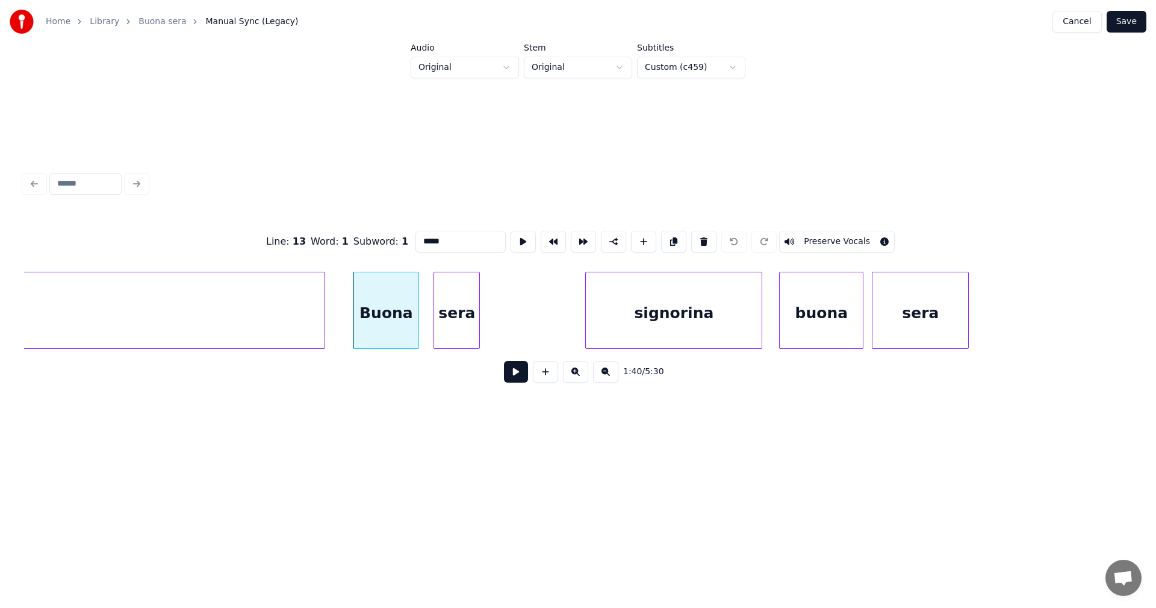
drag, startPoint x: 509, startPoint y: 379, endPoint x: 517, endPoint y: 379, distance: 7.2
click at [511, 379] on button at bounding box center [516, 372] width 24 height 22
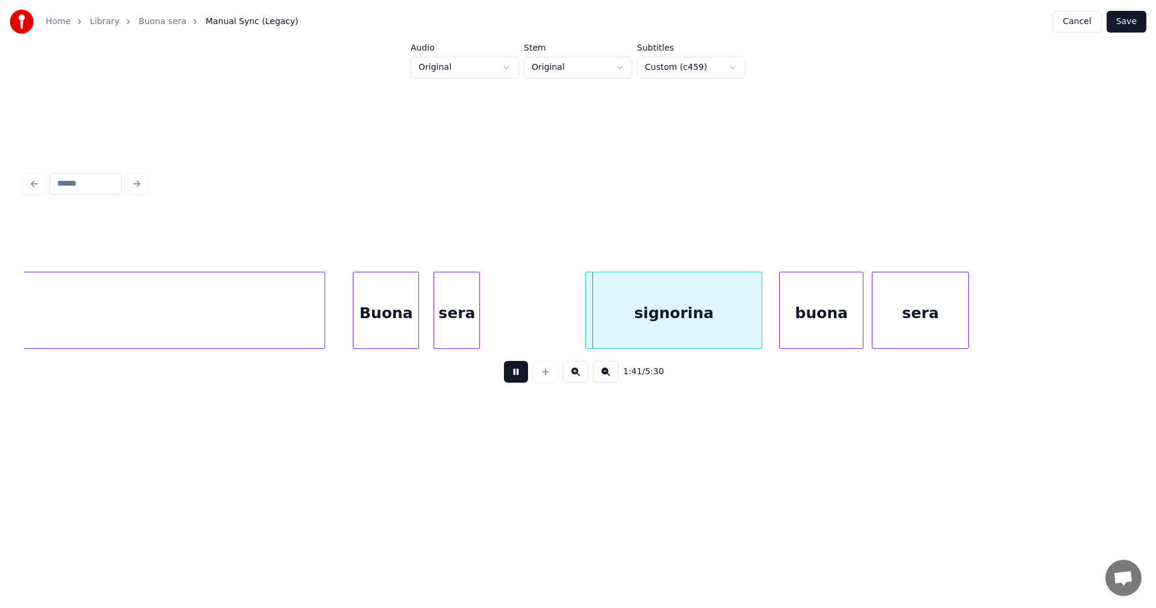
drag, startPoint x: 517, startPoint y: 378, endPoint x: 471, endPoint y: 335, distance: 63.0
click at [512, 375] on button at bounding box center [516, 372] width 24 height 22
click at [468, 323] on div "sera" at bounding box center [456, 313] width 45 height 82
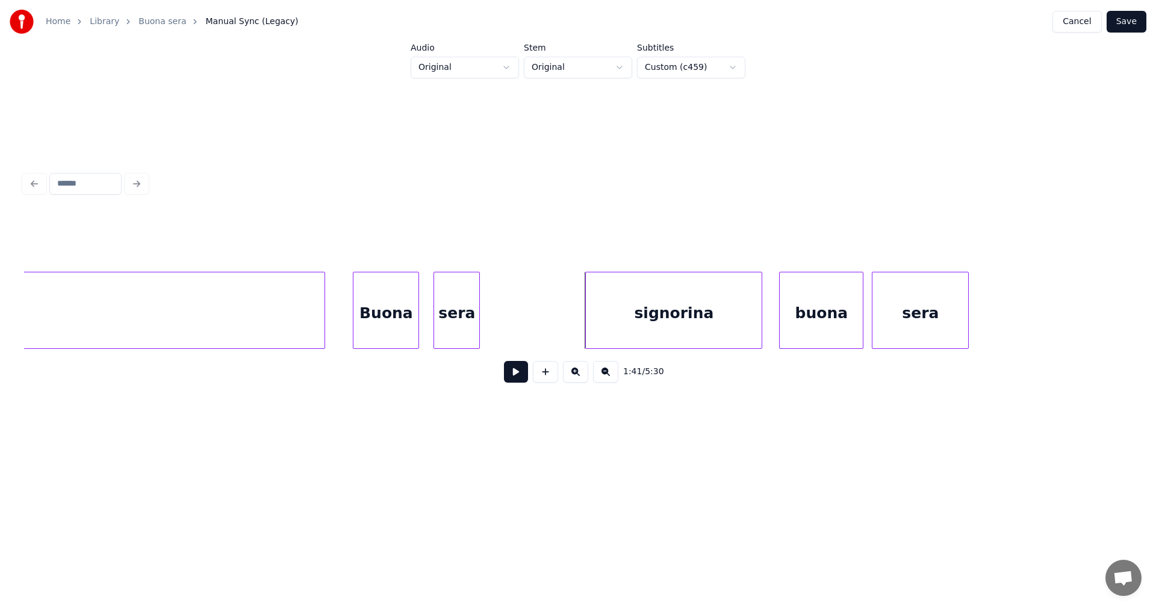
click at [618, 322] on div "signorina" at bounding box center [674, 313] width 176 height 82
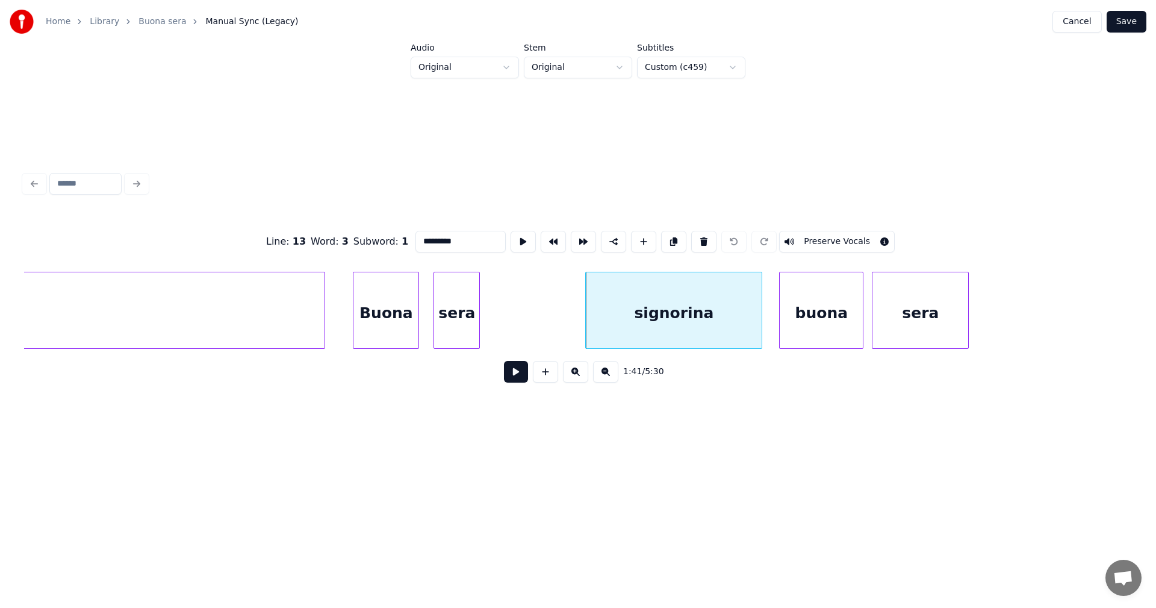
click at [459, 310] on div "sera" at bounding box center [456, 313] width 45 height 82
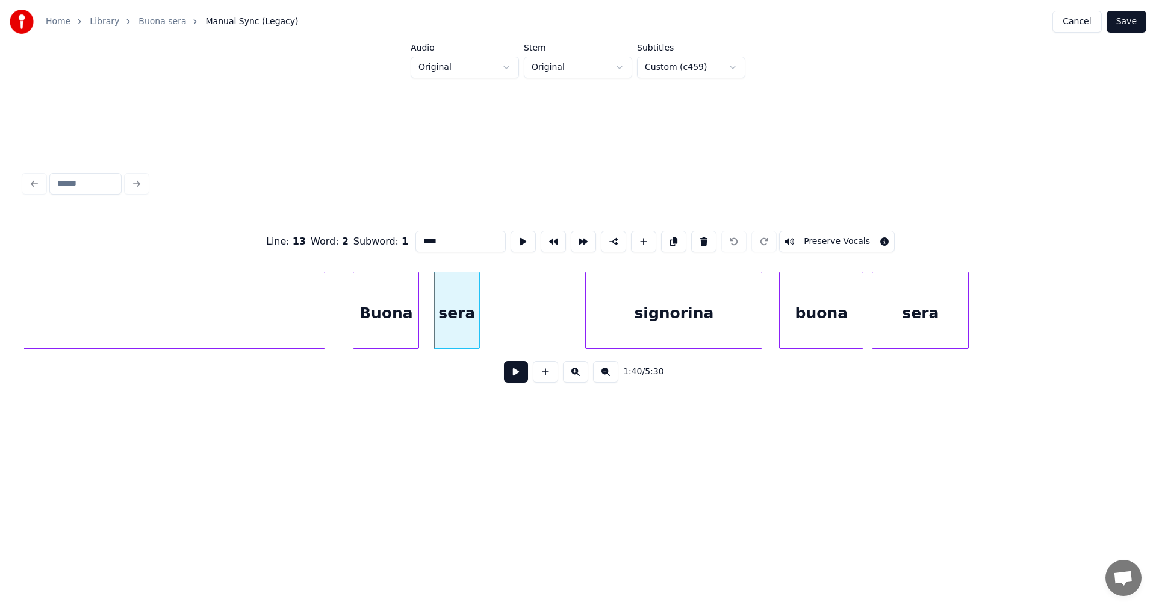
click at [444, 240] on input "****" at bounding box center [461, 242] width 90 height 22
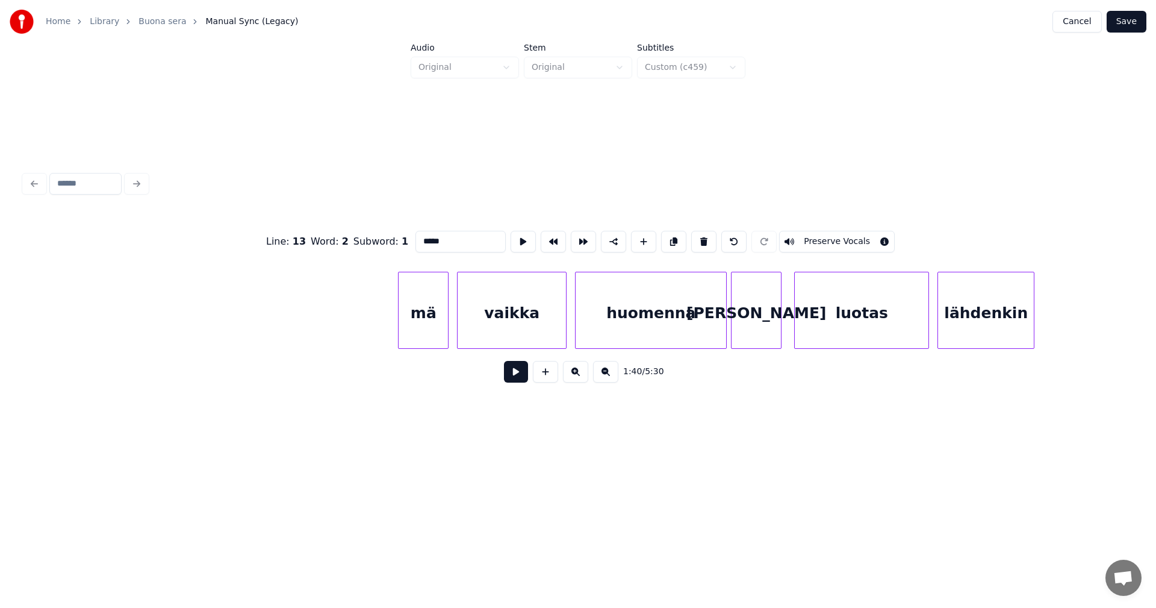
scroll to position [0, 24016]
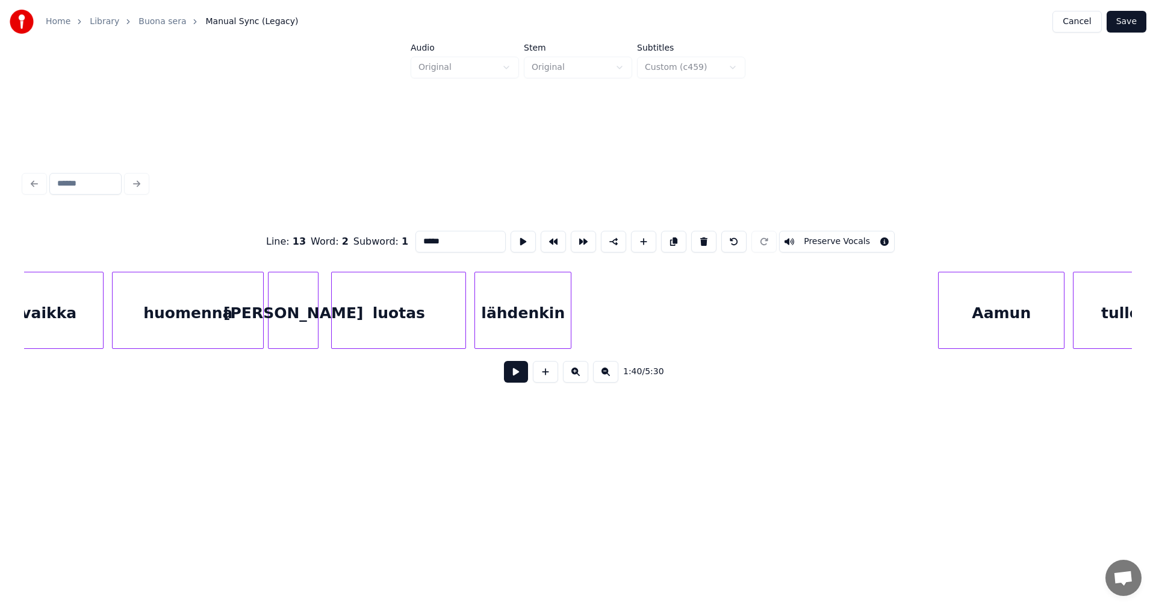
type input "*****"
click at [1120, 22] on button "Save" at bounding box center [1127, 22] width 40 height 22
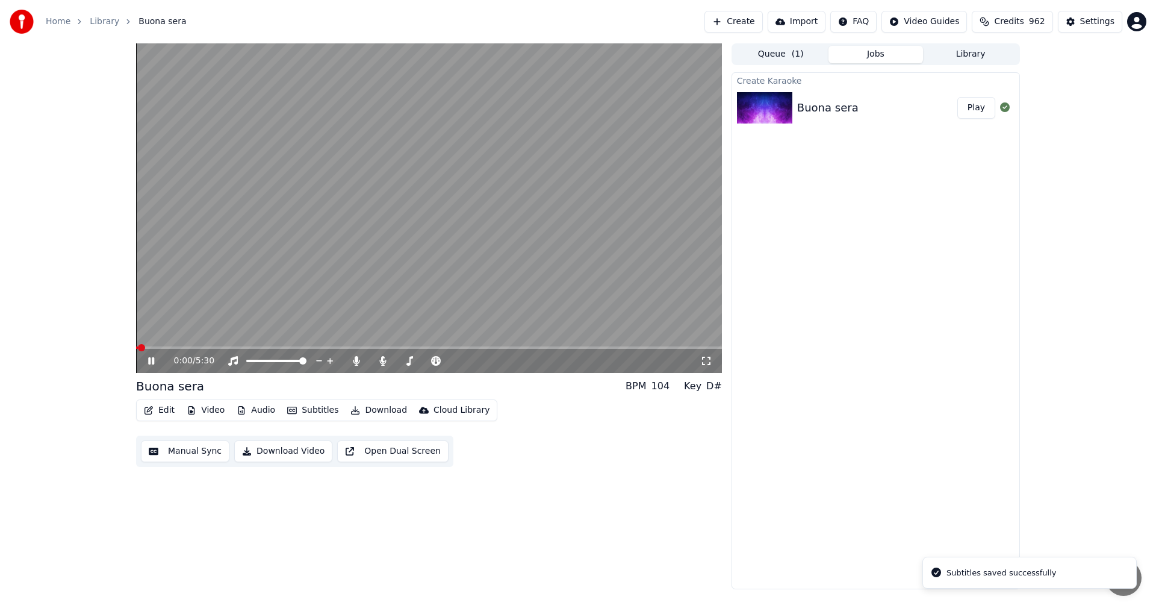
click at [235, 349] on span at bounding box center [429, 347] width 586 height 2
click at [271, 346] on span at bounding box center [429, 347] width 586 height 2
click at [148, 363] on icon at bounding box center [160, 361] width 28 height 10
click at [165, 406] on button "Edit" at bounding box center [159, 410] width 40 height 17
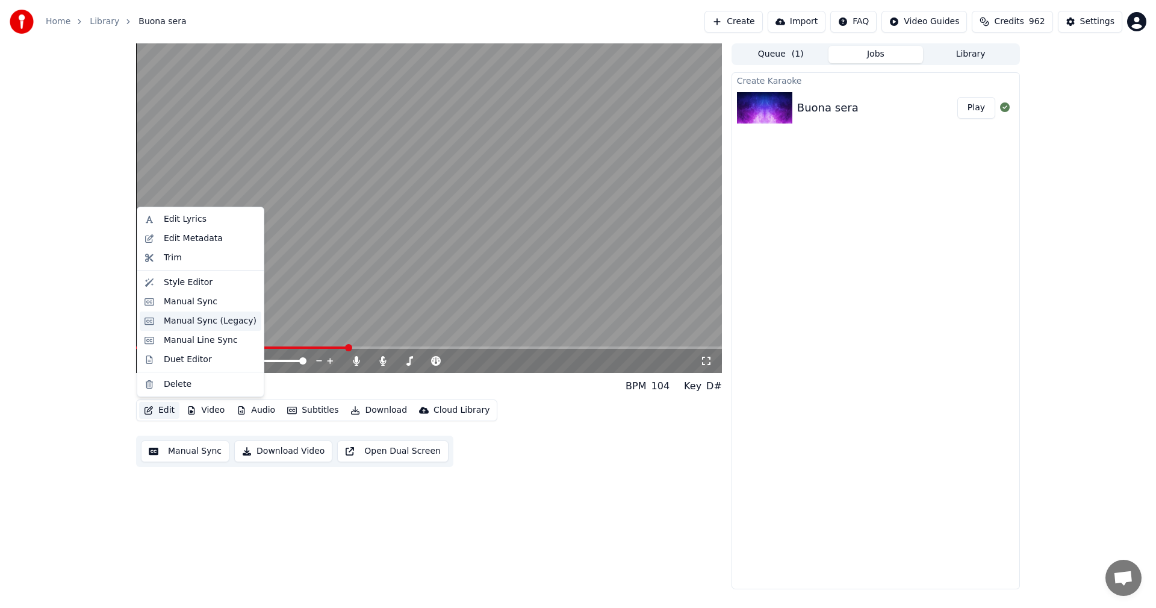
click at [182, 320] on div "Manual Sync (Legacy)" at bounding box center [210, 321] width 93 height 12
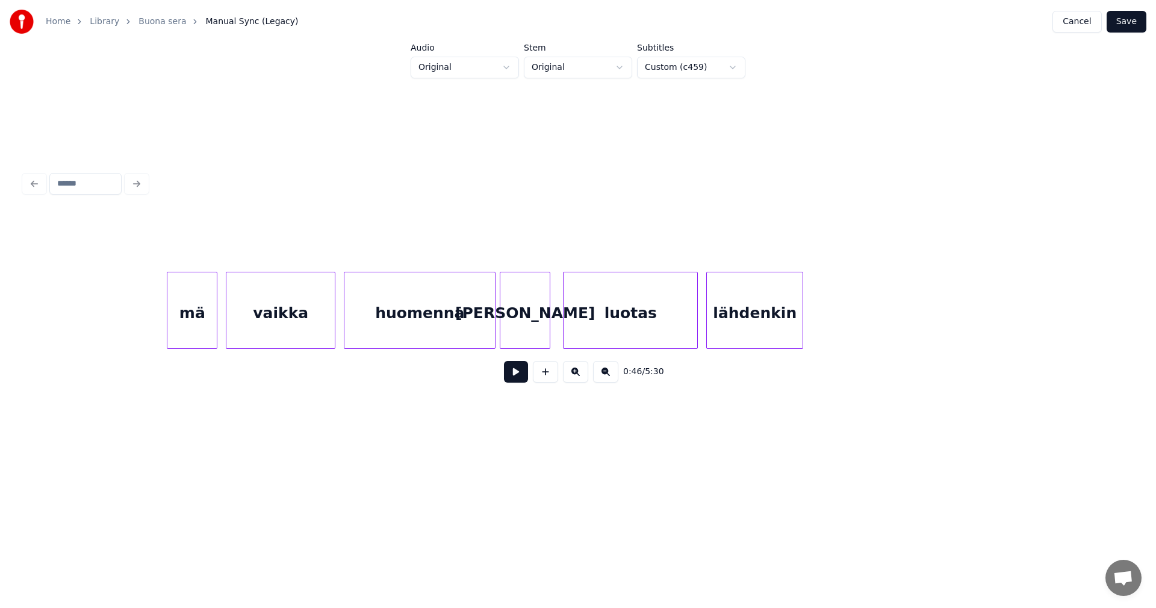
scroll to position [0, 23900]
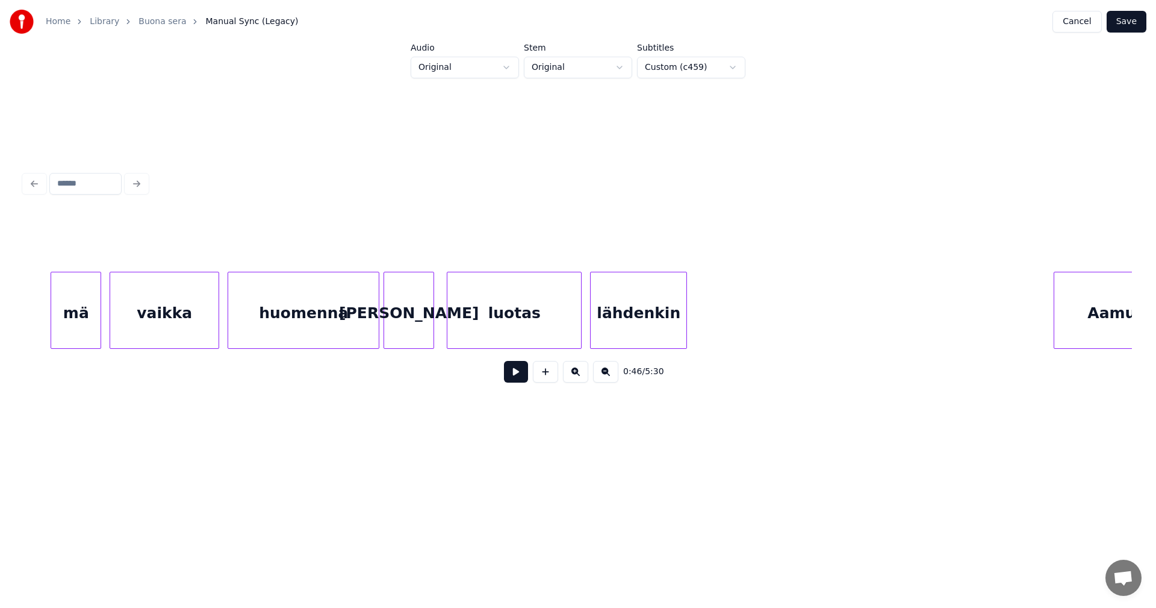
click at [423, 325] on div "[PERSON_NAME]" at bounding box center [408, 313] width 49 height 82
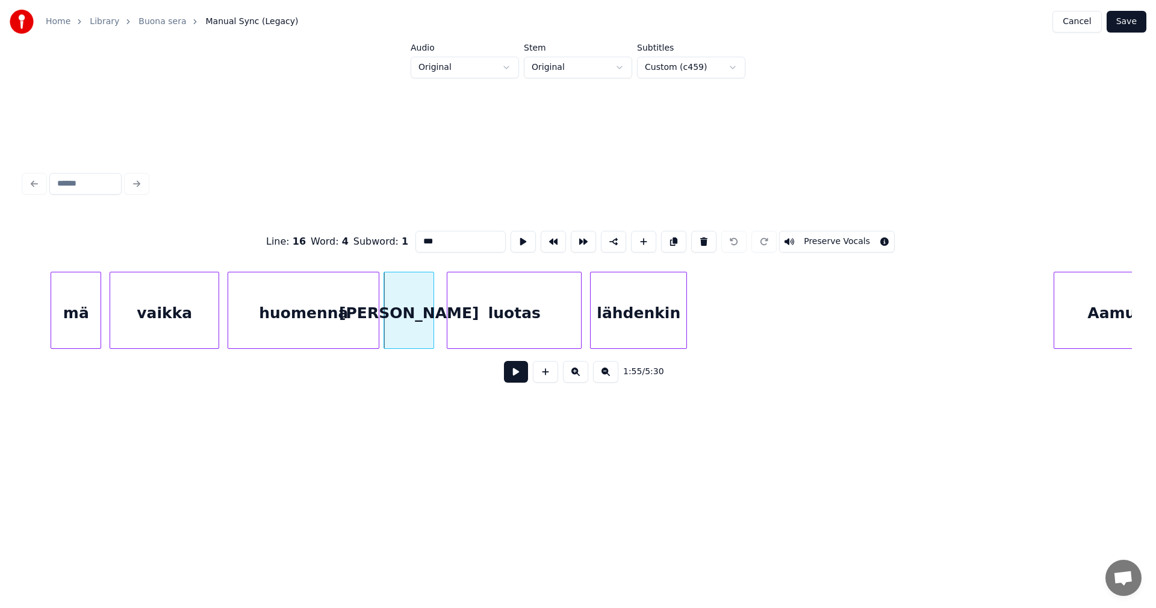
click at [511, 375] on button at bounding box center [516, 372] width 24 height 22
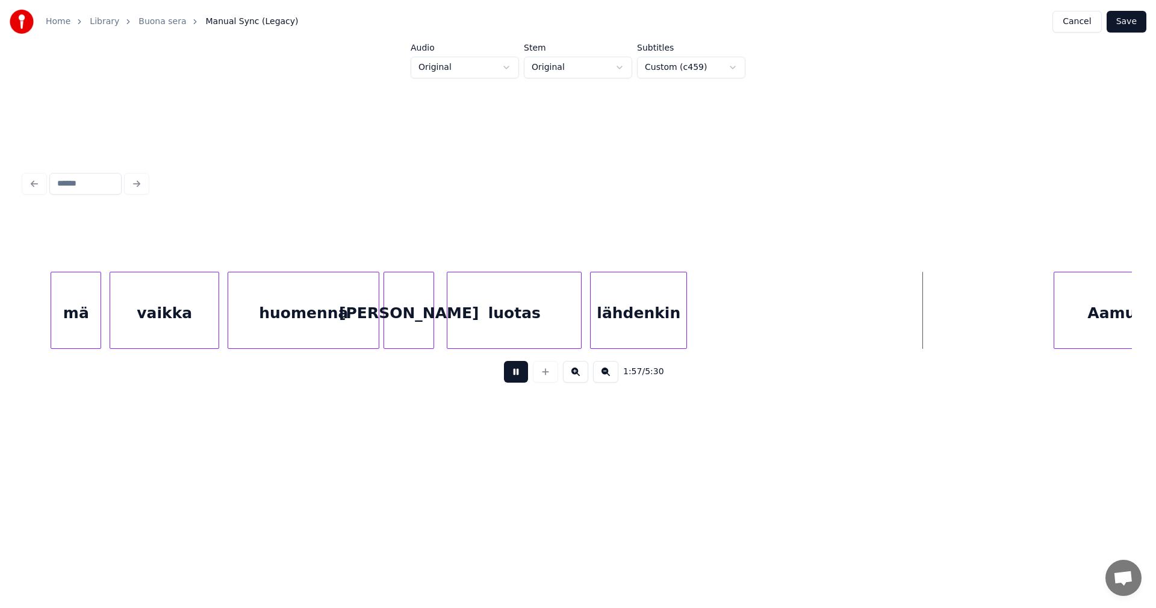
click at [515, 373] on button at bounding box center [516, 372] width 24 height 22
click at [738, 328] on div at bounding box center [738, 310] width 4 height 76
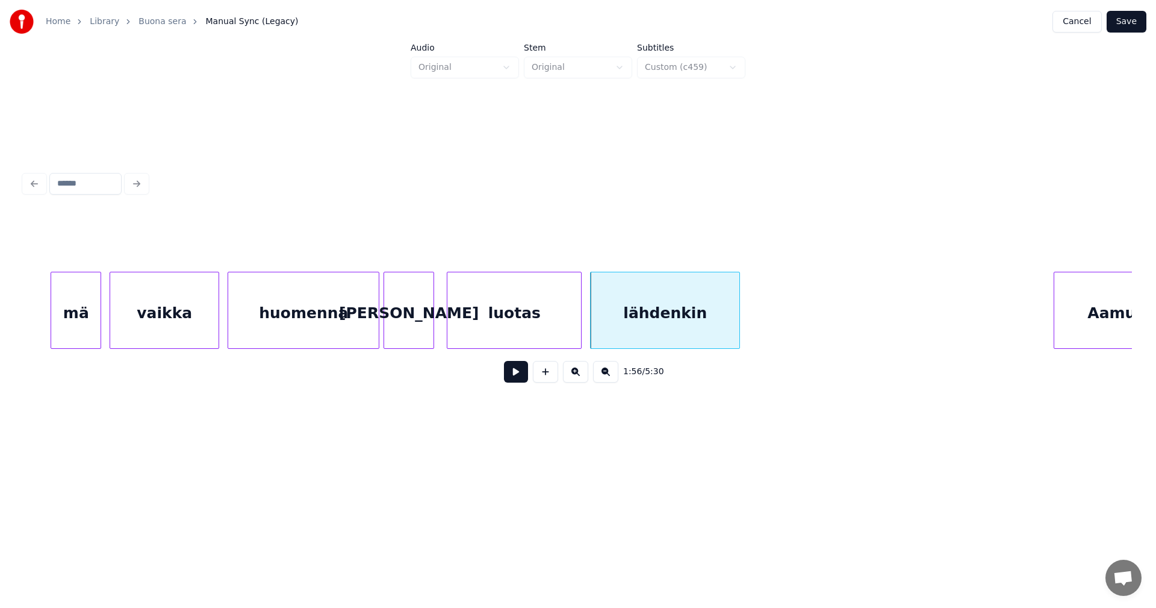
click at [525, 376] on button at bounding box center [516, 372] width 24 height 22
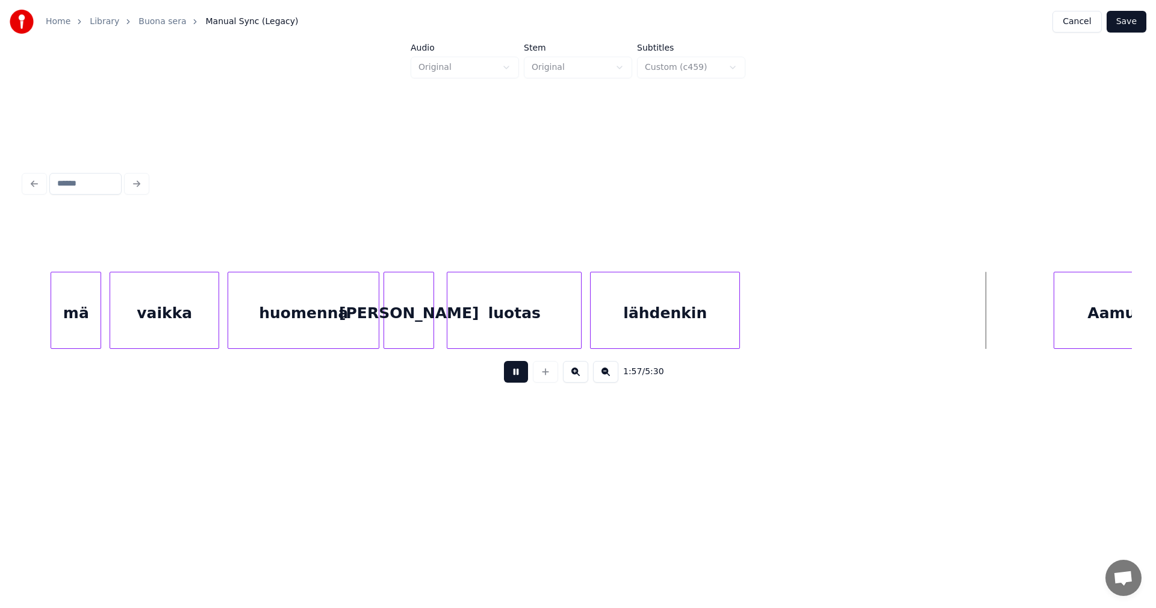
click at [525, 376] on button at bounding box center [516, 372] width 24 height 22
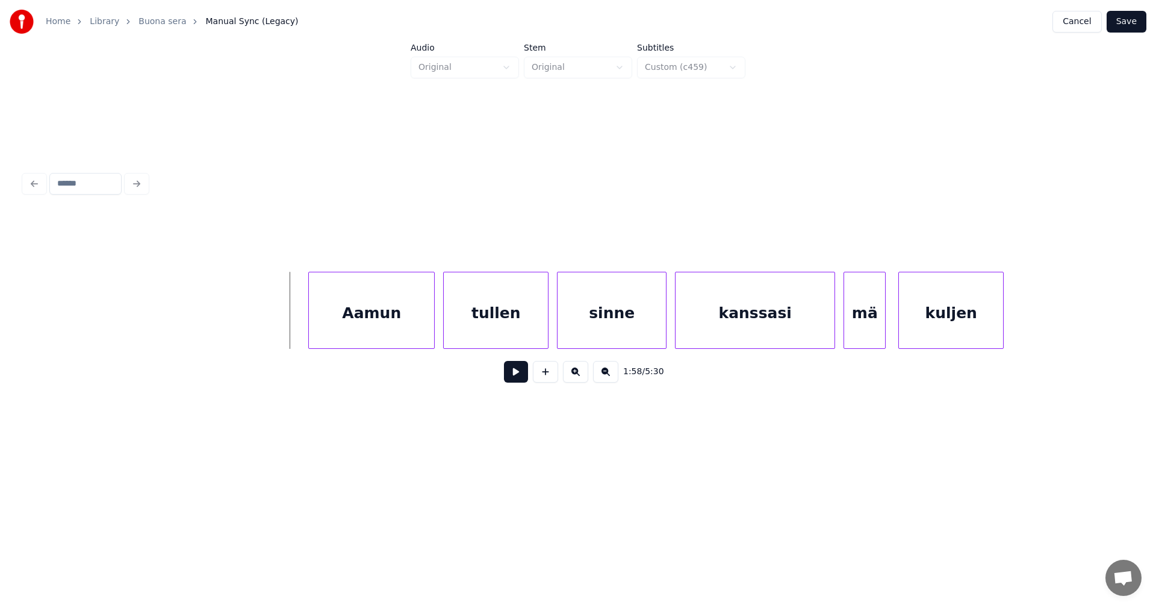
scroll to position [0, 24647]
click at [387, 321] on div "Aamun" at bounding box center [358, 313] width 125 height 82
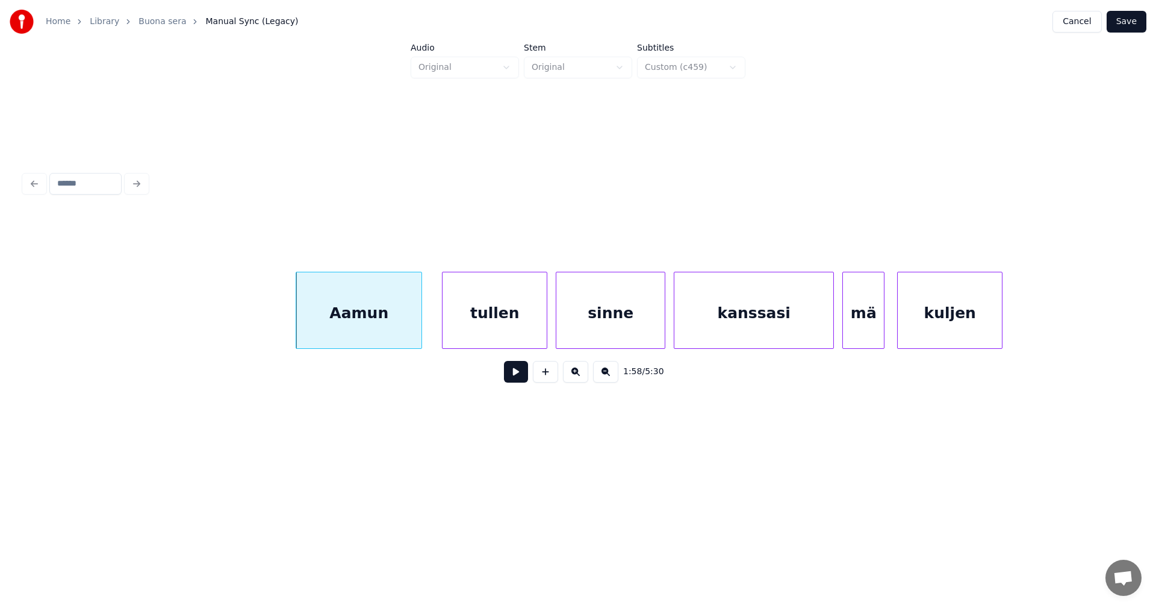
click at [513, 379] on button at bounding box center [516, 372] width 24 height 22
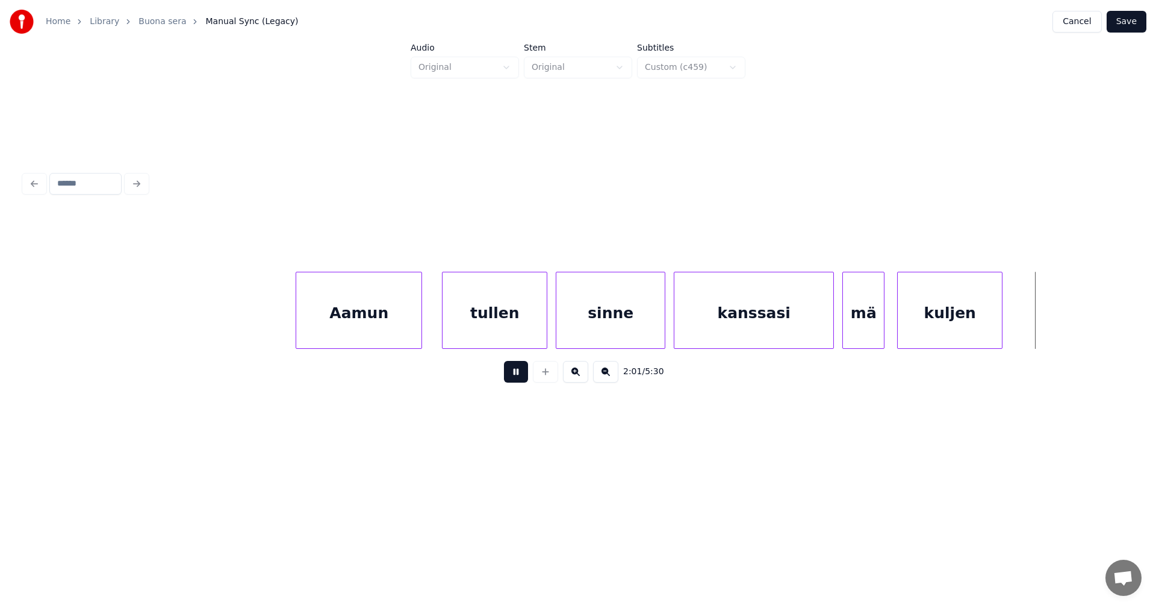
click at [513, 379] on button at bounding box center [516, 372] width 24 height 22
click at [1035, 321] on div at bounding box center [1035, 310] width 4 height 76
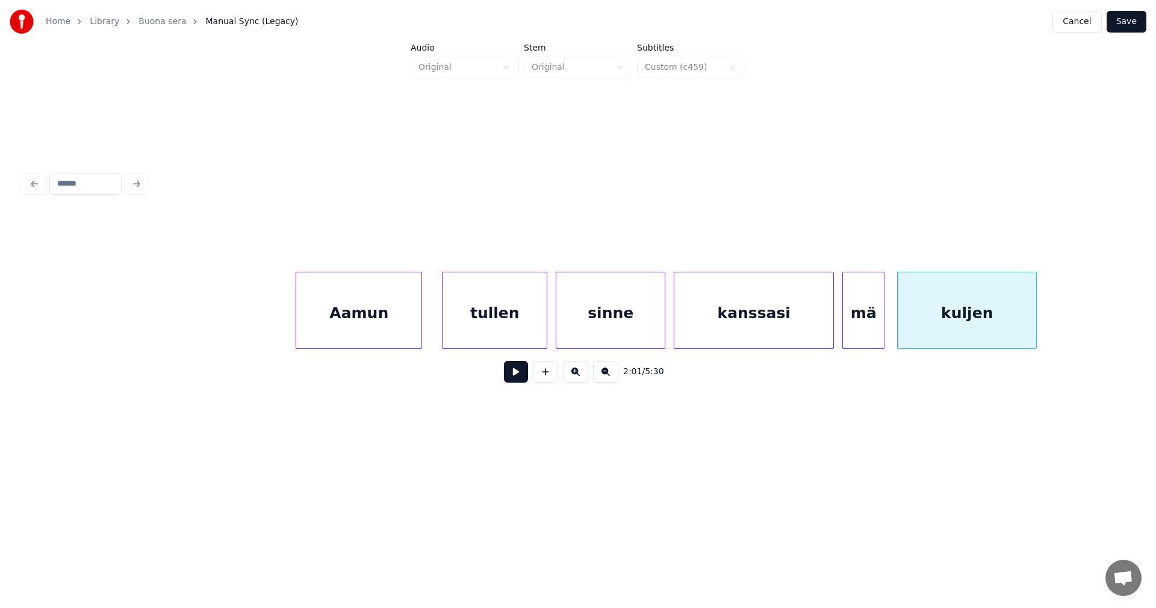
click at [519, 379] on button at bounding box center [516, 372] width 24 height 22
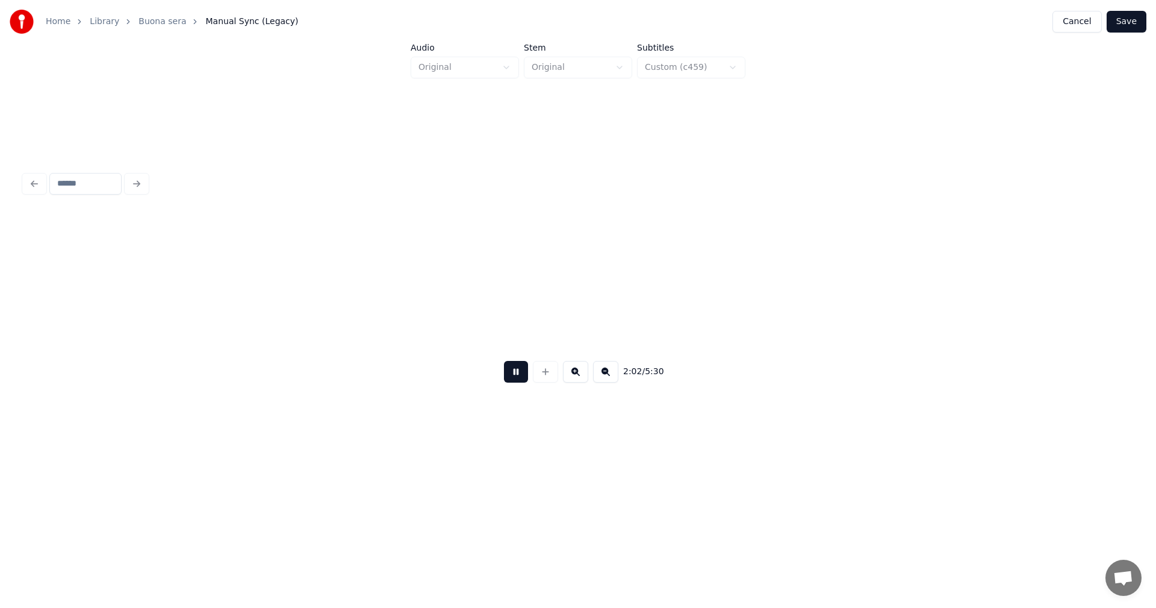
scroll to position [0, 25755]
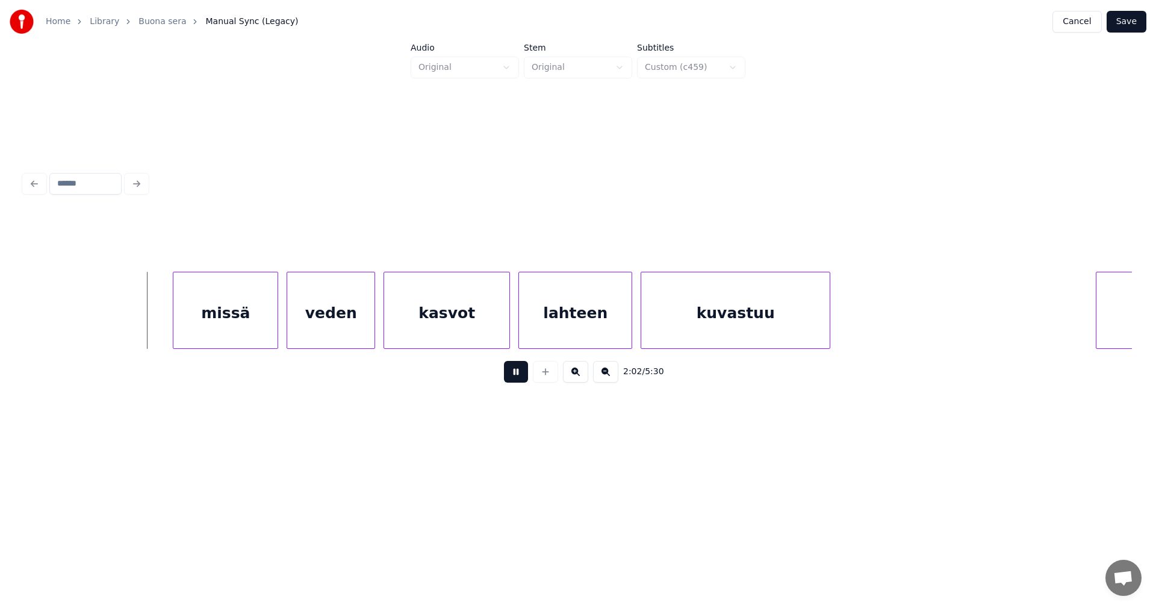
drag, startPoint x: 519, startPoint y: 379, endPoint x: 499, endPoint y: 379, distance: 19.3
click at [510, 379] on button at bounding box center [516, 372] width 24 height 22
click at [228, 320] on div "missä" at bounding box center [218, 313] width 104 height 82
click at [511, 379] on button at bounding box center [516, 372] width 24 height 22
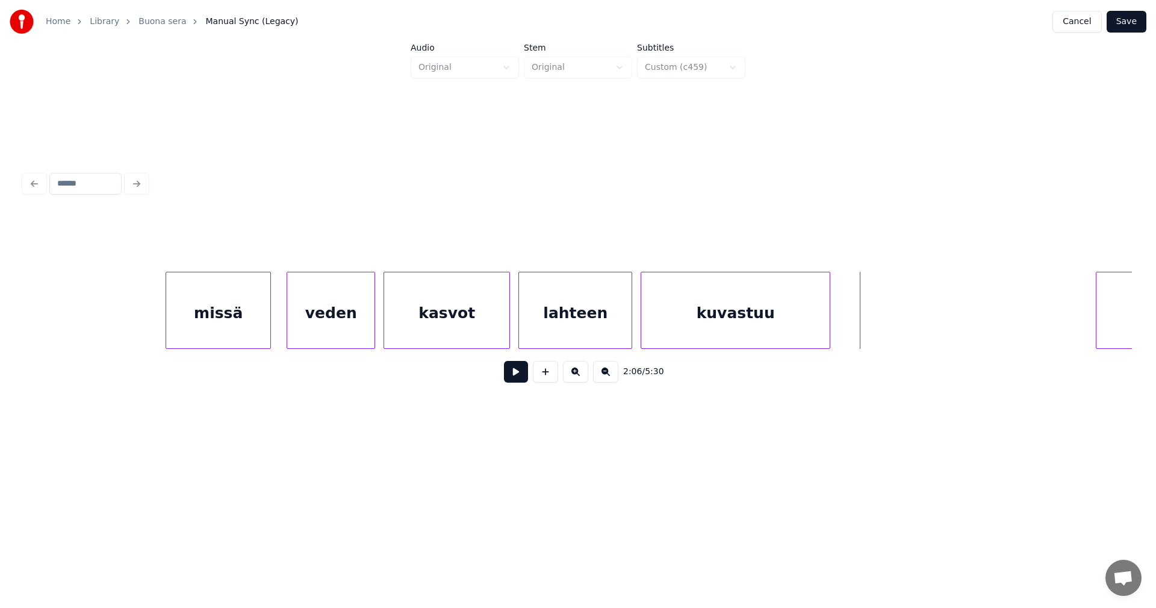
click at [511, 379] on button at bounding box center [516, 372] width 24 height 22
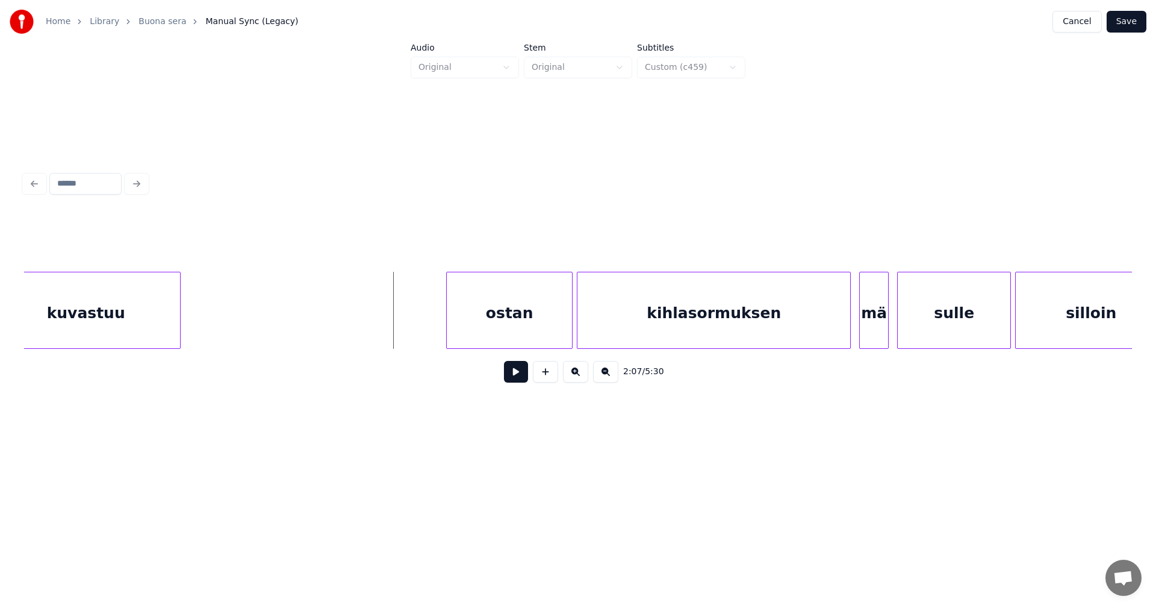
scroll to position [0, 26406]
click at [512, 326] on div "ostan" at bounding box center [499, 313] width 125 height 82
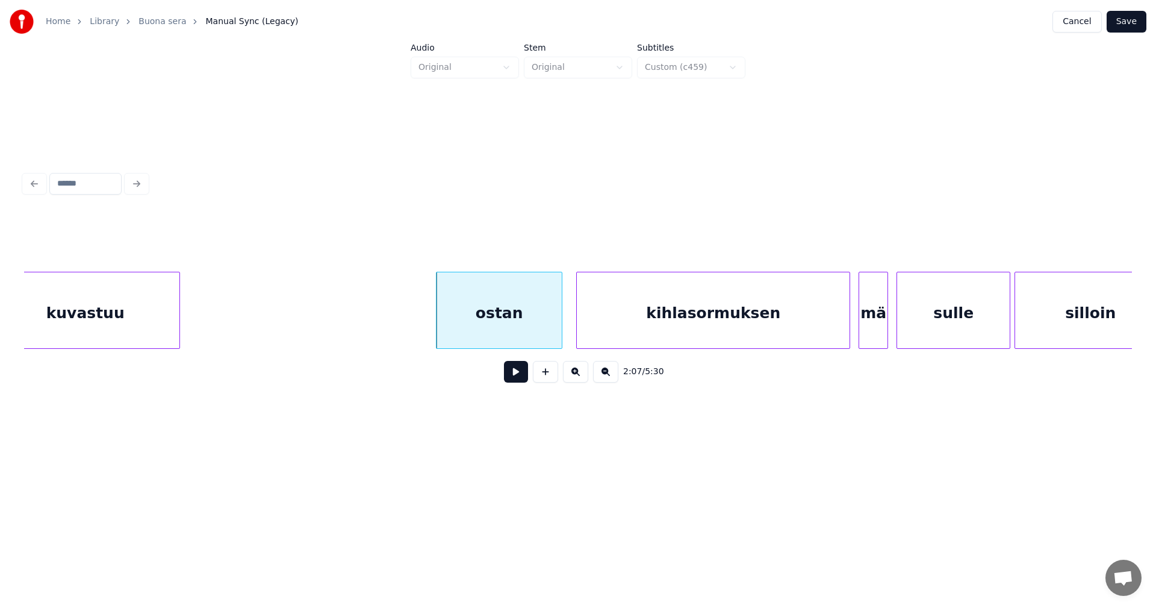
click at [515, 378] on button at bounding box center [516, 372] width 24 height 22
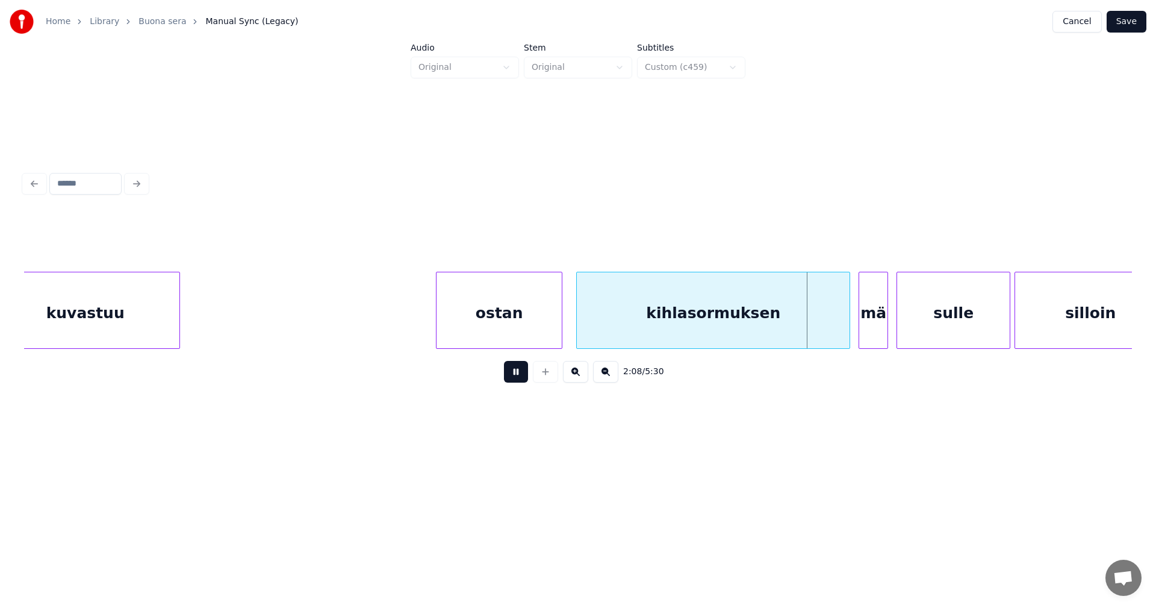
click at [515, 378] on button at bounding box center [516, 372] width 24 height 22
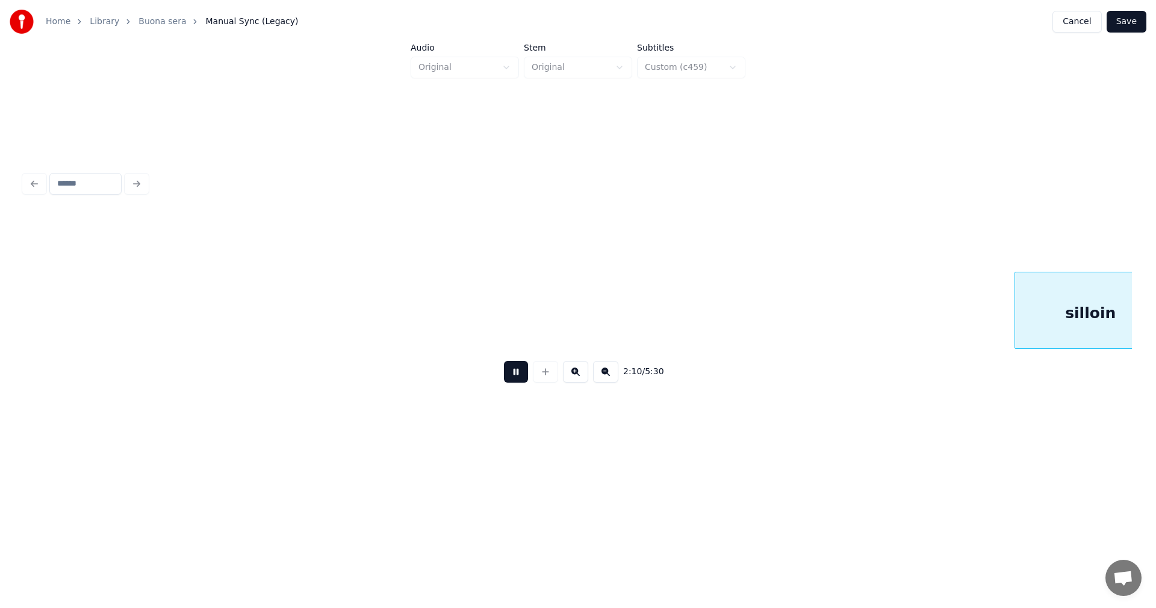
scroll to position [0, 27514]
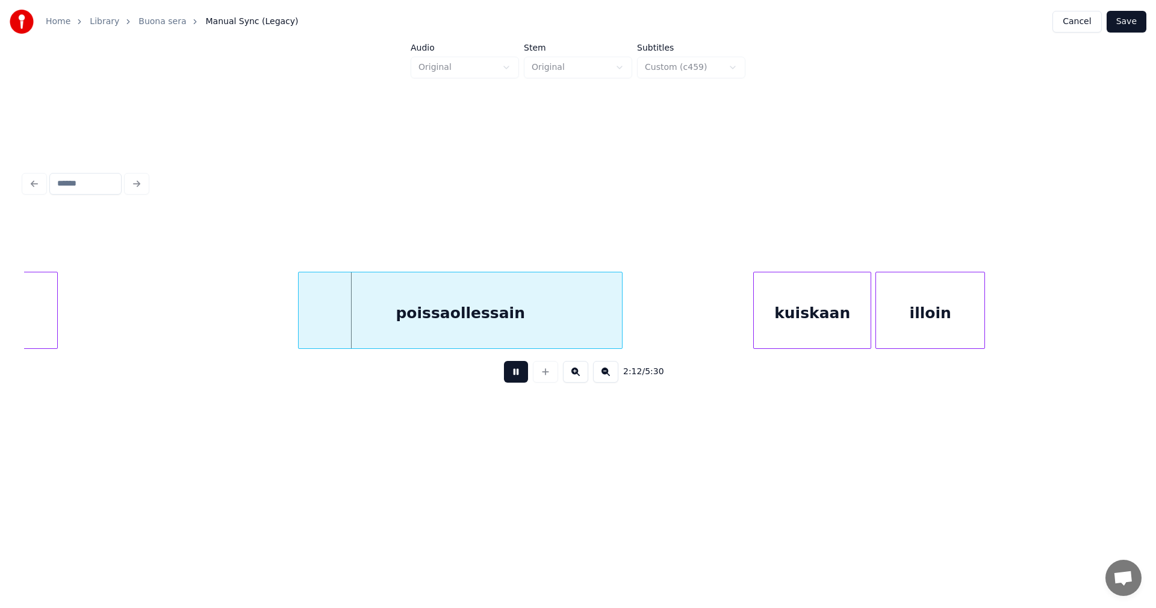
click at [515, 378] on button at bounding box center [516, 372] width 24 height 22
click at [513, 380] on button at bounding box center [516, 372] width 24 height 22
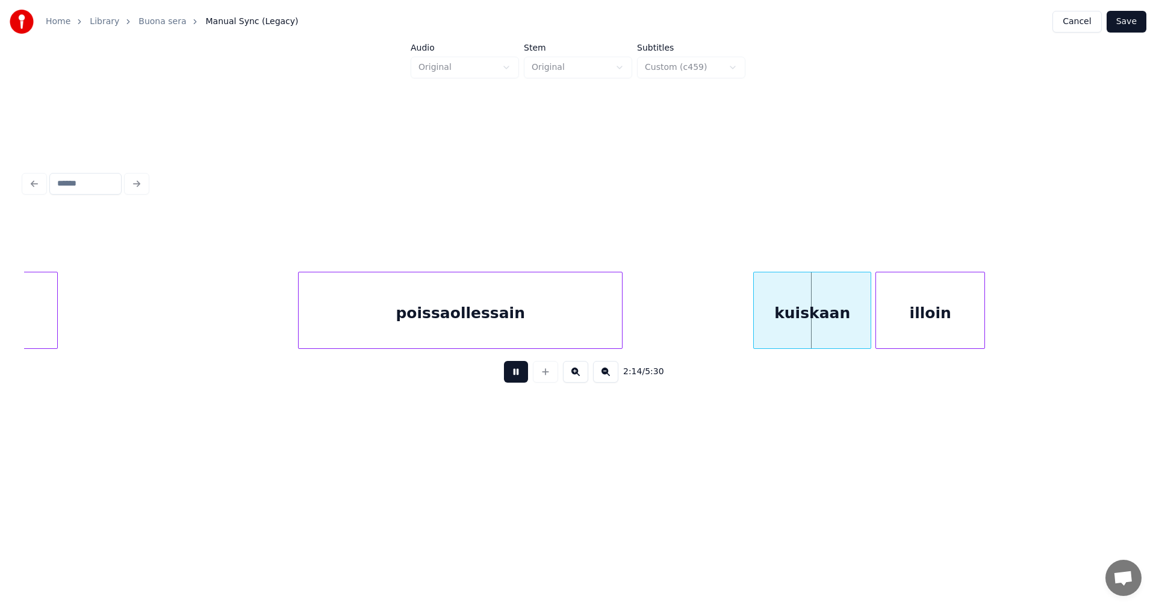
click at [513, 380] on button at bounding box center [516, 372] width 24 height 22
click at [856, 326] on div at bounding box center [858, 310] width 4 height 76
click at [867, 325] on div at bounding box center [867, 310] width 4 height 76
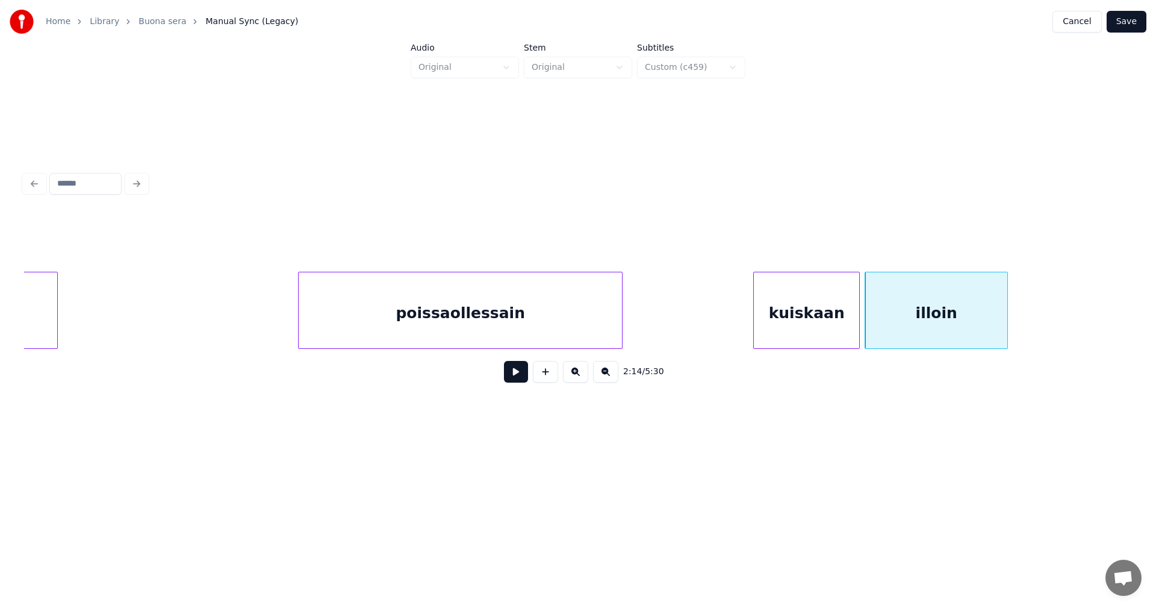
click at [1008, 322] on div at bounding box center [1006, 310] width 4 height 76
click at [517, 381] on button at bounding box center [516, 372] width 24 height 22
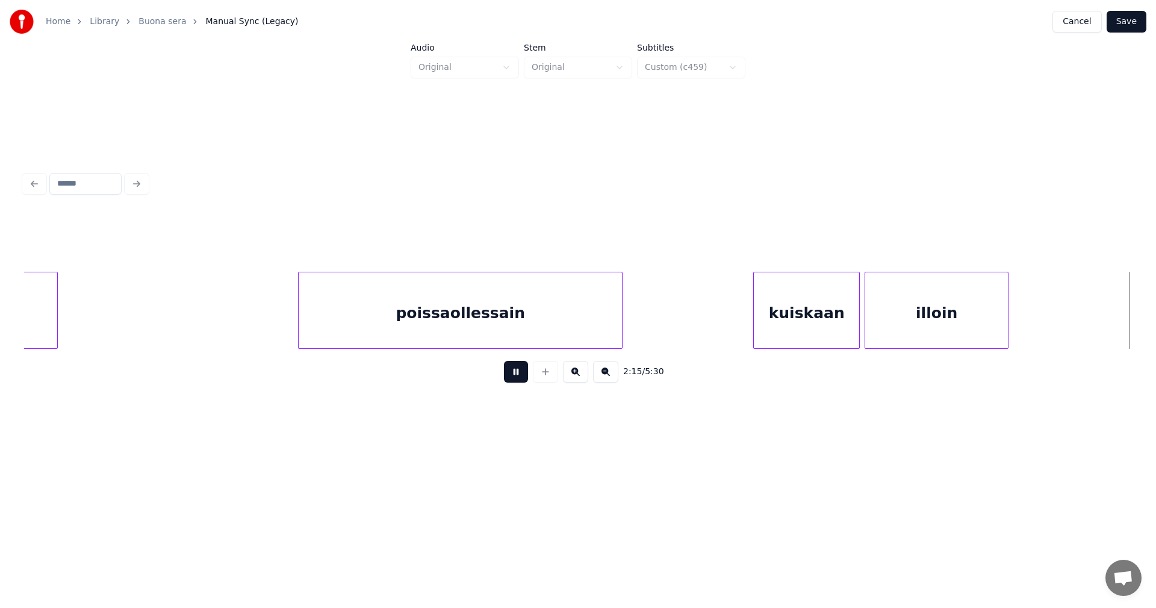
scroll to position [0, 28624]
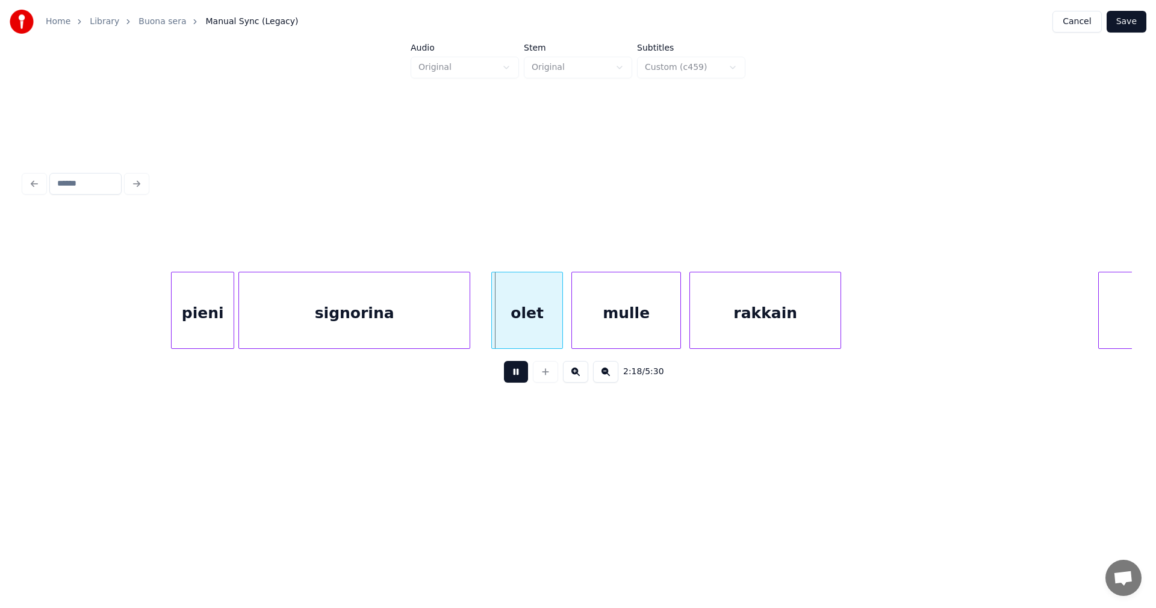
click at [517, 381] on button at bounding box center [516, 372] width 24 height 22
click at [551, 332] on div at bounding box center [550, 310] width 4 height 76
click at [586, 328] on div "mulle" at bounding box center [621, 313] width 108 height 82
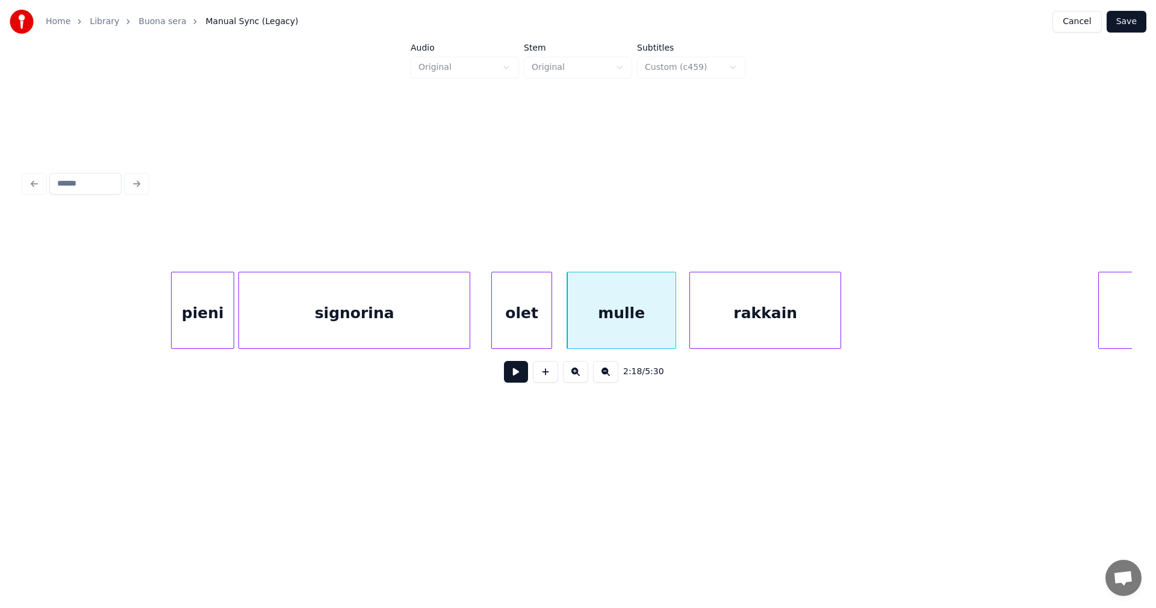
click at [520, 376] on button at bounding box center [516, 372] width 24 height 22
click at [669, 325] on div at bounding box center [670, 310] width 4 height 76
click at [691, 319] on div at bounding box center [690, 310] width 4 height 76
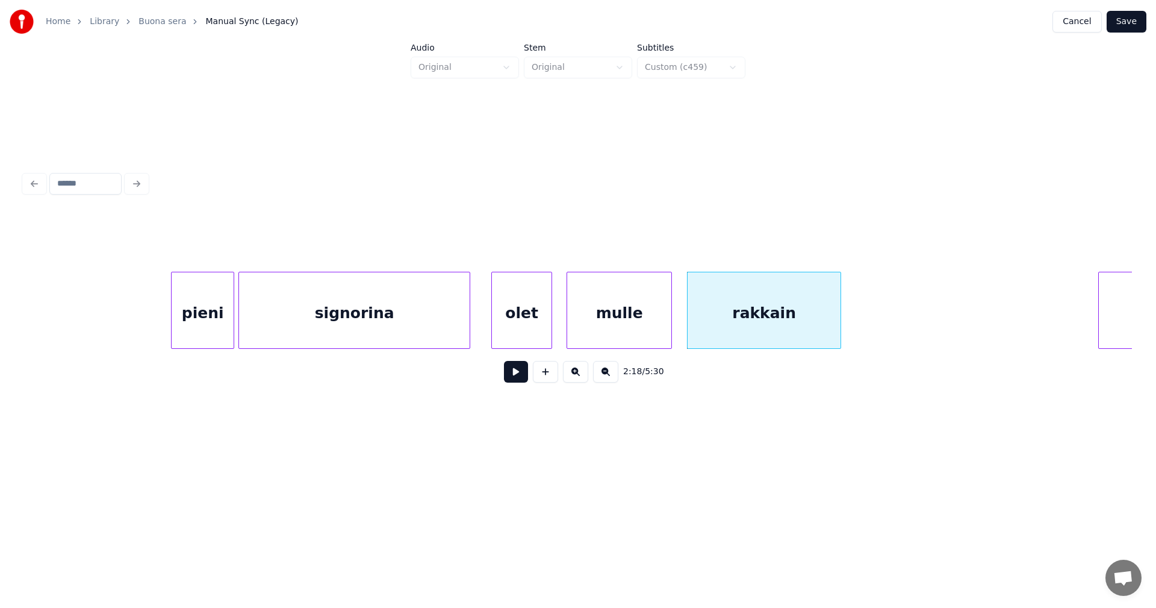
click at [523, 381] on button at bounding box center [516, 372] width 24 height 22
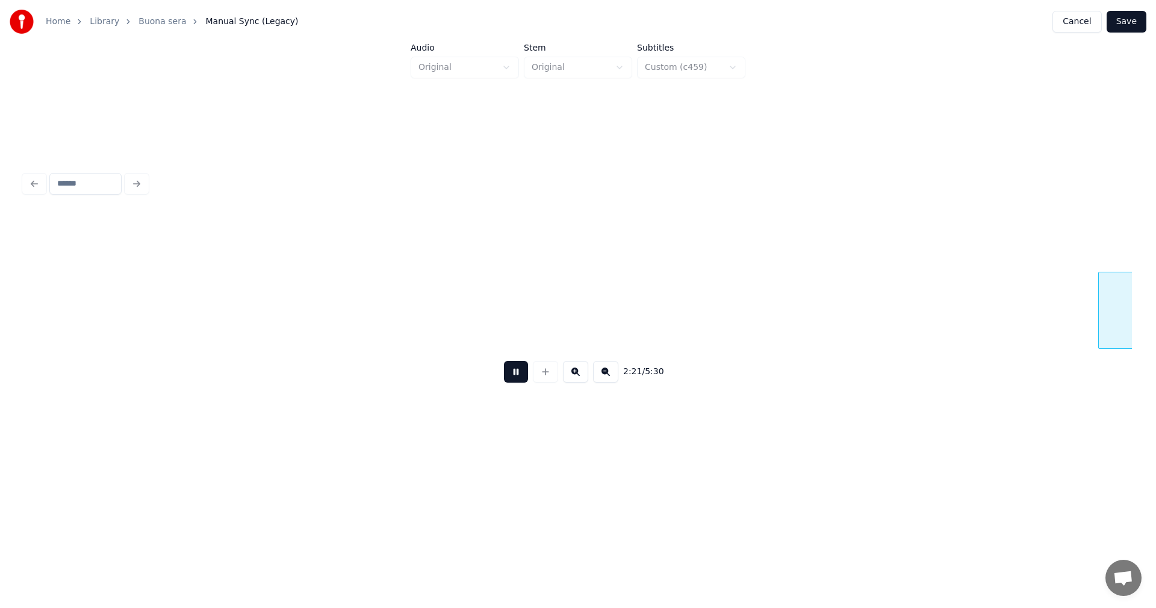
scroll to position [0, 29734]
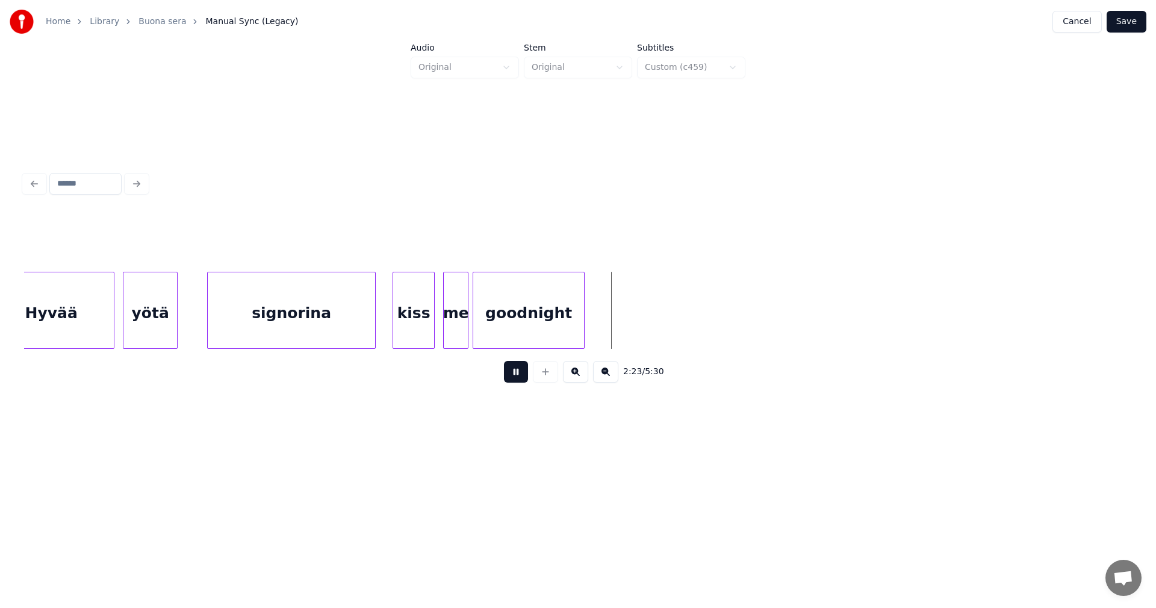
drag, startPoint x: 522, startPoint y: 381, endPoint x: 596, endPoint y: 339, distance: 85.2
click at [522, 381] on button at bounding box center [516, 372] width 24 height 22
click at [459, 332] on div "me" at bounding box center [453, 313] width 24 height 82
click at [514, 372] on button at bounding box center [516, 372] width 24 height 22
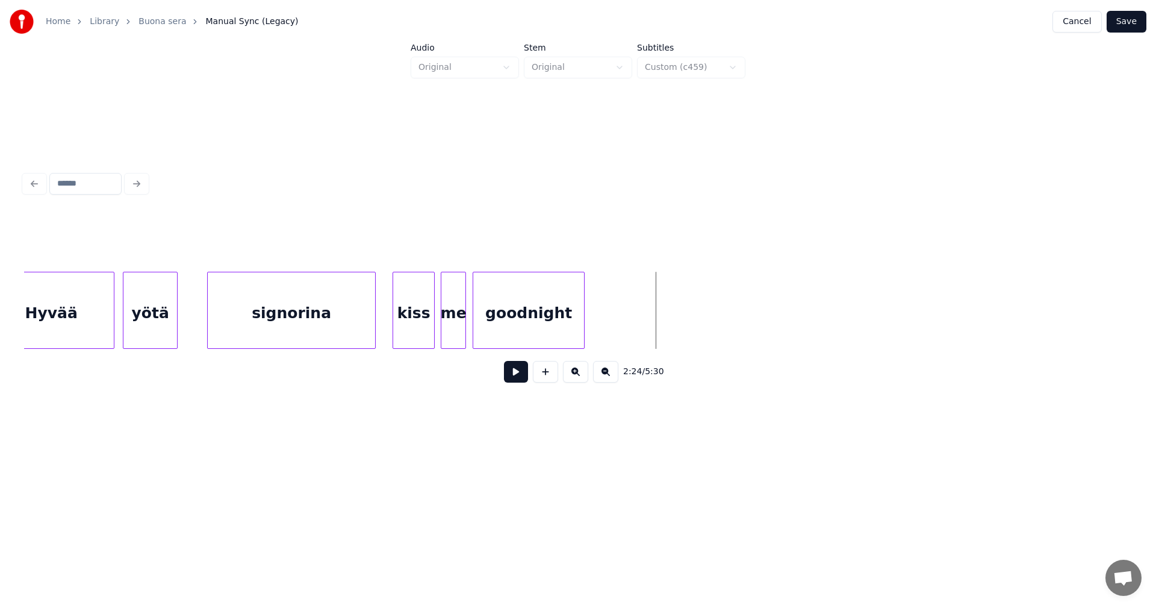
click at [416, 326] on div "kiss" at bounding box center [413, 313] width 41 height 82
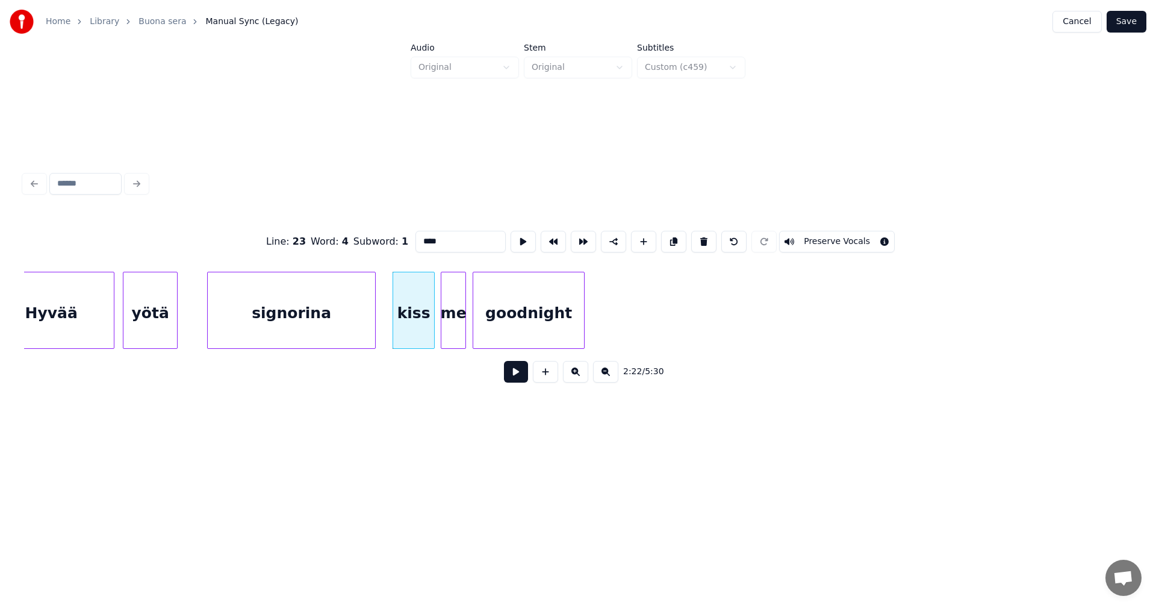
click at [513, 375] on button at bounding box center [516, 372] width 24 height 22
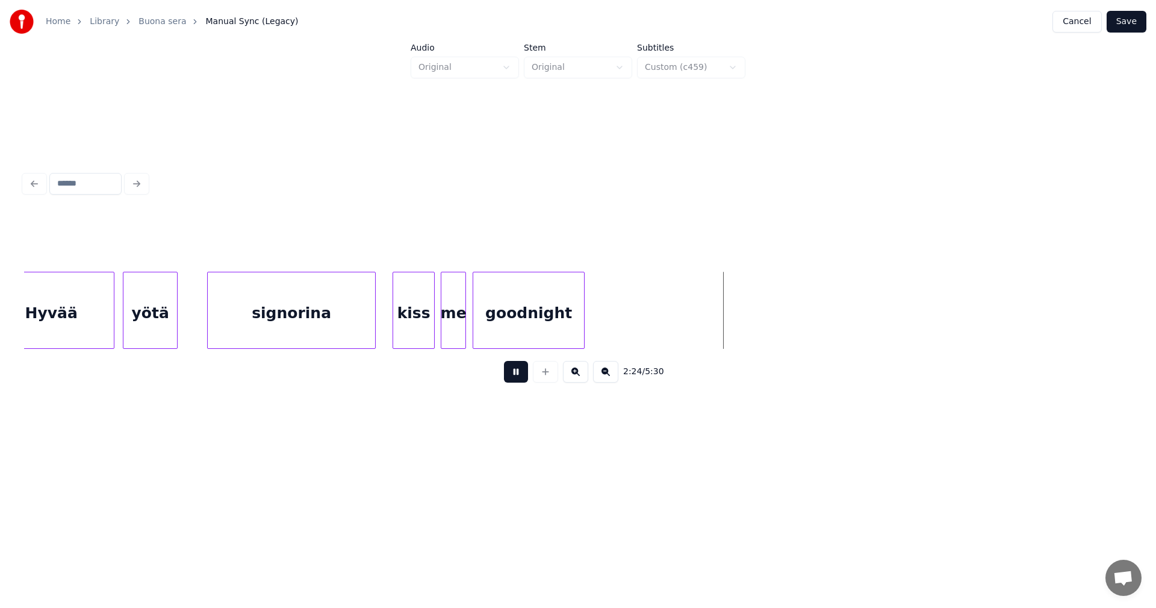
click at [514, 376] on button at bounding box center [516, 372] width 24 height 22
click at [1131, 16] on button "Save" at bounding box center [1127, 22] width 40 height 22
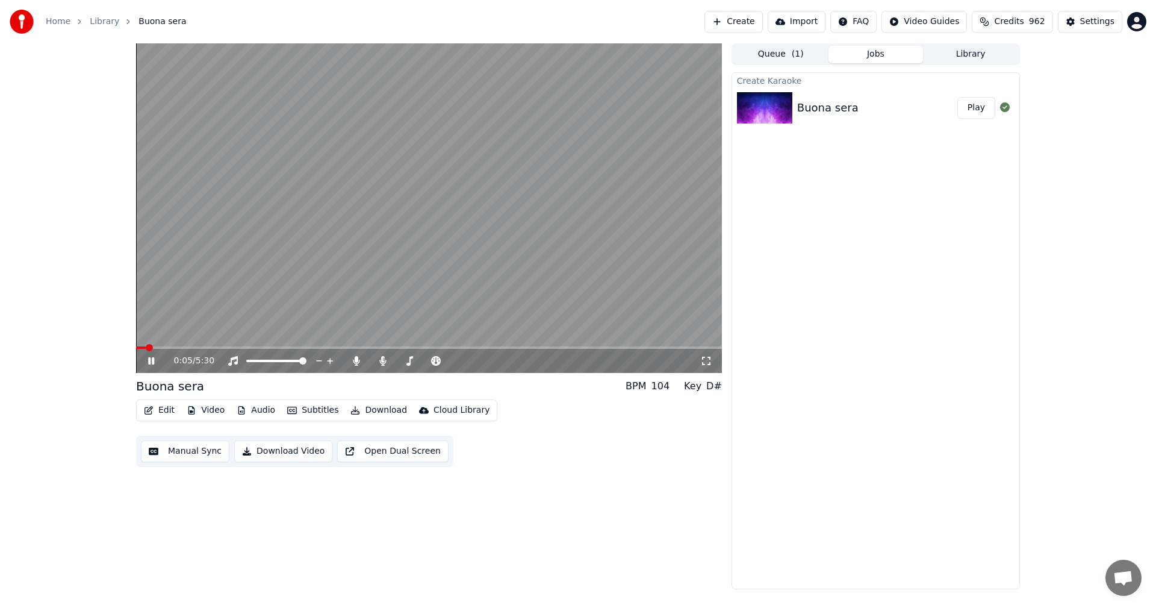
click at [176, 347] on span at bounding box center [429, 347] width 586 height 2
click at [206, 347] on span at bounding box center [429, 347] width 586 height 2
click at [225, 347] on span at bounding box center [429, 347] width 586 height 2
click at [511, 347] on span at bounding box center [429, 347] width 586 height 2
click at [605, 348] on span at bounding box center [370, 347] width 469 height 2
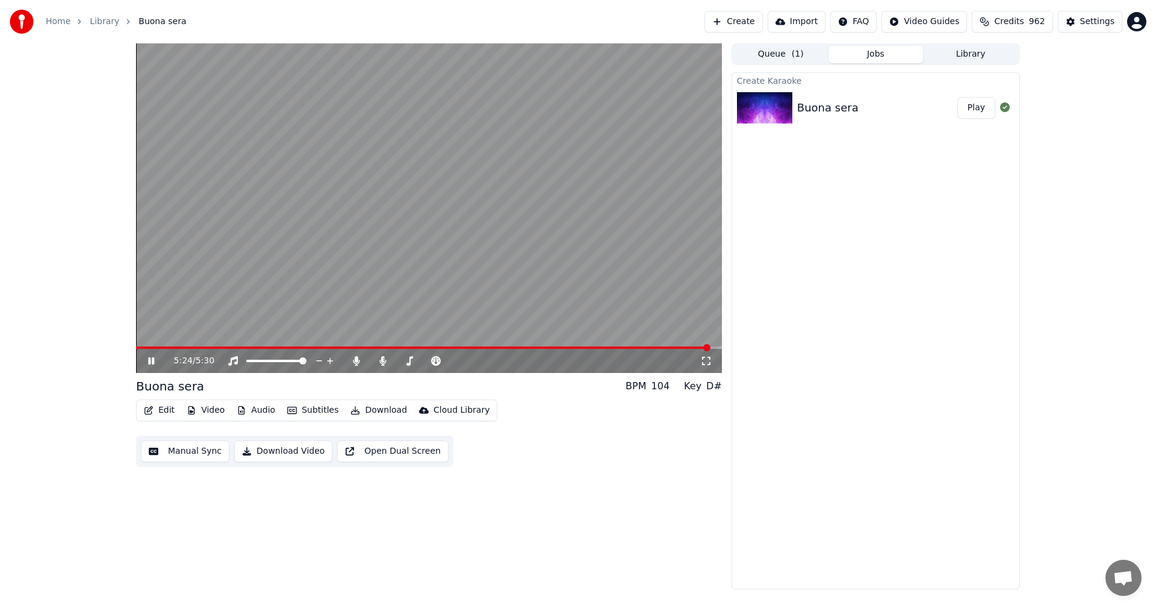
click at [147, 359] on icon at bounding box center [160, 361] width 28 height 10
click at [164, 408] on button "Edit" at bounding box center [159, 410] width 40 height 17
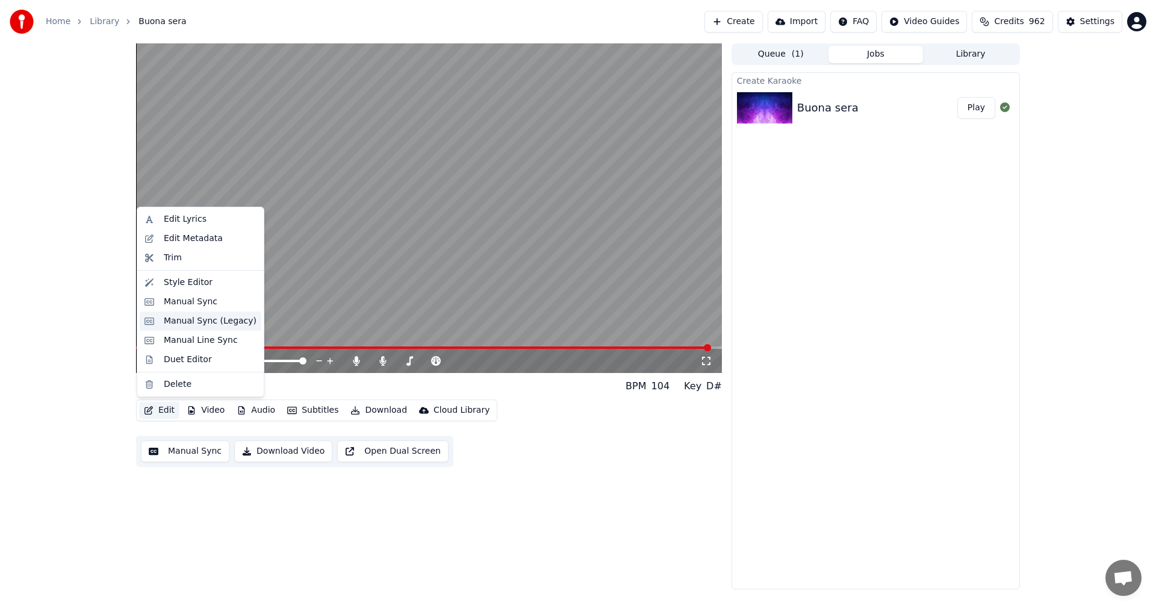
click at [207, 323] on div "Manual Sync (Legacy)" at bounding box center [210, 321] width 93 height 12
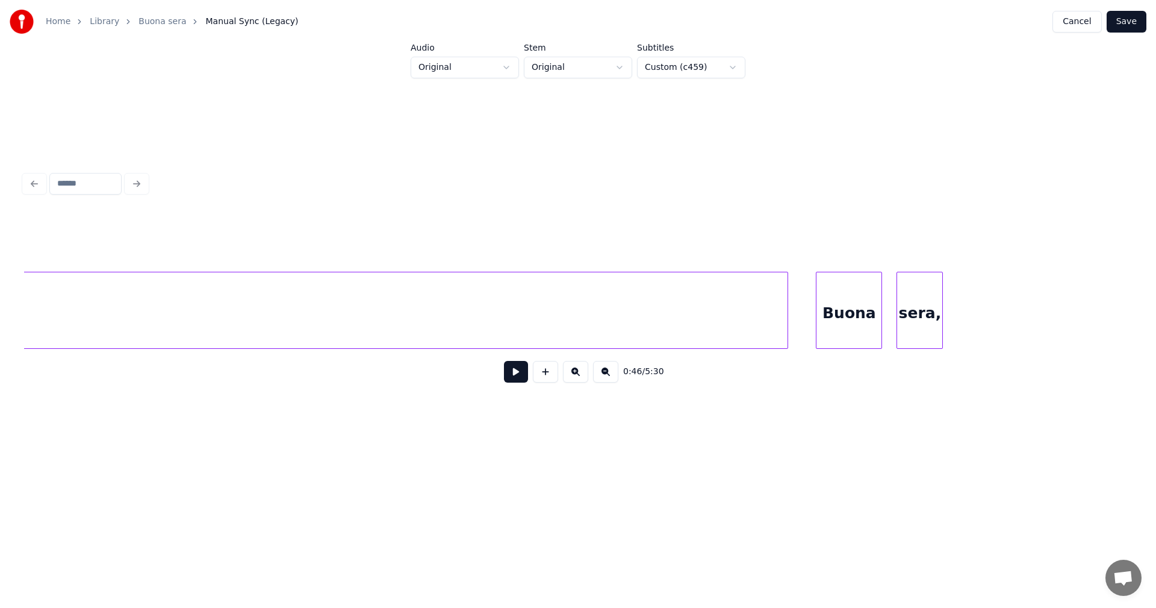
scroll to position [0, 19884]
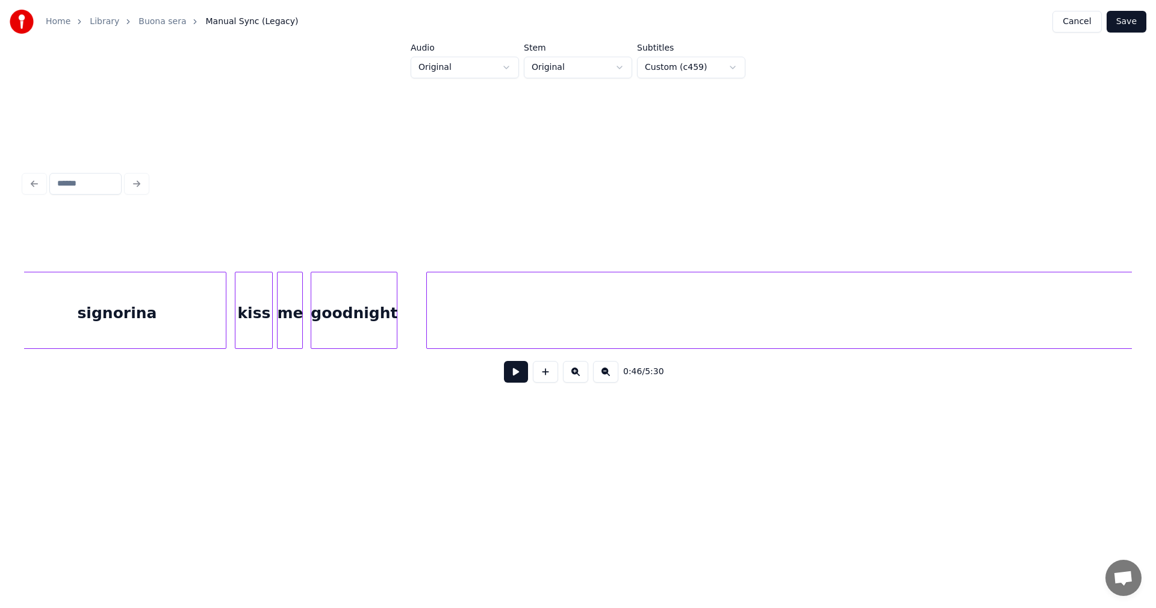
click at [207, 326] on div "signorina" at bounding box center [117, 313] width 218 height 82
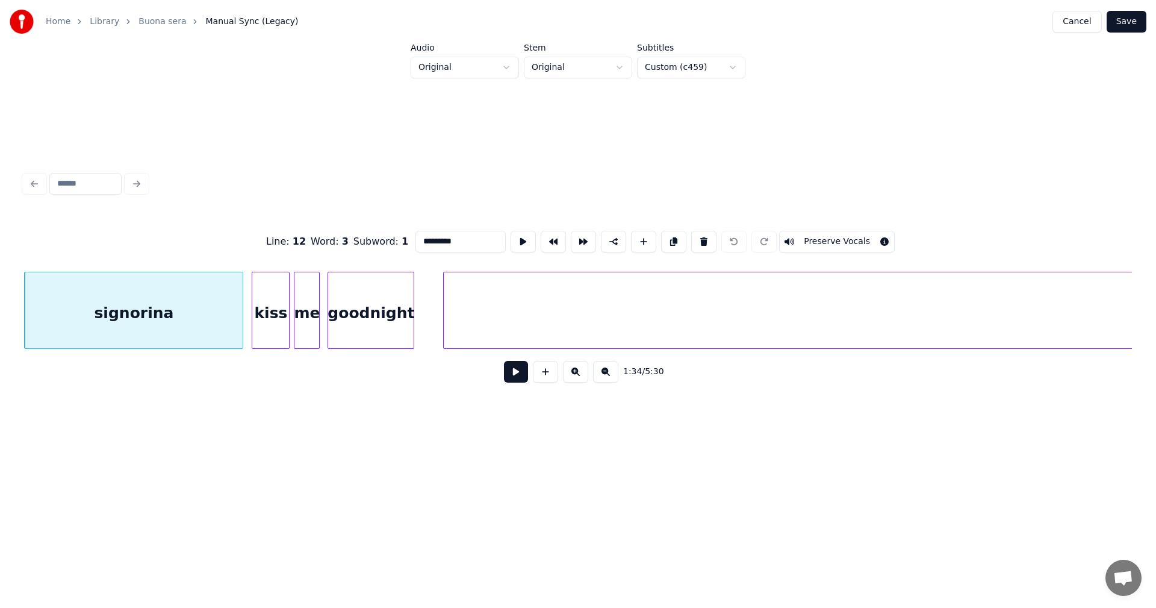
click at [508, 375] on button at bounding box center [516, 372] width 24 height 22
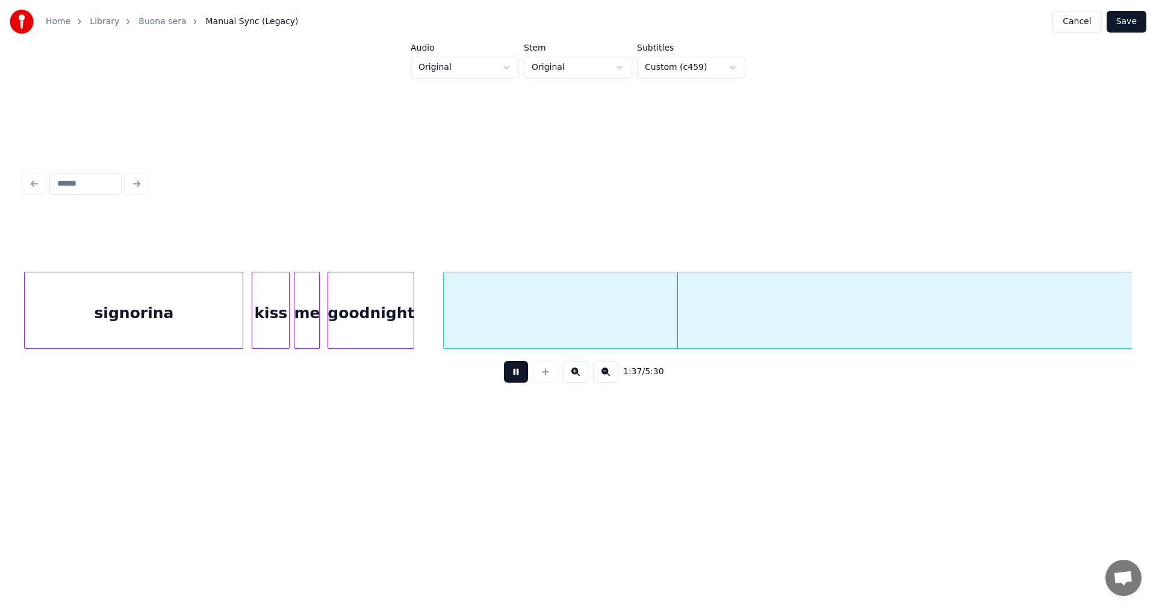
click at [534, 321] on div at bounding box center [856, 310] width 826 height 77
click at [520, 378] on button at bounding box center [516, 372] width 24 height 22
click at [543, 322] on div at bounding box center [856, 310] width 826 height 77
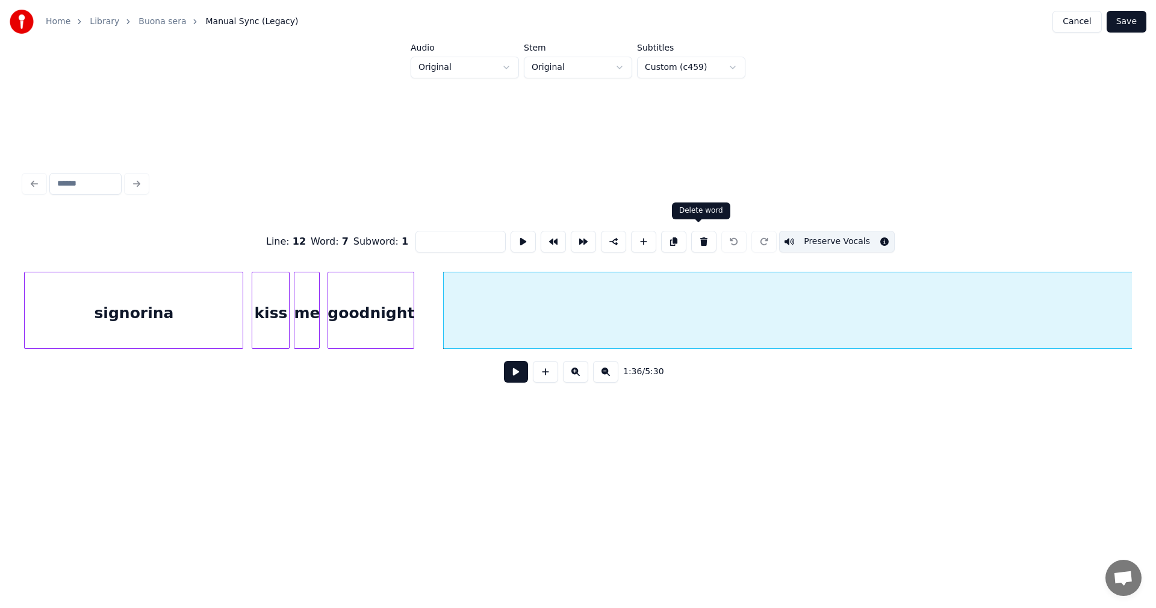
click at [703, 241] on button at bounding box center [703, 242] width 25 height 22
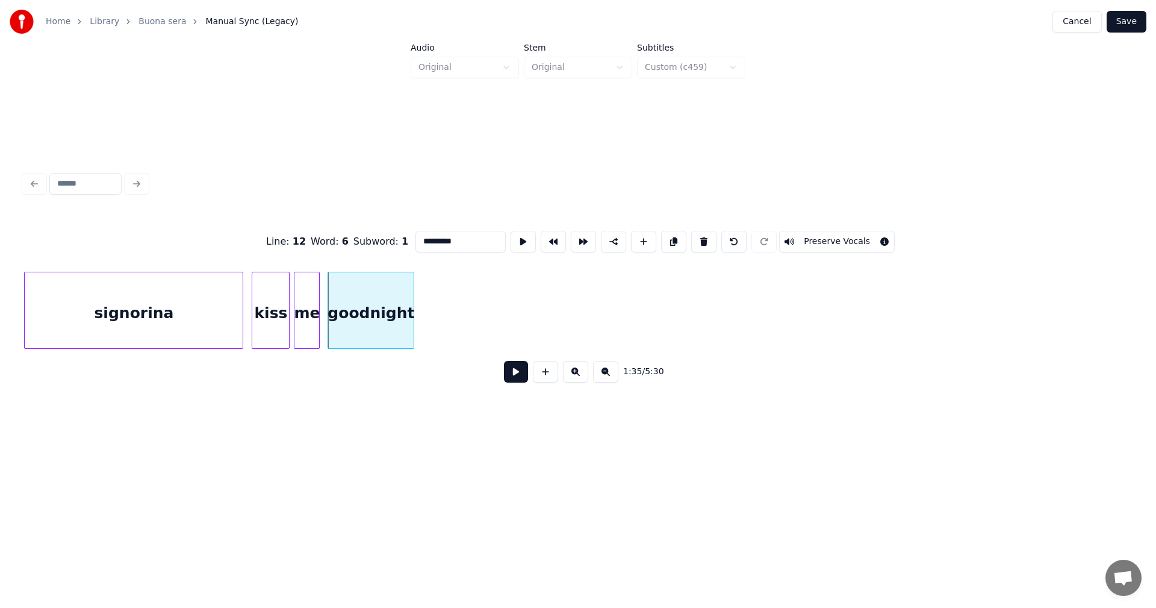
click at [227, 330] on div "signorina" at bounding box center [134, 313] width 218 height 82
type input "*********"
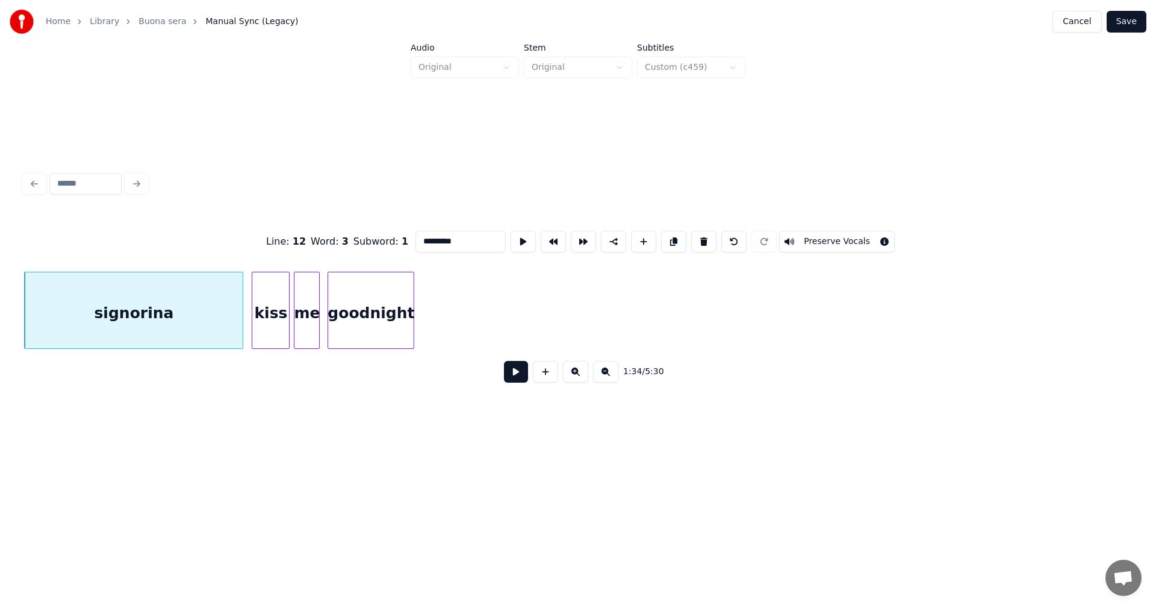
click at [520, 375] on button at bounding box center [516, 372] width 24 height 22
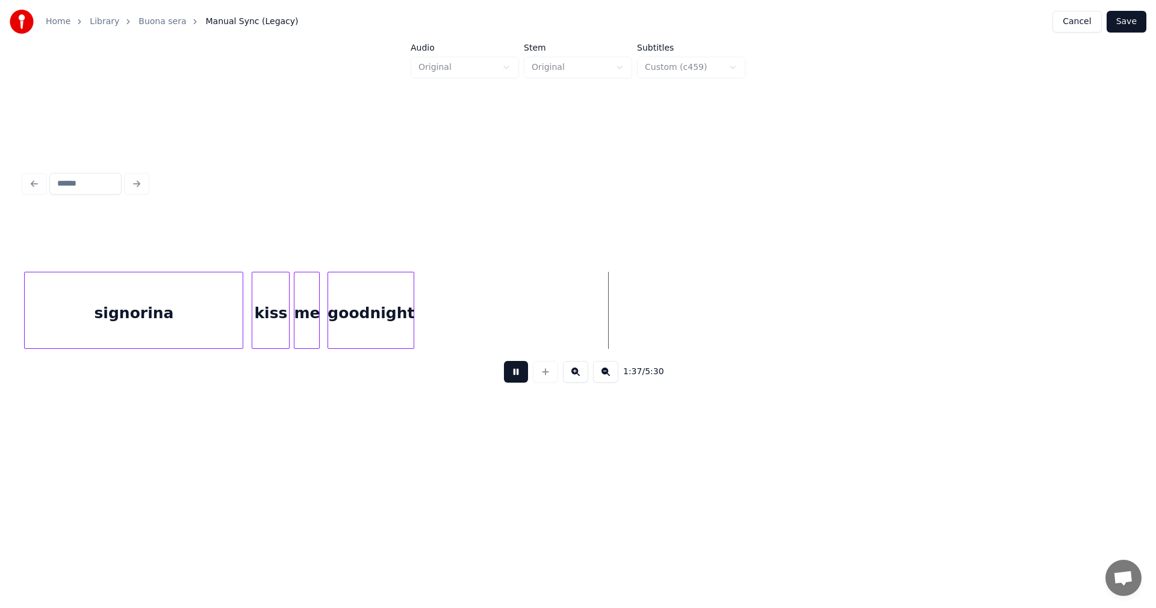
click at [520, 376] on button at bounding box center [516, 372] width 24 height 22
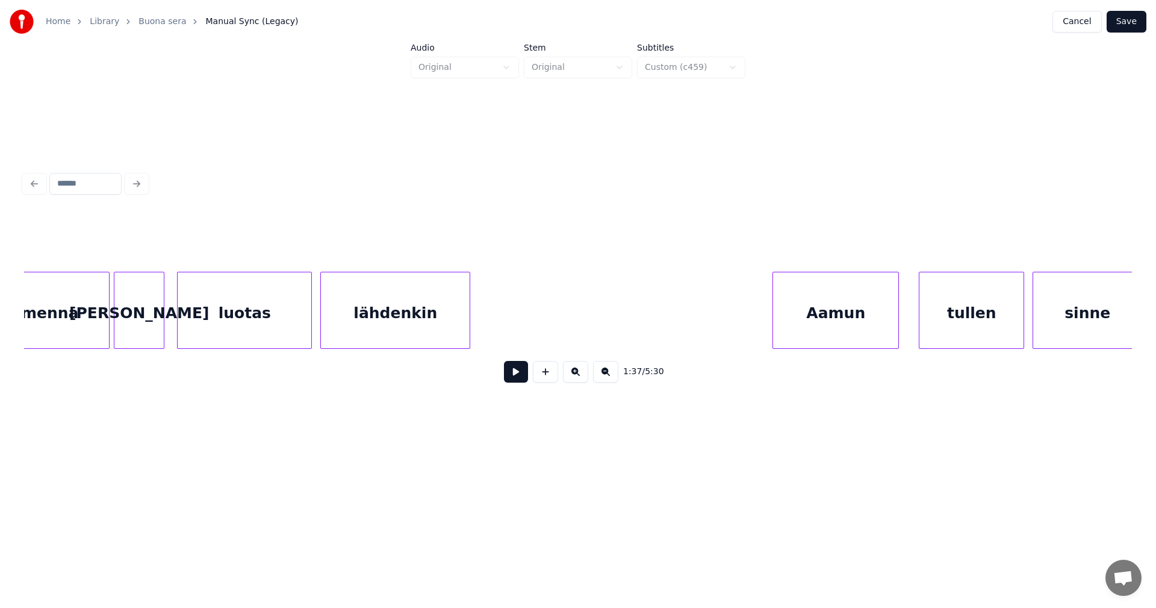
scroll to position [0, 24209]
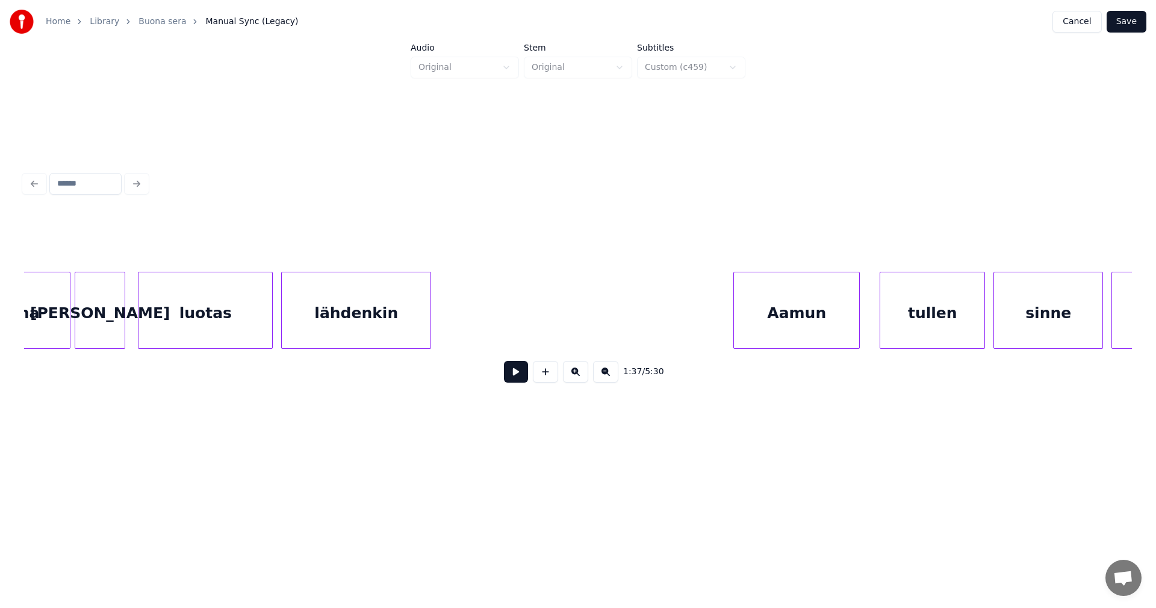
click at [263, 331] on div "luotas" at bounding box center [206, 313] width 134 height 82
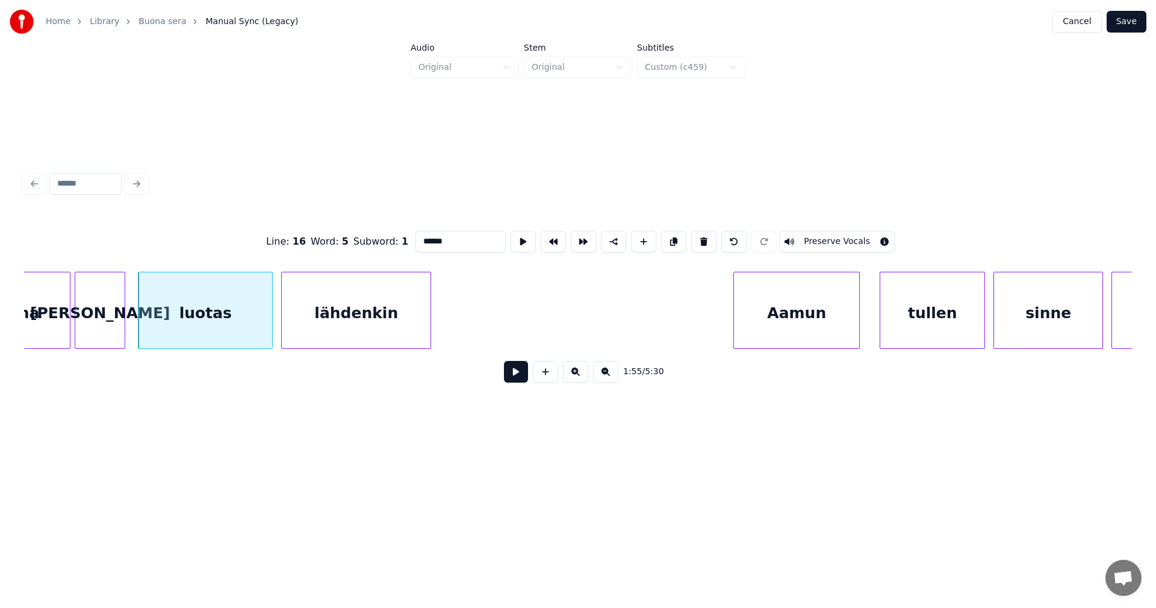
click at [515, 375] on button at bounding box center [516, 372] width 24 height 22
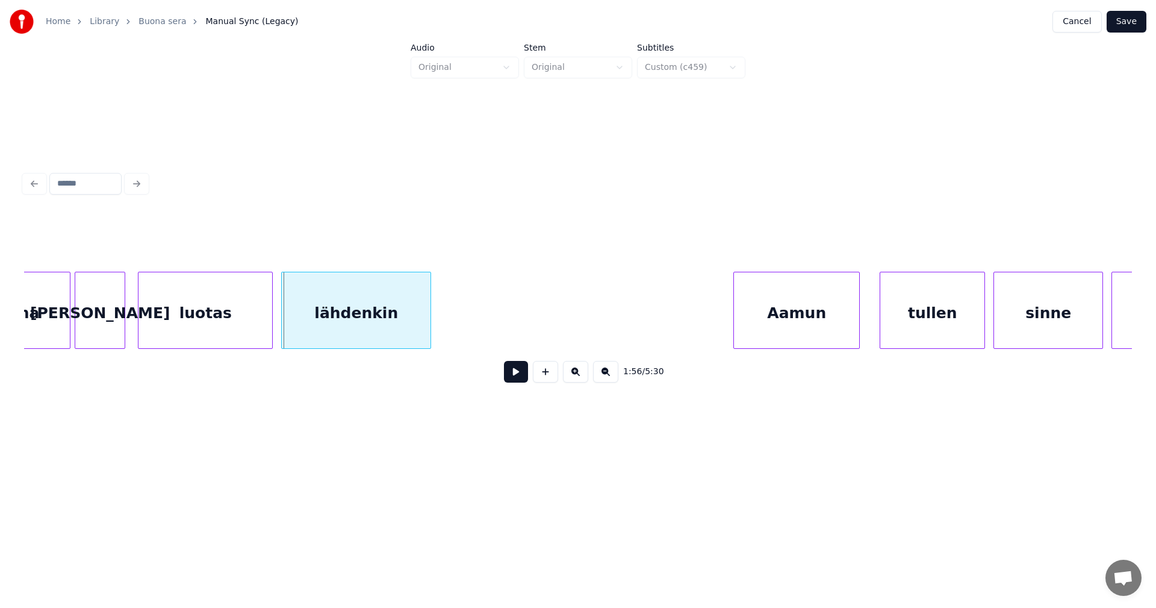
click at [514, 377] on button at bounding box center [516, 372] width 24 height 22
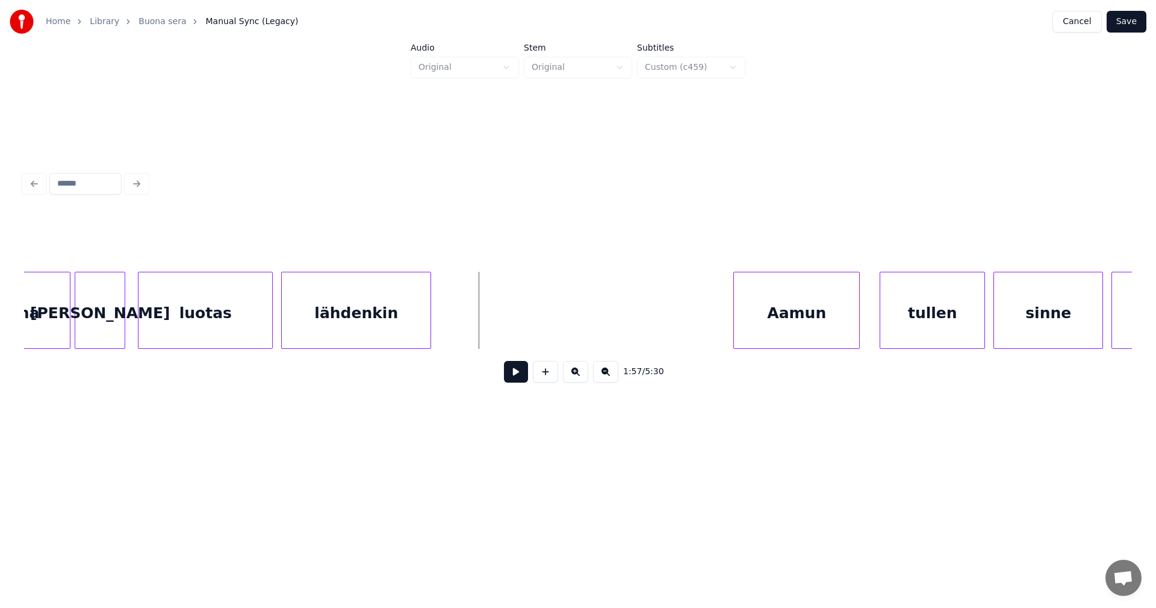
click at [417, 334] on div "lähdenkin" at bounding box center [356, 313] width 149 height 82
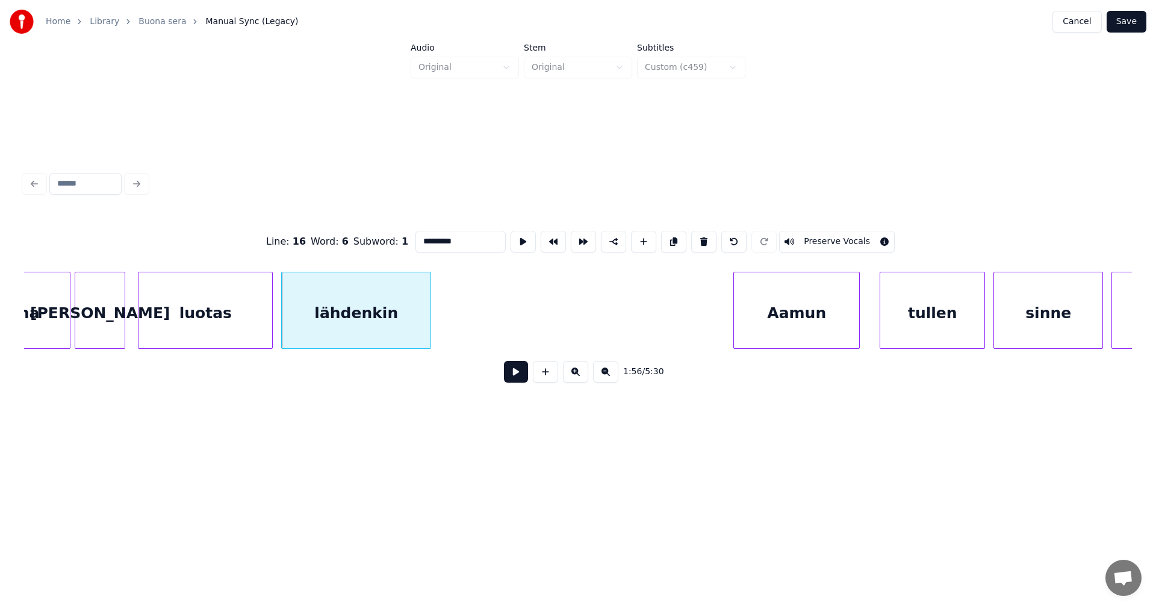
click at [517, 378] on button at bounding box center [516, 372] width 24 height 22
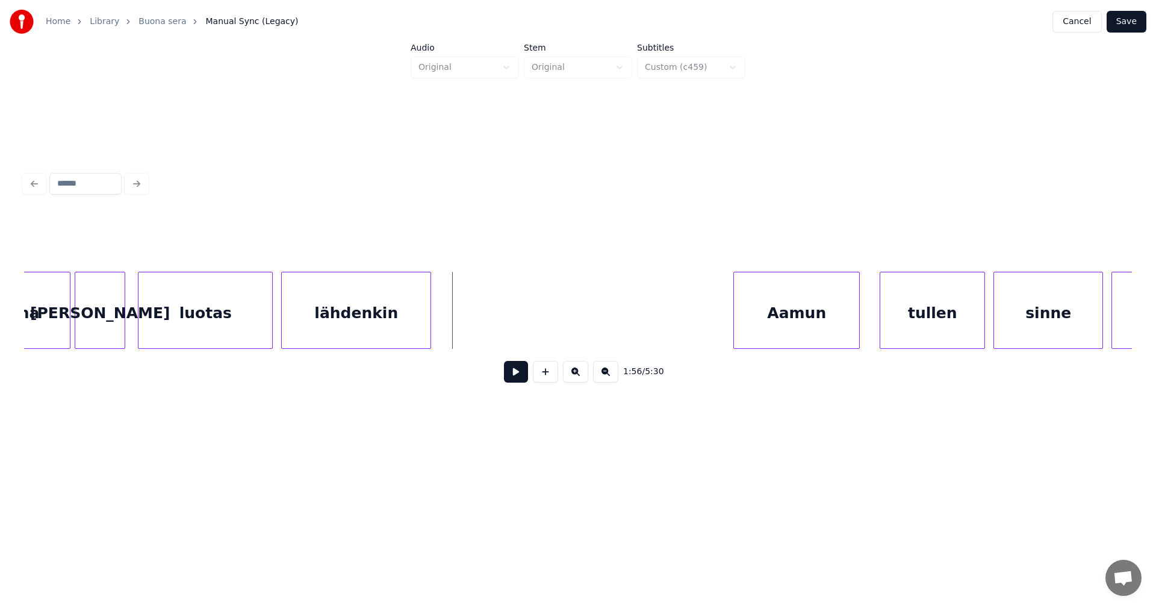
click at [410, 329] on div "lähdenkin" at bounding box center [356, 313] width 149 height 82
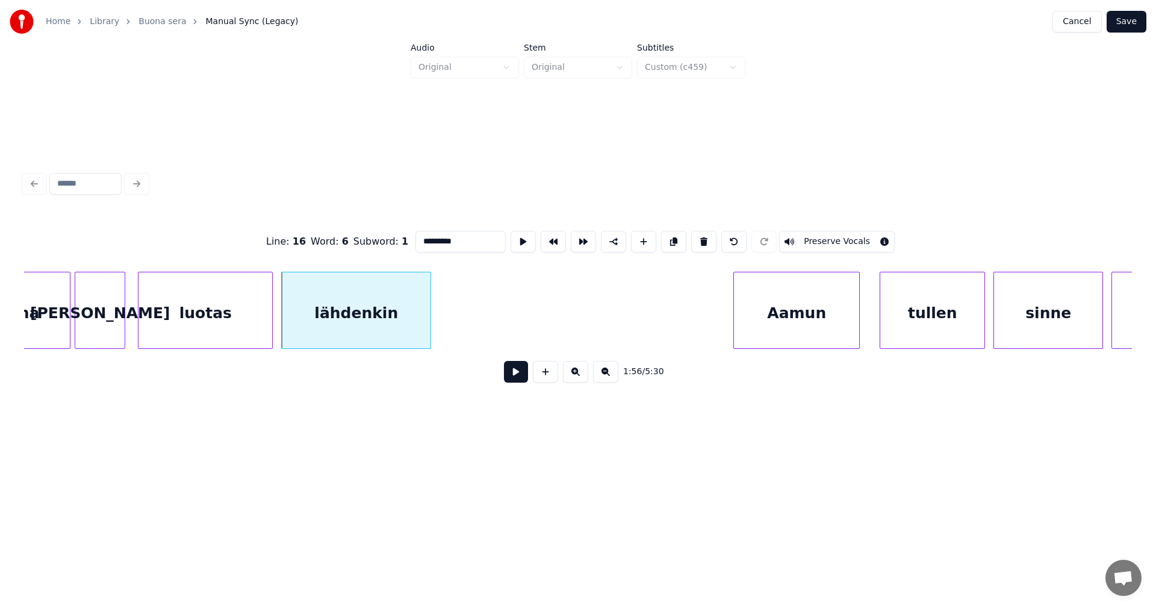
click at [516, 378] on button at bounding box center [516, 372] width 24 height 22
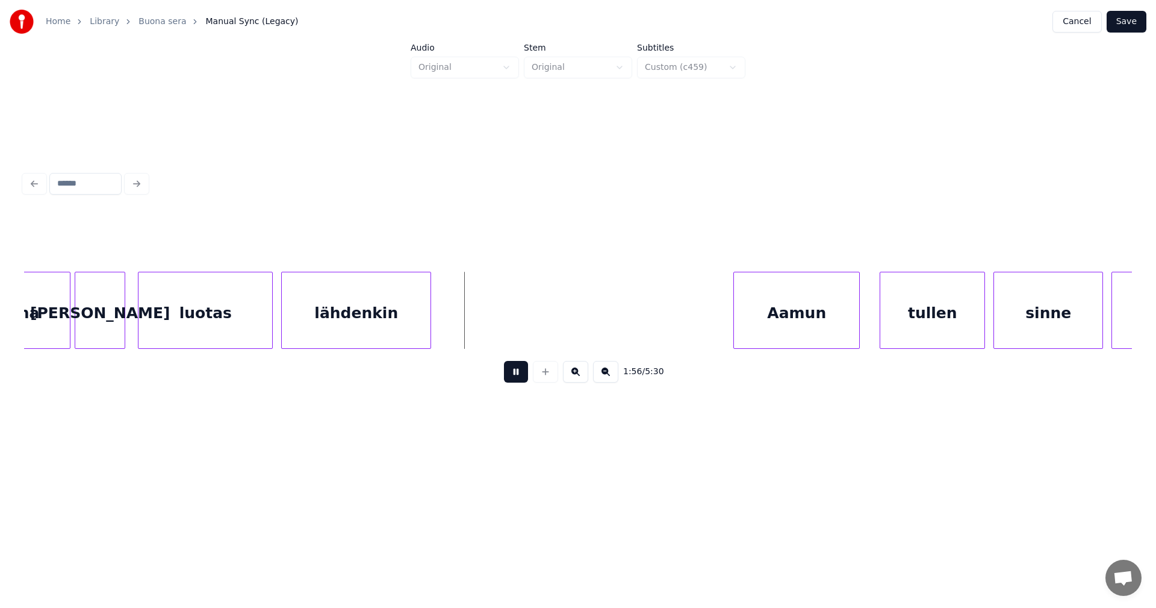
click at [517, 378] on button at bounding box center [516, 372] width 24 height 22
click at [476, 325] on div at bounding box center [474, 310] width 4 height 76
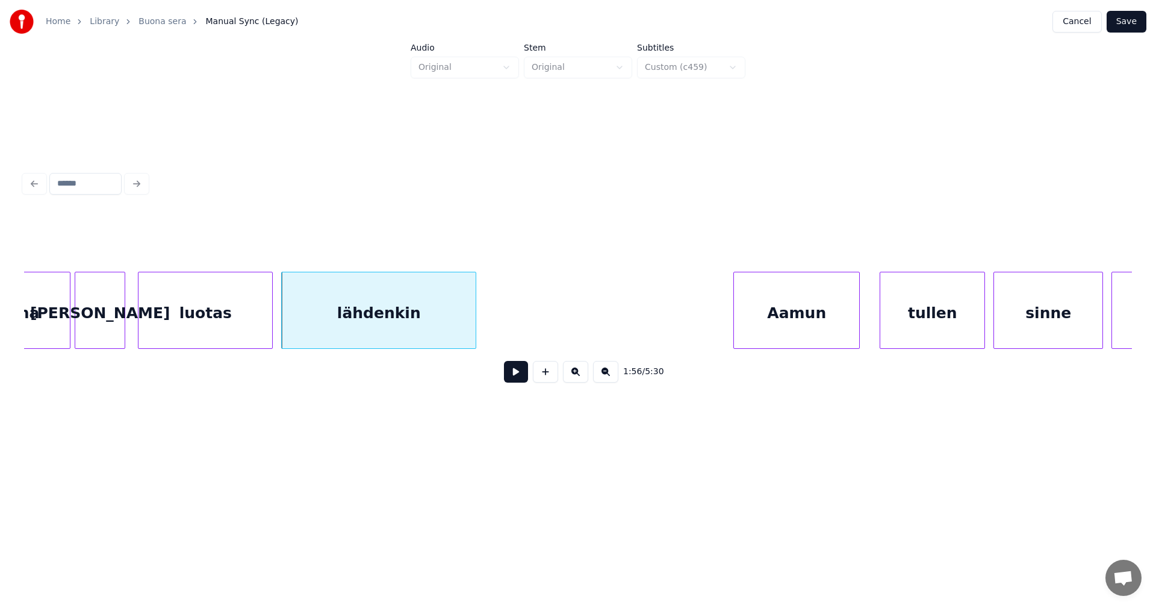
click at [511, 382] on button at bounding box center [516, 372] width 24 height 22
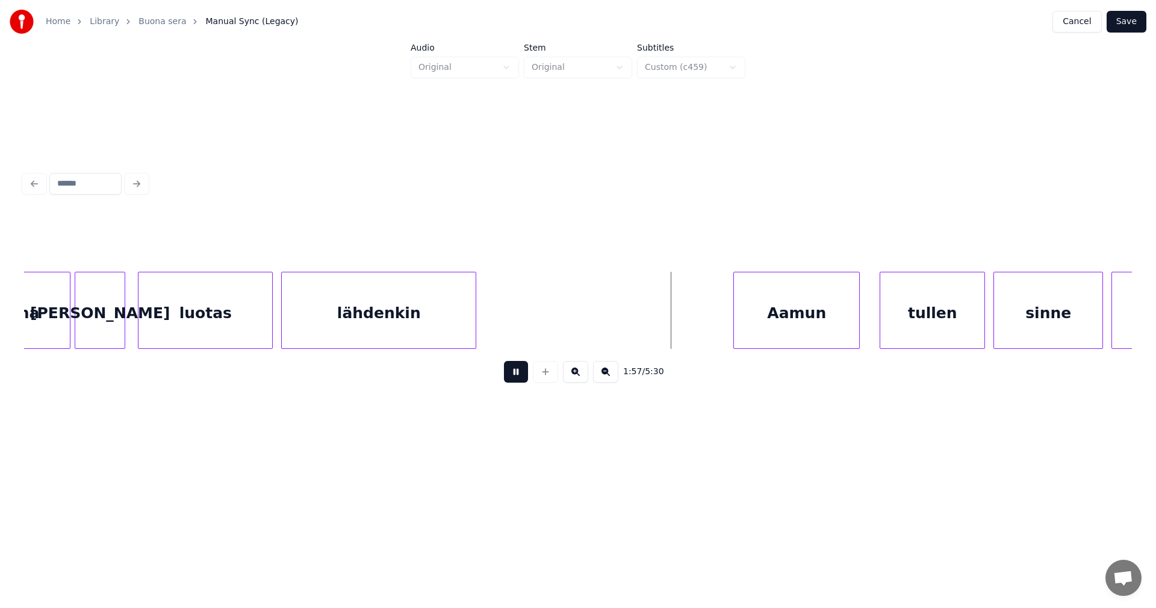
click at [516, 379] on button at bounding box center [516, 372] width 24 height 22
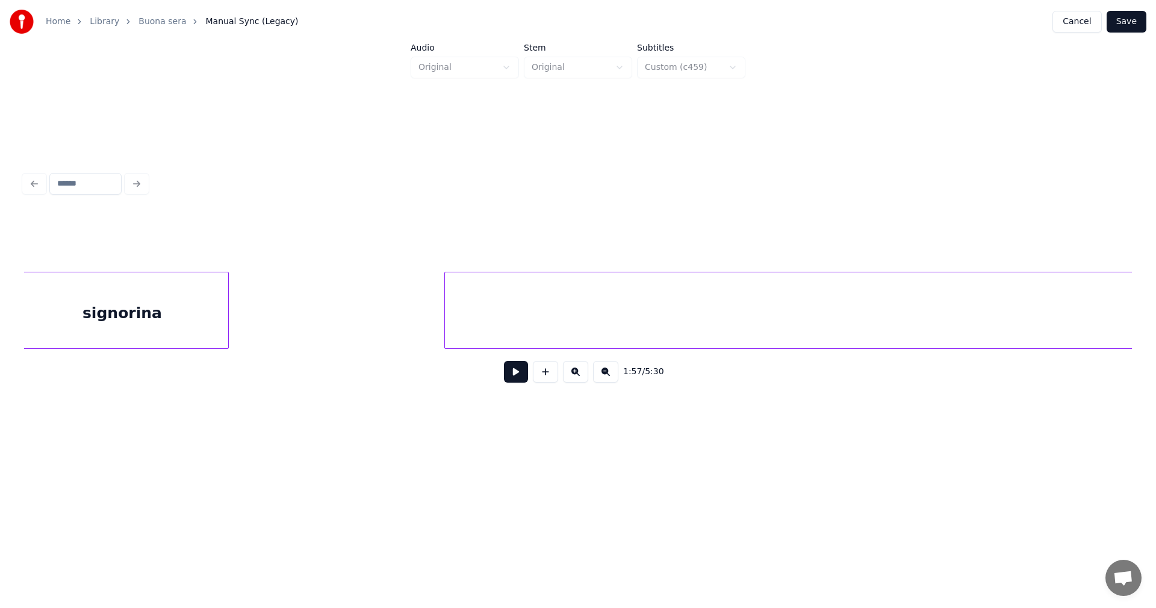
scroll to position [0, 55638]
click at [73, 324] on div "signorina" at bounding box center [6, 313] width 213 height 82
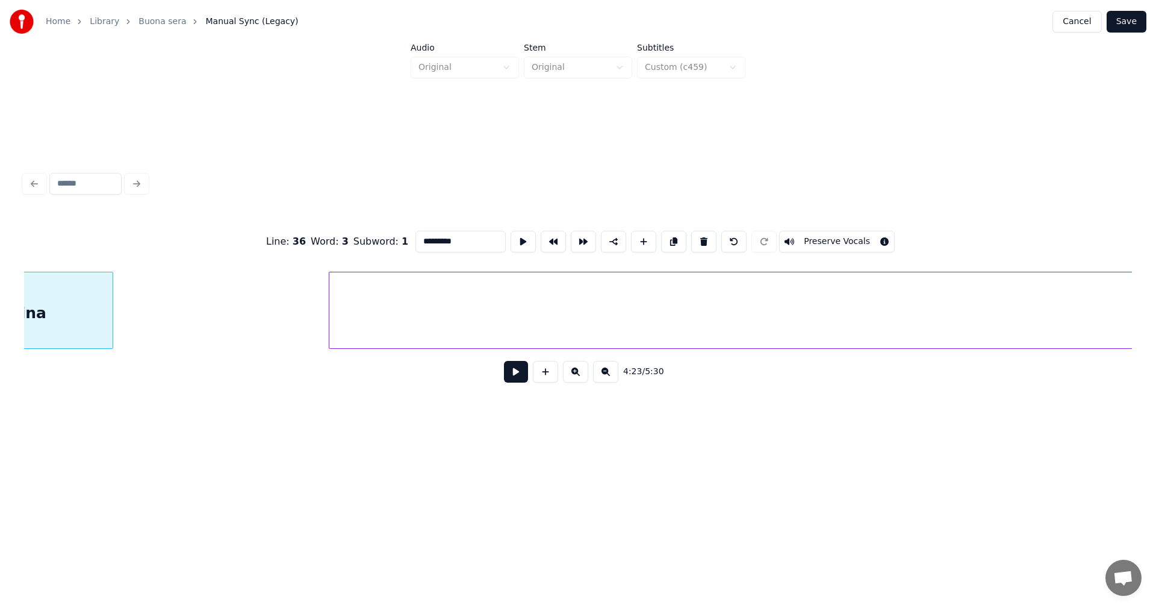
scroll to position [0, 55513]
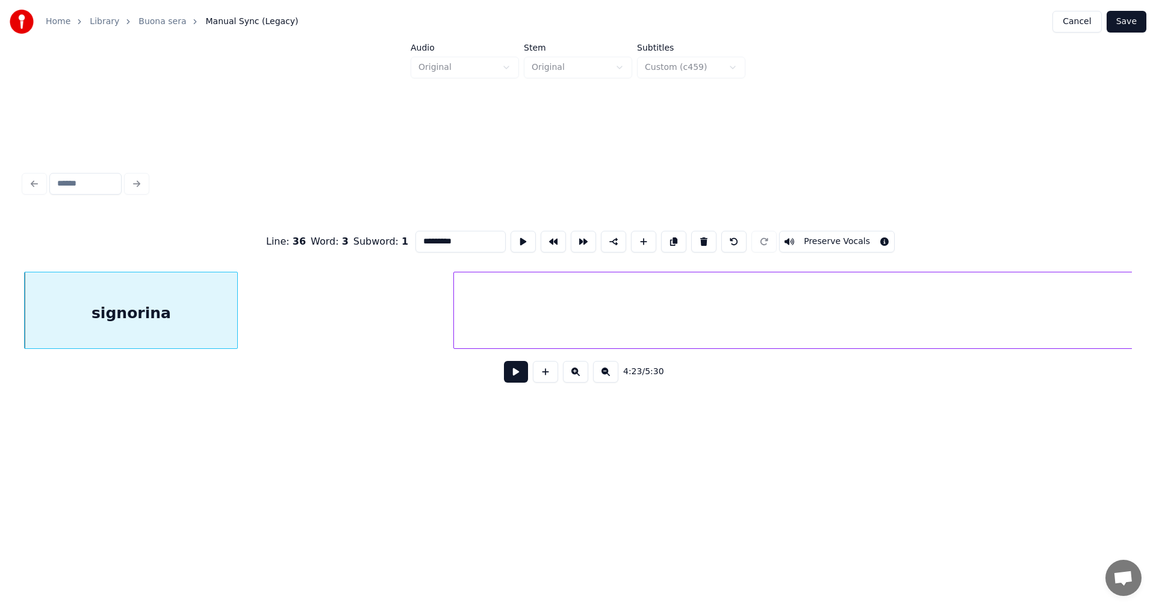
click at [523, 375] on button at bounding box center [516, 372] width 24 height 22
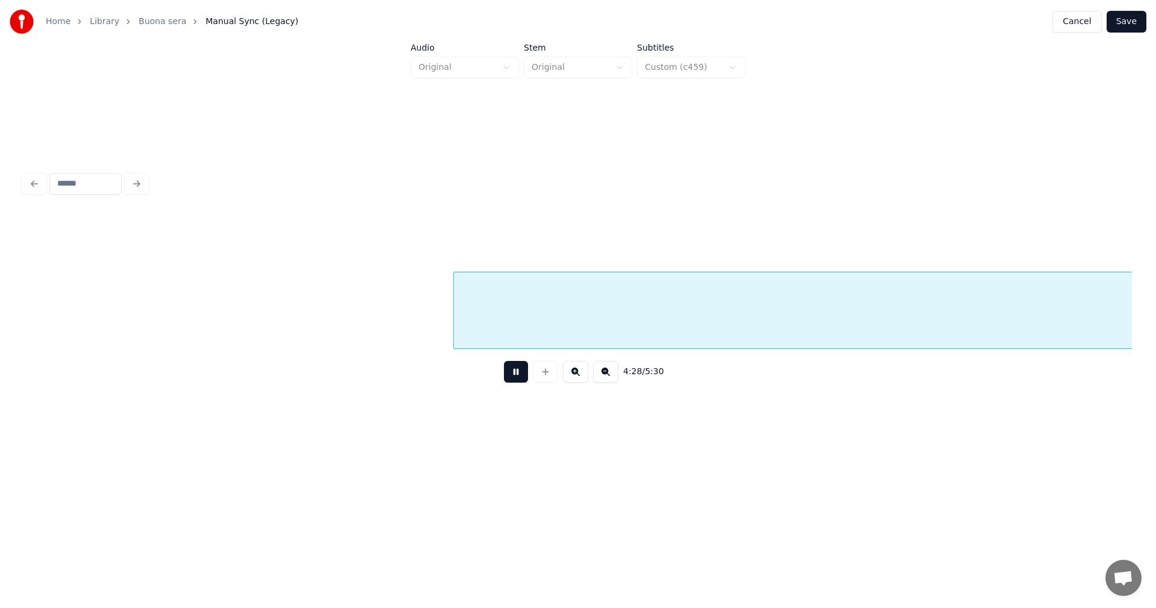
scroll to position [0, 56624]
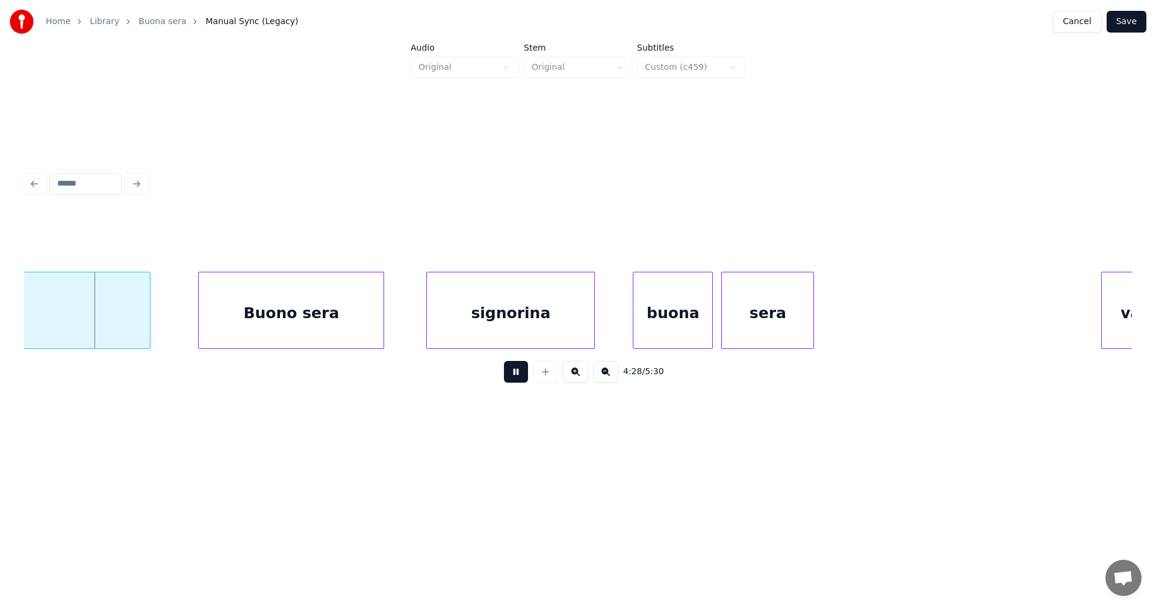
click at [519, 376] on button at bounding box center [516, 372] width 24 height 22
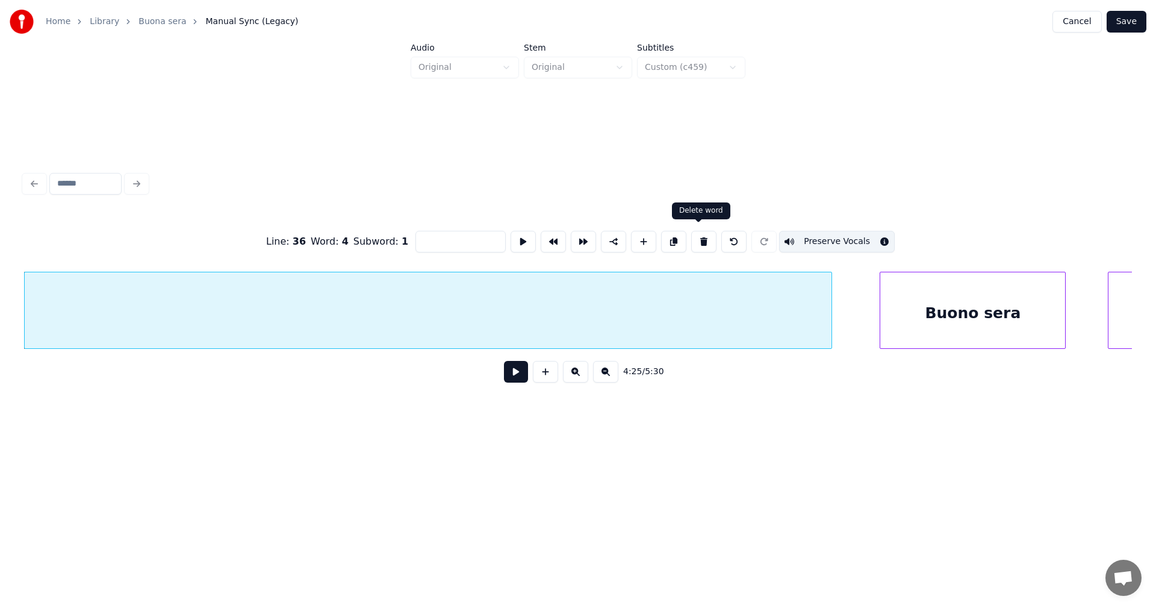
click at [705, 237] on button at bounding box center [703, 242] width 25 height 22
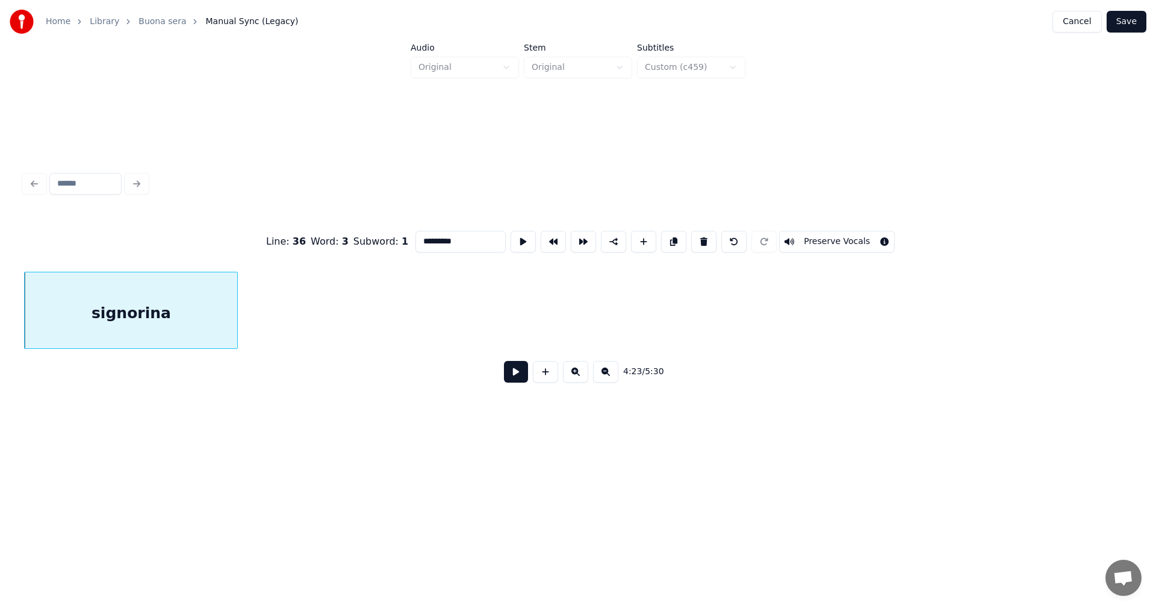
scroll to position [0, 56025]
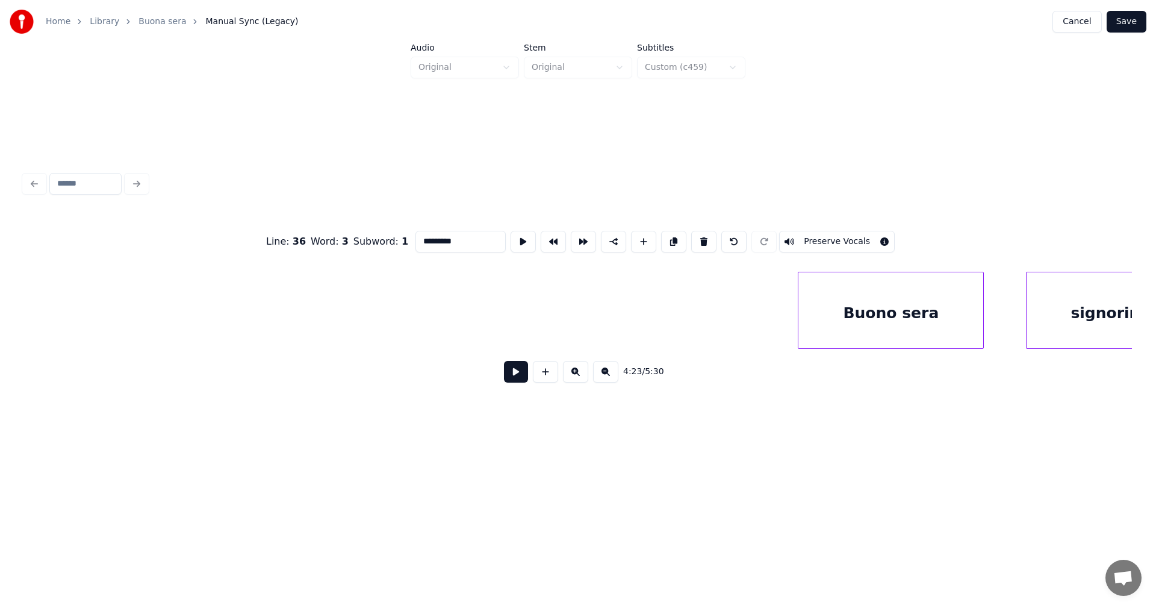
click at [899, 322] on div "Buono sera" at bounding box center [891, 313] width 185 height 82
type input "**********"
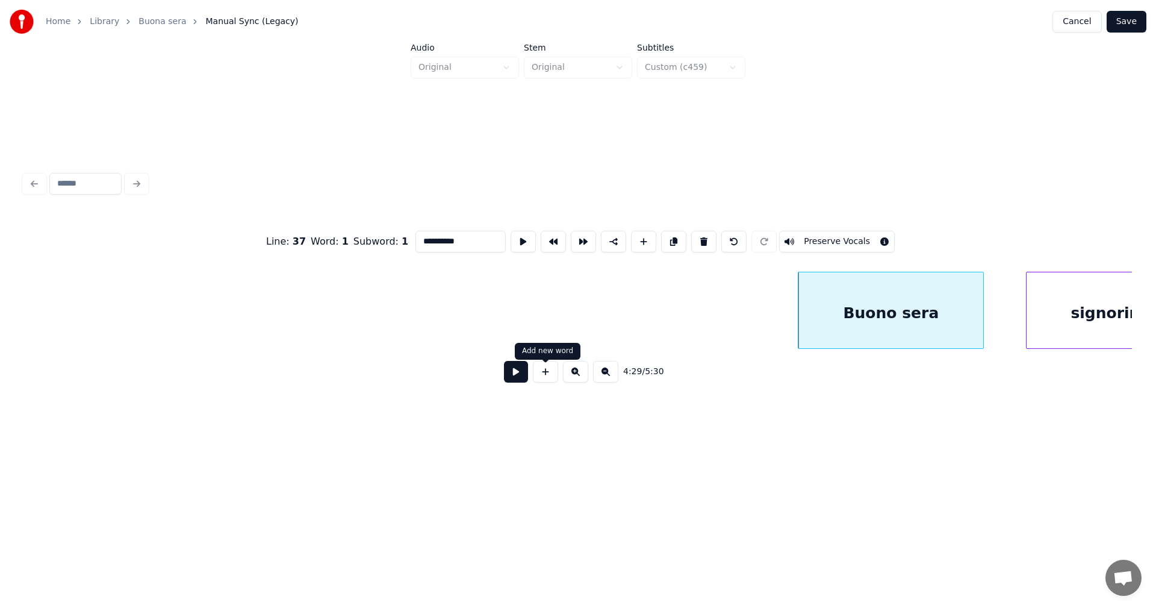
click at [519, 381] on button at bounding box center [516, 372] width 24 height 22
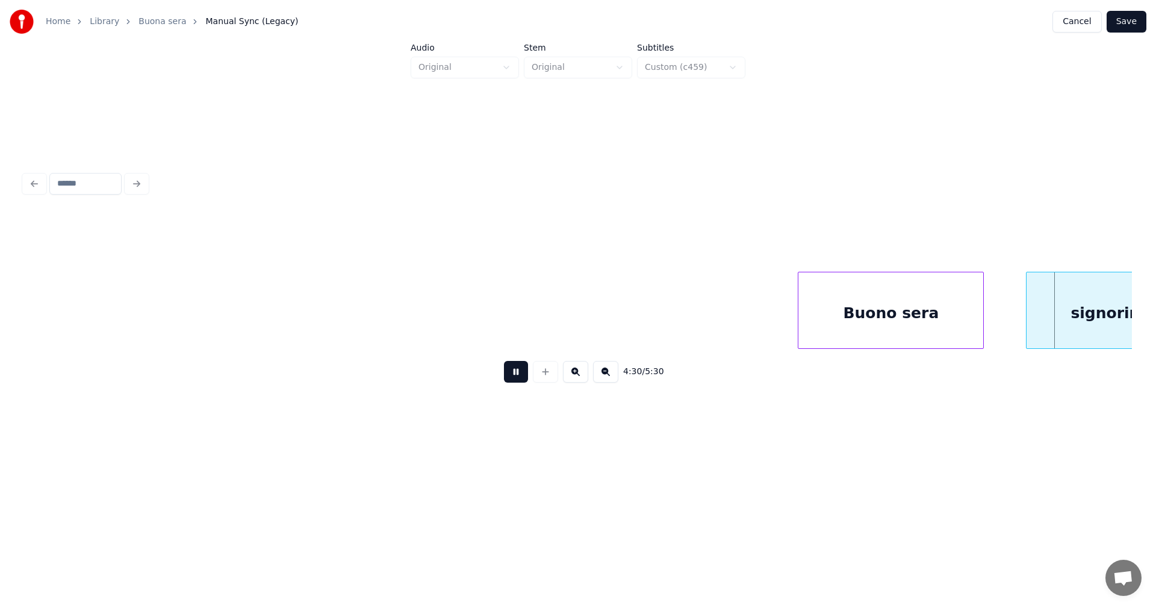
click at [519, 381] on button at bounding box center [516, 372] width 24 height 22
click at [1124, 23] on button "Save" at bounding box center [1127, 22] width 40 height 22
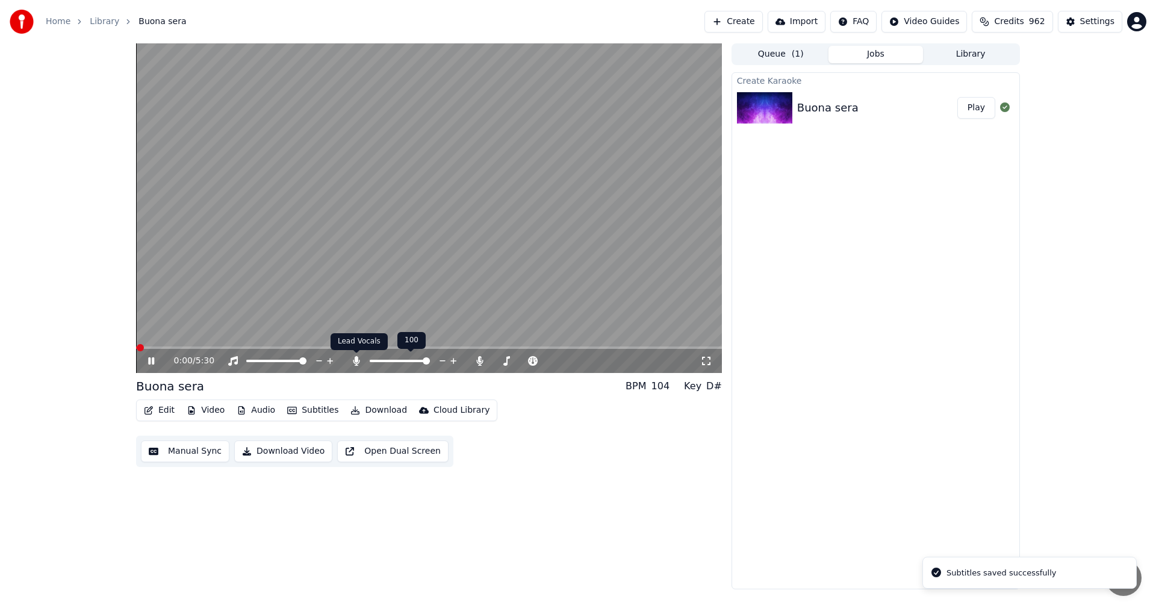
click at [358, 366] on icon at bounding box center [356, 361] width 7 height 10
click at [172, 346] on span at bounding box center [429, 347] width 586 height 2
click at [202, 347] on span at bounding box center [429, 347] width 586 height 2
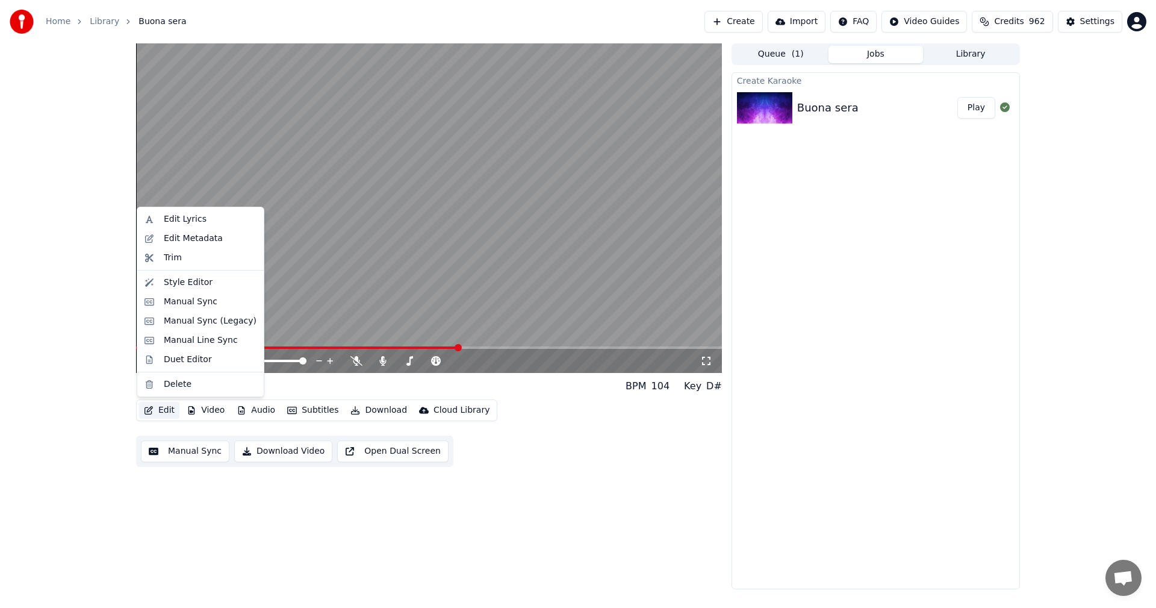
click at [170, 408] on button "Edit" at bounding box center [159, 410] width 40 height 17
click at [215, 239] on div "Edit Metadata" at bounding box center [193, 238] width 59 height 12
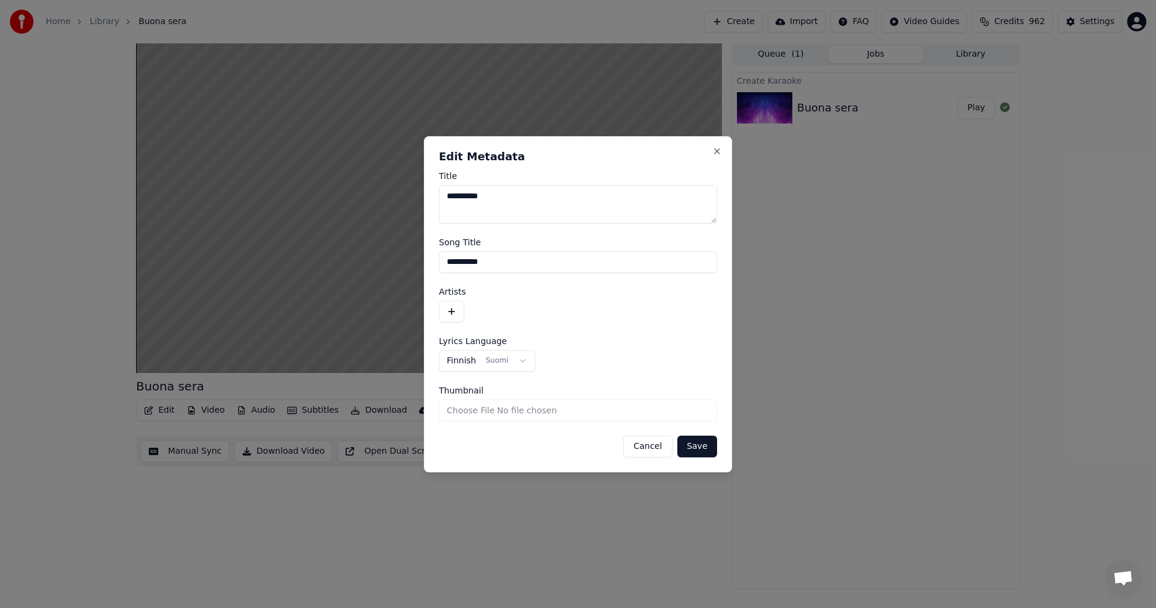
click at [450, 313] on button "button" at bounding box center [451, 312] width 25 height 22
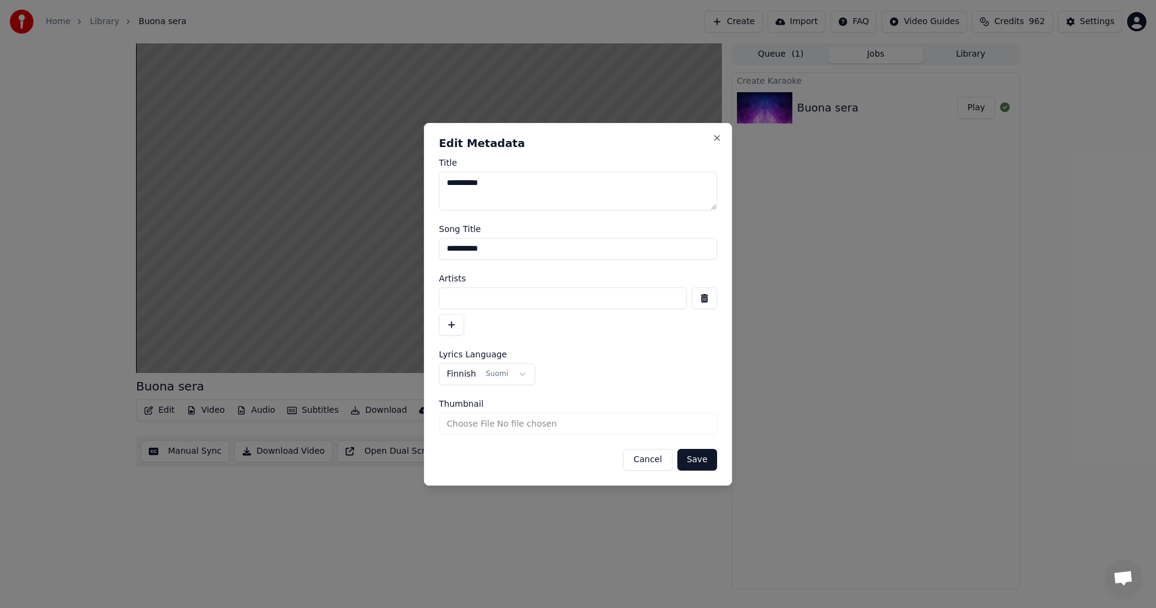
click at [461, 294] on input at bounding box center [563, 298] width 248 height 22
type input "**********"
click at [703, 459] on button "Save" at bounding box center [697, 460] width 40 height 22
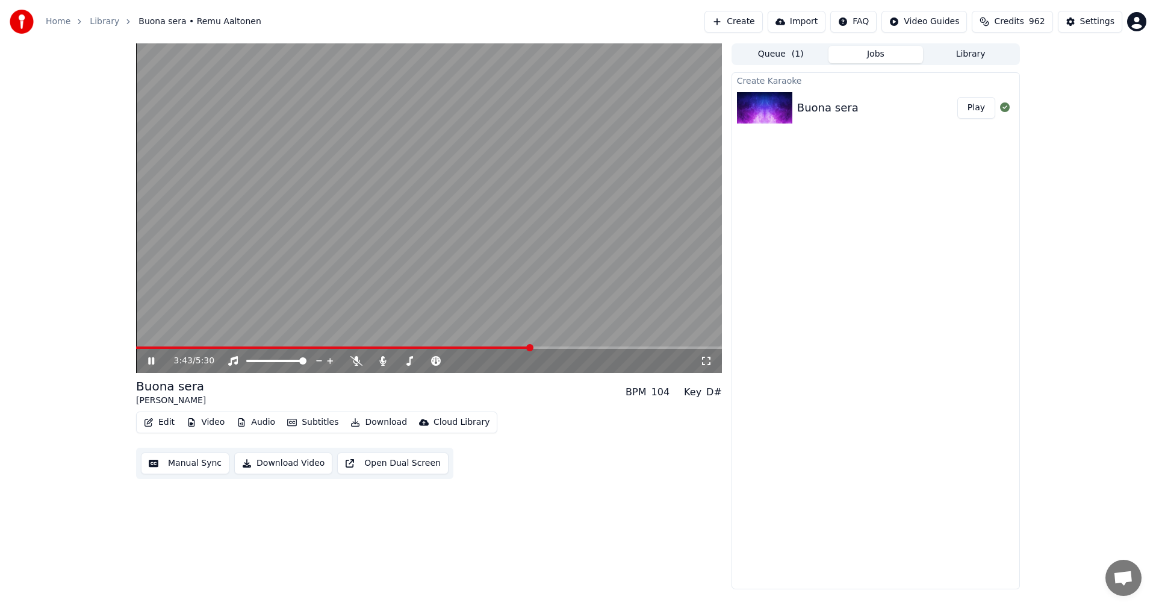
click at [531, 349] on span at bounding box center [333, 347] width 395 height 2
click at [356, 364] on icon at bounding box center [356, 361] width 12 height 10
click at [356, 363] on icon at bounding box center [356, 361] width 7 height 10
click at [558, 347] on span at bounding box center [356, 347] width 441 height 2
click at [148, 358] on icon at bounding box center [160, 361] width 28 height 10
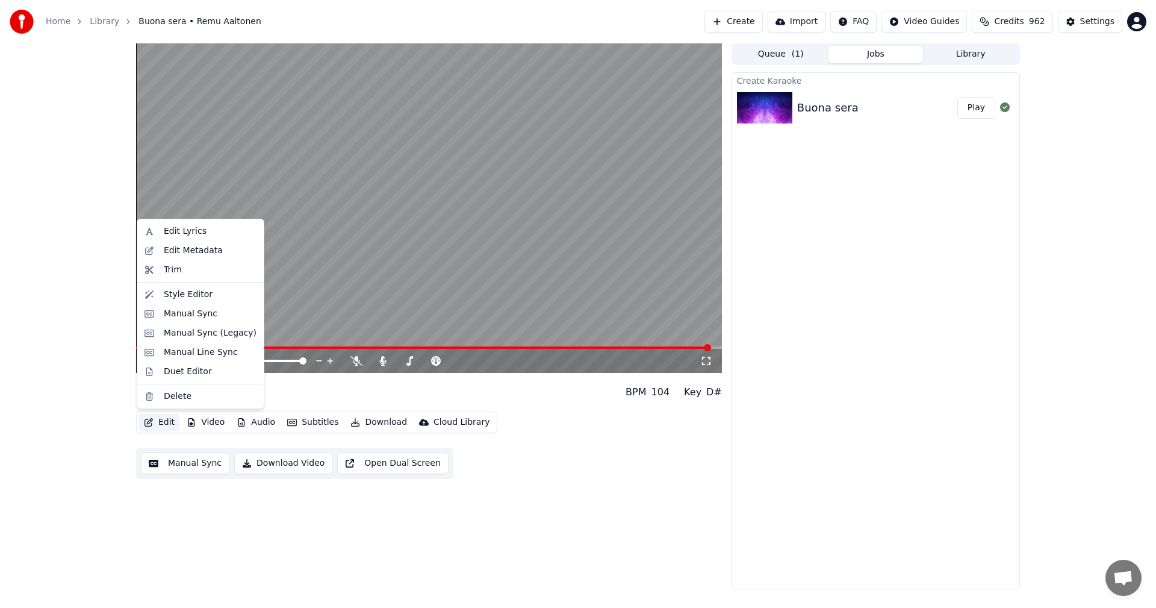
click at [162, 419] on button "Edit" at bounding box center [159, 422] width 40 height 17
click at [202, 332] on div "Manual Sync (Legacy)" at bounding box center [210, 333] width 93 height 12
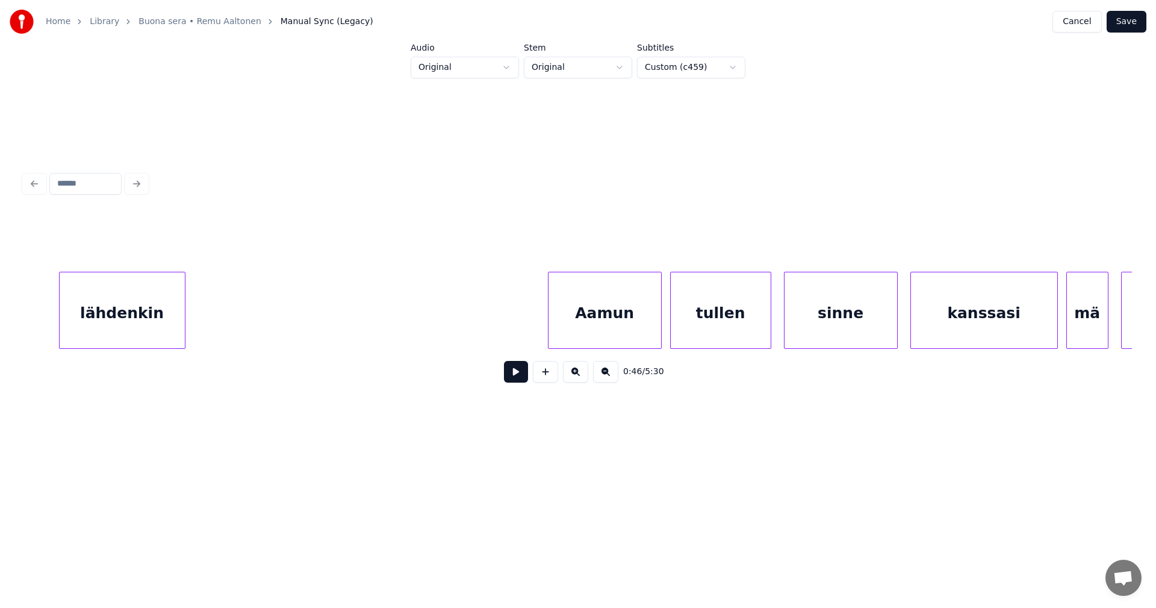
scroll to position [0, 49229]
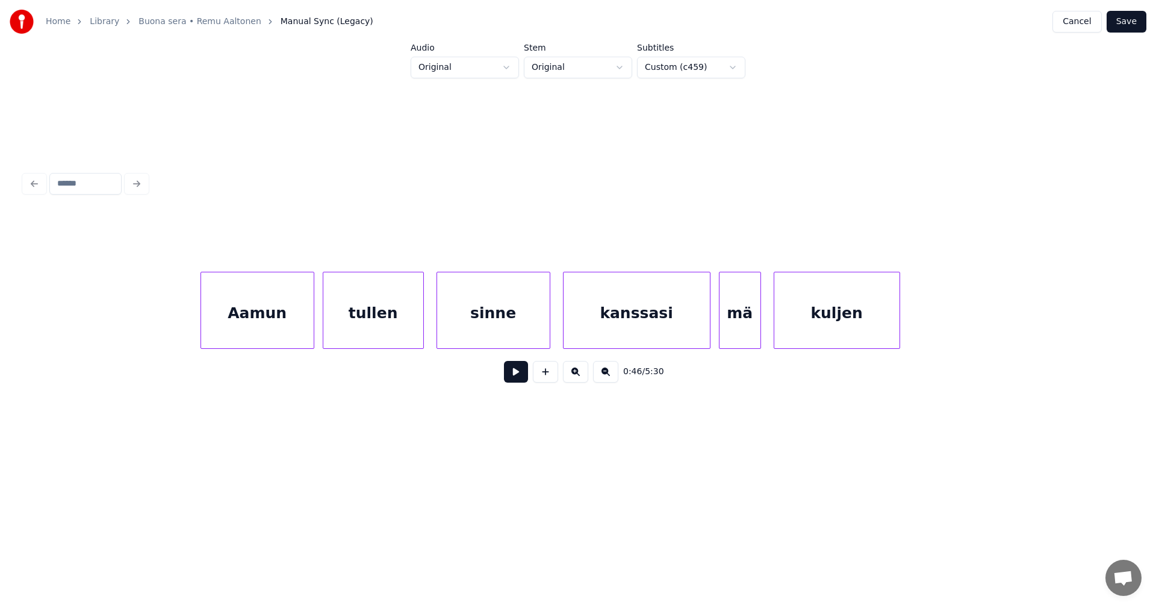
click at [655, 337] on div "kanssasi" at bounding box center [637, 313] width 146 height 82
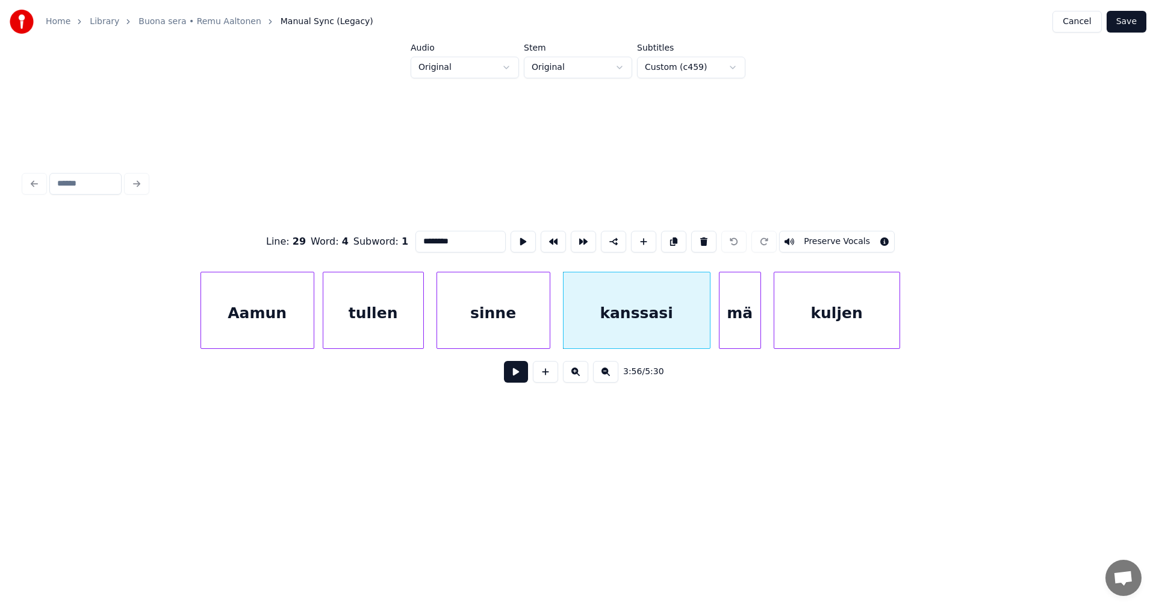
click at [519, 382] on button at bounding box center [516, 372] width 24 height 22
click at [702, 322] on div at bounding box center [704, 310] width 4 height 76
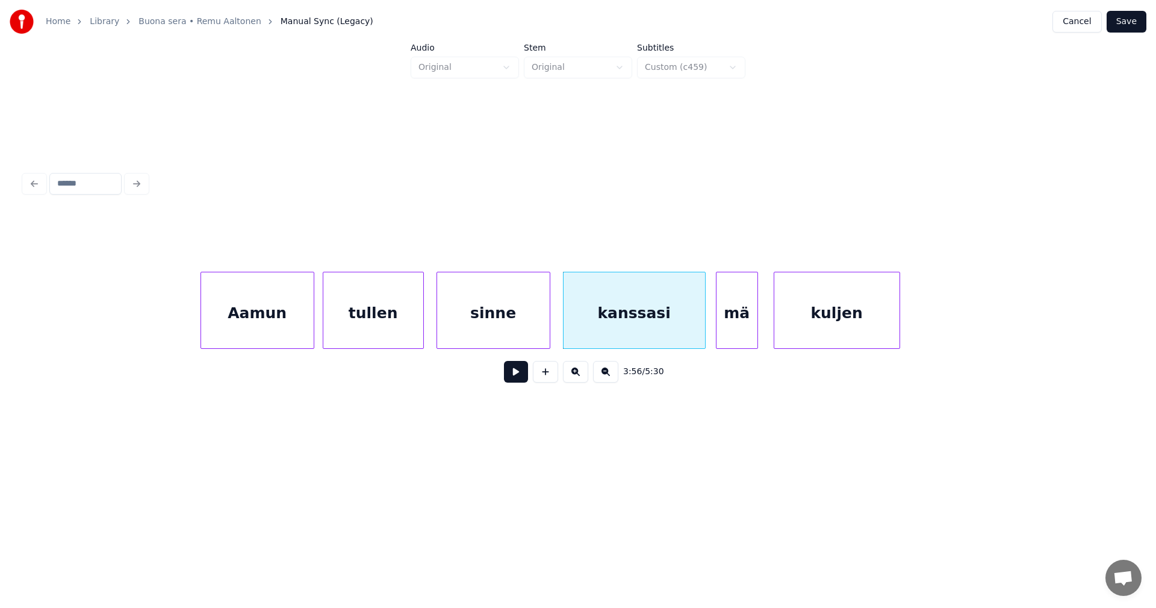
click at [725, 323] on div "mä" at bounding box center [737, 313] width 41 height 82
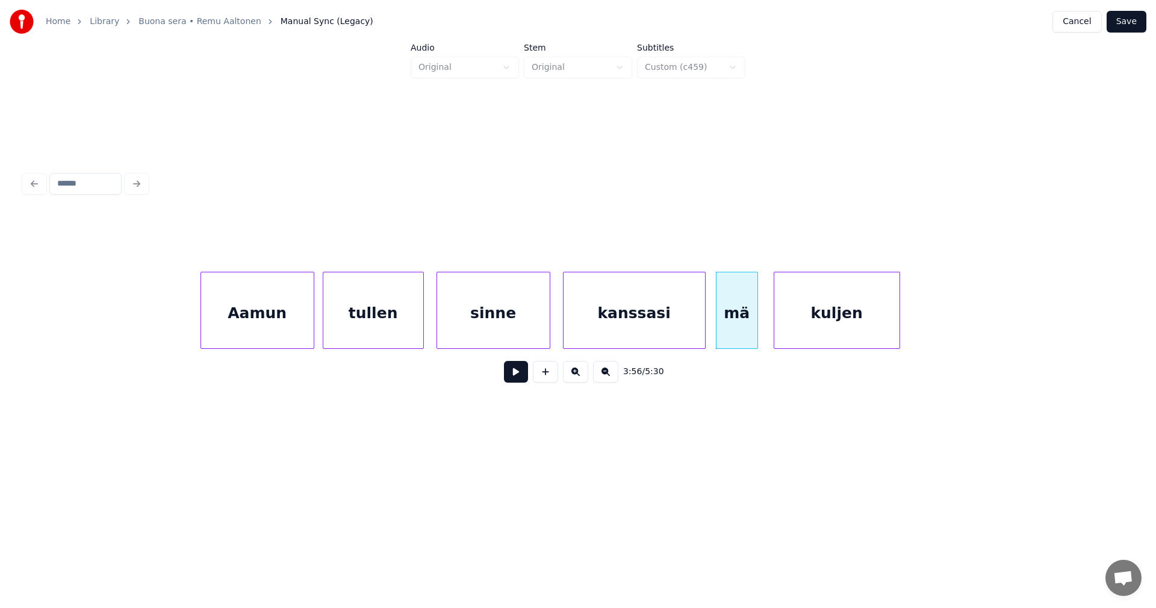
click at [306, 329] on div "Aamun" at bounding box center [257, 313] width 113 height 82
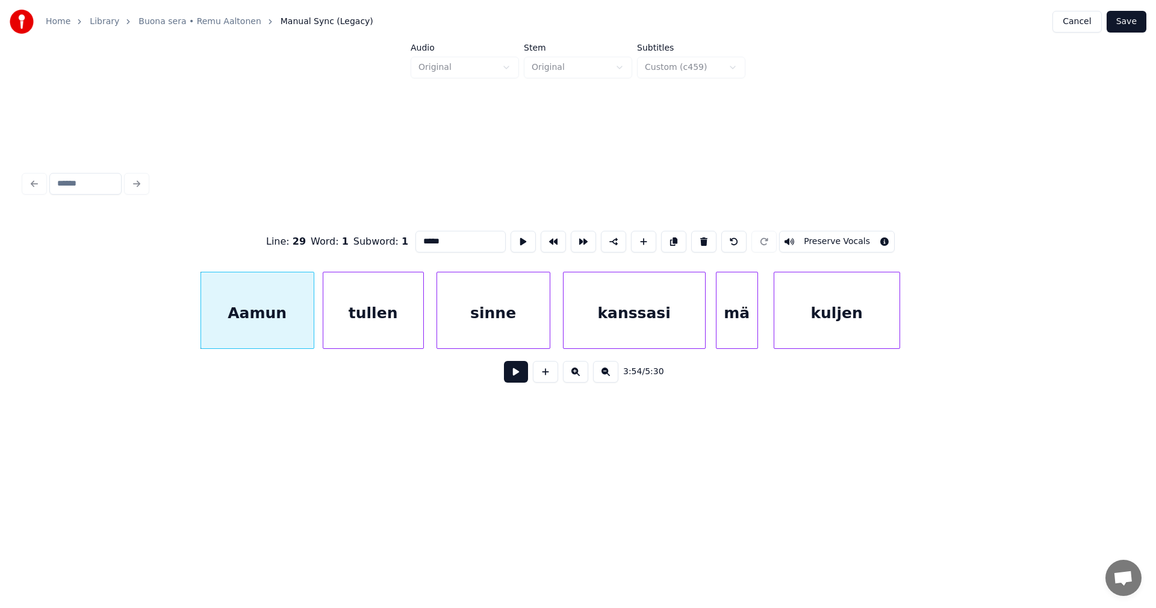
click at [520, 377] on button at bounding box center [516, 372] width 24 height 22
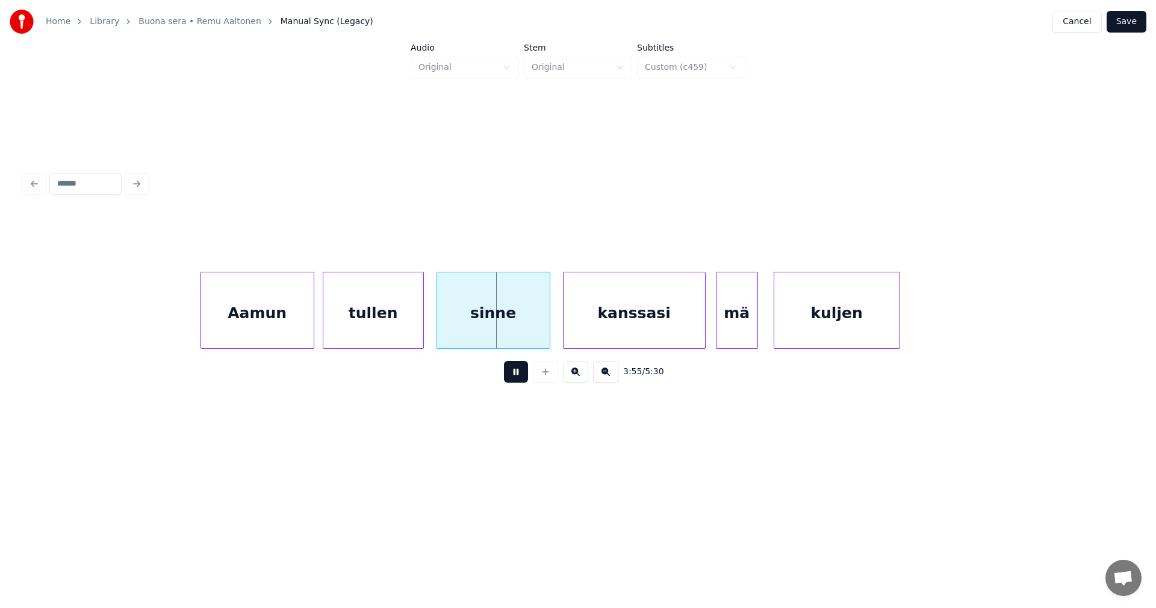
click at [520, 377] on button at bounding box center [516, 372] width 24 height 22
click at [540, 332] on div at bounding box center [539, 310] width 4 height 76
click at [587, 326] on div "kanssasi" at bounding box center [632, 313] width 142 height 82
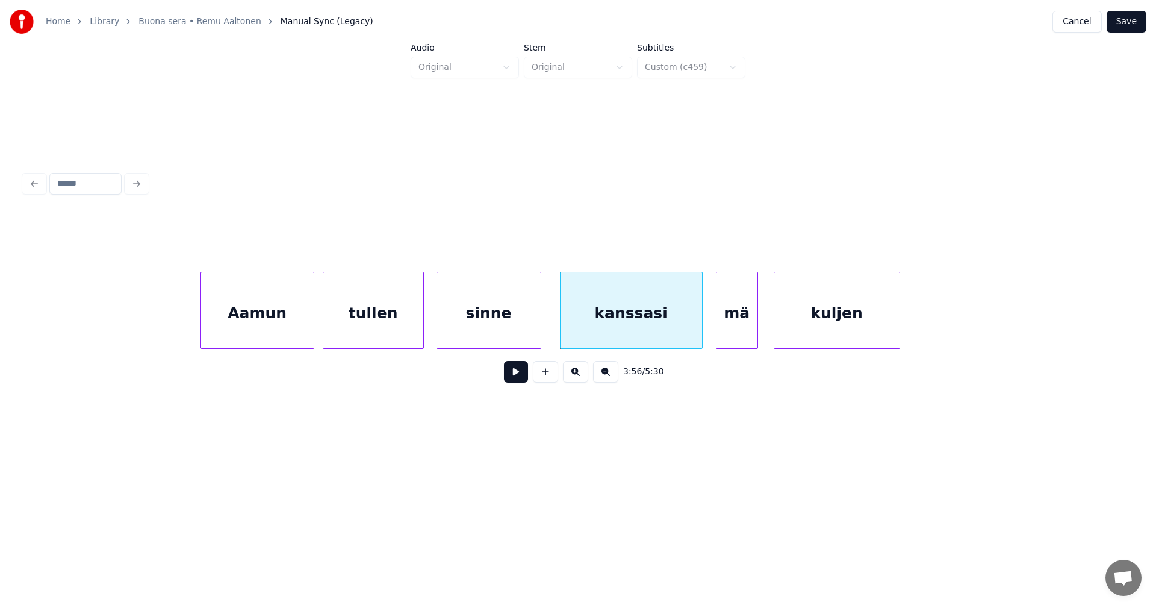
click at [523, 379] on button at bounding box center [516, 372] width 24 height 22
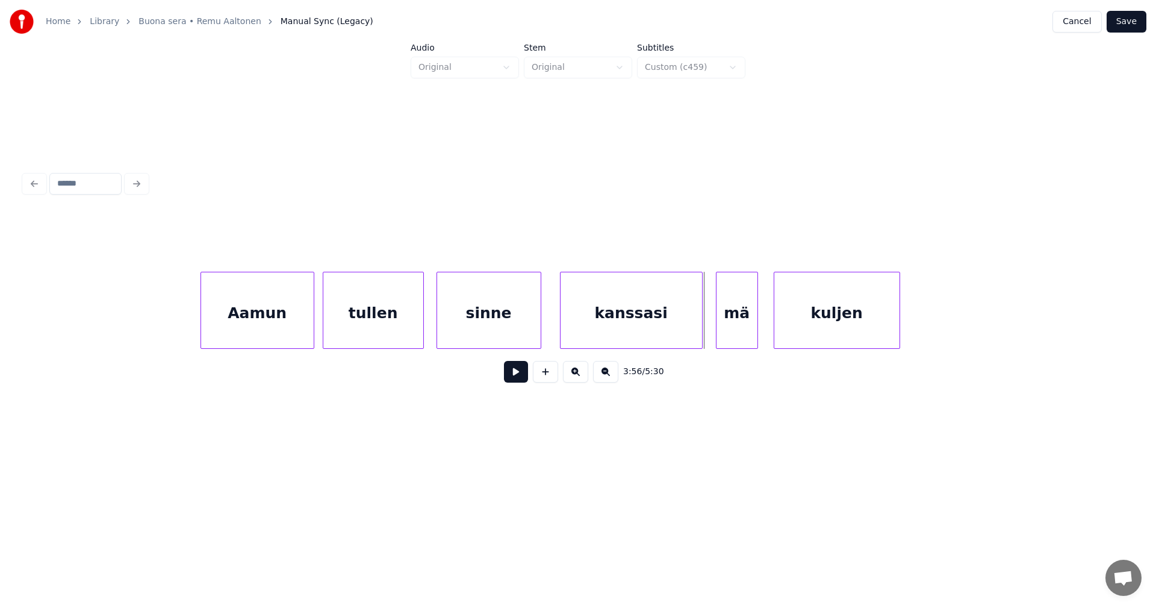
click at [523, 379] on button at bounding box center [516, 372] width 24 height 22
click at [945, 312] on div at bounding box center [943, 310] width 4 height 76
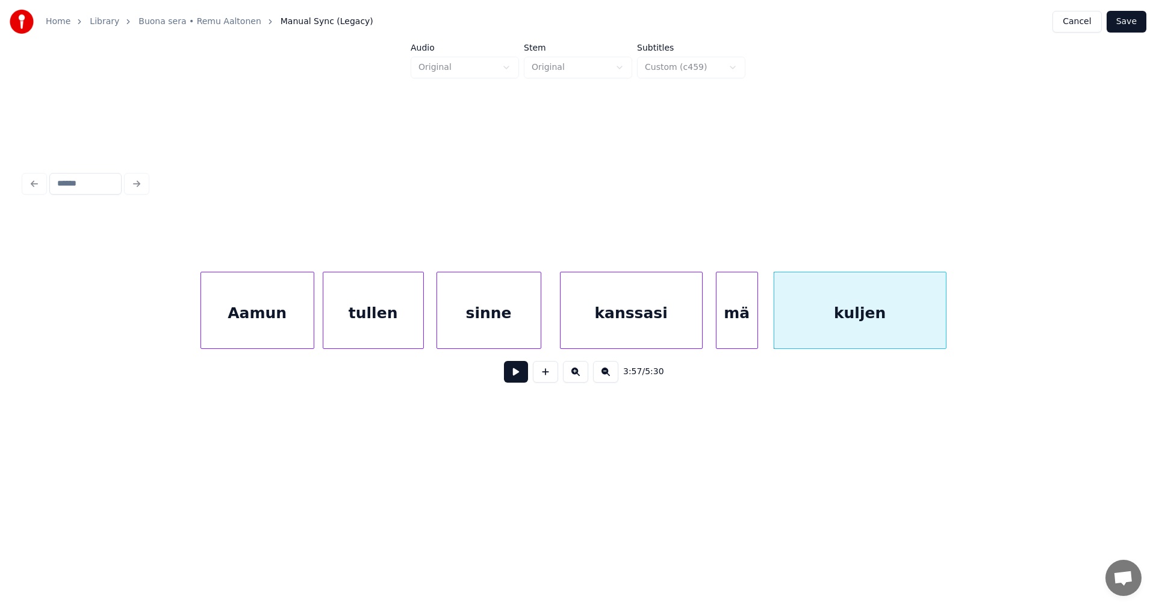
click at [525, 370] on button at bounding box center [516, 372] width 24 height 22
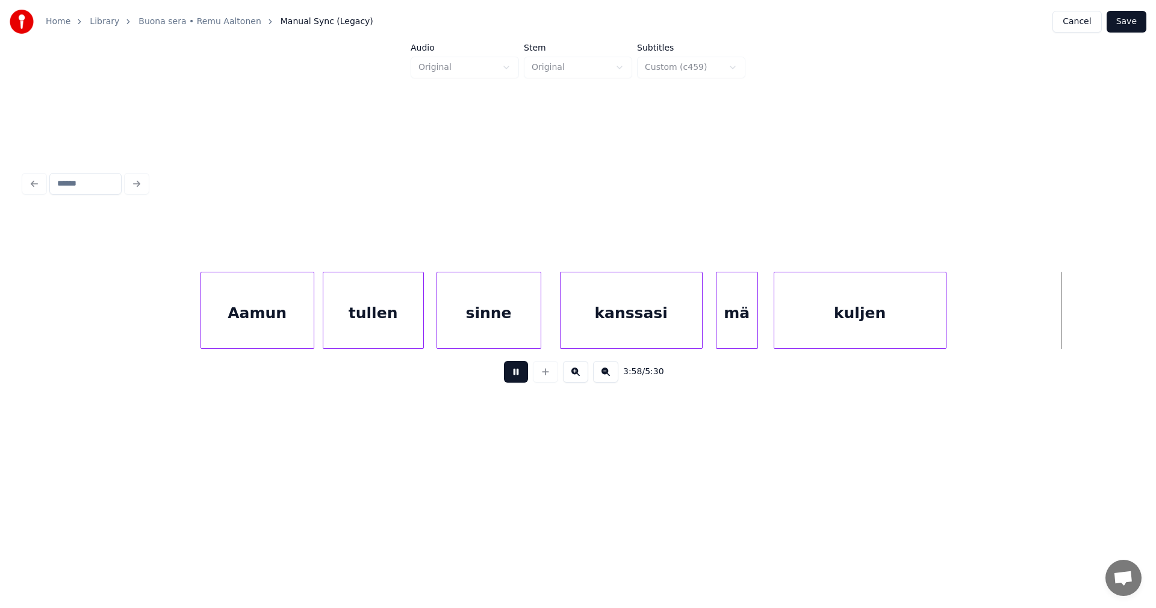
click at [523, 372] on button at bounding box center [516, 372] width 24 height 22
click at [1129, 20] on button "Save" at bounding box center [1127, 22] width 40 height 22
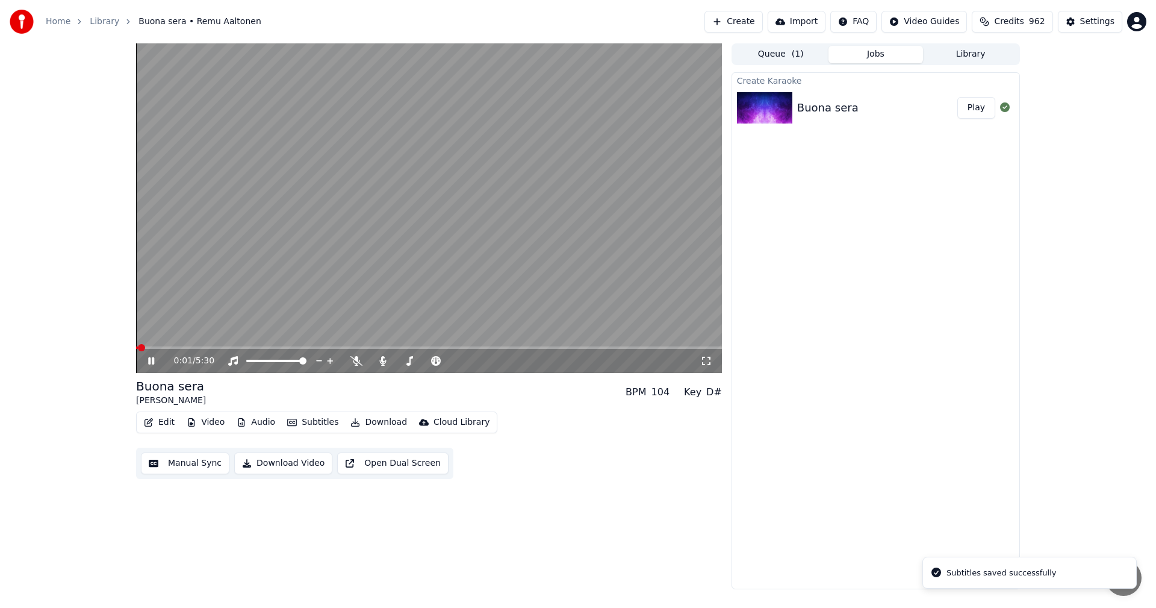
click at [589, 348] on span at bounding box center [429, 347] width 586 height 2
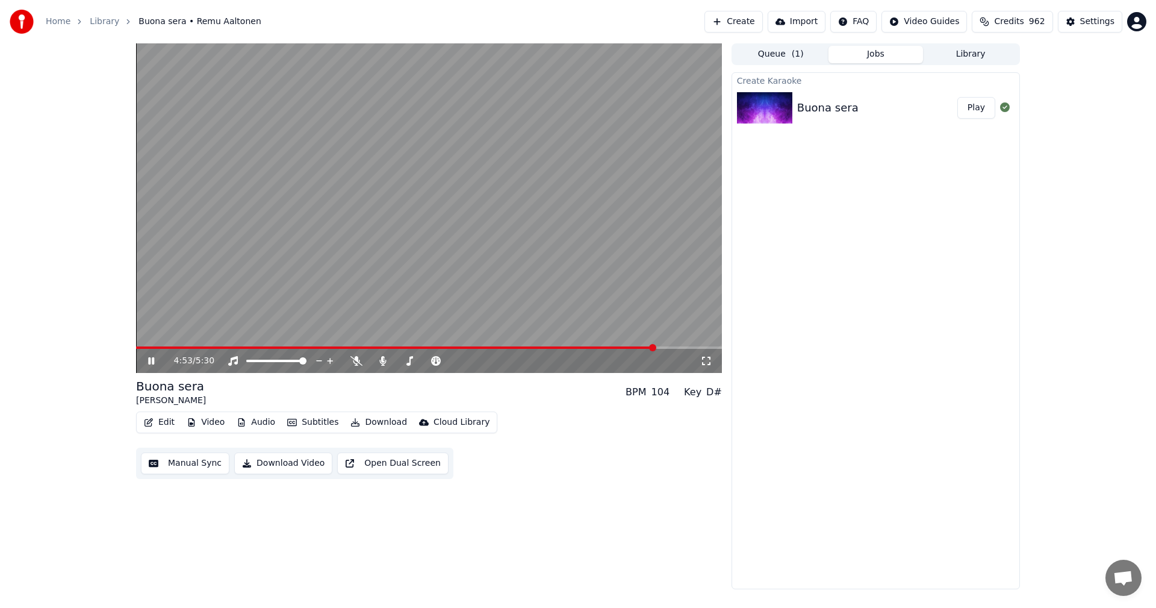
click at [150, 361] on icon at bounding box center [151, 360] width 6 height 7
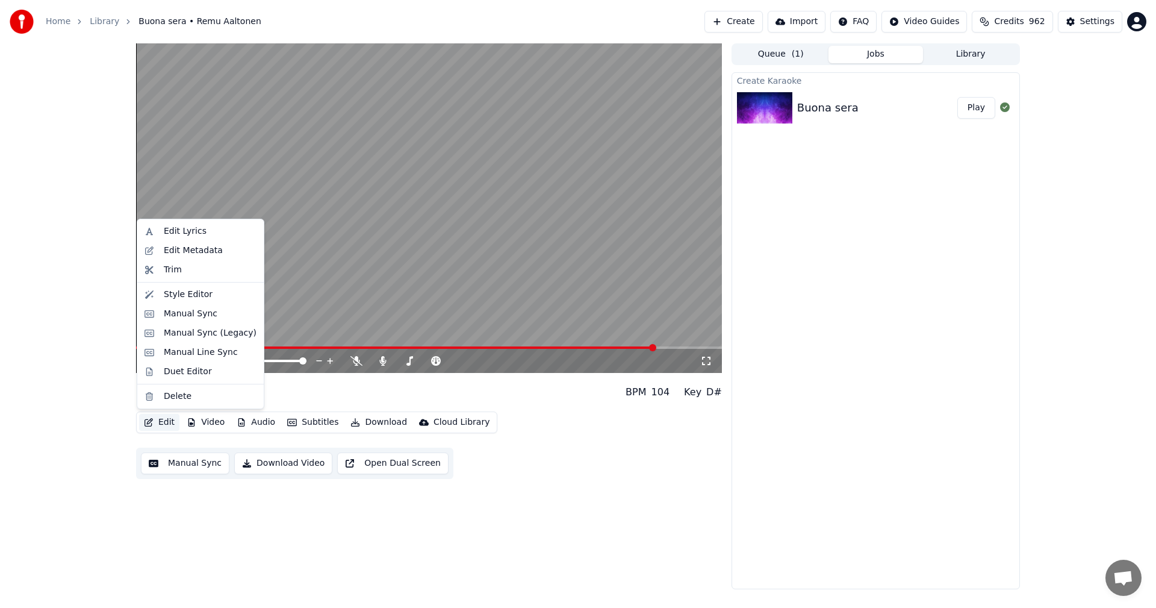
click at [170, 419] on button "Edit" at bounding box center [159, 422] width 40 height 17
click at [220, 336] on div "Manual Sync (Legacy)" at bounding box center [210, 333] width 93 height 12
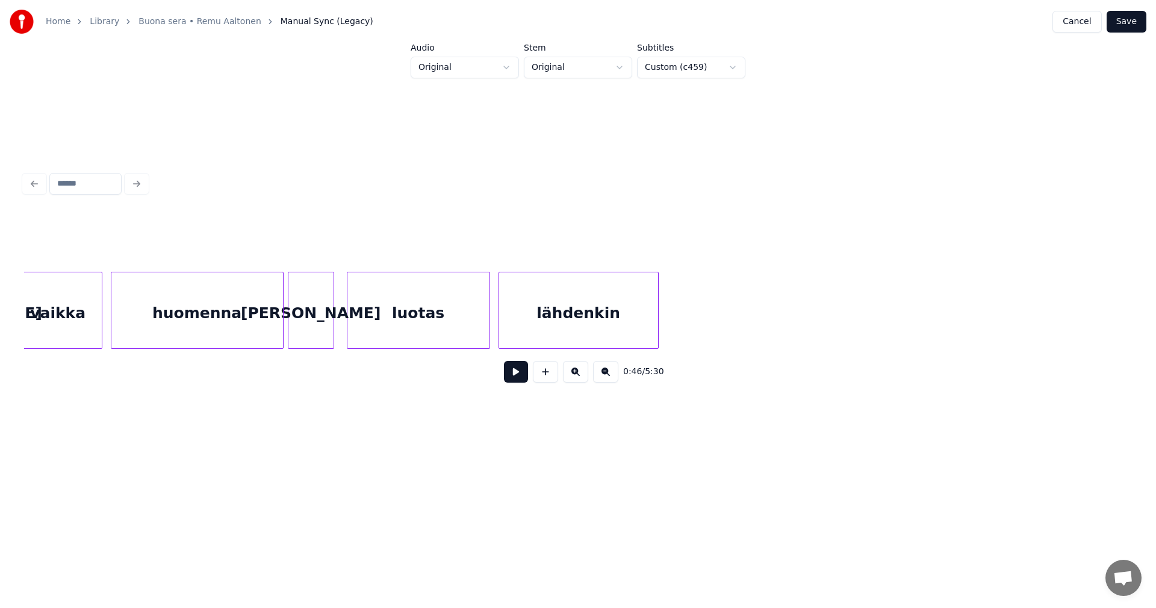
scroll to position [0, 12317]
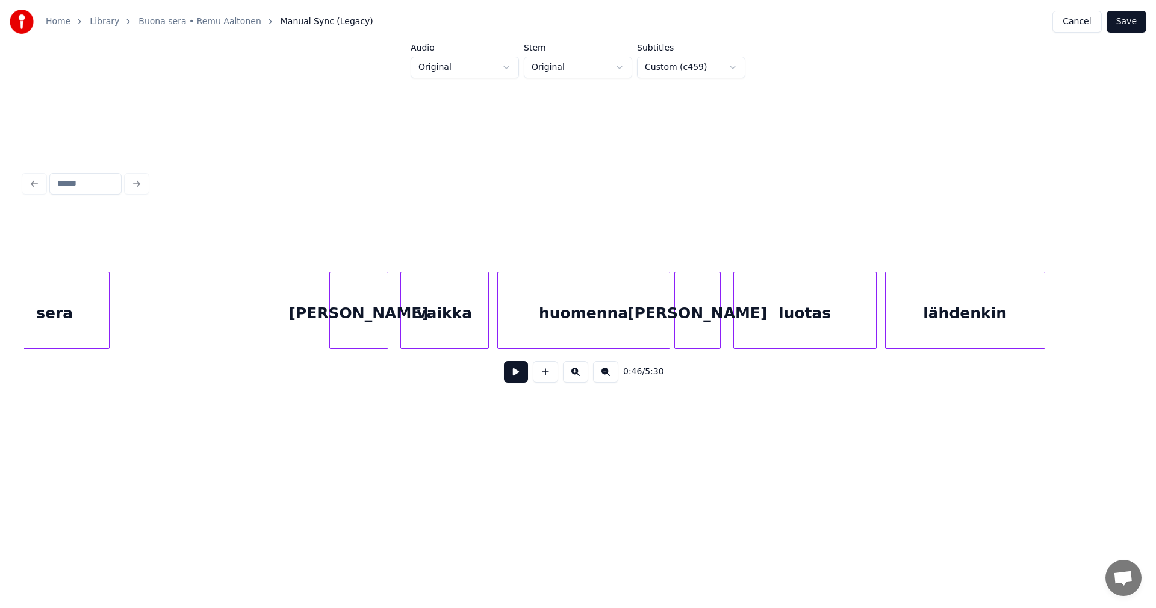
click at [618, 325] on div "huomenna" at bounding box center [584, 313] width 172 height 82
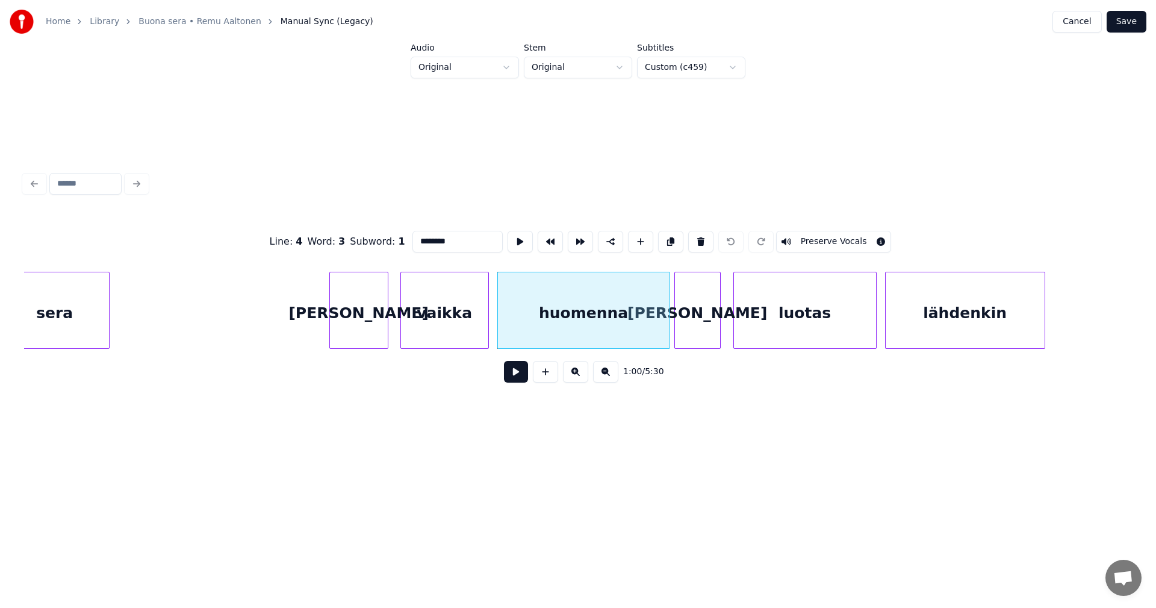
click at [513, 373] on button at bounding box center [516, 372] width 24 height 22
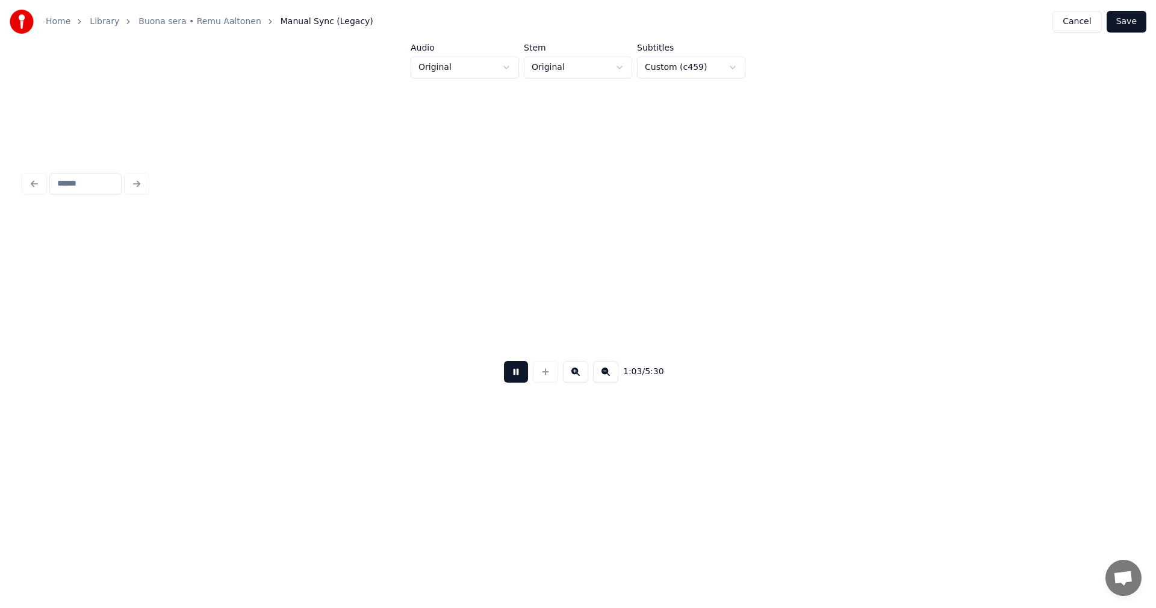
scroll to position [0, 13428]
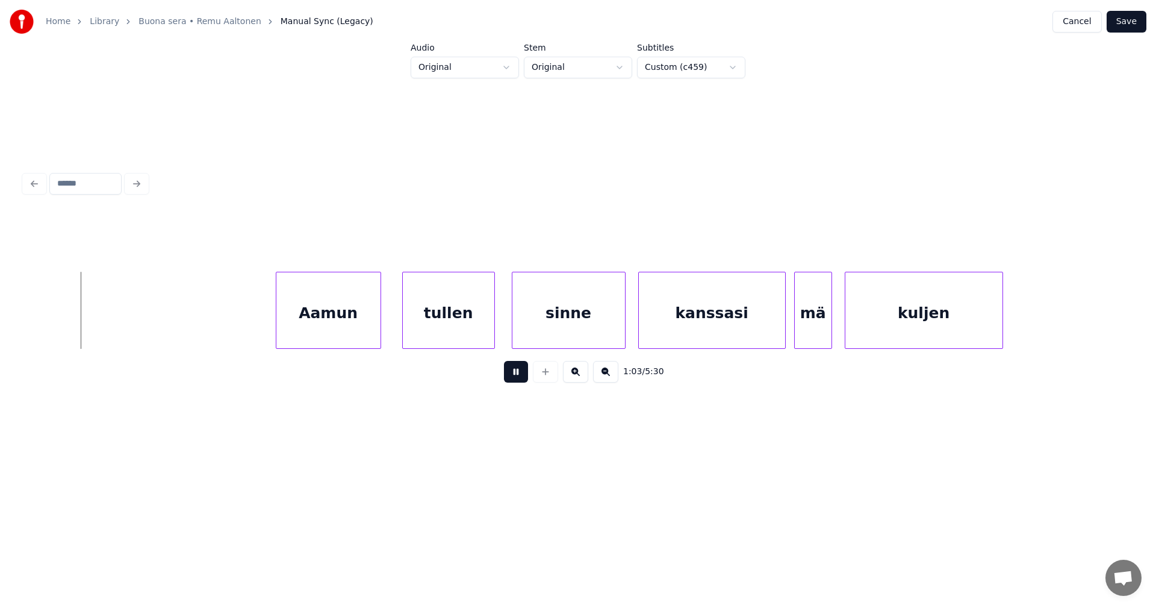
click at [513, 373] on button at bounding box center [516, 372] width 24 height 22
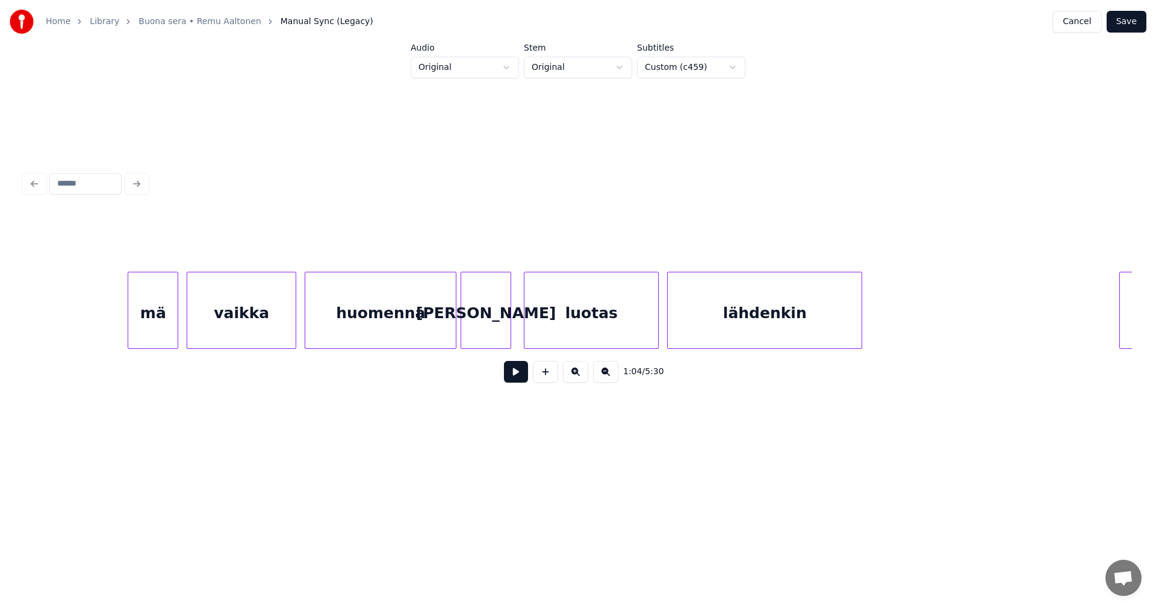
scroll to position [0, 23900]
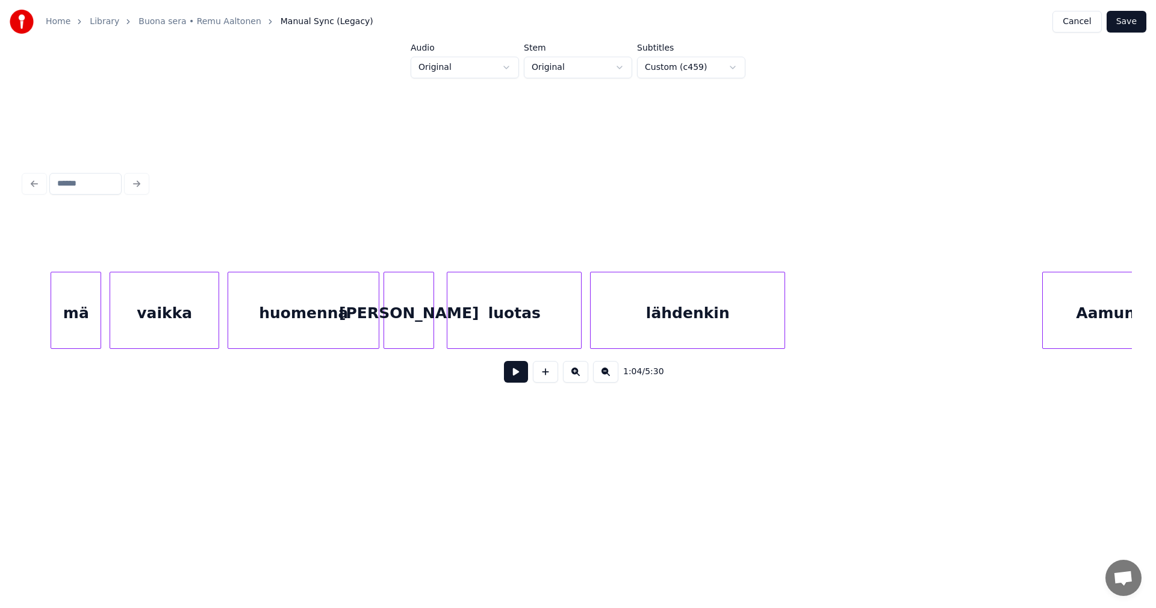
click at [466, 316] on div "luotas" at bounding box center [514, 313] width 134 height 82
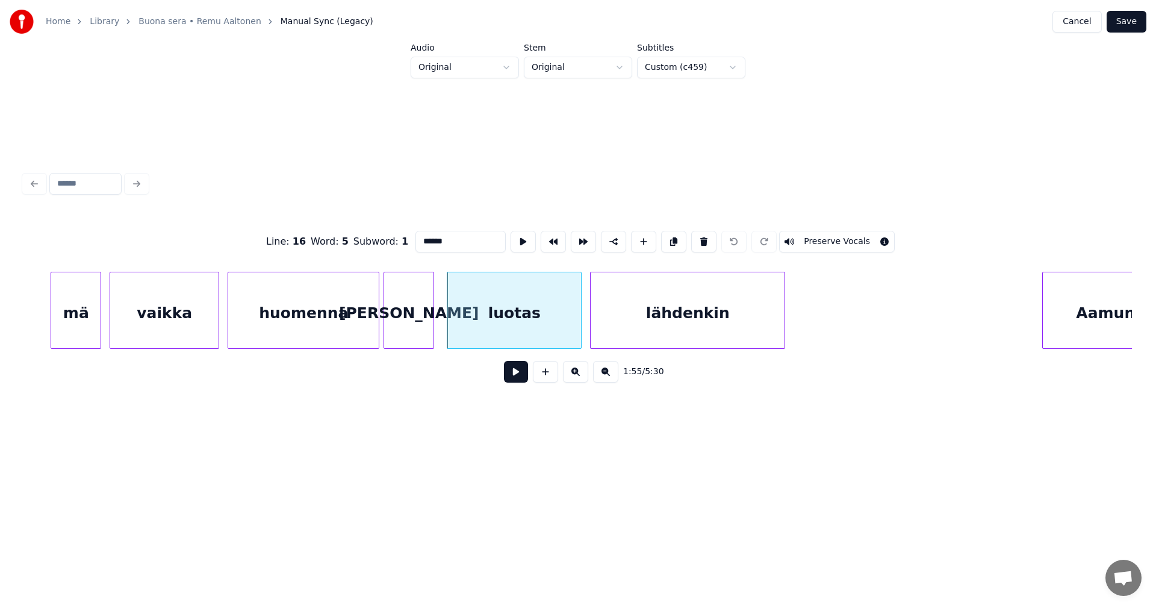
click at [513, 378] on button at bounding box center [516, 372] width 24 height 22
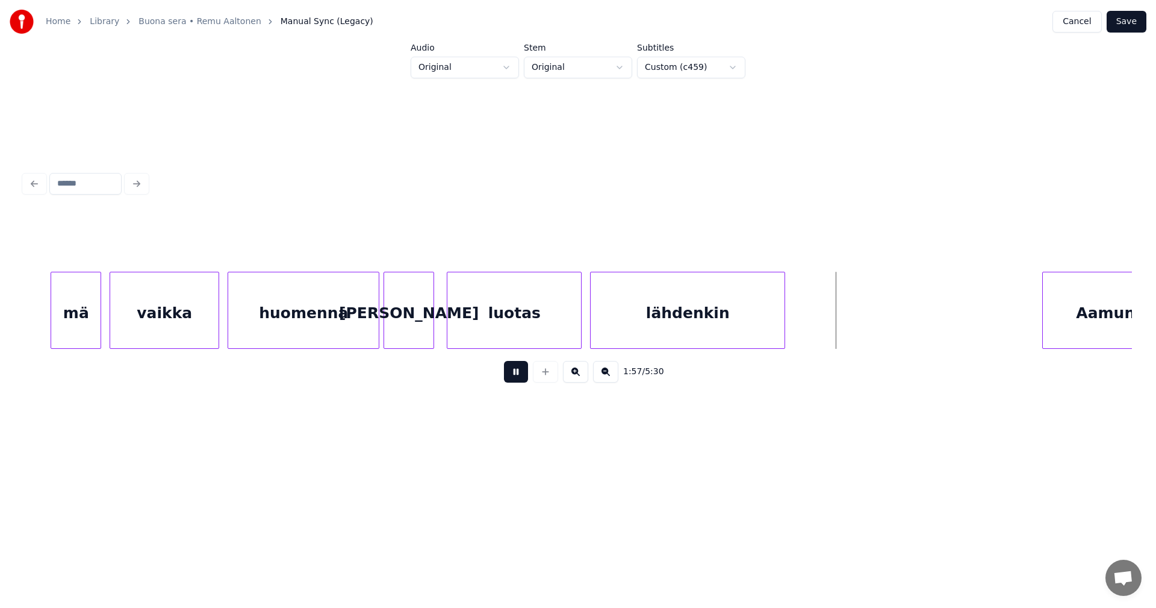
click at [518, 378] on button at bounding box center [516, 372] width 24 height 22
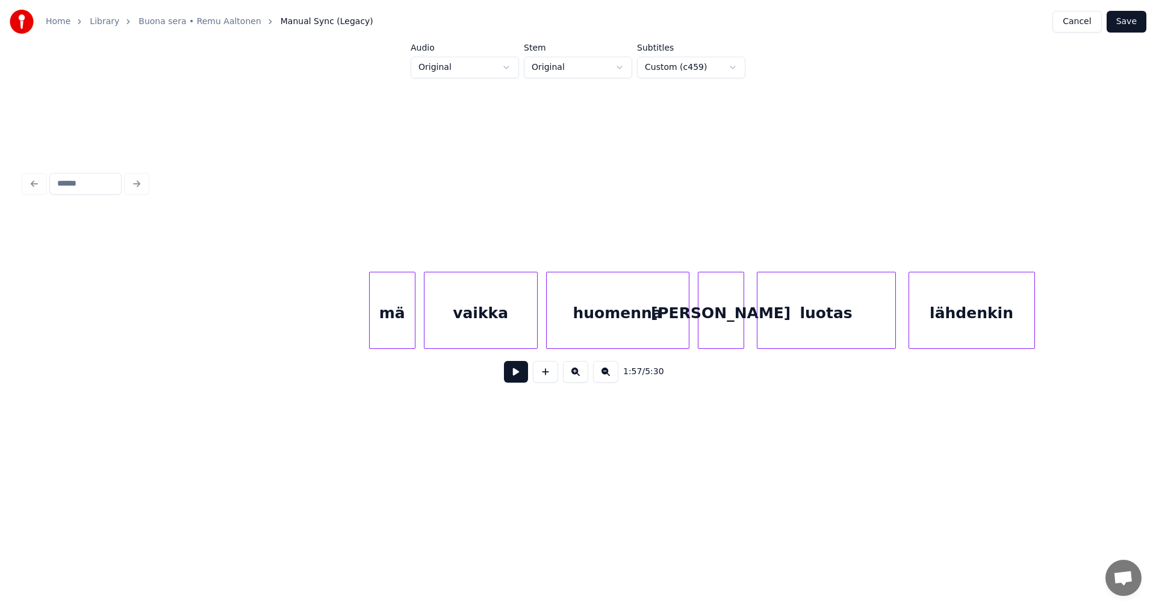
scroll to position [0, 48148]
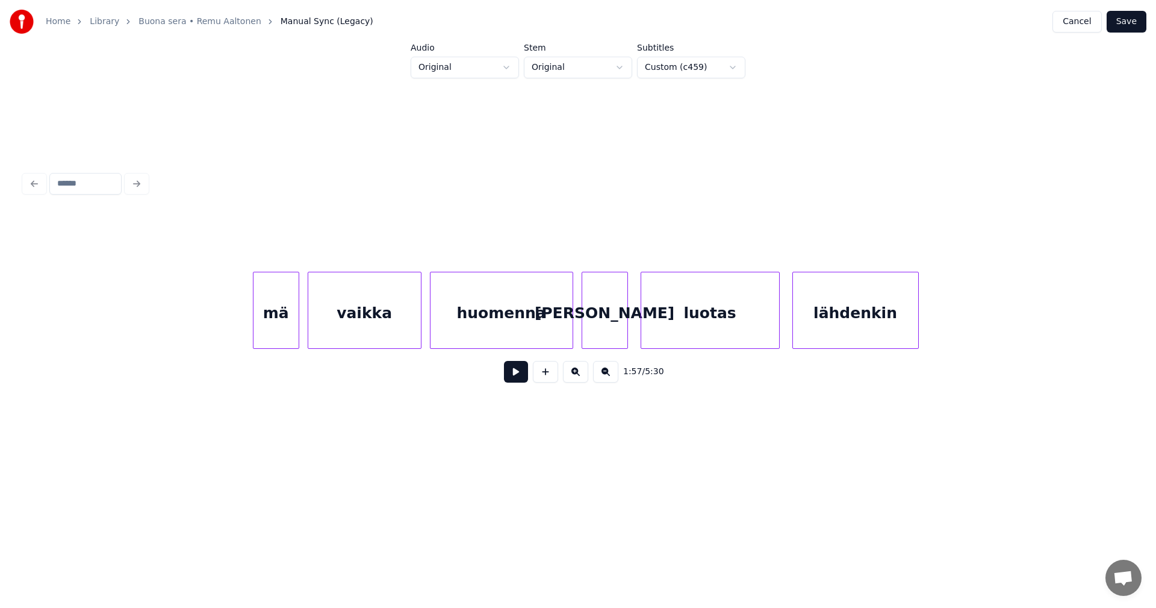
click at [711, 331] on div "luotas" at bounding box center [710, 313] width 138 height 82
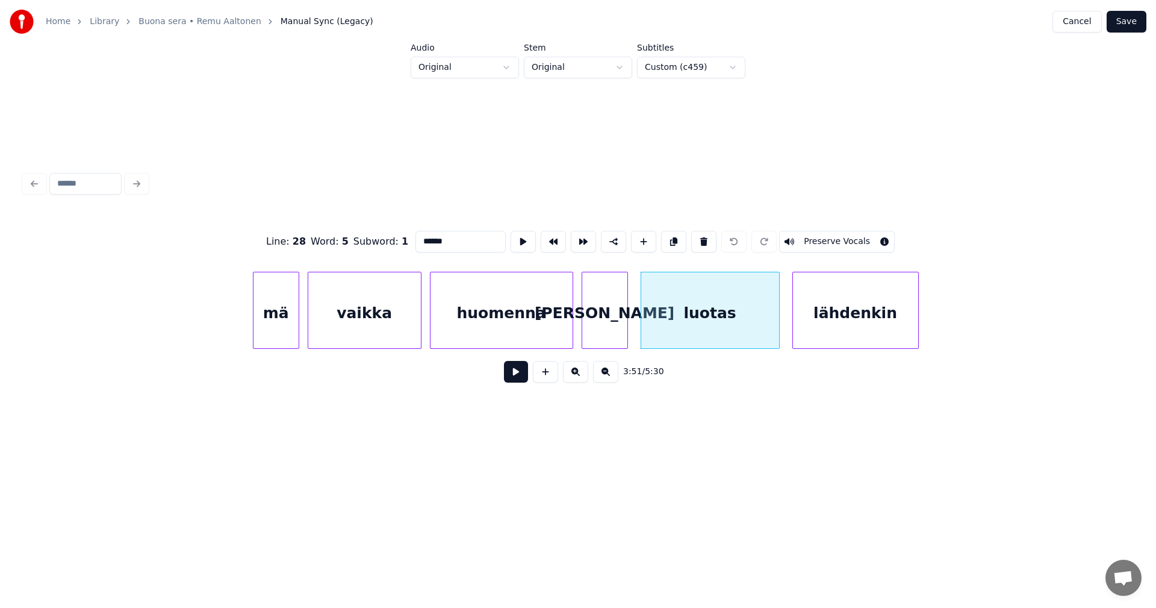
click at [516, 382] on button at bounding box center [516, 372] width 24 height 22
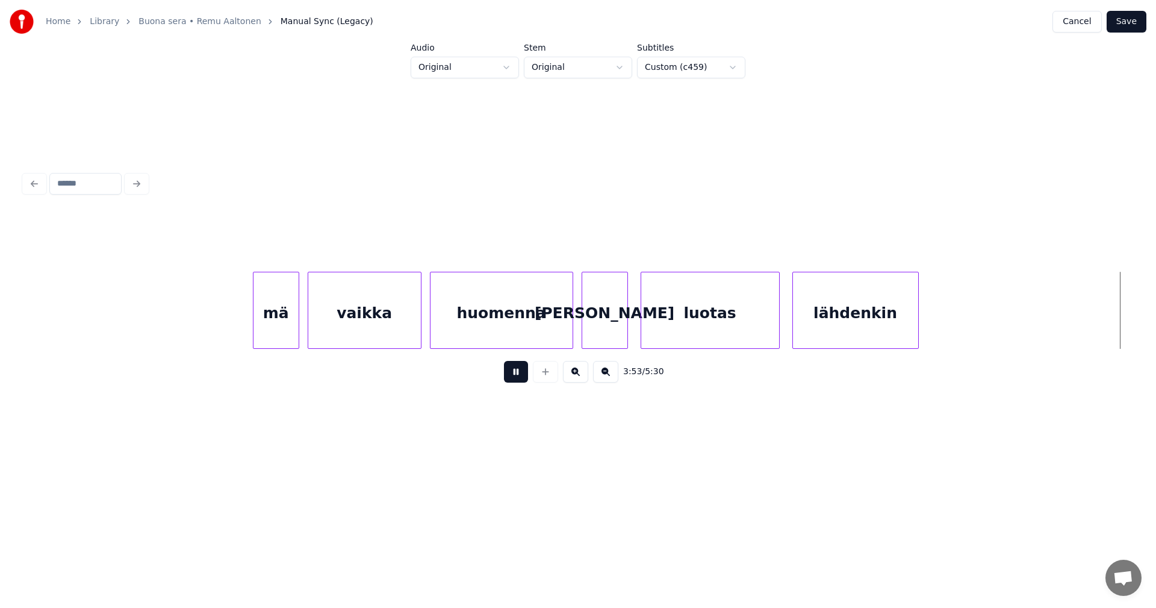
scroll to position [0, 49258]
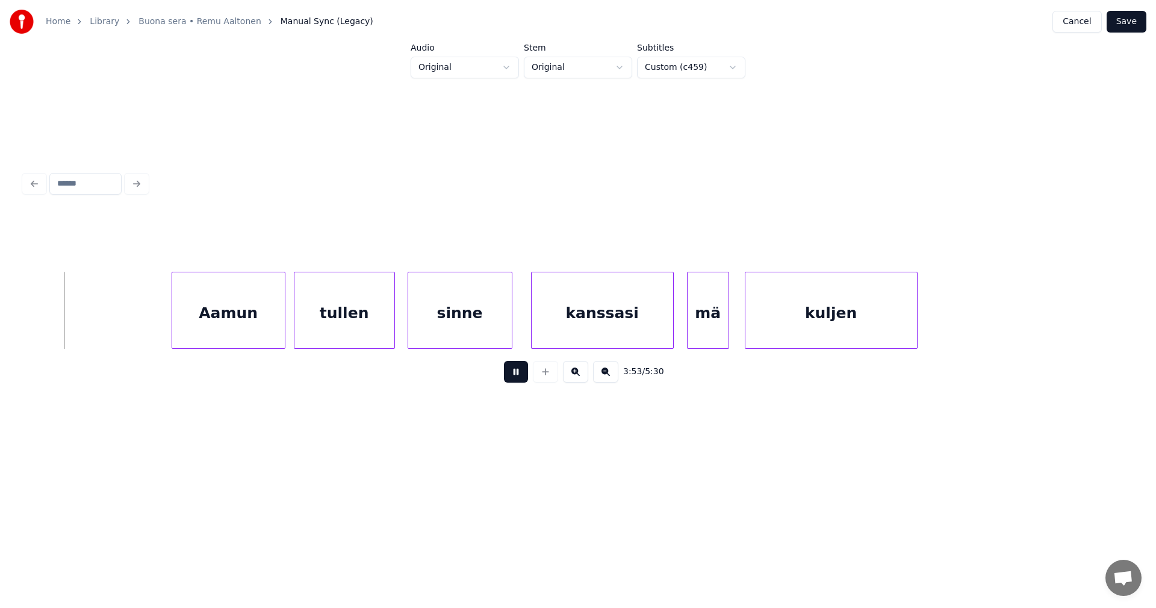
click at [516, 382] on button at bounding box center [516, 372] width 24 height 22
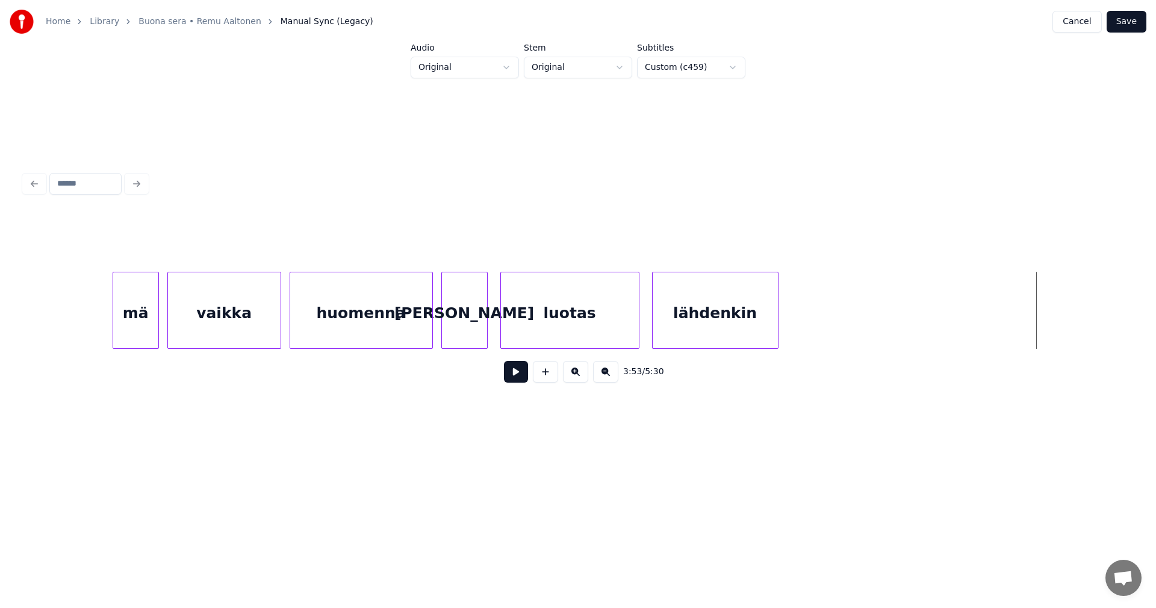
click at [593, 341] on div "luotas" at bounding box center [570, 313] width 138 height 82
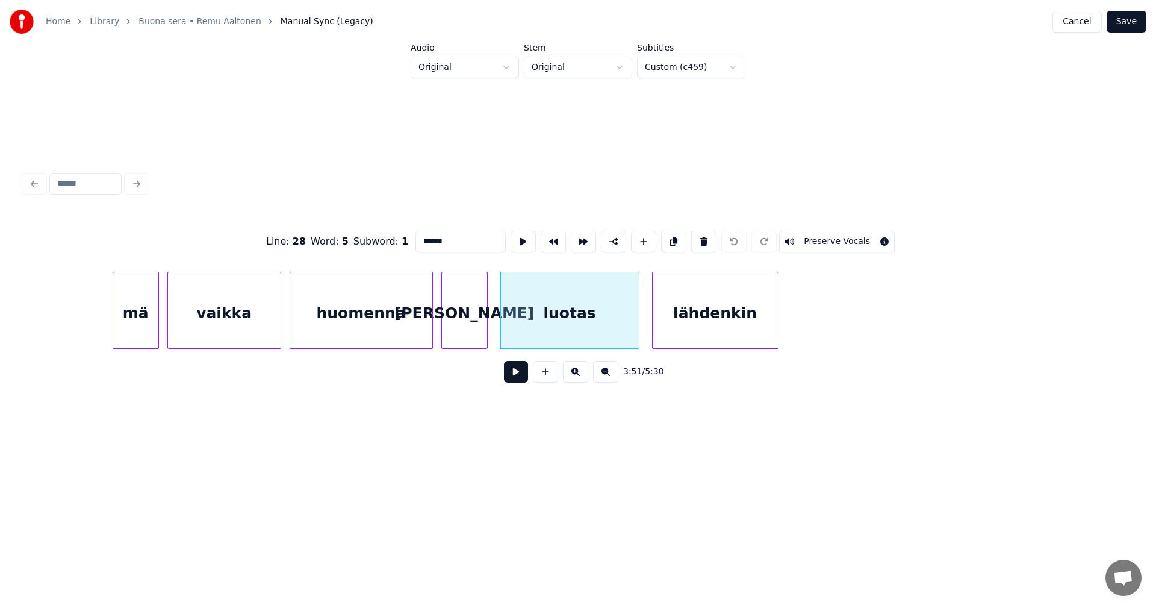
click at [522, 382] on button at bounding box center [516, 372] width 24 height 22
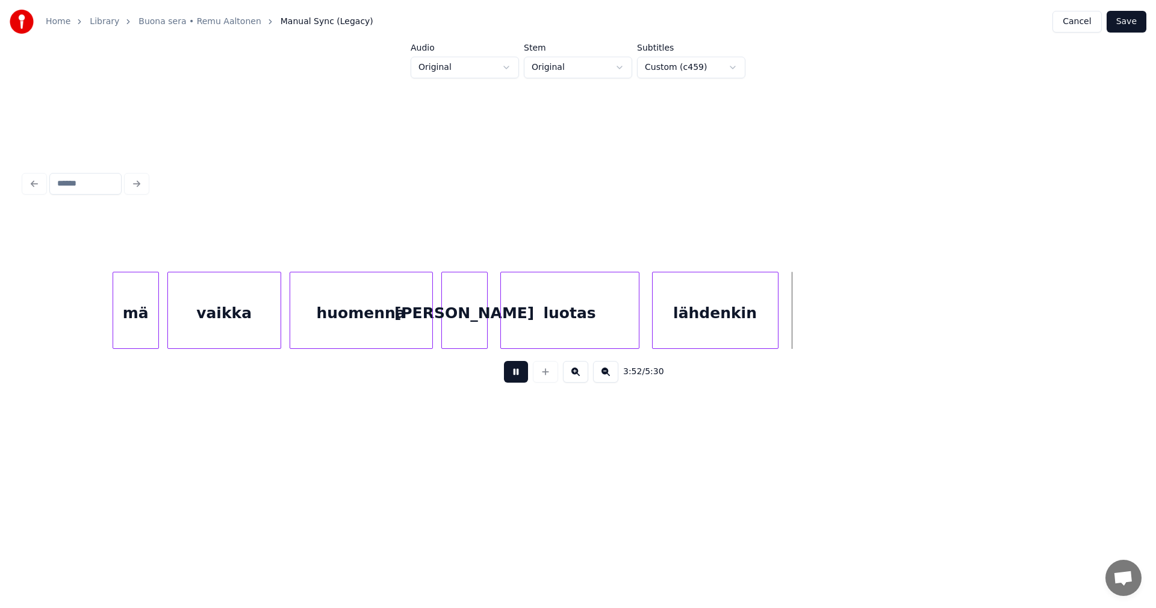
click at [522, 379] on button at bounding box center [516, 372] width 24 height 22
click at [832, 311] on div at bounding box center [831, 310] width 4 height 76
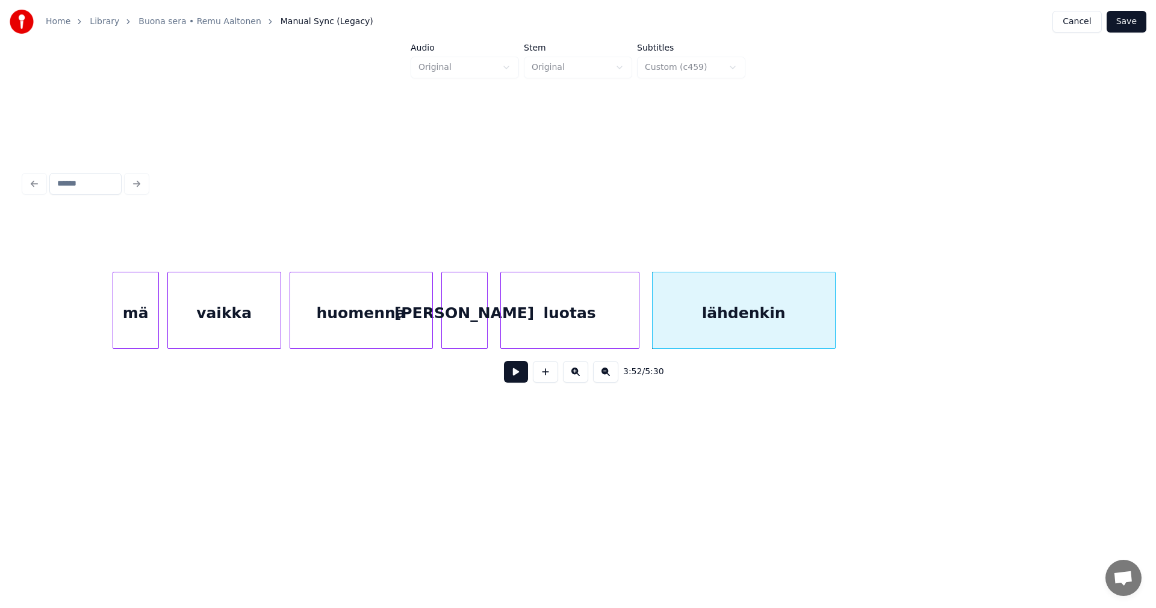
click at [516, 377] on button at bounding box center [516, 372] width 24 height 22
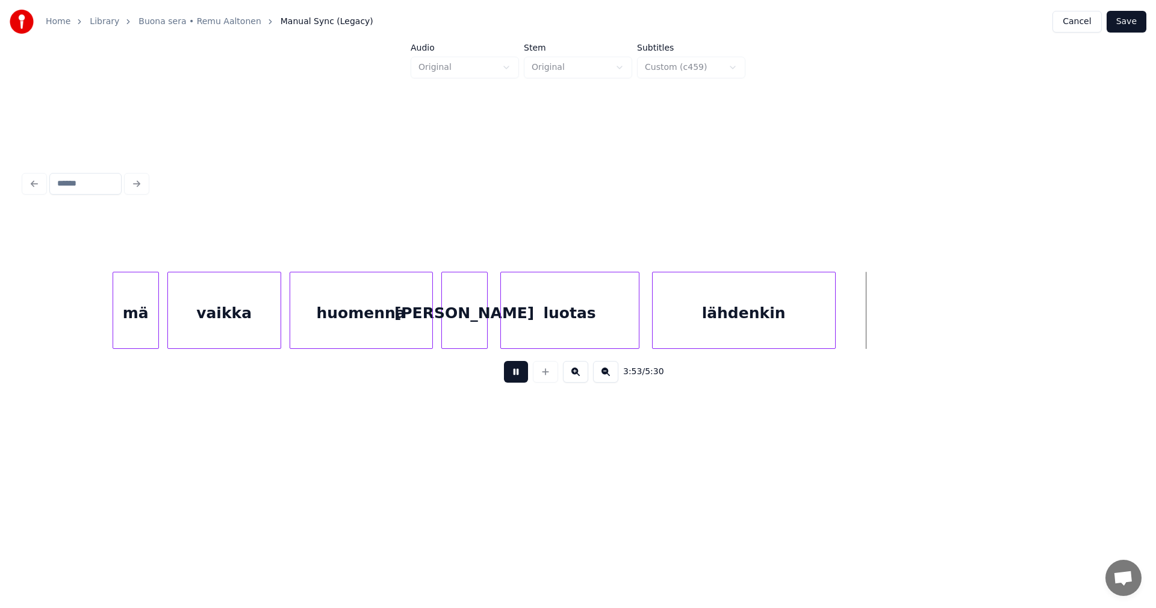
click at [516, 377] on button at bounding box center [516, 372] width 24 height 22
click at [376, 330] on div "huomenna" at bounding box center [361, 313] width 142 height 82
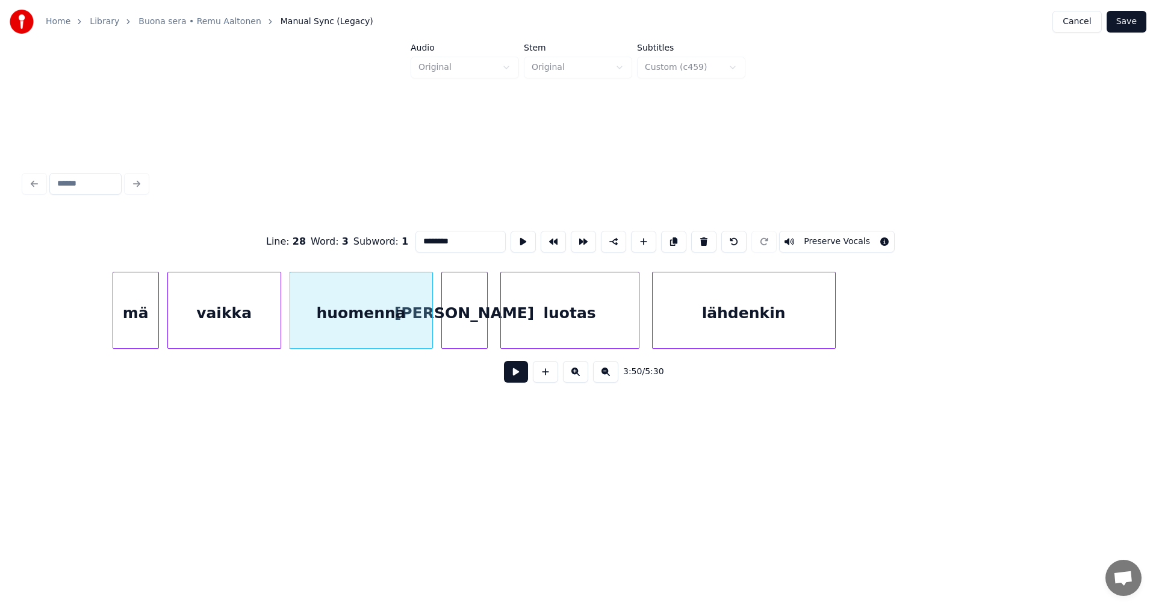
click at [513, 382] on button at bounding box center [516, 372] width 24 height 22
click at [512, 378] on button at bounding box center [516, 372] width 24 height 22
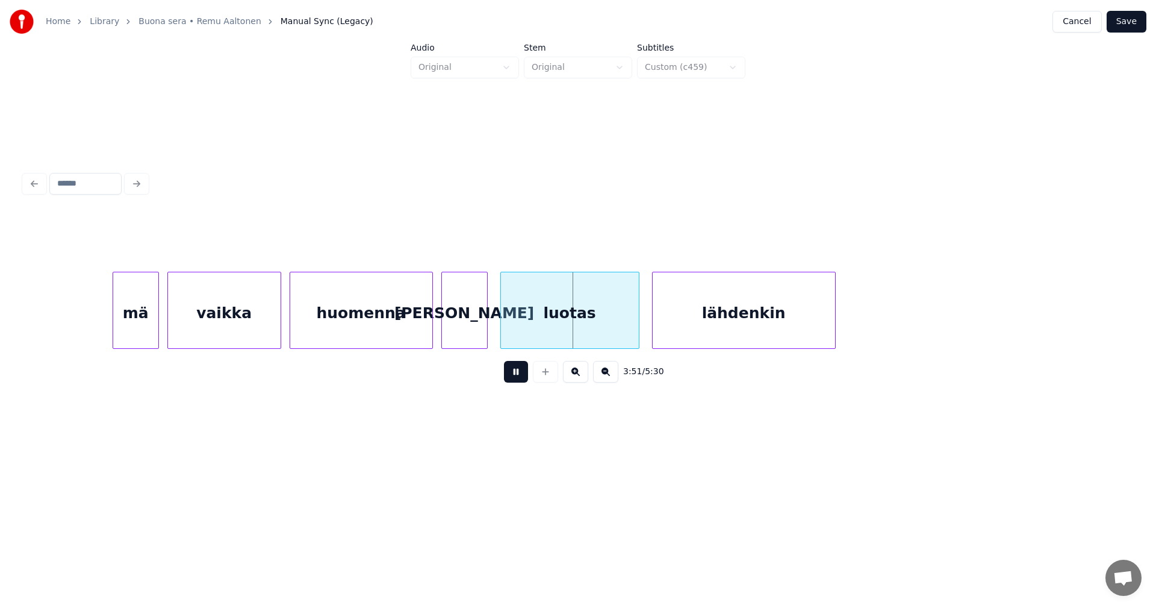
click at [512, 378] on button at bounding box center [516, 372] width 24 height 22
click at [428, 325] on div at bounding box center [429, 310] width 4 height 76
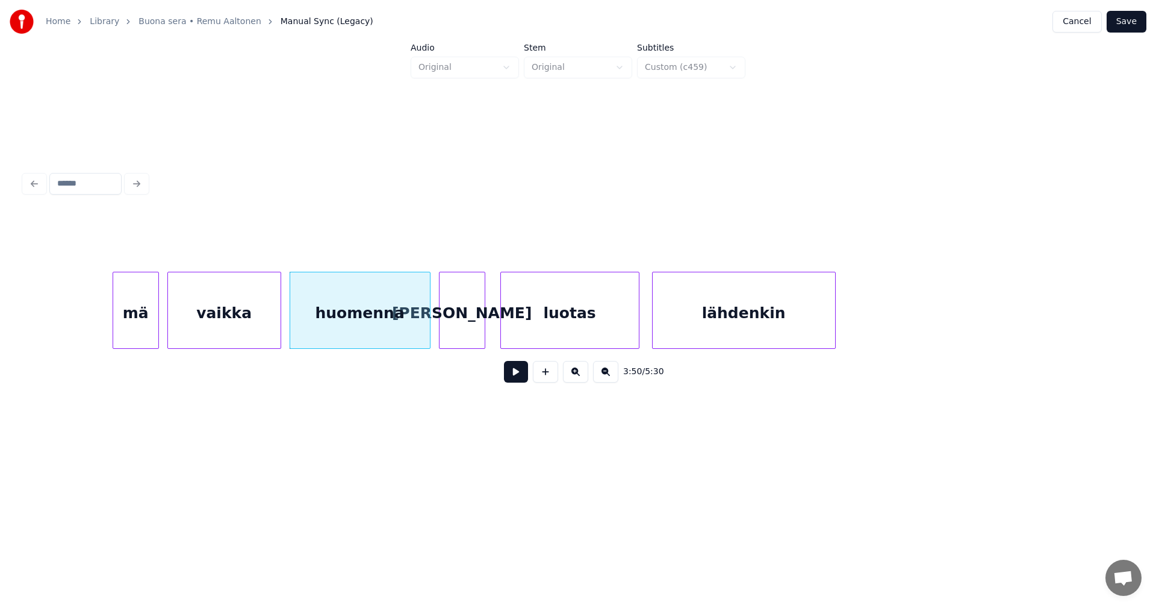
click at [457, 321] on div "[PERSON_NAME]" at bounding box center [462, 313] width 45 height 82
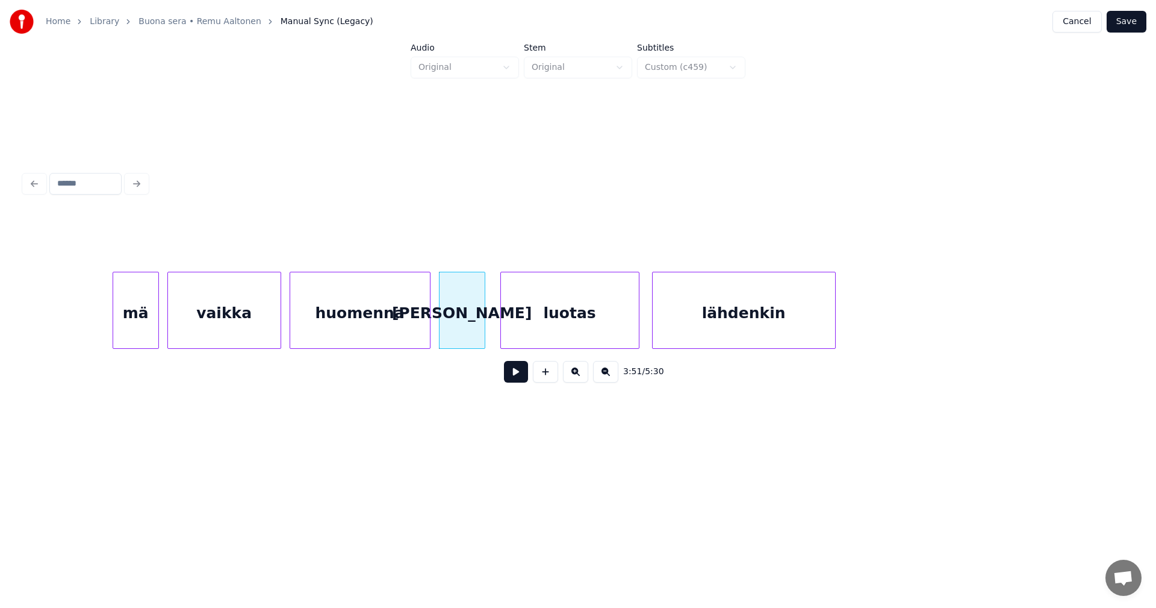
click at [532, 326] on div "luotas" at bounding box center [570, 313] width 138 height 82
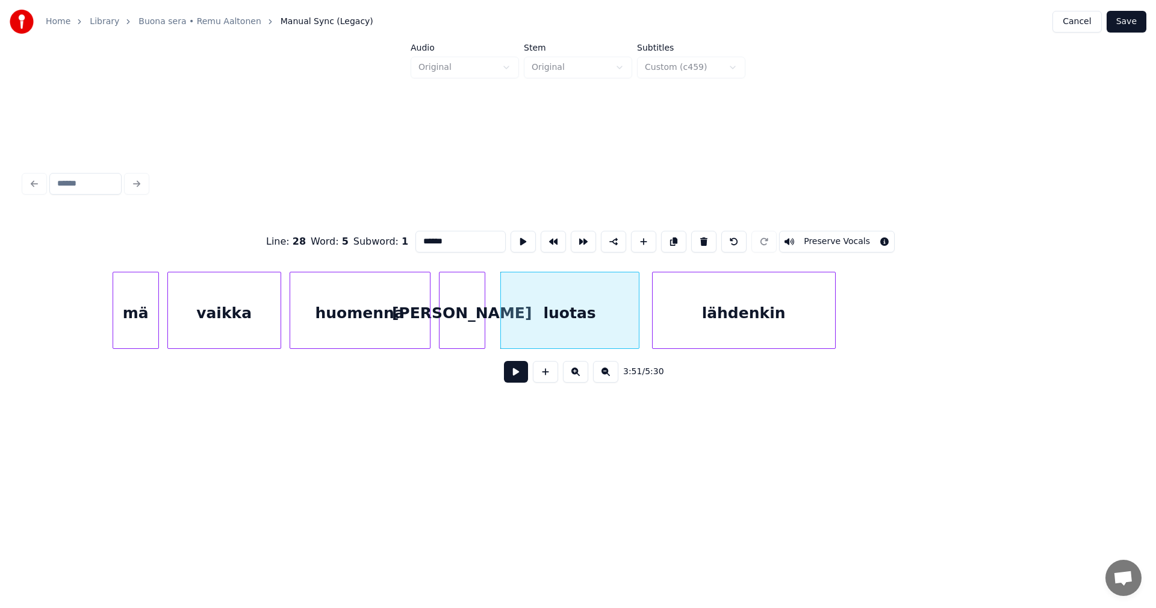
click at [516, 378] on button at bounding box center [516, 372] width 24 height 22
drag, startPoint x: 516, startPoint y: 378, endPoint x: 528, endPoint y: 335, distance: 45.0
click at [516, 378] on button at bounding box center [516, 372] width 24 height 22
click at [525, 327] on div "luotas" at bounding box center [567, 313] width 138 height 82
click at [512, 382] on button at bounding box center [516, 372] width 24 height 22
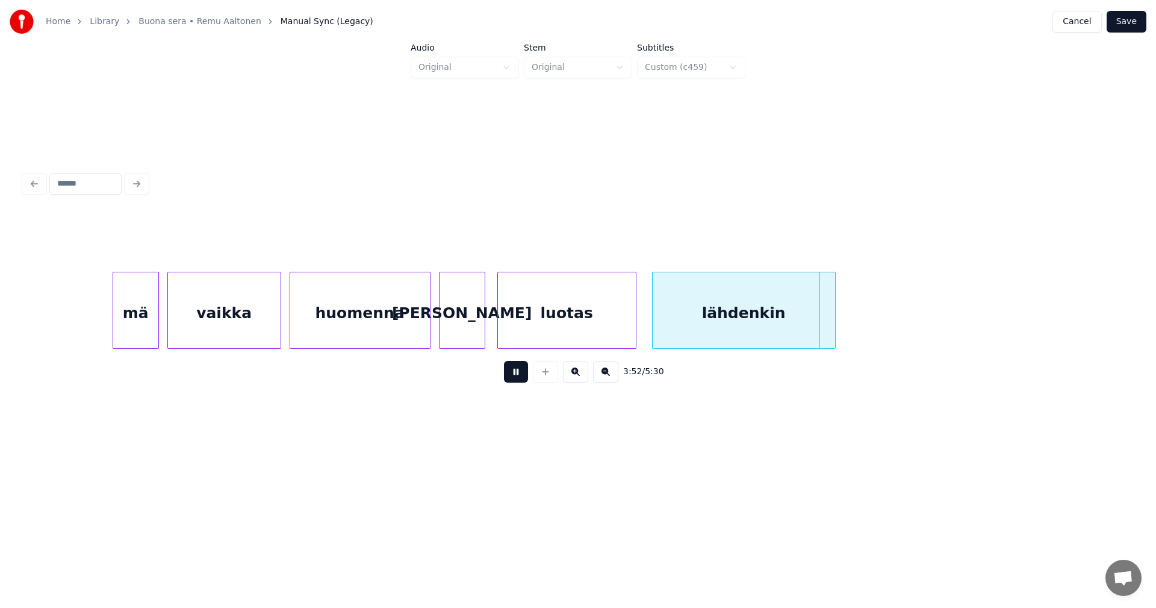
click at [514, 380] on button at bounding box center [516, 372] width 24 height 22
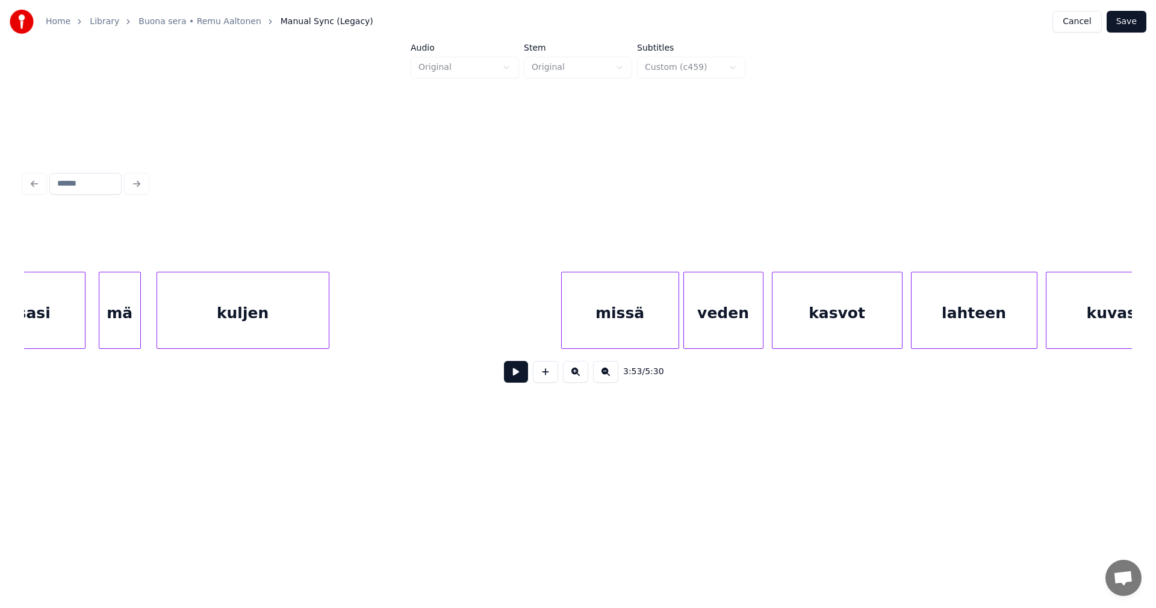
scroll to position [0, 49731]
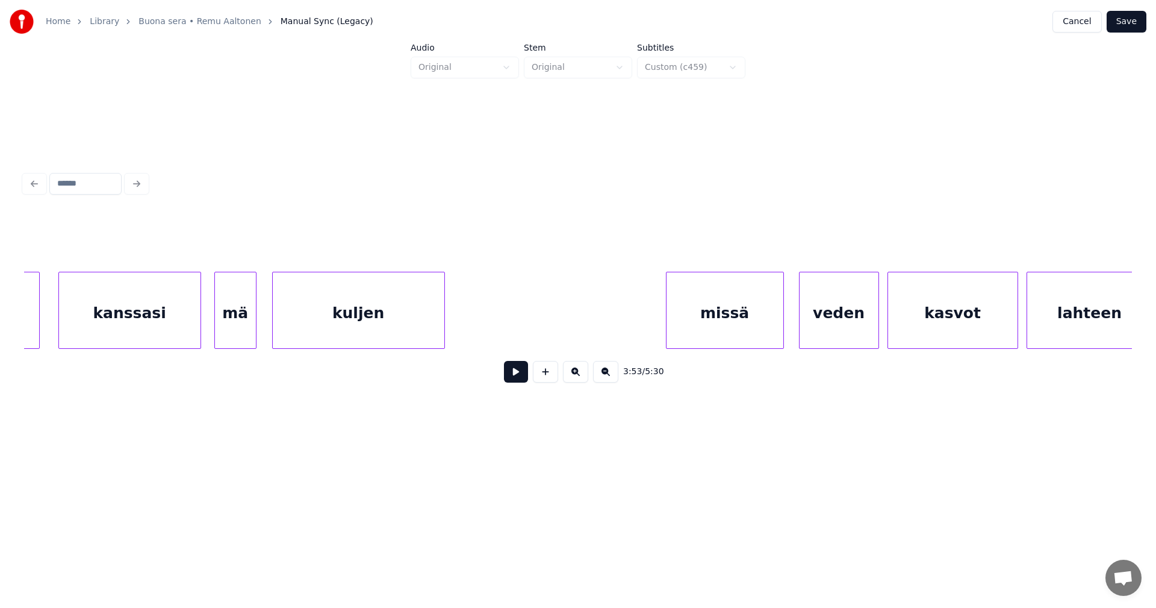
click at [744, 327] on div "missä" at bounding box center [725, 313] width 117 height 82
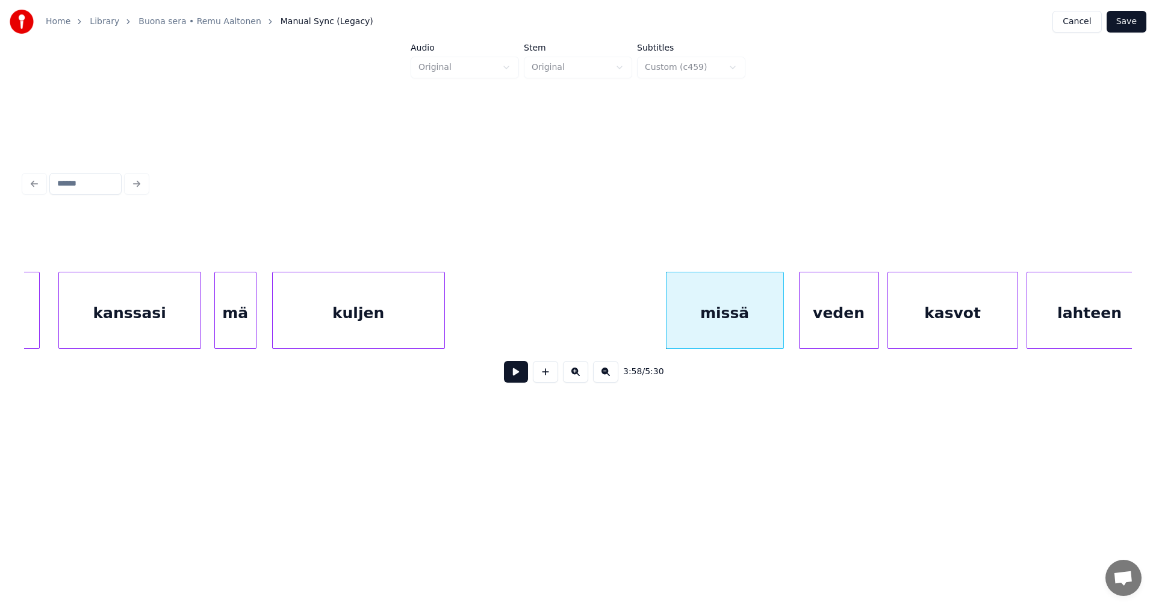
click at [512, 381] on button at bounding box center [516, 372] width 24 height 22
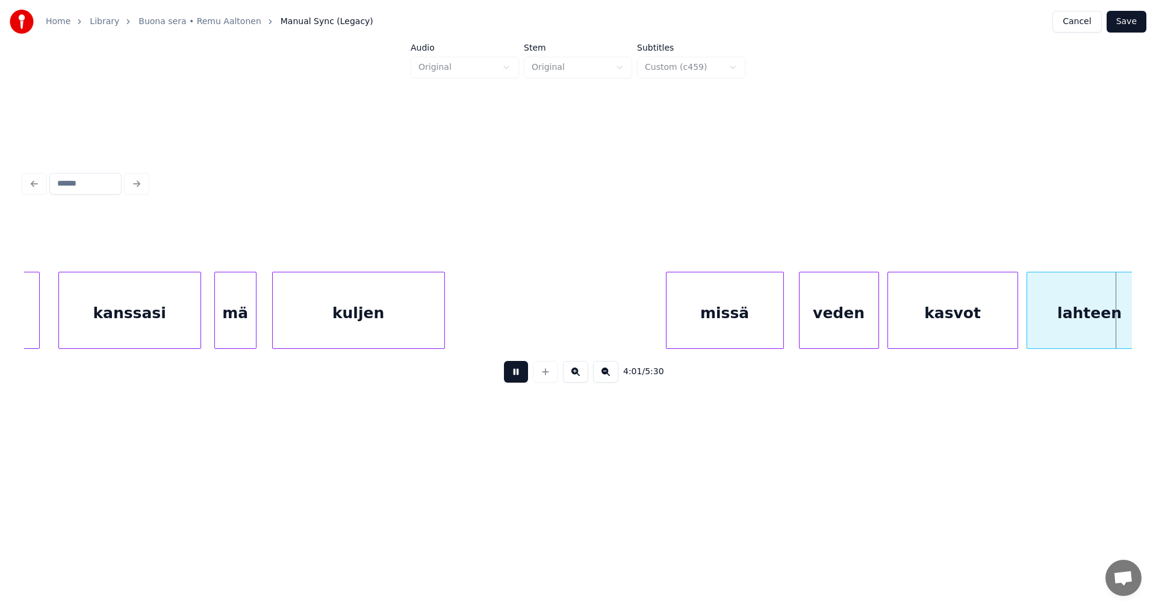
scroll to position [0, 50840]
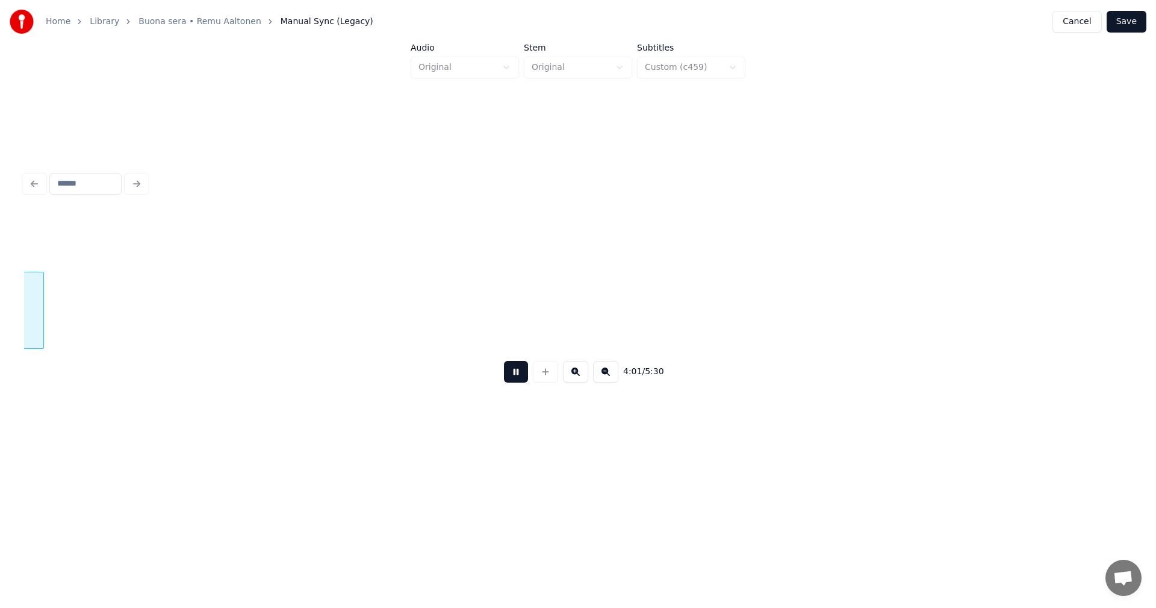
click at [512, 381] on button at bounding box center [516, 372] width 24 height 22
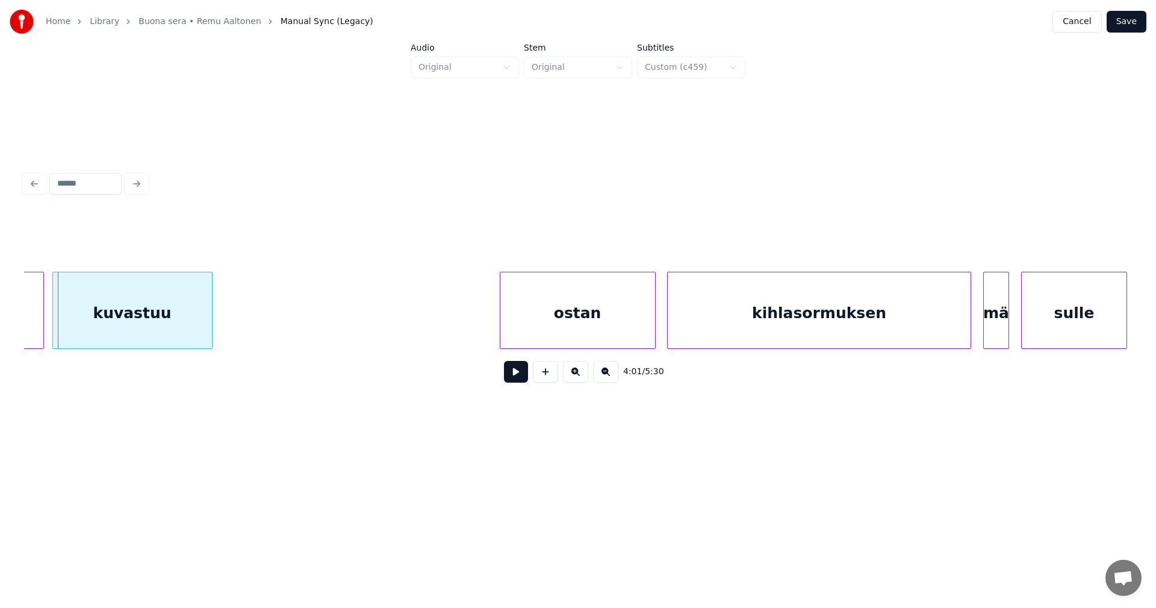
click at [562, 316] on div "ostan" at bounding box center [577, 313] width 155 height 82
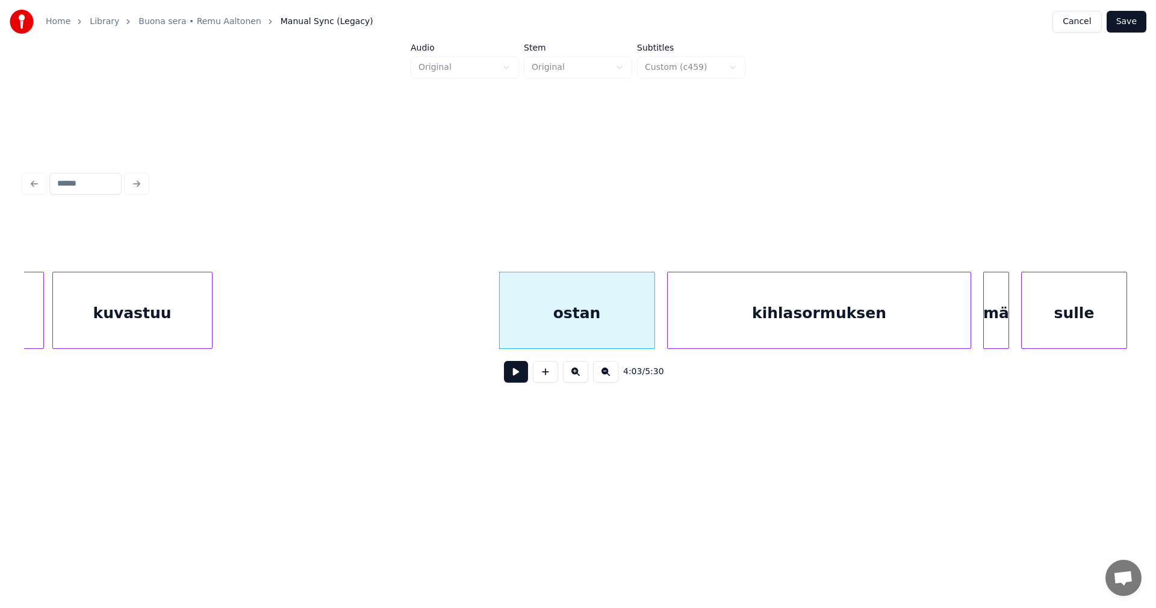
scroll to position [0, 50889]
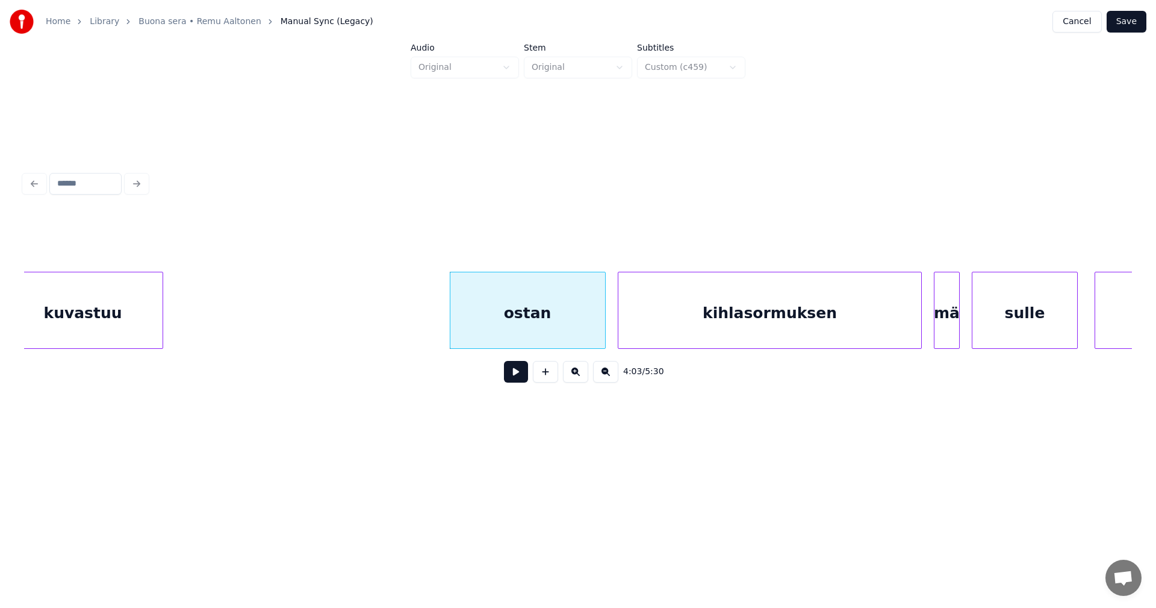
click at [771, 325] on div "kihlasormuksen" at bounding box center [769, 313] width 302 height 82
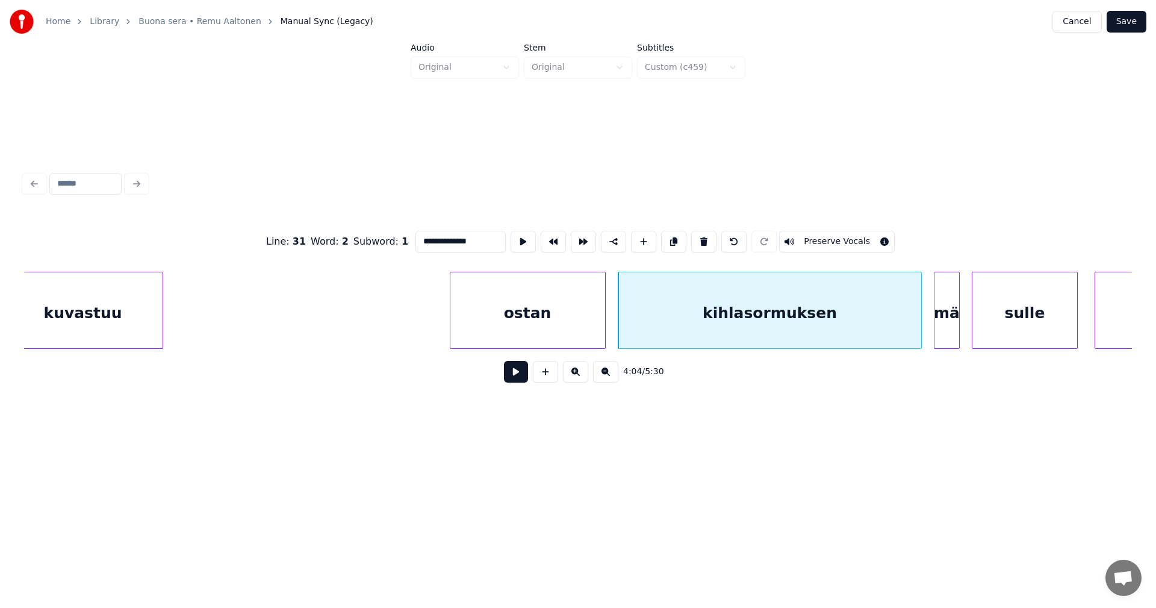
click at [522, 380] on button at bounding box center [516, 372] width 24 height 22
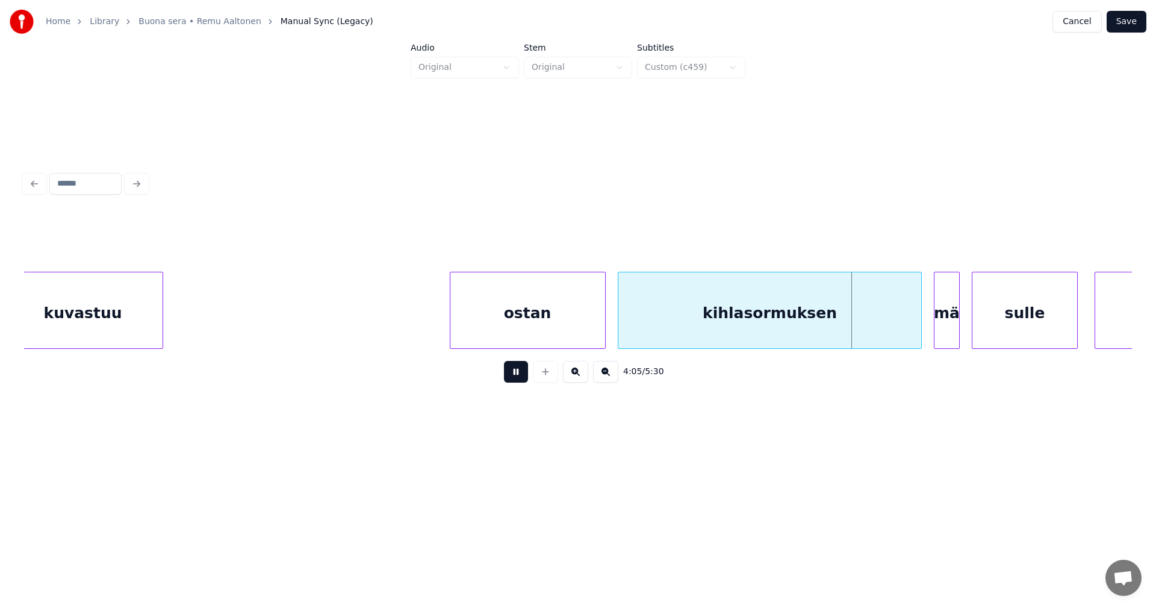
click at [522, 379] on button at bounding box center [516, 372] width 24 height 22
click at [912, 324] on div at bounding box center [913, 310] width 4 height 76
click at [929, 319] on div at bounding box center [931, 310] width 4 height 76
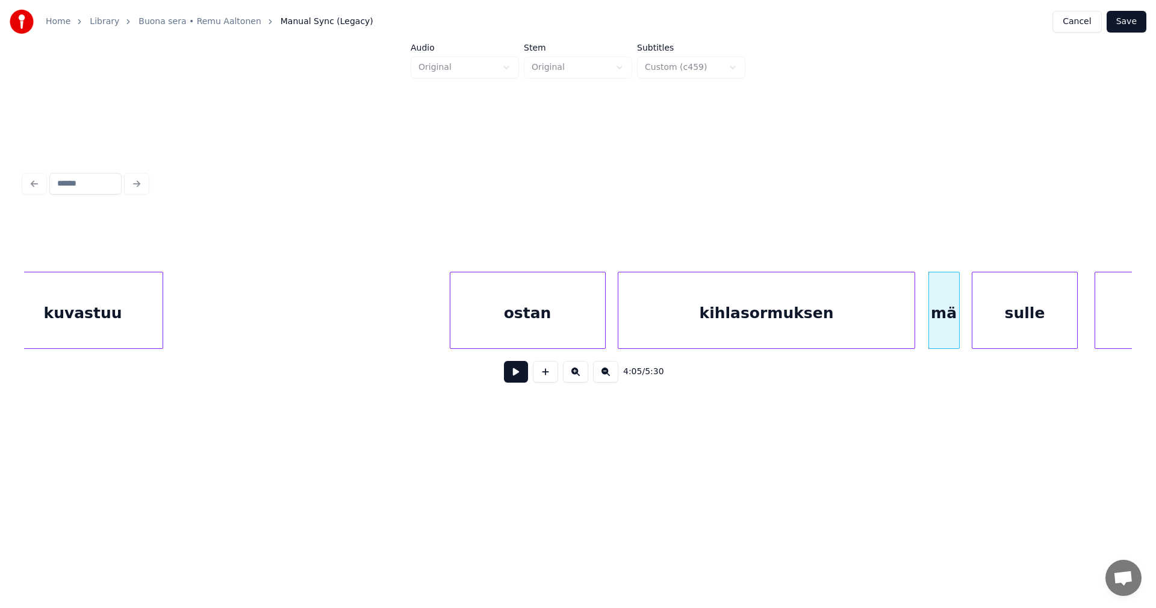
click at [515, 381] on button at bounding box center [516, 372] width 24 height 22
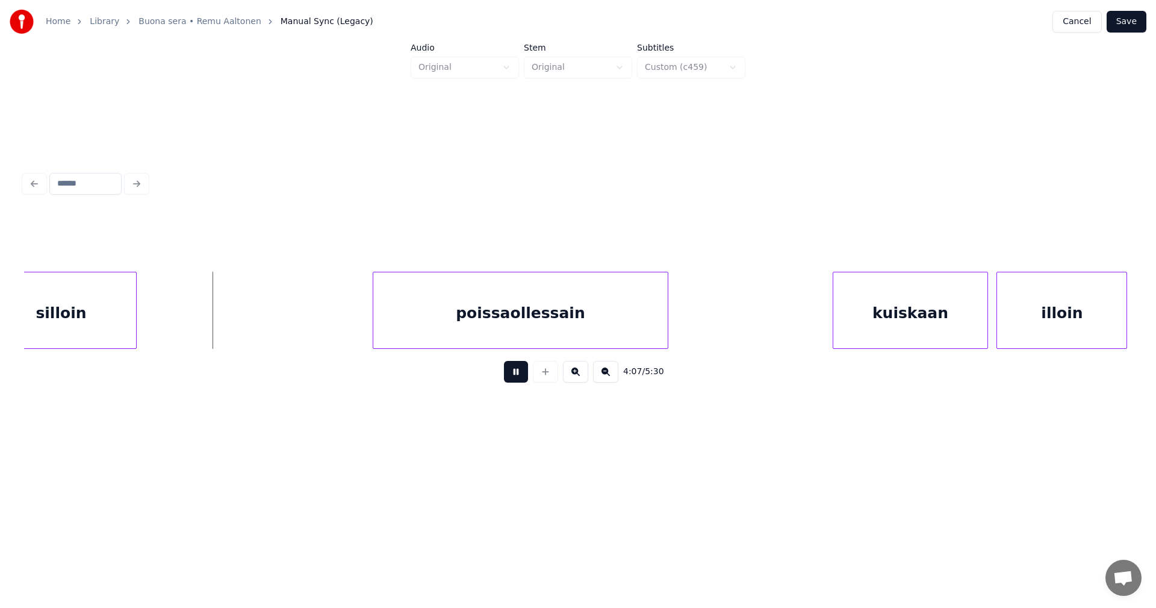
click at [515, 381] on button at bounding box center [516, 372] width 24 height 22
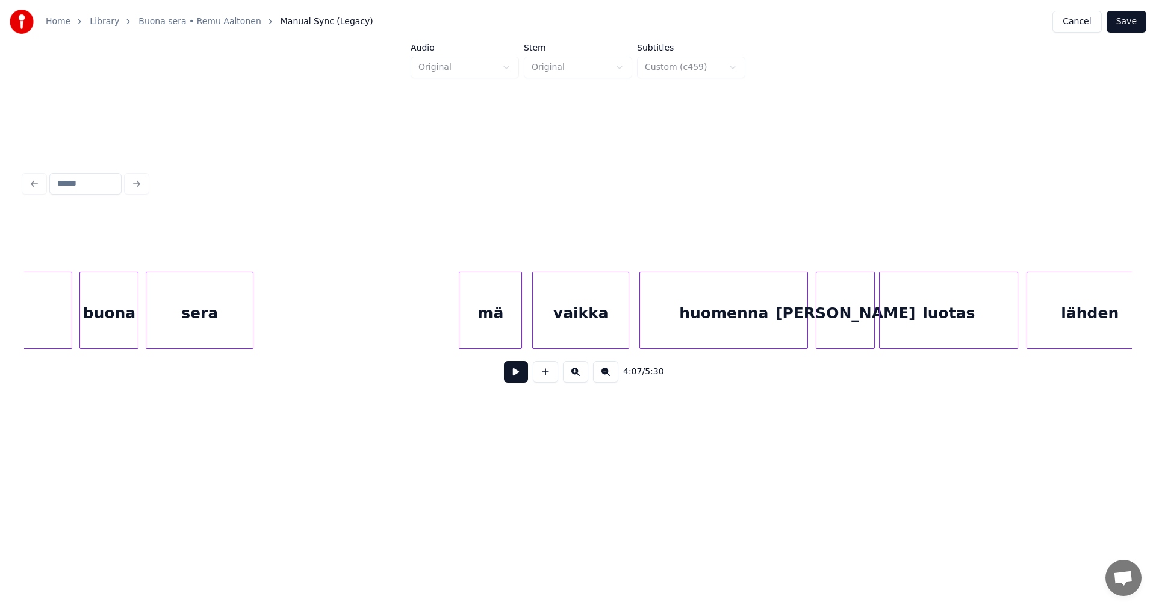
scroll to position [0, 59345]
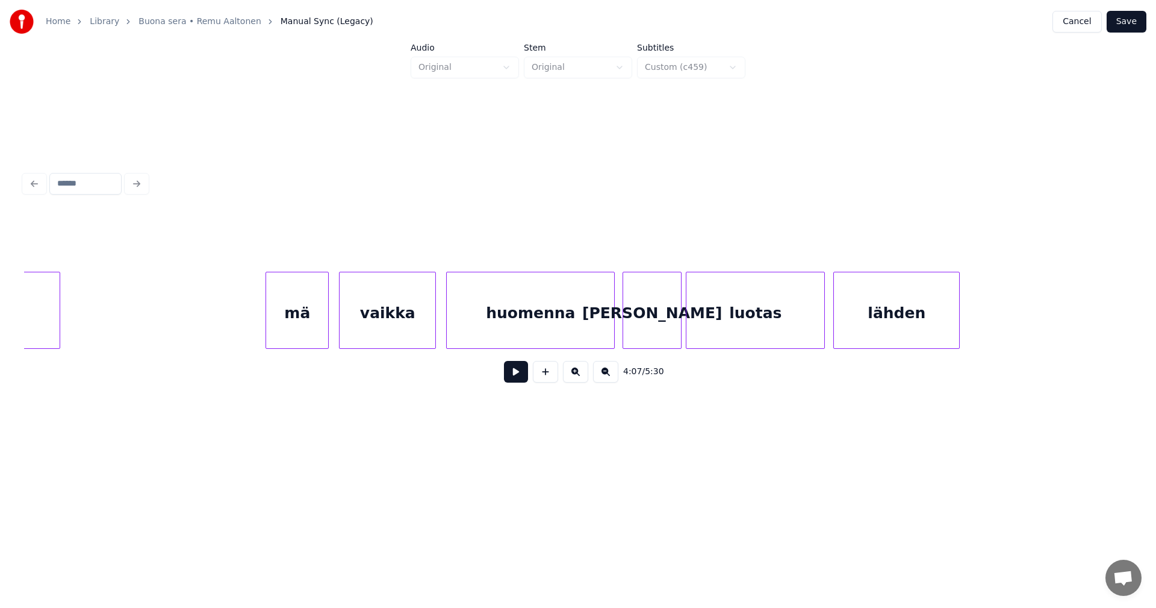
click at [771, 328] on div "luotas" at bounding box center [756, 313] width 138 height 82
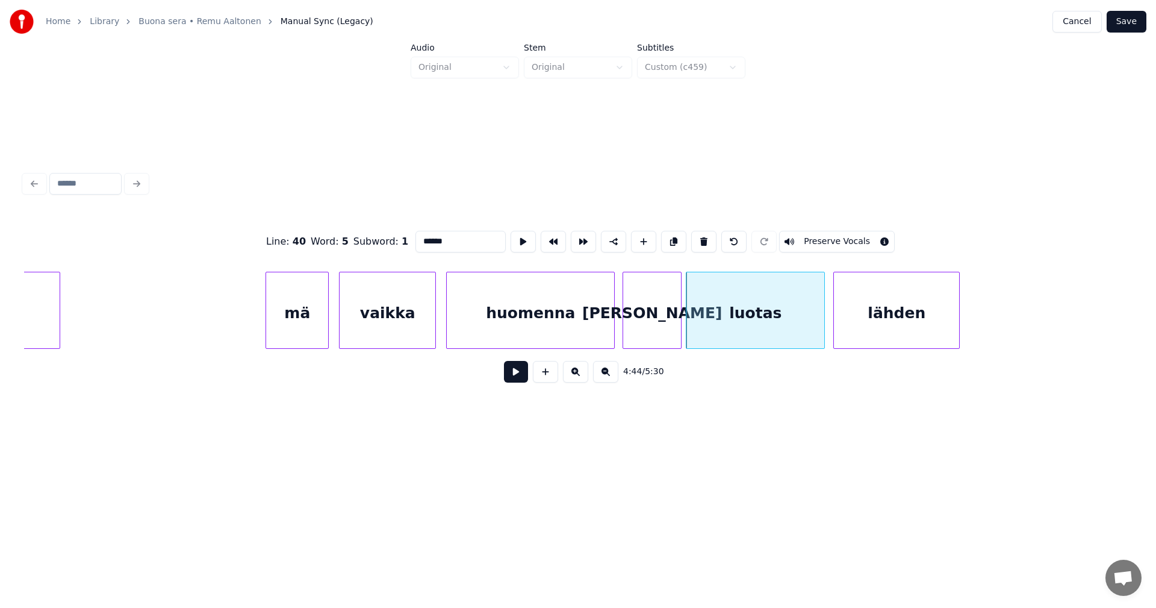
click at [519, 382] on button at bounding box center [516, 372] width 24 height 22
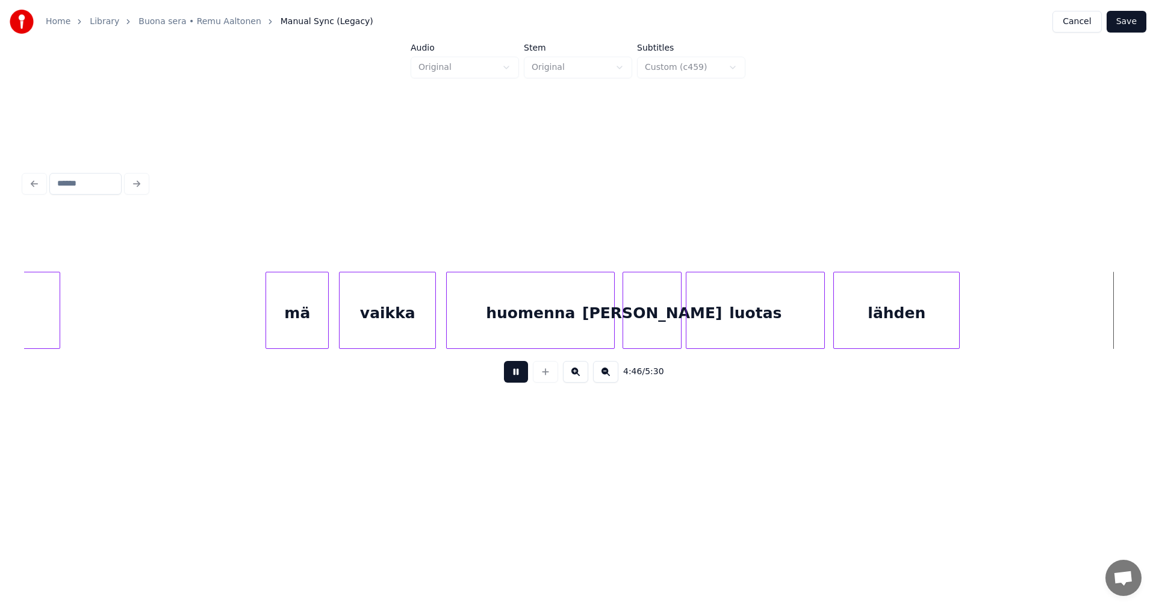
scroll to position [0, 60455]
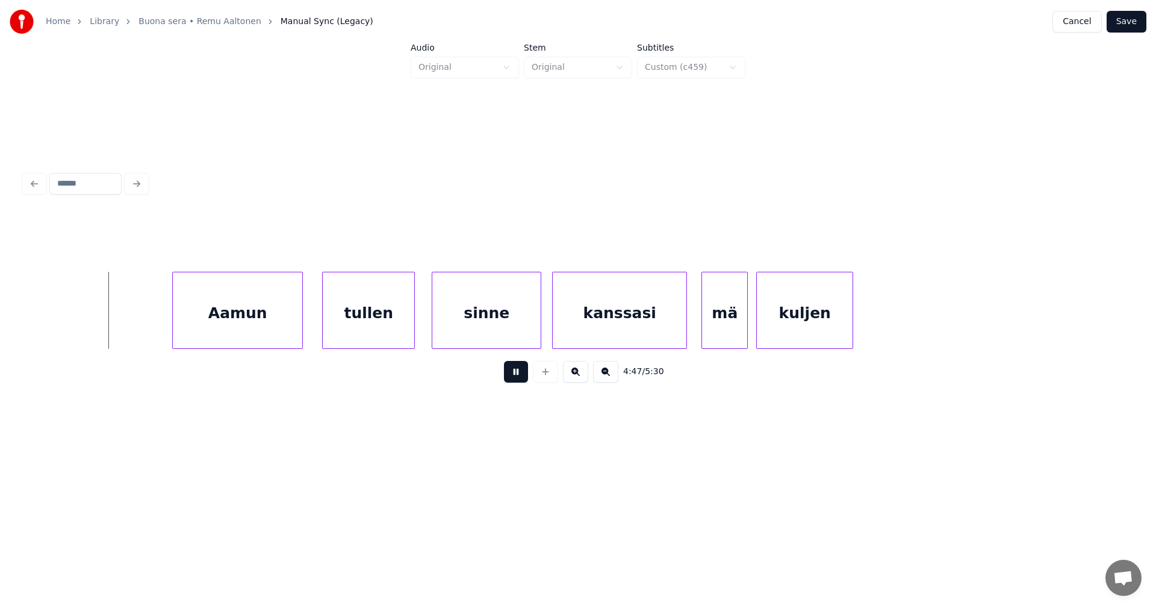
click at [519, 382] on button at bounding box center [516, 372] width 24 height 22
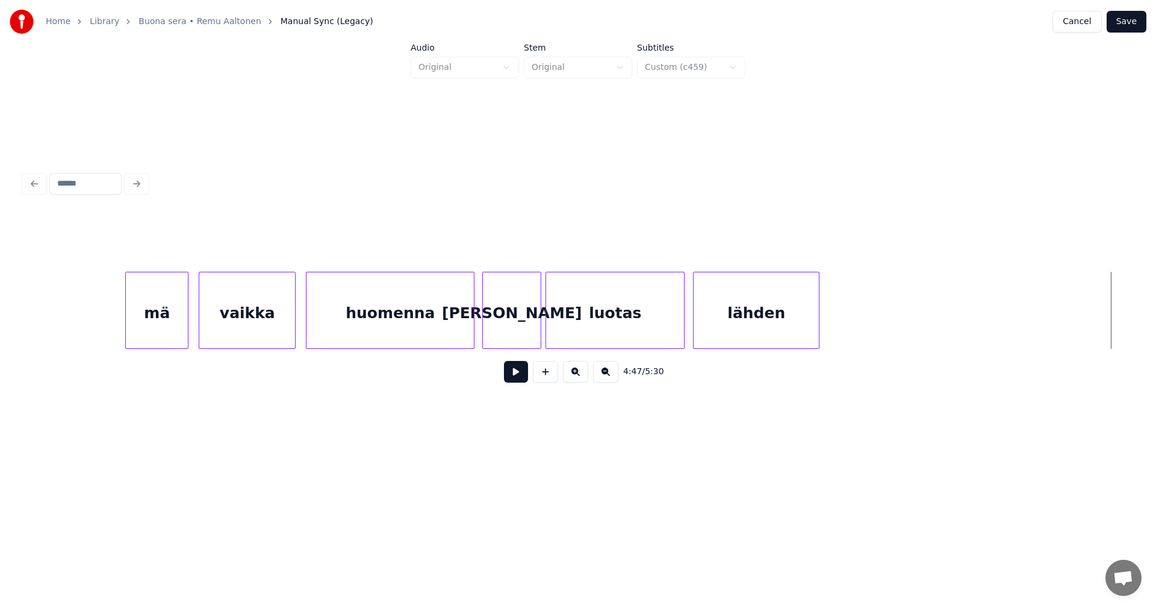
click at [593, 320] on div "luotas" at bounding box center [615, 313] width 138 height 82
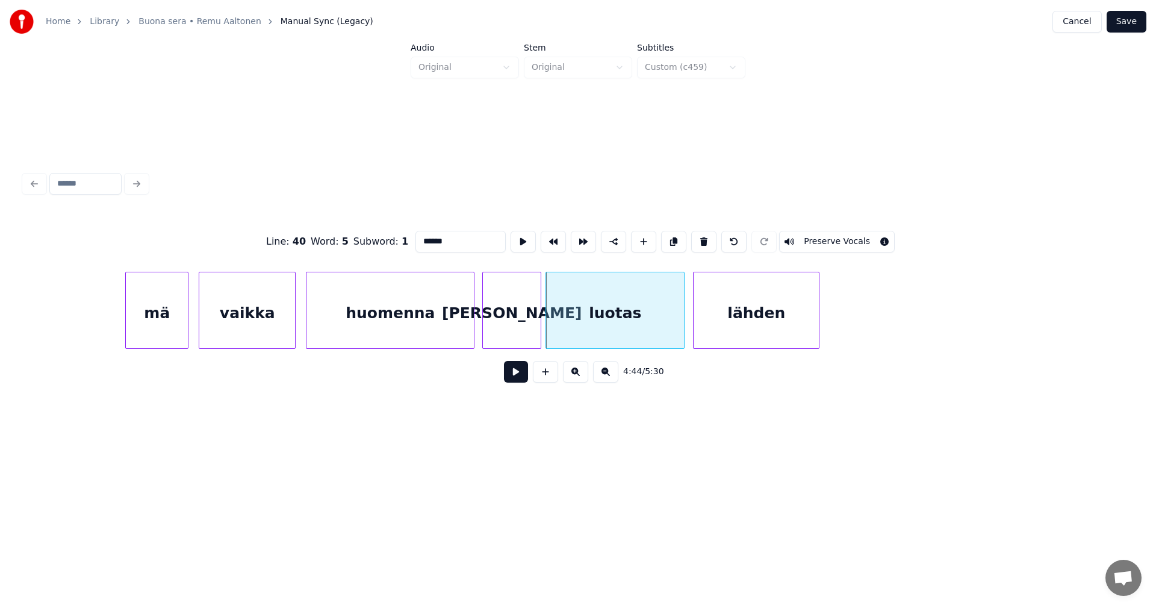
click at [449, 341] on div "huomenna" at bounding box center [390, 313] width 167 height 82
type input "********"
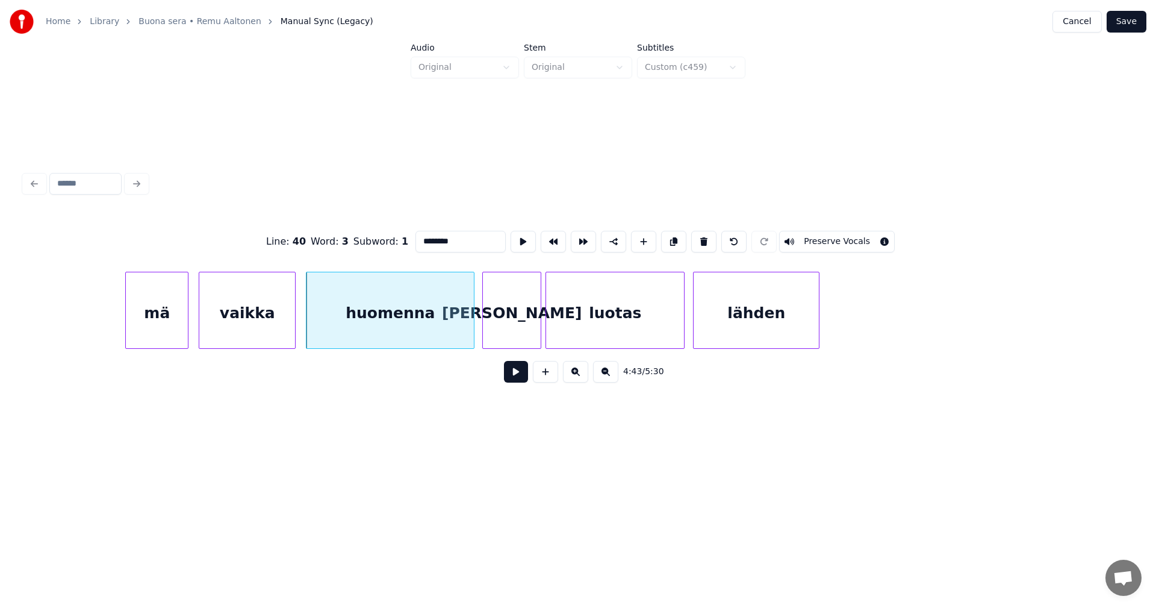
click at [519, 379] on button at bounding box center [516, 372] width 24 height 22
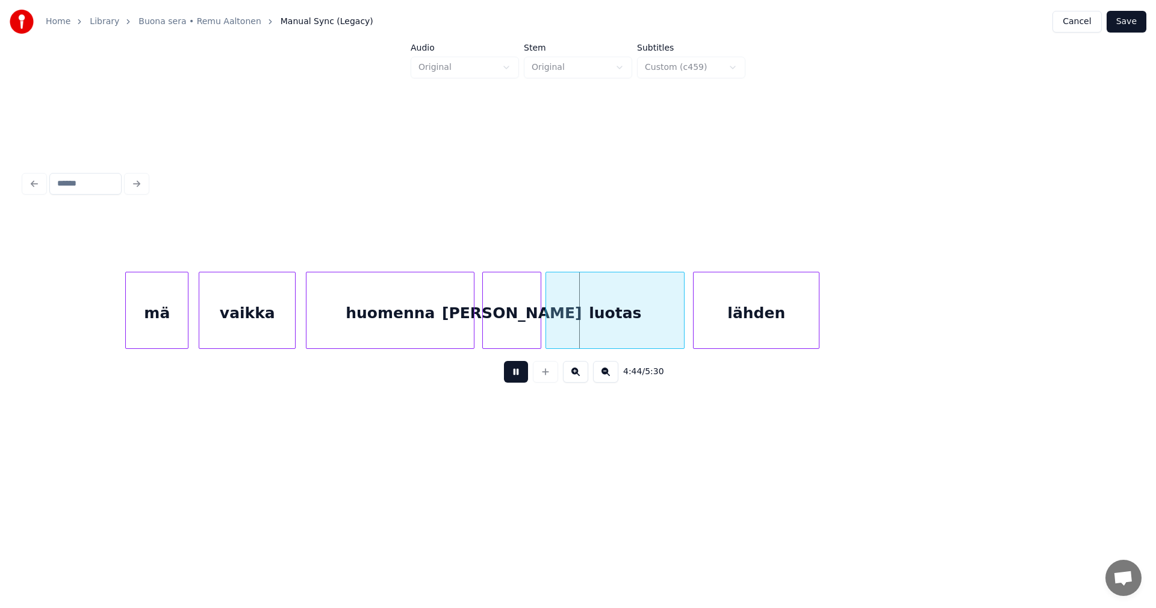
drag, startPoint x: 519, startPoint y: 379, endPoint x: 514, endPoint y: 342, distance: 37.0
click at [518, 377] on button at bounding box center [516, 372] width 24 height 22
click at [535, 322] on div at bounding box center [537, 310] width 4 height 76
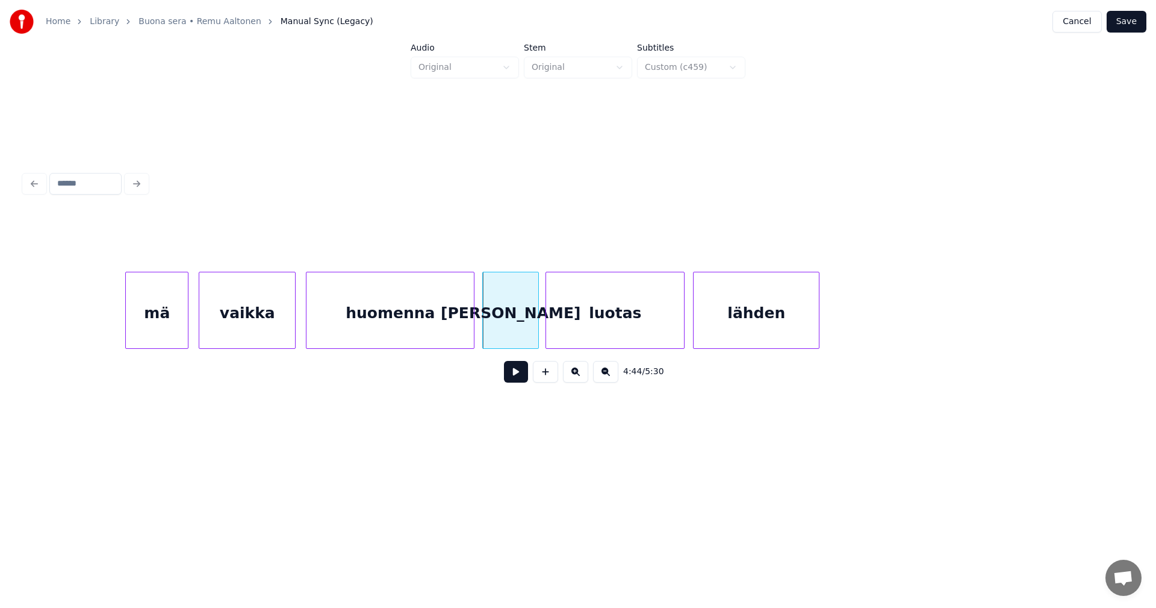
click at [523, 379] on button at bounding box center [516, 372] width 24 height 22
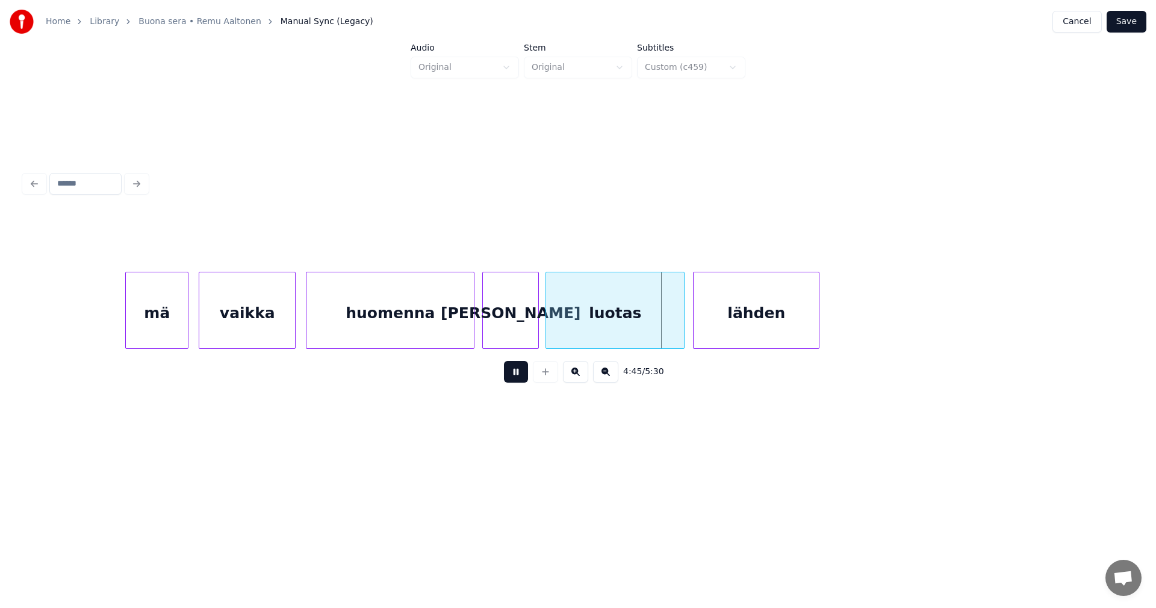
click at [523, 379] on button at bounding box center [516, 372] width 24 height 22
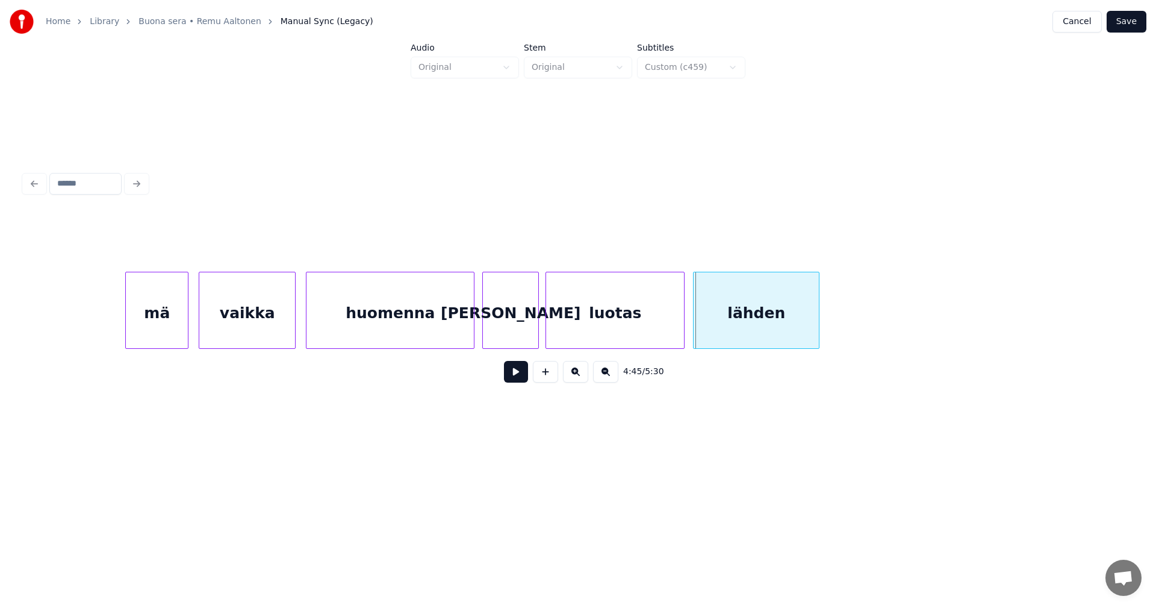
click at [522, 379] on button at bounding box center [516, 372] width 24 height 22
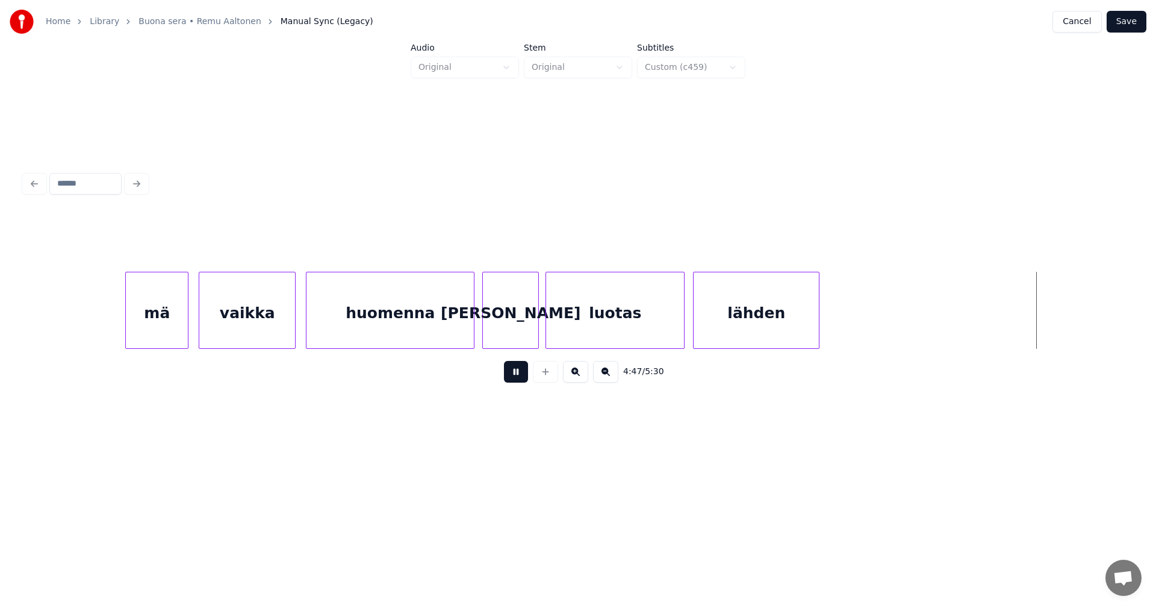
click at [522, 379] on button at bounding box center [516, 372] width 24 height 22
click at [831, 321] on div at bounding box center [832, 310] width 4 height 76
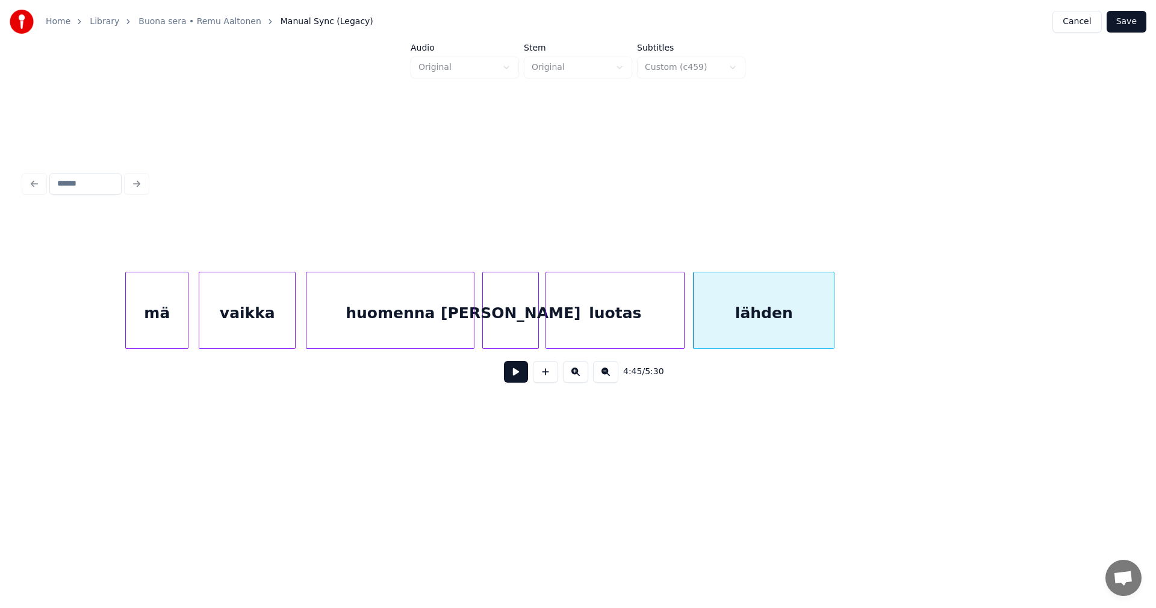
click at [508, 376] on button at bounding box center [516, 372] width 24 height 22
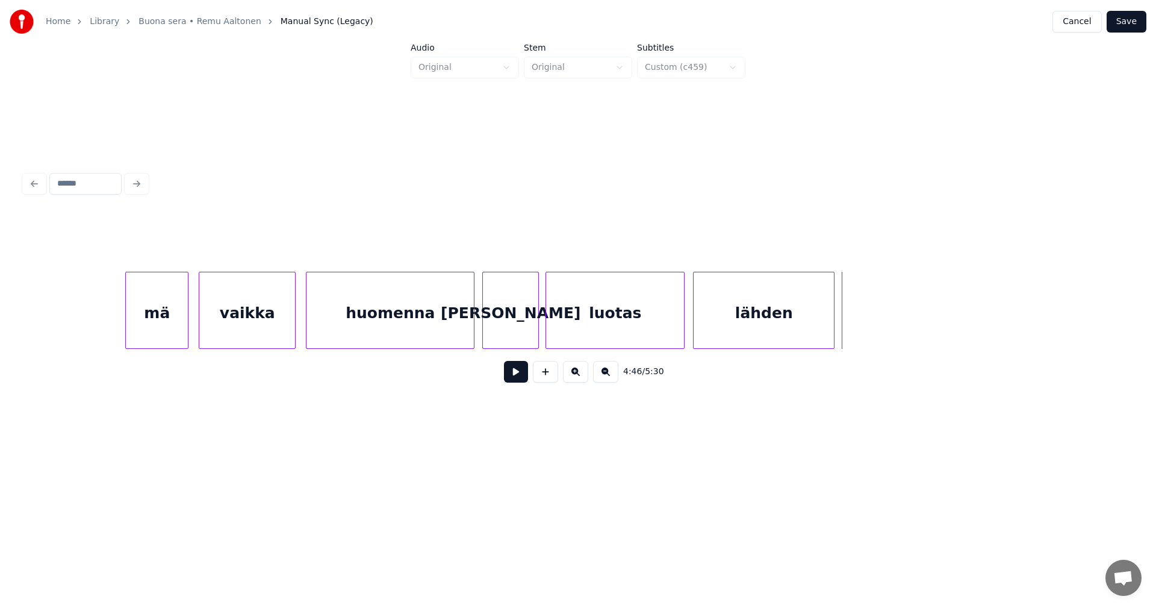
click at [1123, 19] on button "Save" at bounding box center [1127, 22] width 40 height 22
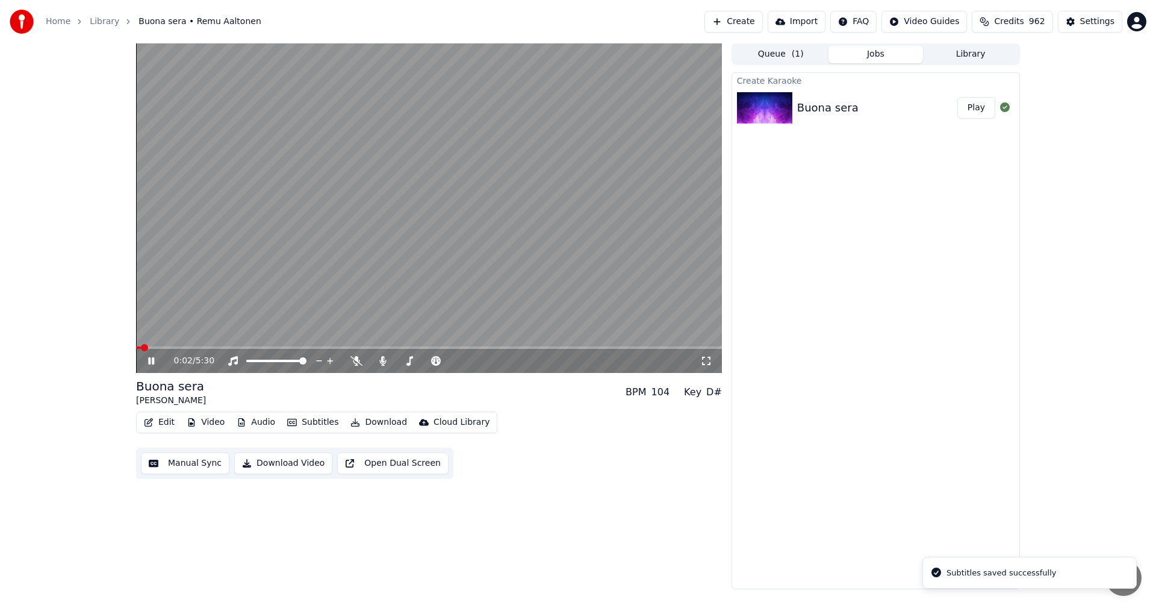
click at [150, 360] on icon at bounding box center [151, 360] width 6 height 7
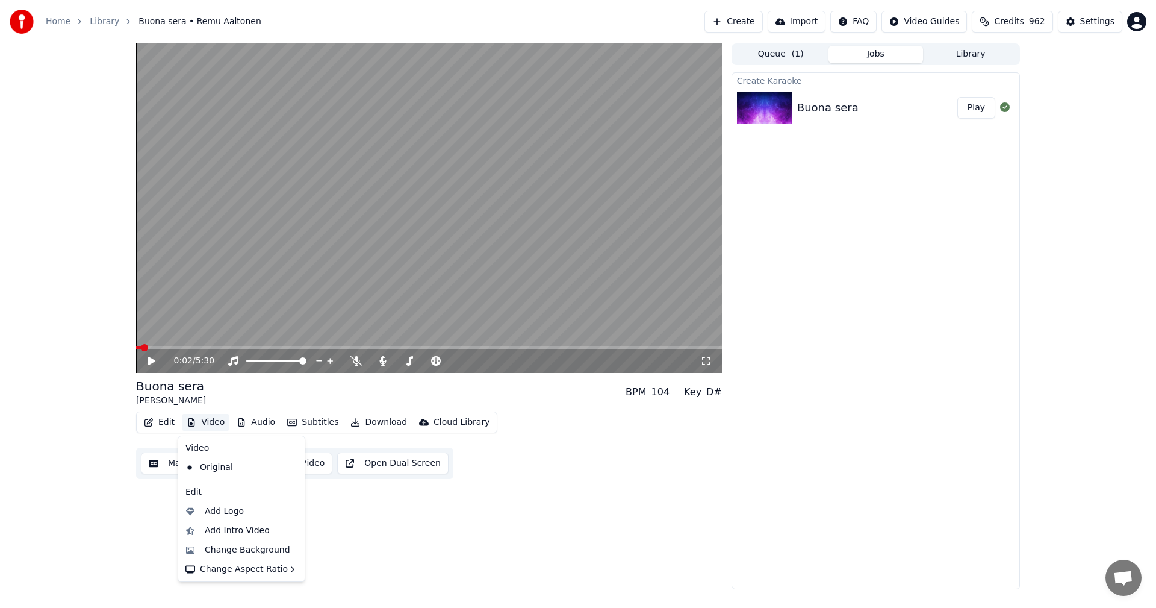
click at [209, 428] on button "Video" at bounding box center [206, 422] width 48 height 17
click at [234, 553] on div "Change Background" at bounding box center [248, 550] width 86 height 12
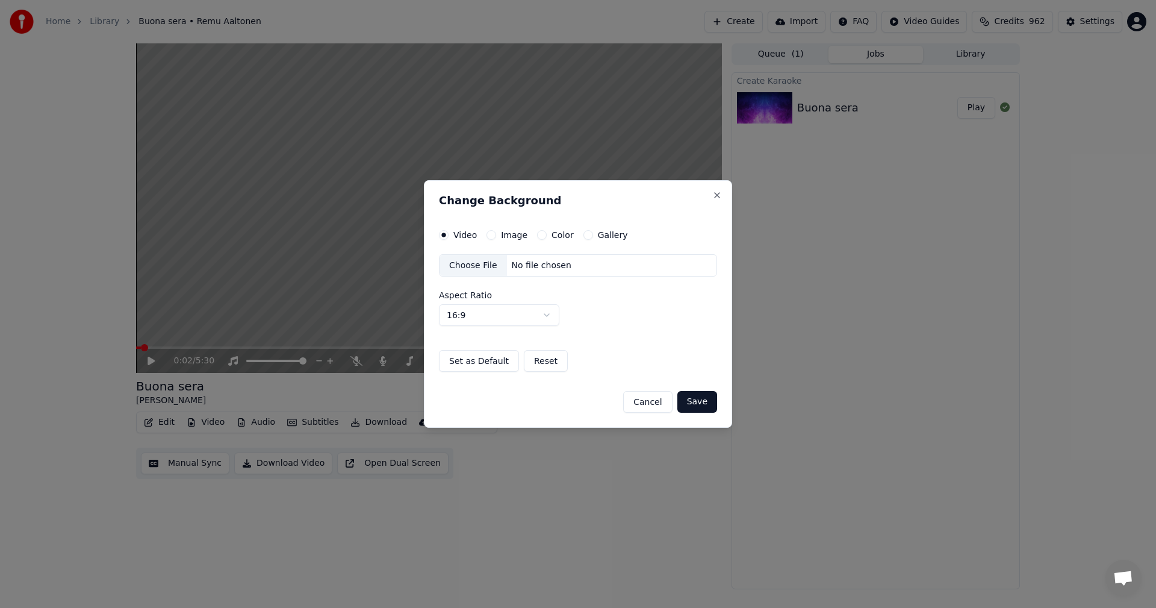
click at [491, 235] on button "Image" at bounding box center [492, 235] width 10 height 10
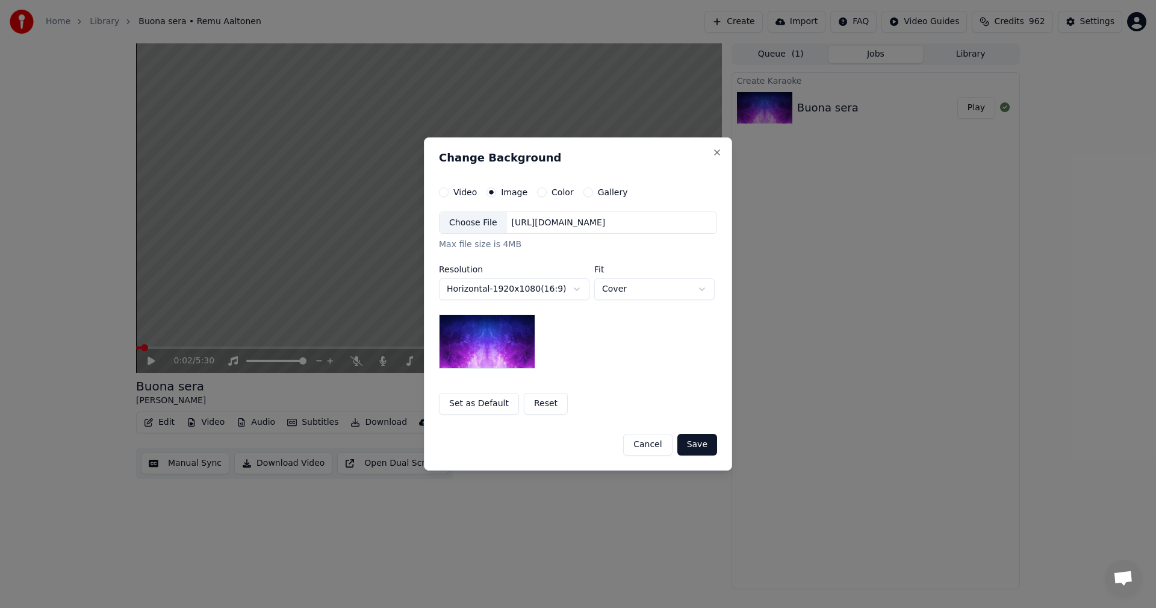
click at [478, 223] on div "Choose File" at bounding box center [473, 223] width 67 height 22
click at [700, 445] on button "Save" at bounding box center [697, 445] width 40 height 22
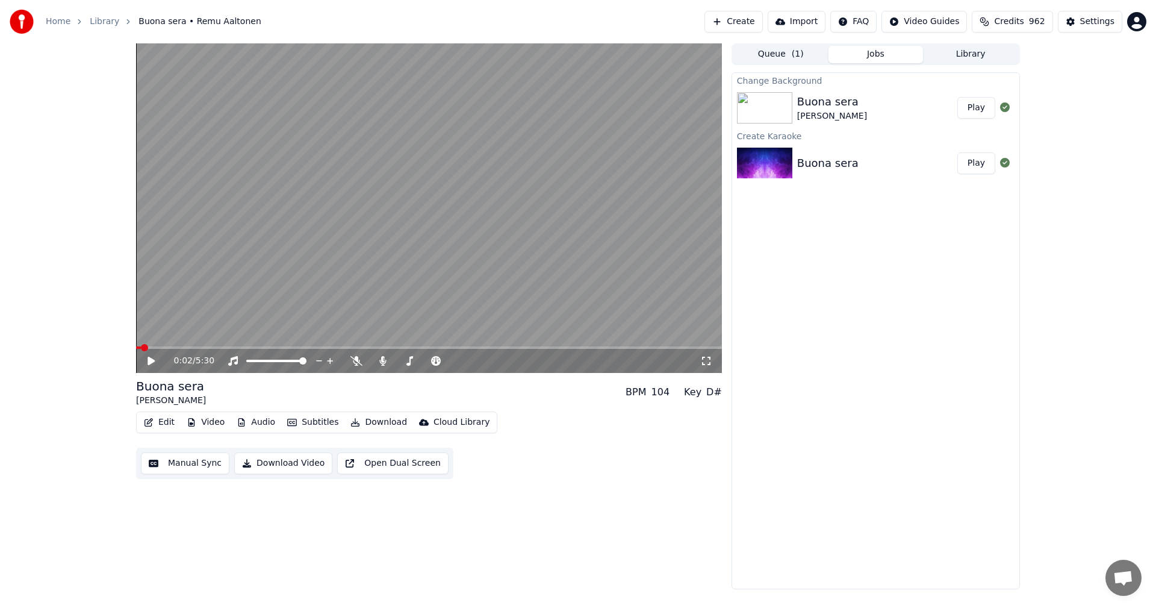
click at [369, 423] on button "Download" at bounding box center [379, 422] width 66 height 17
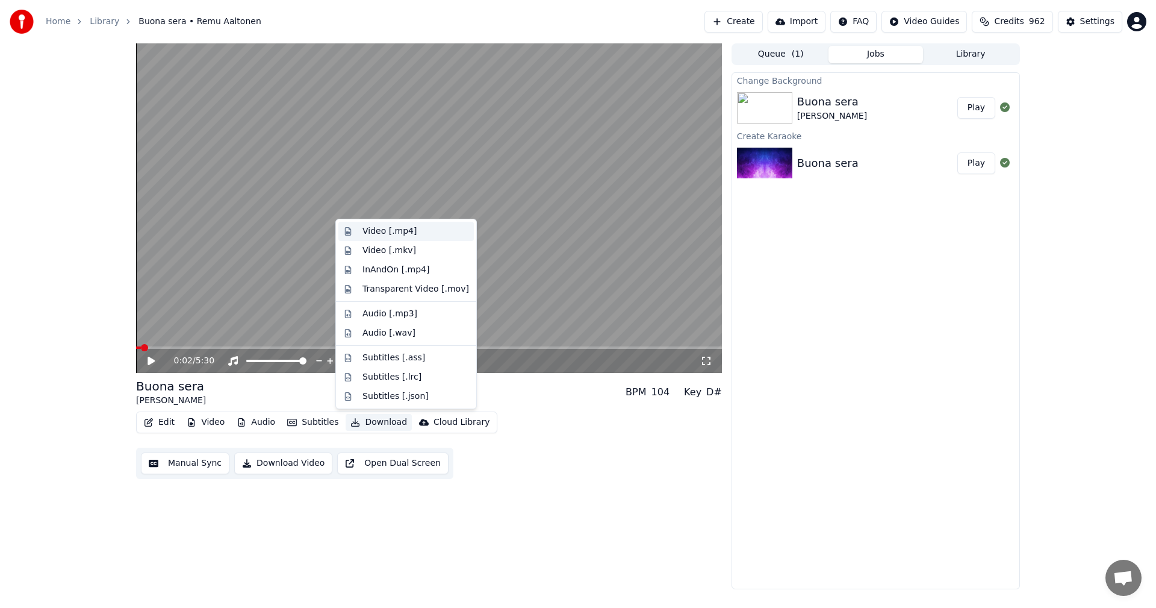
click at [396, 230] on div "Video [.mp4]" at bounding box center [390, 231] width 54 height 12
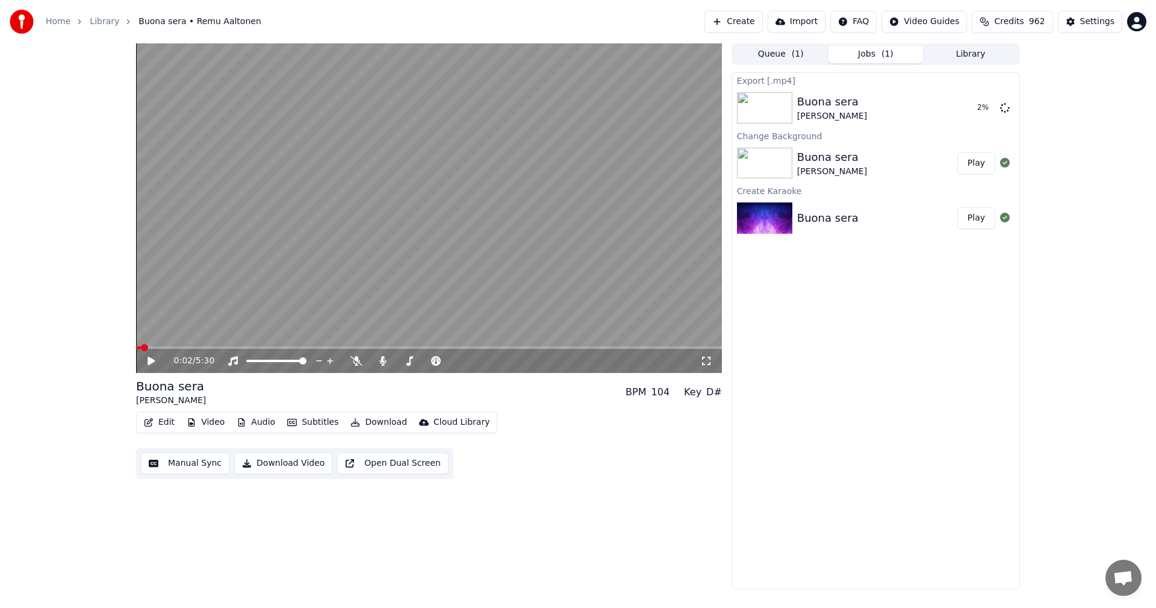
click at [979, 166] on button "Play" at bounding box center [977, 163] width 38 height 22
click at [146, 362] on icon at bounding box center [160, 361] width 28 height 10
click at [147, 363] on icon at bounding box center [160, 361] width 28 height 10
click at [211, 348] on span at bounding box center [429, 347] width 586 height 2
click at [145, 361] on div "1:44 / 5:30" at bounding box center [429, 361] width 576 height 12
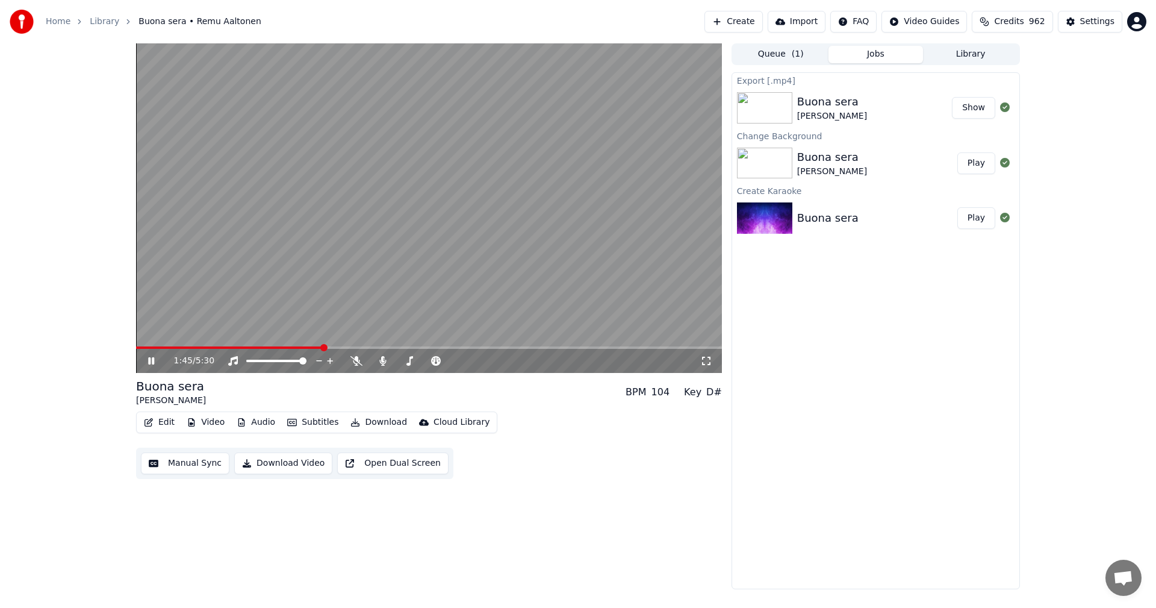
click at [965, 112] on button "Show" at bounding box center [973, 108] width 43 height 22
click at [152, 362] on icon at bounding box center [160, 361] width 28 height 10
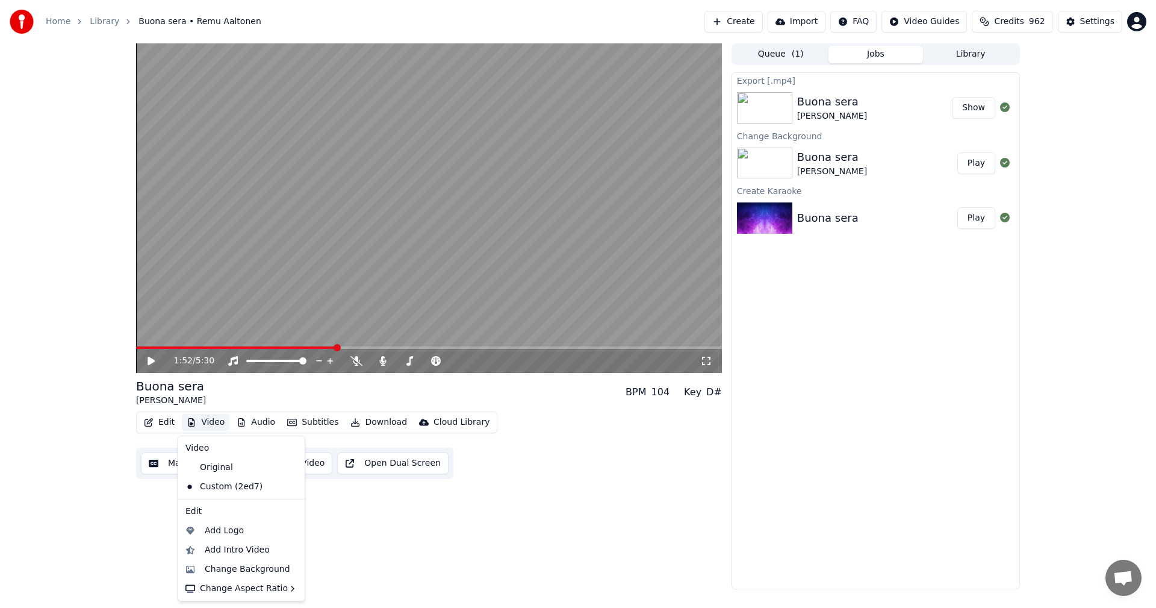
click at [217, 424] on button "Video" at bounding box center [206, 422] width 48 height 17
click at [223, 467] on div "Original" at bounding box center [233, 467] width 104 height 19
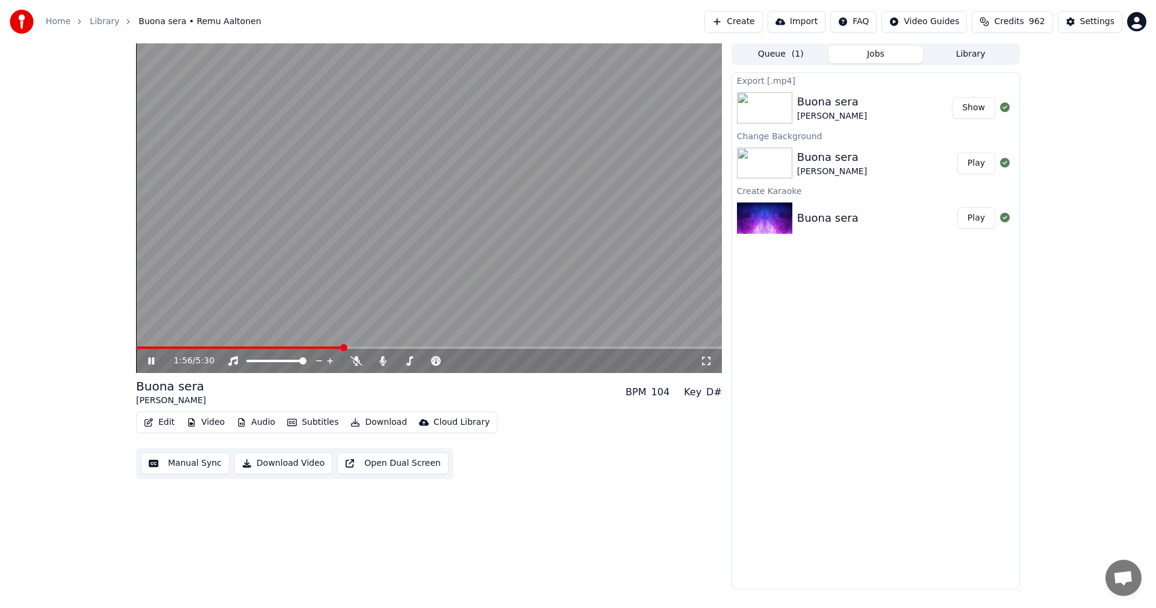
click at [155, 357] on icon at bounding box center [160, 361] width 28 height 10
click at [382, 420] on button "Download" at bounding box center [379, 422] width 66 height 17
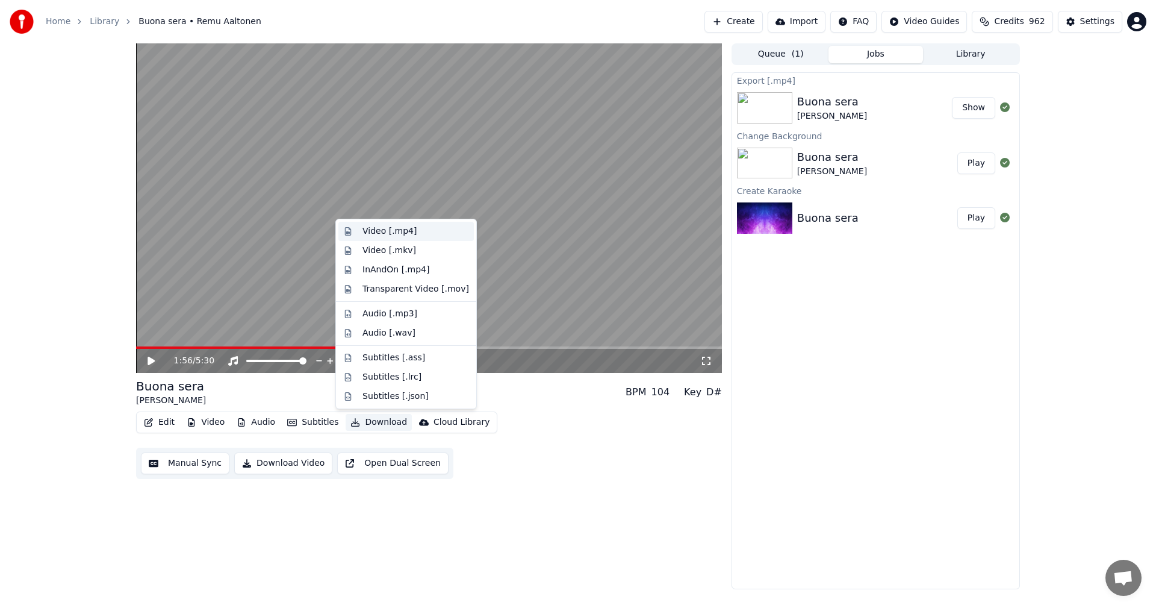
click at [403, 230] on div "Video [.mp4]" at bounding box center [390, 231] width 54 height 12
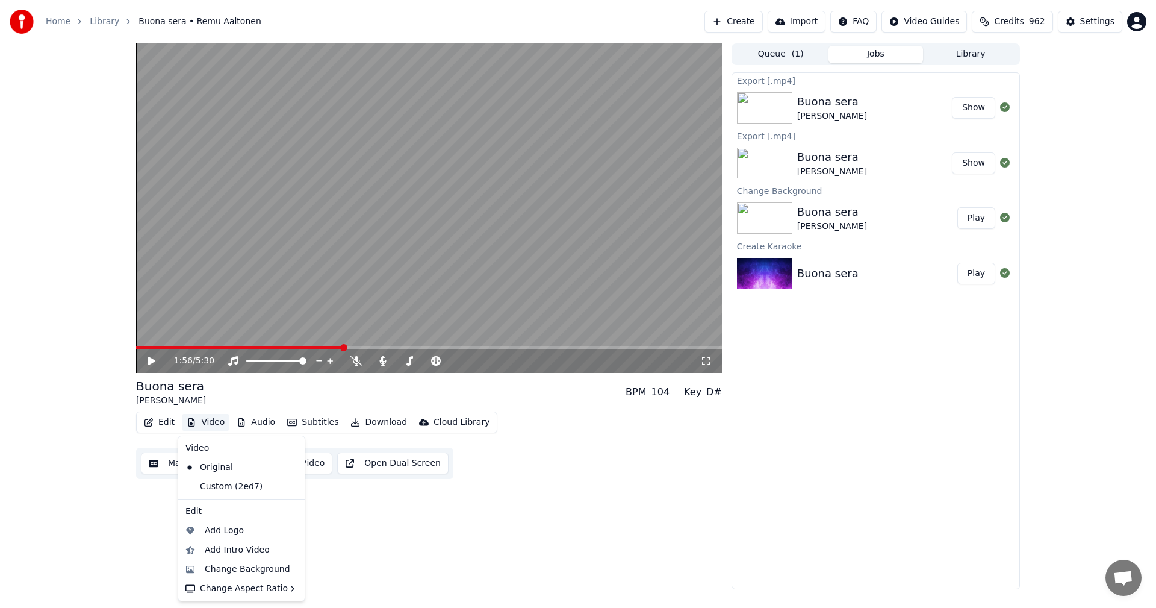
click at [204, 423] on button "Video" at bounding box center [206, 422] width 48 height 17
click at [244, 568] on div "Change Background" at bounding box center [248, 569] width 86 height 12
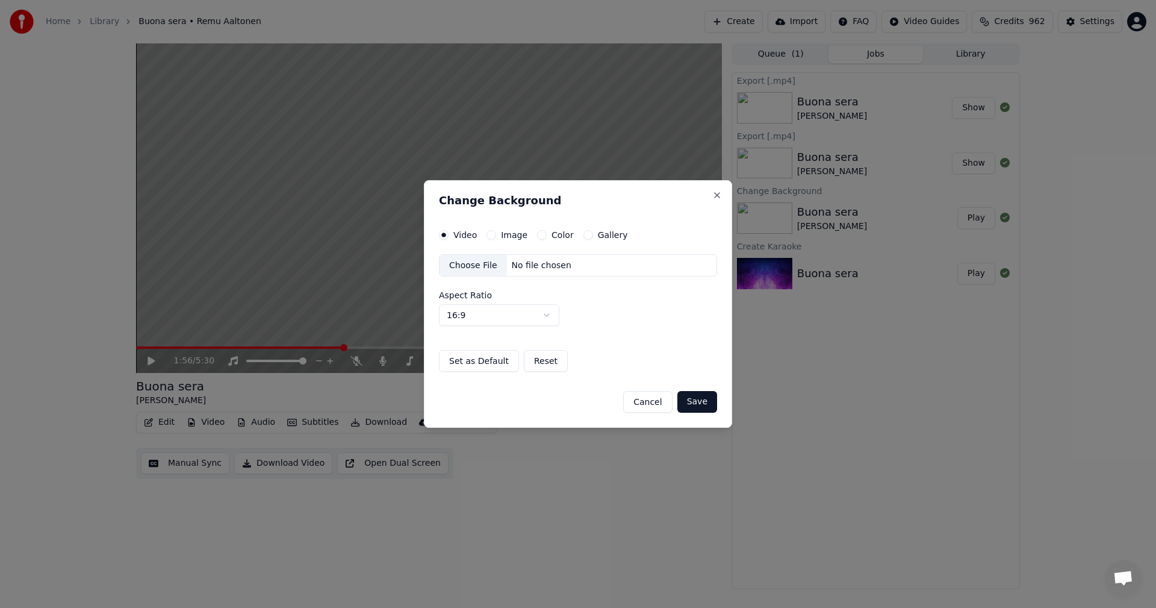
click at [539, 235] on button "Color" at bounding box center [542, 235] width 10 height 10
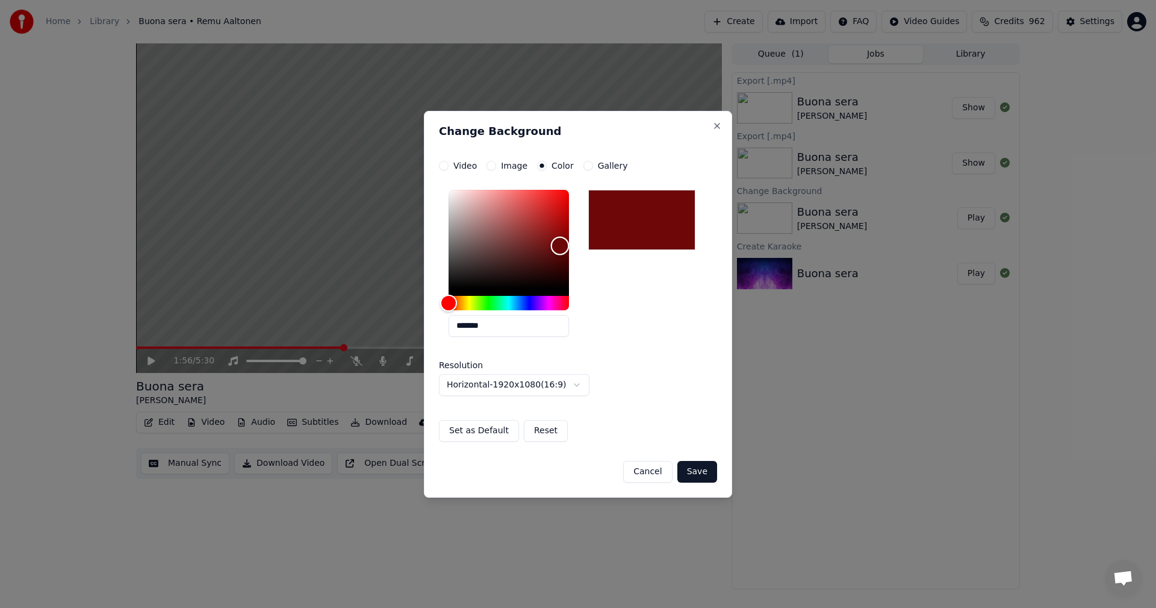
drag, startPoint x: 452, startPoint y: 288, endPoint x: 560, endPoint y: 244, distance: 117.2
click at [560, 244] on div "Color" at bounding box center [560, 246] width 19 height 19
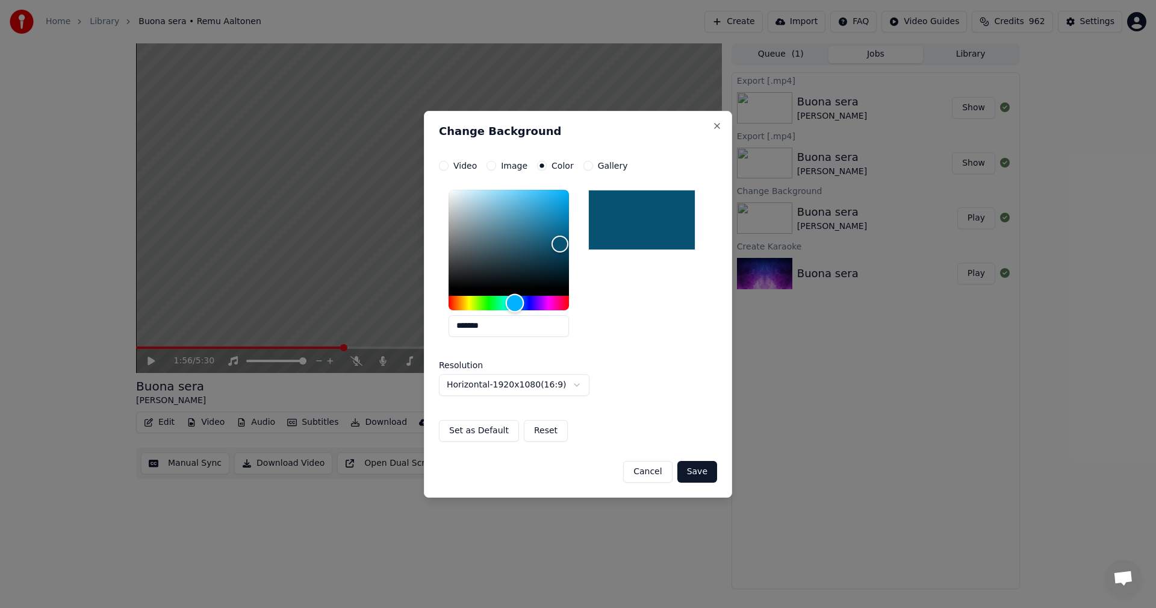
drag, startPoint x: 453, startPoint y: 299, endPoint x: 515, endPoint y: 307, distance: 62.0
click at [515, 307] on div "Hue" at bounding box center [515, 302] width 19 height 19
type input "*******"
drag, startPoint x: 563, startPoint y: 243, endPoint x: 508, endPoint y: 252, distance: 55.4
click at [508, 252] on div "Color" at bounding box center [508, 252] width 19 height 19
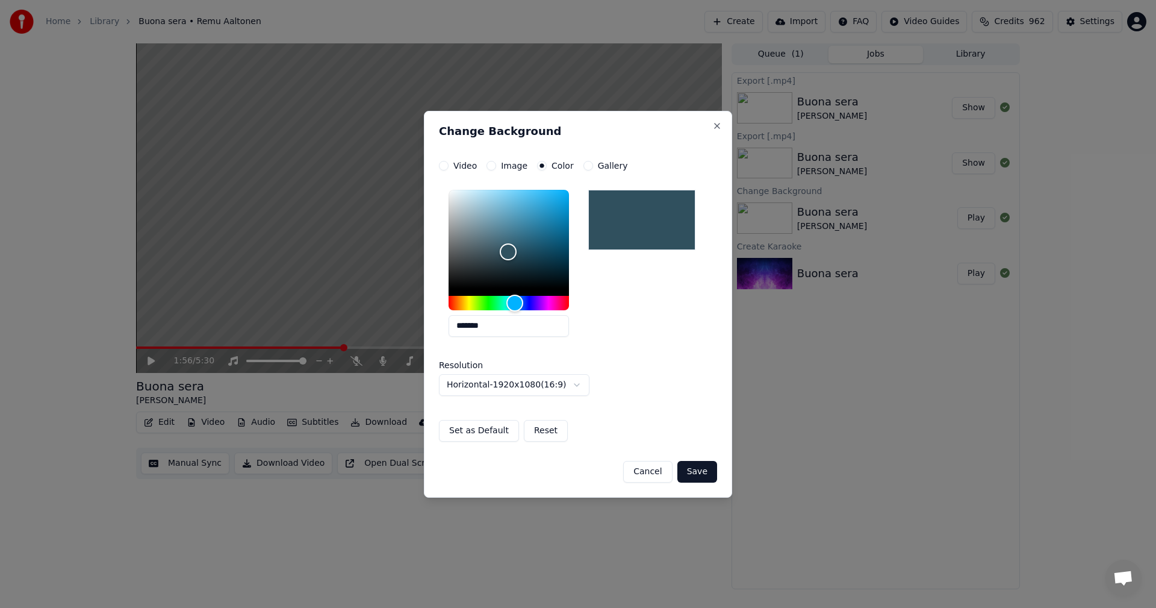
click at [700, 474] on button "Save" at bounding box center [697, 472] width 40 height 22
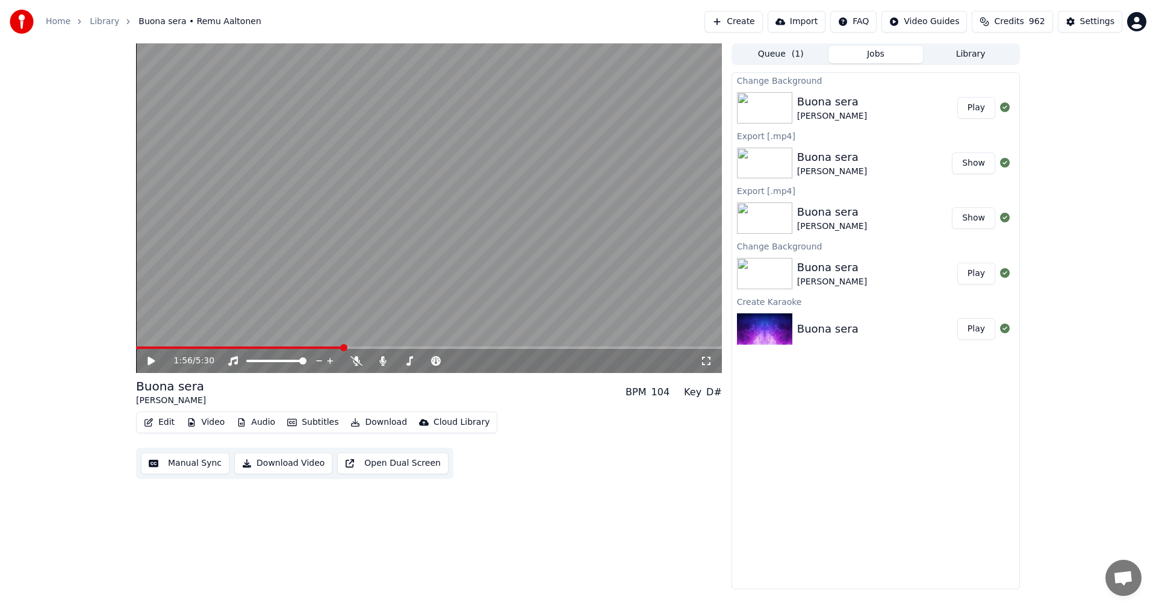
click at [965, 105] on button "Play" at bounding box center [977, 108] width 38 height 22
click at [178, 349] on div "0:02 / 5:30" at bounding box center [429, 361] width 586 height 24
click at [181, 348] on span at bounding box center [429, 347] width 586 height 2
click at [226, 346] on span at bounding box center [429, 347] width 586 height 2
click at [151, 364] on icon at bounding box center [151, 360] width 6 height 7
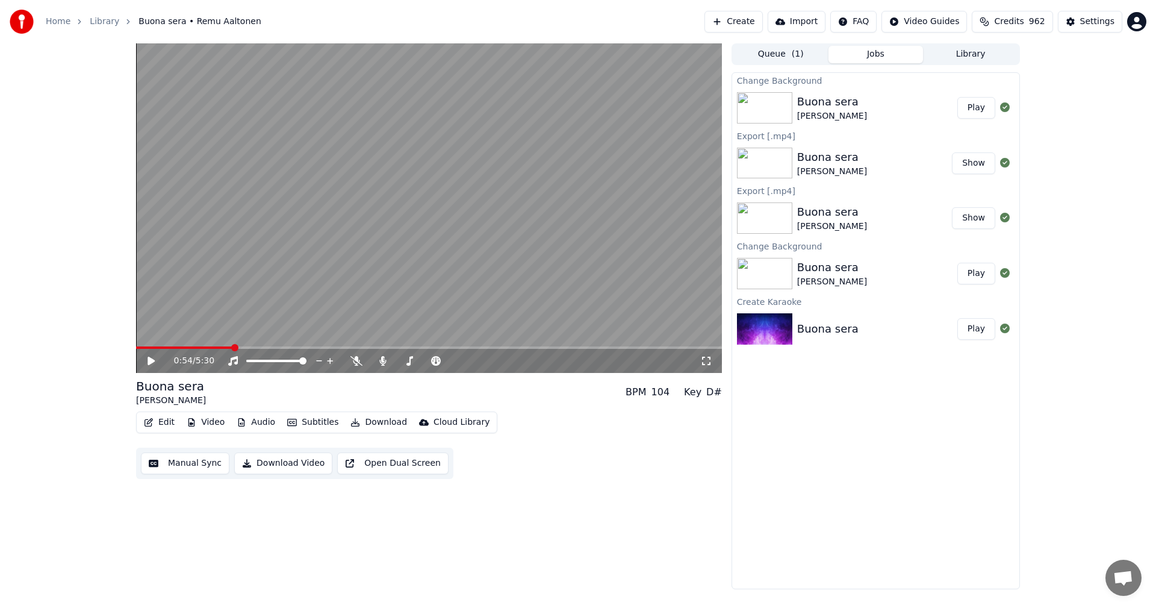
click at [386, 420] on button "Download" at bounding box center [379, 422] width 66 height 17
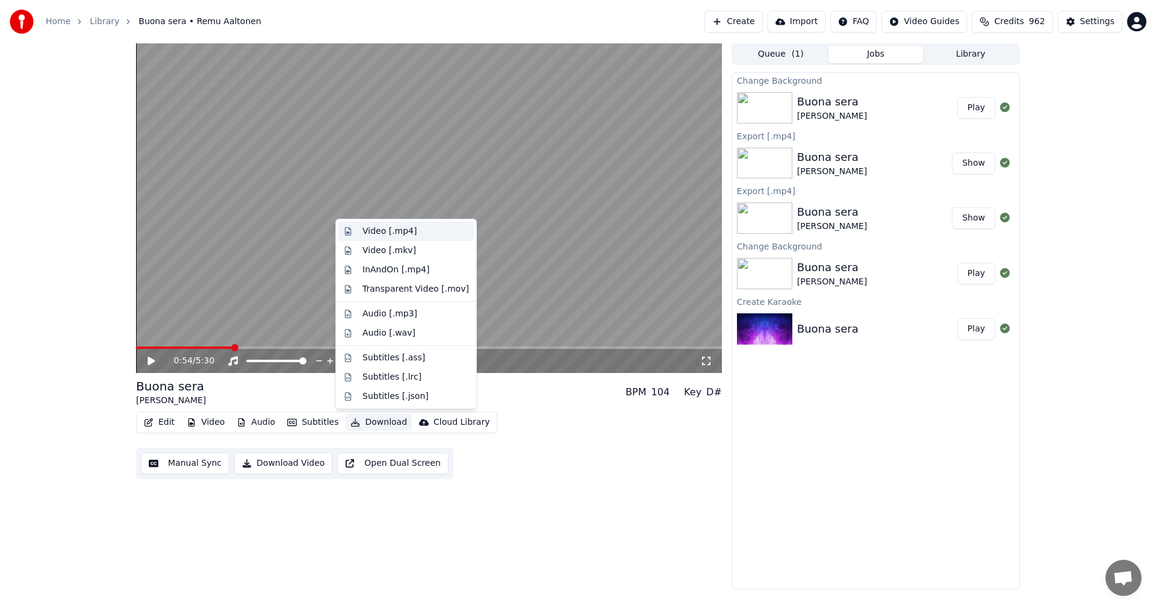
click at [391, 229] on div "Video [.mp4]" at bounding box center [390, 231] width 54 height 12
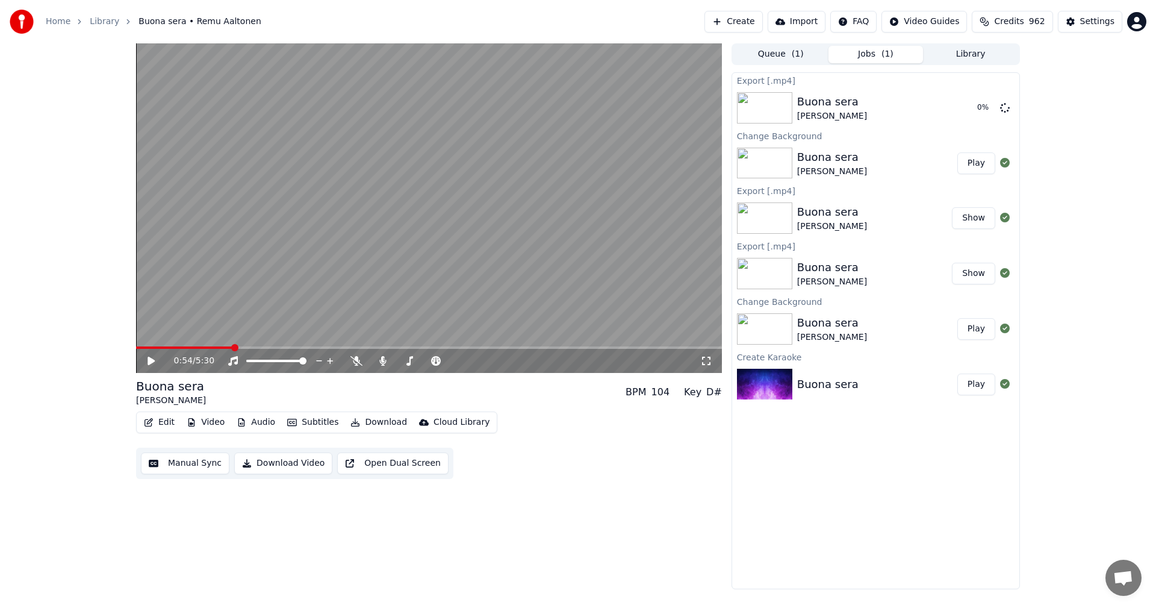
click at [814, 446] on div "Export [.mp4] Buona sera [PERSON_NAME] 0 % Change Background Buona sera [PERSON…" at bounding box center [876, 330] width 288 height 517
click at [970, 113] on button "Show" at bounding box center [973, 108] width 43 height 22
click at [205, 422] on button "Video" at bounding box center [206, 422] width 48 height 17
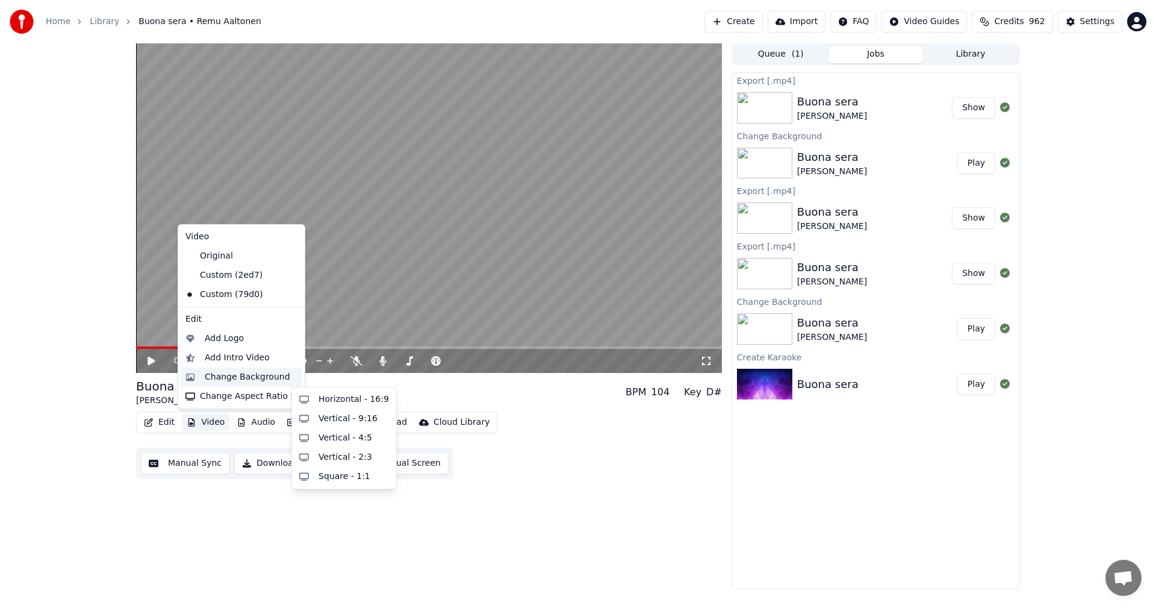
click at [229, 379] on div "Change Background" at bounding box center [248, 377] width 86 height 12
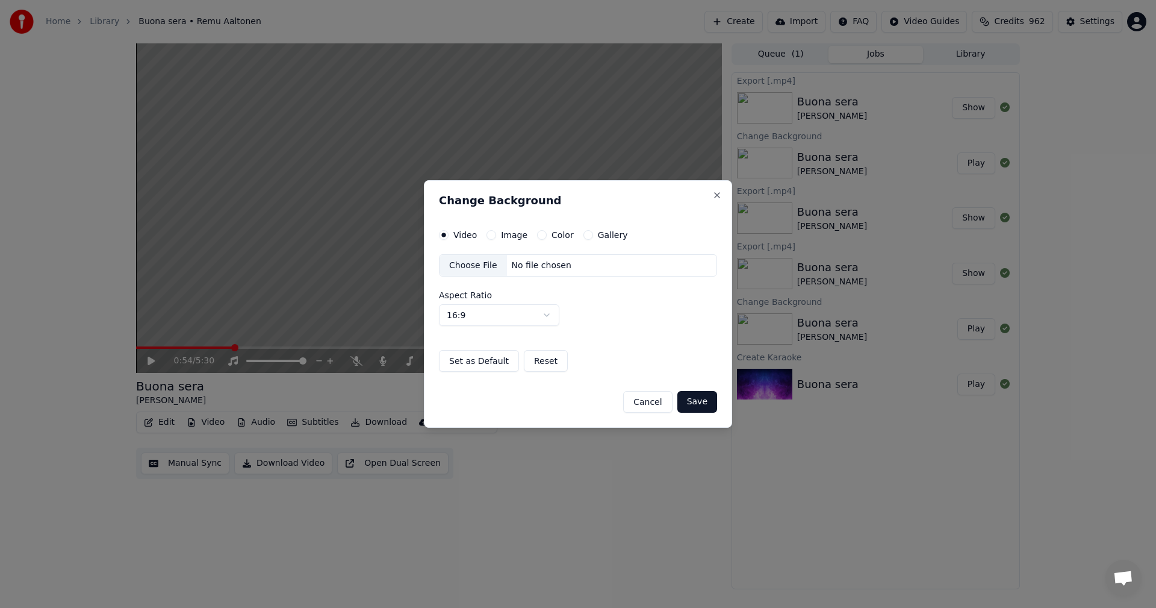
click at [488, 235] on button "Image" at bounding box center [492, 235] width 10 height 10
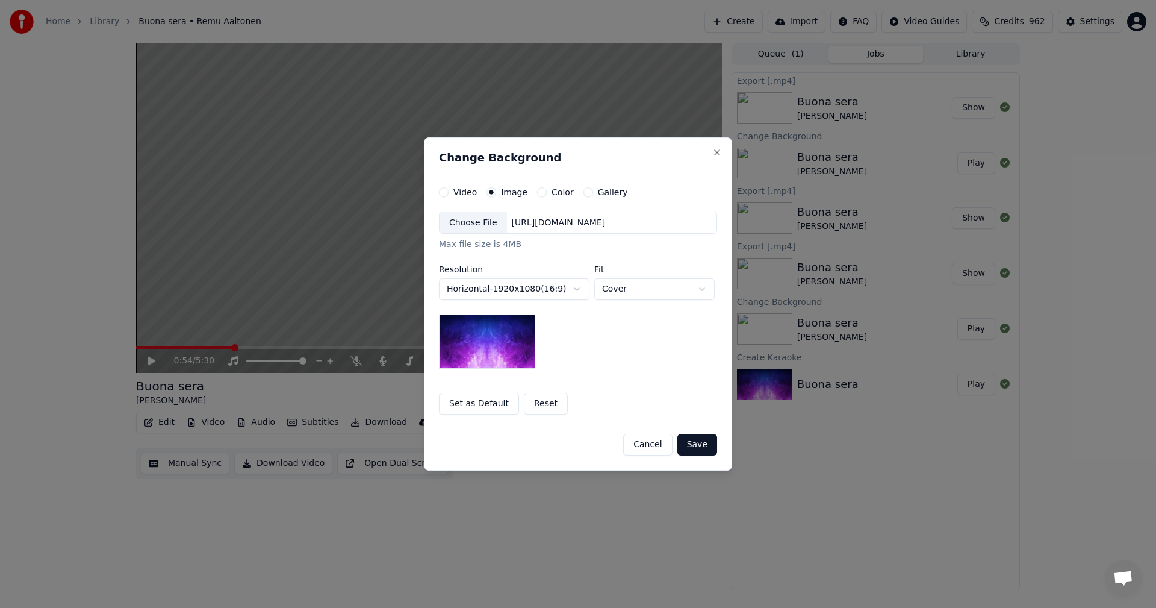
click at [482, 223] on div "Choose File" at bounding box center [473, 223] width 67 height 22
click at [706, 448] on button "Save" at bounding box center [697, 445] width 40 height 22
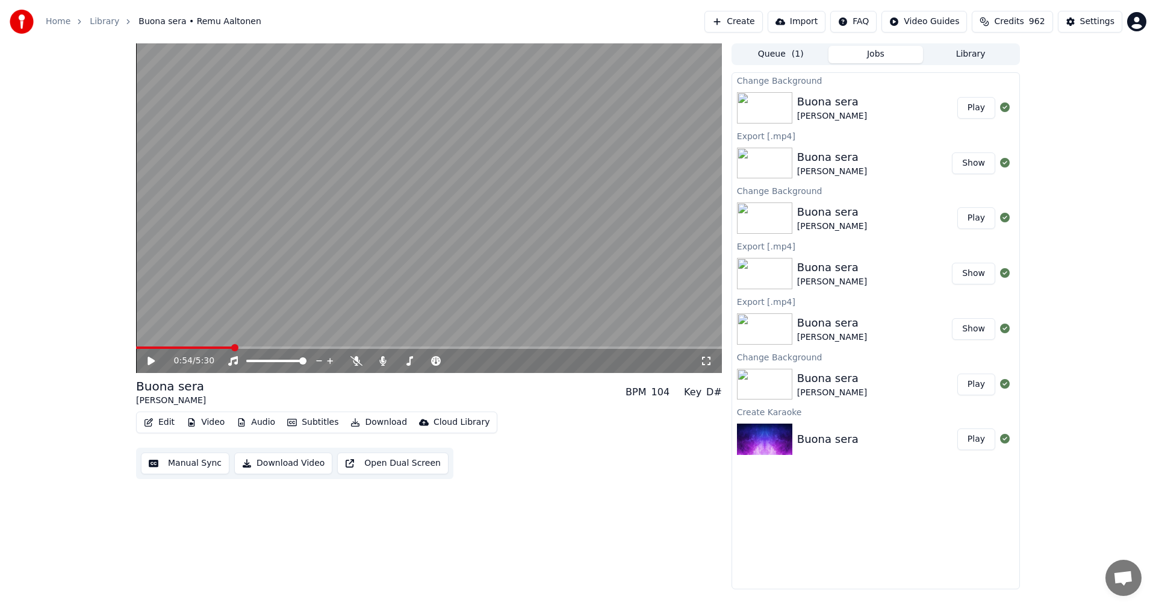
click at [974, 103] on button "Play" at bounding box center [977, 108] width 38 height 22
click at [145, 360] on div "0:02 / 5:30" at bounding box center [429, 361] width 576 height 12
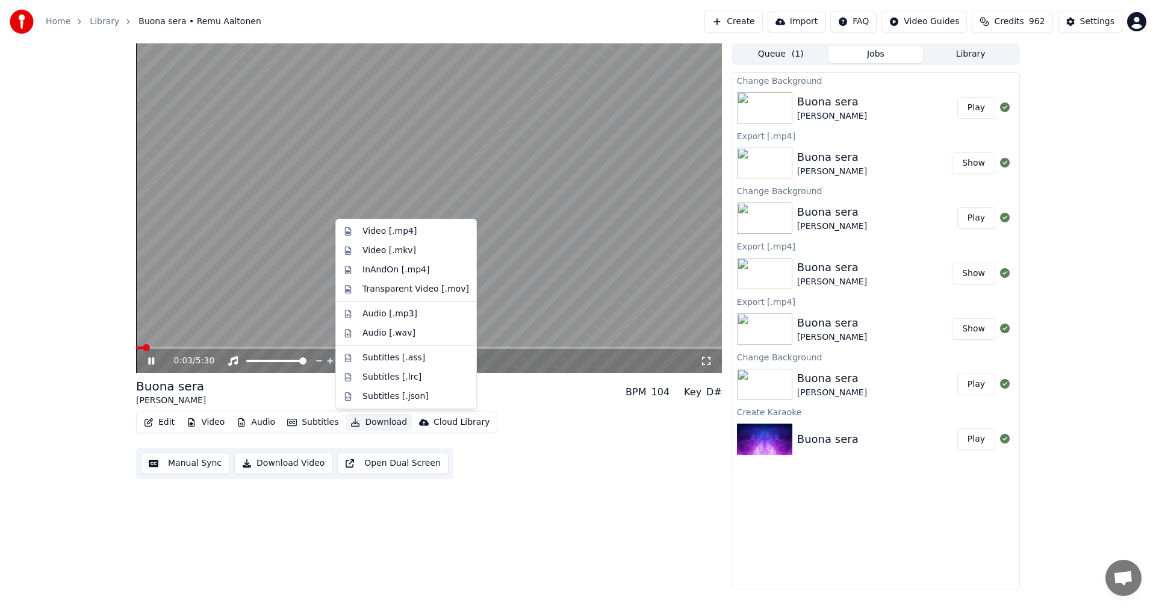
click at [365, 425] on button "Download" at bounding box center [379, 422] width 66 height 17
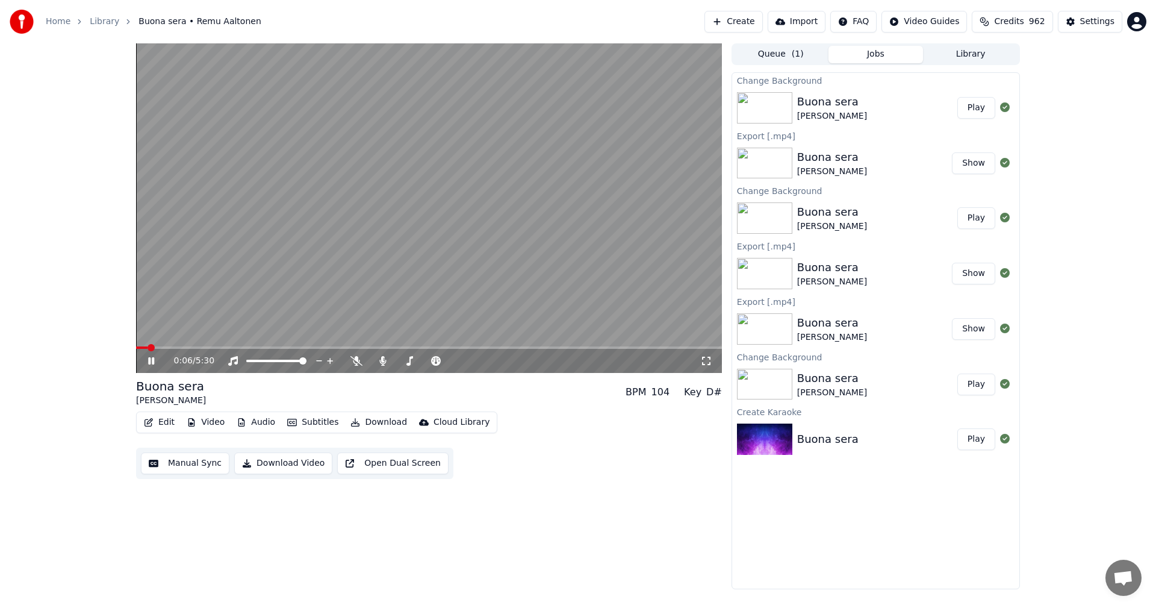
click at [151, 358] on icon at bounding box center [160, 361] width 28 height 10
click at [367, 422] on button "Download" at bounding box center [379, 422] width 66 height 17
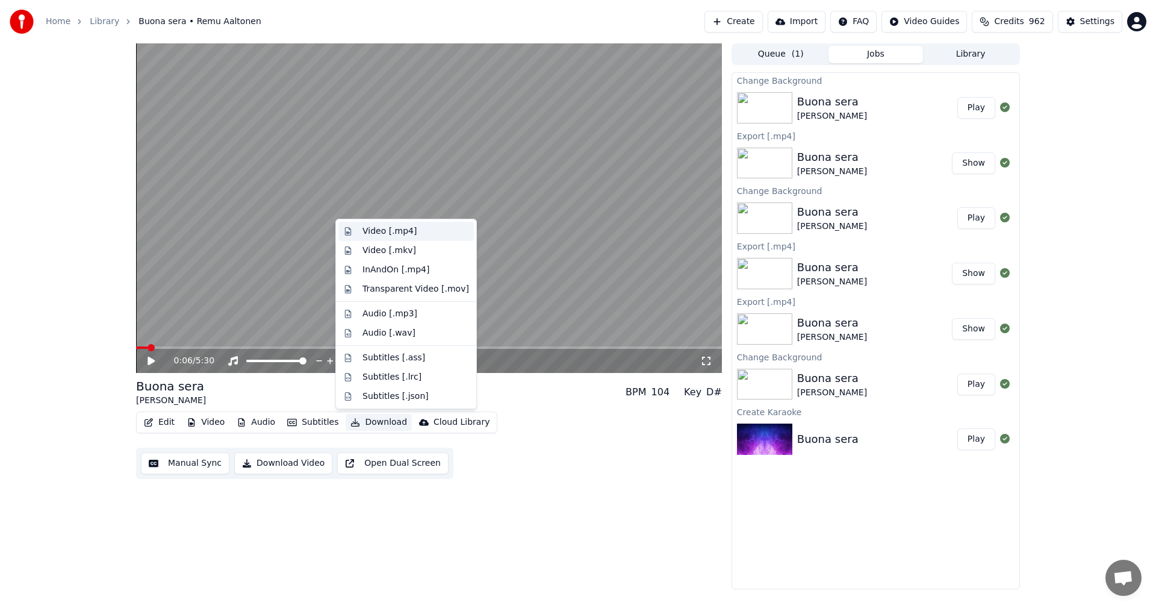
click at [399, 230] on div "Video [.mp4]" at bounding box center [390, 231] width 54 height 12
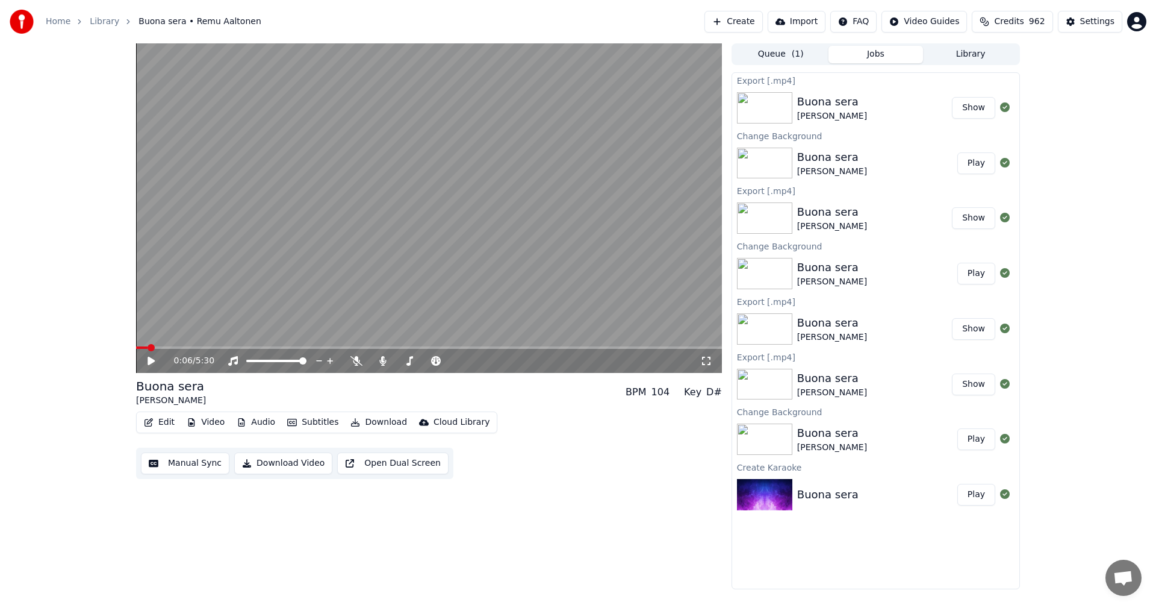
click at [211, 422] on button "Video" at bounding box center [206, 422] width 48 height 17
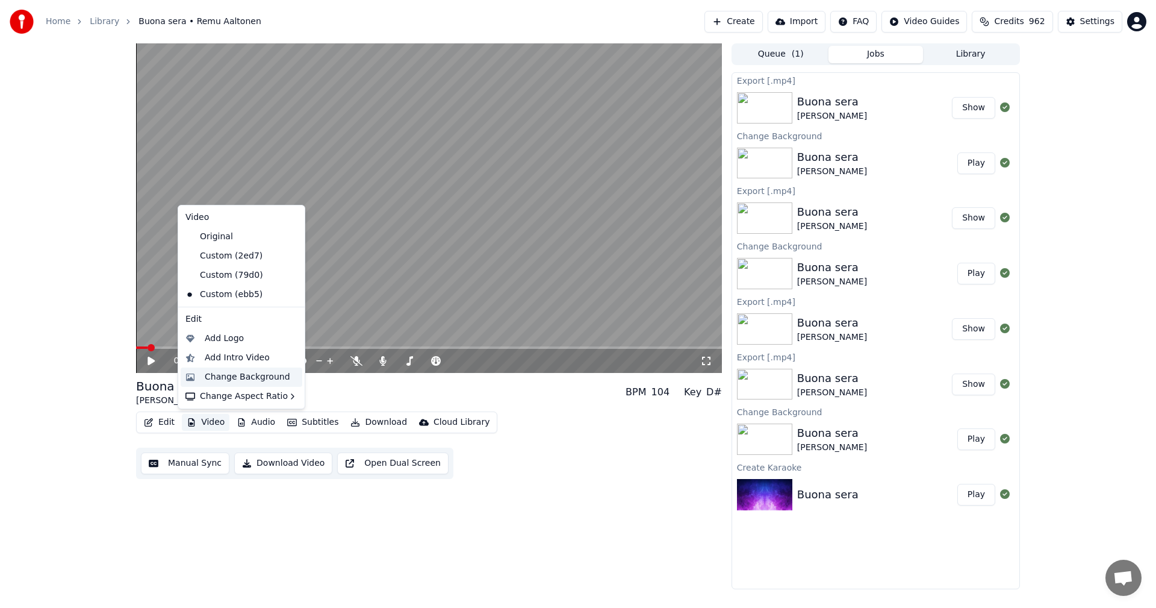
click at [226, 374] on div "Change Background" at bounding box center [248, 377] width 86 height 12
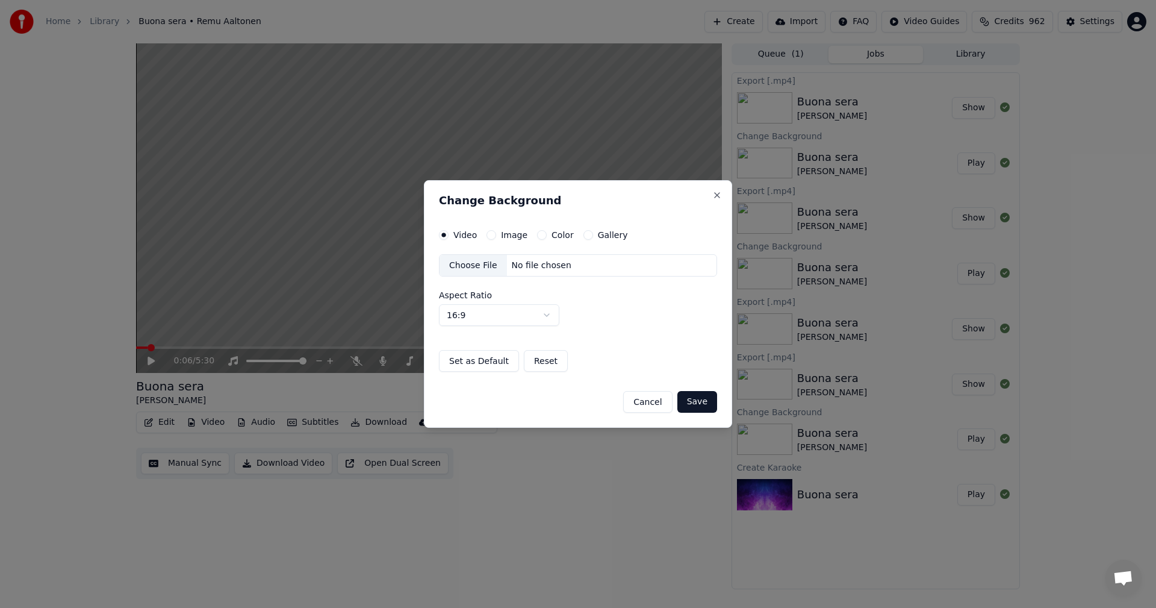
click at [491, 234] on button "Image" at bounding box center [492, 235] width 10 height 10
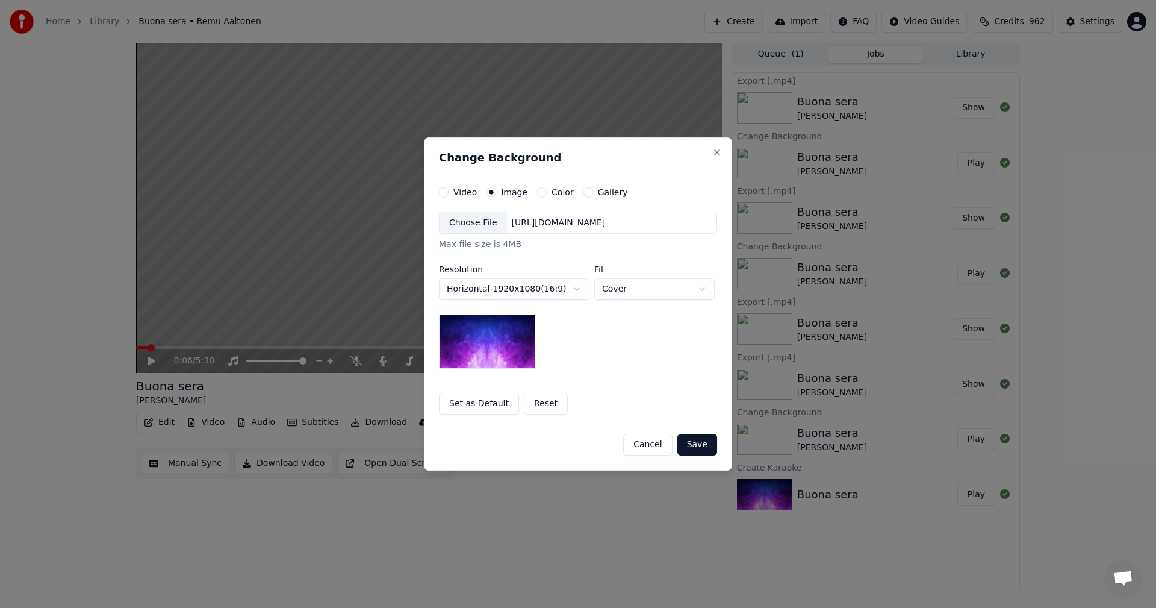
click at [486, 225] on div "Choose File" at bounding box center [473, 223] width 67 height 22
click at [700, 446] on button "Save" at bounding box center [697, 445] width 40 height 22
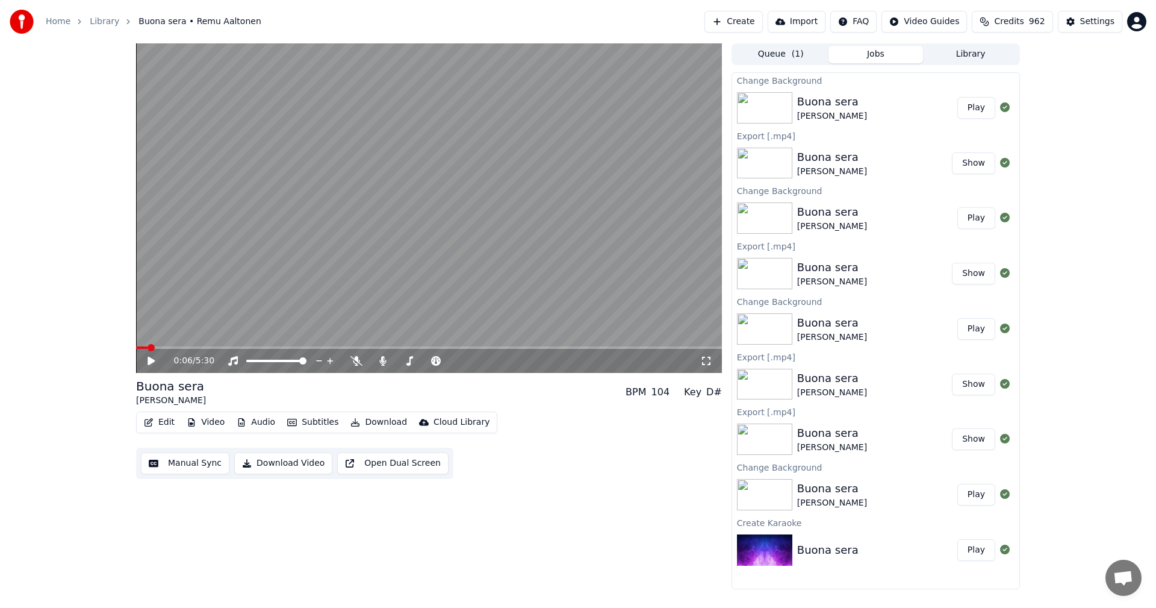
click at [974, 110] on button "Play" at bounding box center [977, 108] width 38 height 22
click at [151, 361] on icon at bounding box center [151, 360] width 6 height 7
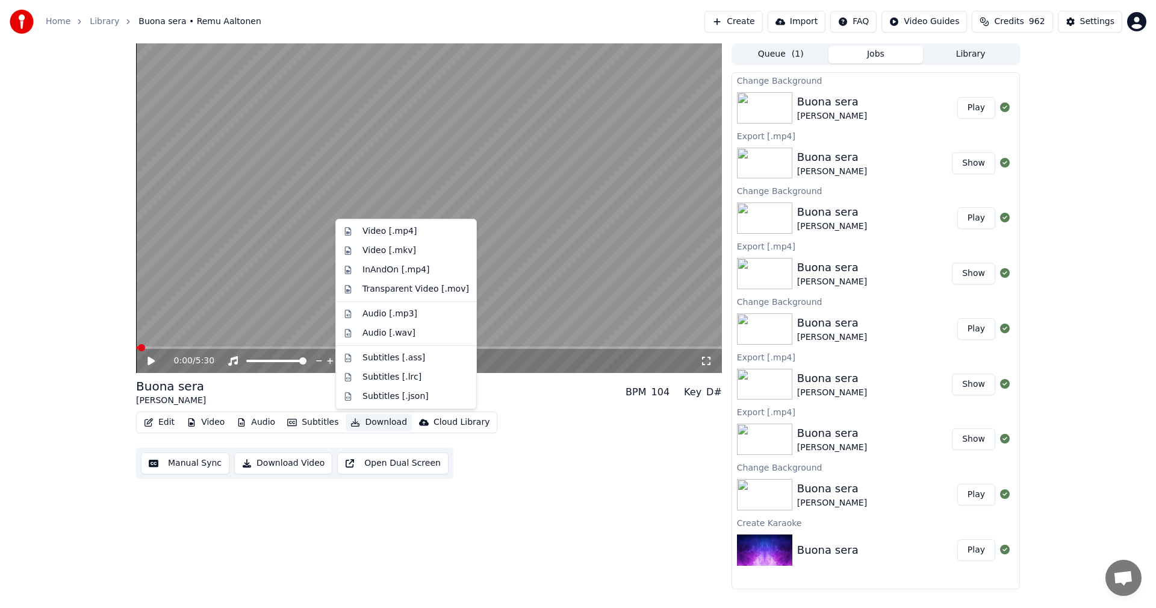
click at [373, 419] on button "Download" at bounding box center [379, 422] width 66 height 17
click at [401, 232] on div "Video [.mp4]" at bounding box center [390, 231] width 54 height 12
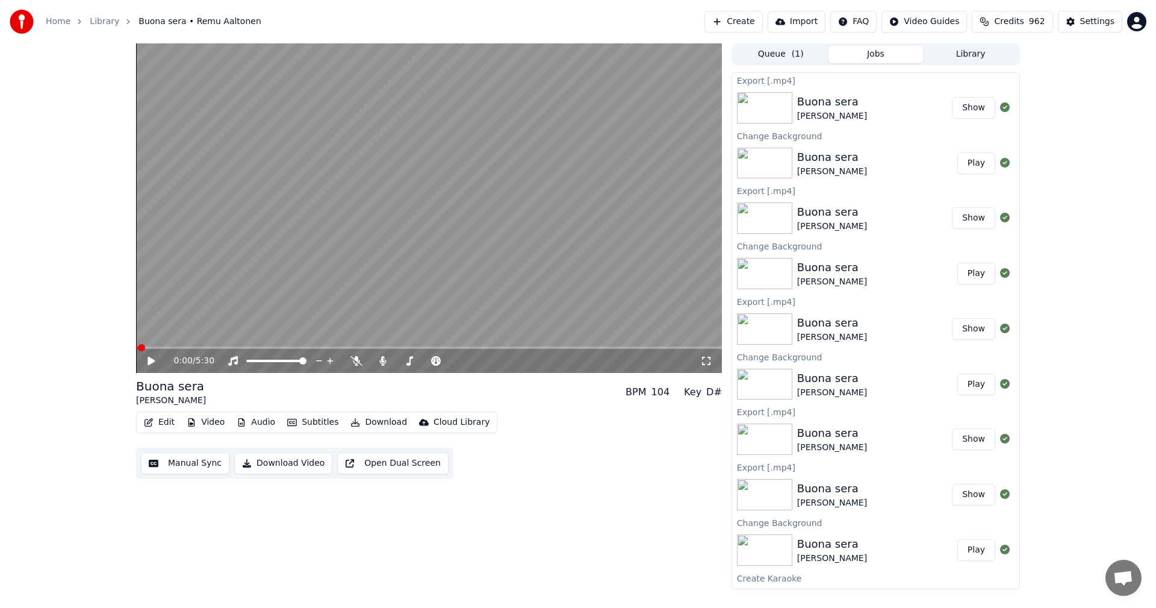
click at [216, 420] on button "Video" at bounding box center [206, 422] width 48 height 17
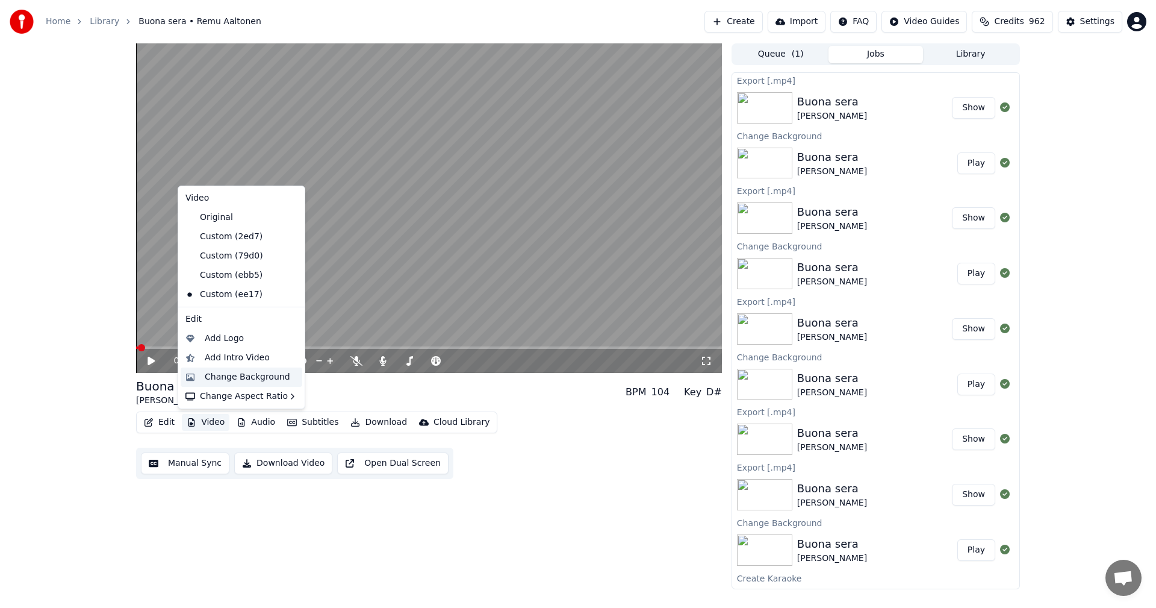
click at [238, 379] on div "Change Background" at bounding box center [248, 377] width 86 height 12
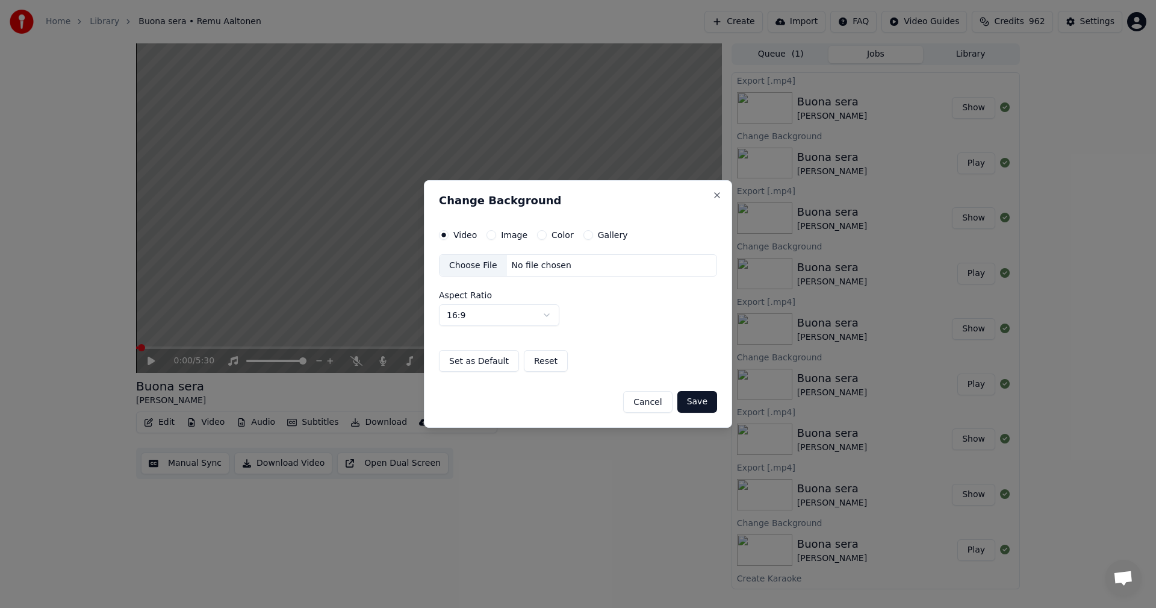
click at [490, 235] on button "Image" at bounding box center [492, 235] width 10 height 10
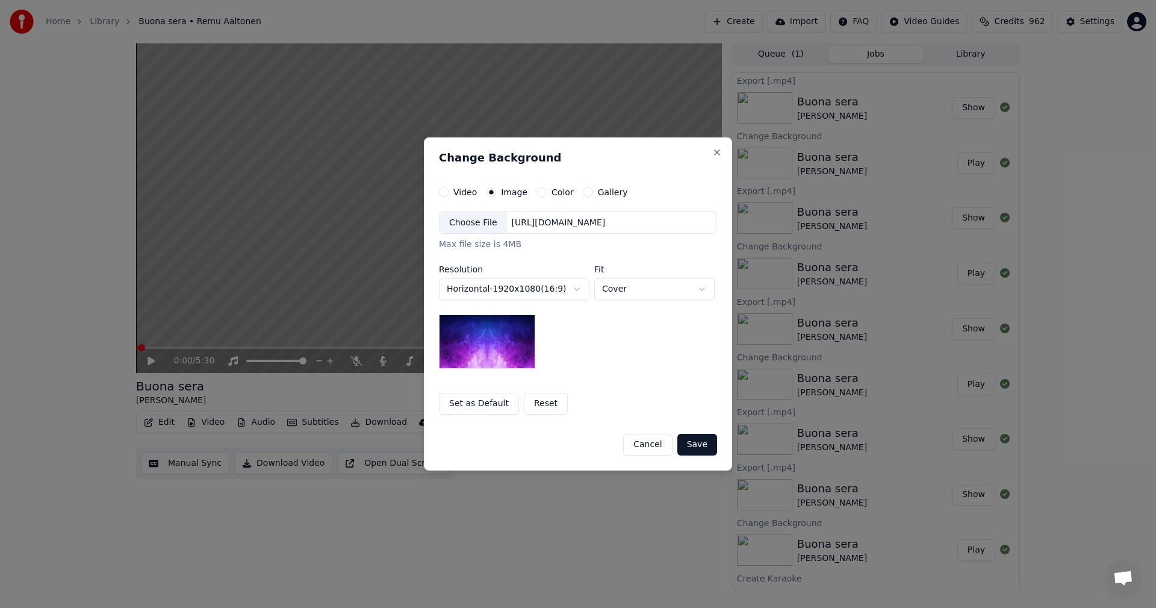
click at [482, 225] on div "Choose File" at bounding box center [473, 223] width 67 height 22
click at [694, 447] on button "Save" at bounding box center [697, 445] width 40 height 22
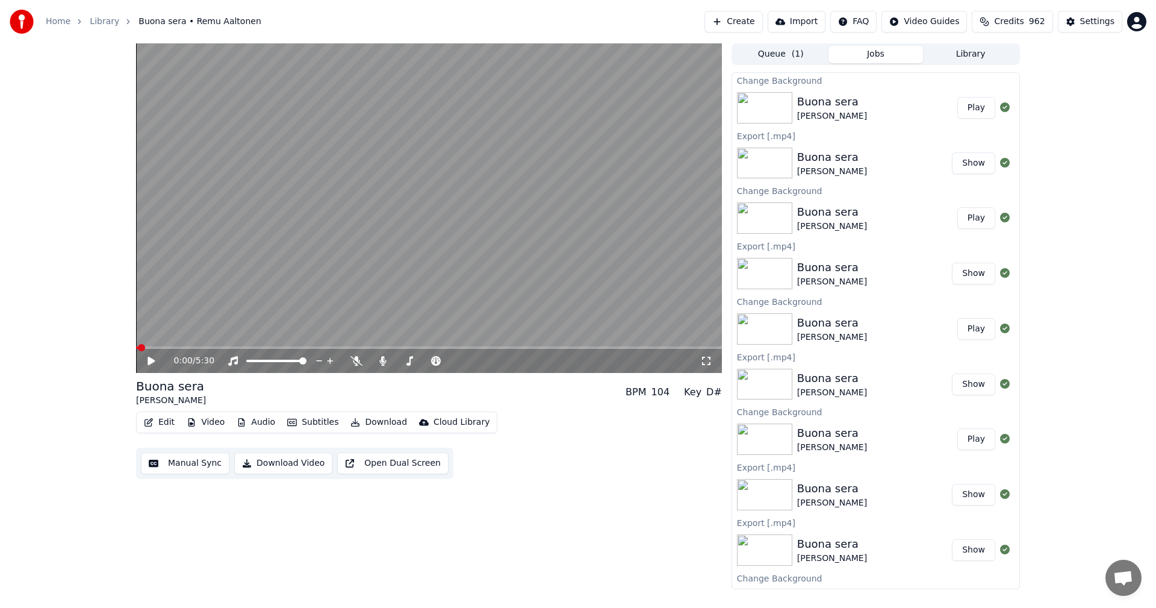
click at [965, 101] on button "Play" at bounding box center [977, 108] width 38 height 22
click at [154, 357] on icon at bounding box center [160, 361] width 28 height 10
click at [379, 421] on button "Download" at bounding box center [379, 422] width 66 height 17
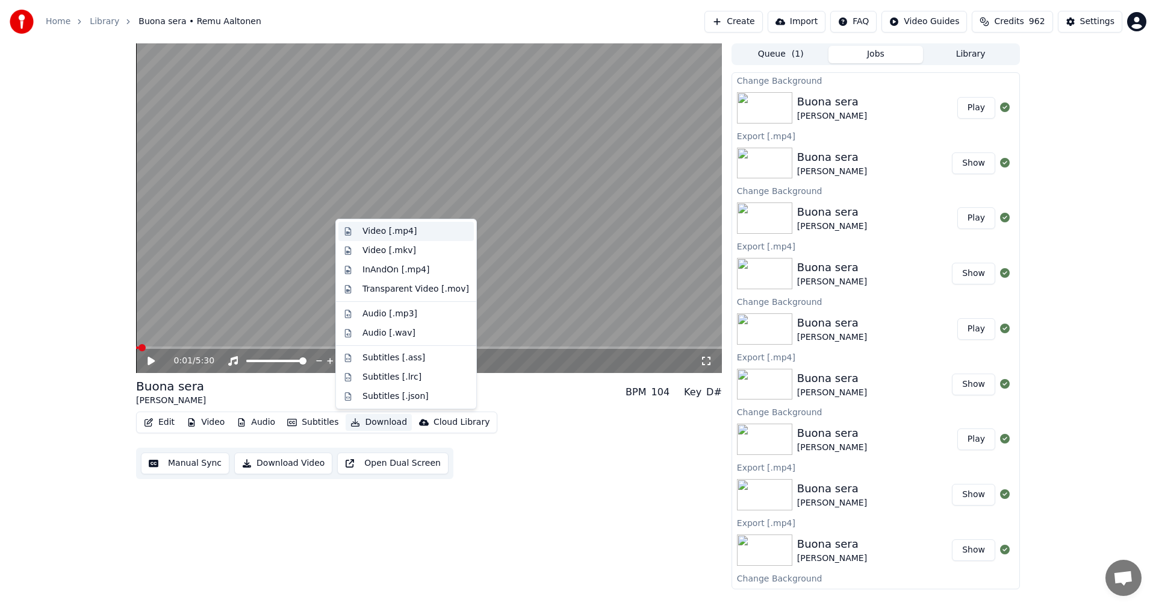
click at [400, 229] on div "Video [.mp4]" at bounding box center [390, 231] width 54 height 12
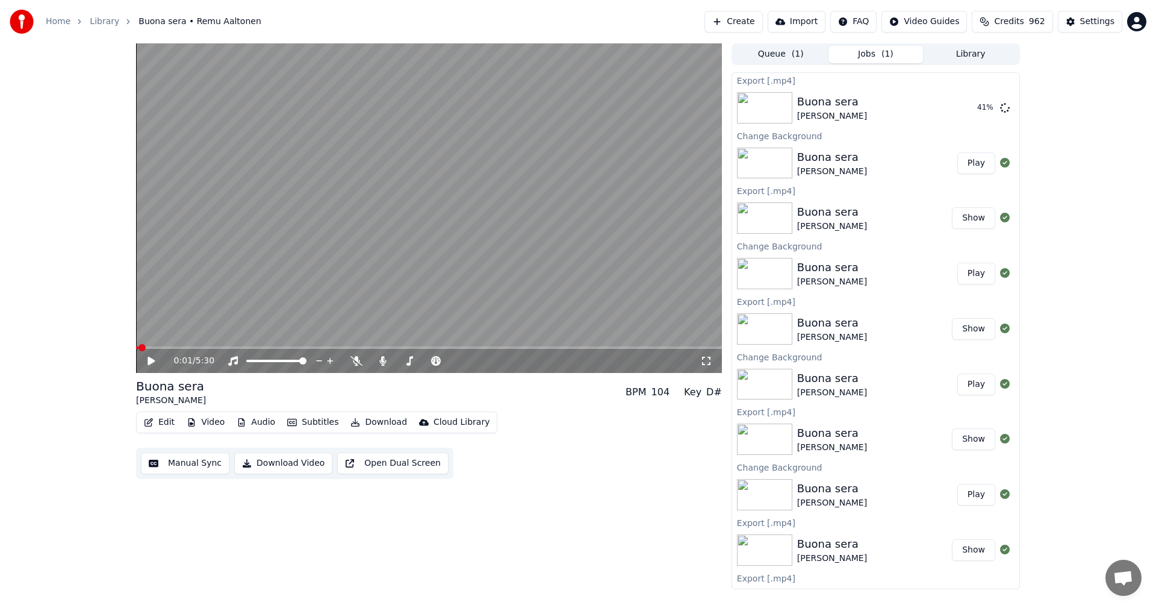
drag, startPoint x: 149, startPoint y: 361, endPoint x: 198, endPoint y: 349, distance: 49.7
click at [150, 360] on icon at bounding box center [151, 361] width 7 height 8
click at [198, 348] on span at bounding box center [429, 347] width 586 height 2
click at [246, 348] on span at bounding box center [429, 347] width 586 height 2
click at [153, 361] on icon at bounding box center [151, 360] width 6 height 7
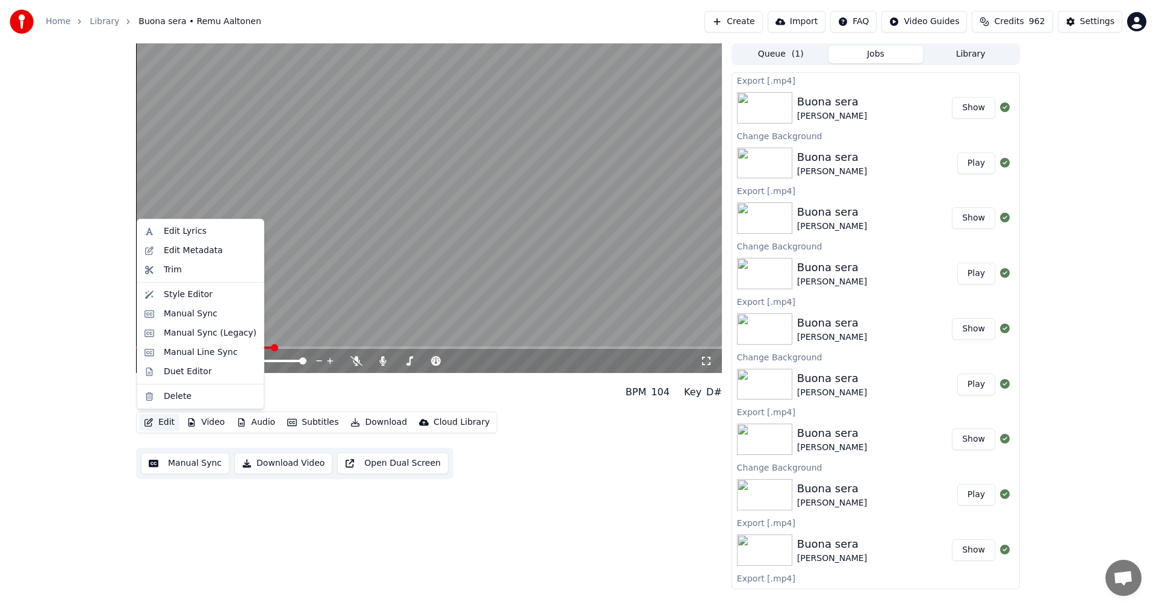
click at [171, 425] on button "Edit" at bounding box center [159, 422] width 40 height 17
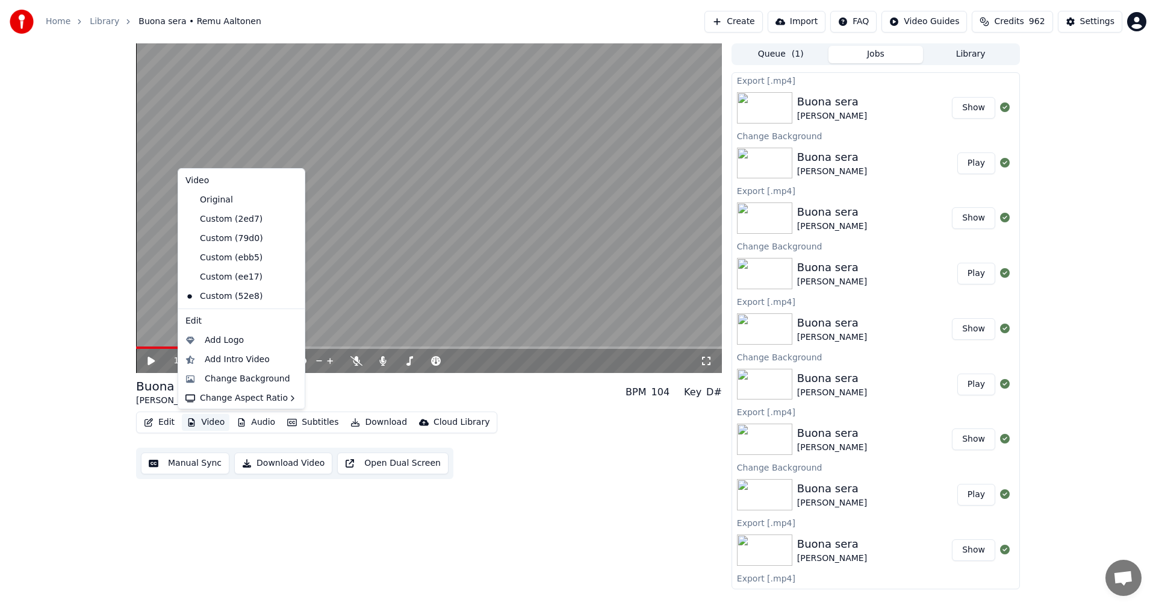
click at [289, 294] on icon at bounding box center [295, 296] width 13 height 10
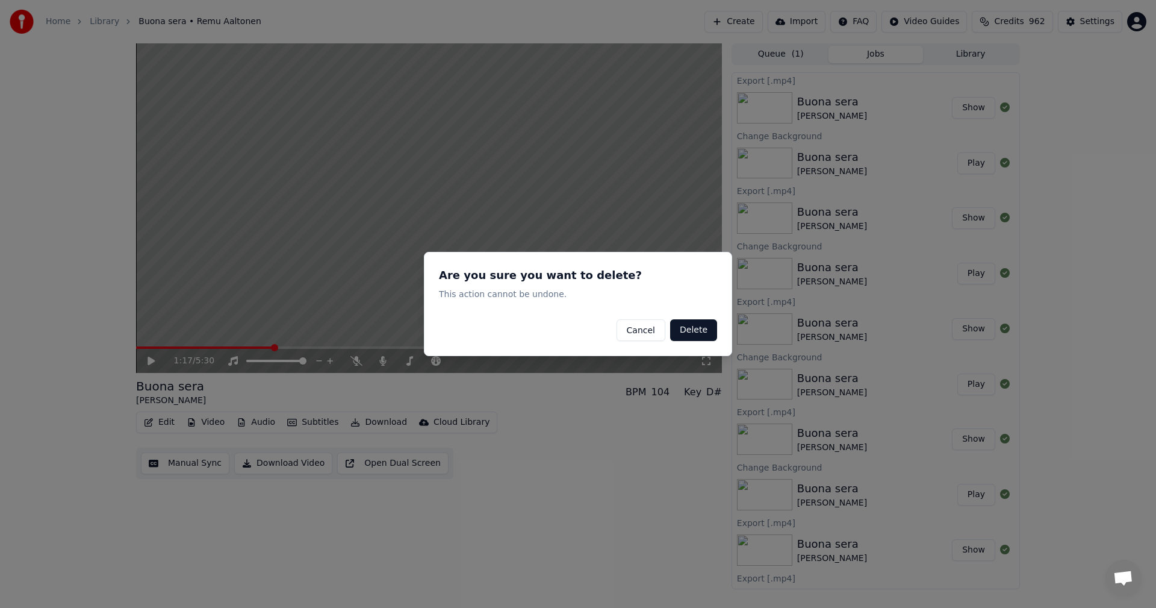
click at [690, 332] on button "Delete" at bounding box center [693, 330] width 47 height 22
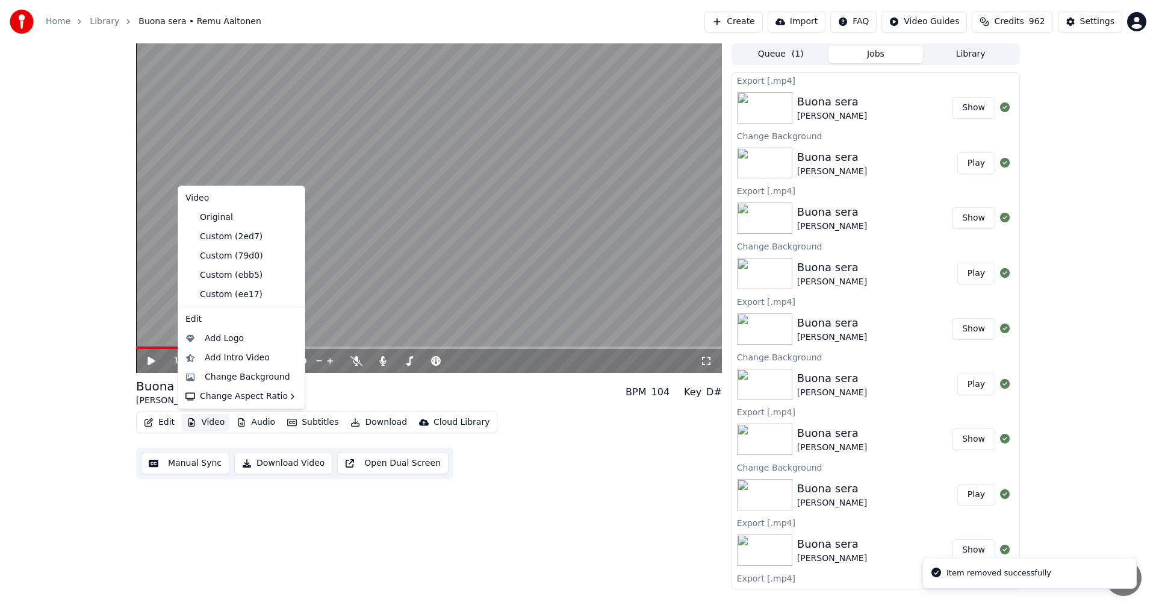
click at [208, 420] on button "Video" at bounding box center [206, 422] width 48 height 17
click at [237, 373] on div "Change Background" at bounding box center [248, 377] width 86 height 12
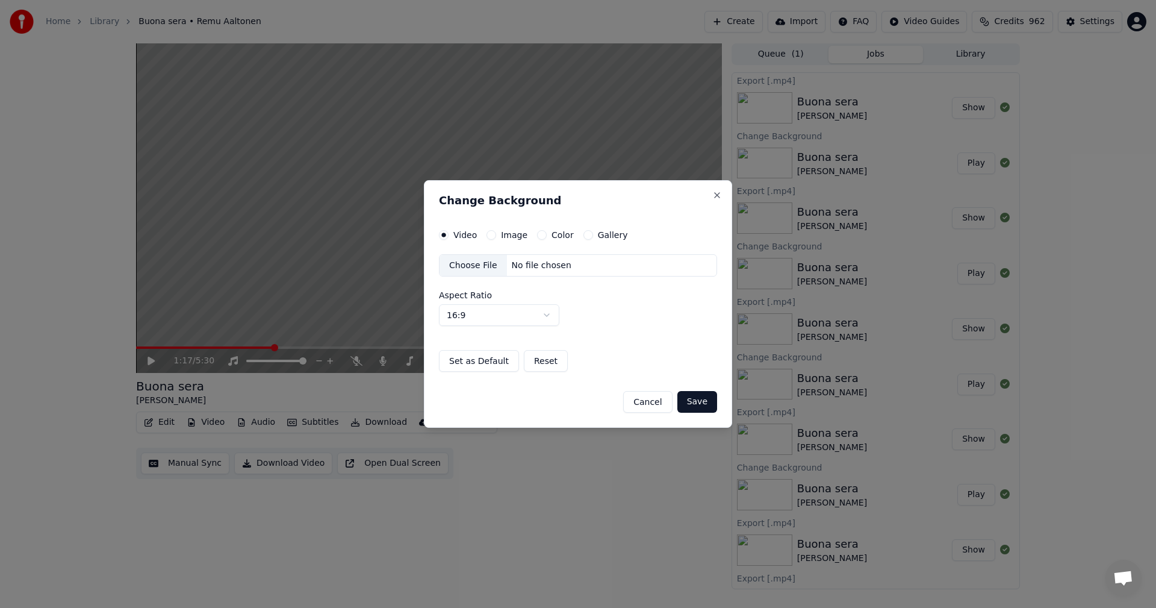
click at [491, 233] on button "Image" at bounding box center [492, 235] width 10 height 10
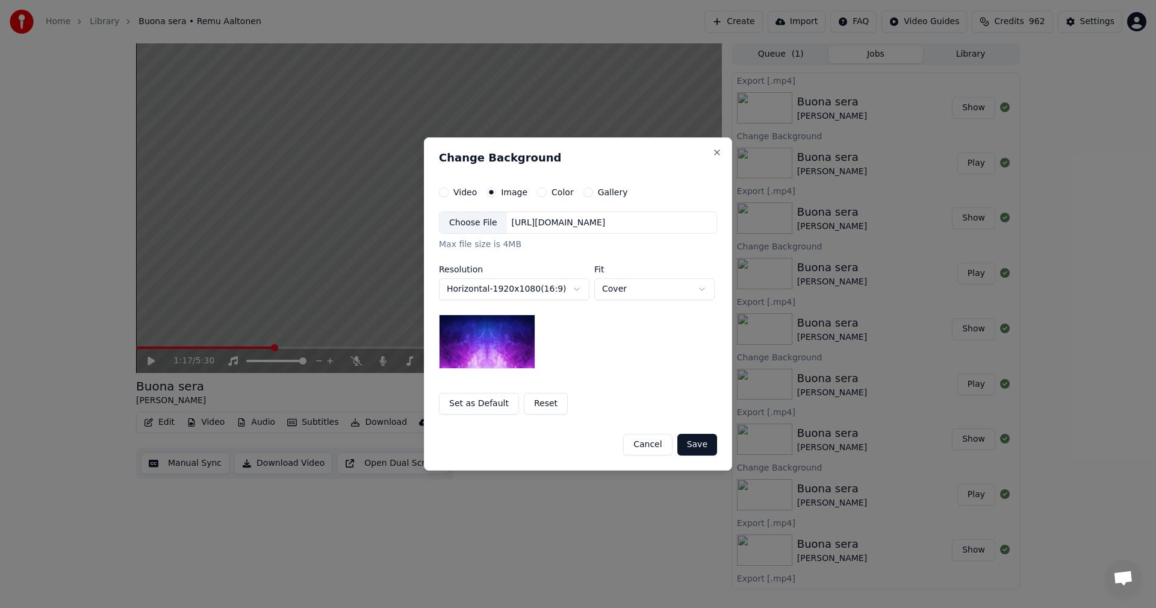
click at [487, 228] on div "Choose File" at bounding box center [473, 223] width 67 height 22
click at [696, 441] on button "Save" at bounding box center [697, 445] width 40 height 22
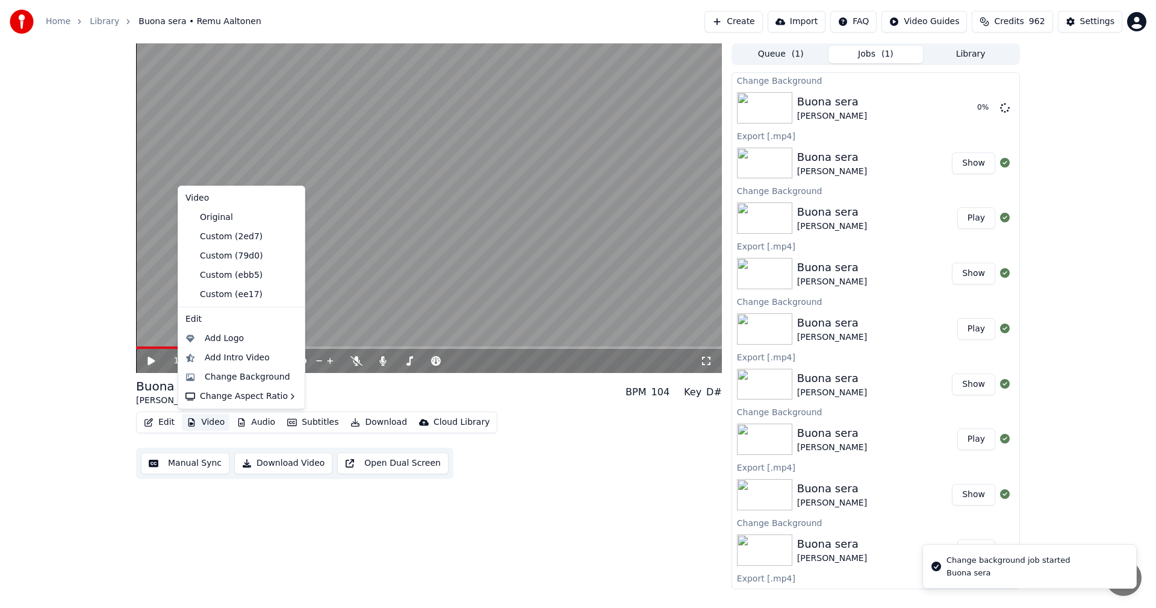
click at [201, 423] on button "Video" at bounding box center [206, 422] width 48 height 17
click at [240, 255] on div "Custom (79d0)" at bounding box center [233, 255] width 104 height 19
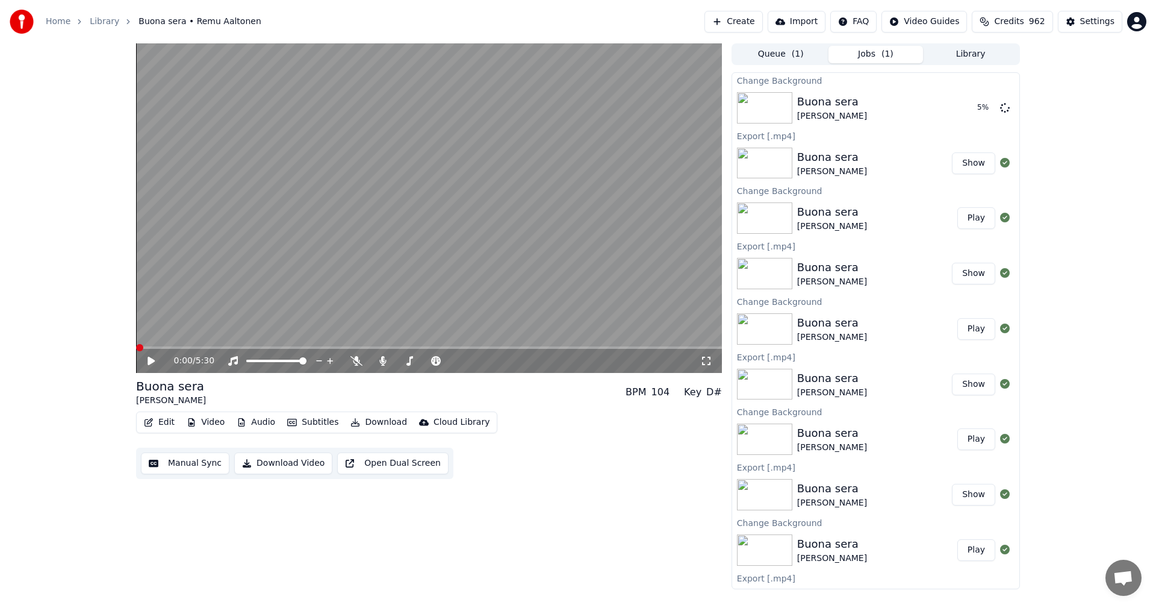
click at [160, 424] on button "Edit" at bounding box center [159, 422] width 40 height 17
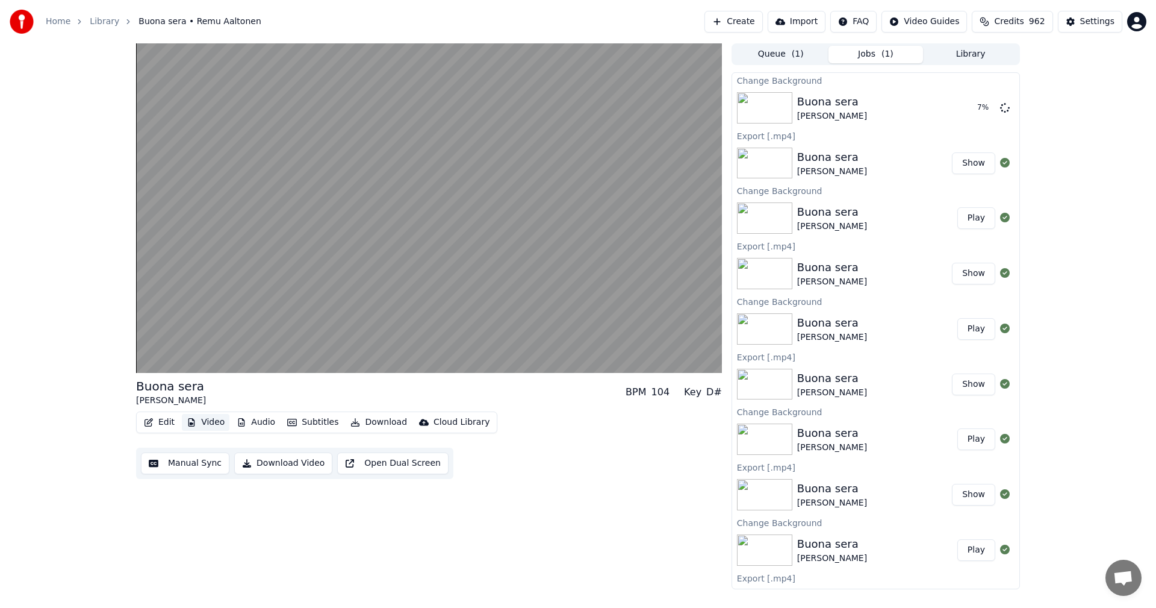
click at [202, 426] on button "Video" at bounding box center [206, 422] width 48 height 17
click at [204, 425] on button "Video" at bounding box center [206, 422] width 48 height 17
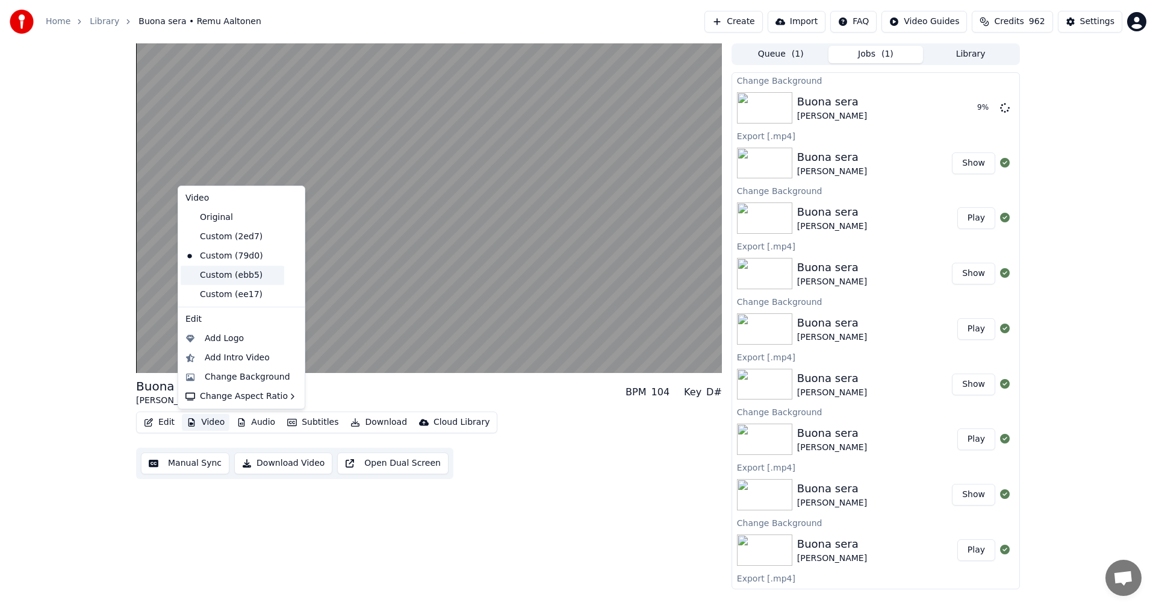
click at [248, 277] on div "Custom (ebb5)" at bounding box center [233, 275] width 104 height 19
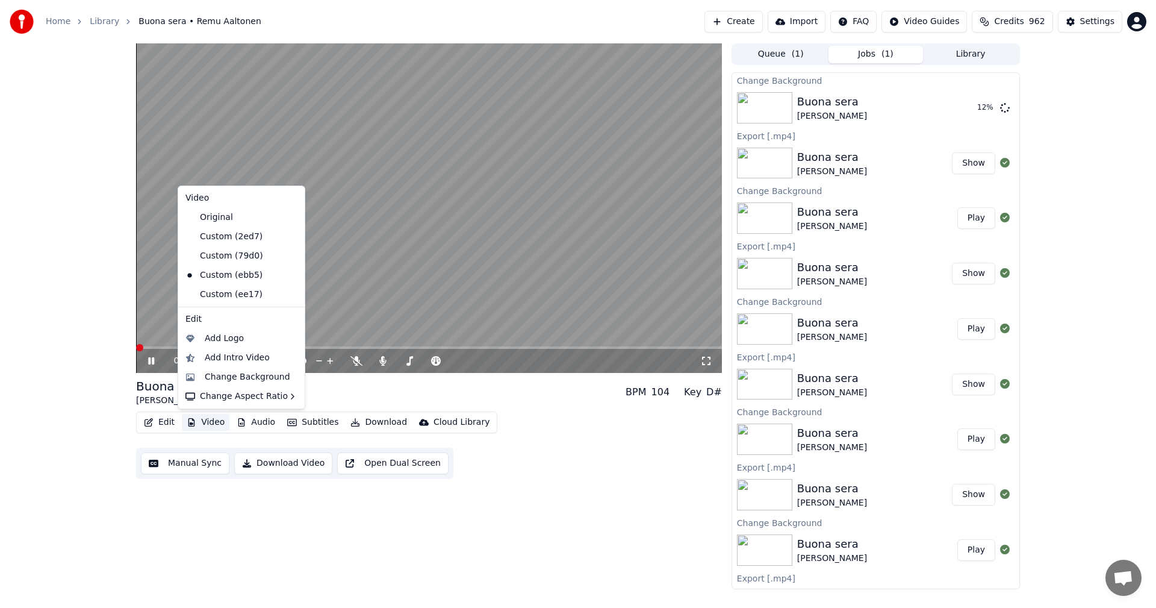
click at [199, 422] on button "Video" at bounding box center [206, 422] width 48 height 17
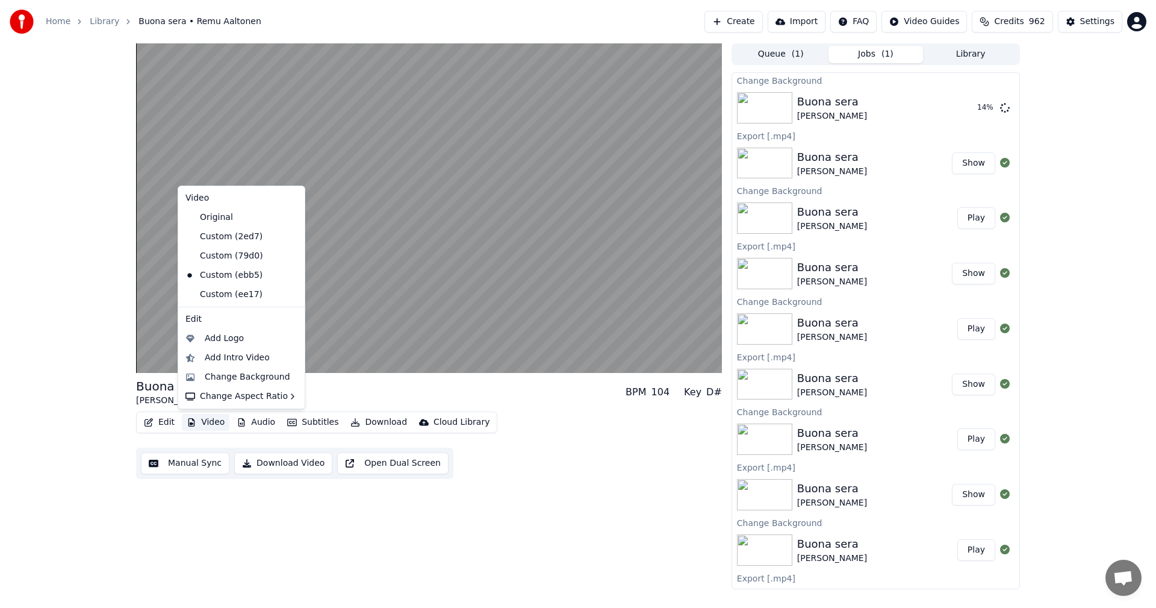
click at [289, 273] on icon at bounding box center [295, 275] width 13 height 10
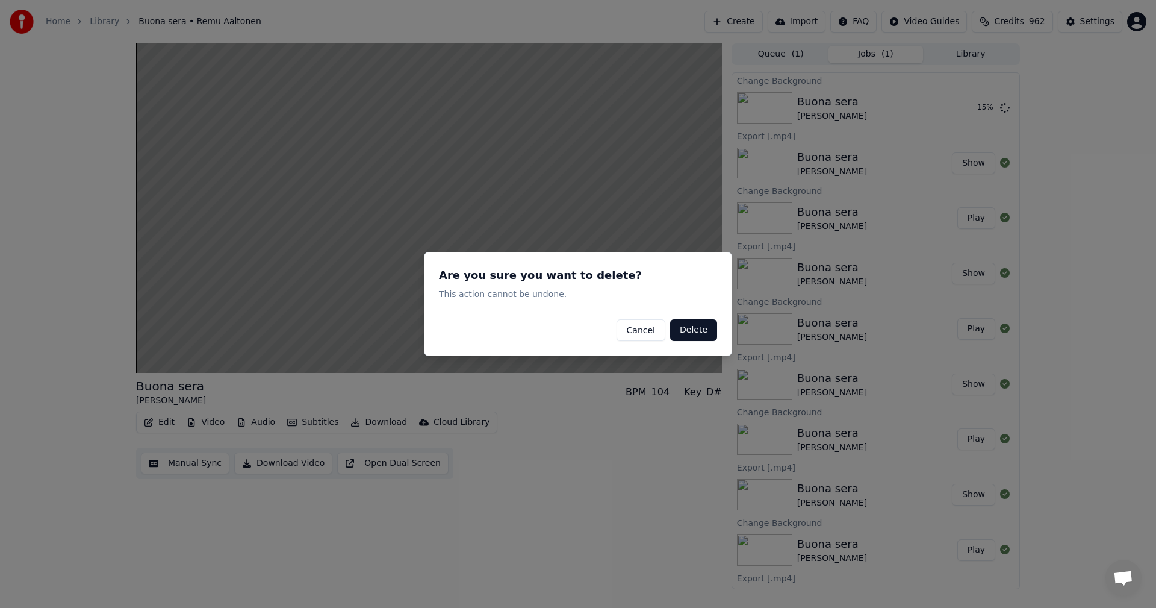
click at [694, 328] on button "Delete" at bounding box center [693, 330] width 47 height 22
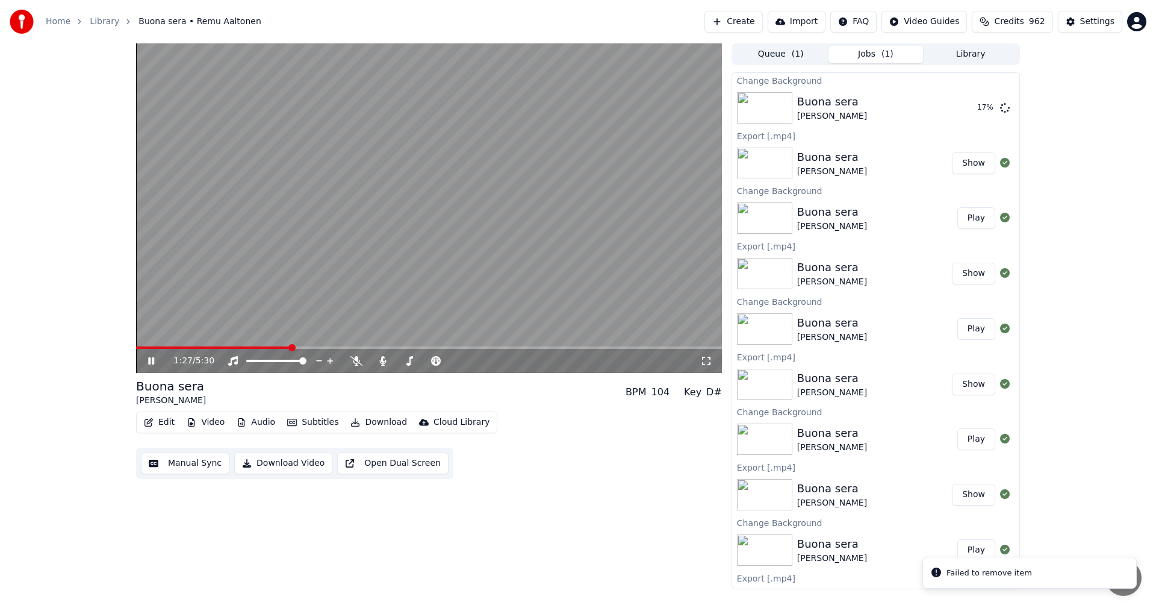
click at [207, 427] on button "Video" at bounding box center [206, 422] width 48 height 17
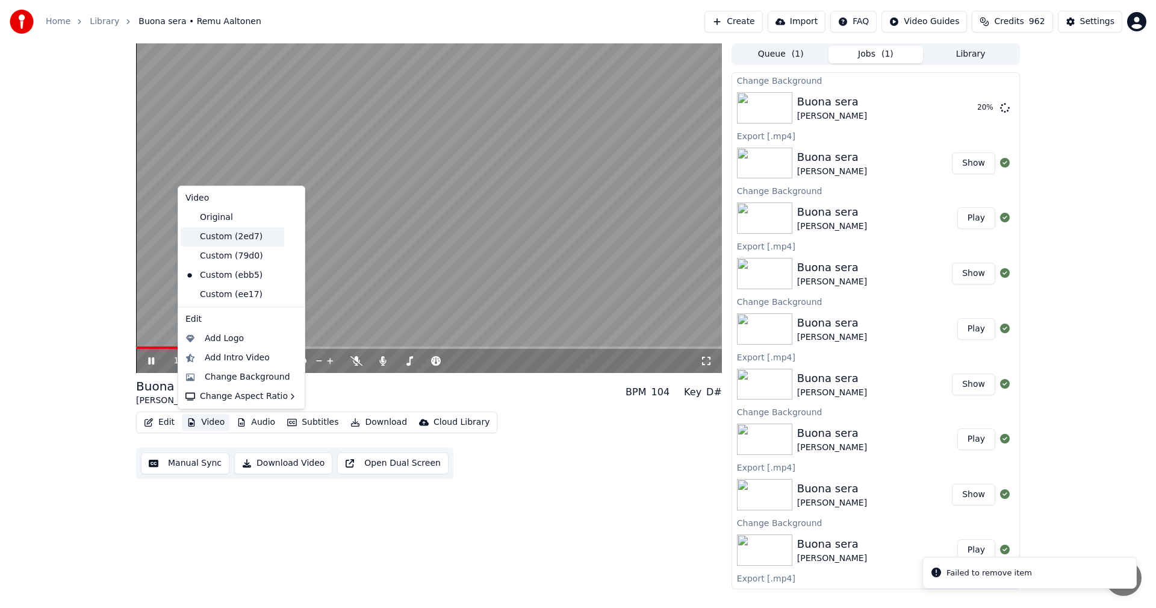
click at [240, 240] on div "Custom (2ed7)" at bounding box center [233, 236] width 104 height 19
click at [212, 424] on button "Video" at bounding box center [206, 422] width 48 height 17
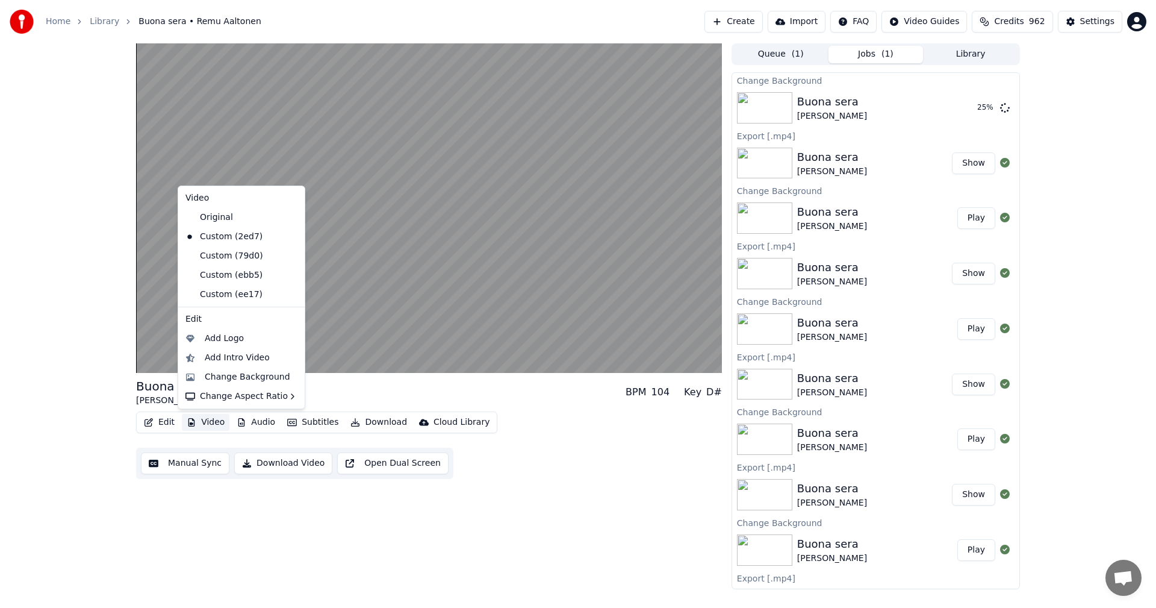
click at [289, 236] on icon at bounding box center [295, 237] width 13 height 10
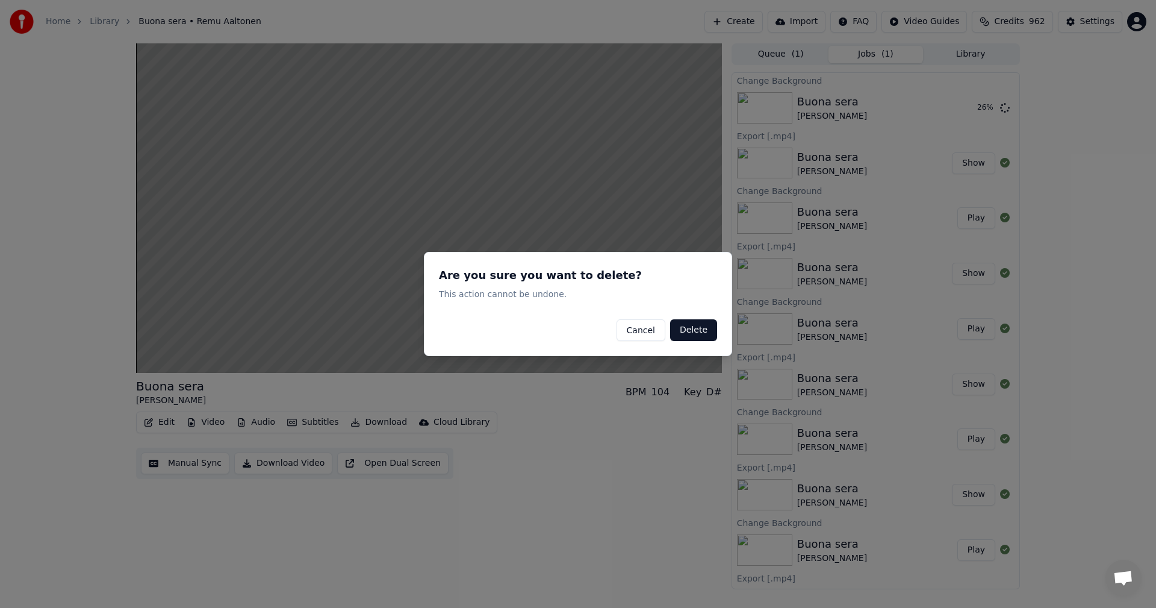
click at [695, 332] on button "Delete" at bounding box center [693, 330] width 47 height 22
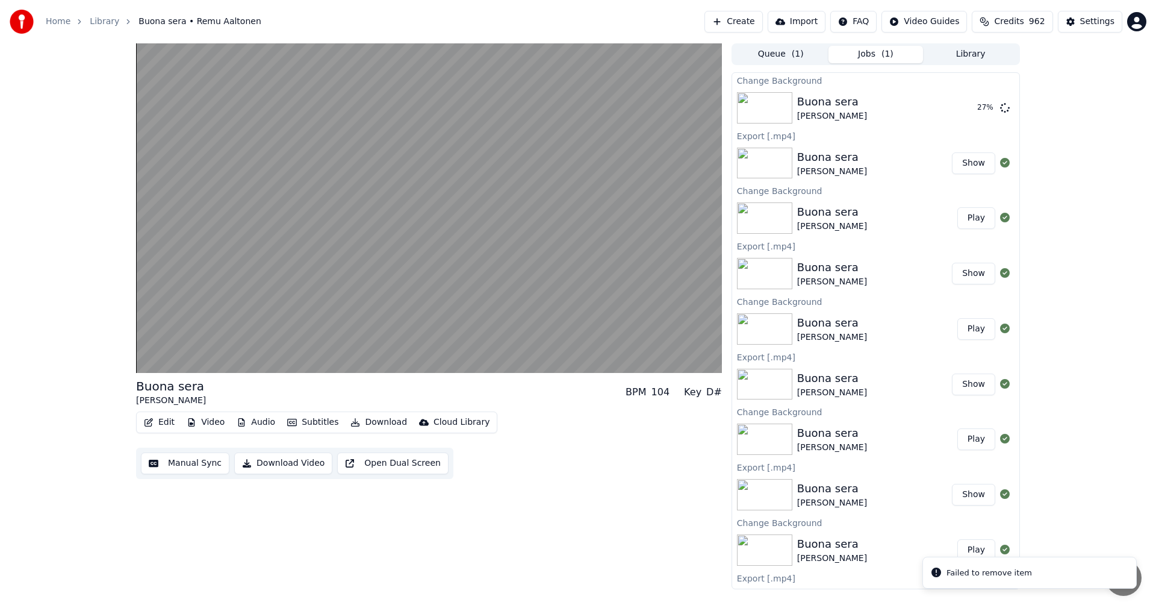
click at [221, 428] on button "Video" at bounding box center [206, 422] width 48 height 17
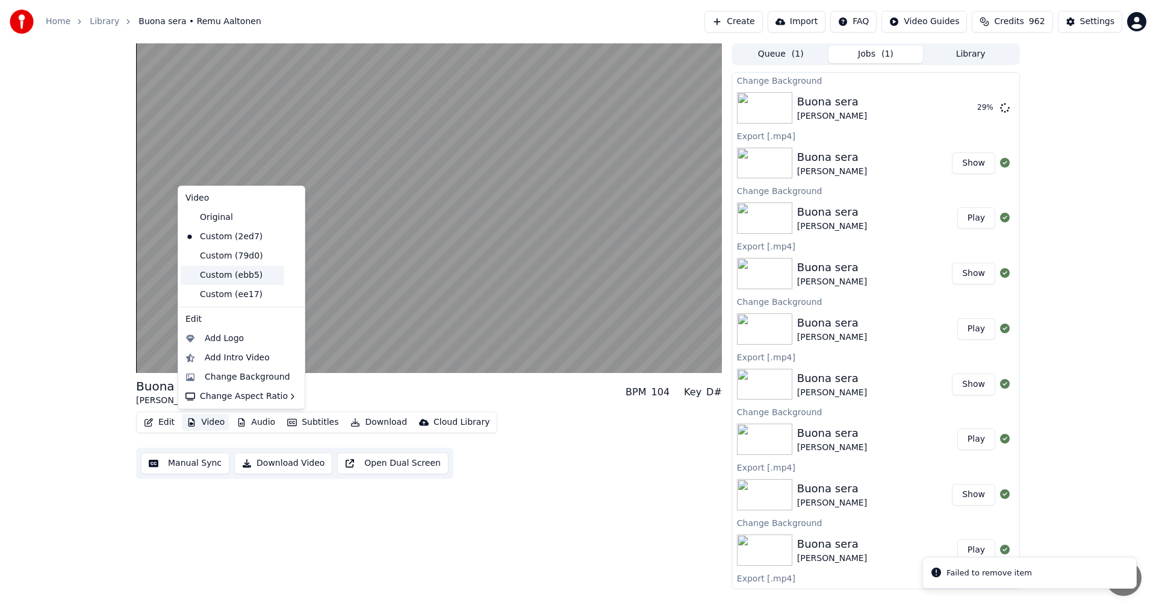
click at [251, 275] on div "Custom (ebb5)" at bounding box center [233, 275] width 104 height 19
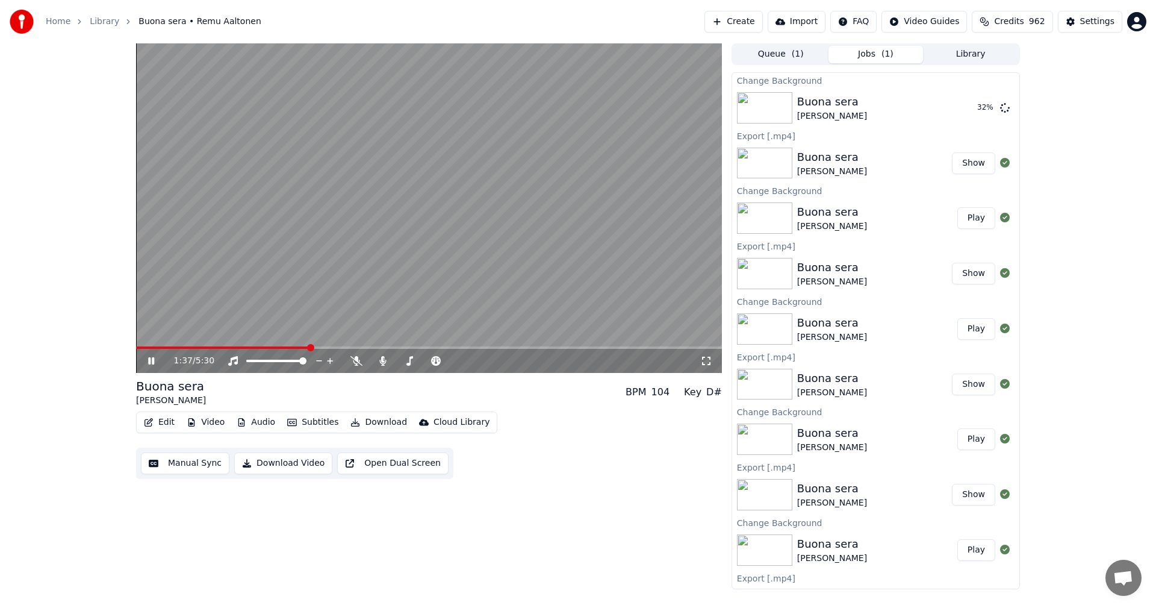
click at [152, 366] on div "1:37 / 5:30" at bounding box center [429, 361] width 576 height 12
click at [149, 361] on icon at bounding box center [151, 360] width 6 height 7
click at [967, 107] on button "Play" at bounding box center [977, 108] width 38 height 22
click at [153, 360] on icon at bounding box center [151, 360] width 6 height 7
click at [374, 420] on button "Download" at bounding box center [379, 422] width 66 height 17
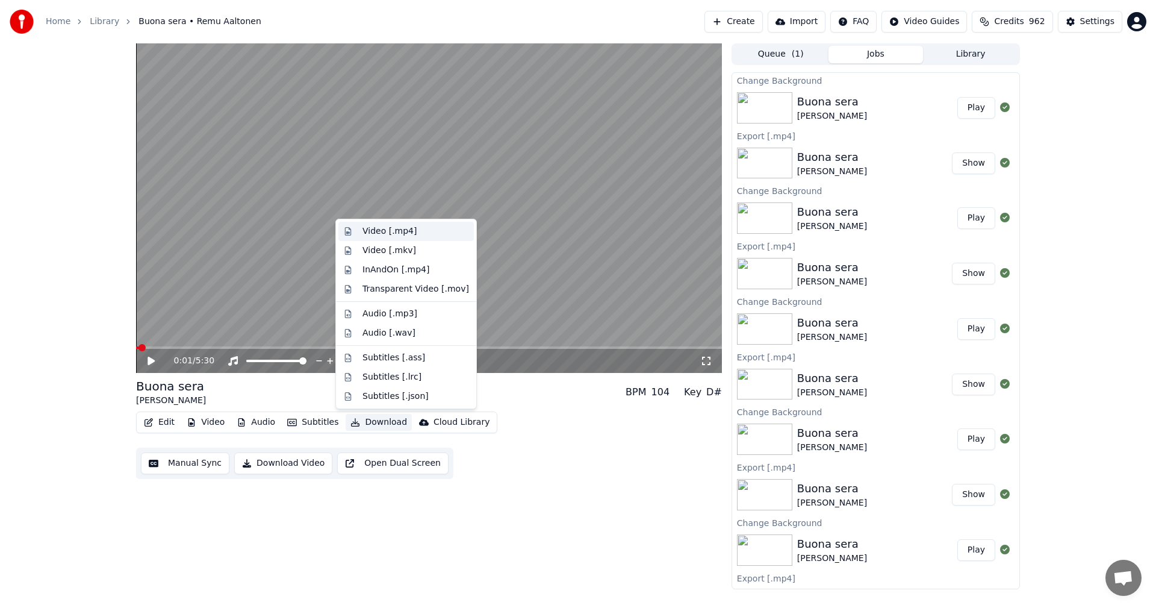
click at [411, 227] on div "Video [.mp4]" at bounding box center [416, 231] width 107 height 12
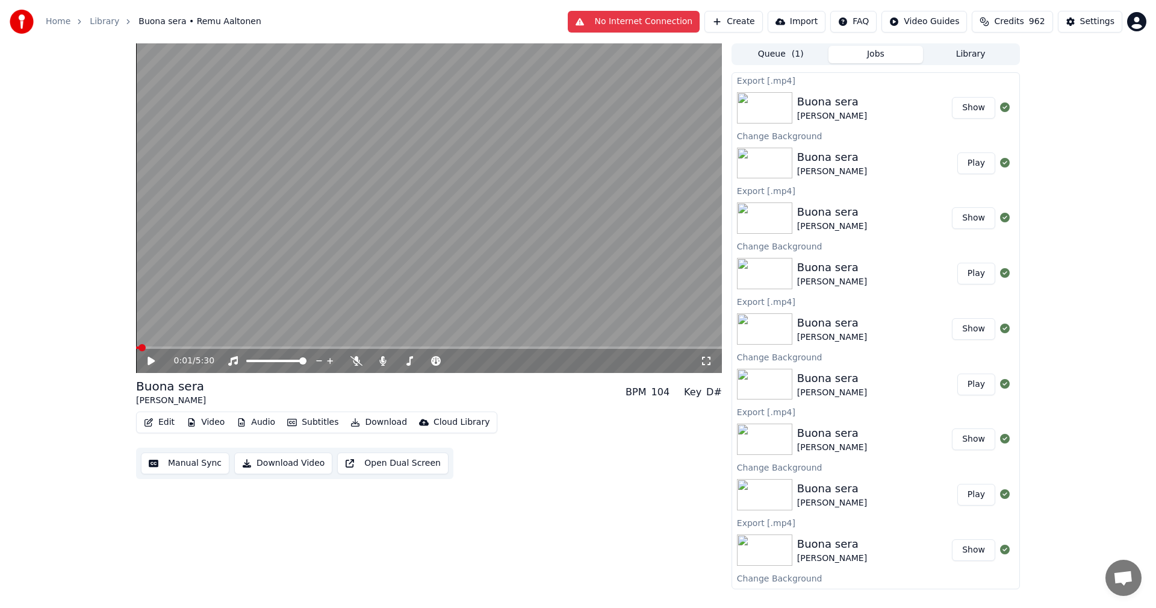
click at [969, 107] on button "Show" at bounding box center [973, 108] width 43 height 22
